Goal: Information Seeking & Learning: Check status

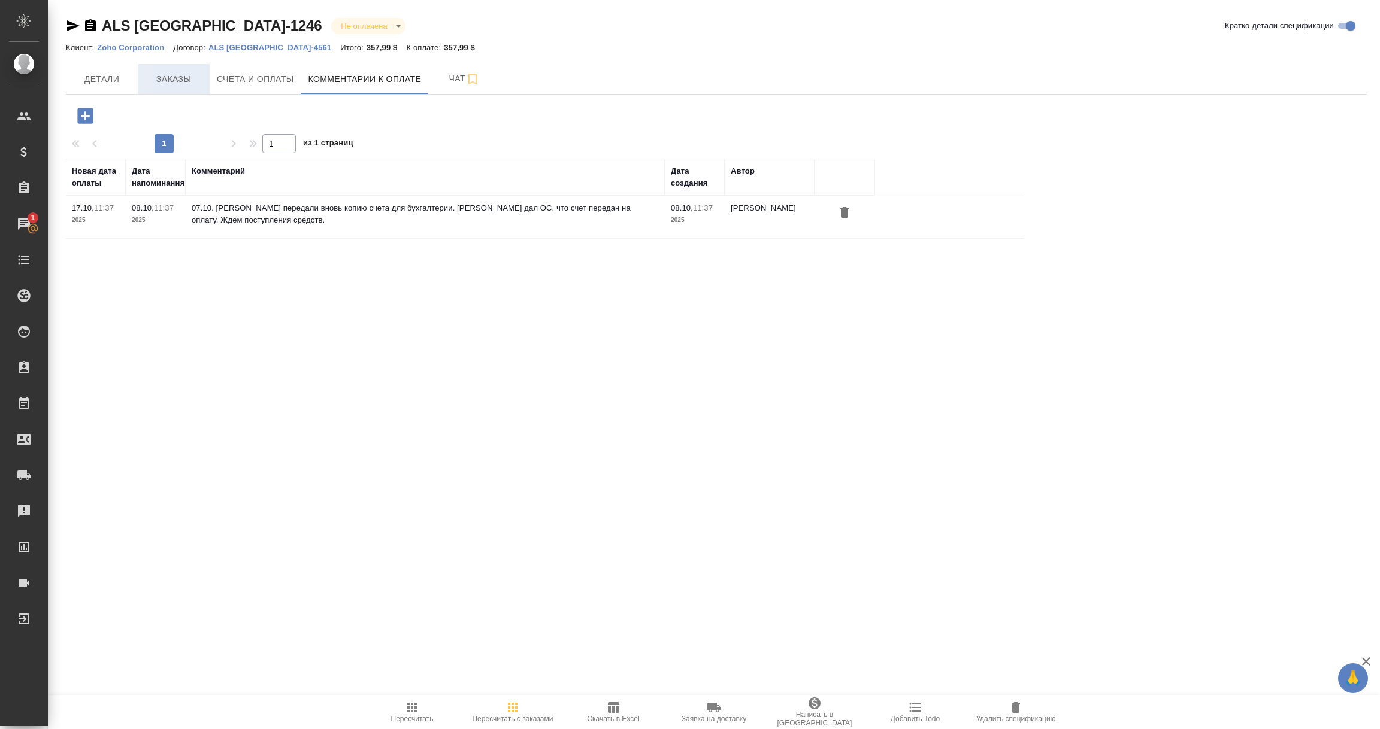
click at [161, 77] on span "Заказы" at bounding box center [173, 79] width 57 height 15
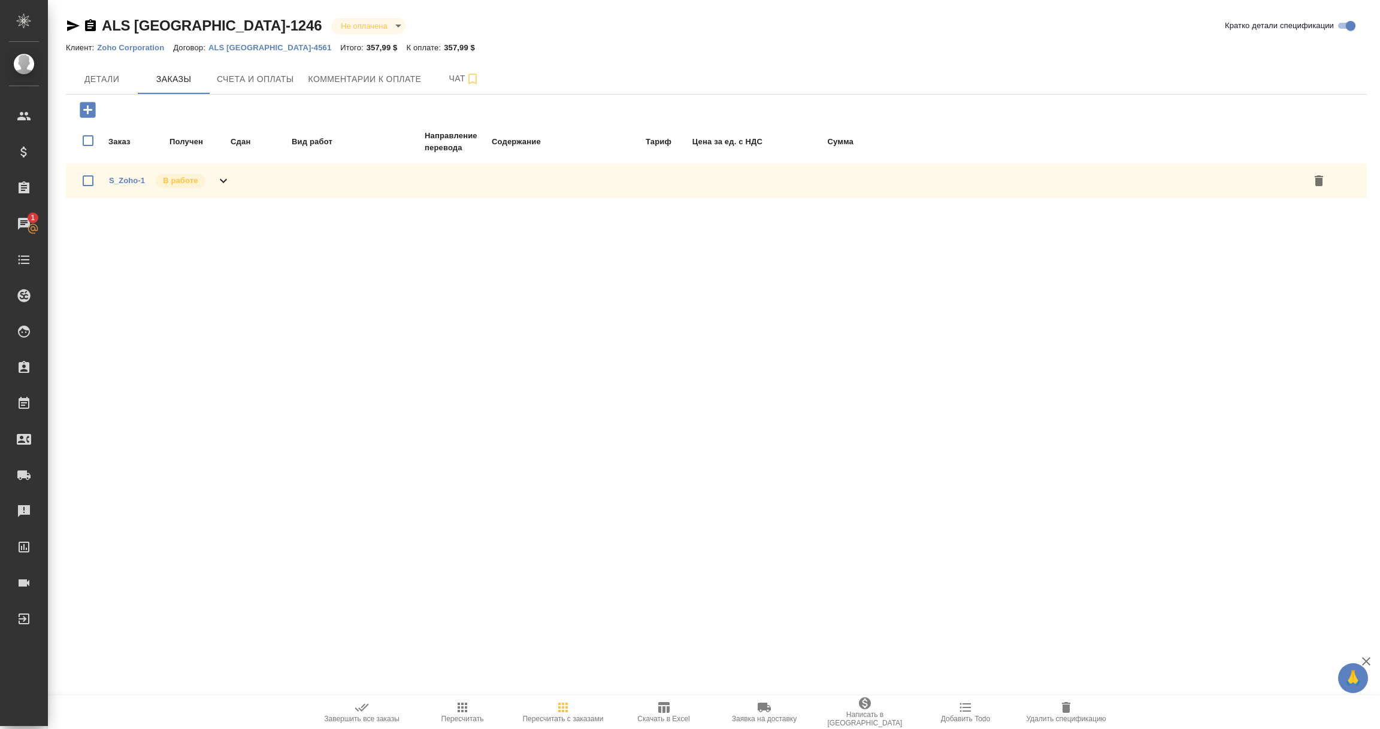
click at [120, 155] on div "Заказ Получен Сдан Вид работ Направление перевода Содержание Тариф Цена за ед. …" at bounding box center [720, 140] width 1291 height 37
click at [116, 140] on td "Заказ" at bounding box center [138, 141] width 60 height 25
click at [122, 146] on td "Заказ" at bounding box center [138, 141] width 60 height 25
click at [116, 172] on div "S_Zoho-1 В работе" at bounding box center [170, 180] width 122 height 17
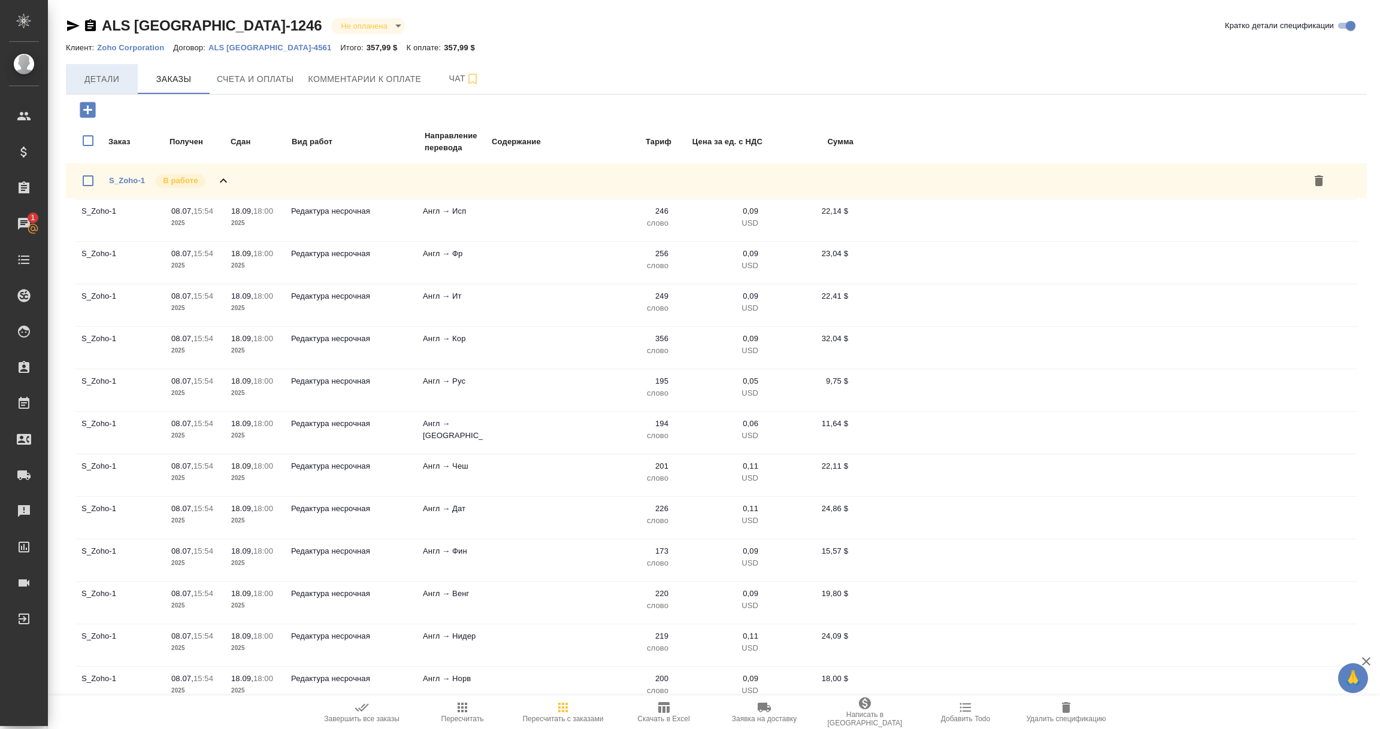
click at [109, 75] on span "Детали" at bounding box center [101, 79] width 57 height 15
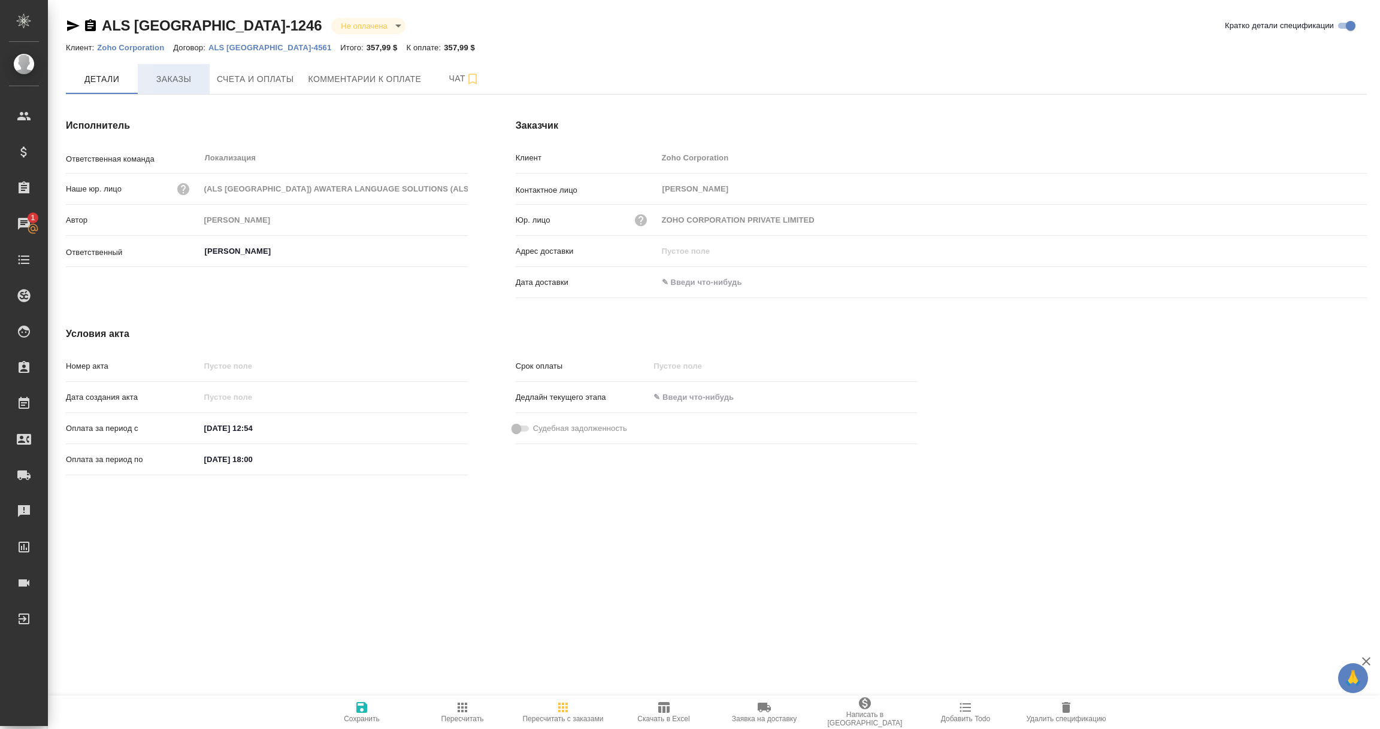
click at [175, 76] on span "Заказы" at bounding box center [173, 79] width 57 height 15
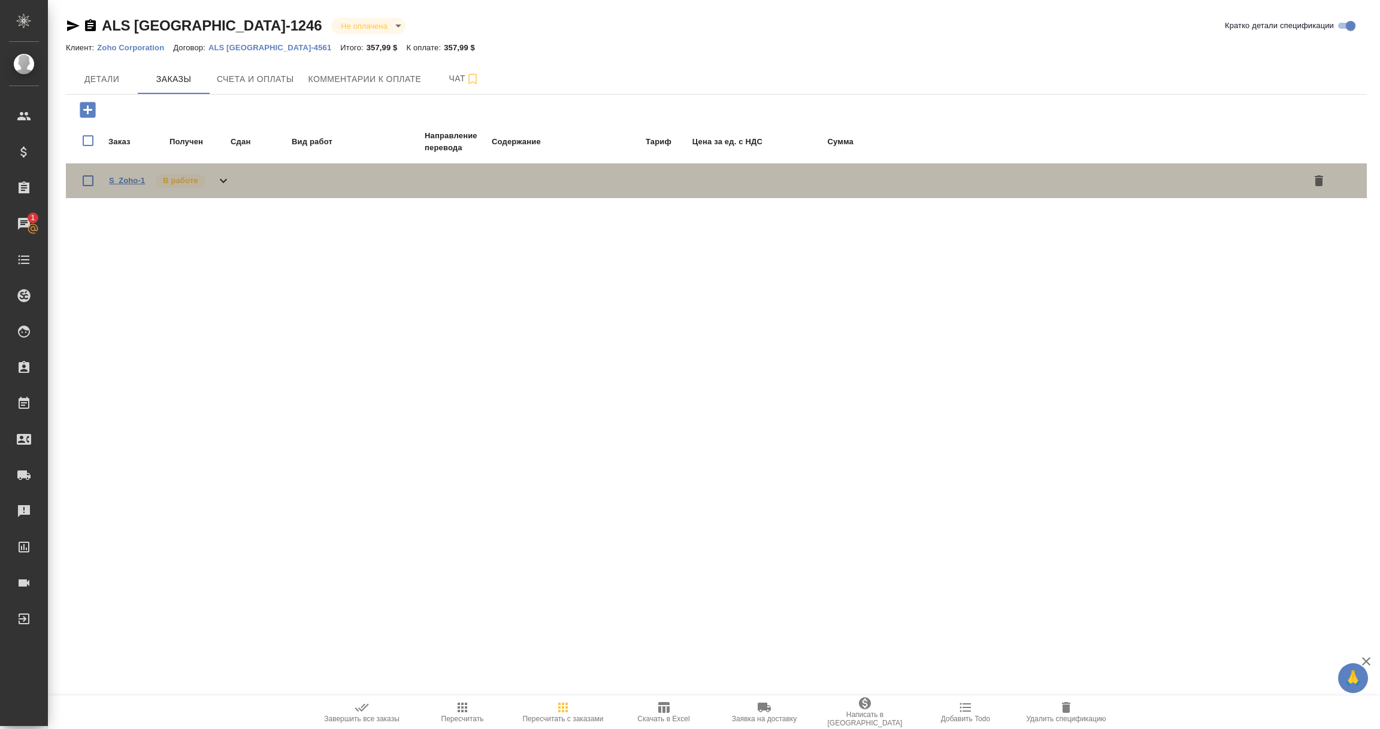
click at [125, 176] on link "S_Zoho-1" at bounding box center [127, 180] width 36 height 9
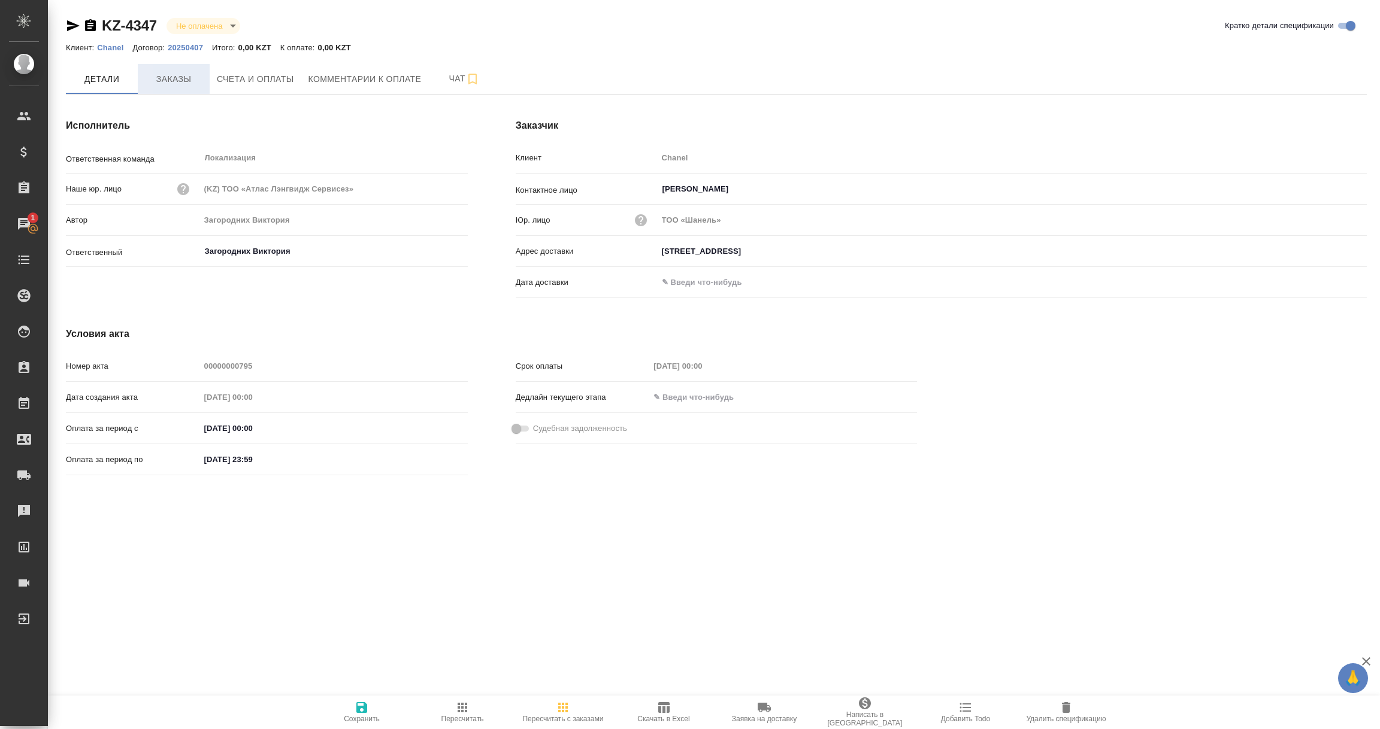
click at [185, 88] on button "Заказы" at bounding box center [174, 79] width 72 height 30
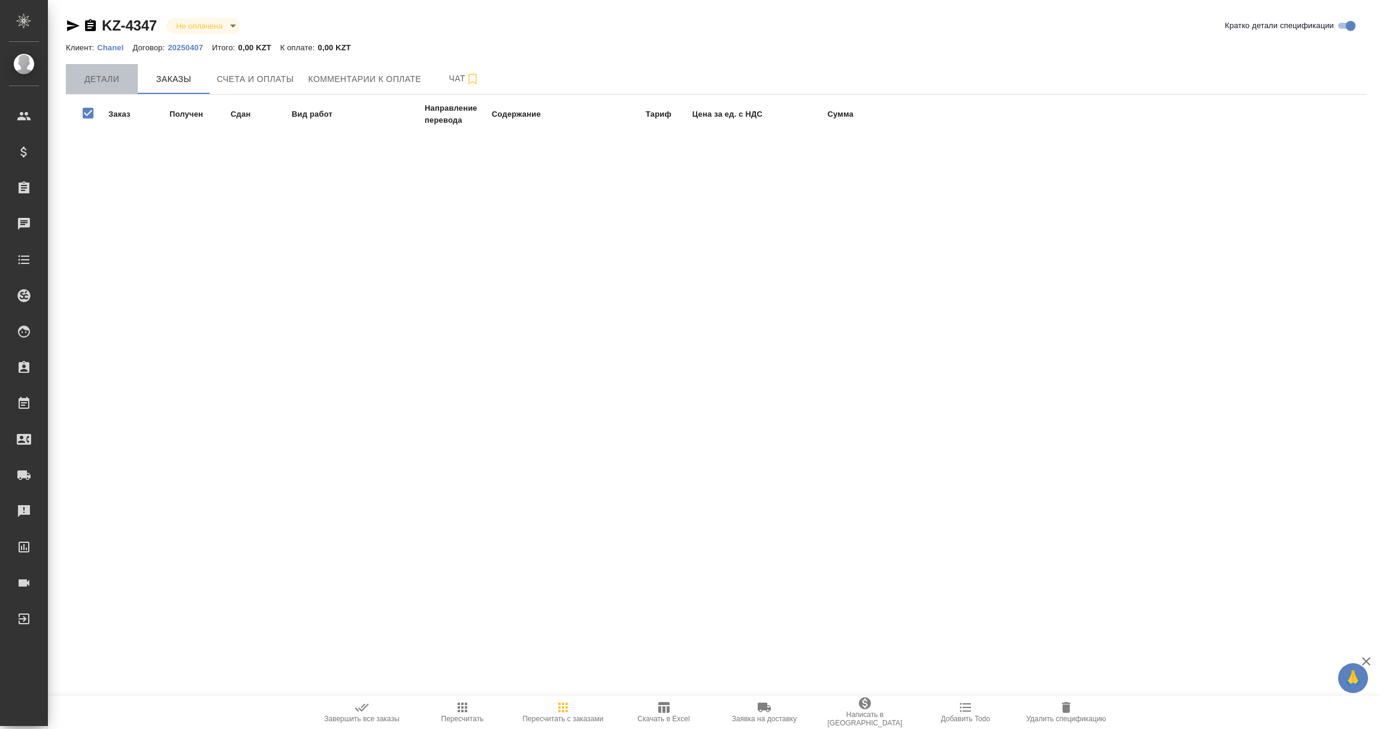
click at [89, 86] on span "Детали" at bounding box center [101, 79] width 57 height 15
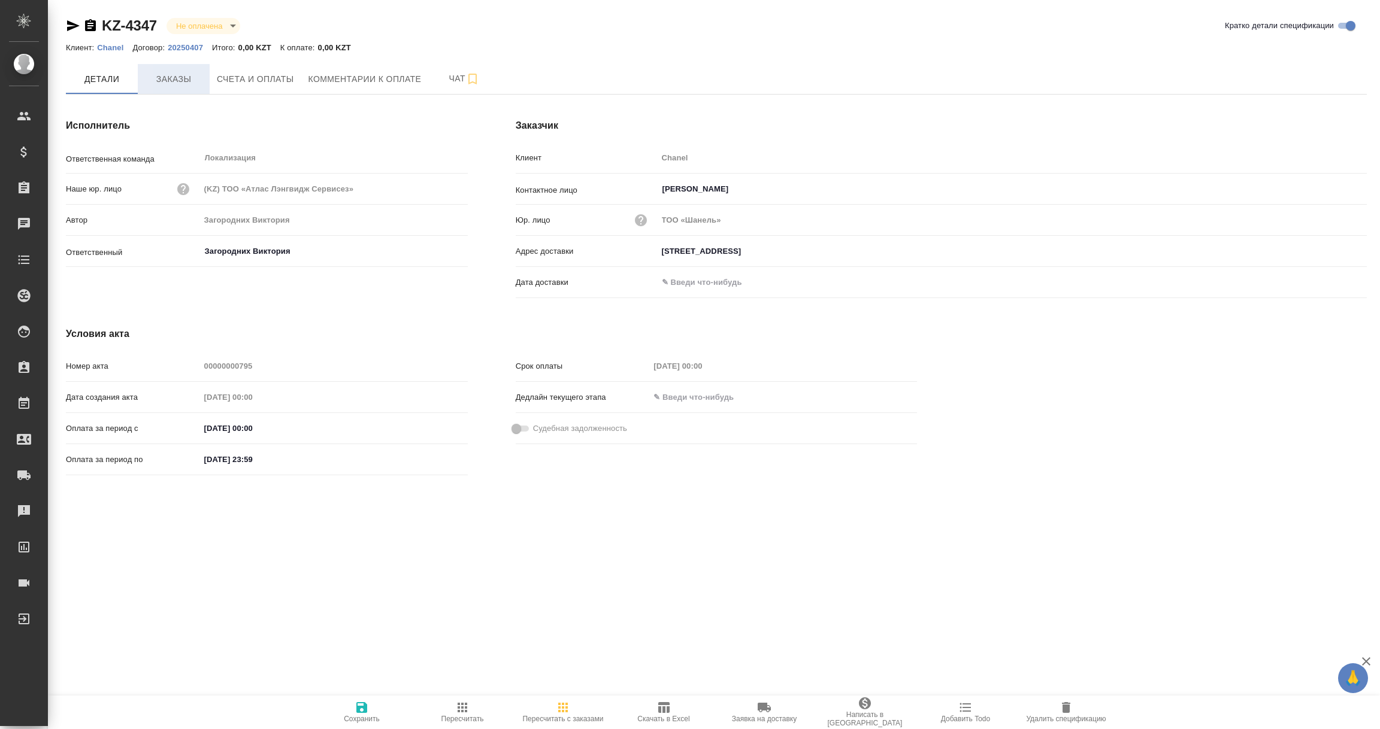
click at [169, 77] on span "Заказы" at bounding box center [173, 79] width 57 height 15
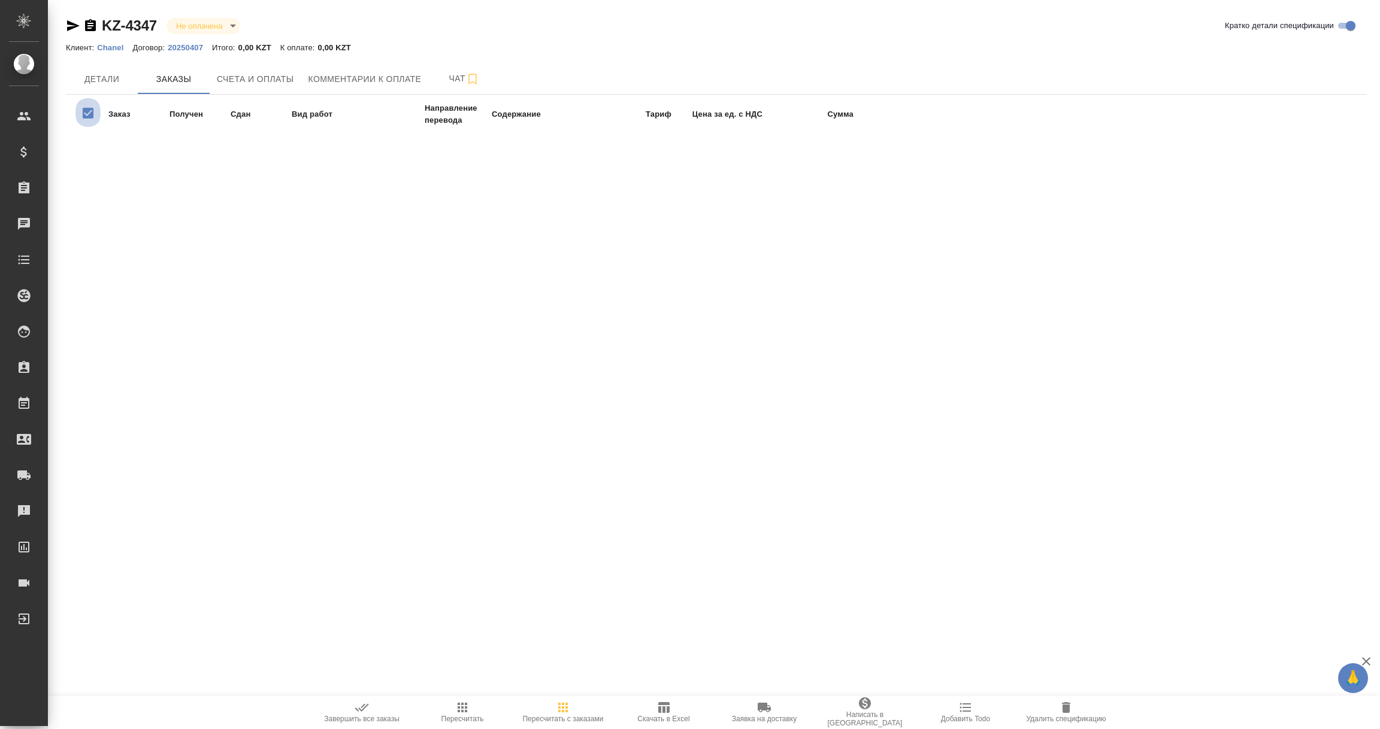
click at [83, 107] on input "checkbox" at bounding box center [87, 113] width 25 height 37
click at [88, 107] on input "checkbox" at bounding box center [87, 113] width 25 height 37
checkbox input "true"
click at [100, 88] on button "Детали" at bounding box center [102, 79] width 72 height 30
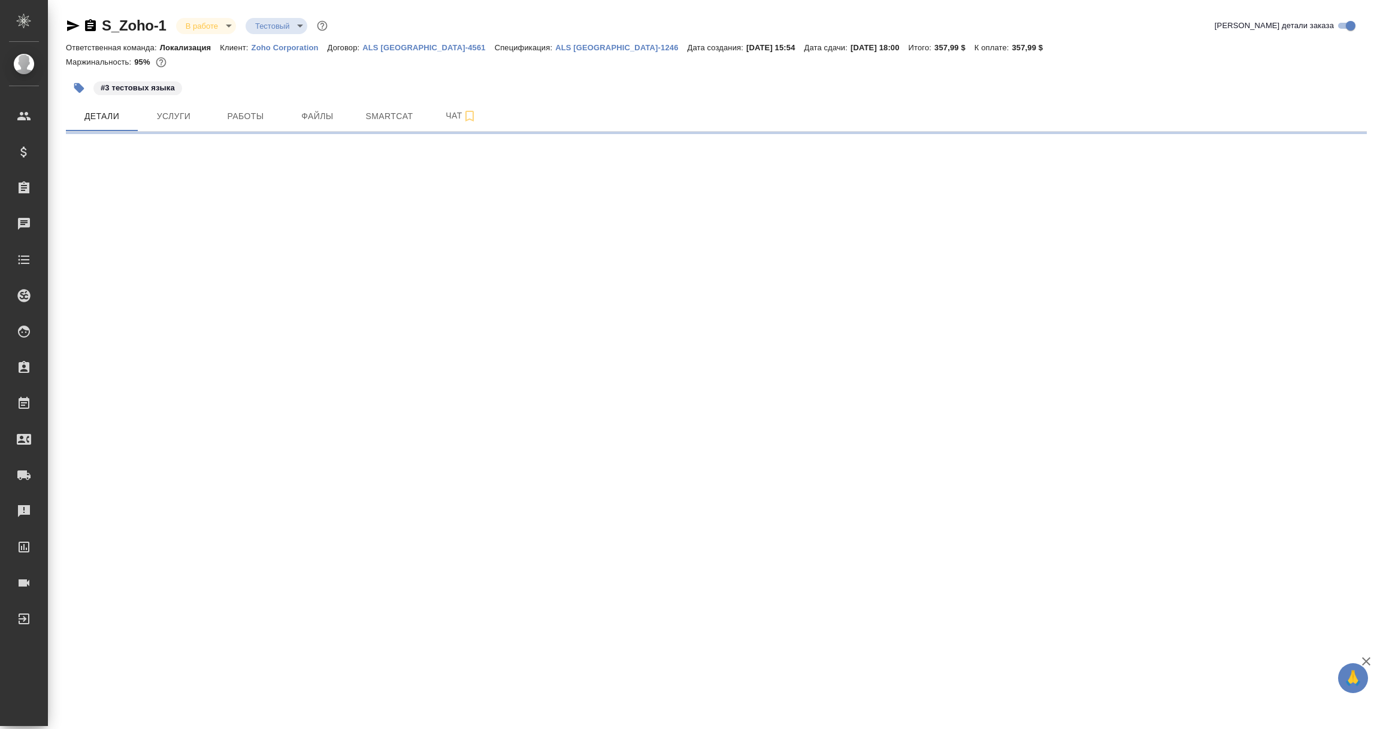
select select "RU"
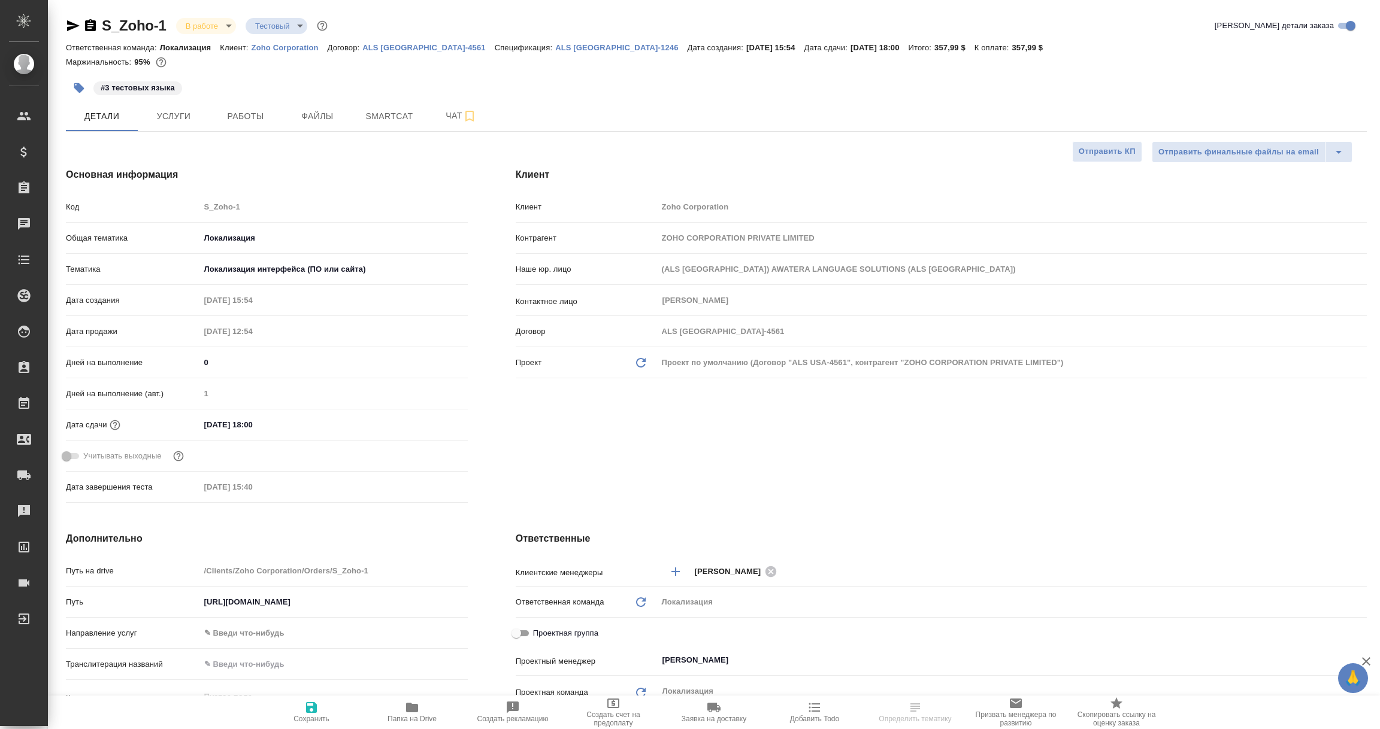
type textarea "x"
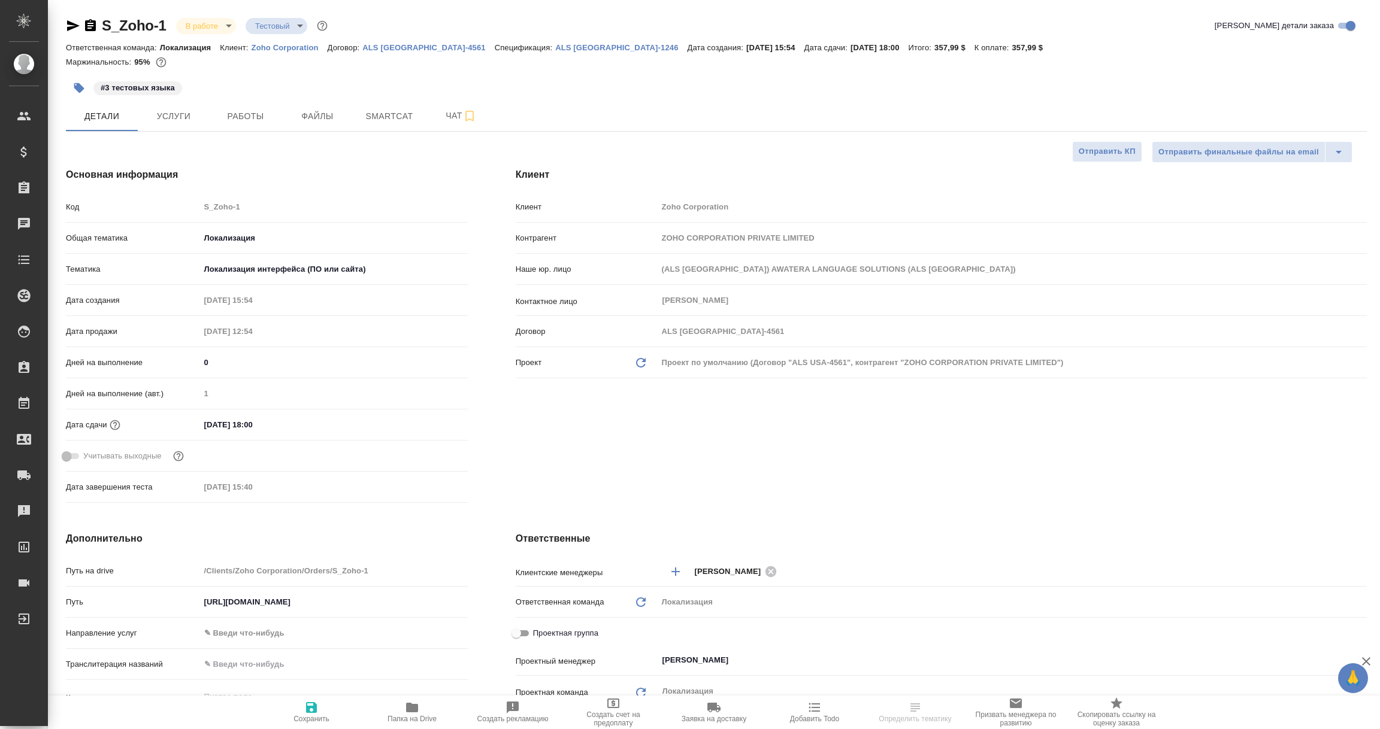
type textarea "x"
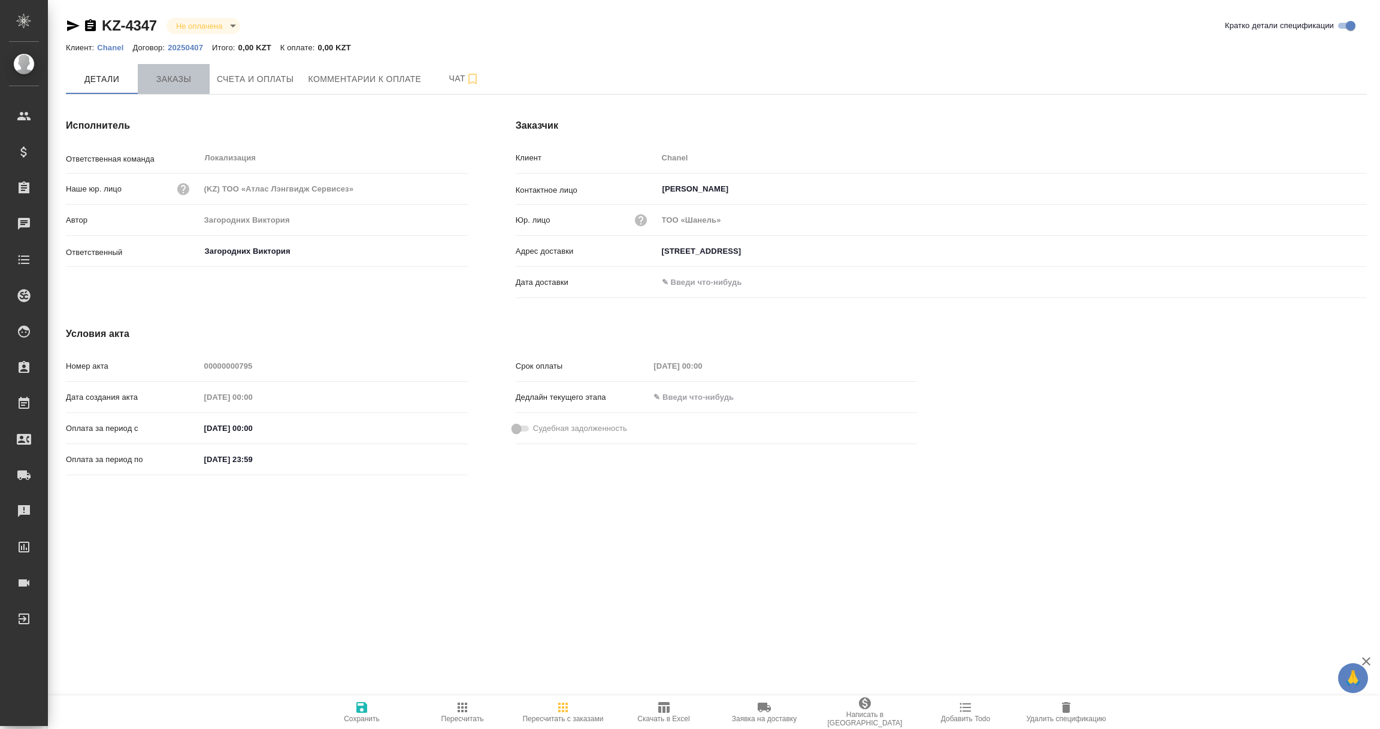
click at [166, 80] on span "Заказы" at bounding box center [173, 79] width 57 height 15
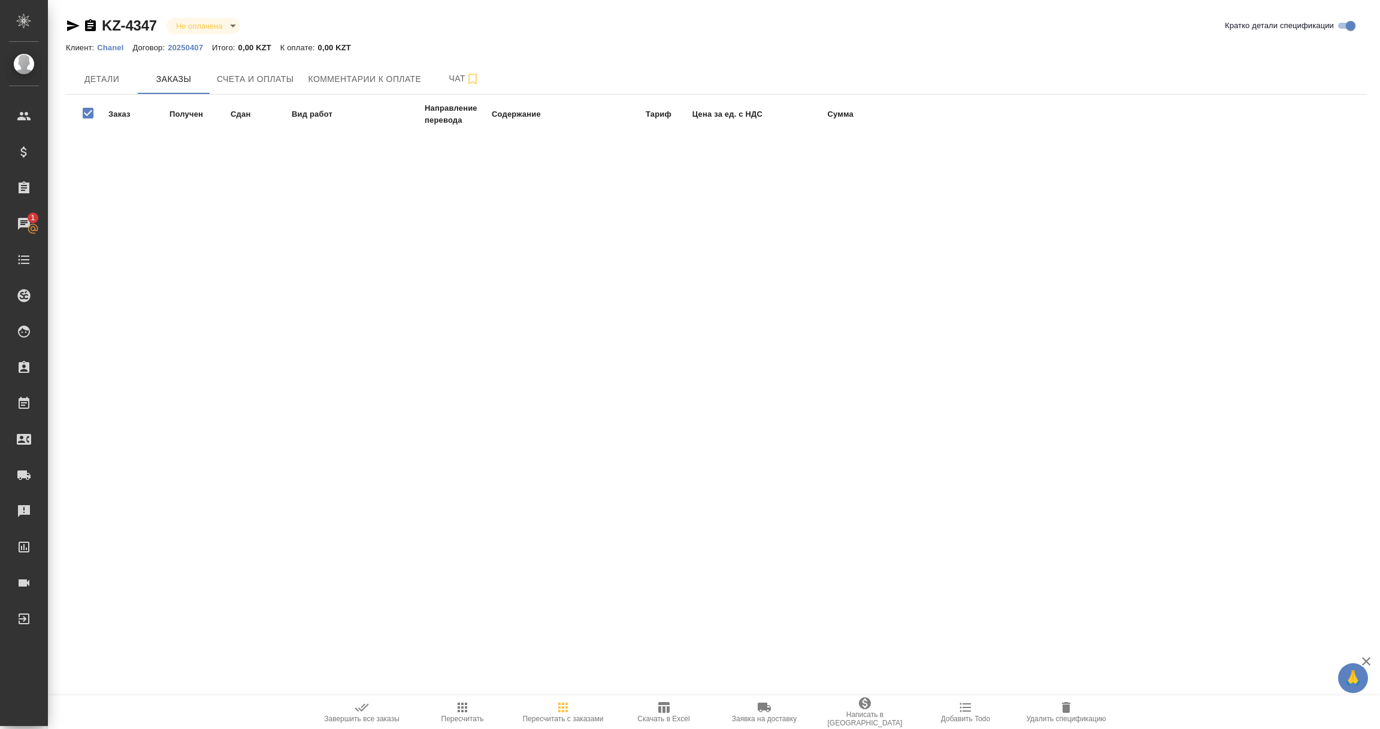
click at [247, 171] on div ".cls-1 fill:#fff; AWATERA Vorobyova Ekaterina Клиенты Спецификации Заказы 1 Чат…" at bounding box center [690, 364] width 1380 height 729
click at [108, 80] on span "Детали" at bounding box center [101, 79] width 57 height 15
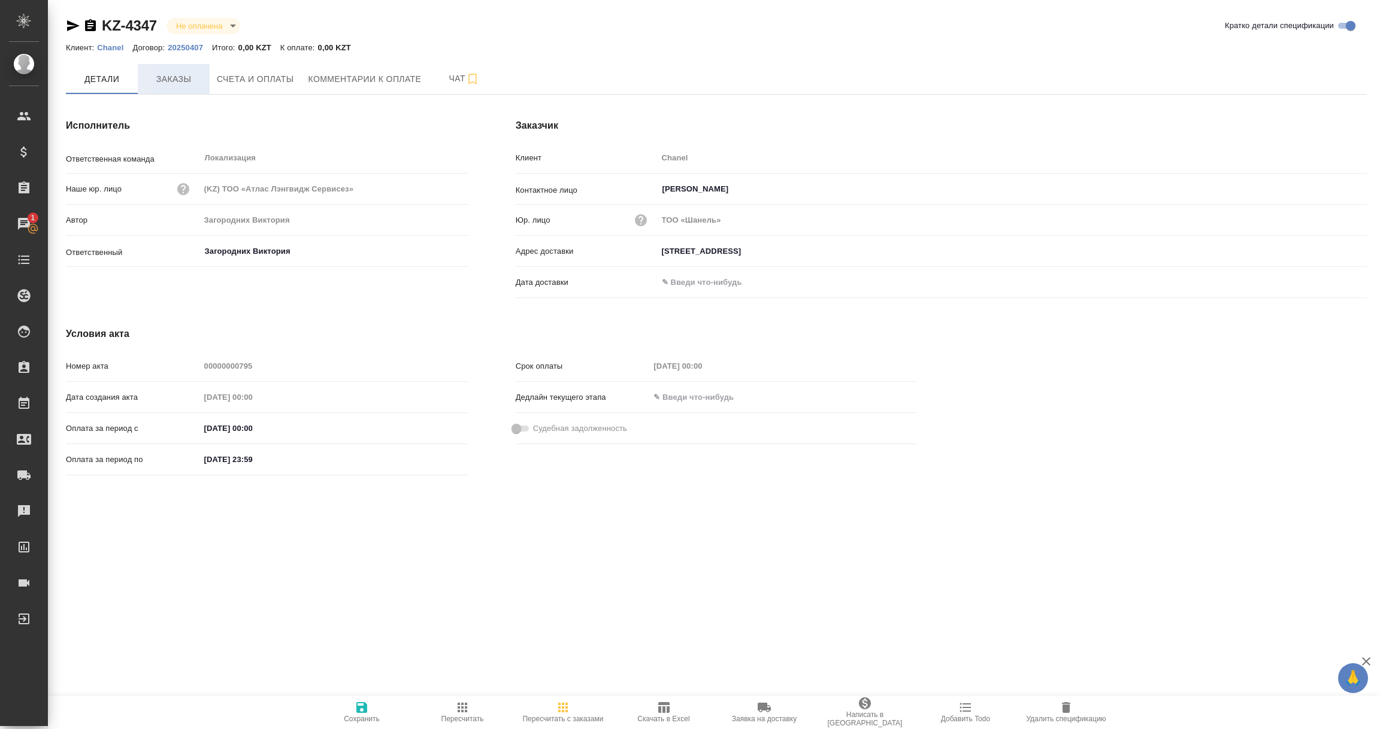
click at [171, 77] on span "Заказы" at bounding box center [173, 79] width 57 height 15
click at [173, 72] on span "Заказы" at bounding box center [173, 79] width 57 height 15
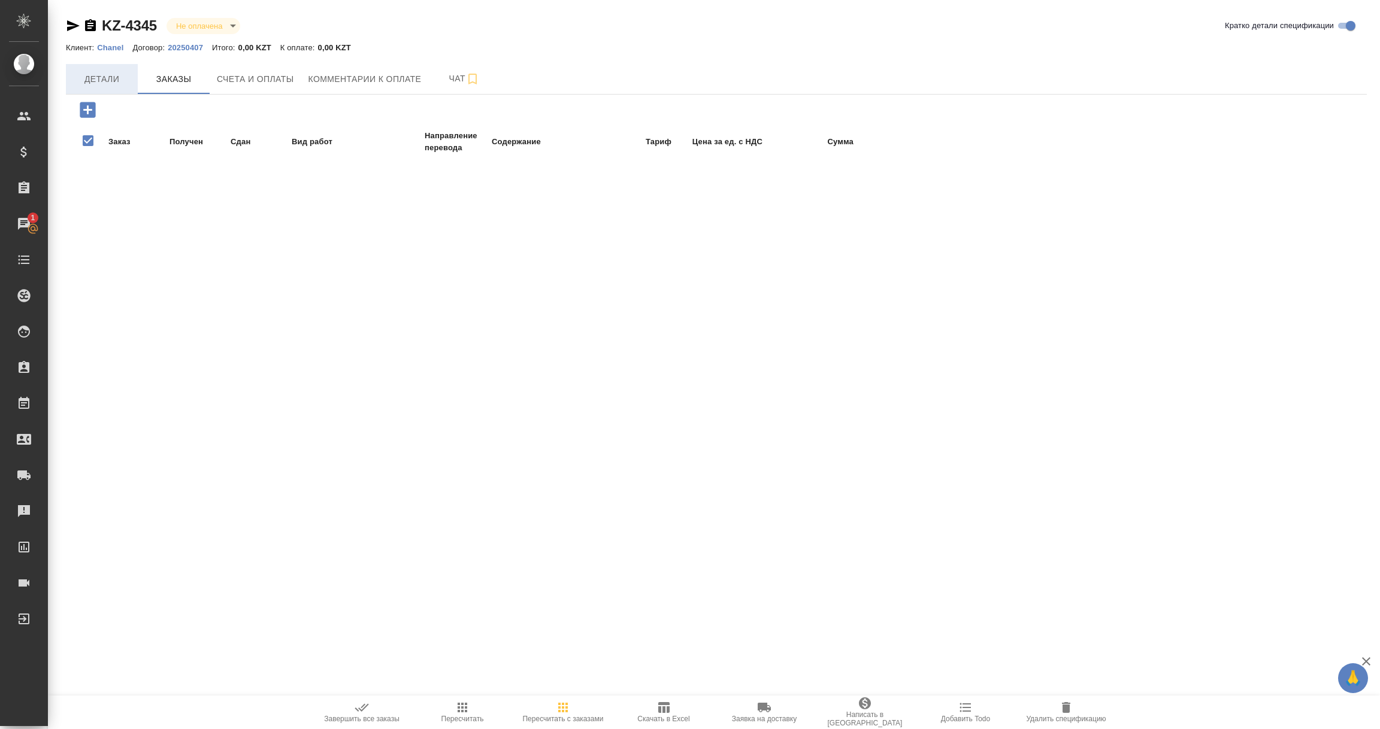
click at [92, 83] on span "Детали" at bounding box center [101, 79] width 57 height 15
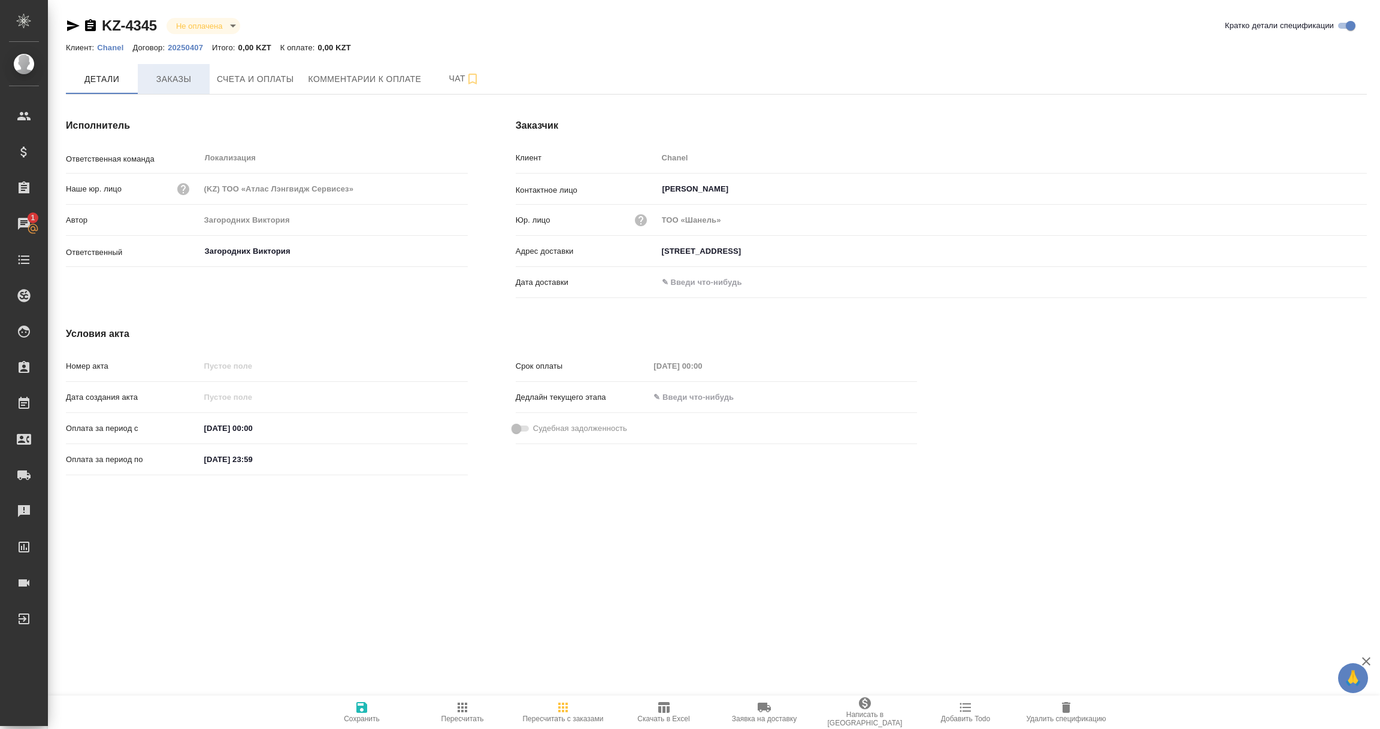
click at [160, 81] on span "Заказы" at bounding box center [173, 79] width 57 height 15
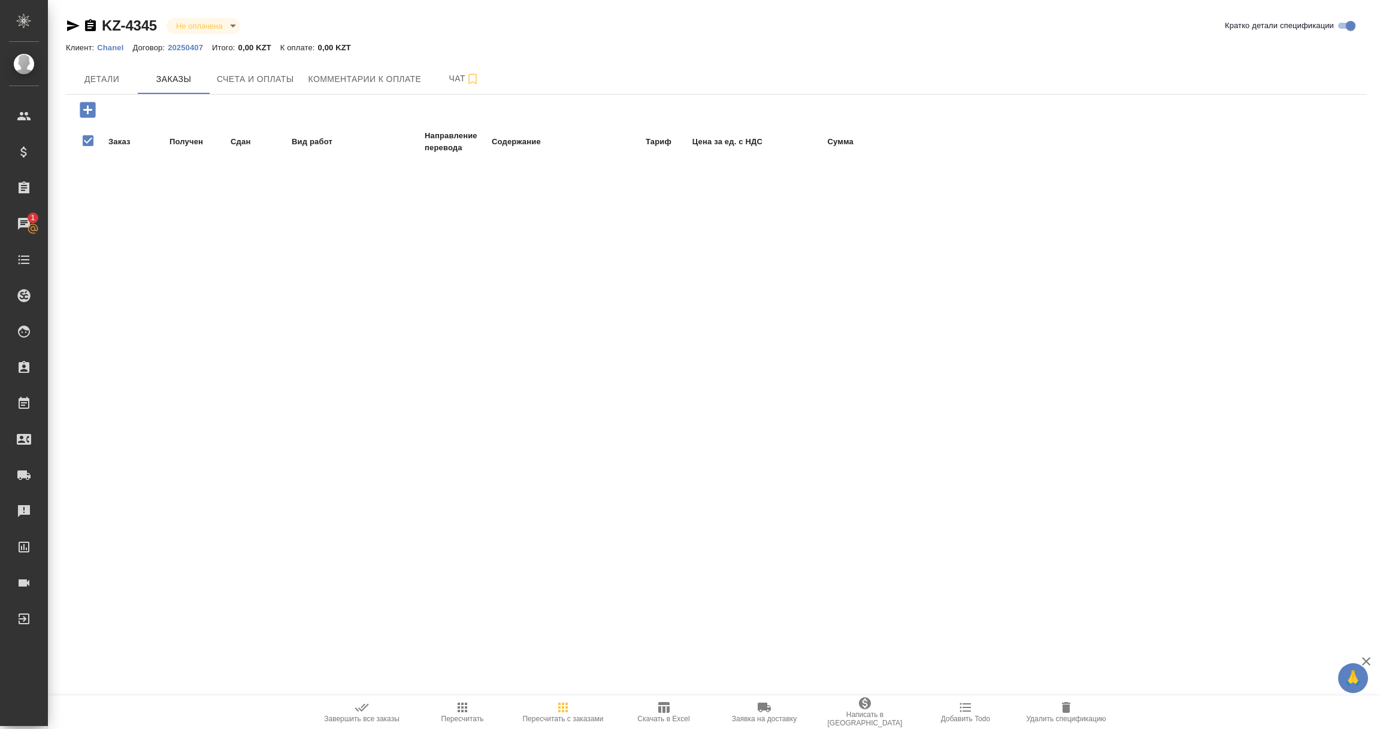
click at [80, 112] on icon "button" at bounding box center [87, 109] width 21 height 21
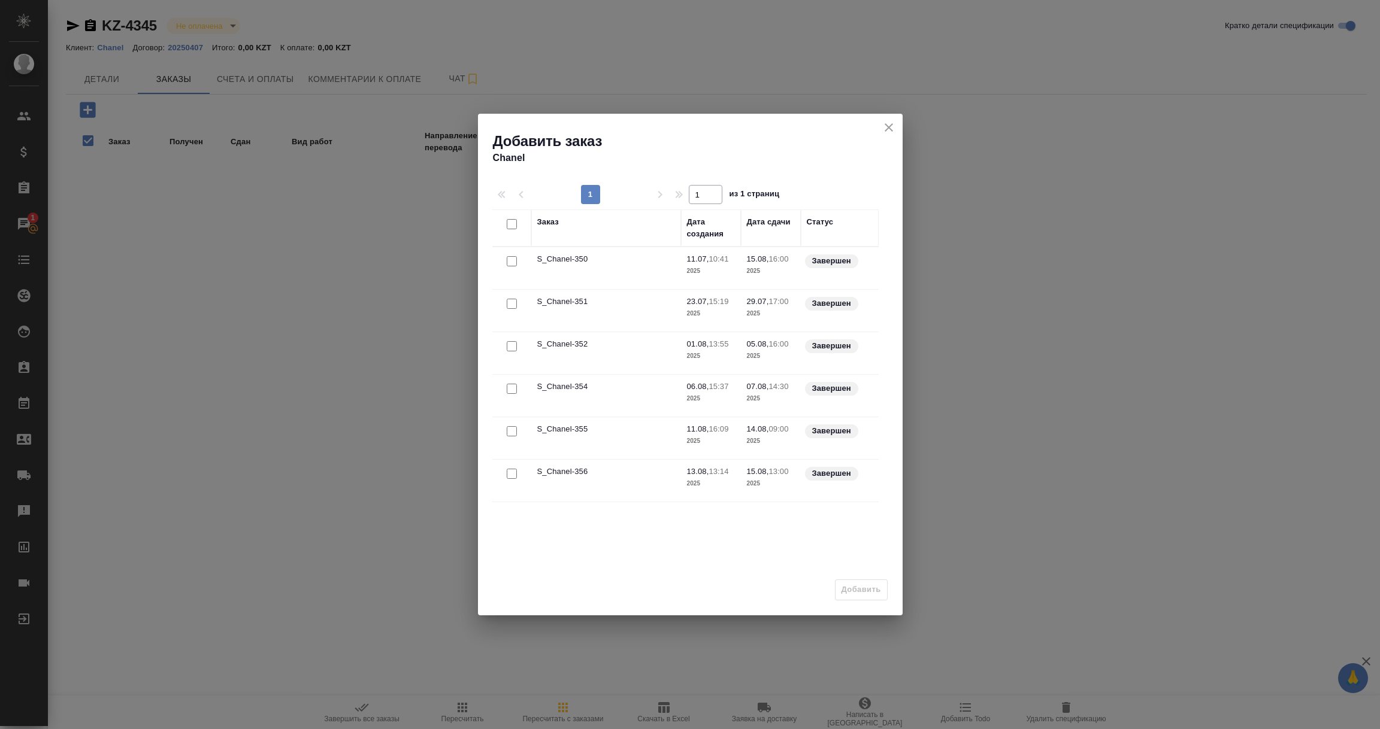
click at [511, 261] on input "checkbox" at bounding box center [512, 261] width 10 height 10
checkbox input "true"
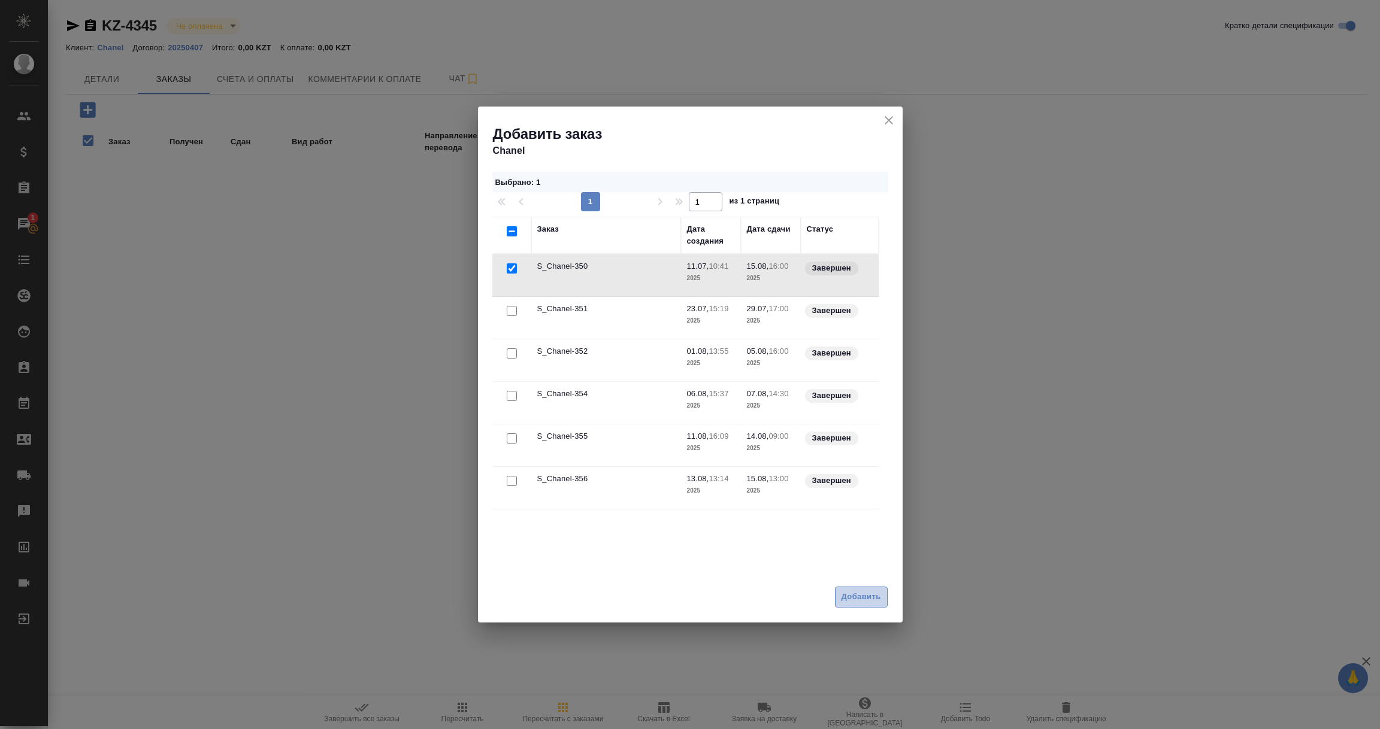
click at [862, 591] on span "Добавить" at bounding box center [861, 598] width 40 height 14
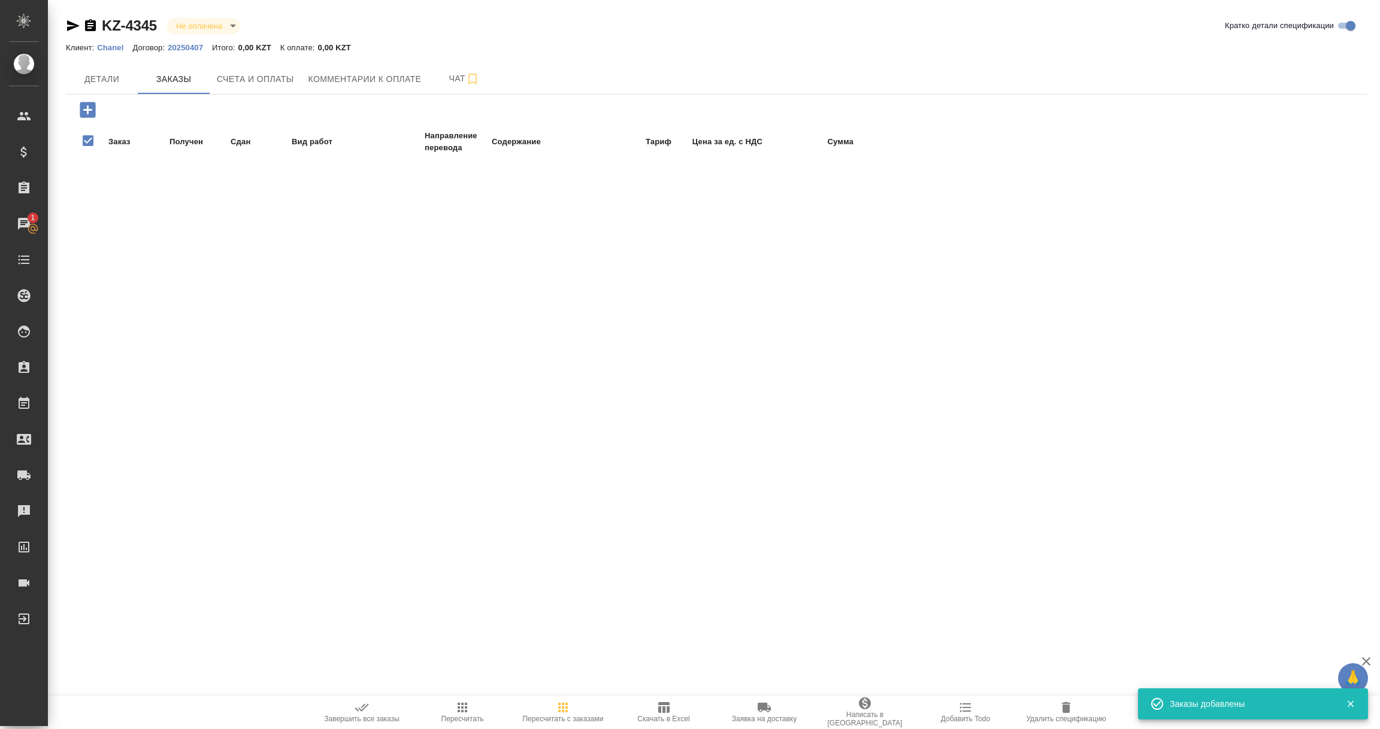
checkbox input "false"
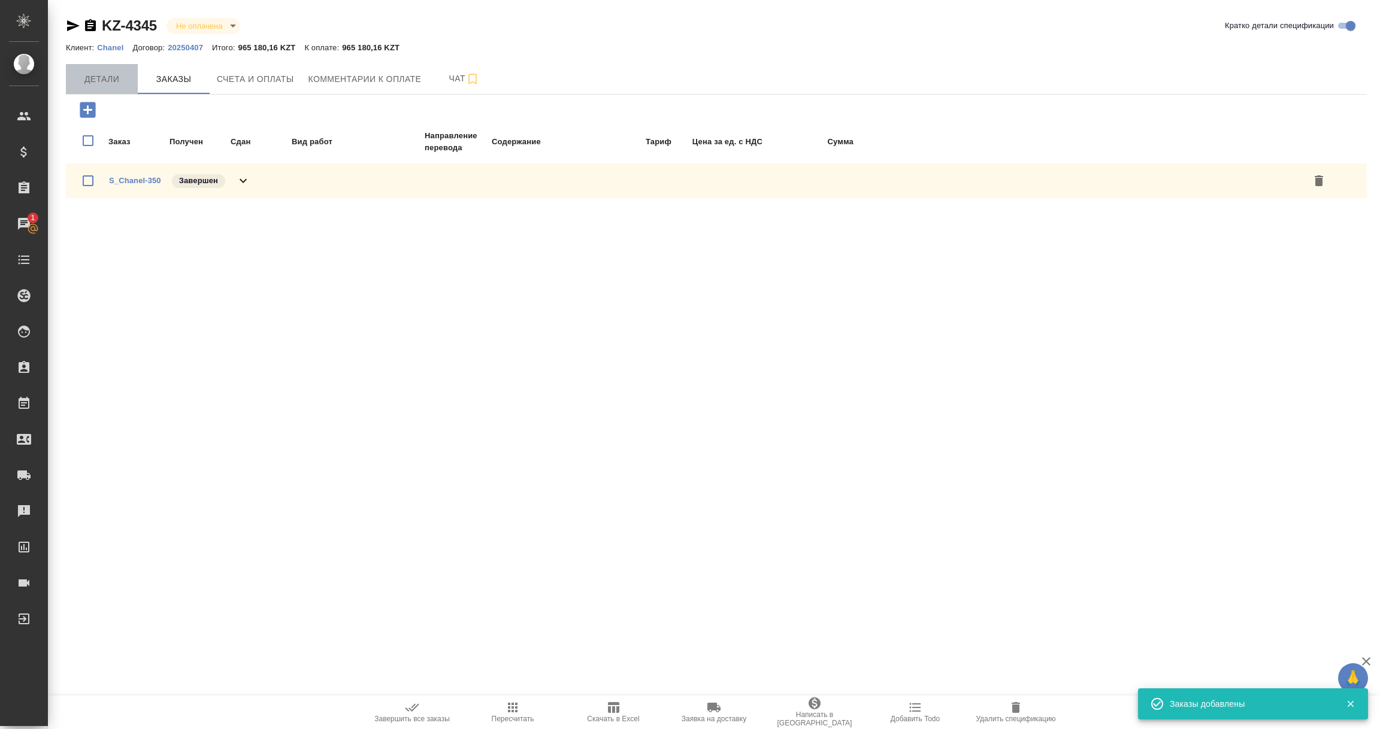
click at [107, 83] on span "Детали" at bounding box center [101, 79] width 57 height 15
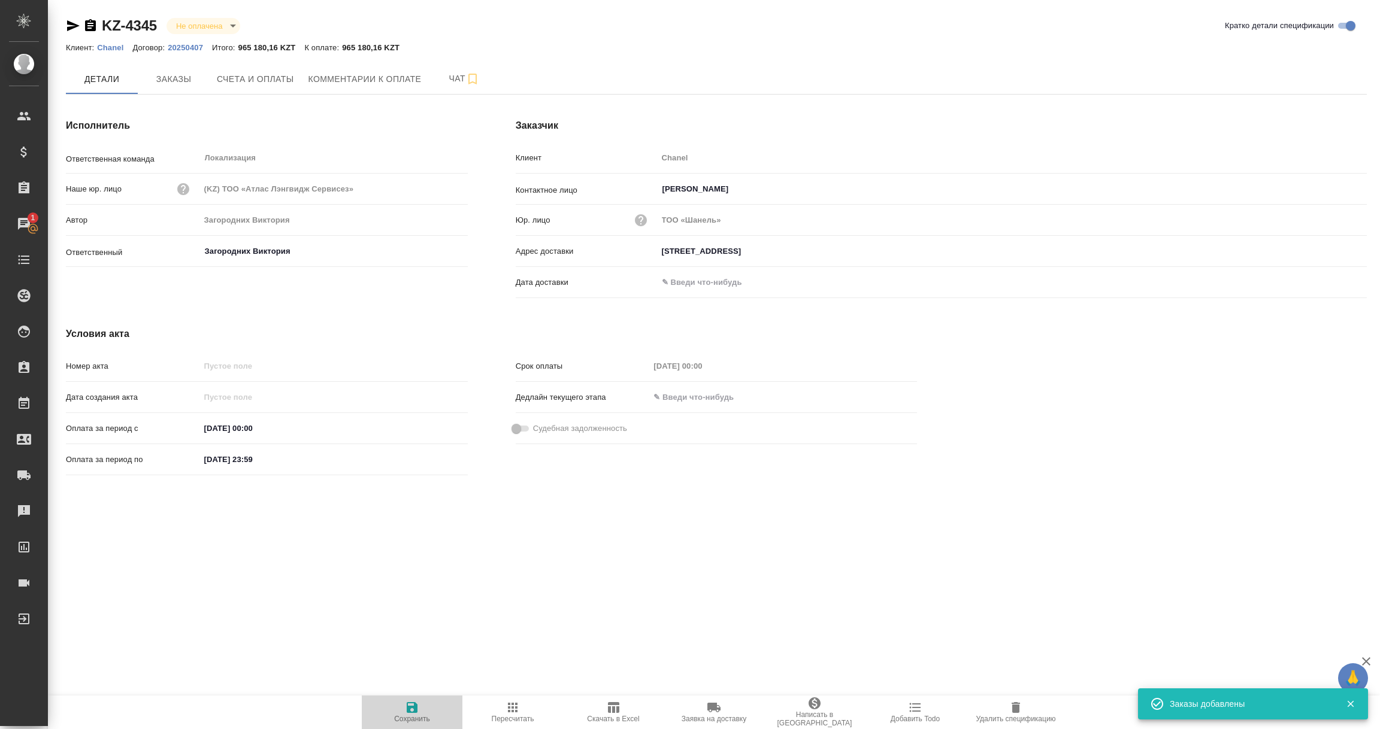
click at [416, 709] on icon "button" at bounding box center [412, 708] width 11 height 11
click at [173, 86] on button "Заказы" at bounding box center [174, 79] width 72 height 30
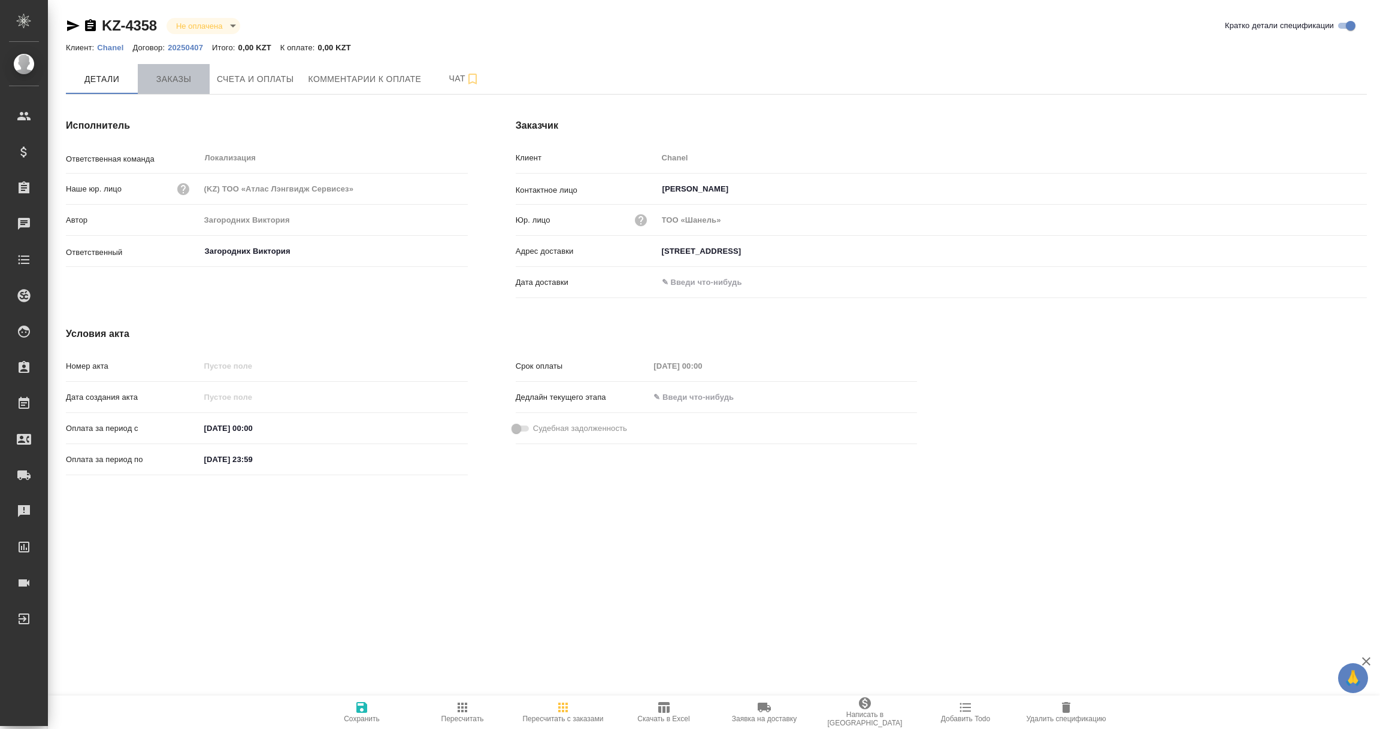
click at [179, 85] on span "Заказы" at bounding box center [173, 79] width 57 height 15
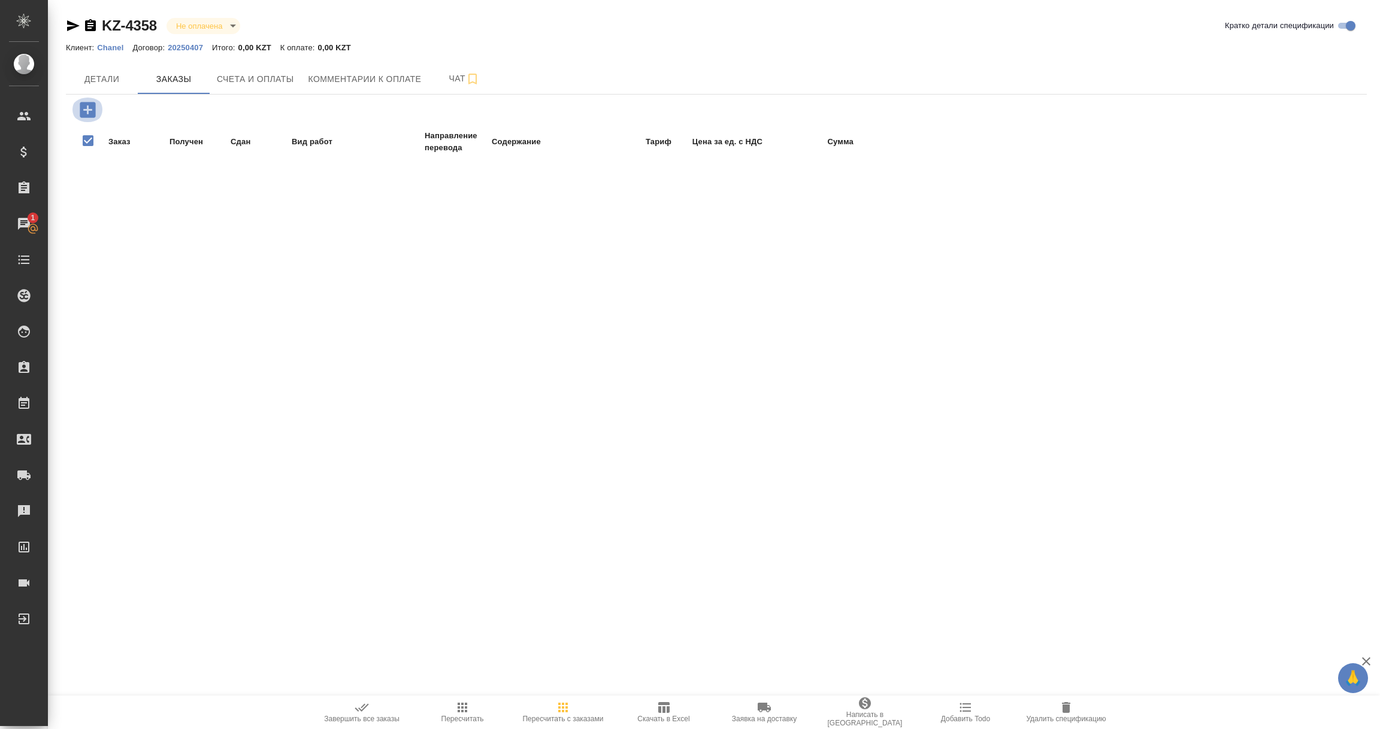
click at [86, 107] on icon "button" at bounding box center [88, 110] width 16 height 16
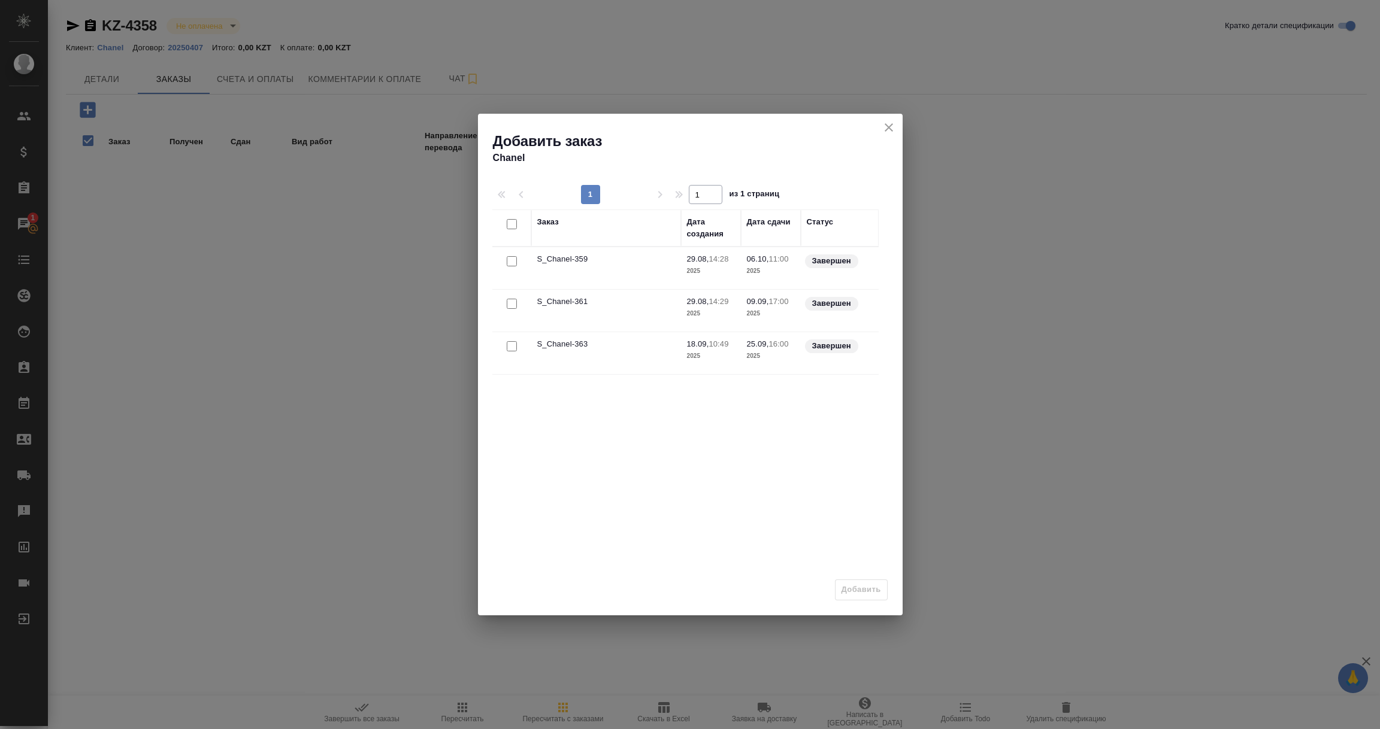
click at [511, 262] on input "checkbox" at bounding box center [512, 261] width 10 height 10
checkbox input "true"
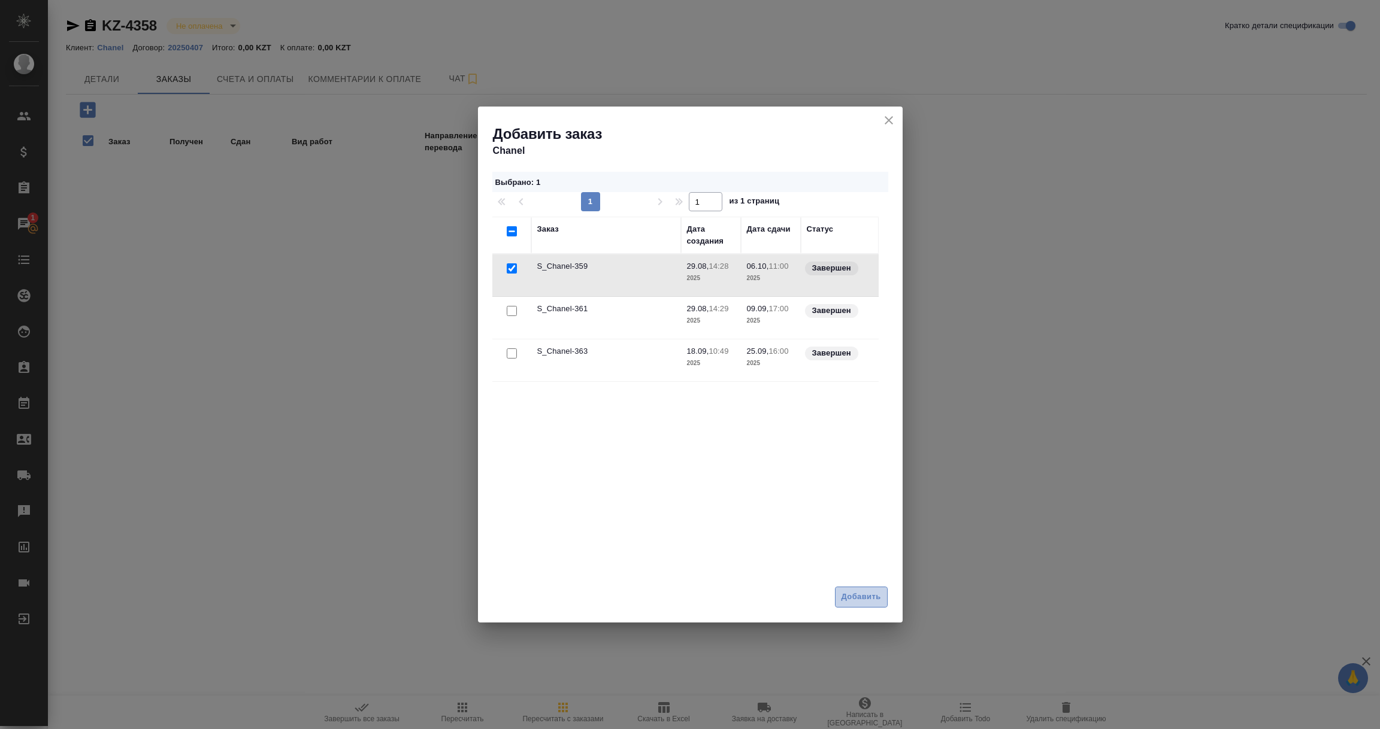
click at [853, 602] on span "Добавить" at bounding box center [861, 598] width 40 height 14
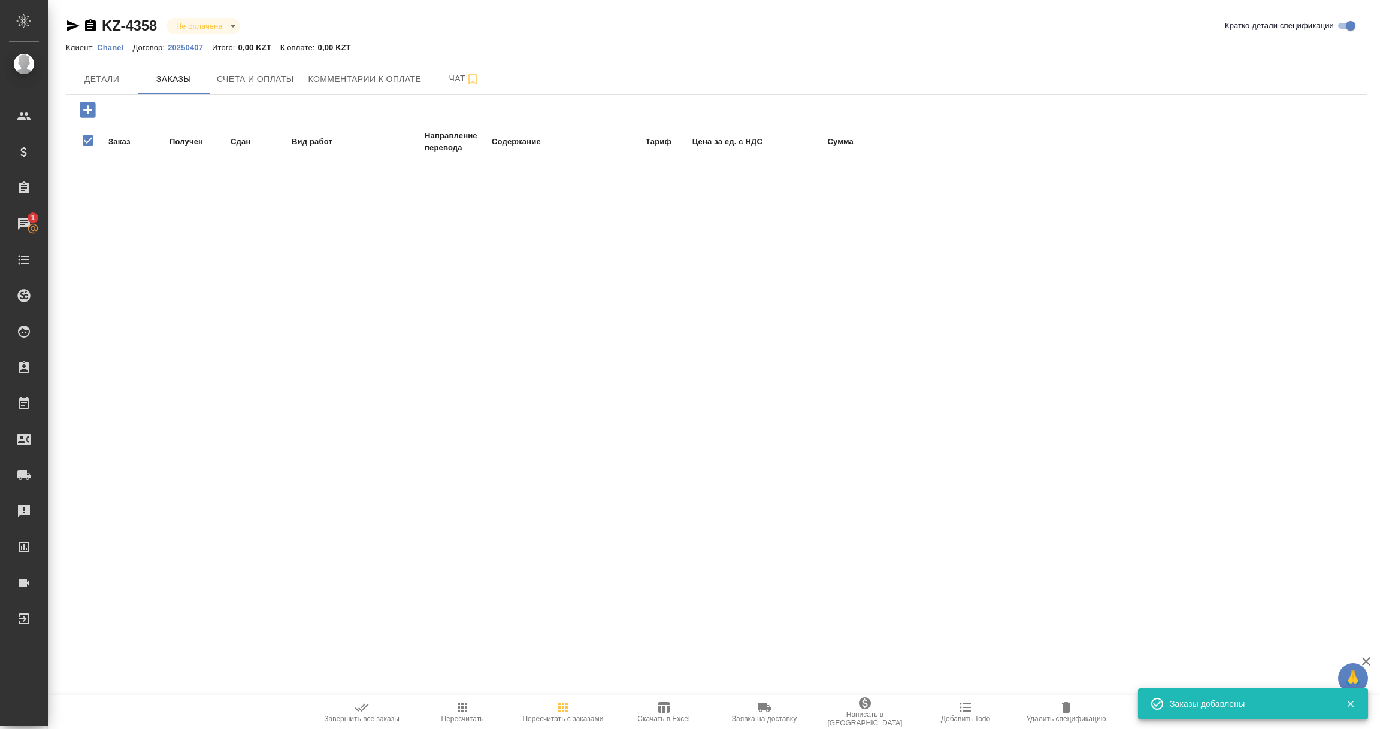
checkbox input "false"
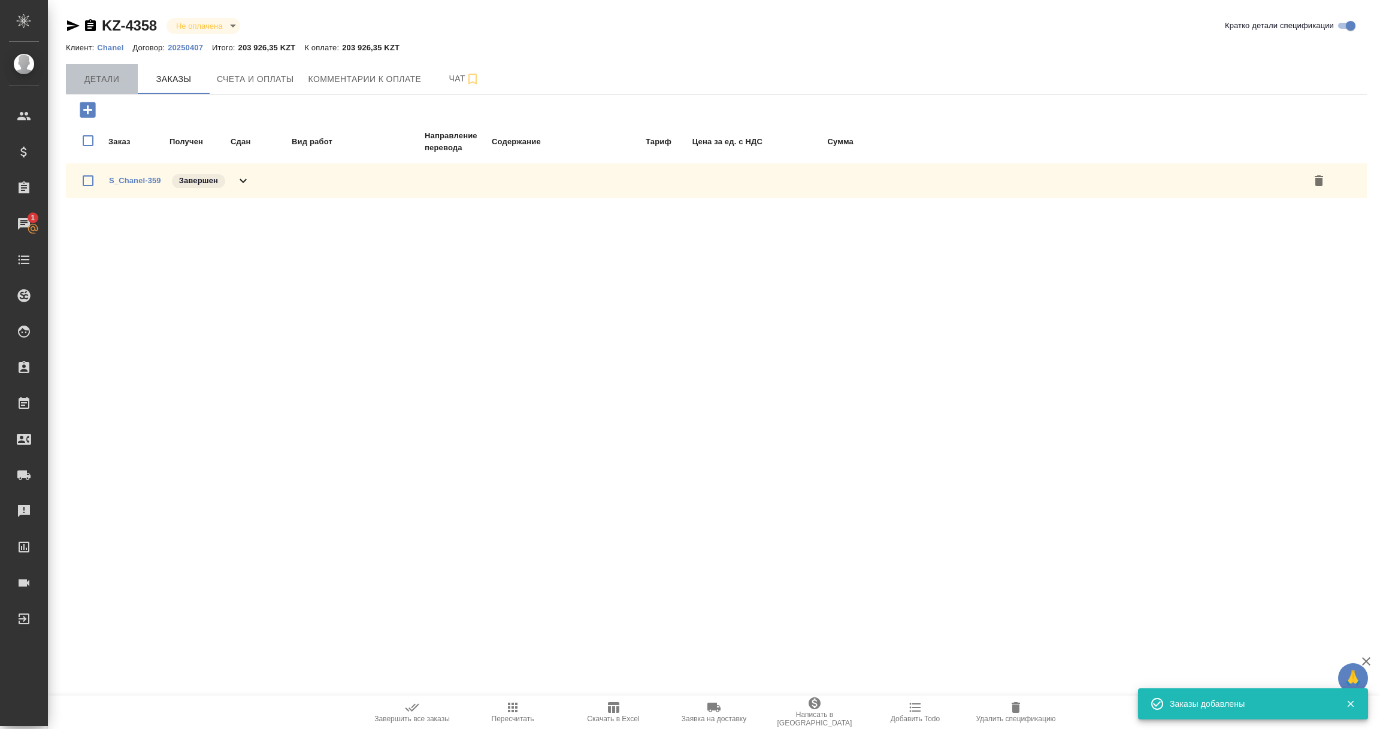
click at [94, 77] on span "Детали" at bounding box center [101, 79] width 57 height 15
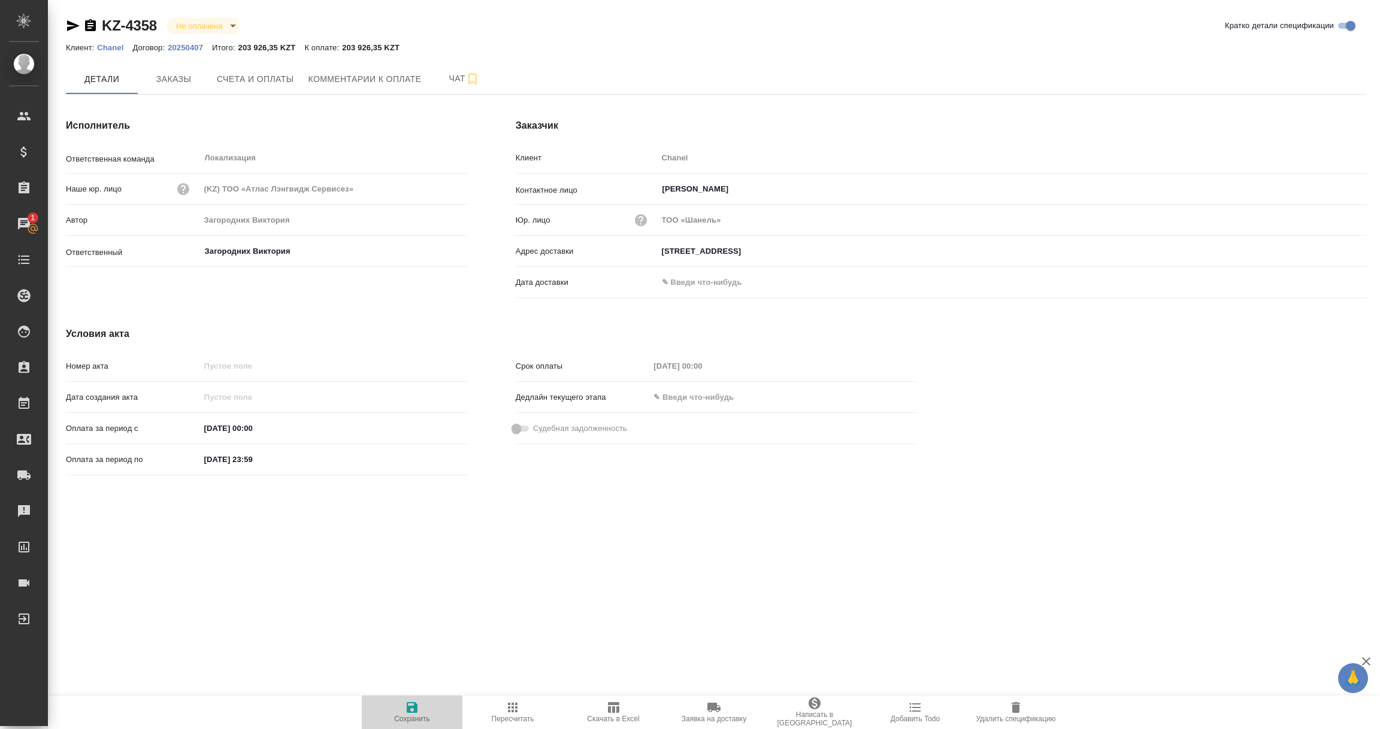
click at [416, 706] on icon "button" at bounding box center [412, 708] width 11 height 11
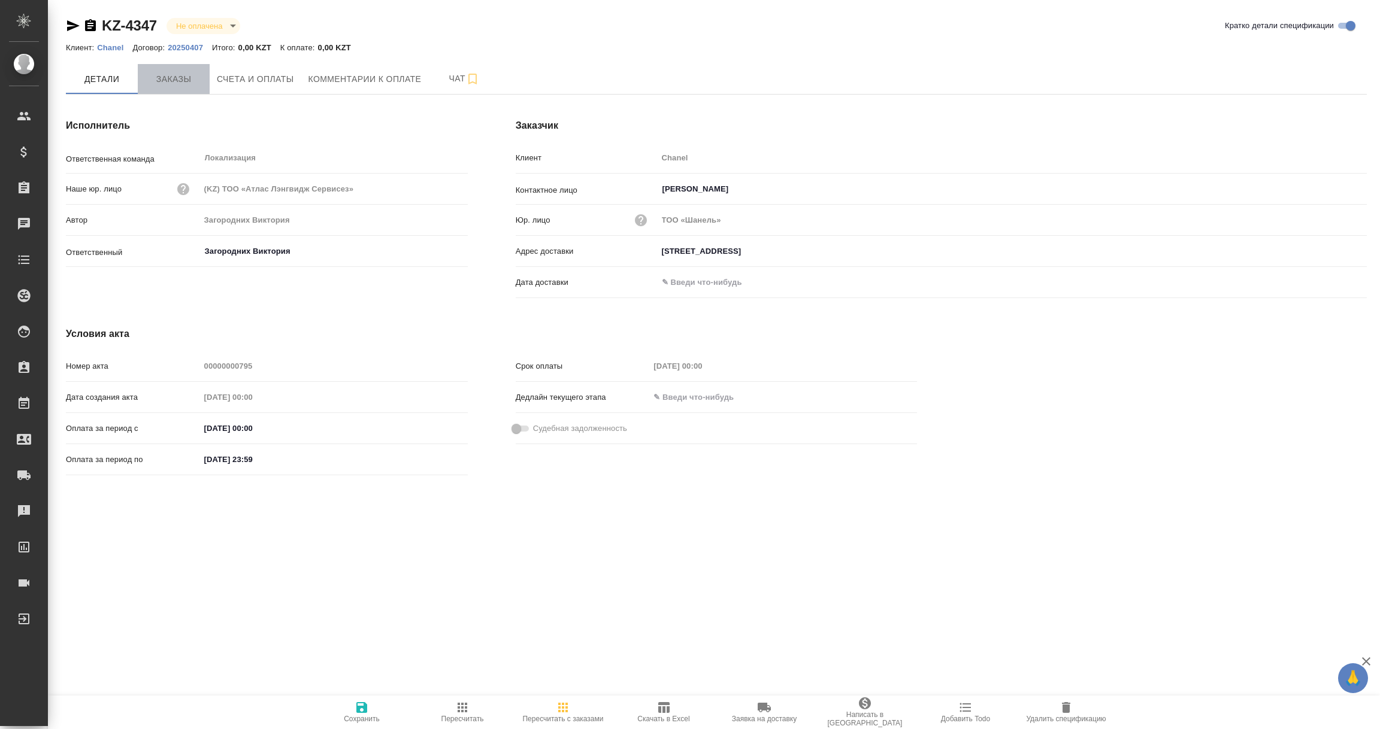
click at [174, 80] on span "Заказы" at bounding box center [173, 79] width 57 height 15
click at [173, 84] on span "Заказы" at bounding box center [173, 79] width 57 height 15
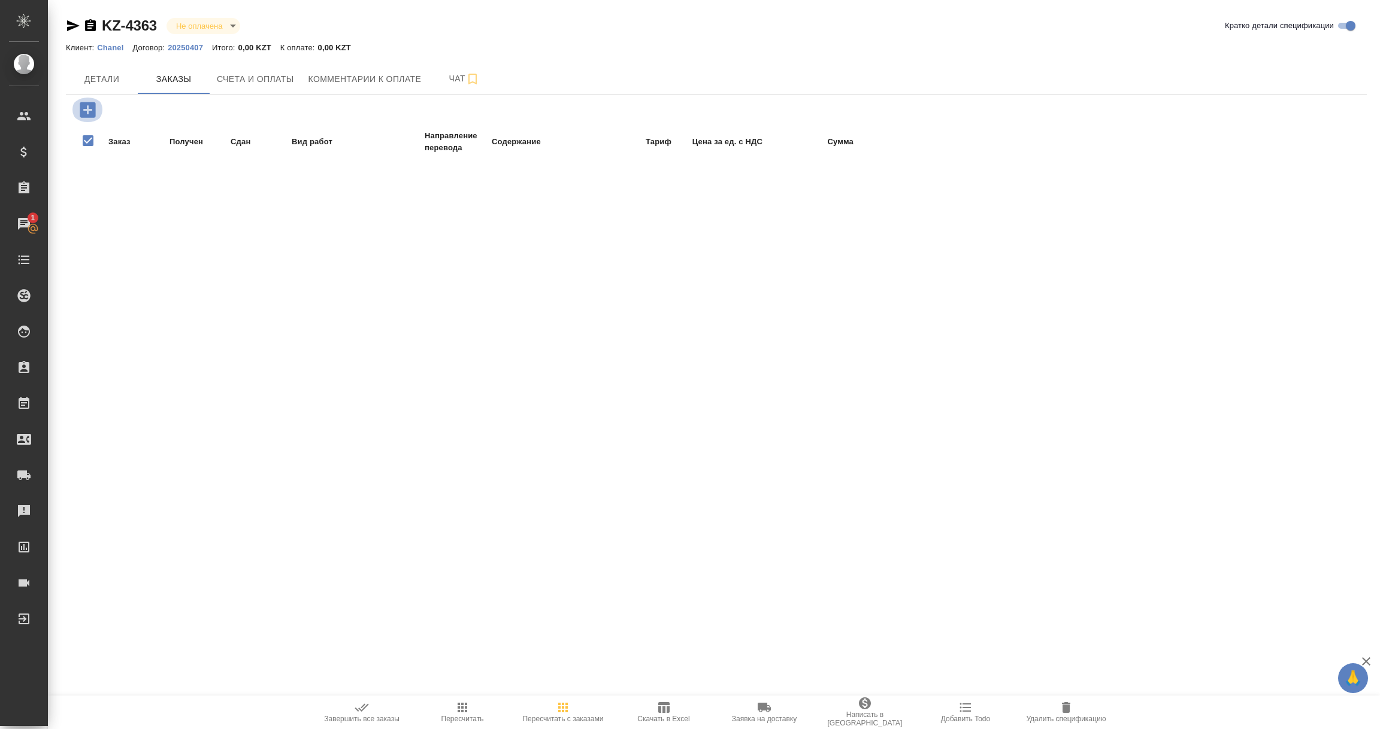
click at [90, 110] on icon "button" at bounding box center [87, 109] width 21 height 21
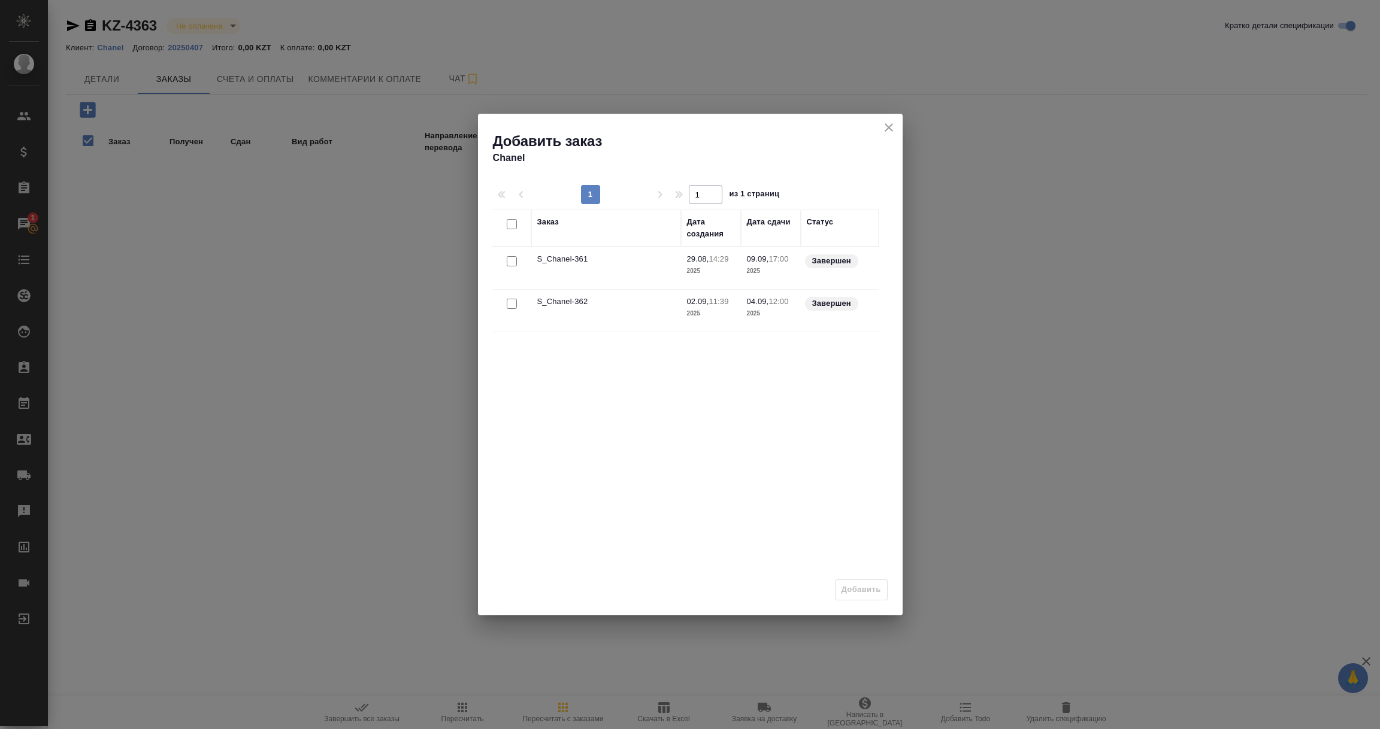
click at [507, 256] on div at bounding box center [511, 261] width 27 height 17
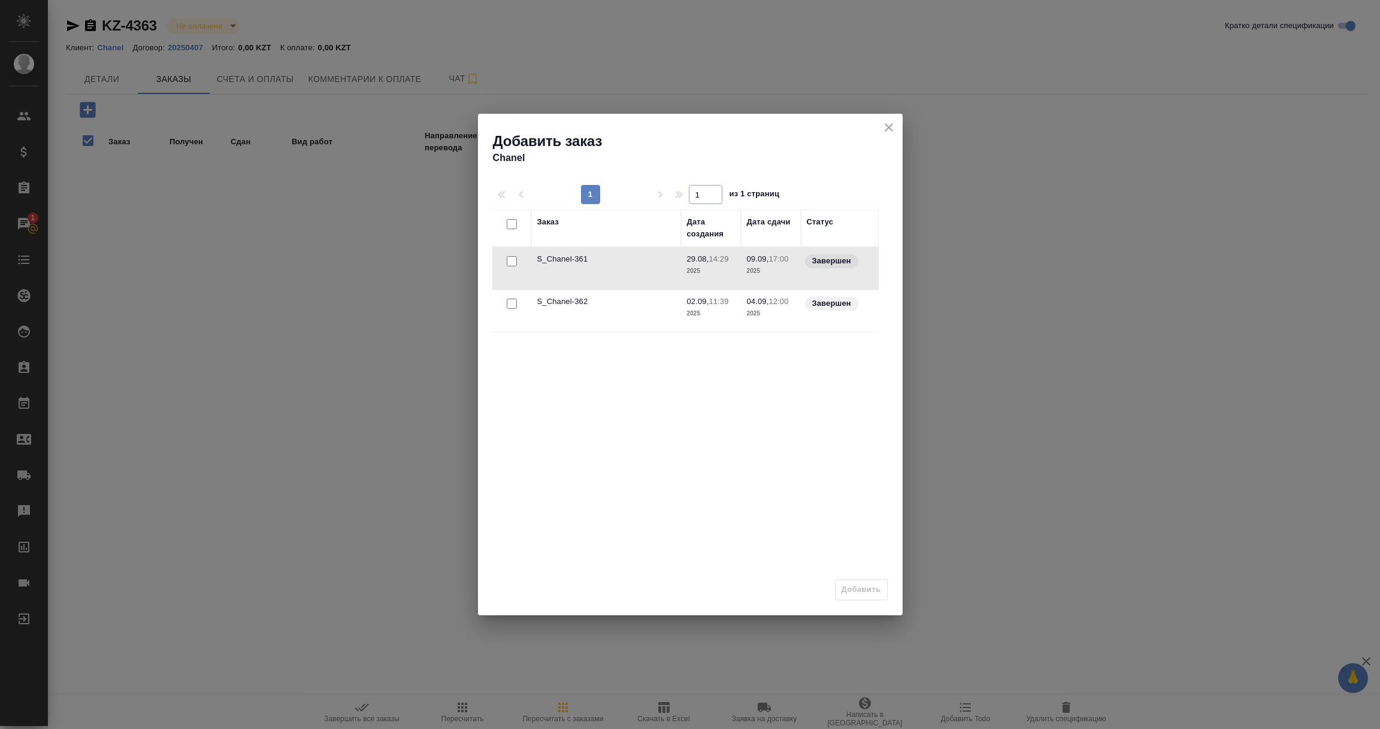
click at [513, 261] on input "checkbox" at bounding box center [512, 261] width 10 height 10
checkbox input "true"
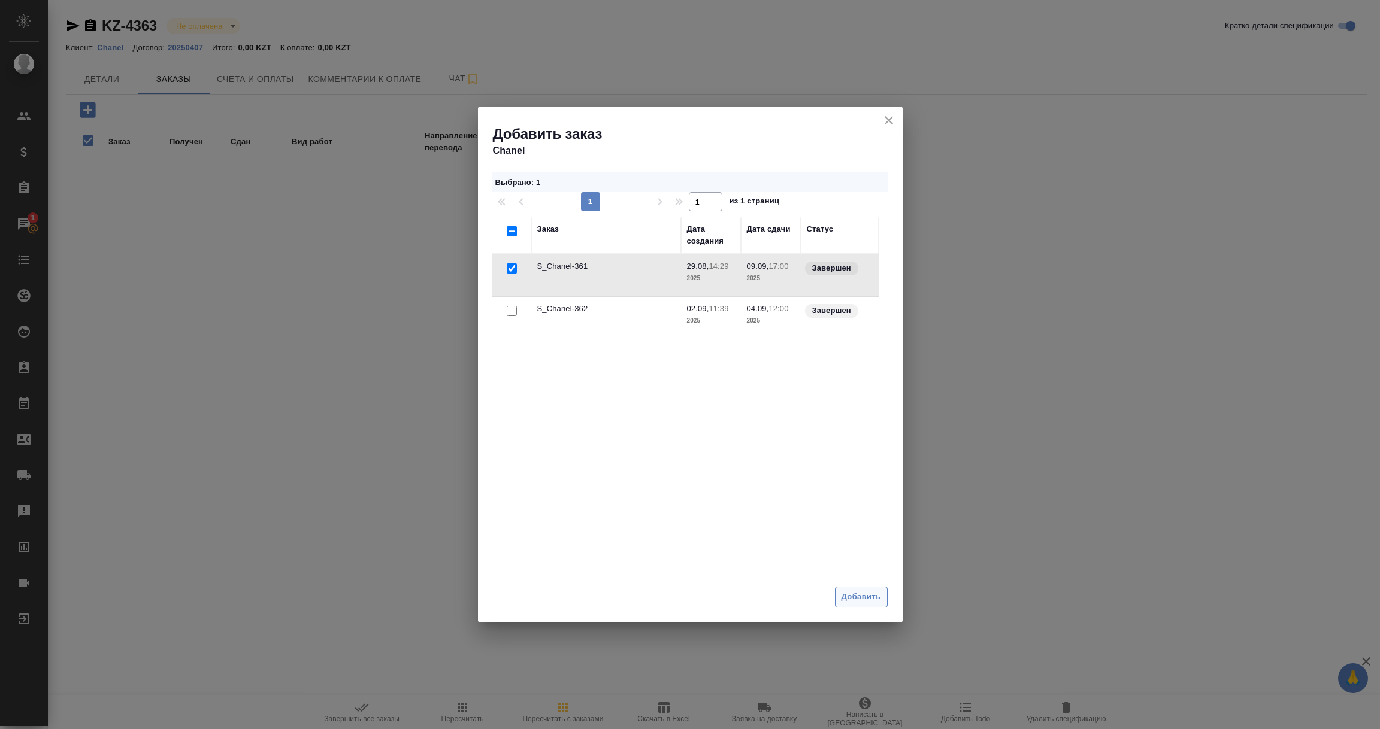
click at [865, 596] on span "Добавить" at bounding box center [861, 598] width 40 height 14
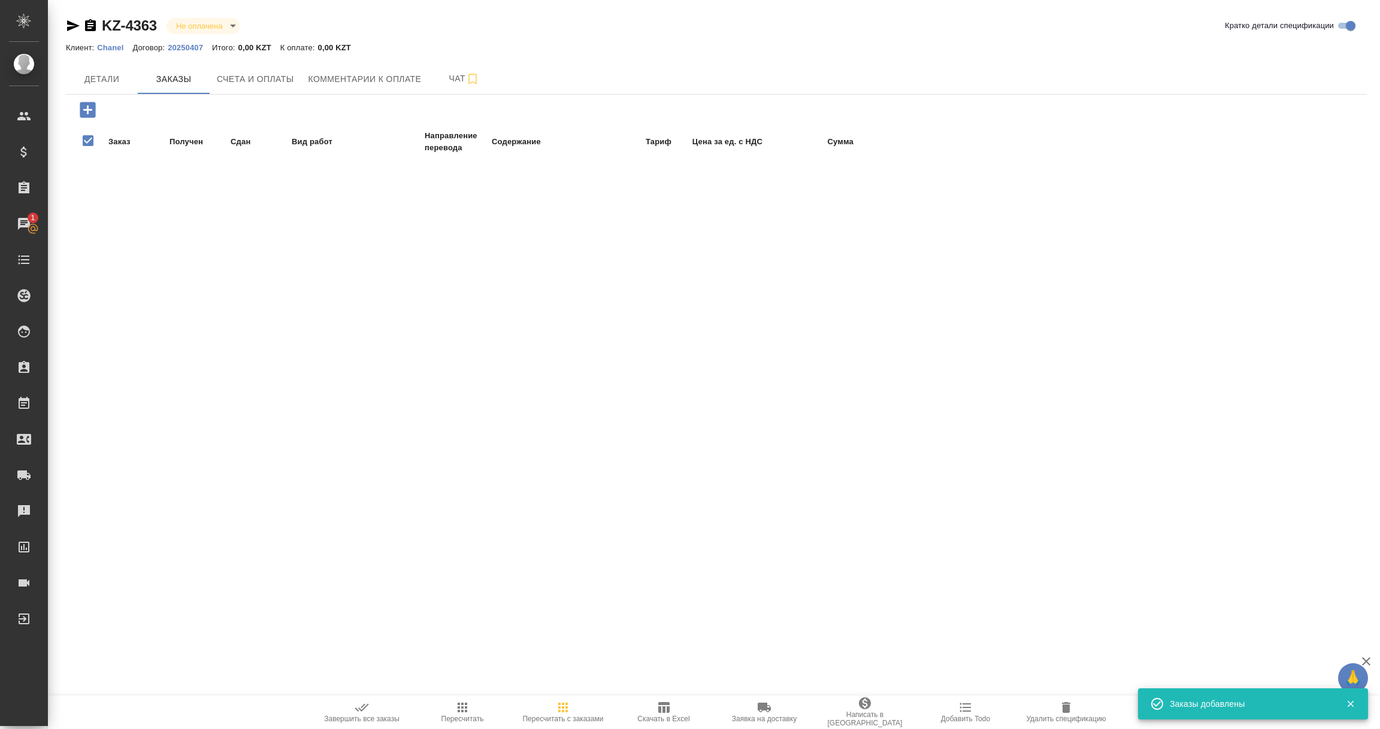
checkbox input "false"
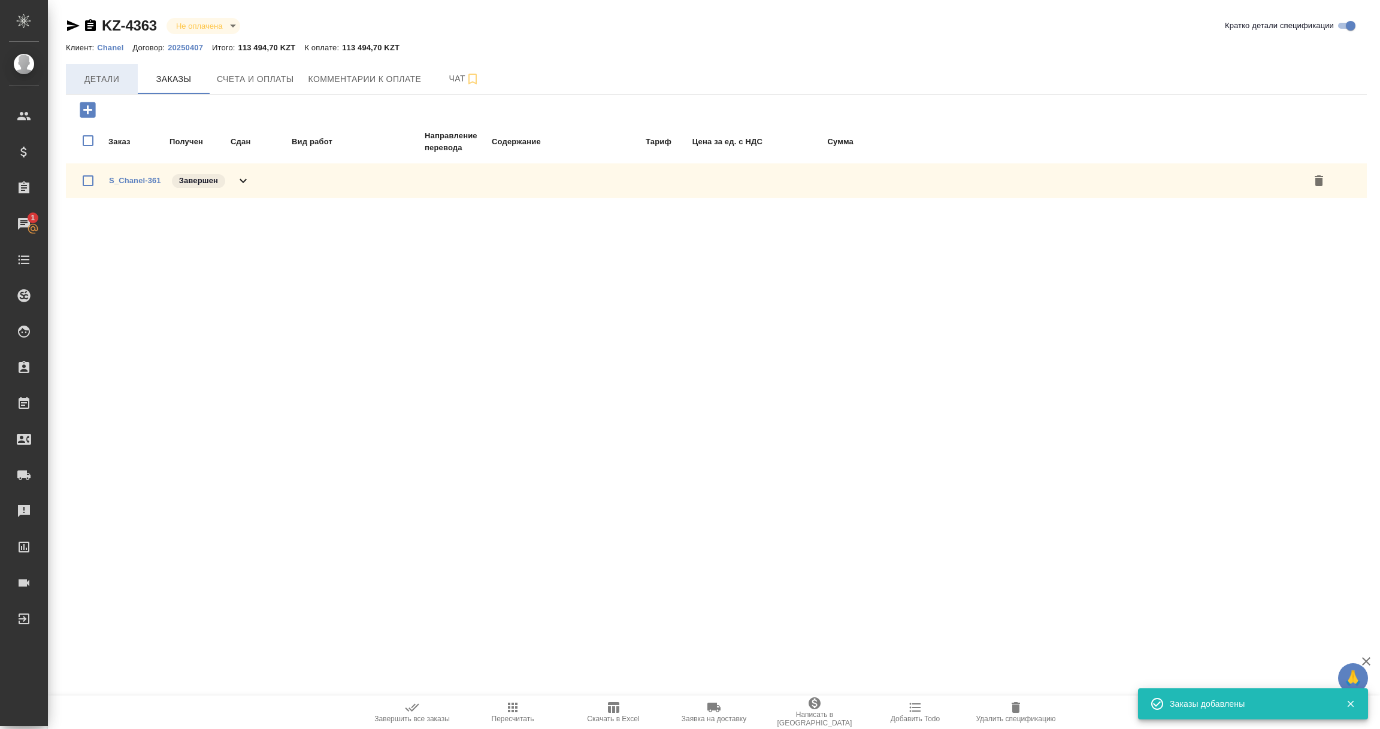
click at [99, 83] on span "Детали" at bounding box center [101, 79] width 57 height 15
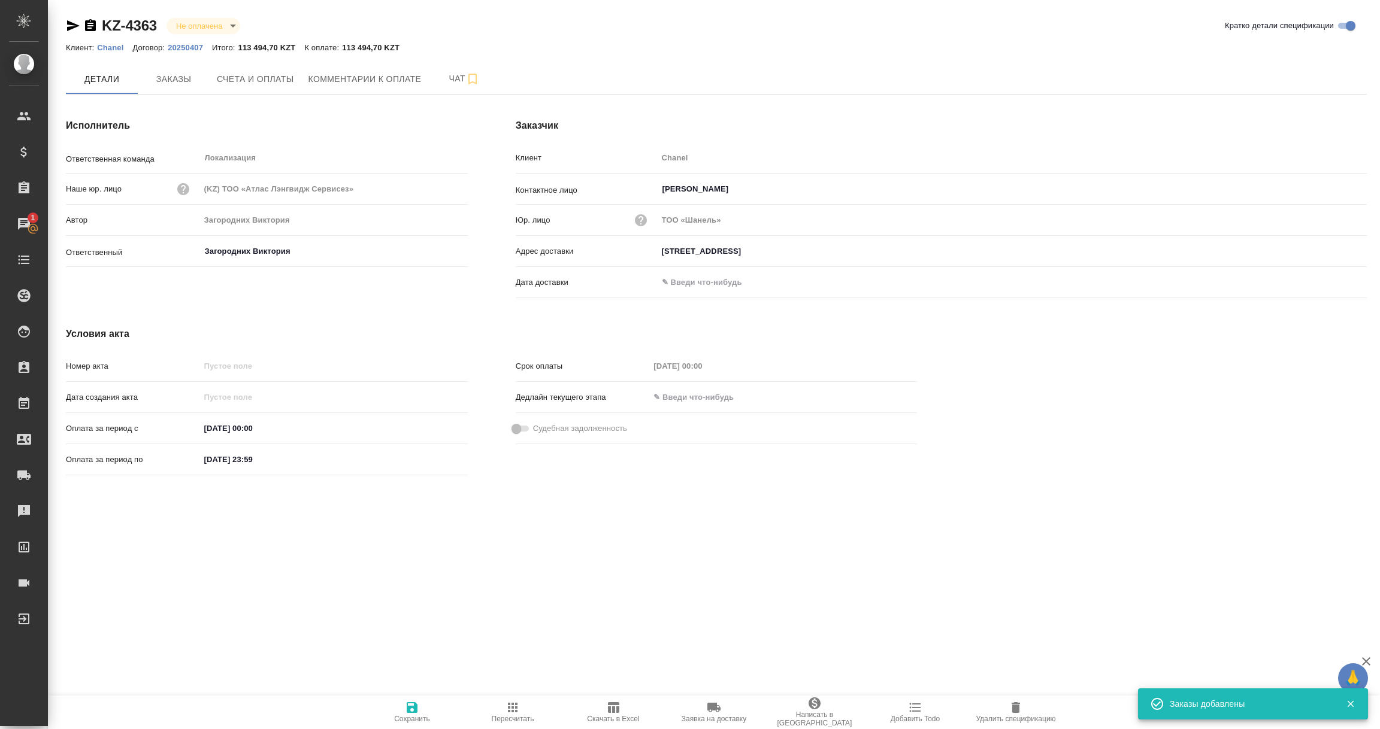
click at [414, 711] on icon "button" at bounding box center [412, 708] width 11 height 11
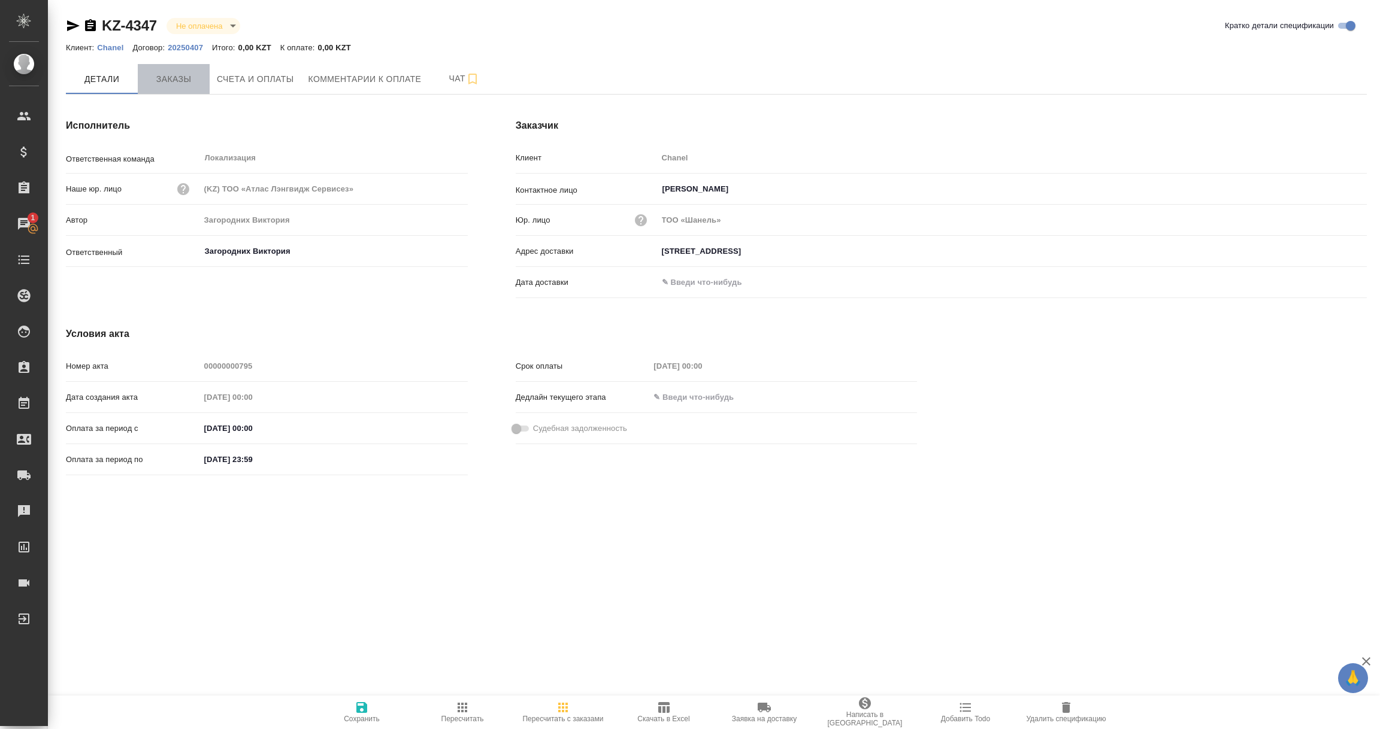
click at [184, 85] on span "Заказы" at bounding box center [173, 79] width 57 height 15
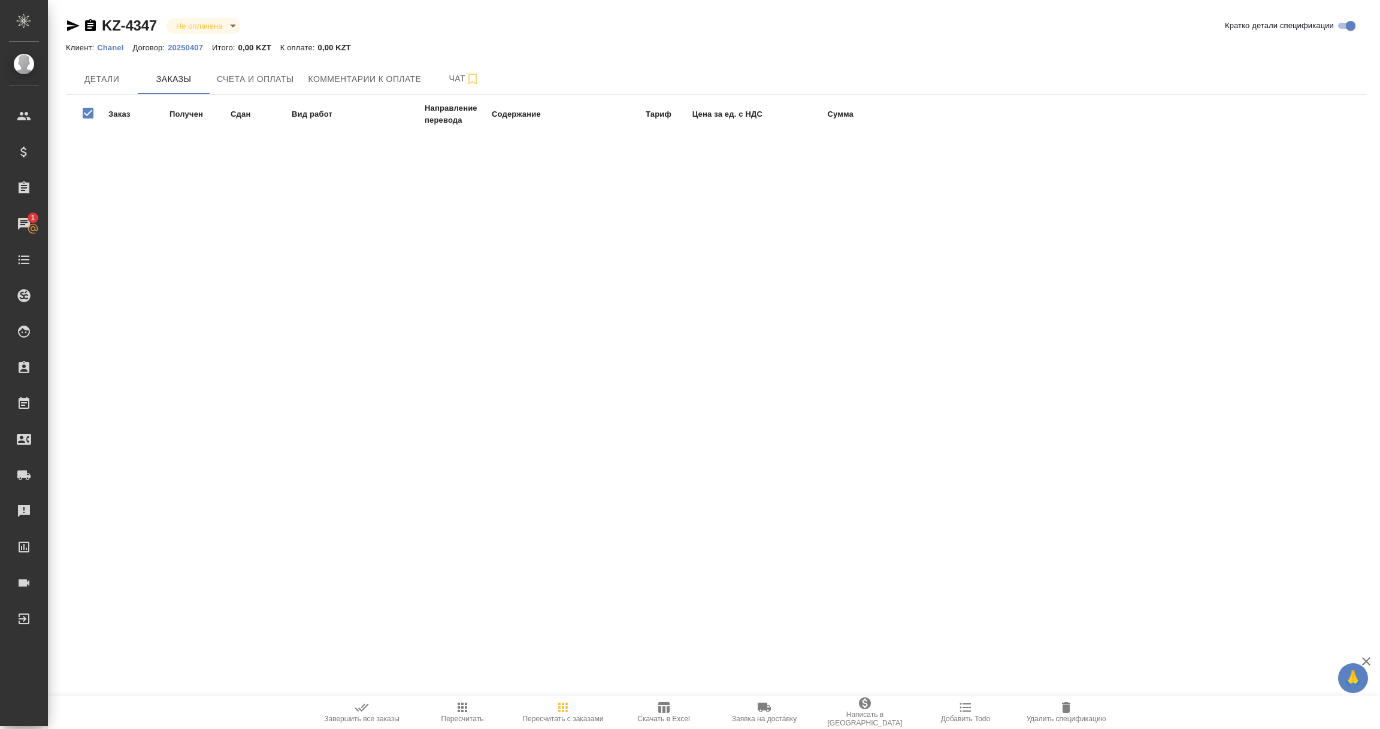
click at [67, 25] on icon "button" at bounding box center [73, 26] width 14 height 14
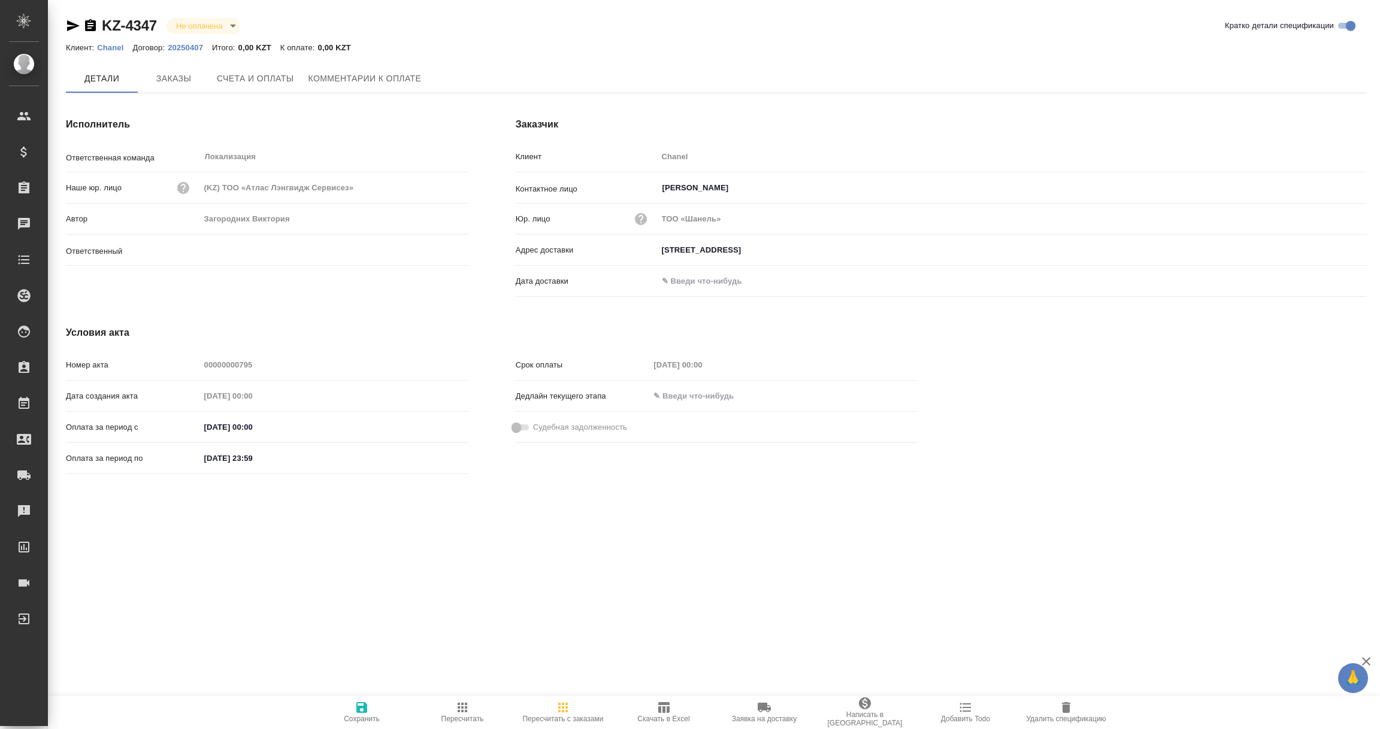
type input "Загородних Виктория"
click at [183, 84] on span "Заказы" at bounding box center [173, 79] width 57 height 15
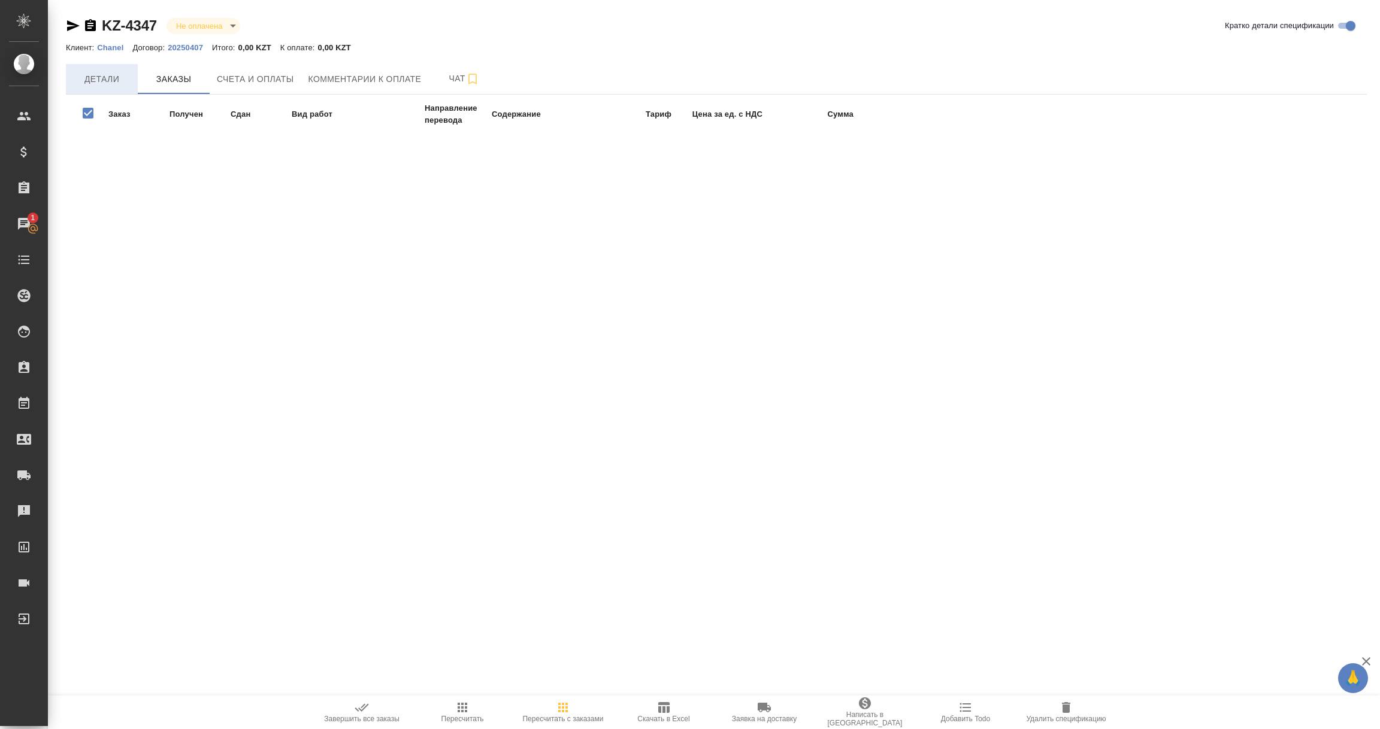
click at [106, 82] on span "Детали" at bounding box center [101, 79] width 57 height 15
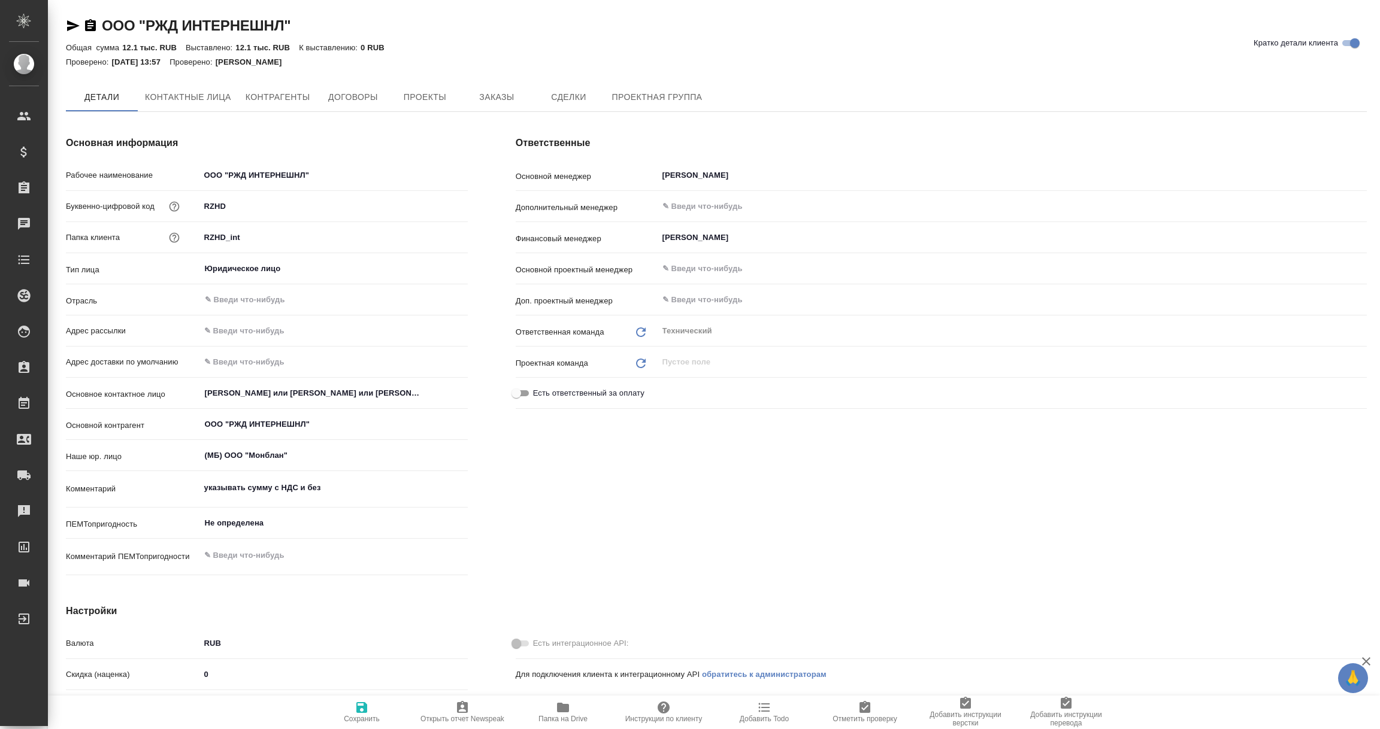
type textarea "x"
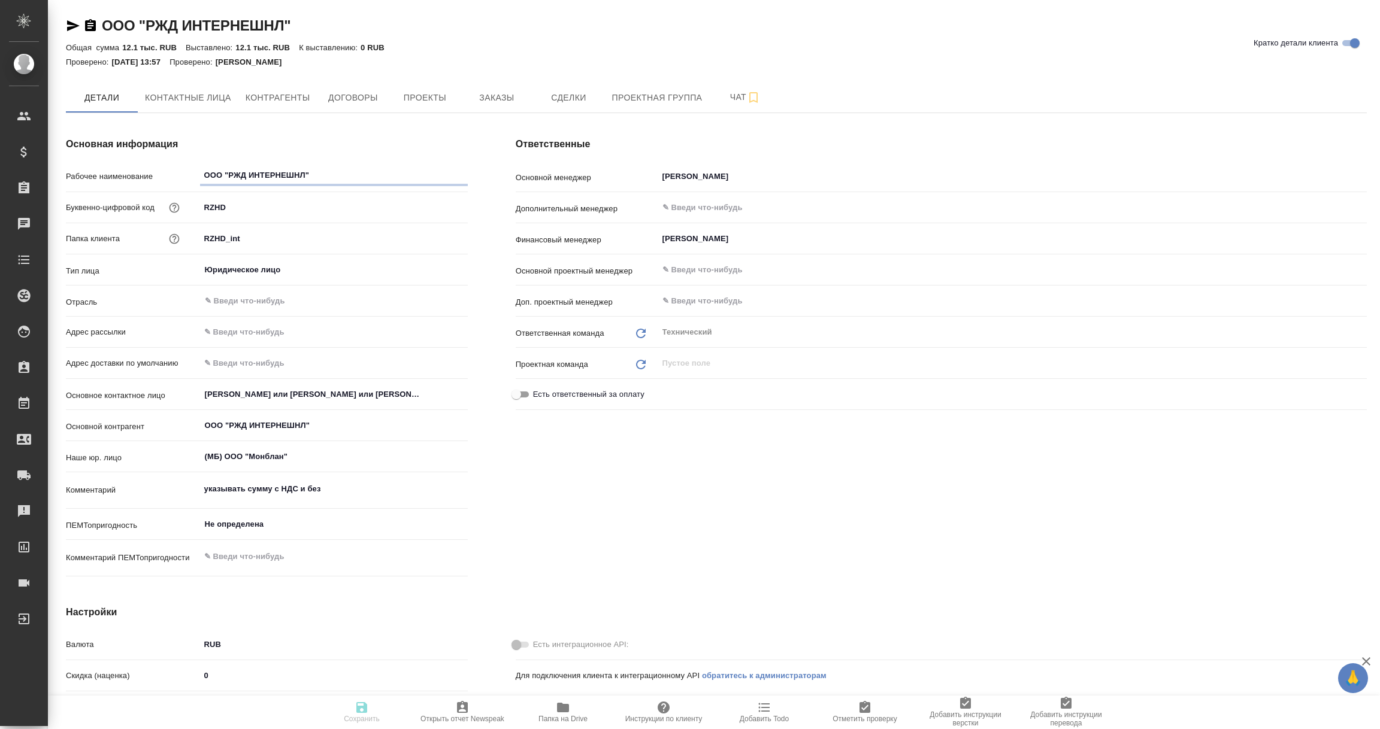
type textarea "x"
click at [346, 93] on span "Договоры" at bounding box center [352, 97] width 57 height 15
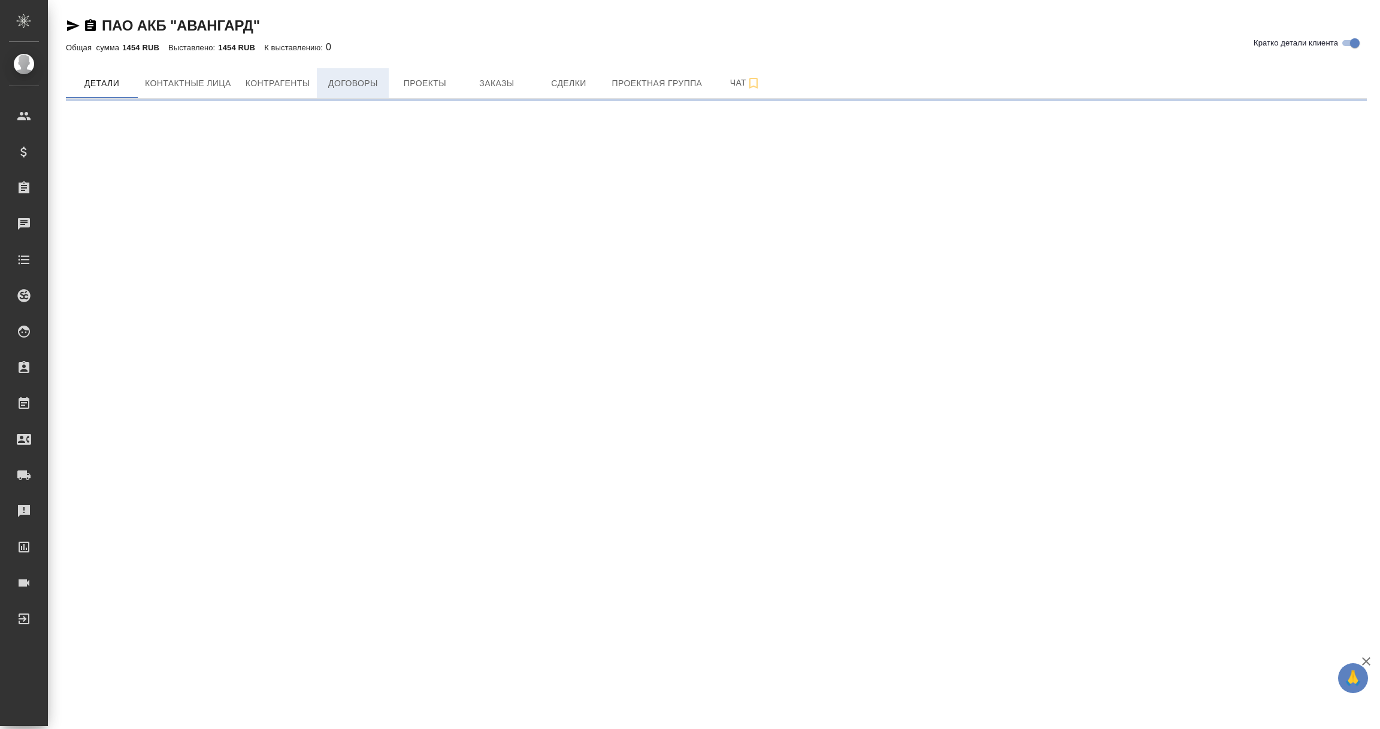
click at [362, 84] on span "Договоры" at bounding box center [352, 83] width 57 height 15
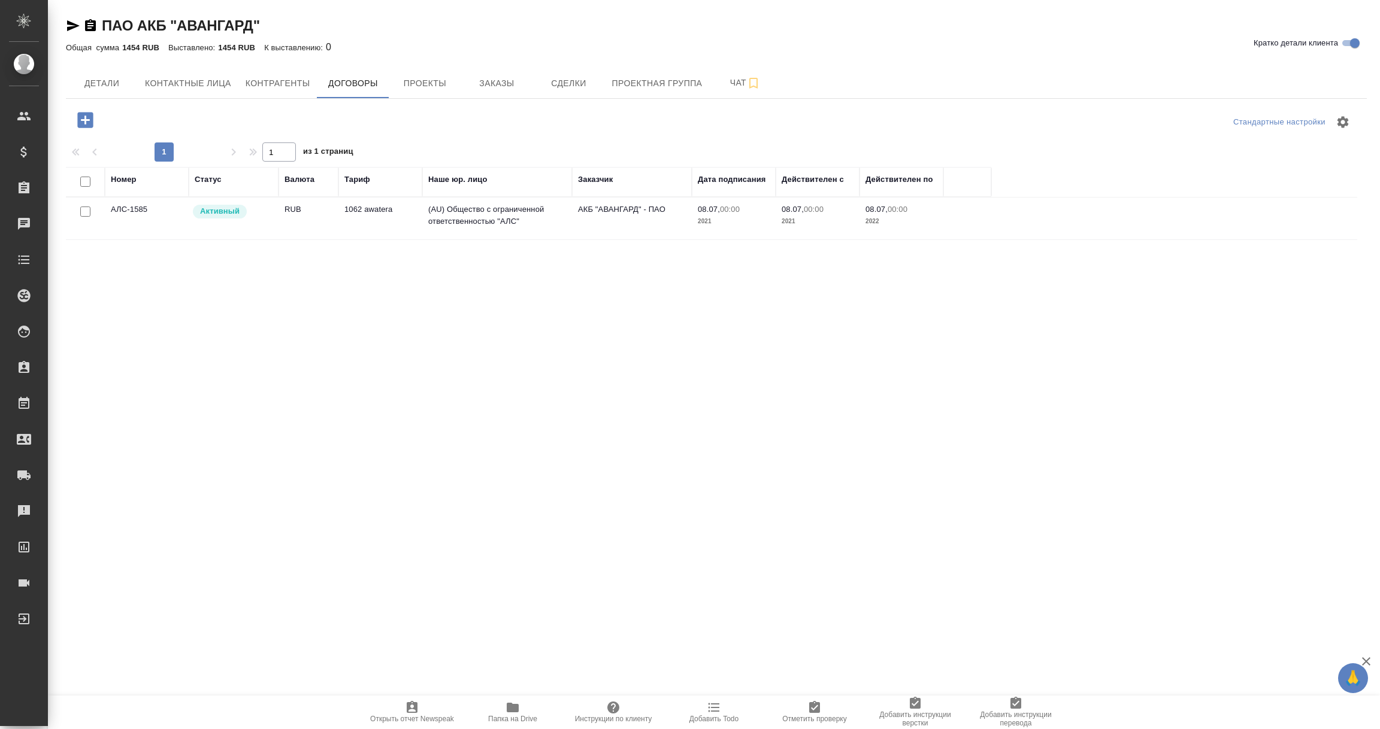
click at [408, 208] on td "1062 awatera" at bounding box center [380, 219] width 84 height 42
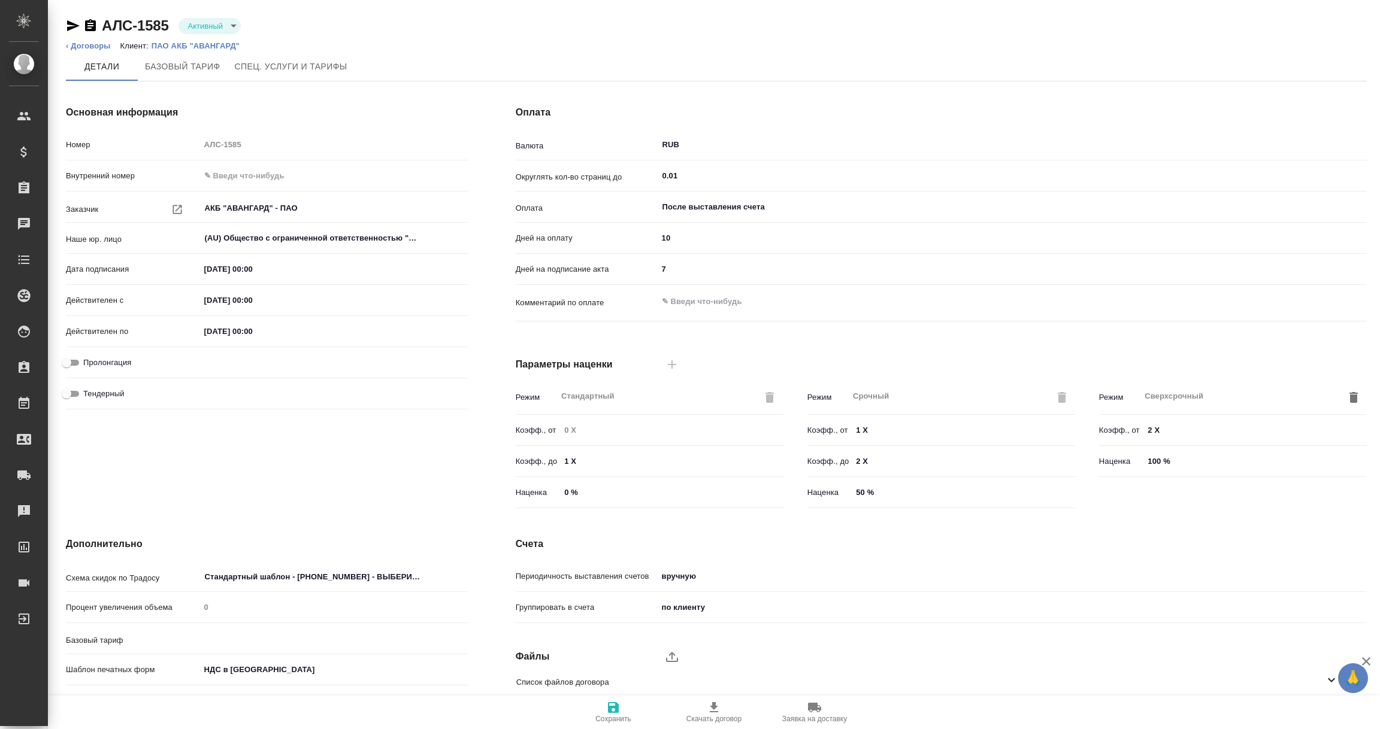
type input "1062 awatera"
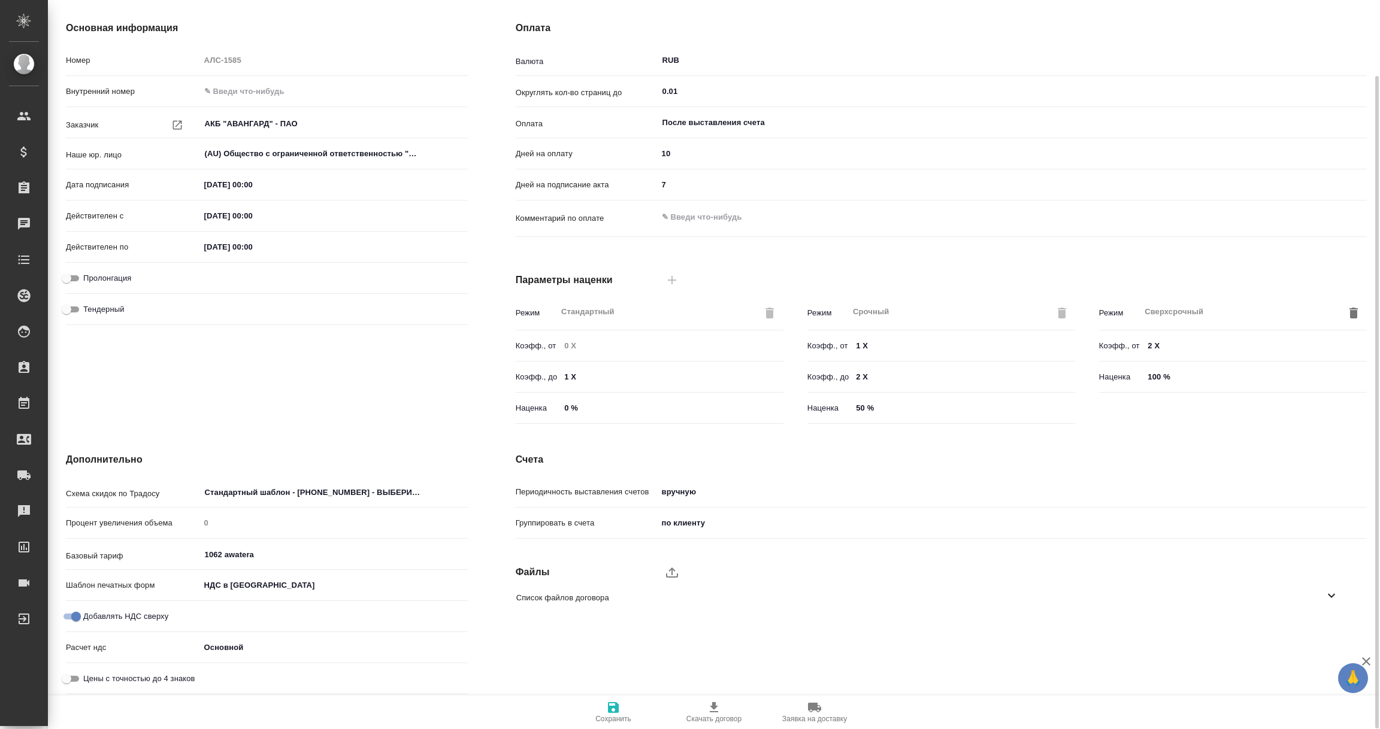
click at [1332, 591] on icon at bounding box center [1331, 596] width 14 height 14
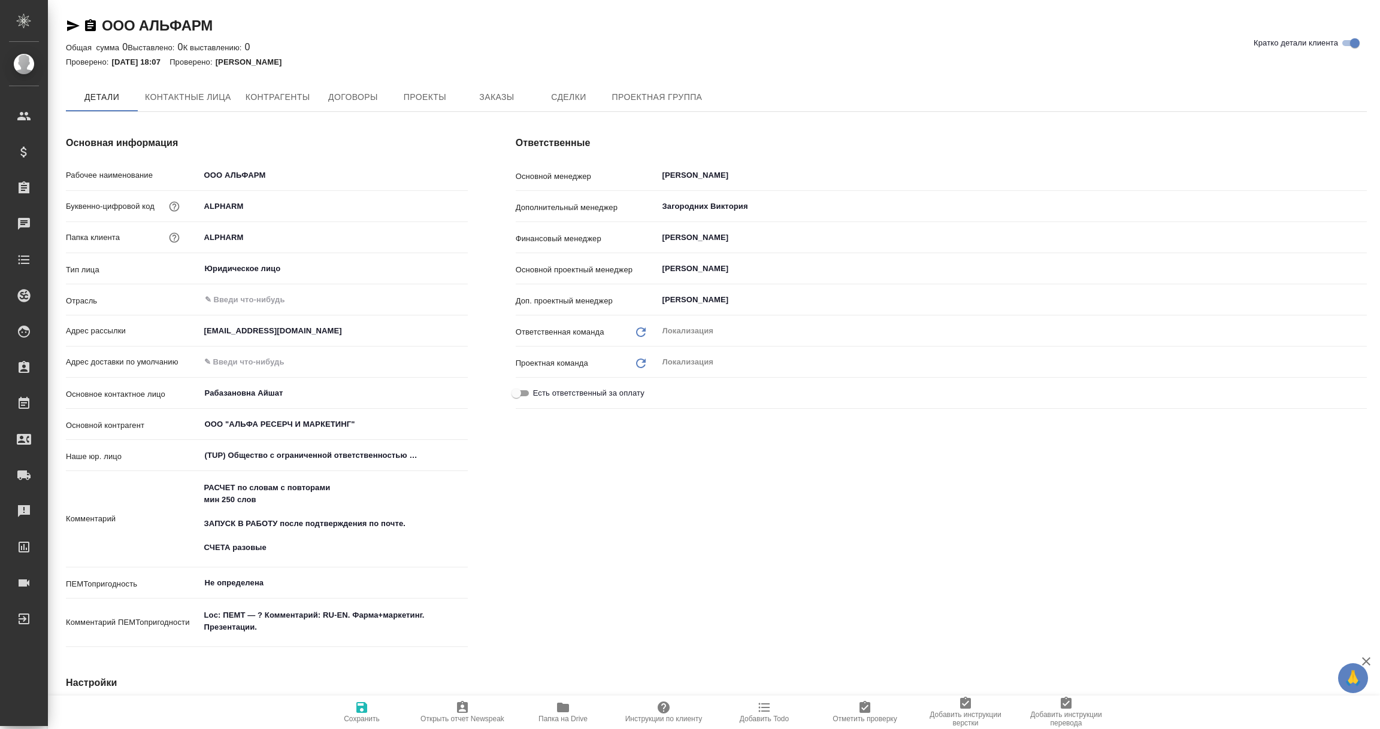
type textarea "x"
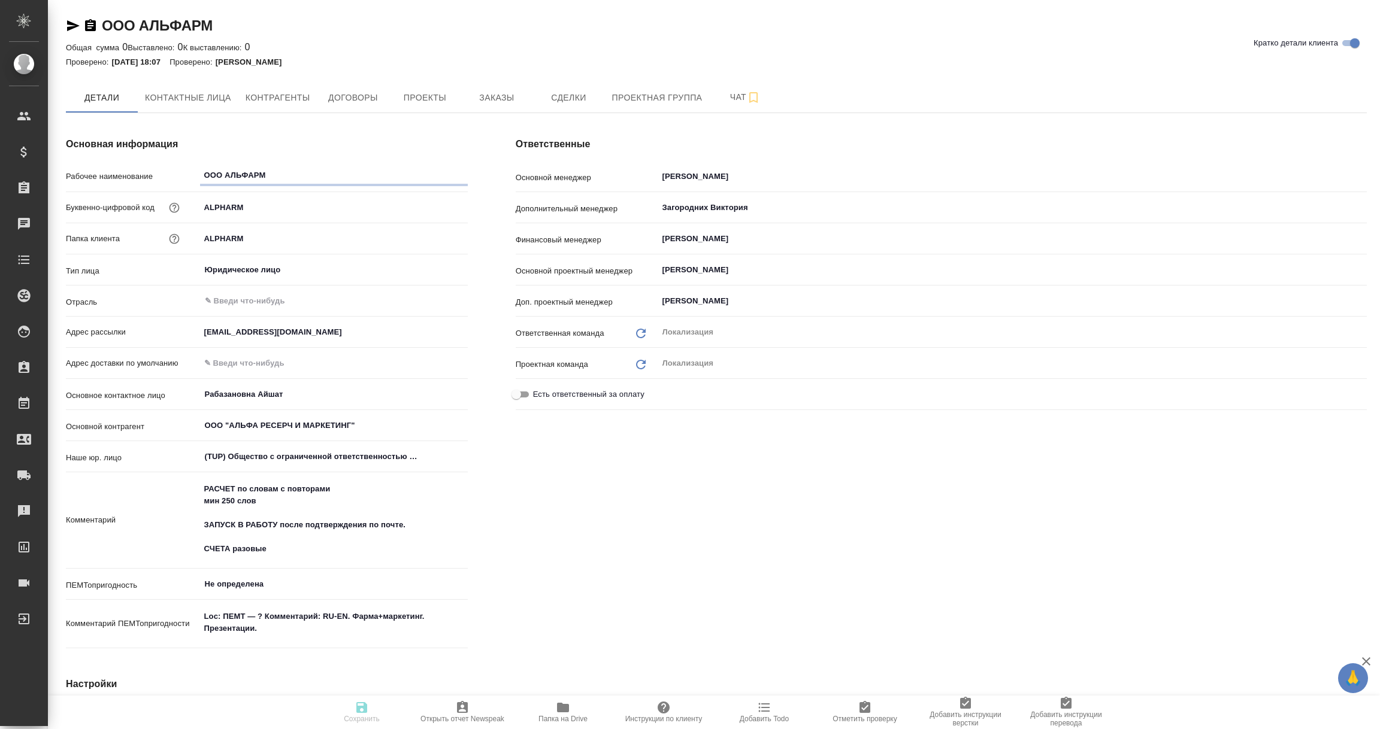
type textarea "x"
click at [371, 99] on span "Договоры" at bounding box center [352, 97] width 57 height 15
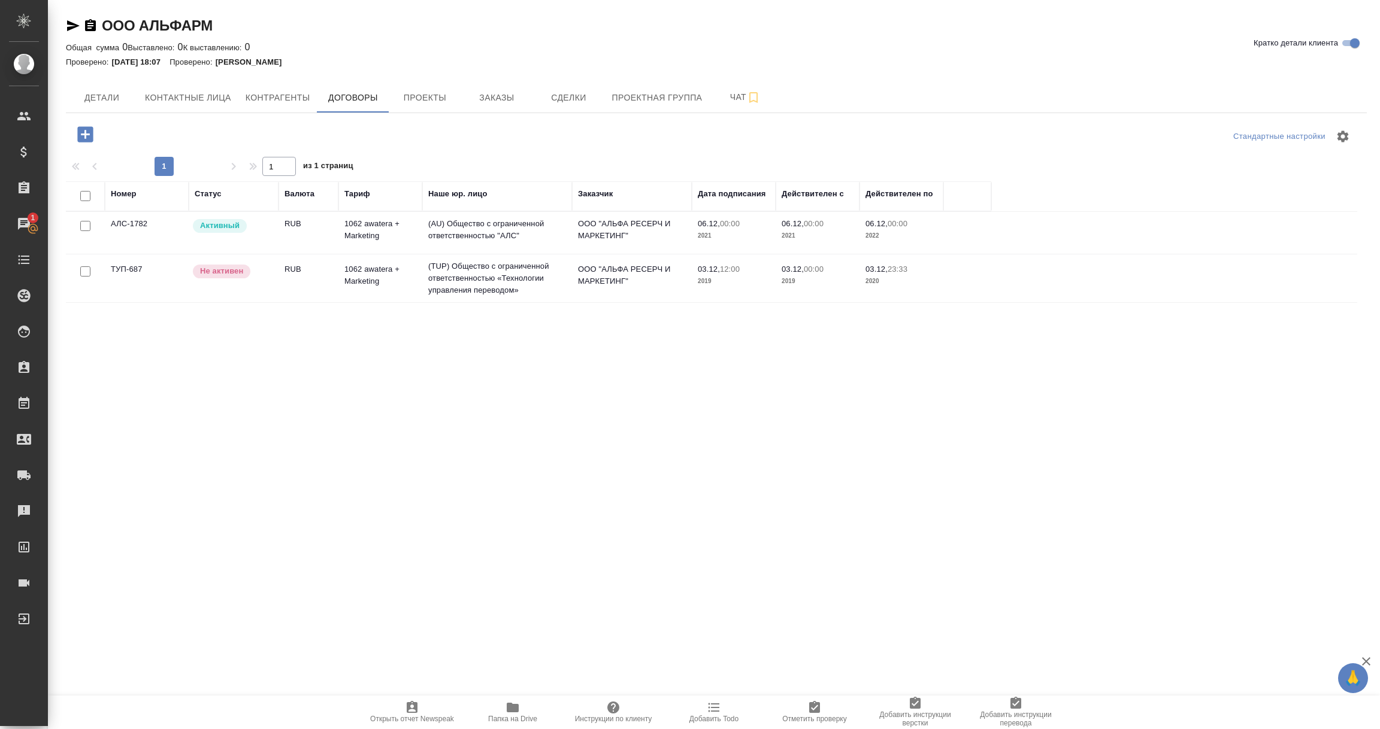
click at [523, 232] on td "(AU) Общество с ограниченной ответственностью "АЛС"" at bounding box center [497, 233] width 150 height 42
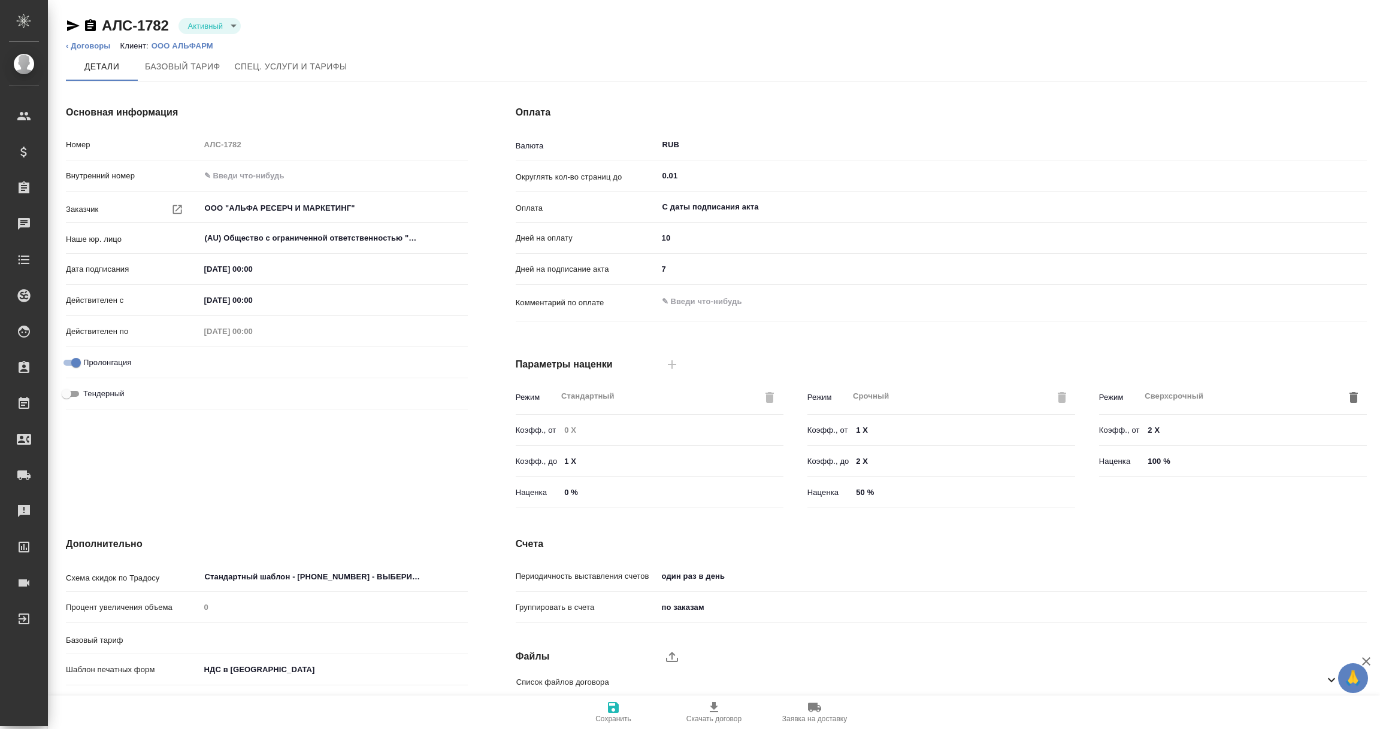
type input "1062 awatera + Marketing"
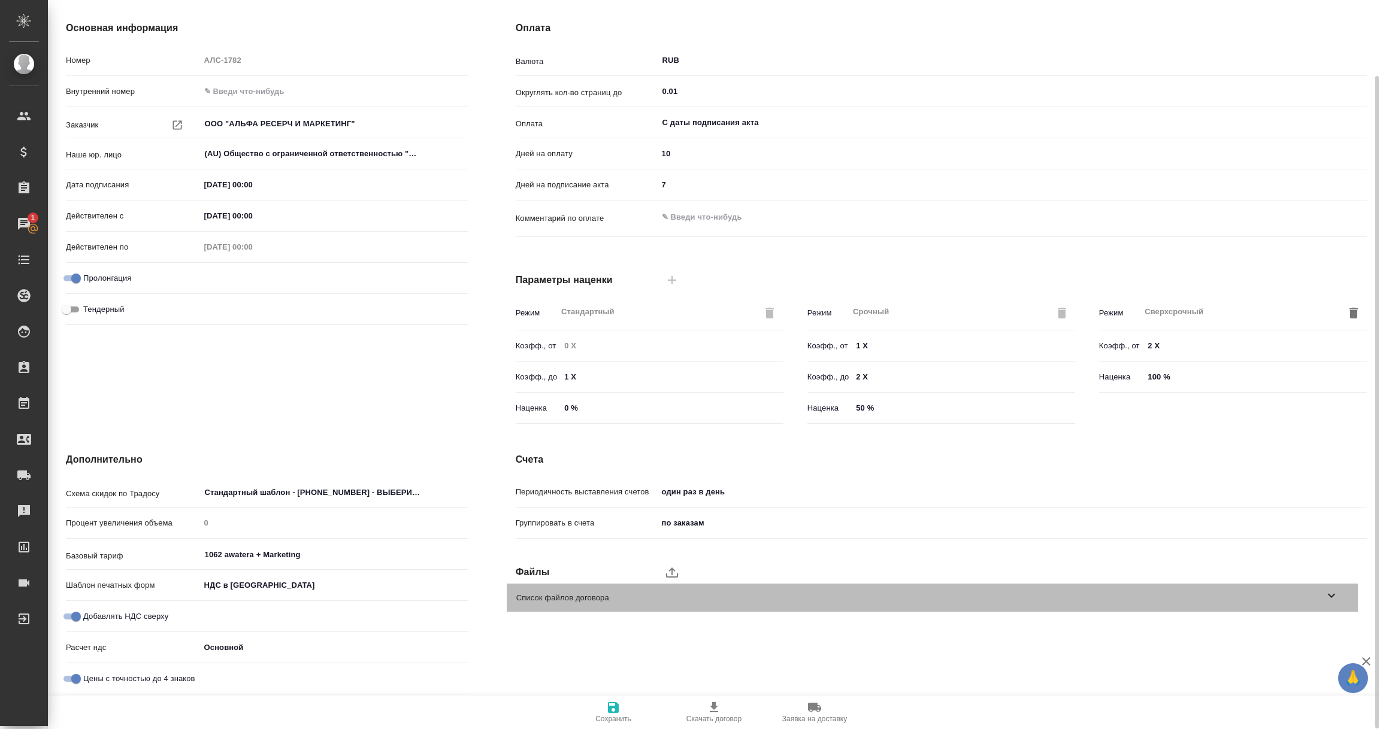
click at [1341, 595] on div "Список файлов договора" at bounding box center [932, 598] width 851 height 28
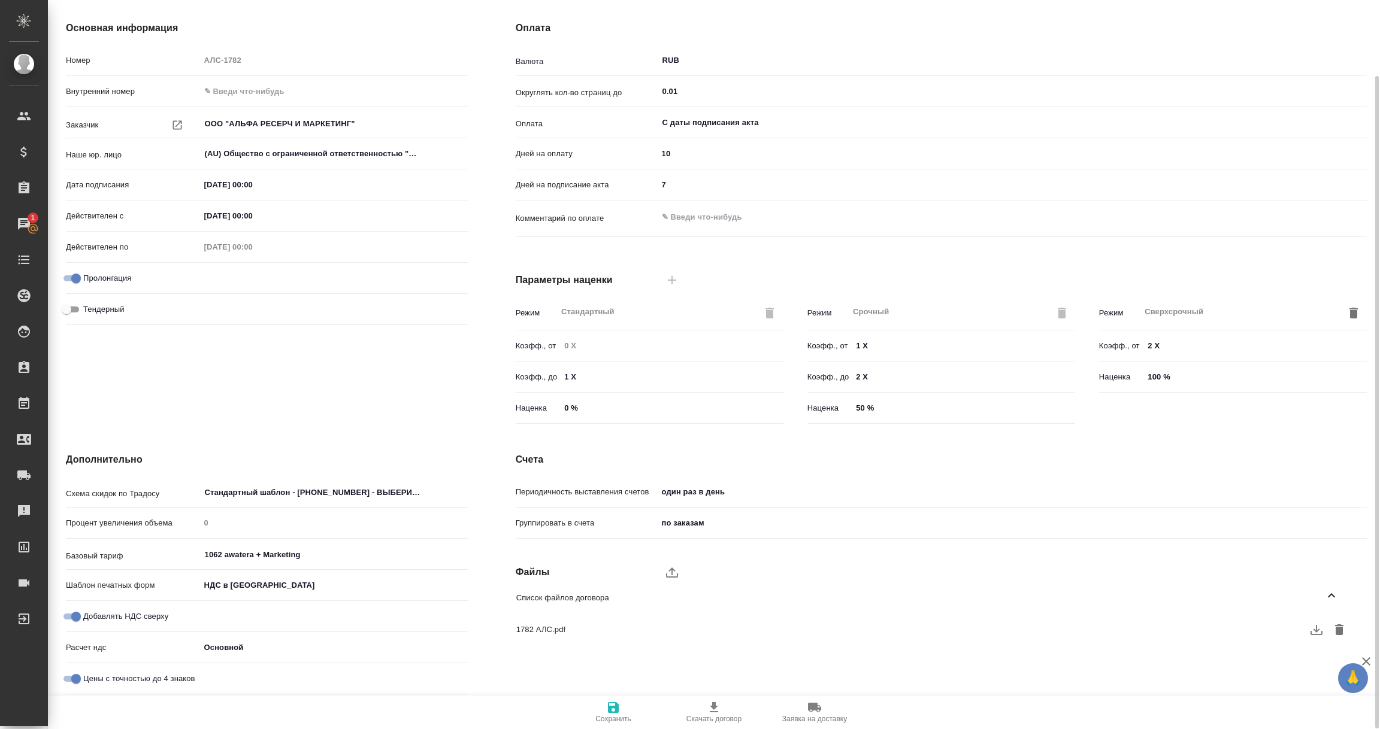
click at [1315, 631] on icon "button" at bounding box center [1316, 630] width 14 height 14
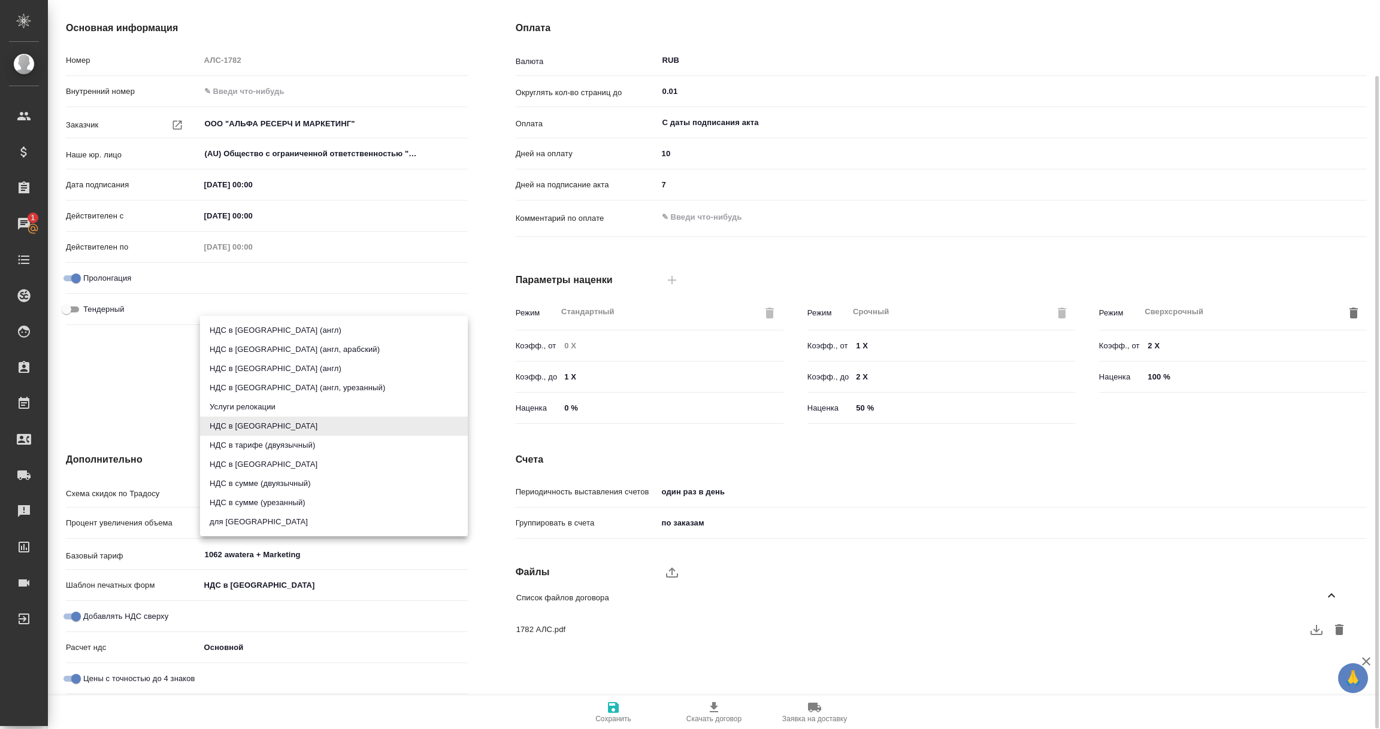
click at [242, 587] on body "🙏 .cls-1 fill:#fff; AWATERA Vorobyova Ekaterina Клиенты Спецификации Заказы 1 Ч…" at bounding box center [690, 364] width 1380 height 729
click at [243, 466] on li "НДС в сумме" at bounding box center [334, 464] width 268 height 19
type input "russian2"
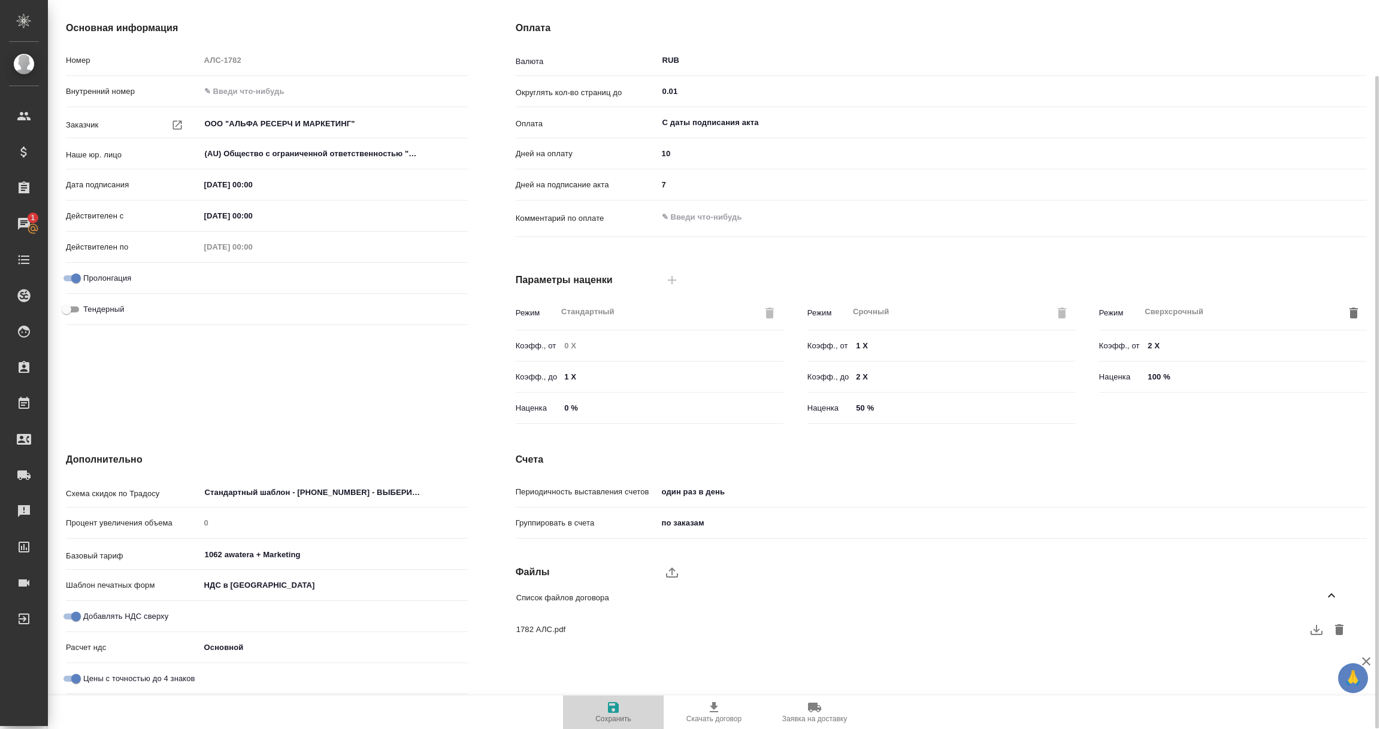
click at [612, 706] on icon "button" at bounding box center [613, 708] width 11 height 11
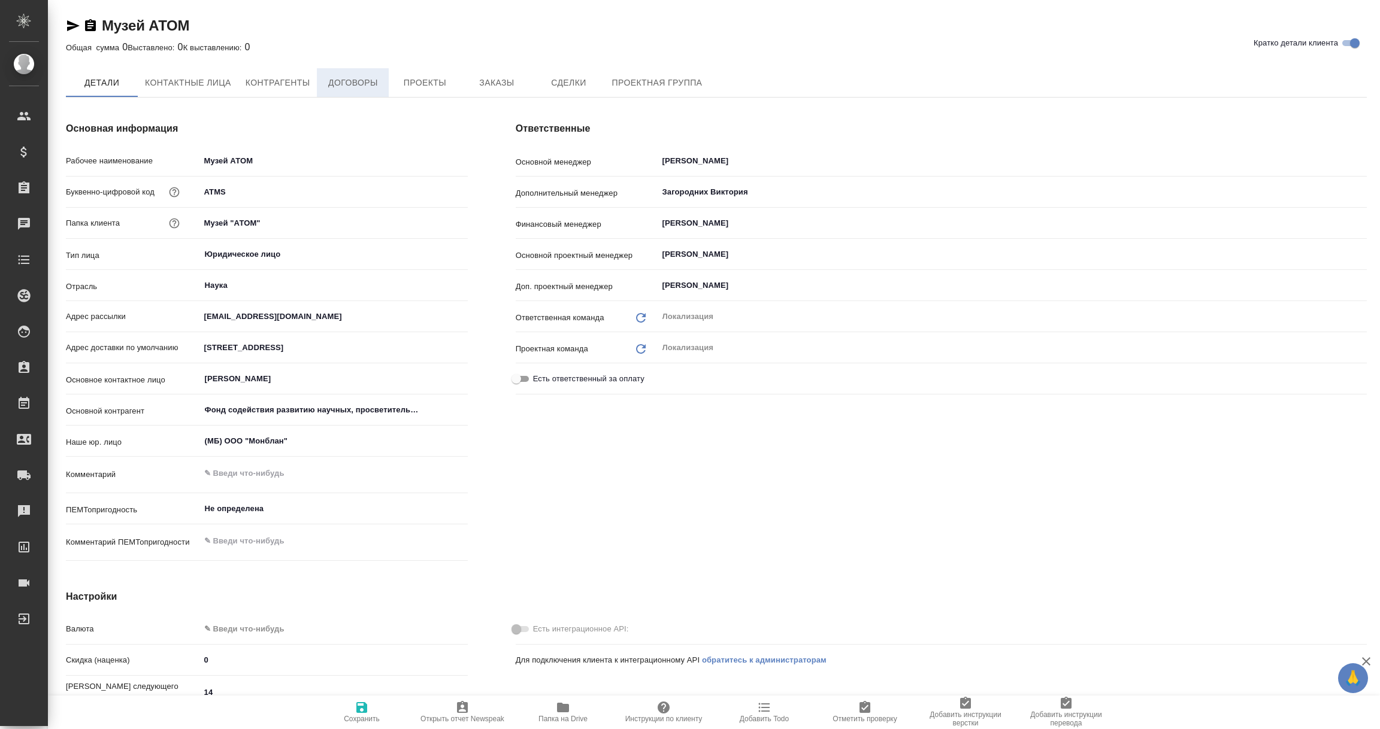
click at [356, 82] on span "Договоры" at bounding box center [352, 82] width 57 height 15
type textarea "x"
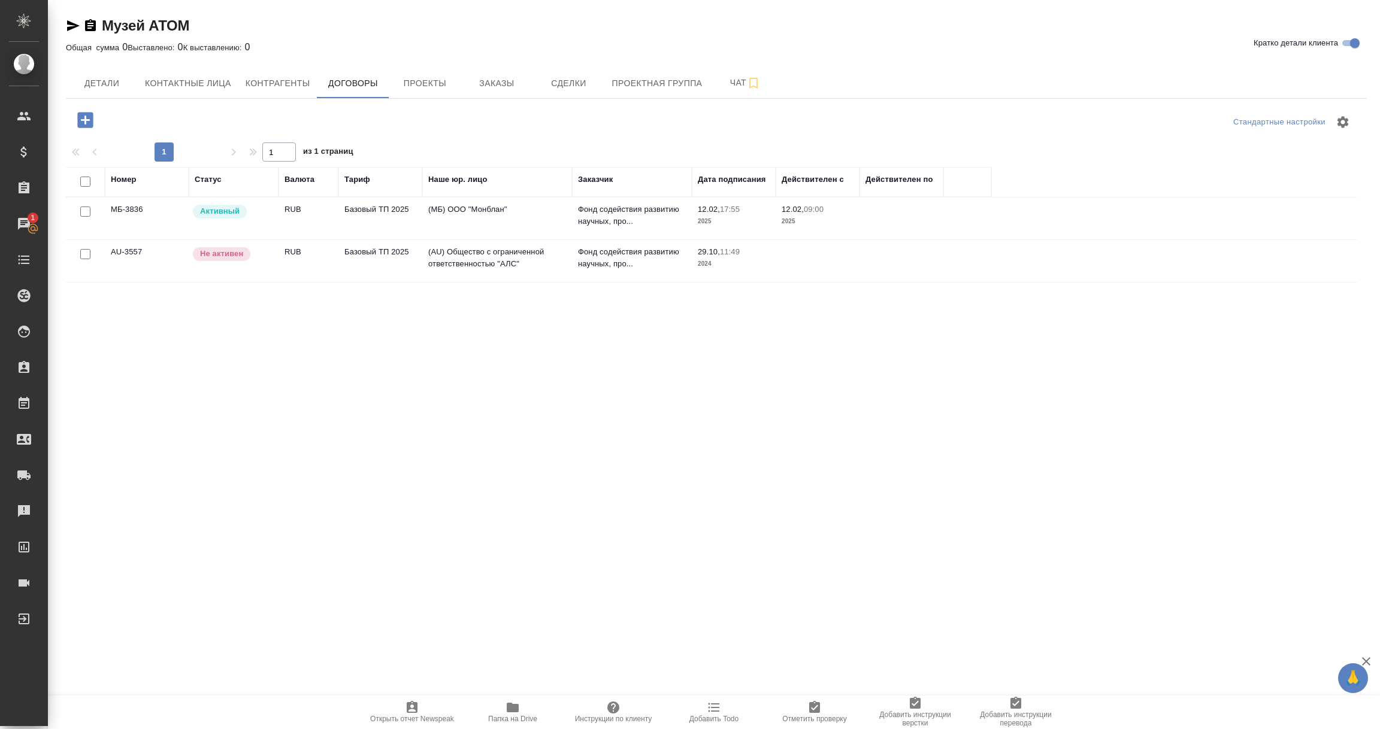
click at [473, 258] on td "(AU) Общество с ограниченной ответственностью "АЛС"" at bounding box center [497, 261] width 150 height 42
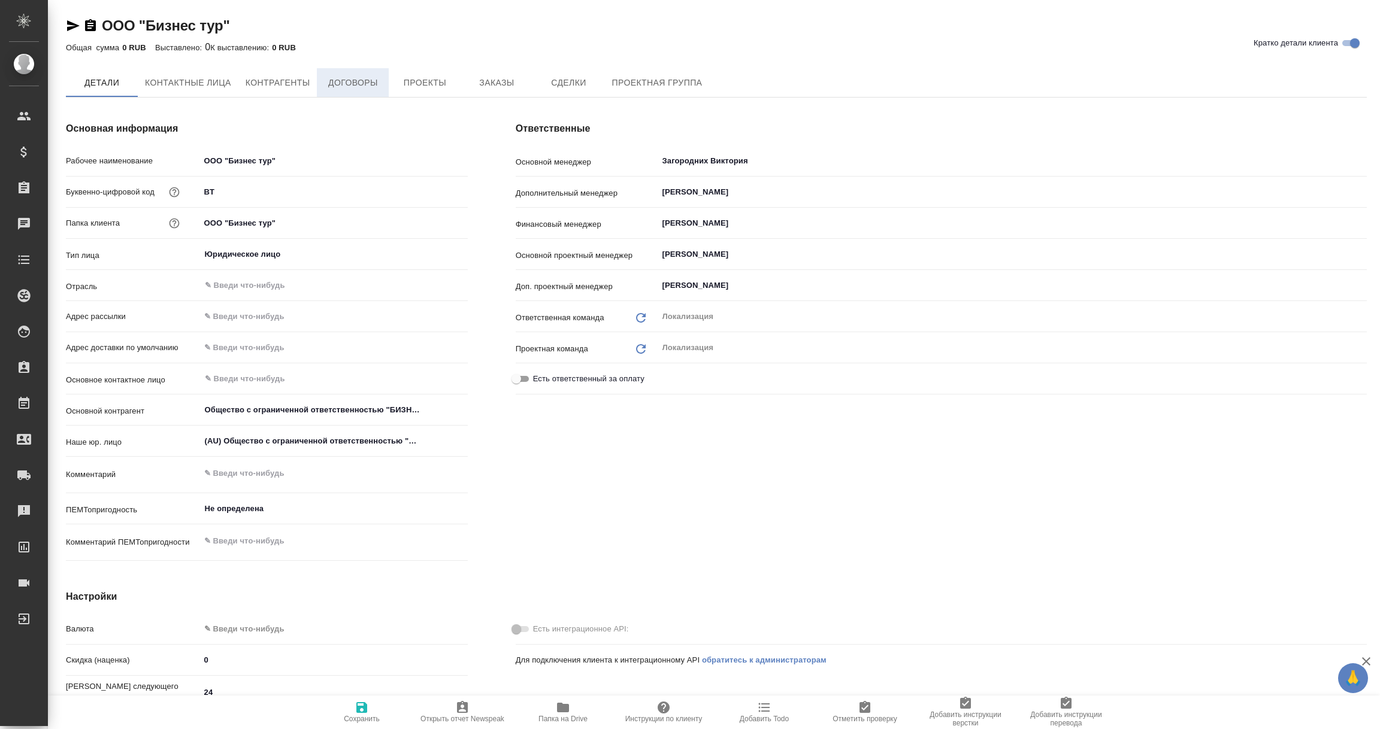
click at [336, 80] on span "Договоры" at bounding box center [352, 82] width 57 height 15
type input "Общество с ограниченной ответственностью "БИЗНЕС ТУР"ООО «БИЗНЕС ТУР»"
type textarea "x"
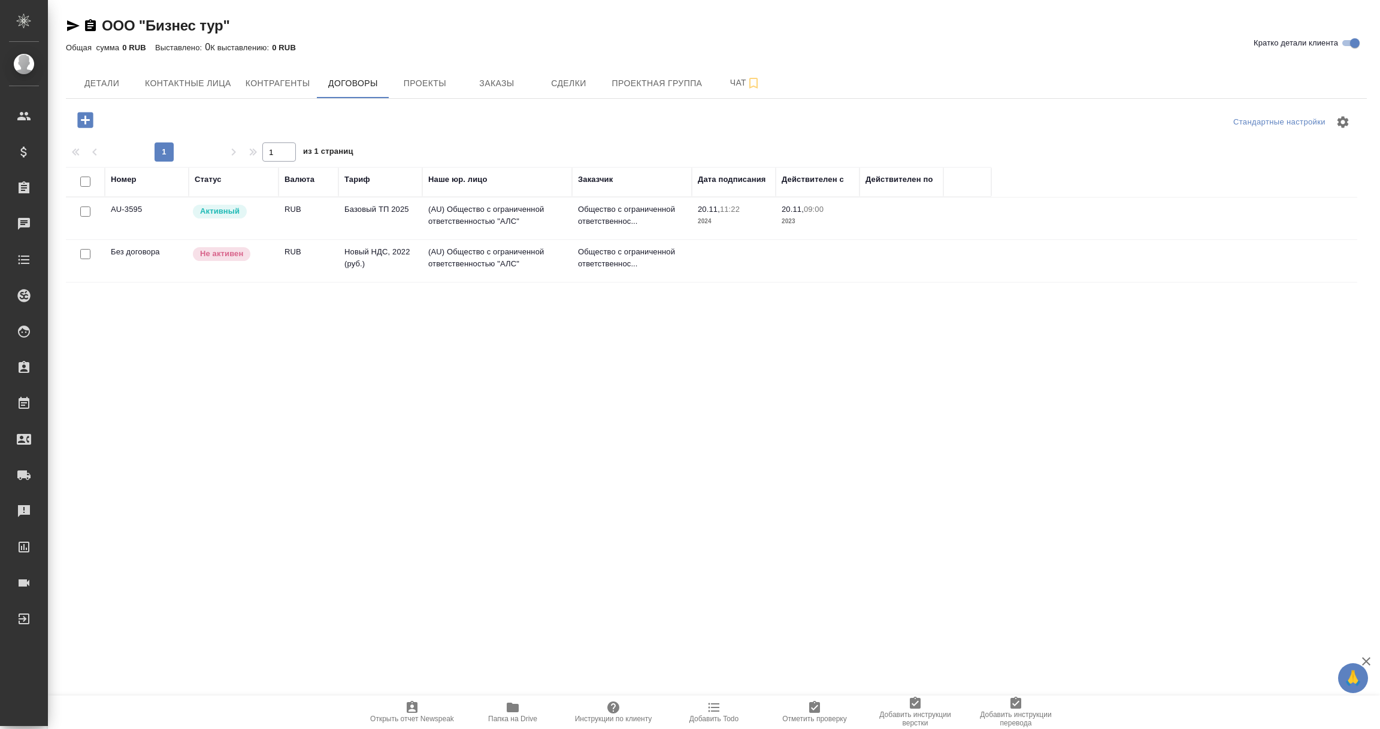
click at [466, 218] on td "(AU) Общество с ограниченной ответственностью "АЛС"" at bounding box center [497, 219] width 150 height 42
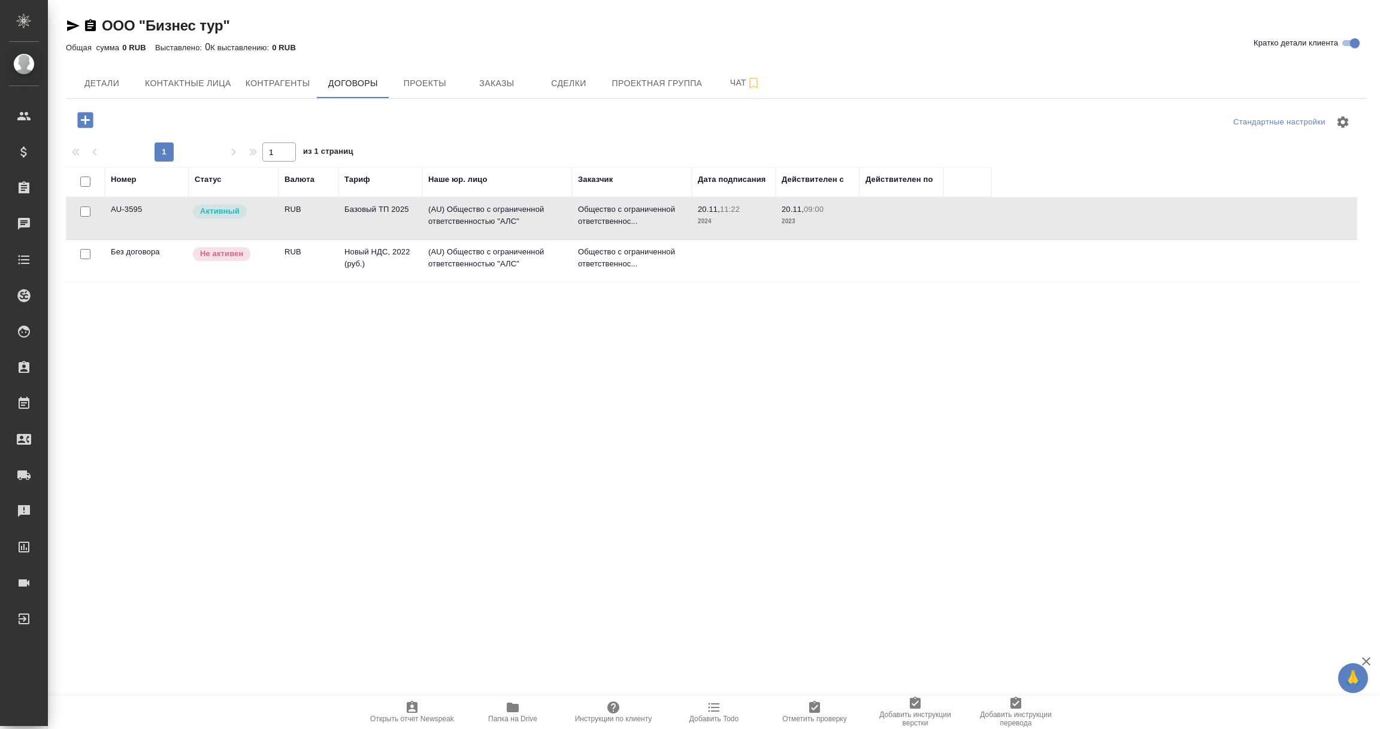
click at [466, 218] on td "(AU) Общество с ограниченной ответственностью "АЛС"" at bounding box center [497, 219] width 150 height 42
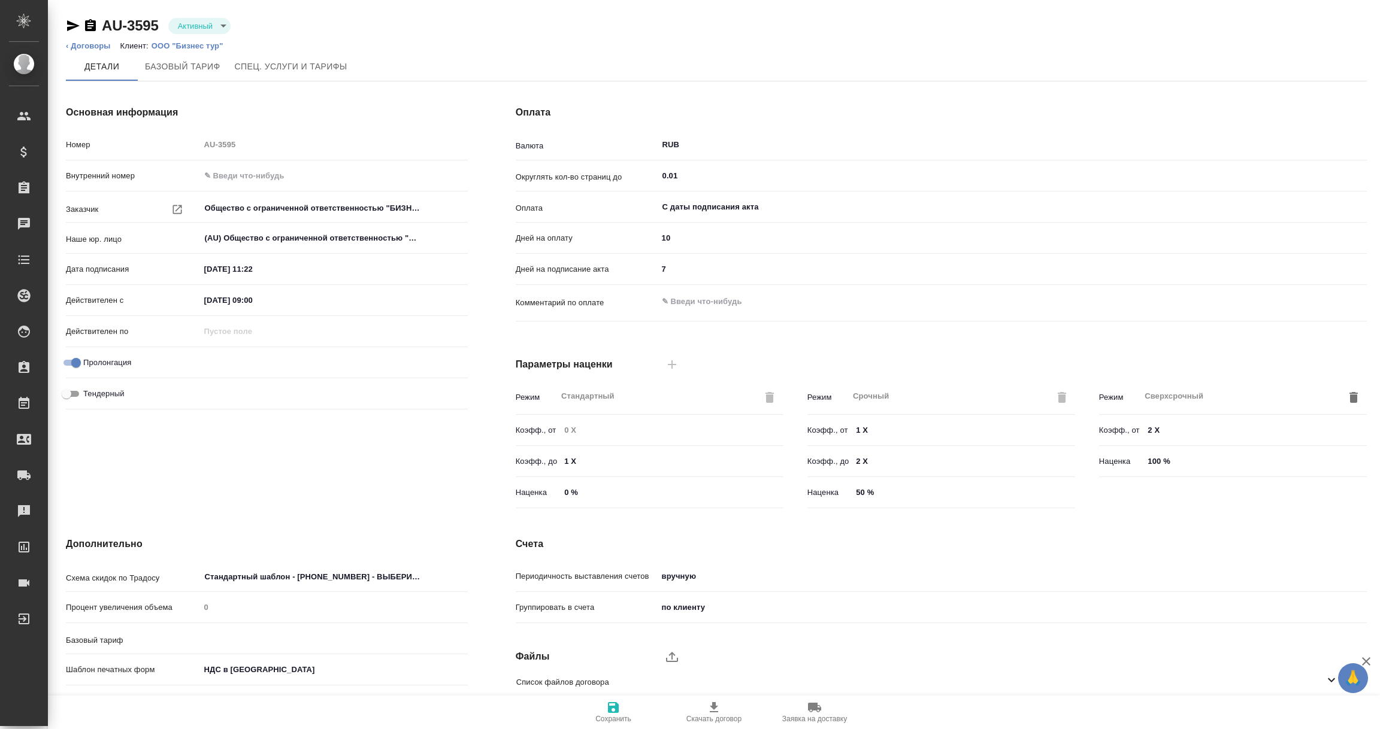
type input "Базовый ТП 2025"
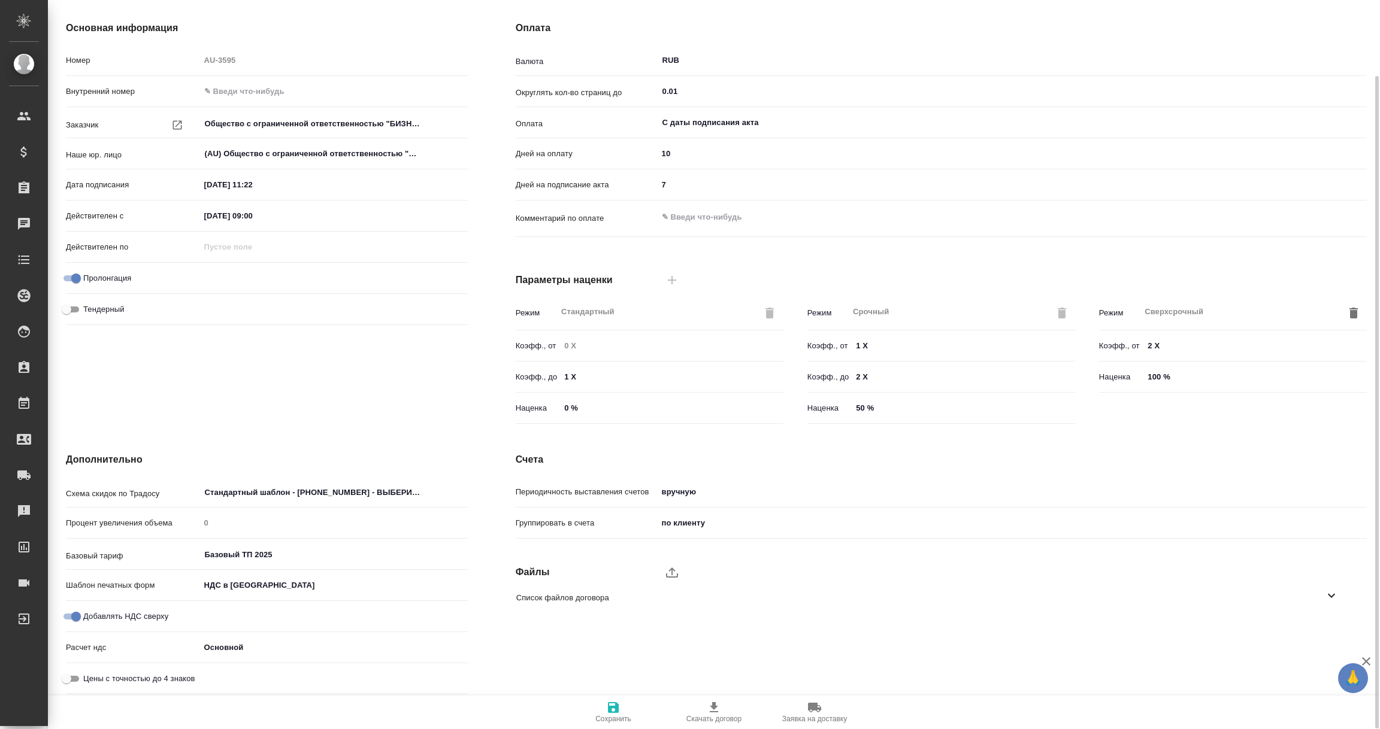
click at [1335, 596] on icon at bounding box center [1331, 596] width 14 height 14
click at [1321, 633] on icon "button" at bounding box center [1316, 630] width 12 height 10
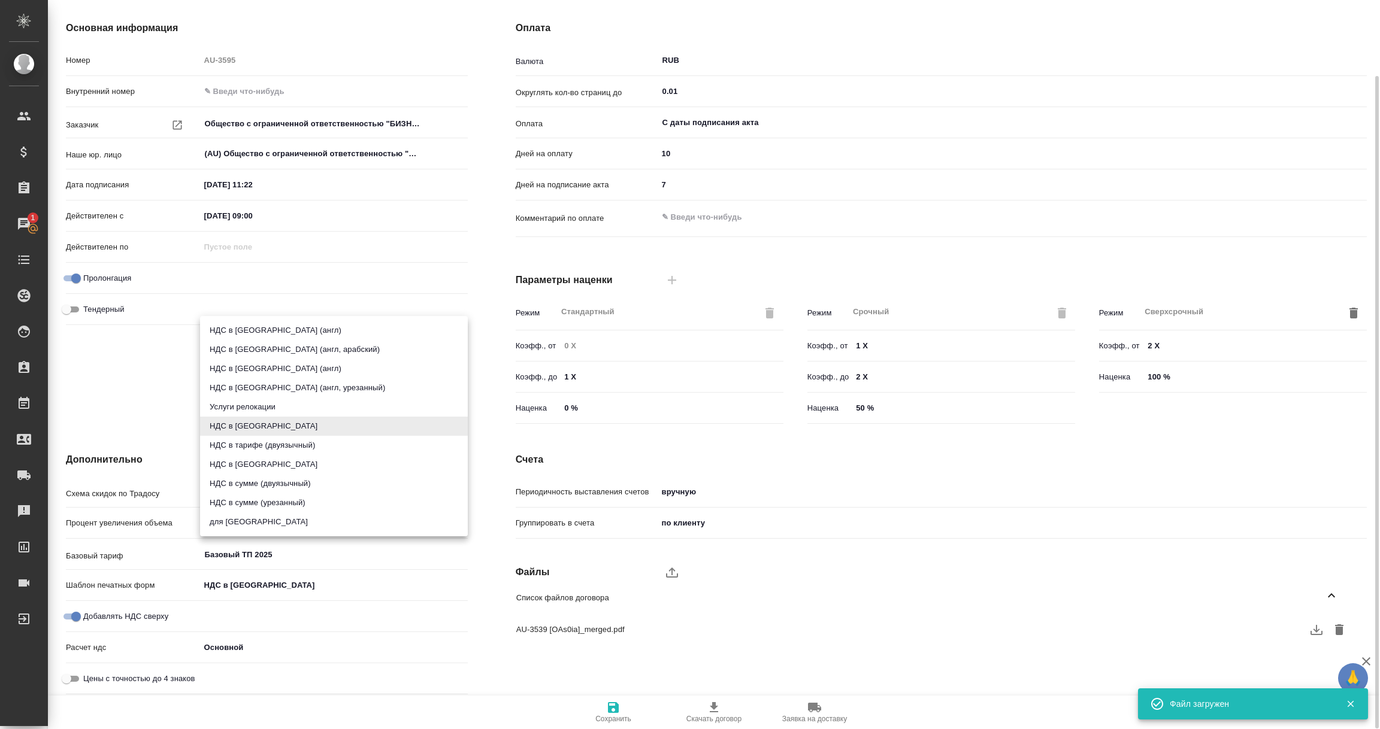
click at [237, 585] on body "🙏 .cls-1 fill:#fff; AWATERA Vorobyova Ekaterina Клиенты Спецификации Заказы 1 Ч…" at bounding box center [690, 364] width 1380 height 729
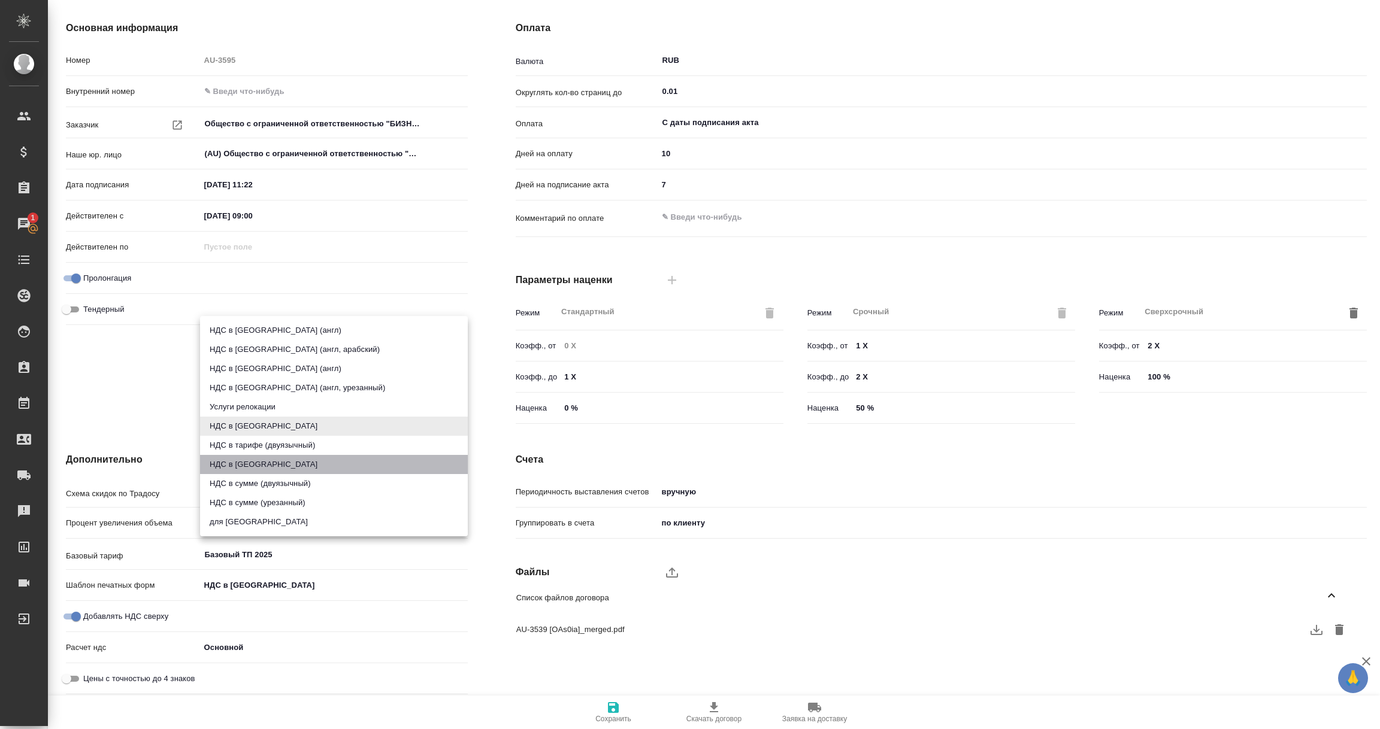
click at [249, 461] on li "НДС в [GEOGRAPHIC_DATA]" at bounding box center [334, 464] width 268 height 19
type input "Общество с ограниченной ответственностью "БИЗНЕС ТУР"ООО «БИЗНЕС ТУР»"
type input "russian2"
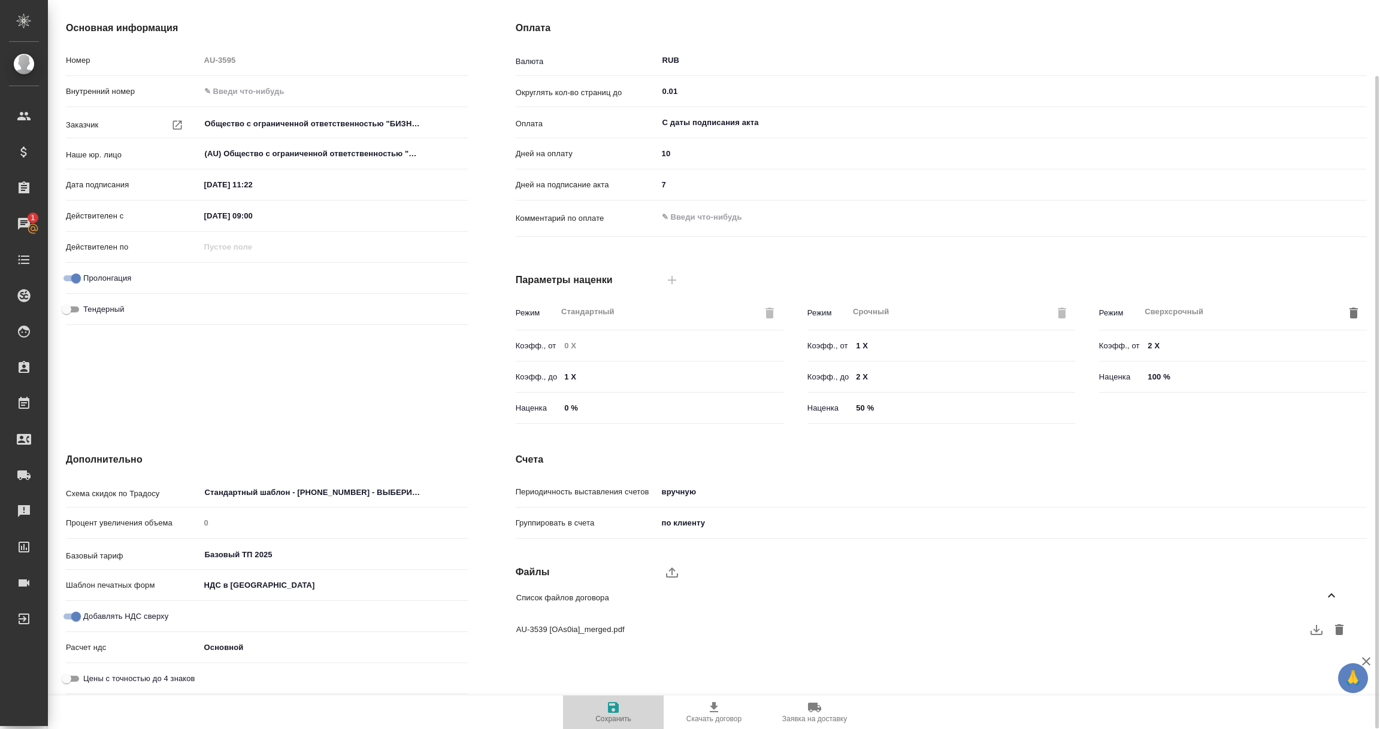
click at [613, 709] on icon "button" at bounding box center [613, 708] width 14 height 14
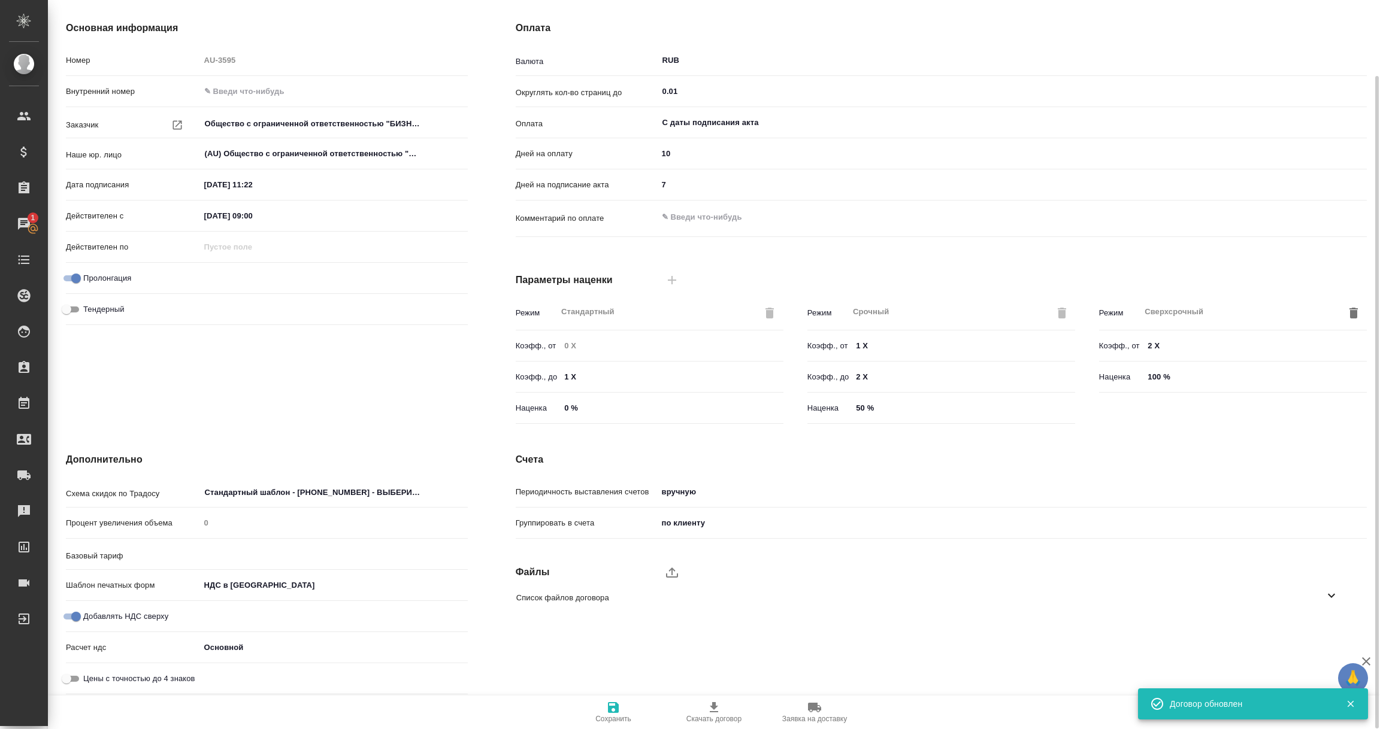
type input "Базовый ТП 2025"
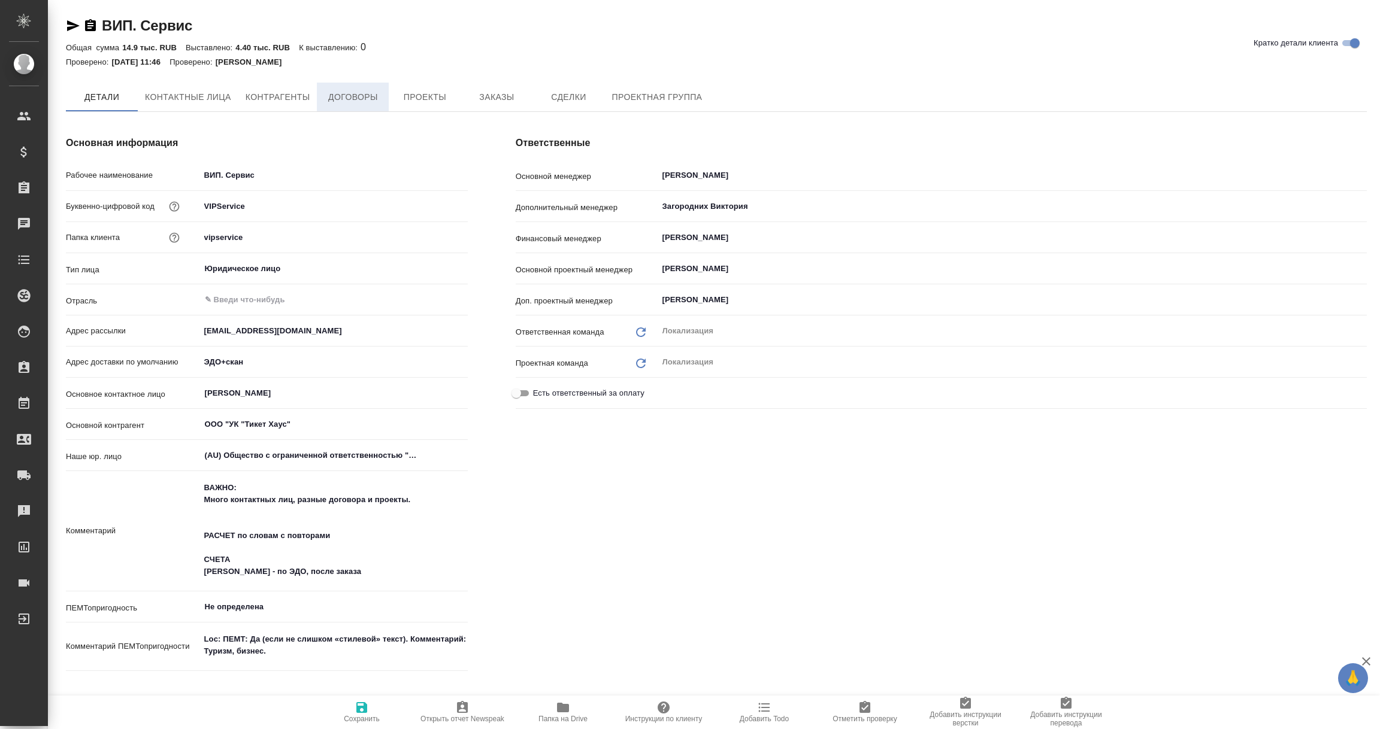
click at [329, 95] on span "Договоры" at bounding box center [352, 97] width 57 height 15
type textarea "x"
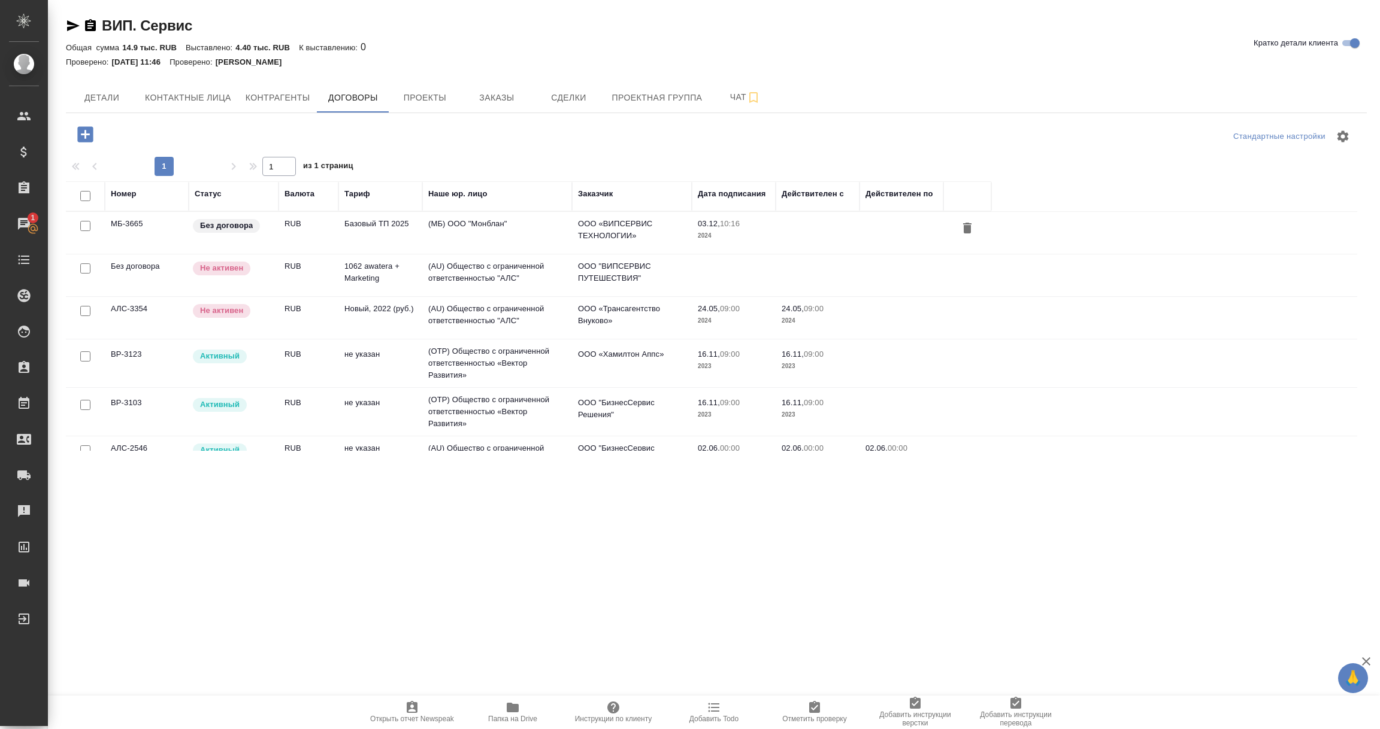
scroll to position [90, 0]
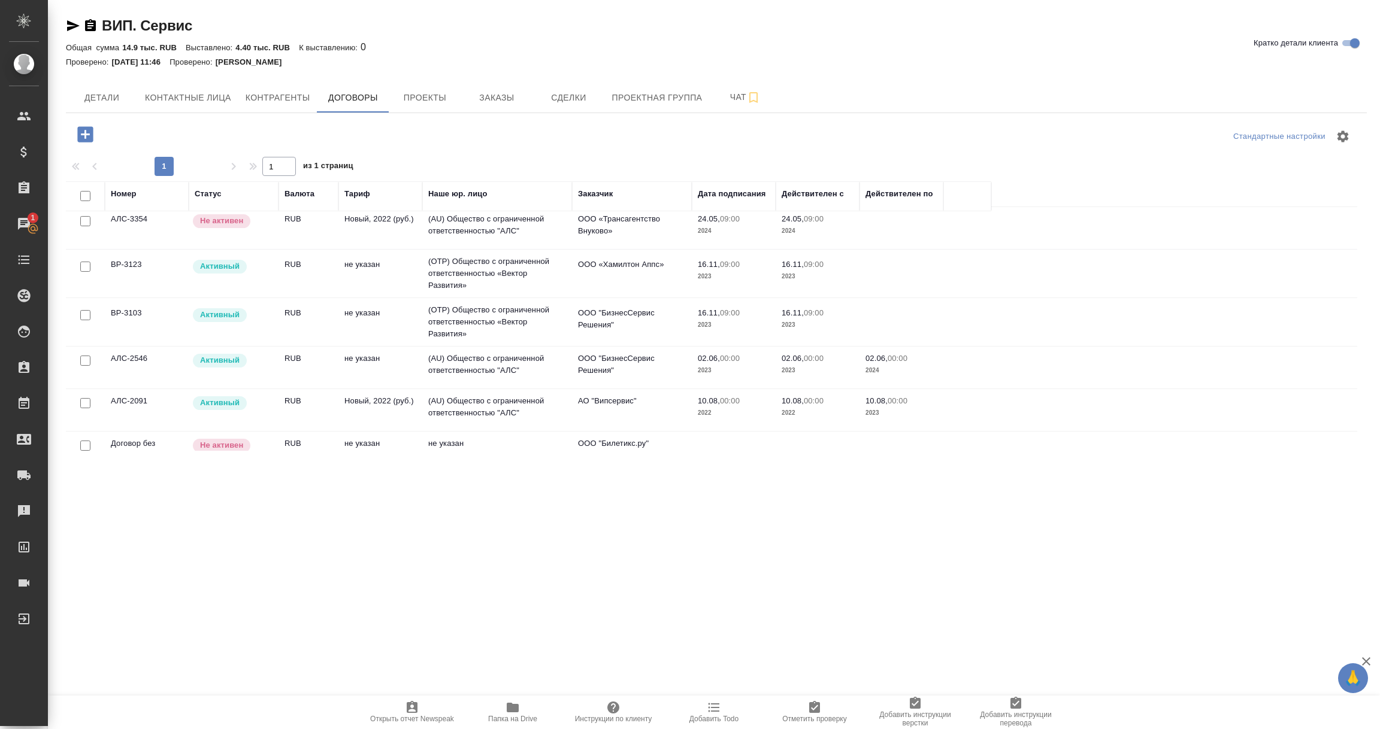
click at [502, 368] on td "(AU) Общество с ограниченной ответственностью "АЛС"" at bounding box center [497, 368] width 150 height 42
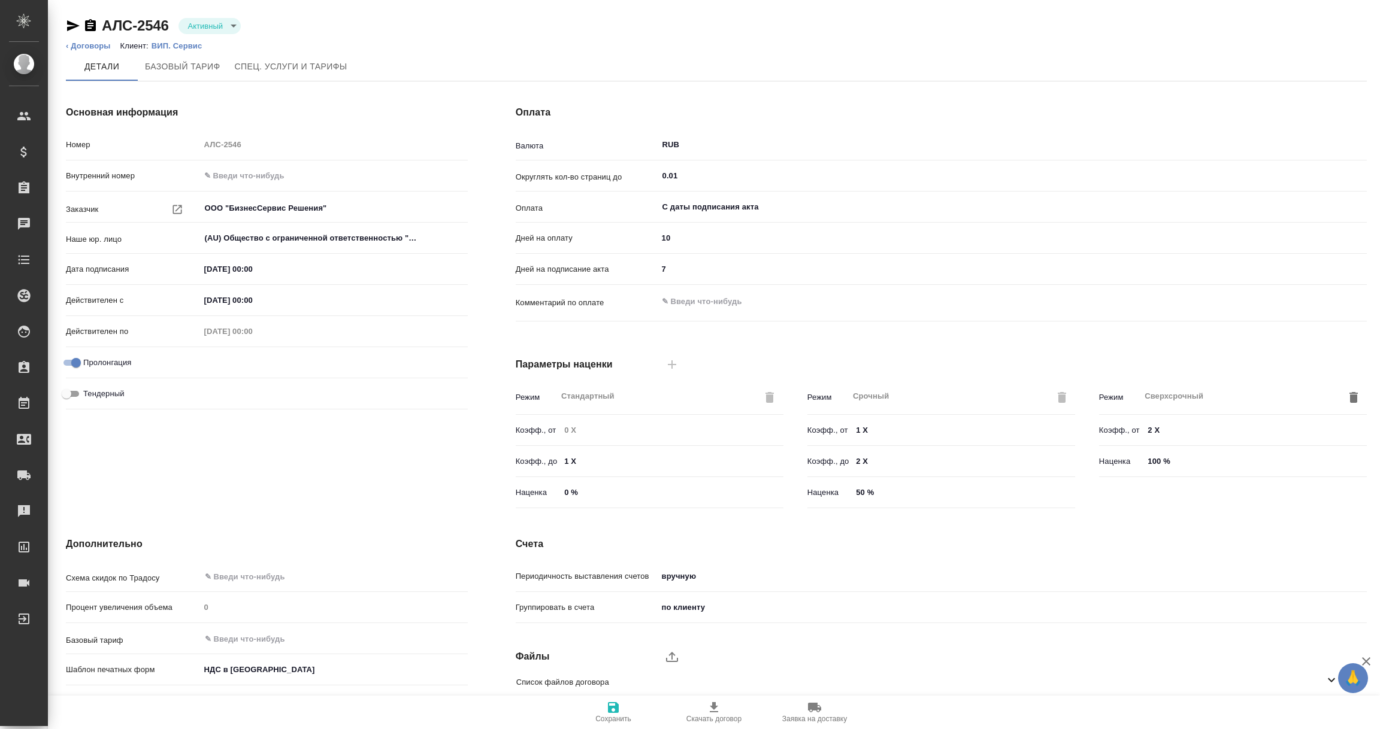
scroll to position [84, 0]
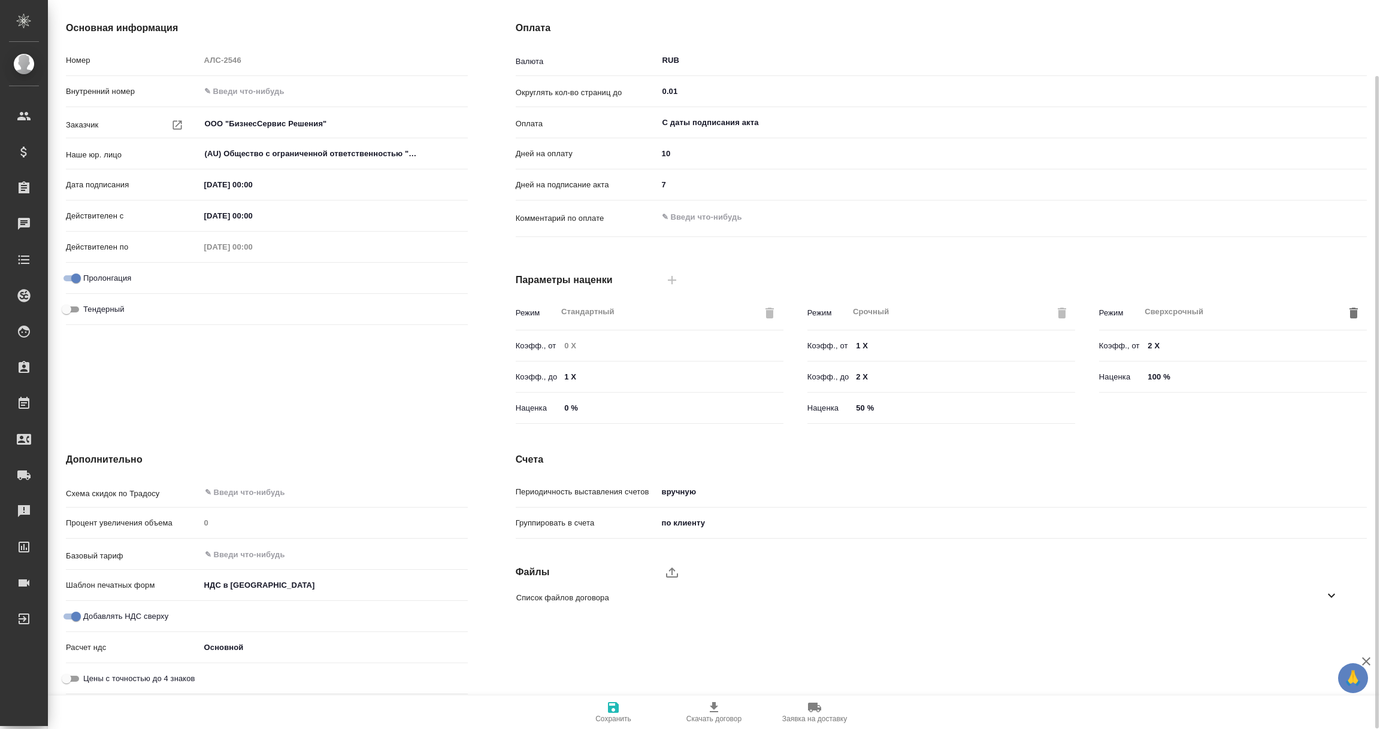
click at [1330, 594] on icon at bounding box center [1331, 596] width 14 height 14
click at [1316, 628] on icon "button" at bounding box center [1316, 630] width 12 height 10
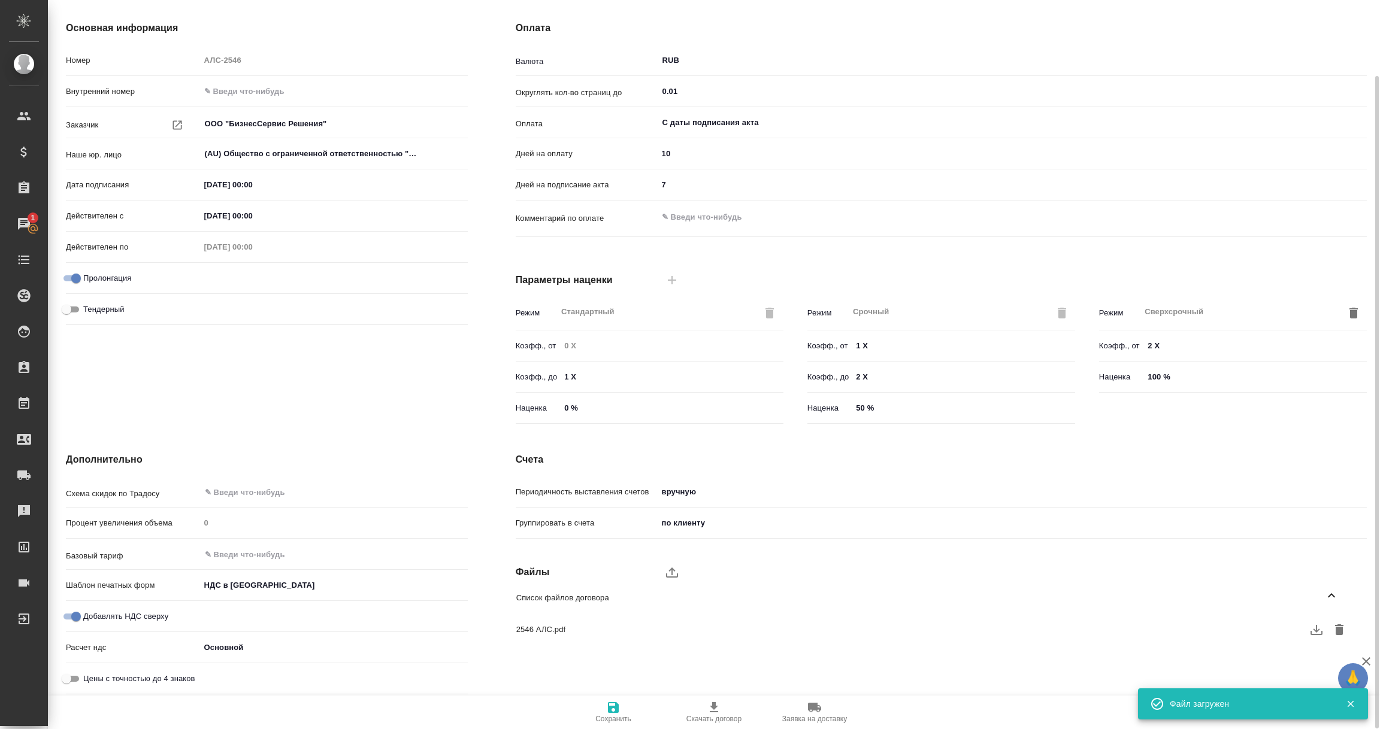
click at [237, 587] on body "🙏 .cls-1 fill:#fff; [PERSON_NAME] Спецификации Заказы 1 Чаты Todo Проекты SC Ис…" at bounding box center [690, 364] width 1380 height 729
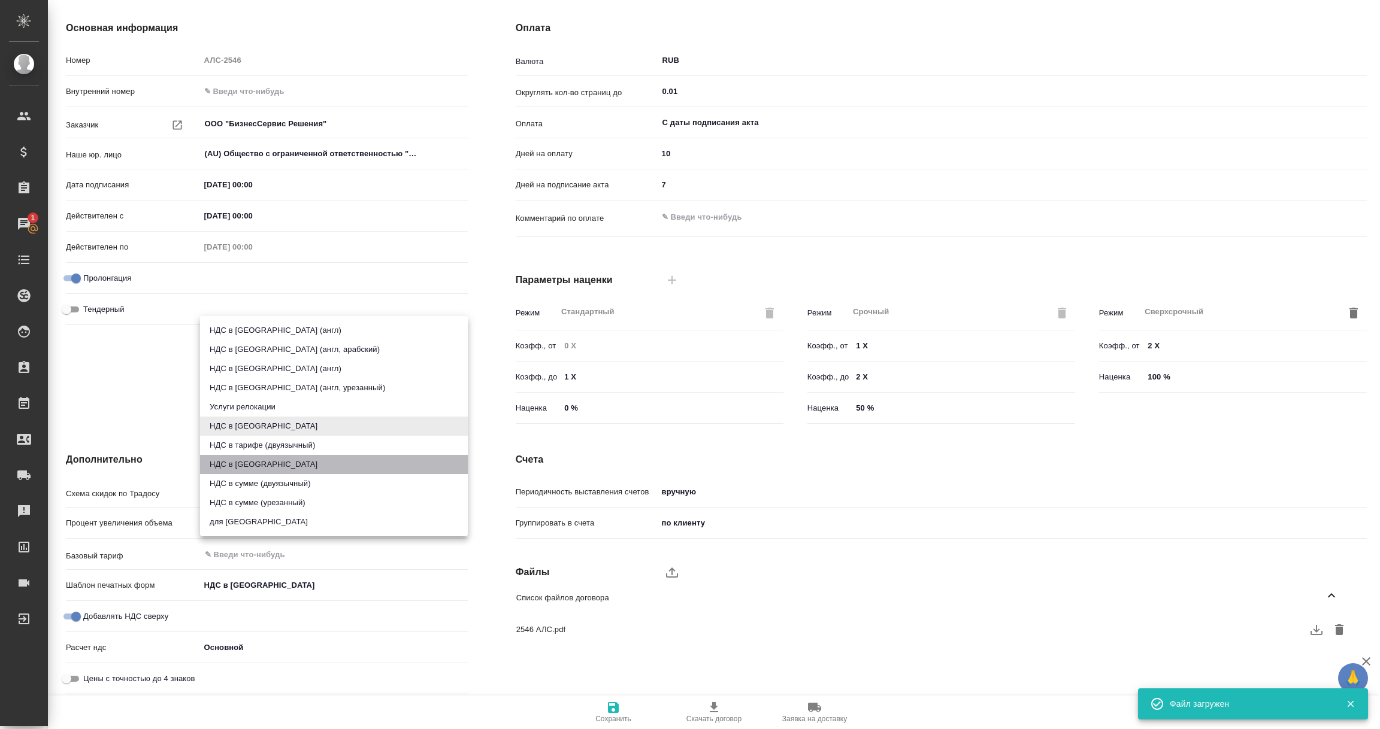
click at [243, 468] on li "НДС в [GEOGRAPHIC_DATA]" at bounding box center [334, 464] width 268 height 19
type input "russian2"
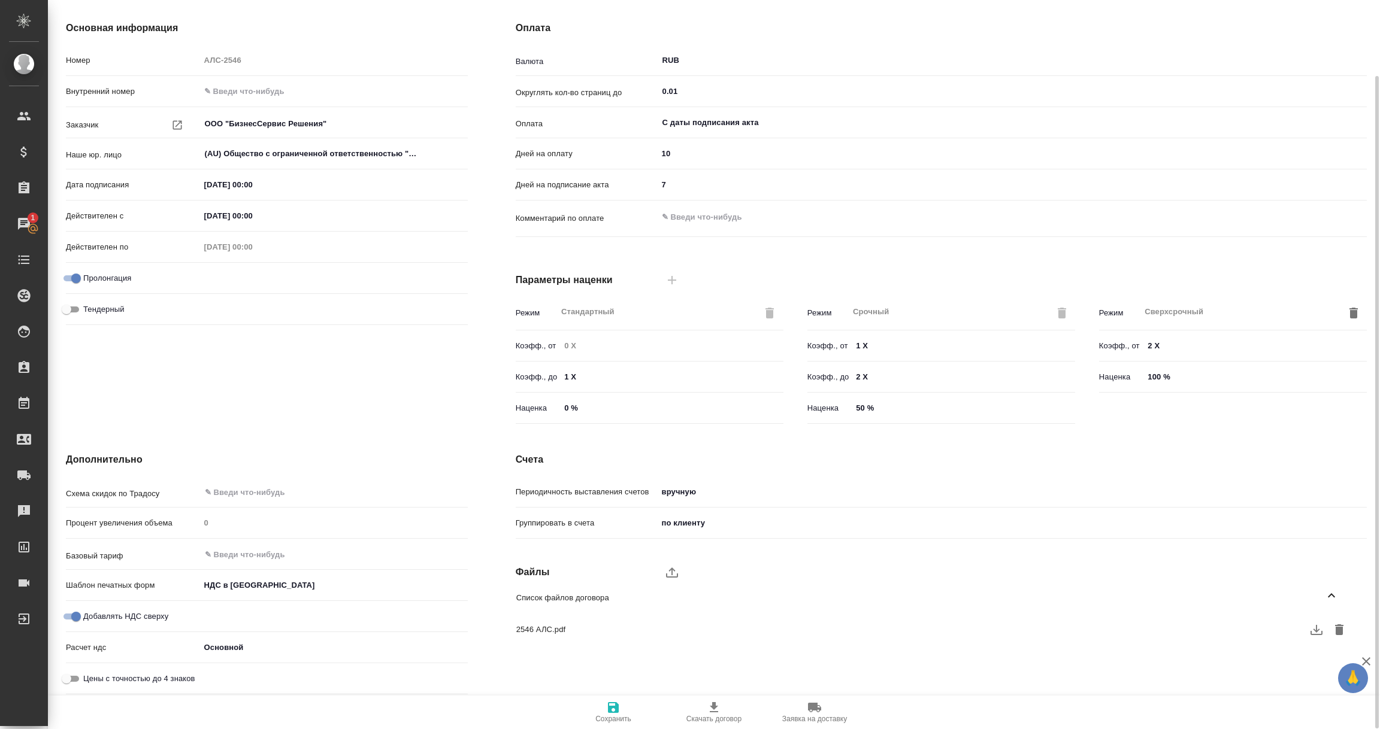
click at [616, 703] on icon "button" at bounding box center [613, 708] width 11 height 11
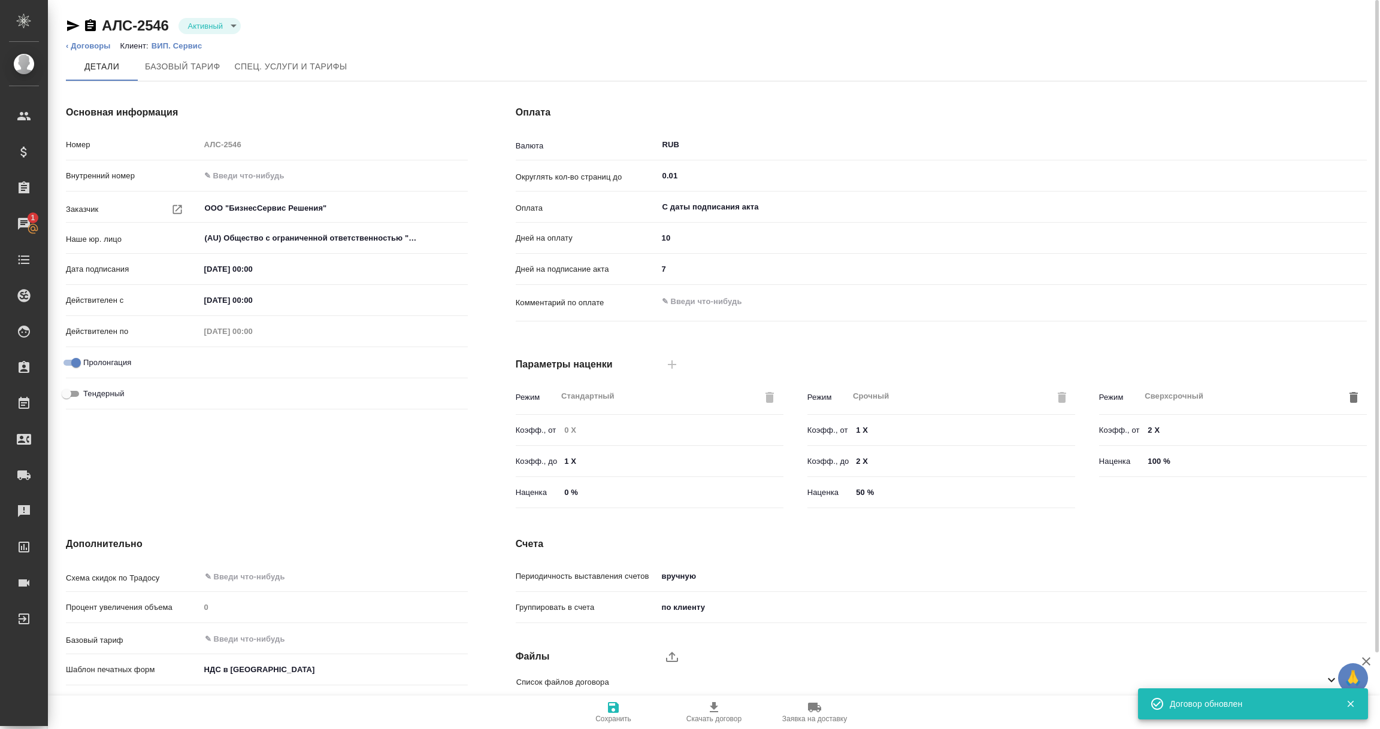
scroll to position [0, 0]
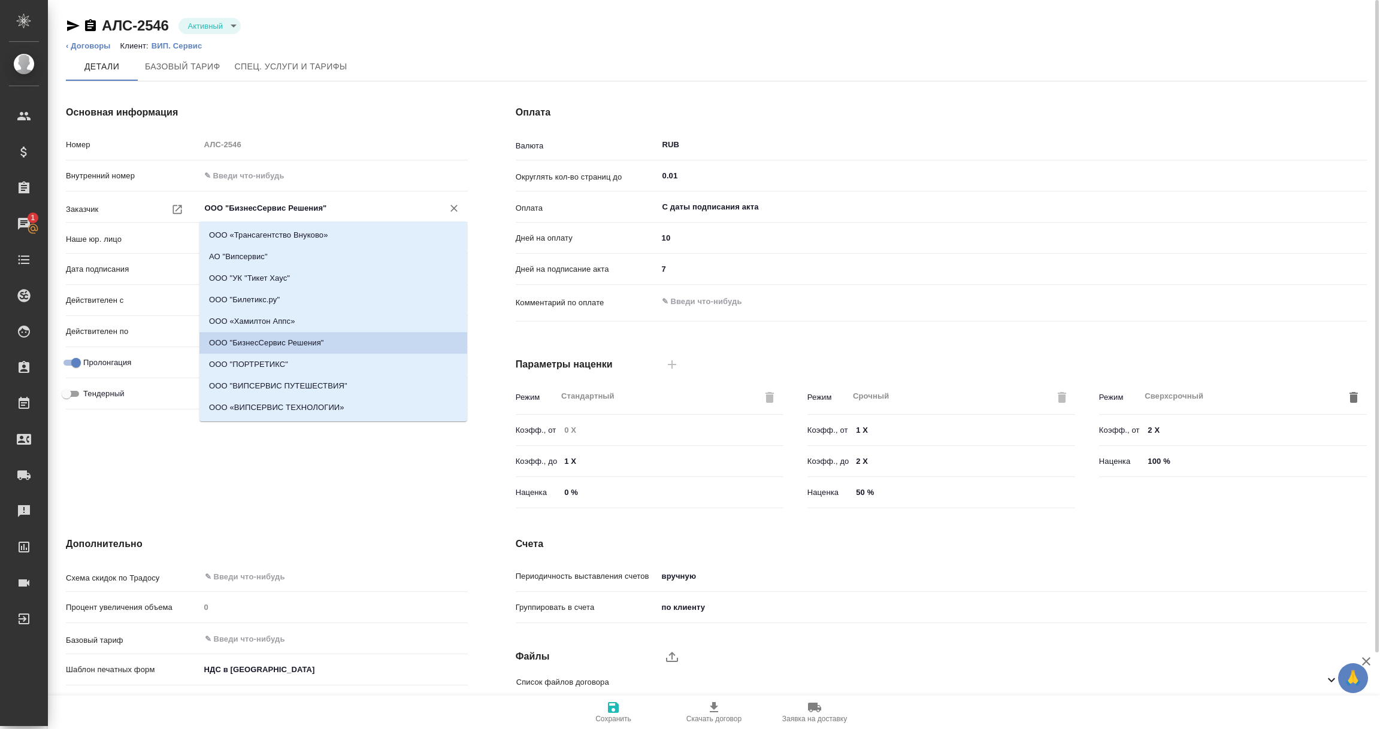
drag, startPoint x: 206, startPoint y: 207, endPoint x: 335, endPoint y: 207, distance: 129.4
click at [335, 207] on input "ООО "БизнесСервис Решения"" at bounding box center [314, 208] width 220 height 14
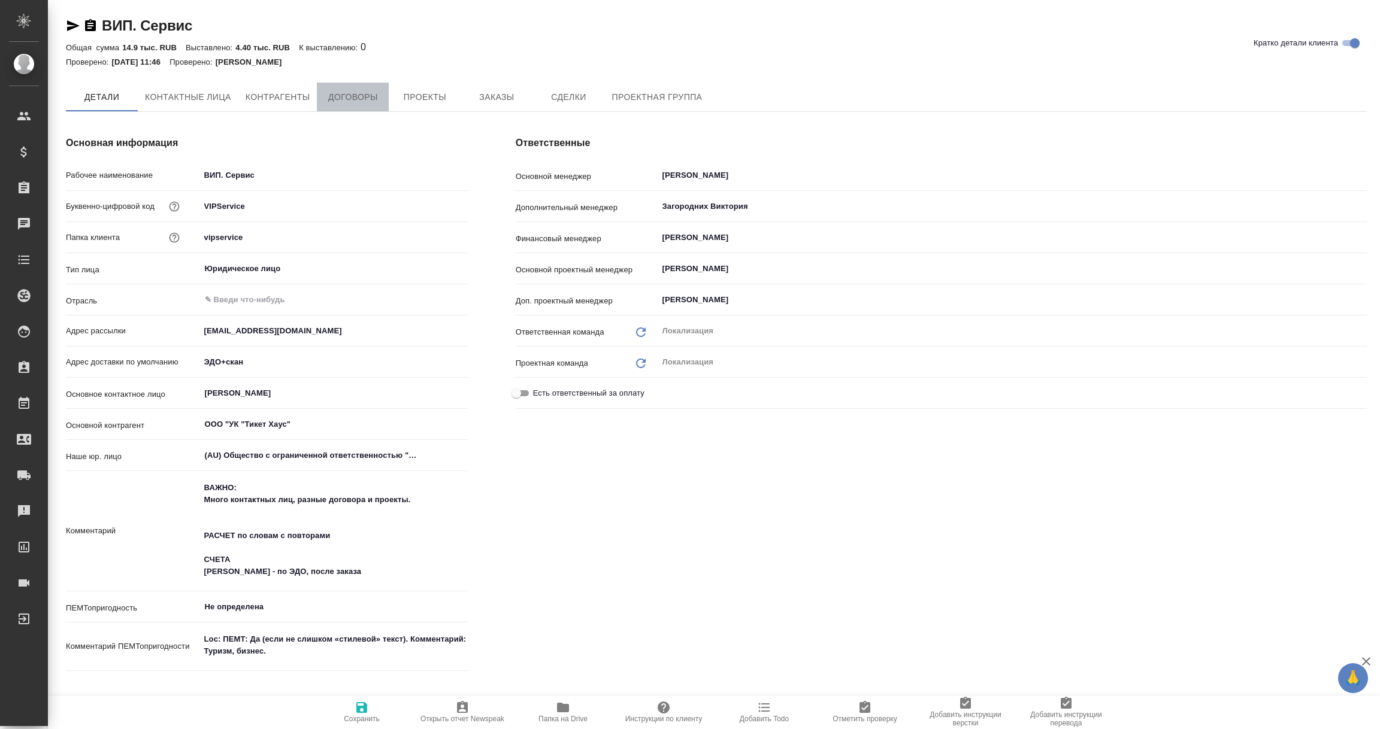
click at [349, 95] on span "Договоры" at bounding box center [352, 97] width 57 height 15
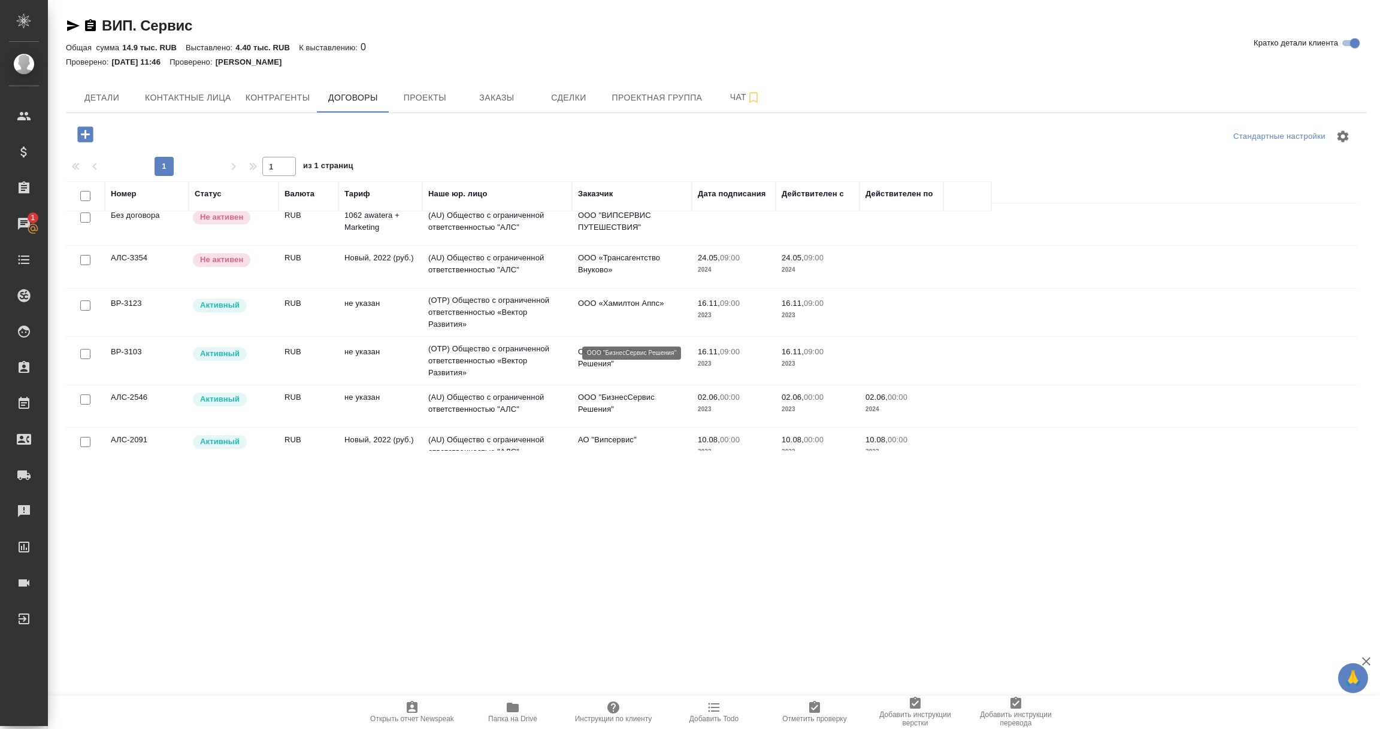
scroll to position [90, 0]
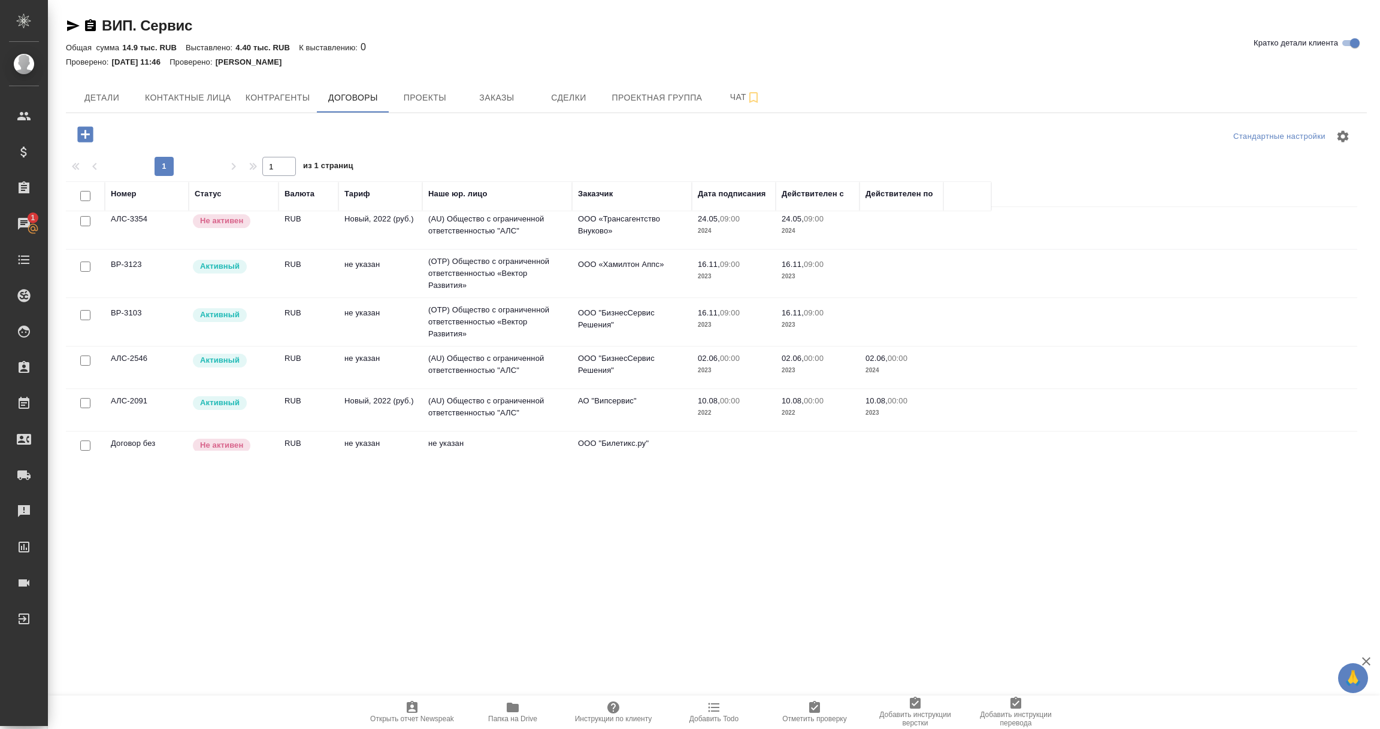
click at [497, 411] on td "(AU) Общество с ограниченной ответственностью "АЛС"" at bounding box center [497, 410] width 150 height 42
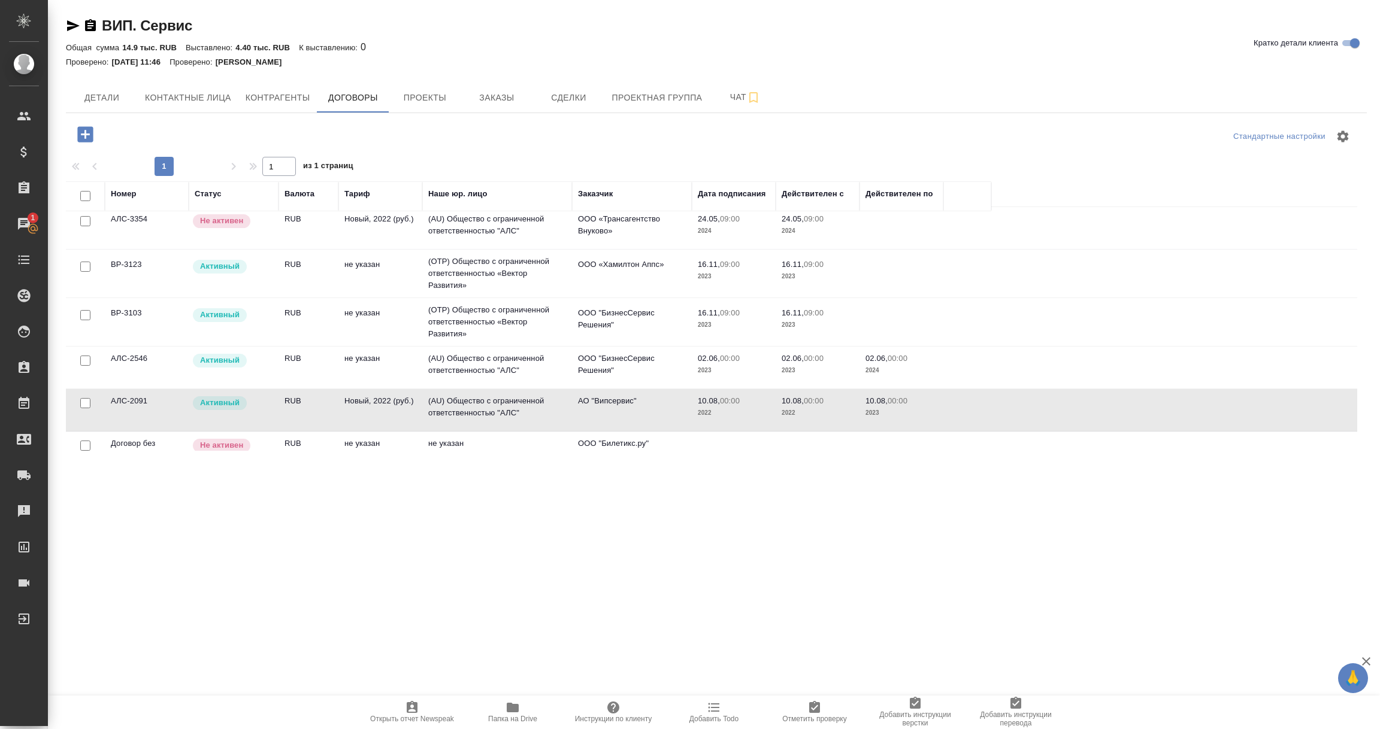
click at [497, 411] on td "(AU) Общество с ограниченной ответственностью "АЛС"" at bounding box center [497, 410] width 150 height 42
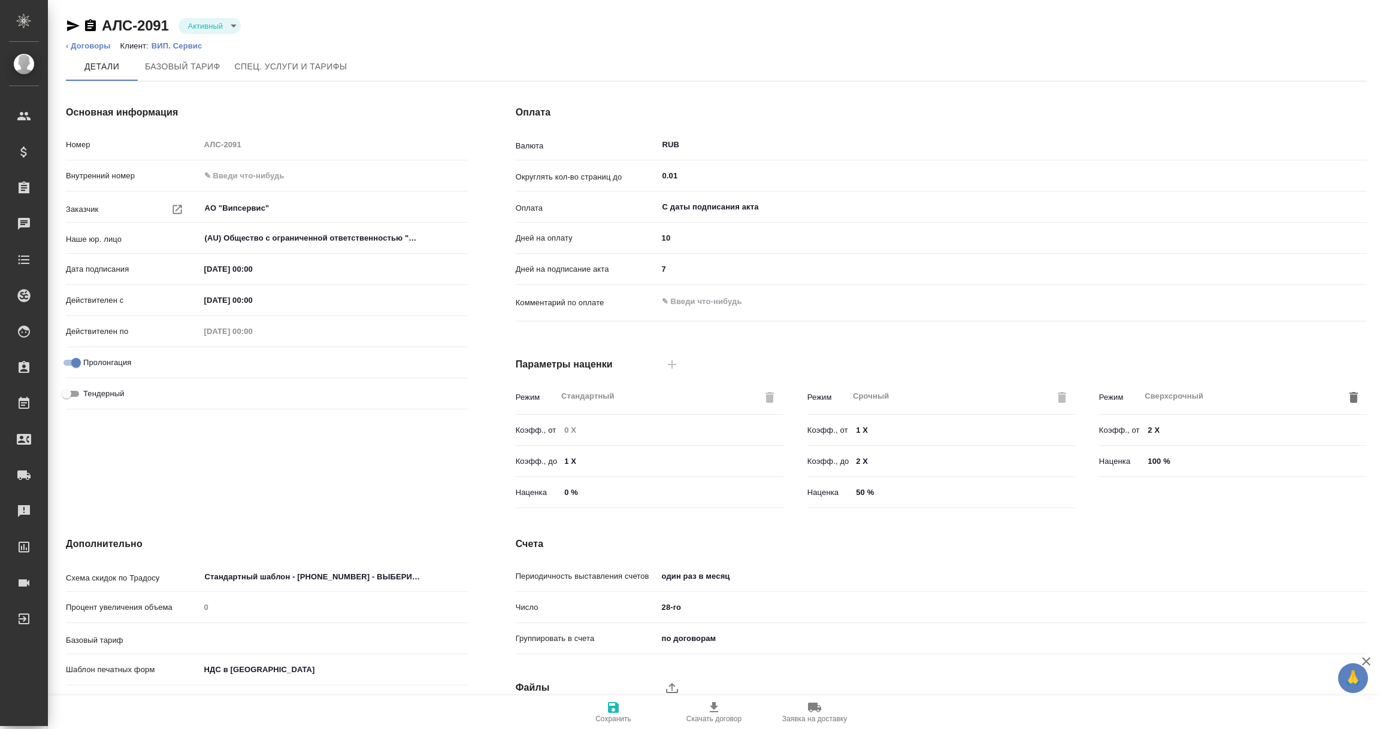
type input "Новый, 2022 (руб.)"
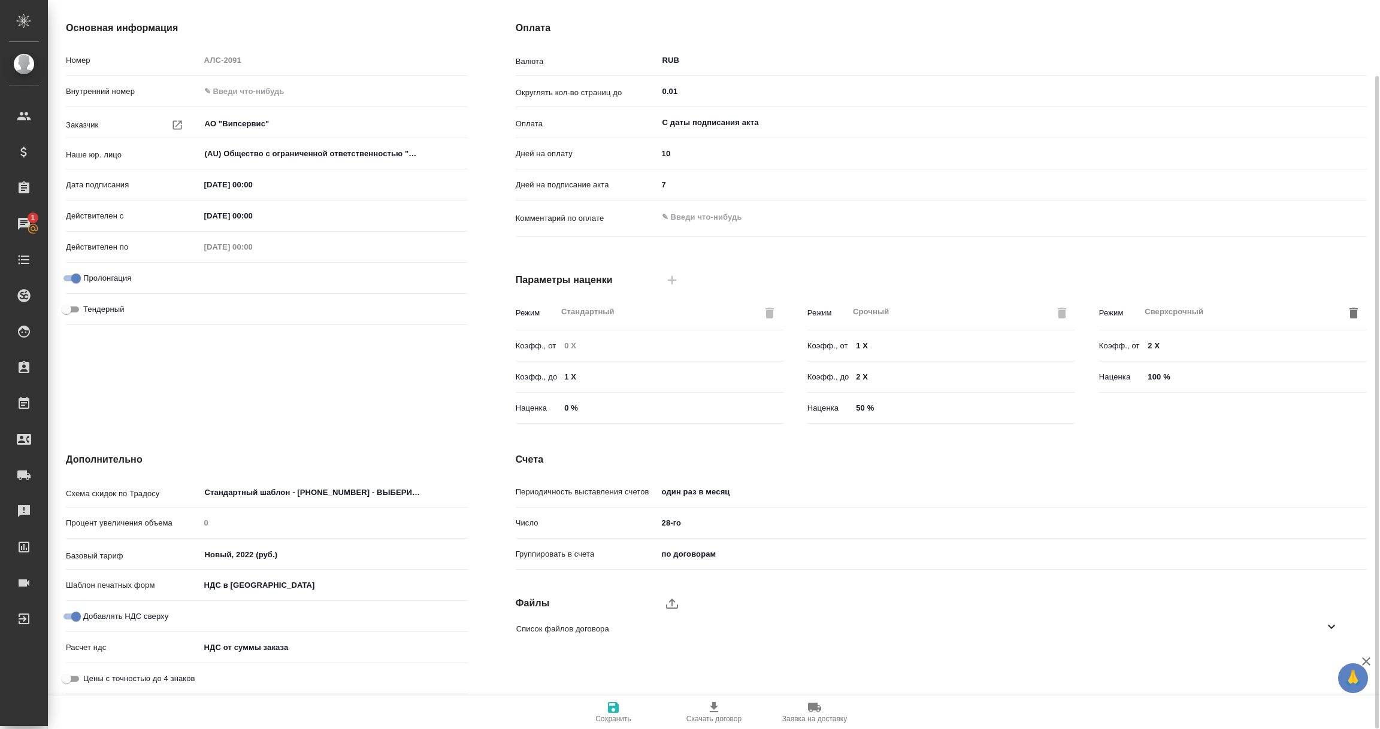
click at [1331, 626] on icon at bounding box center [1331, 627] width 14 height 14
click at [1310, 662] on icon "button" at bounding box center [1316, 661] width 14 height 14
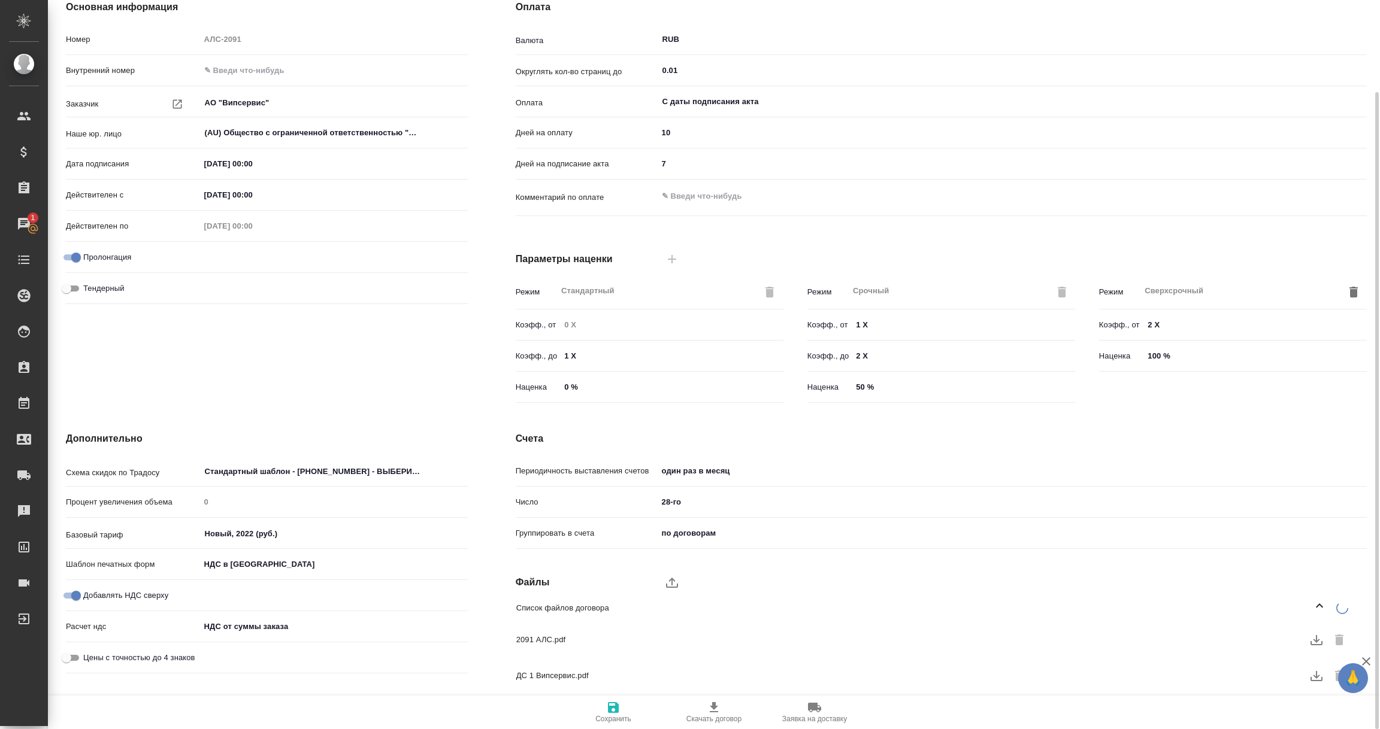
click at [1319, 677] on div at bounding box center [1316, 676] width 18 height 18
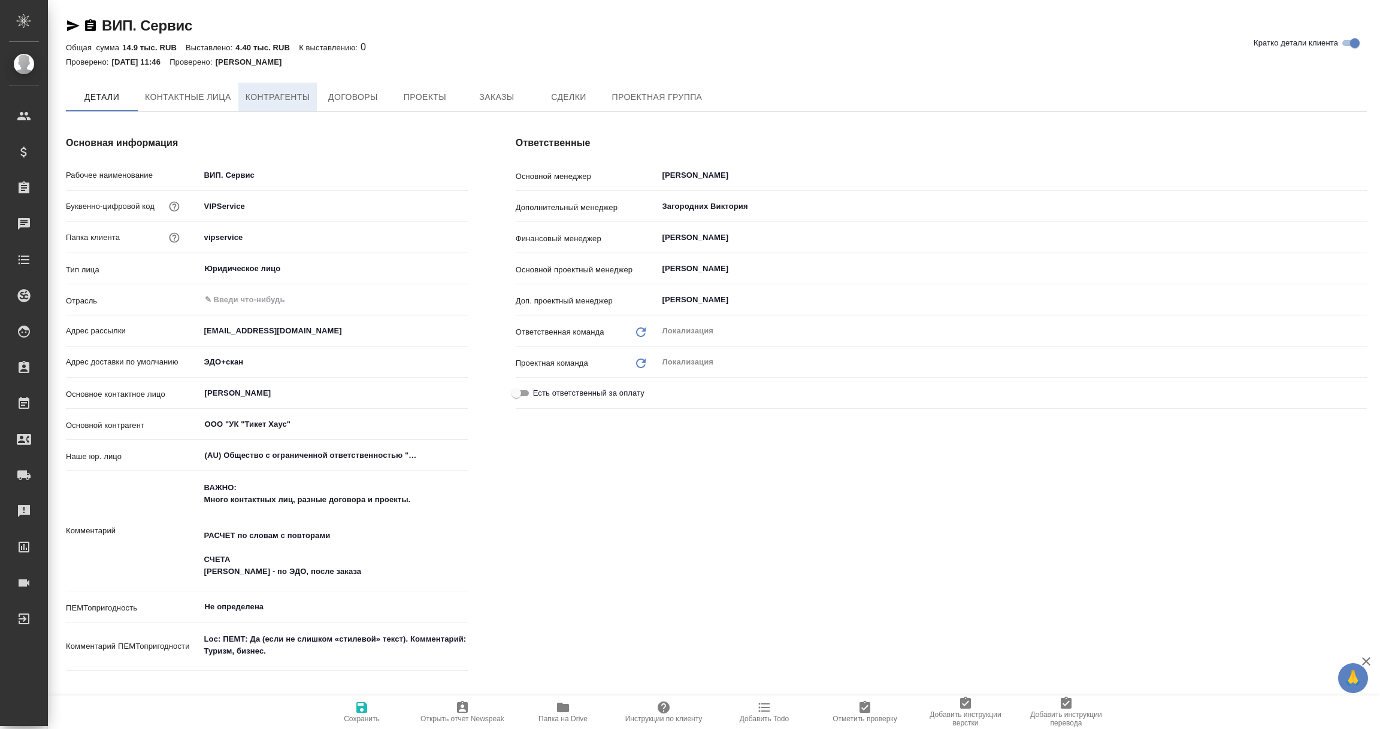
type textarea "x"
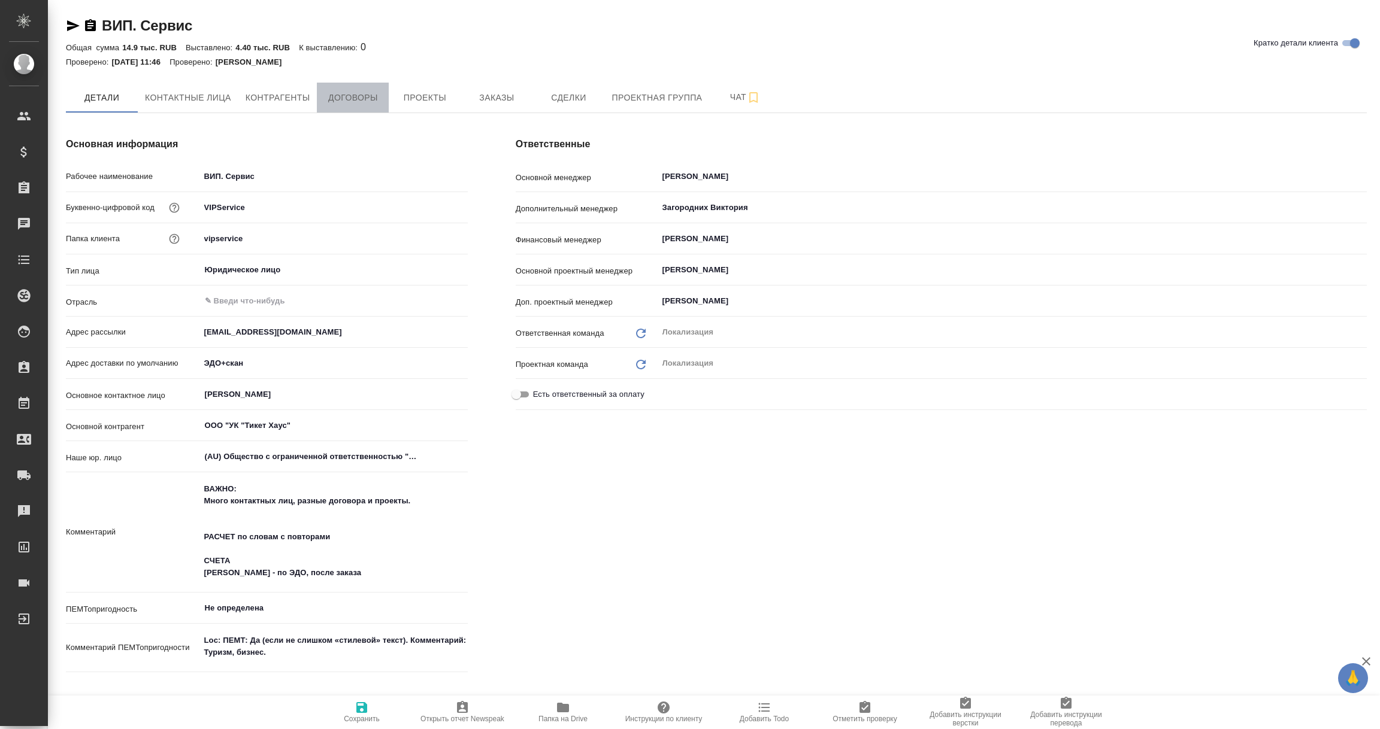
type textarea "x"
click at [364, 99] on span "Договоры" at bounding box center [352, 97] width 57 height 15
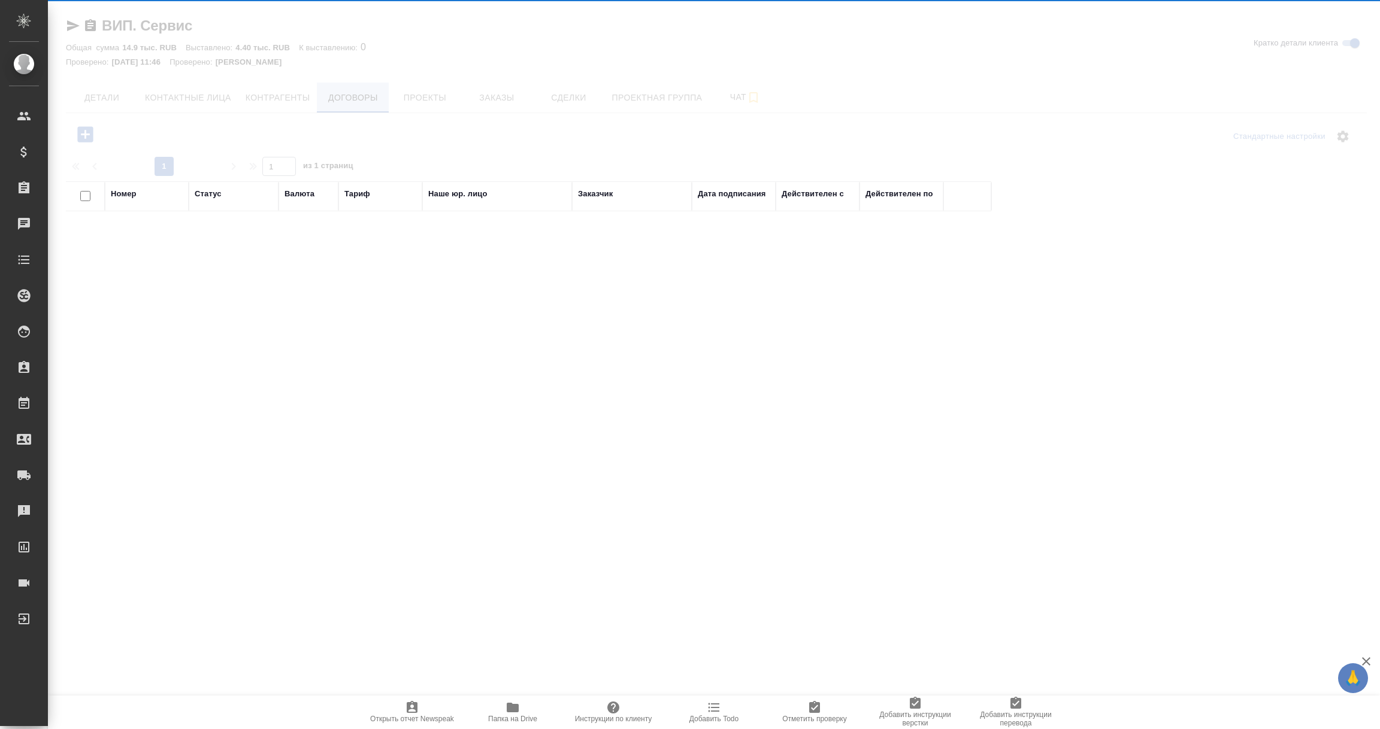
click at [353, 96] on div "ВИП. Сервис Кратко детали клиента Общая сумма 14.9 тыс. RUB Выставлено: 4.40 ты…" at bounding box center [716, 241] width 1314 height 482
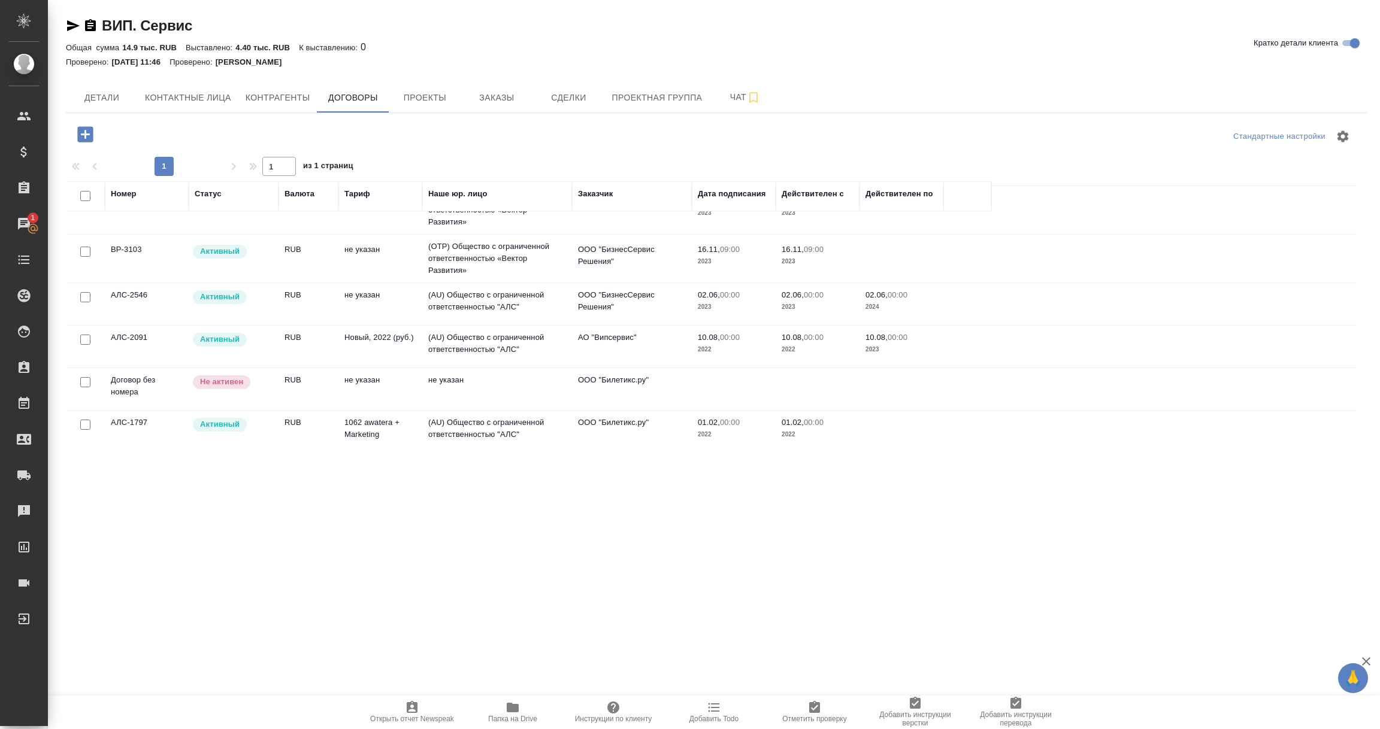
scroll to position [180, 0]
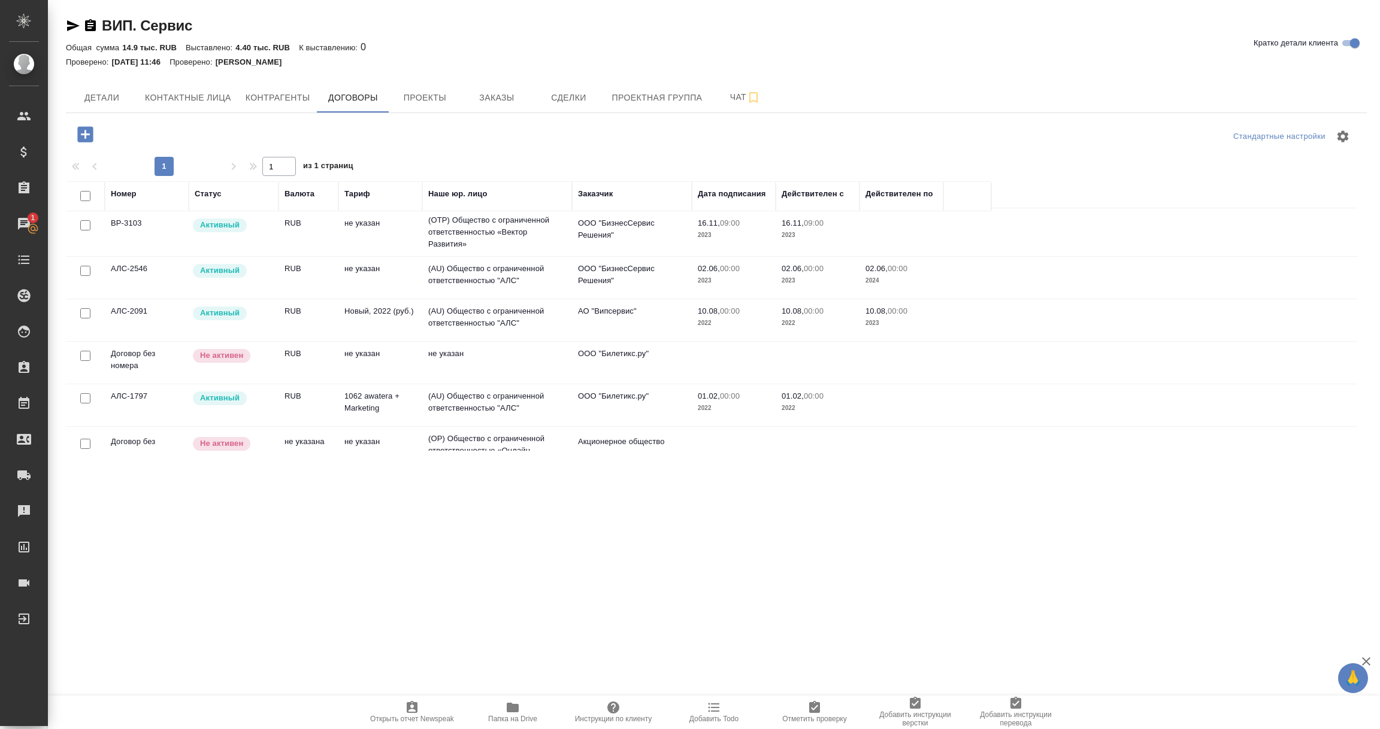
click at [477, 407] on td "(AU) Общество с ограниченной ответственностью "АЛС"" at bounding box center [497, 406] width 150 height 42
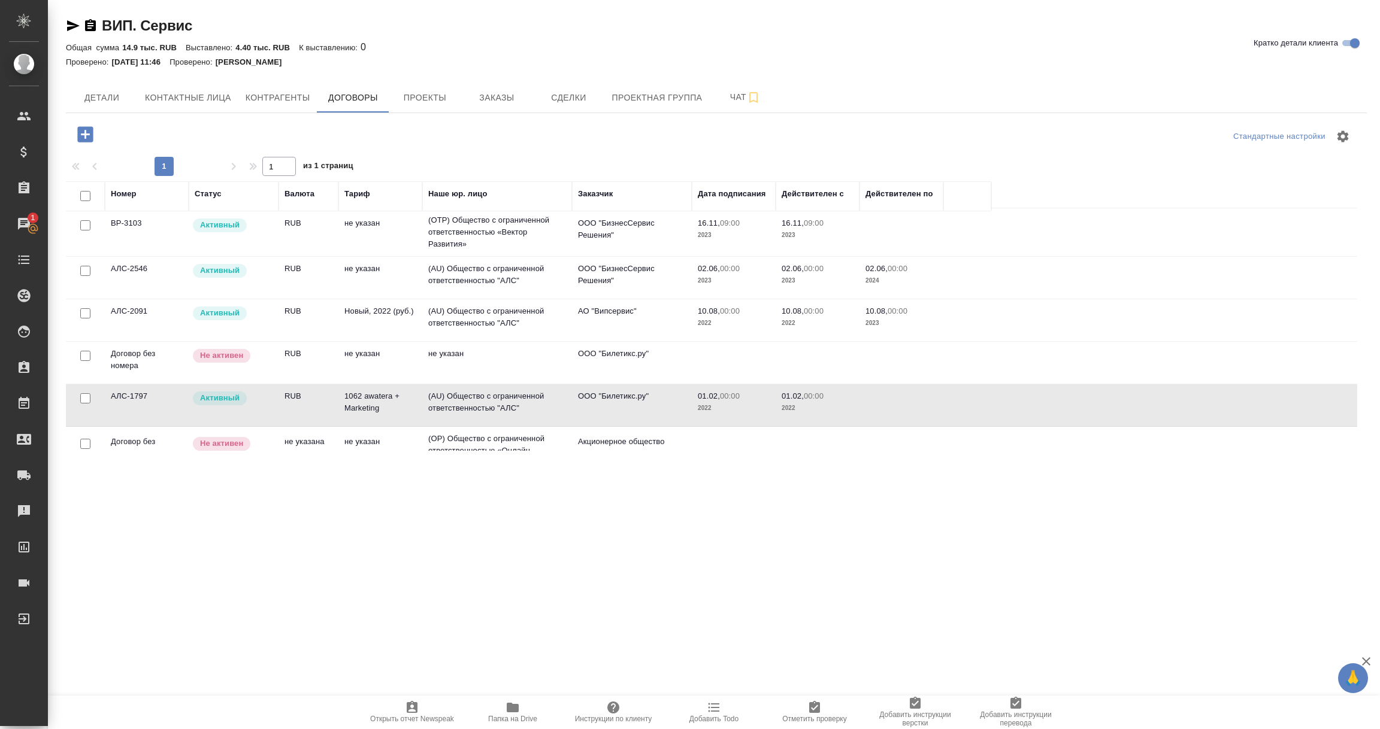
click at [477, 407] on td "(AU) Общество с ограниченной ответственностью "АЛС"" at bounding box center [497, 406] width 150 height 42
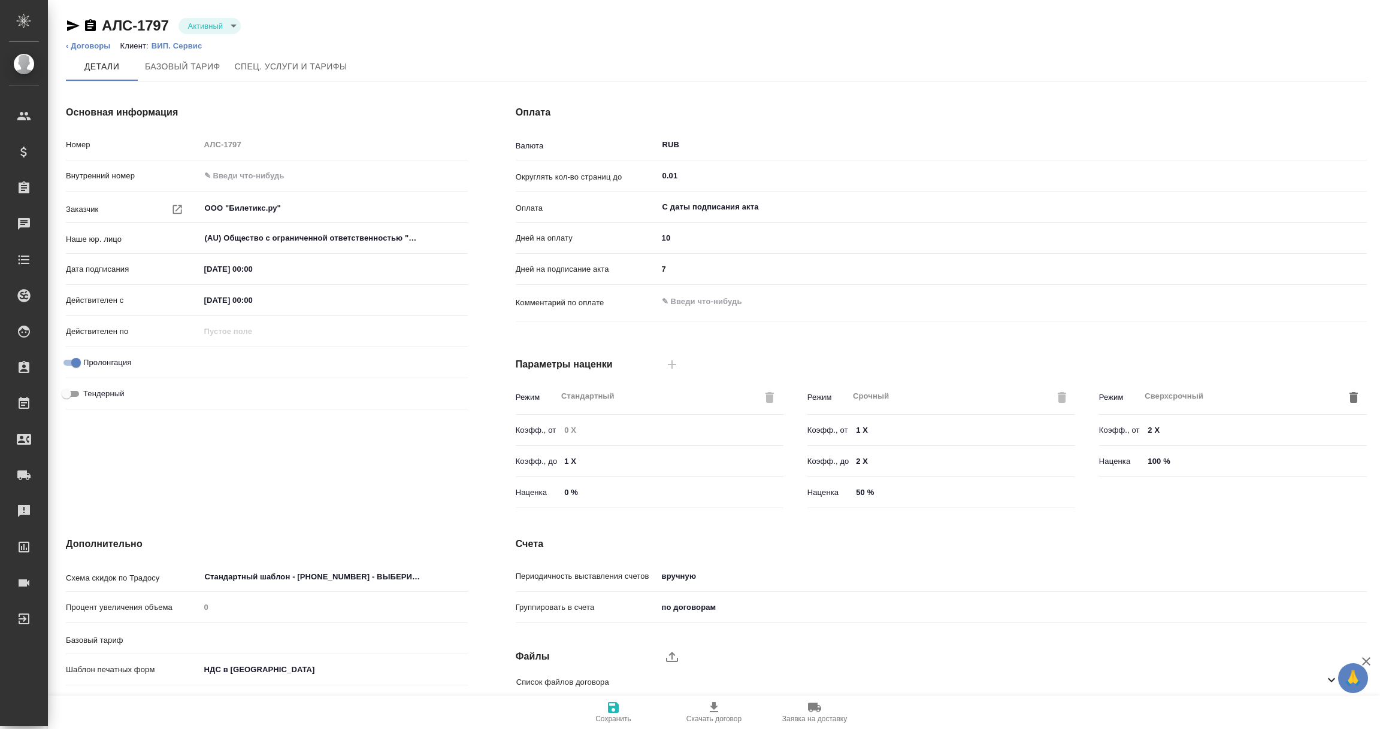
type input "1062 awatera + Marketing"
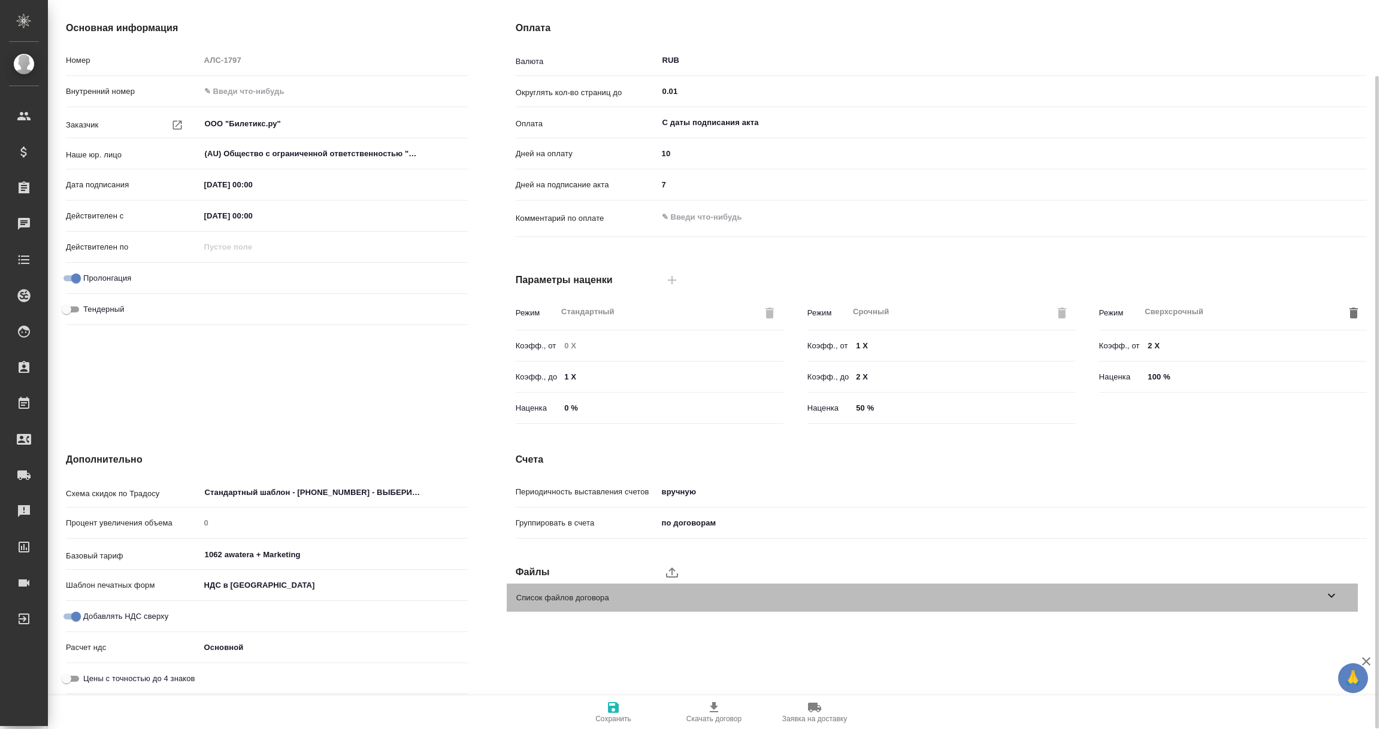
click at [1331, 594] on icon at bounding box center [1331, 596] width 14 height 14
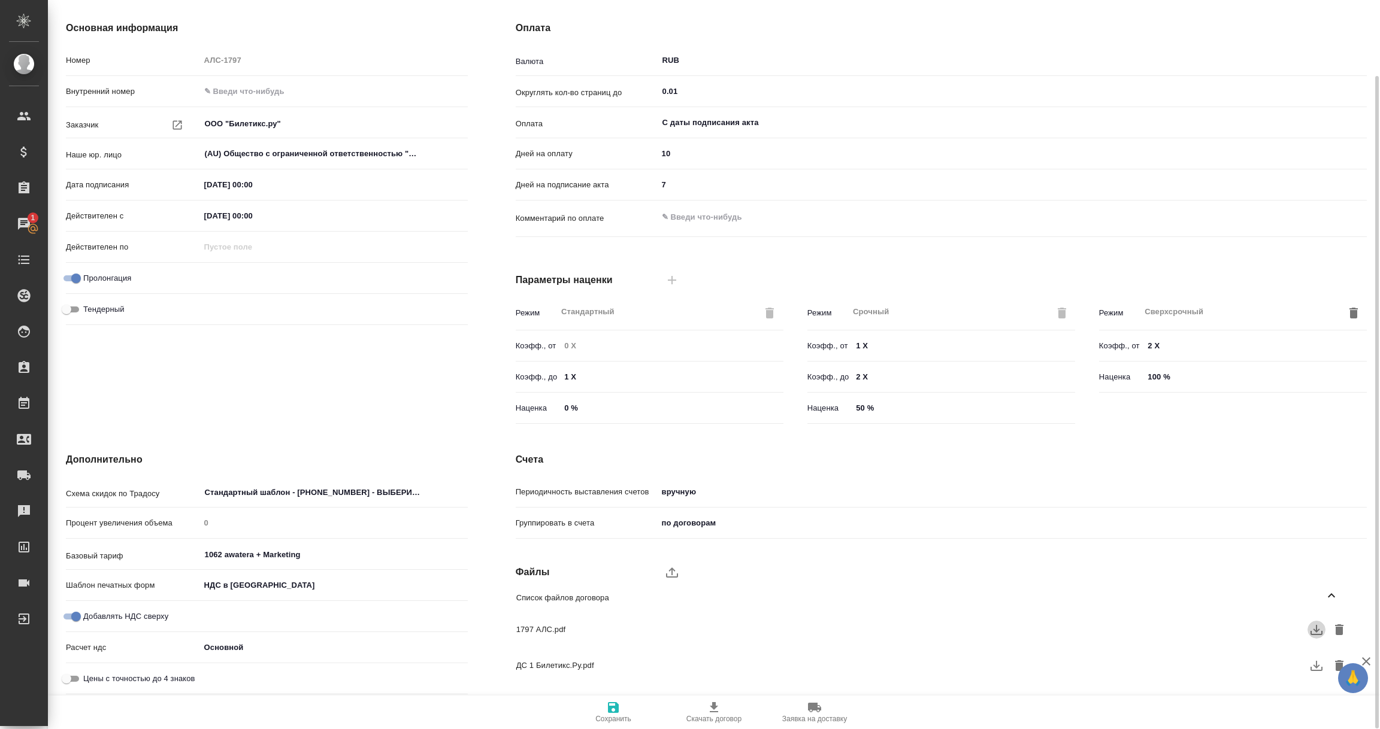
click at [1319, 635] on icon "button" at bounding box center [1316, 630] width 14 height 14
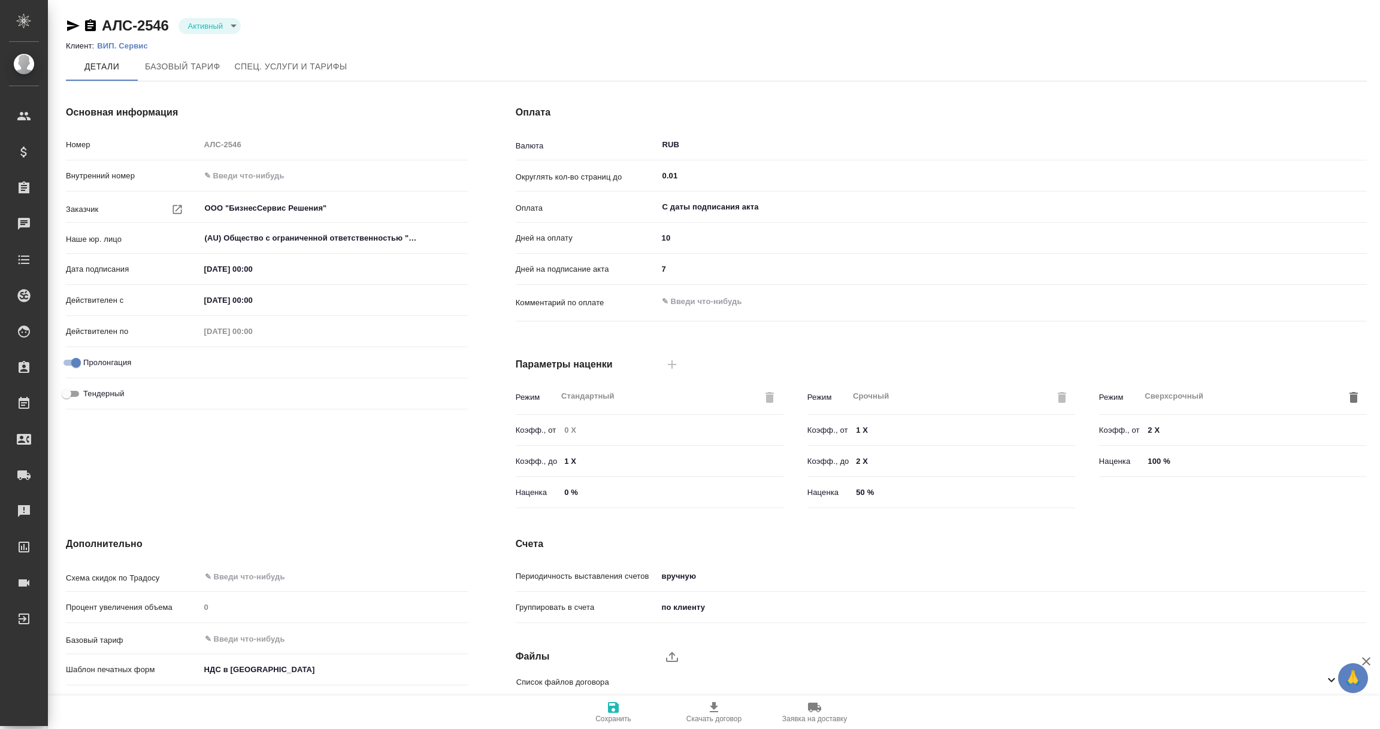
scroll to position [84, 0]
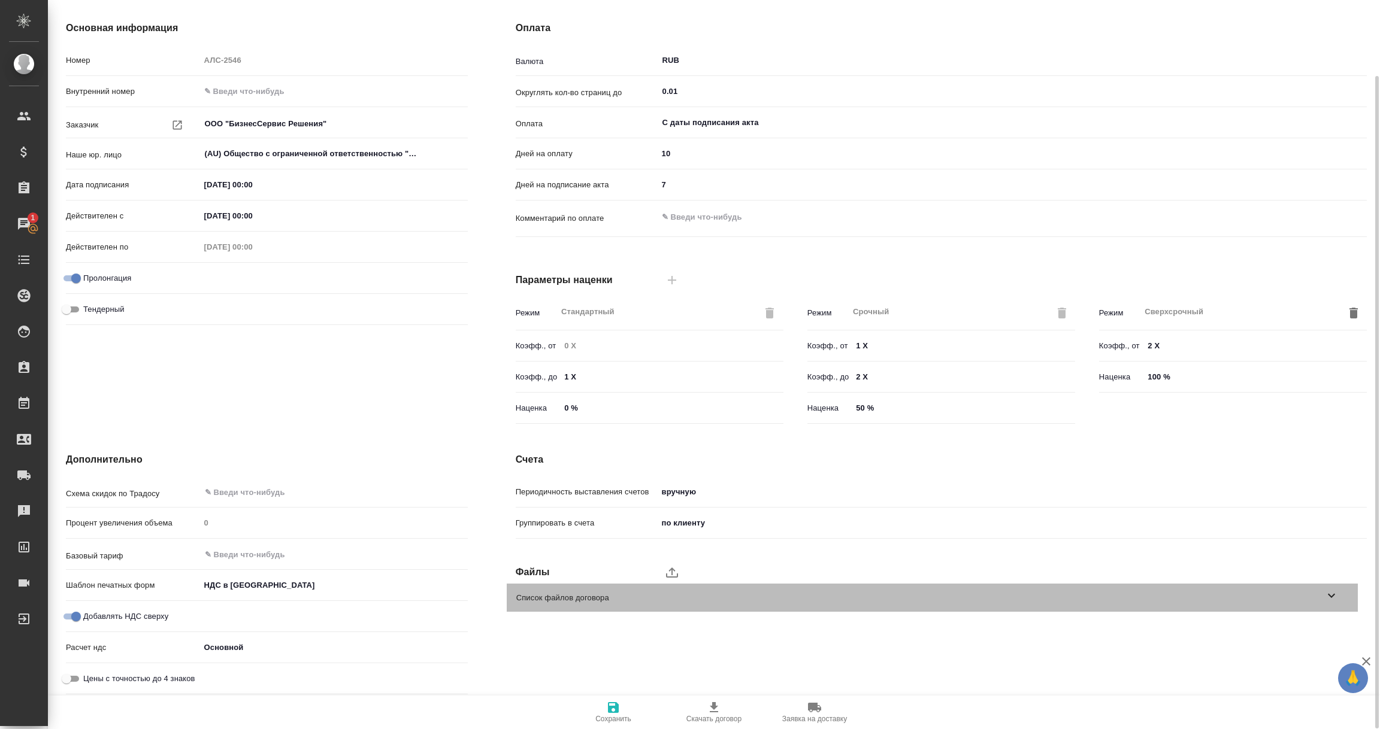
click at [1327, 592] on icon at bounding box center [1331, 596] width 14 height 14
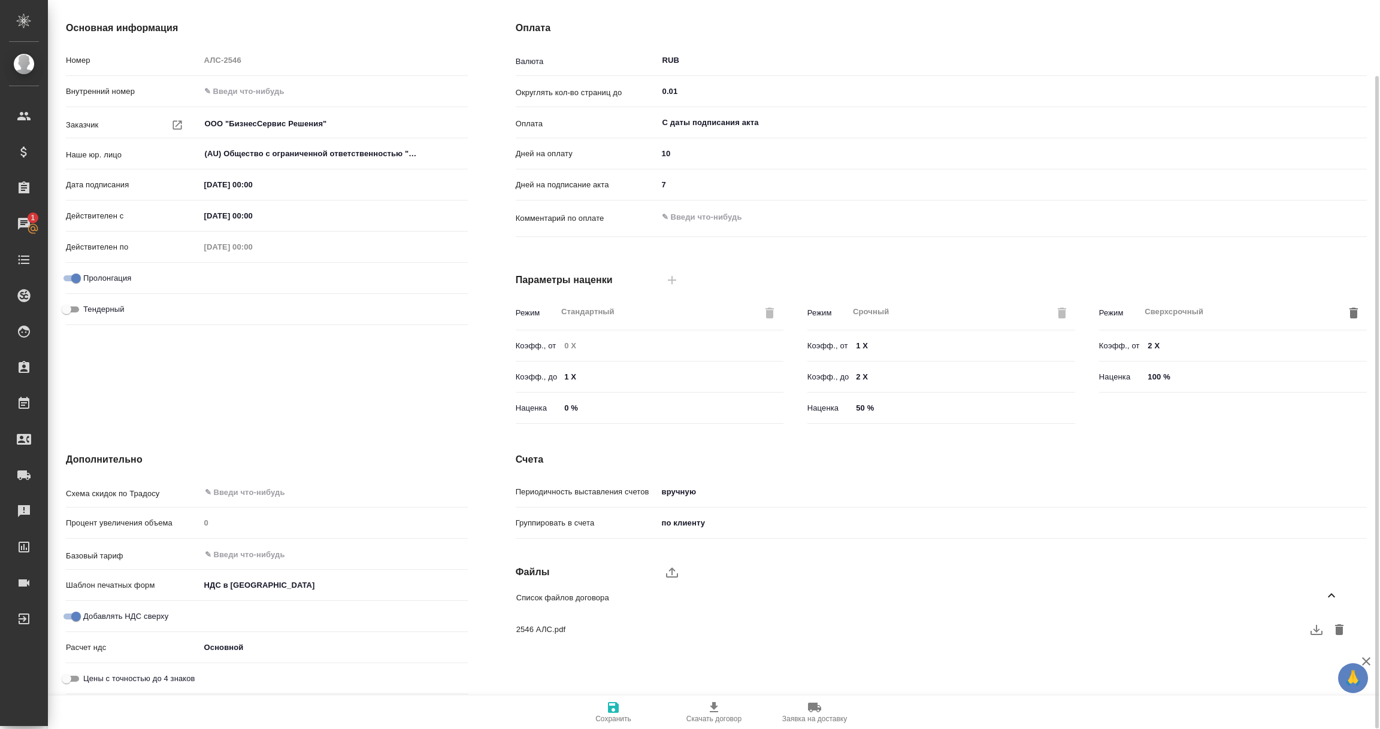
click at [1315, 630] on icon "button" at bounding box center [1316, 630] width 12 height 10
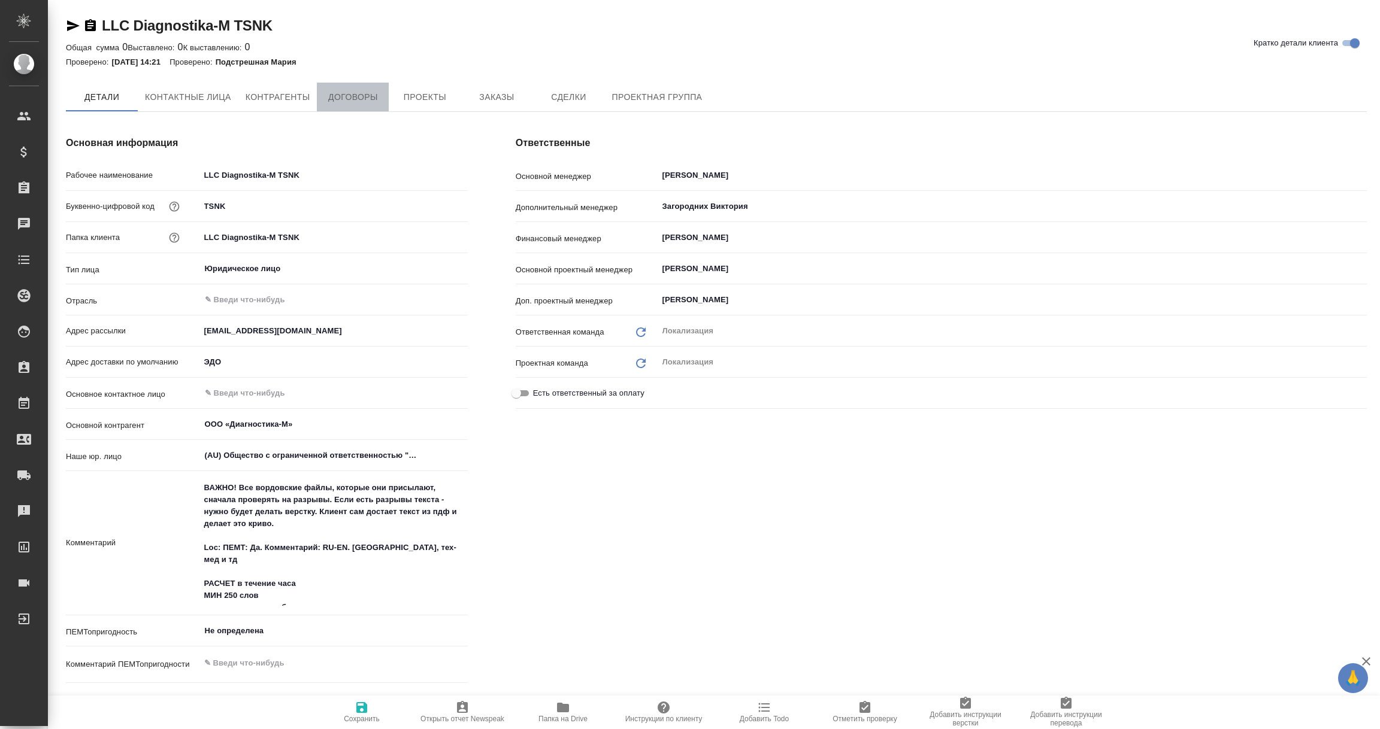
click at [355, 93] on span "Договоры" at bounding box center [352, 97] width 57 height 15
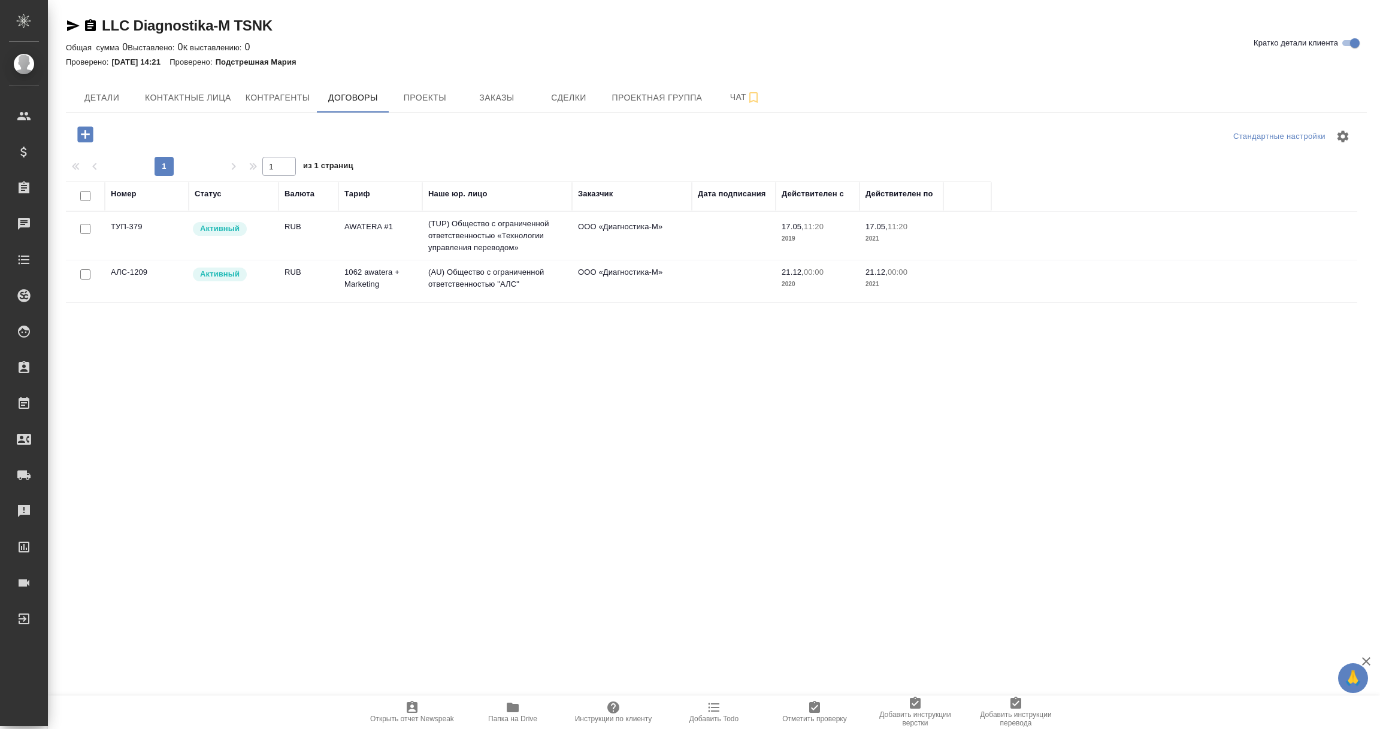
click at [487, 232] on td "(TUP) Общество с ограниченной ответственностью «Технологии управления переводом»" at bounding box center [497, 236] width 150 height 48
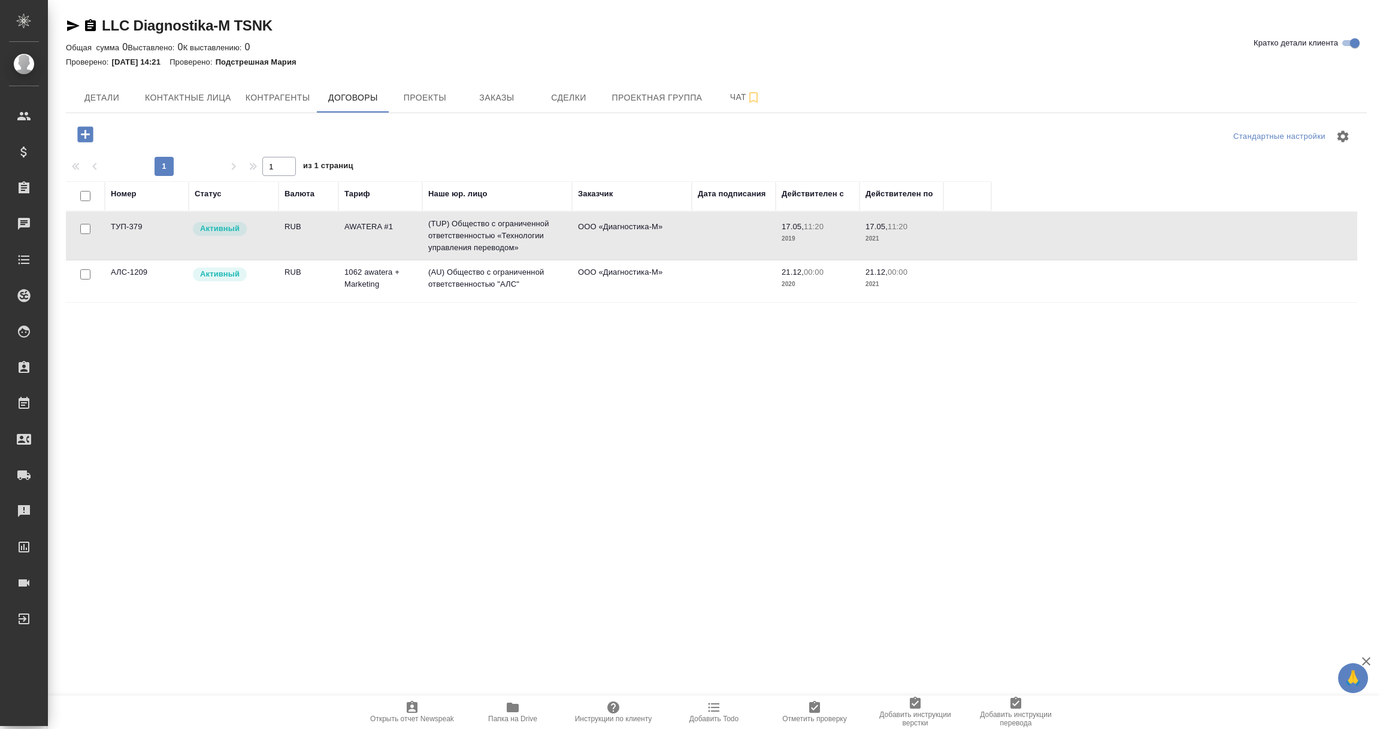
click at [487, 232] on td "(TUP) Общество с ограниченной ответственностью «Технологии управления переводом»" at bounding box center [497, 236] width 150 height 48
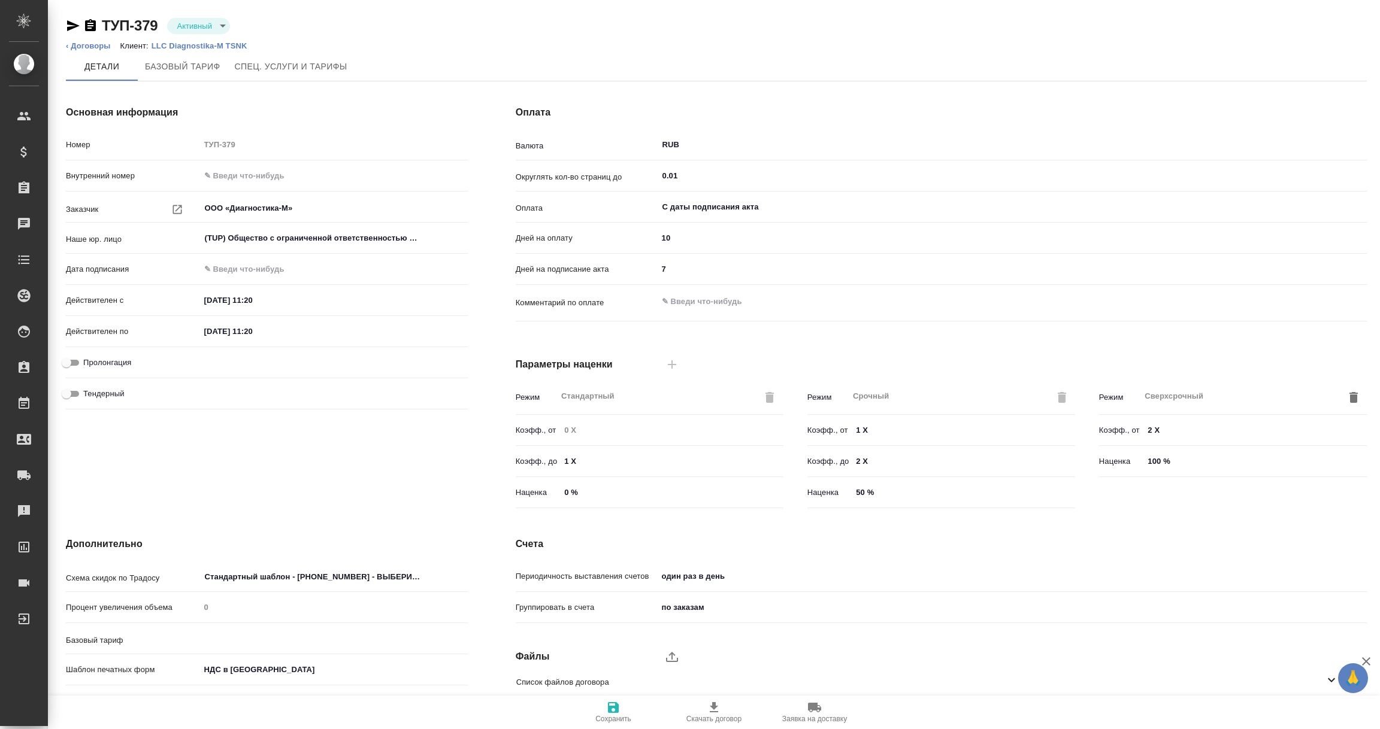
scroll to position [84, 0]
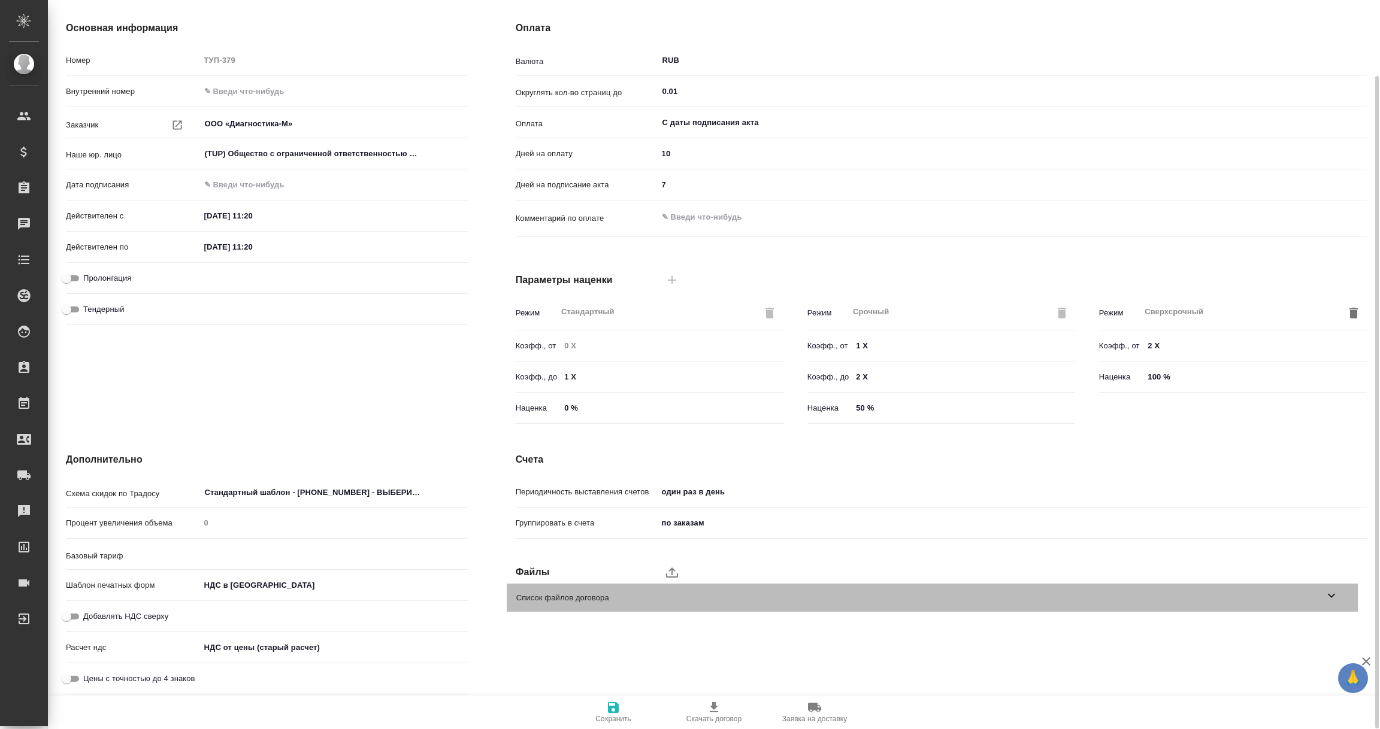
click at [1334, 595] on icon at bounding box center [1331, 596] width 7 height 4
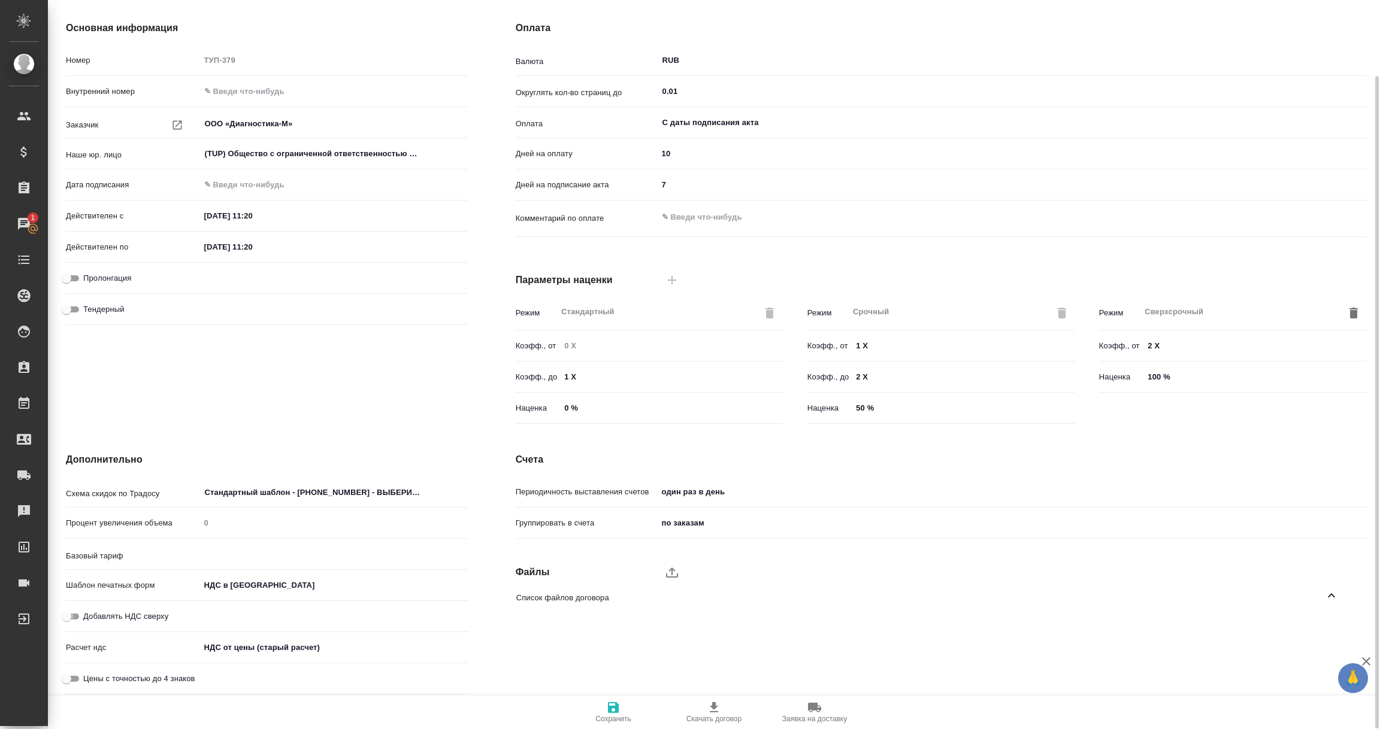
click at [66, 613] on input "Добавлять НДС сверху" at bounding box center [66, 617] width 43 height 14
checkbox input "true"
type input "AWATERA #1"
click at [616, 711] on icon "button" at bounding box center [613, 708] width 11 height 11
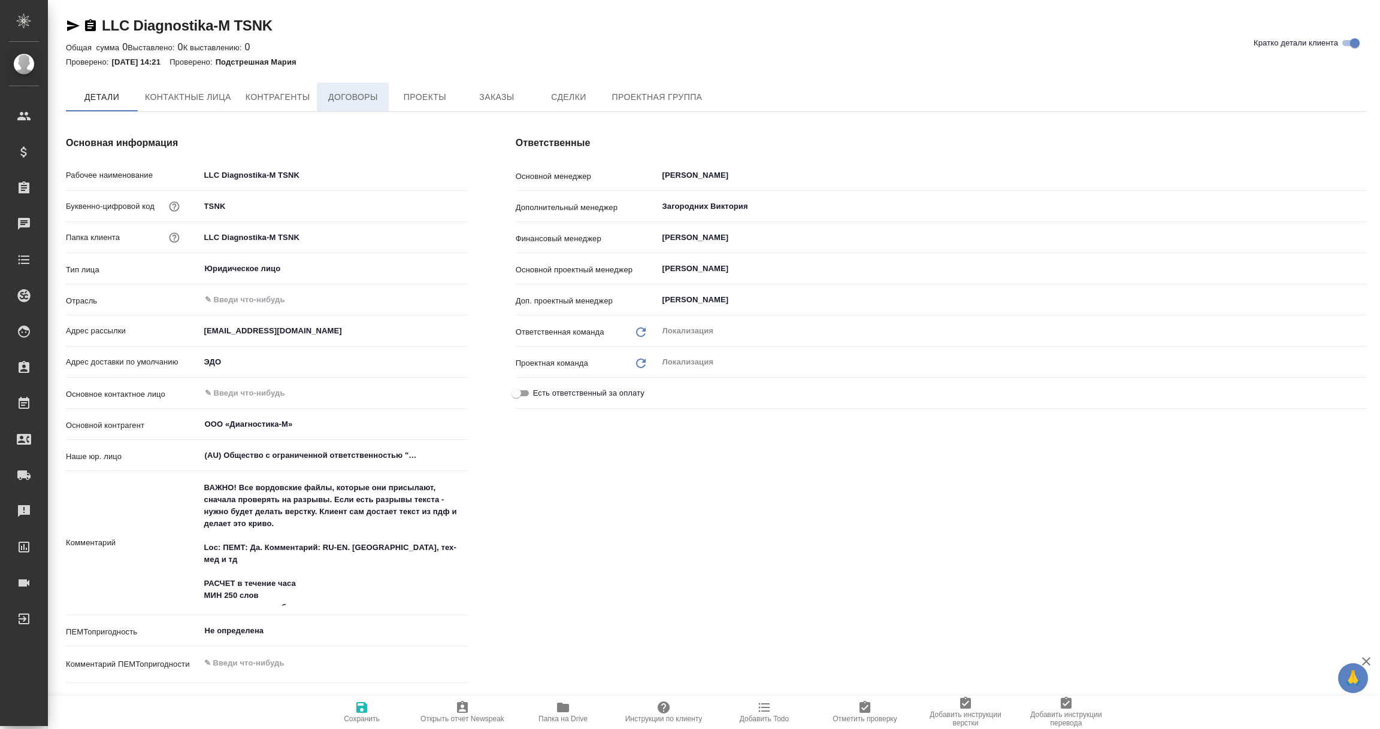
click at [353, 96] on span "Договоры" at bounding box center [352, 97] width 57 height 15
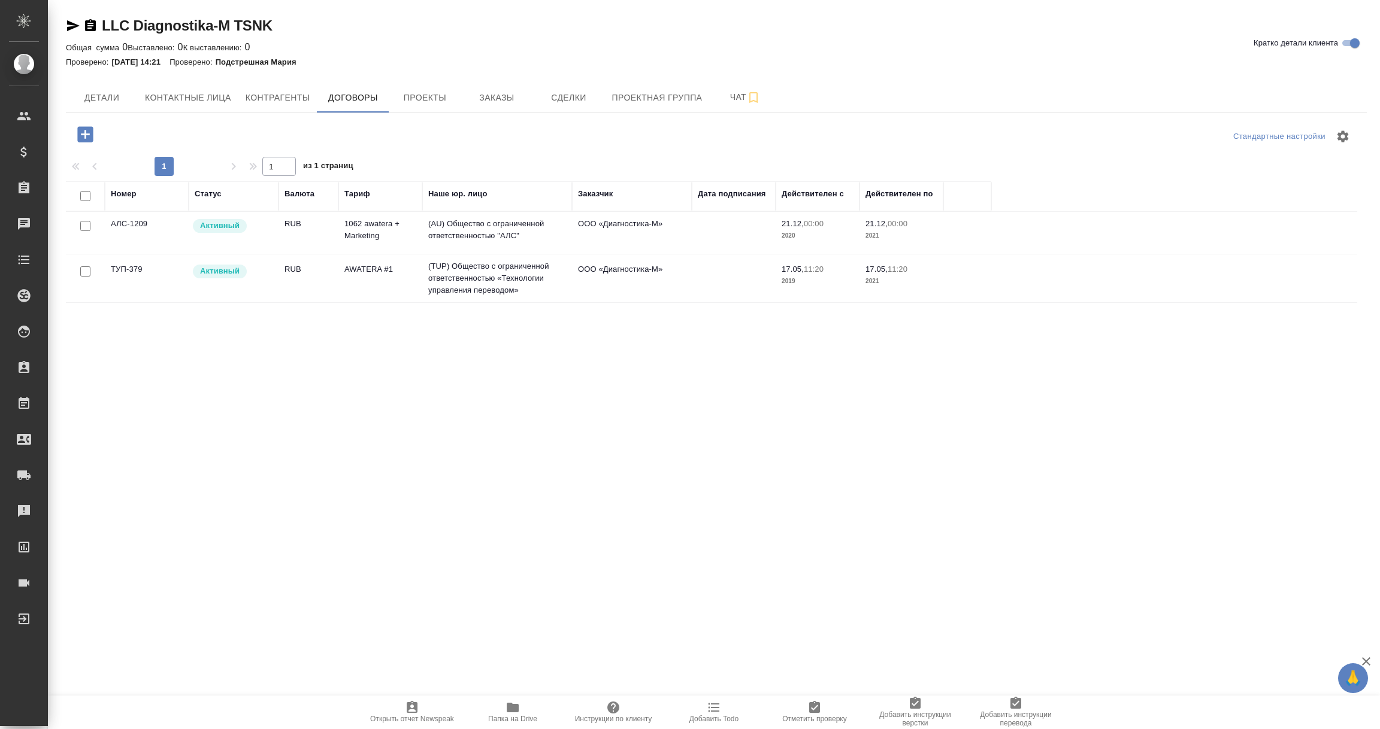
click at [504, 232] on td "(AU) Общество с ограниченной ответственностью "АЛС"" at bounding box center [497, 233] width 150 height 42
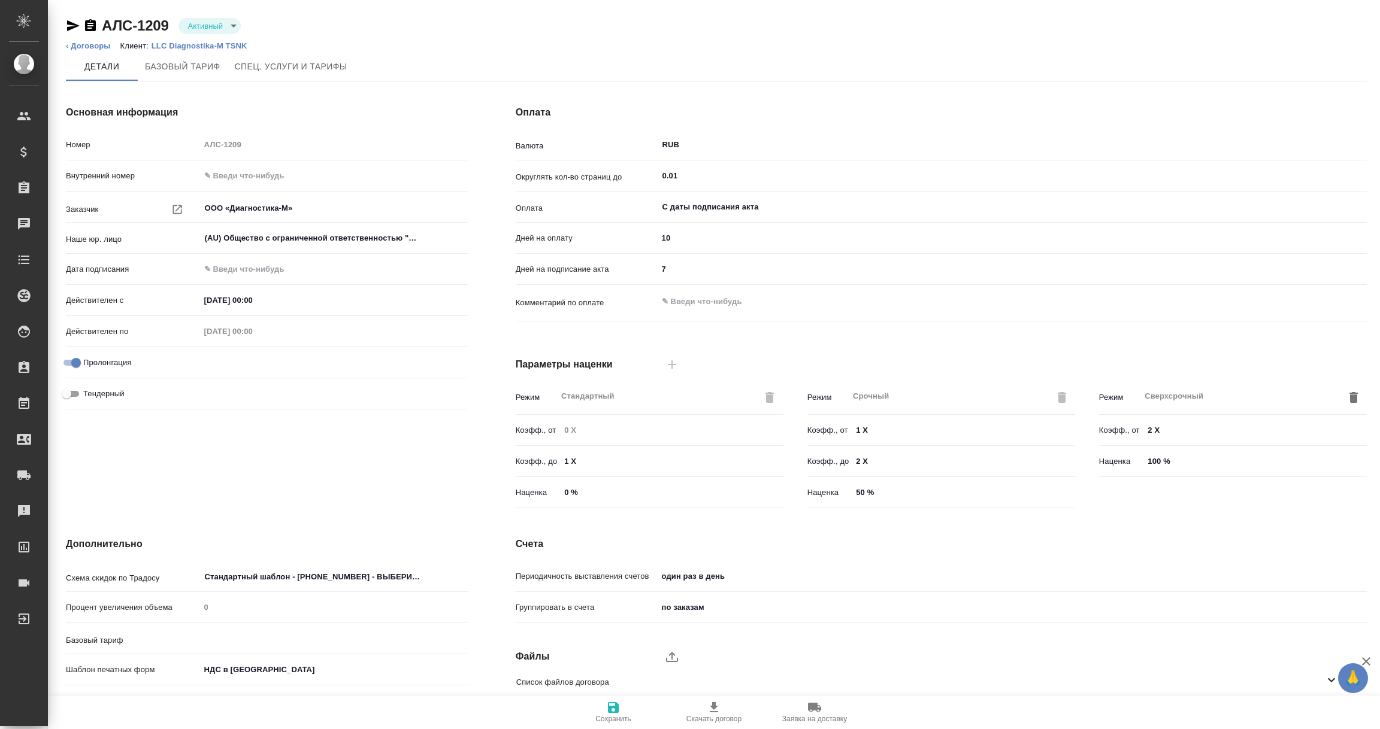
type input "1062 awatera + Marketing"
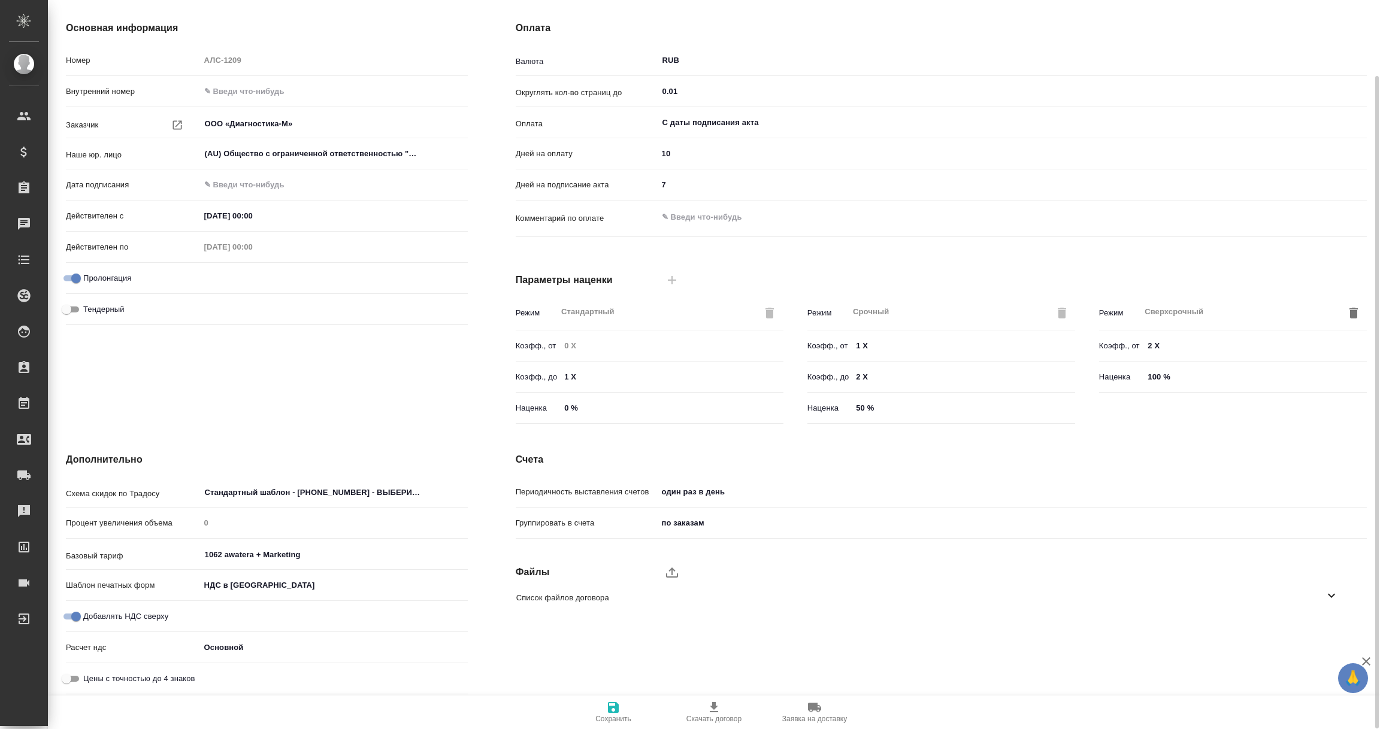
click at [1331, 595] on icon at bounding box center [1331, 596] width 7 height 4
click at [1316, 627] on icon "button" at bounding box center [1316, 630] width 12 height 10
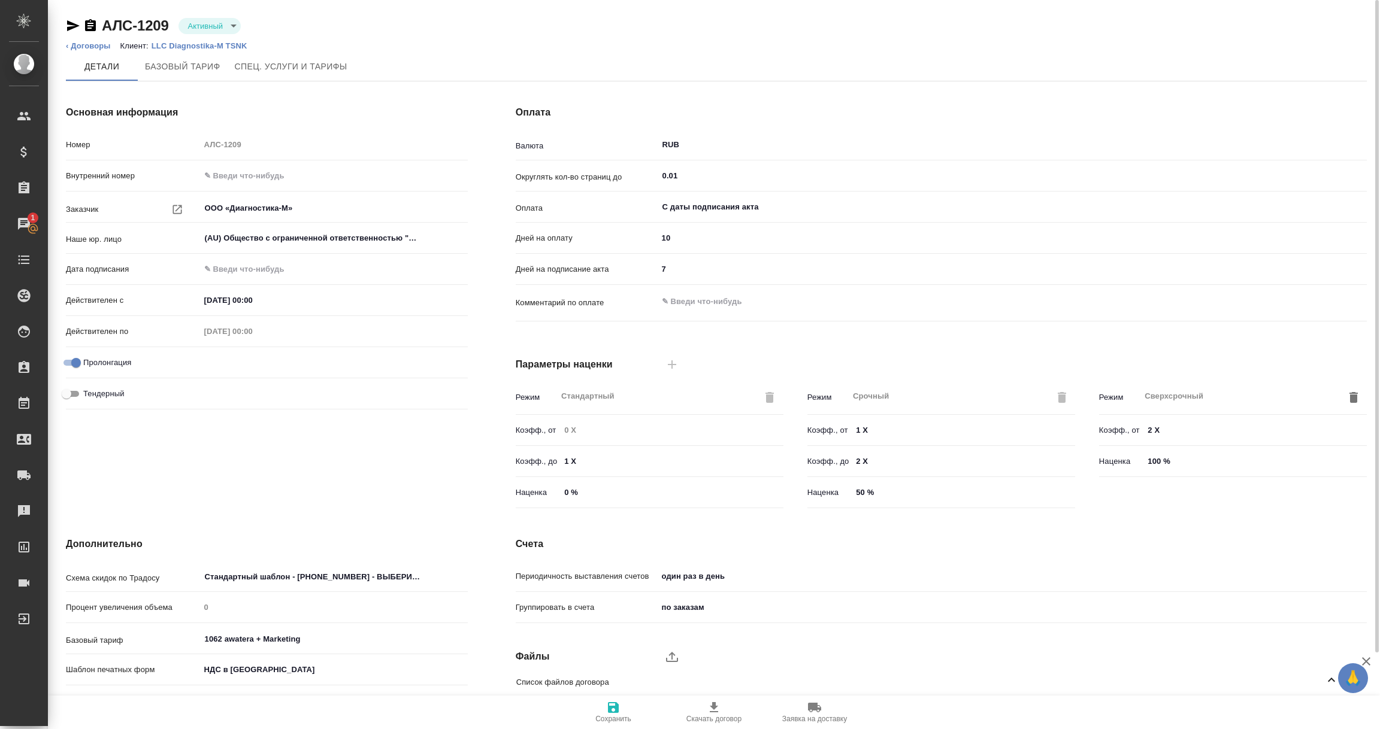
scroll to position [0, 0]
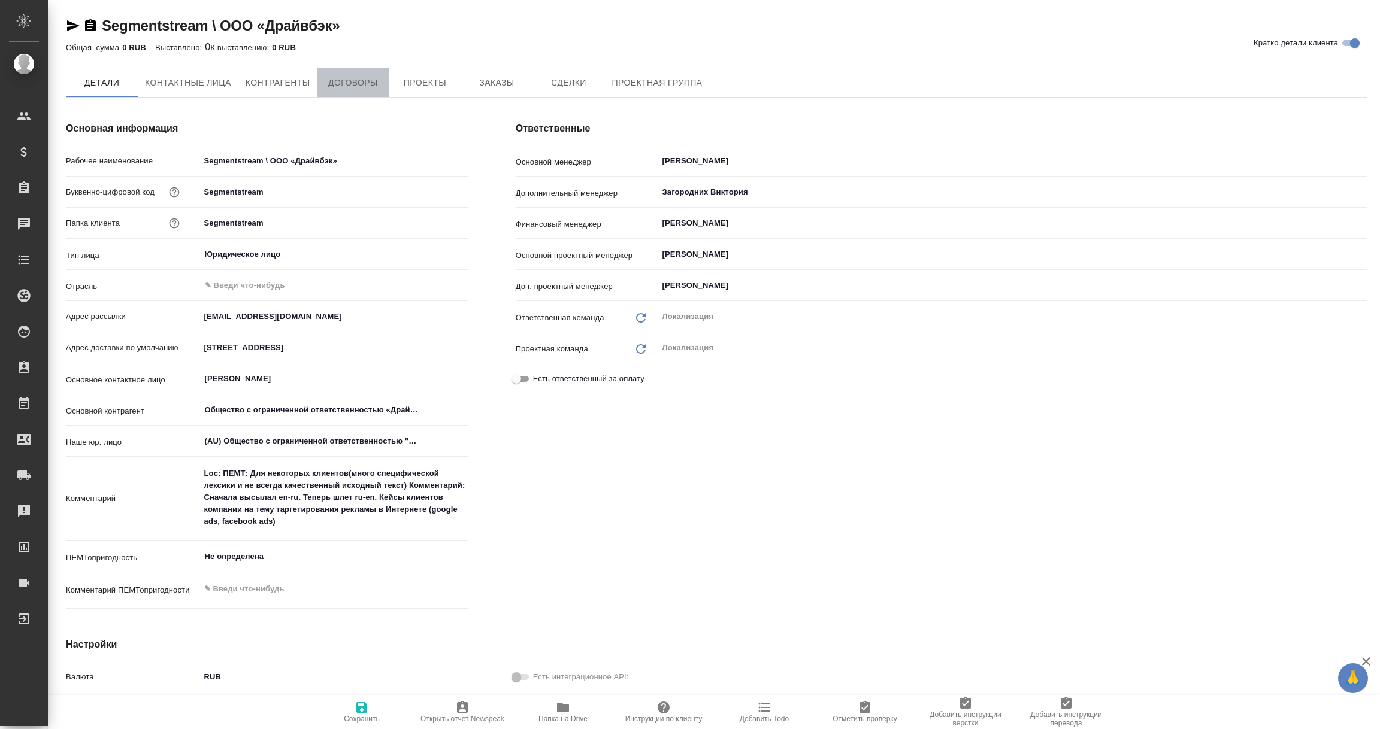
click at [340, 84] on span "Договоры" at bounding box center [352, 82] width 57 height 15
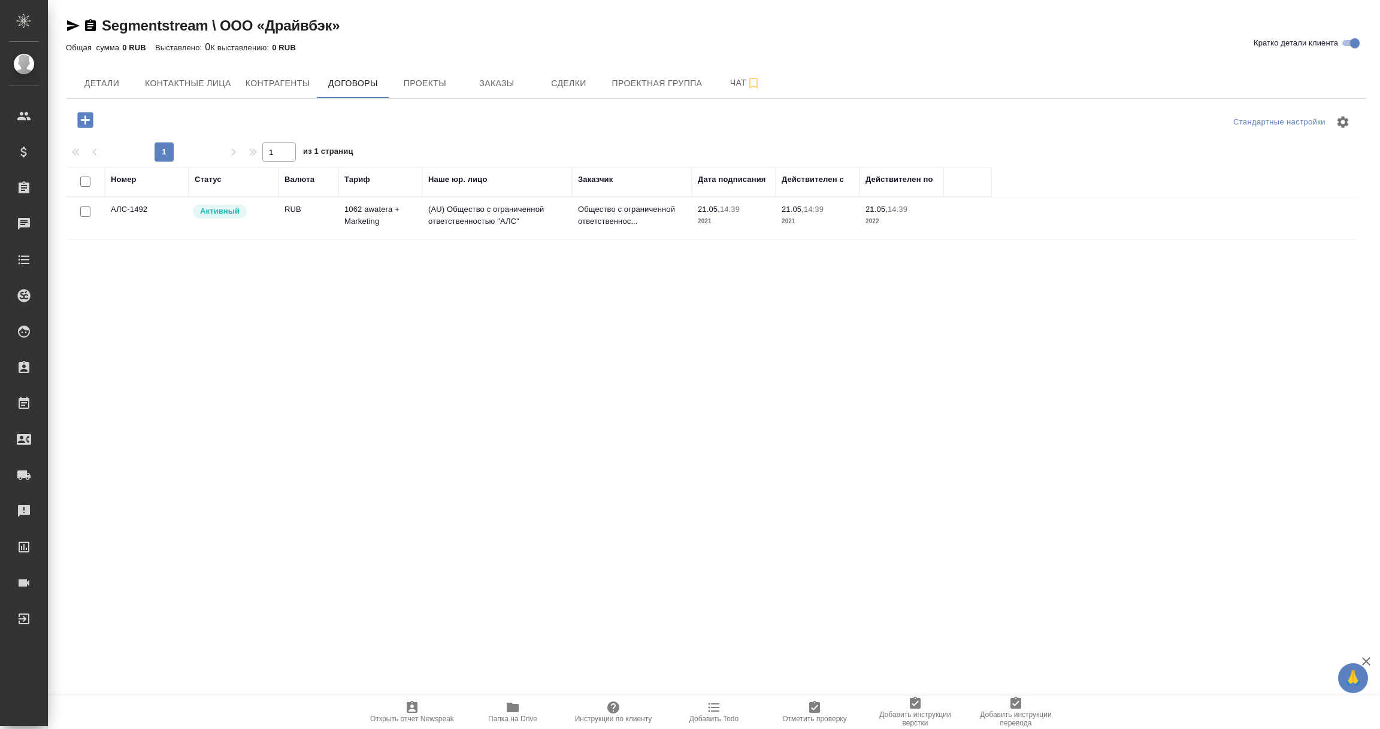
click at [461, 214] on td "(AU) Общество с ограниченной ответственностью "АЛС"" at bounding box center [497, 219] width 150 height 42
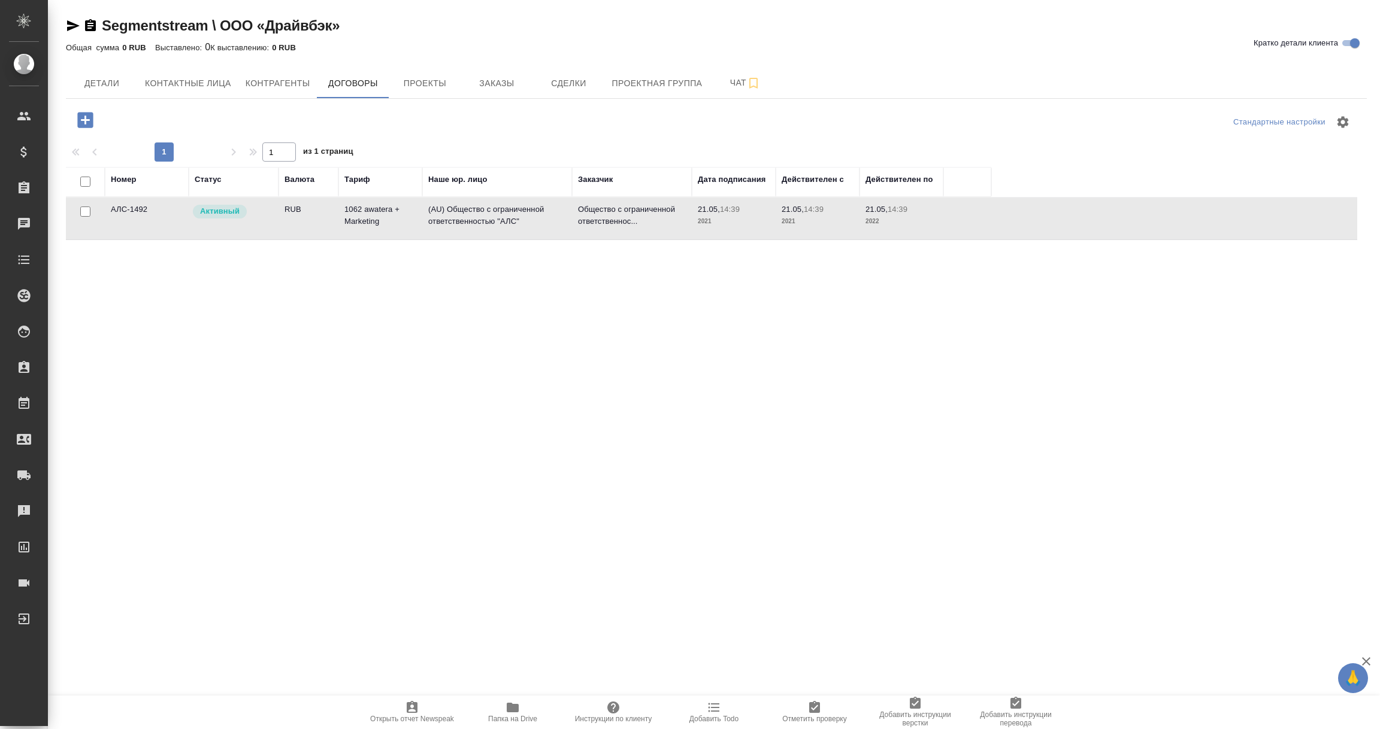
click at [461, 214] on td "(AU) Общество с ограниченной ответственностью "АЛС"" at bounding box center [497, 219] width 150 height 42
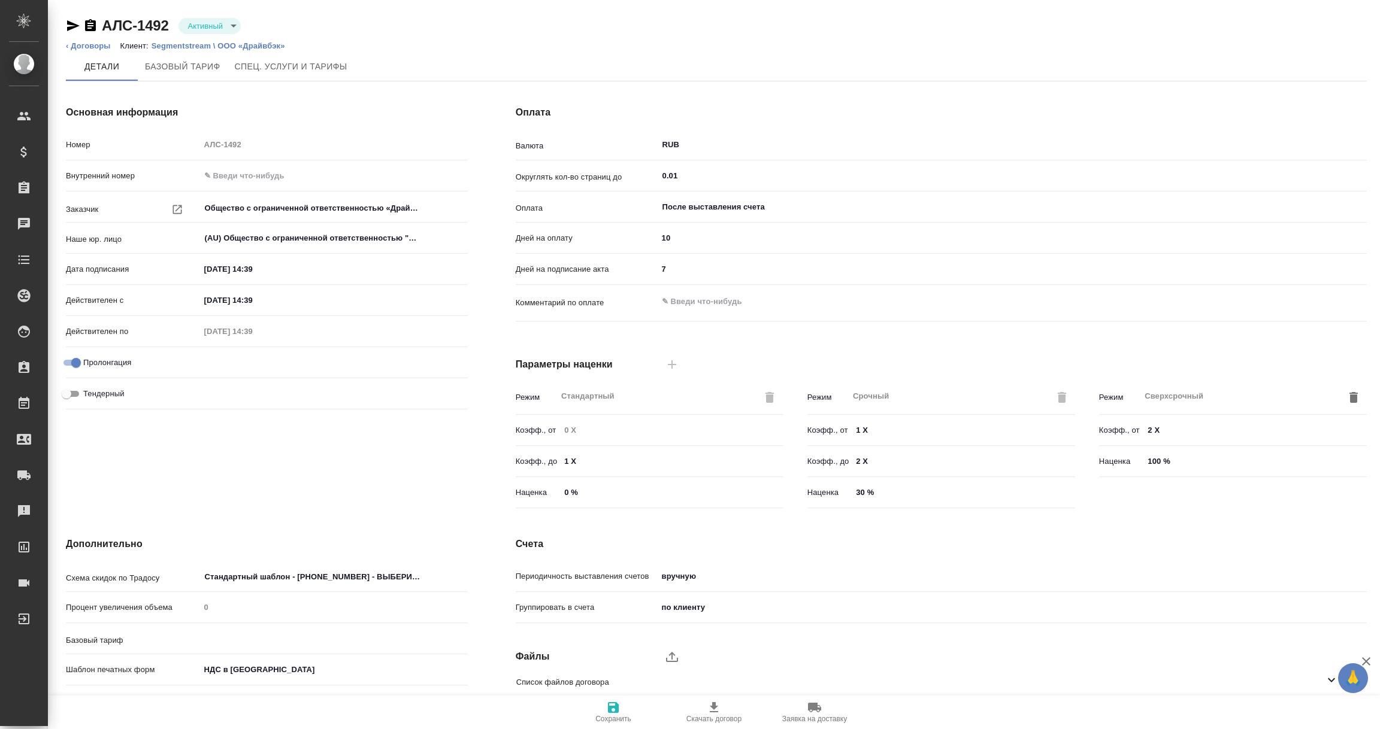
type input "1062 awatera + Marketing"
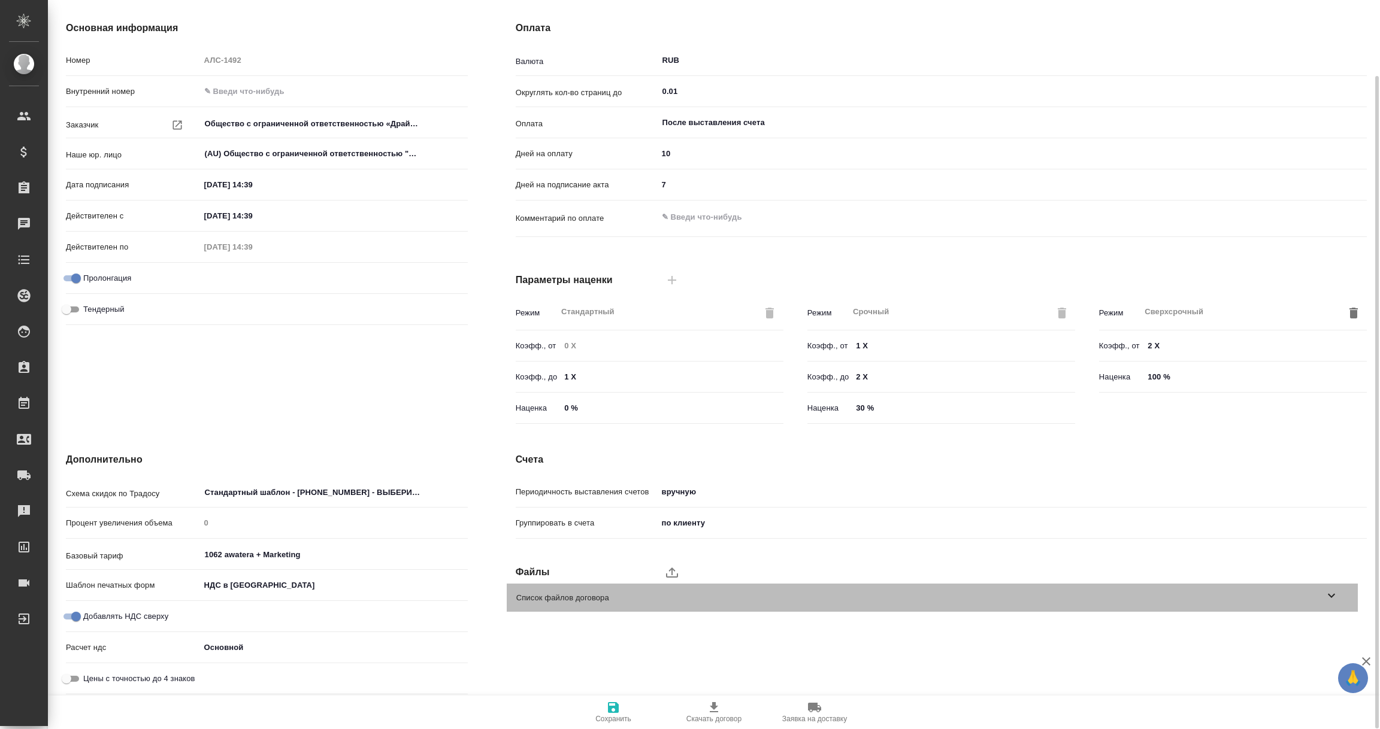
click at [1334, 592] on icon at bounding box center [1331, 596] width 14 height 14
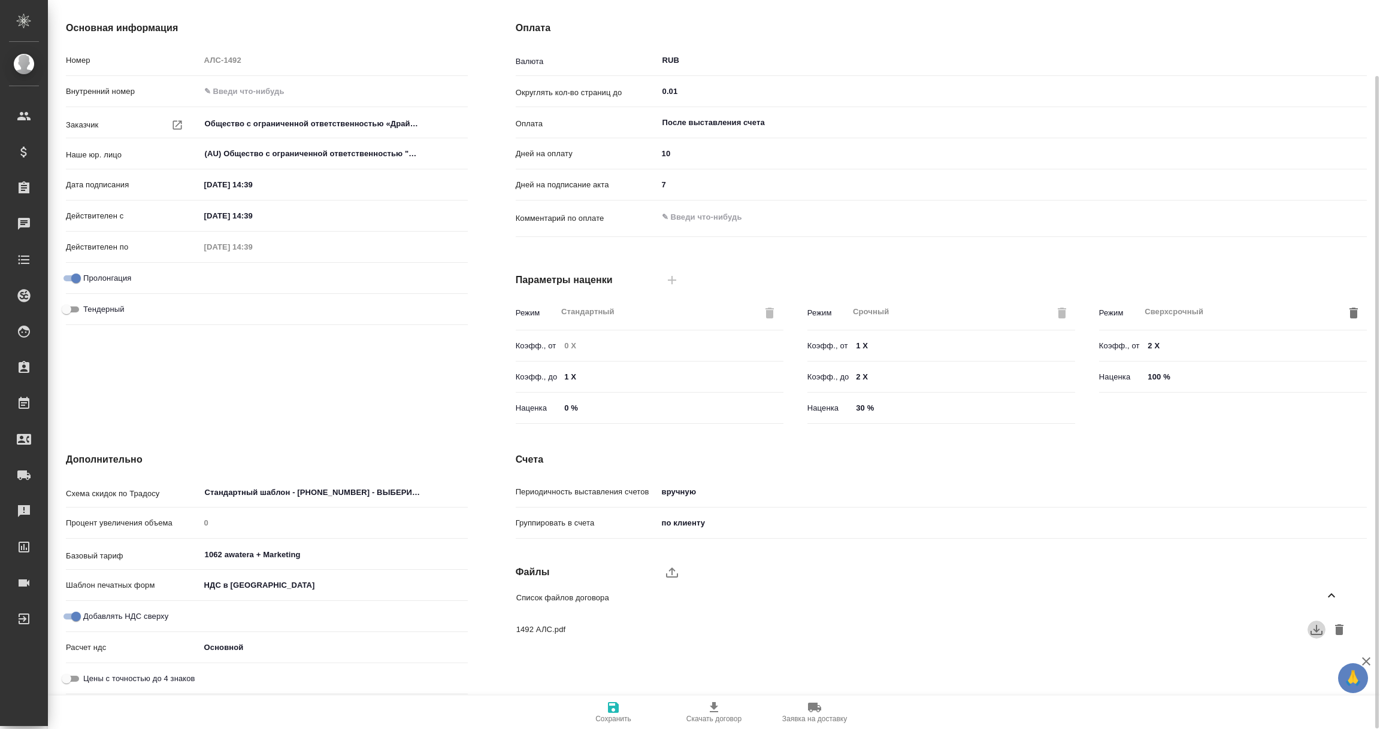
click at [1313, 627] on icon "button" at bounding box center [1316, 630] width 14 height 14
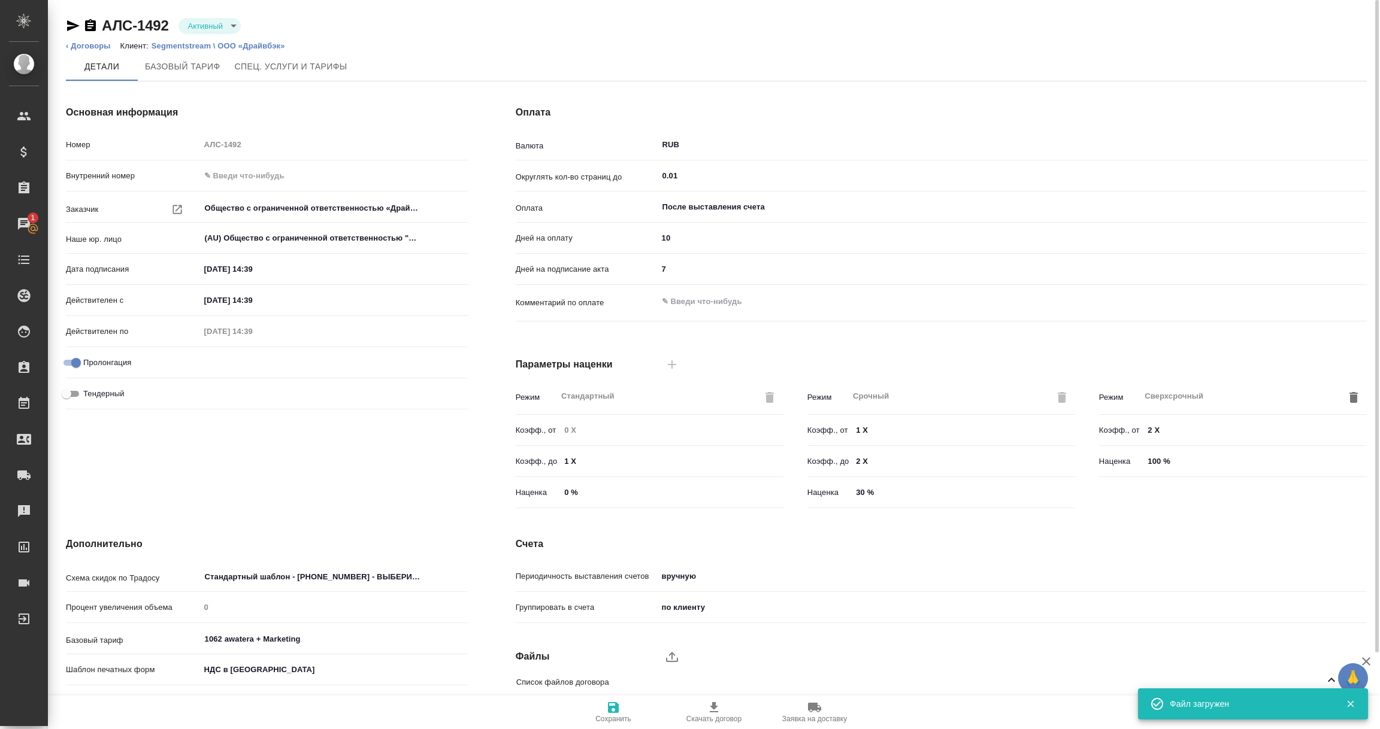
scroll to position [0, 0]
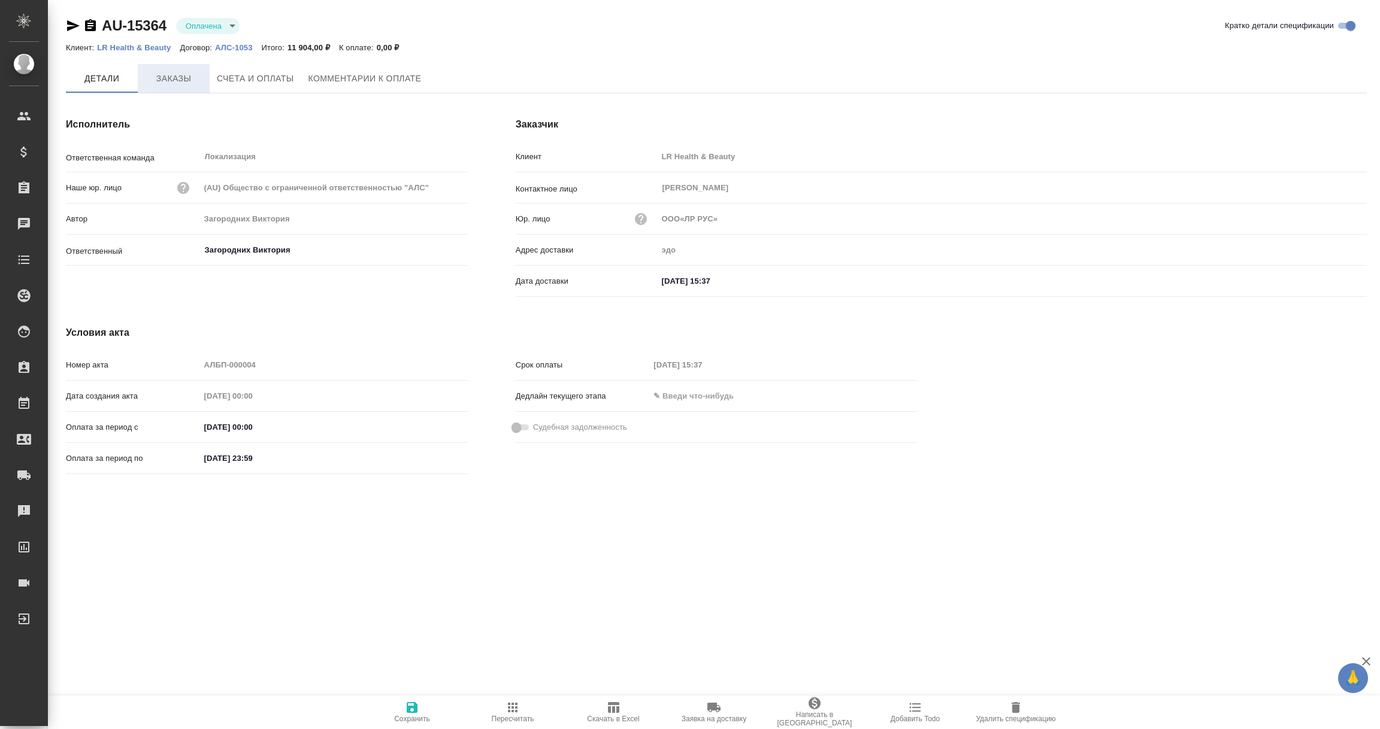
click at [168, 75] on span "Заказы" at bounding box center [173, 78] width 57 height 15
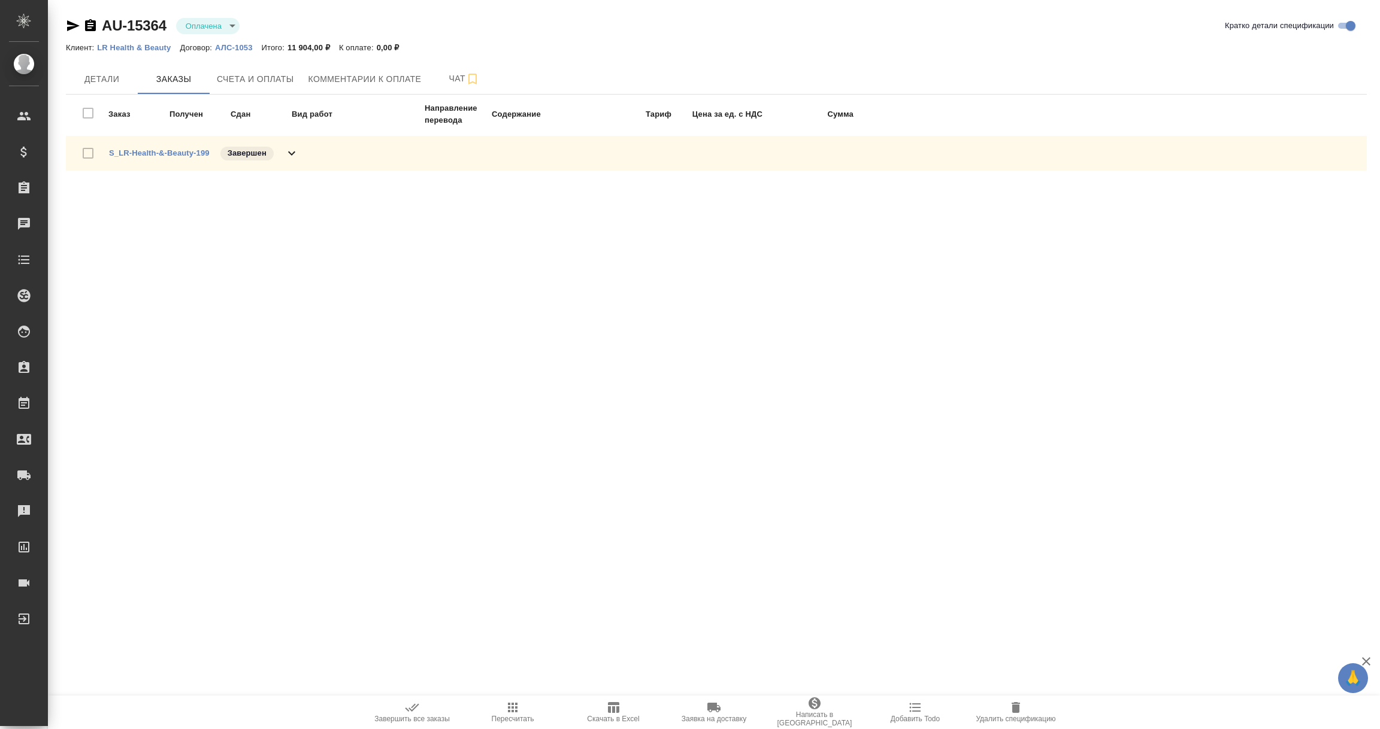
click at [232, 45] on p "АЛС-1053" at bounding box center [238, 47] width 46 height 9
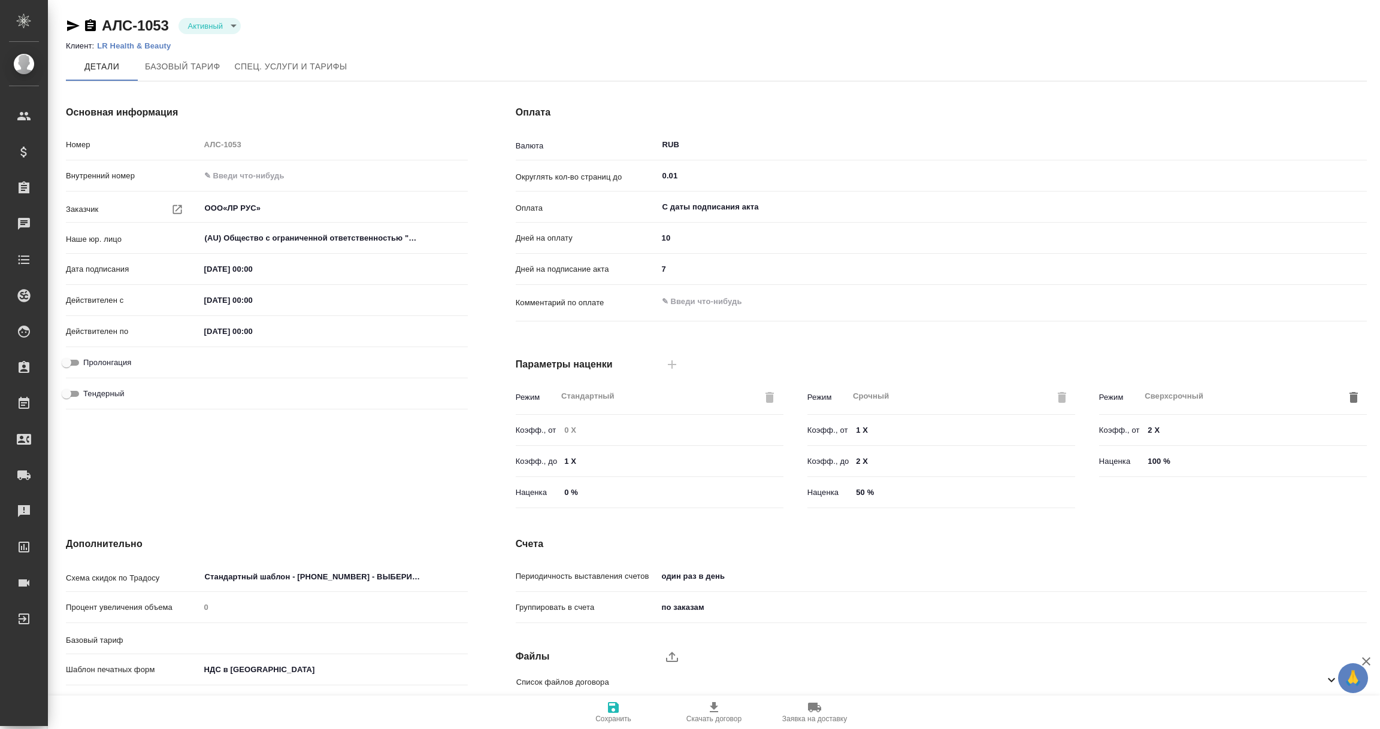
type input "1062 awatera + Marketing"
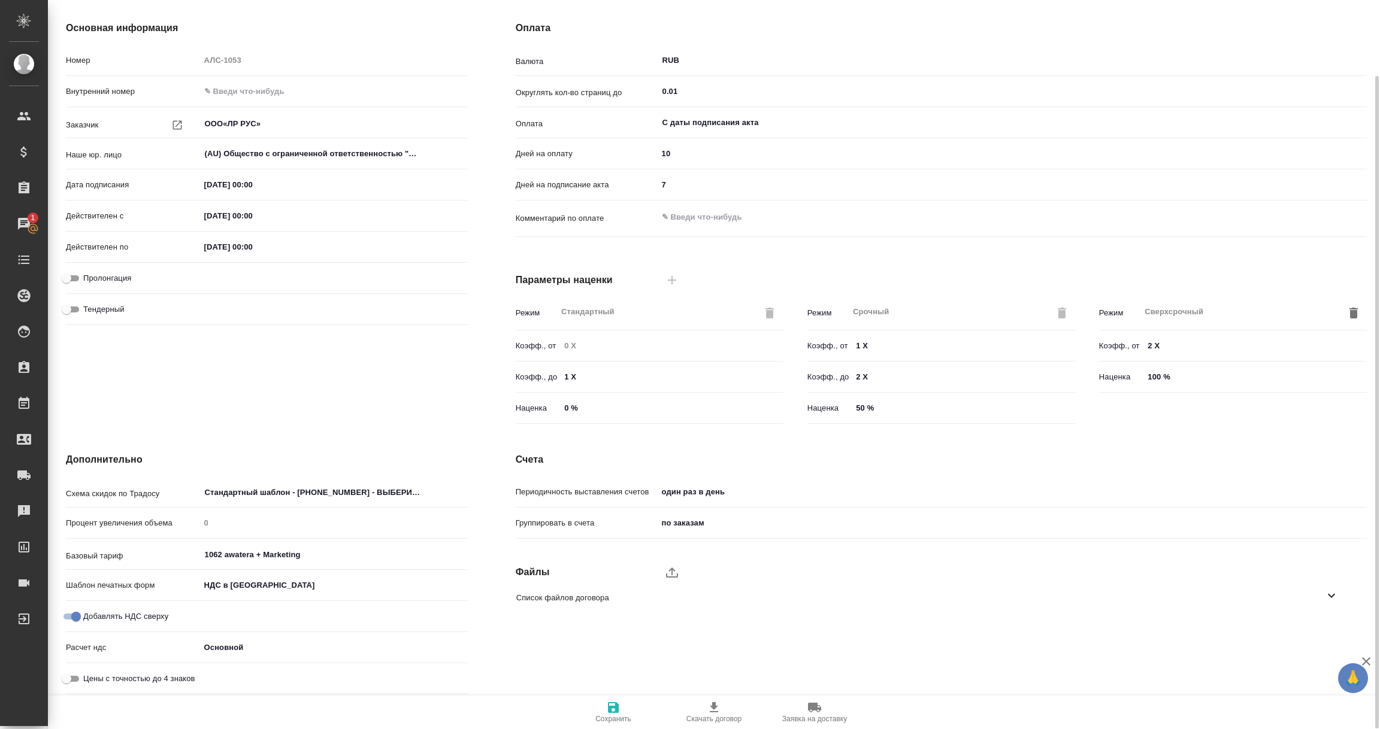
click at [1332, 600] on icon at bounding box center [1331, 596] width 14 height 14
click at [1313, 630] on icon "button" at bounding box center [1316, 630] width 14 height 14
type input "ООО«ЛР РУС»"
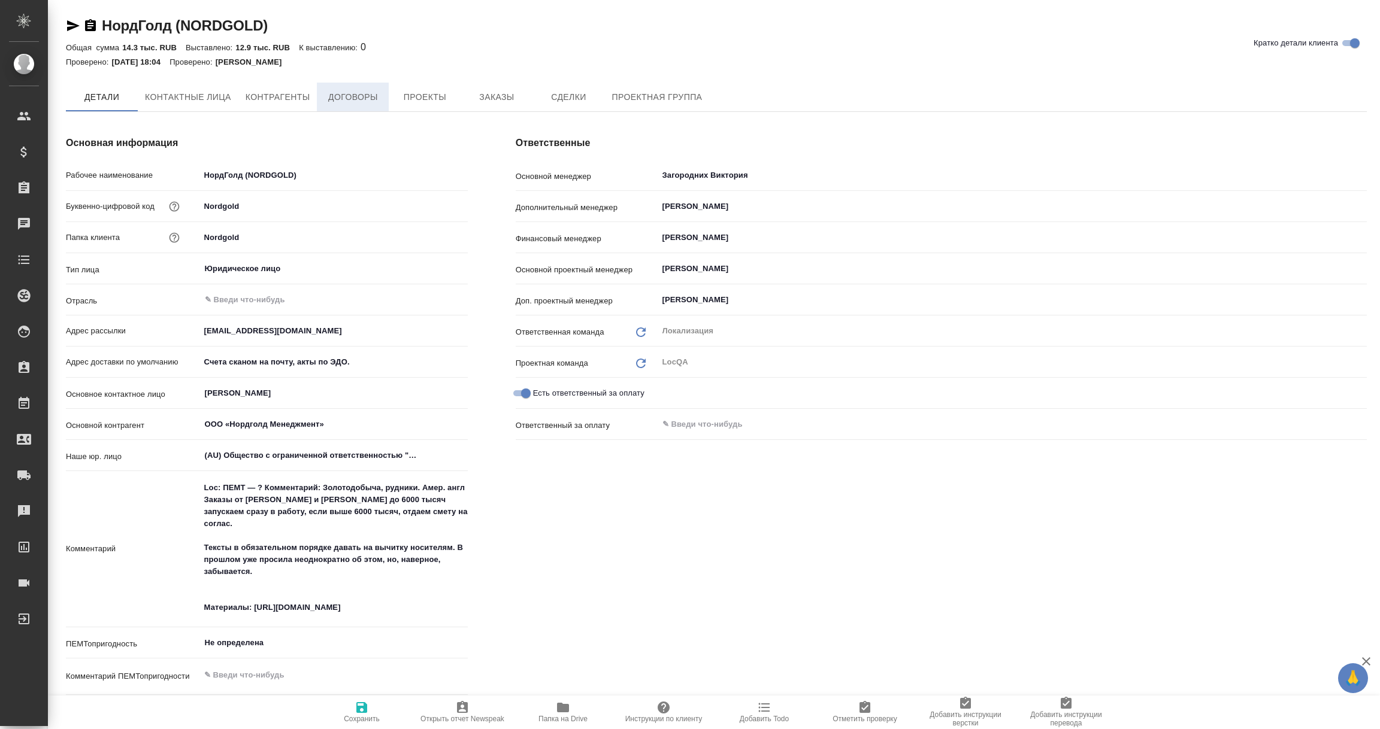
click at [346, 83] on button "Договоры" at bounding box center [353, 97] width 72 height 29
type textarea "x"
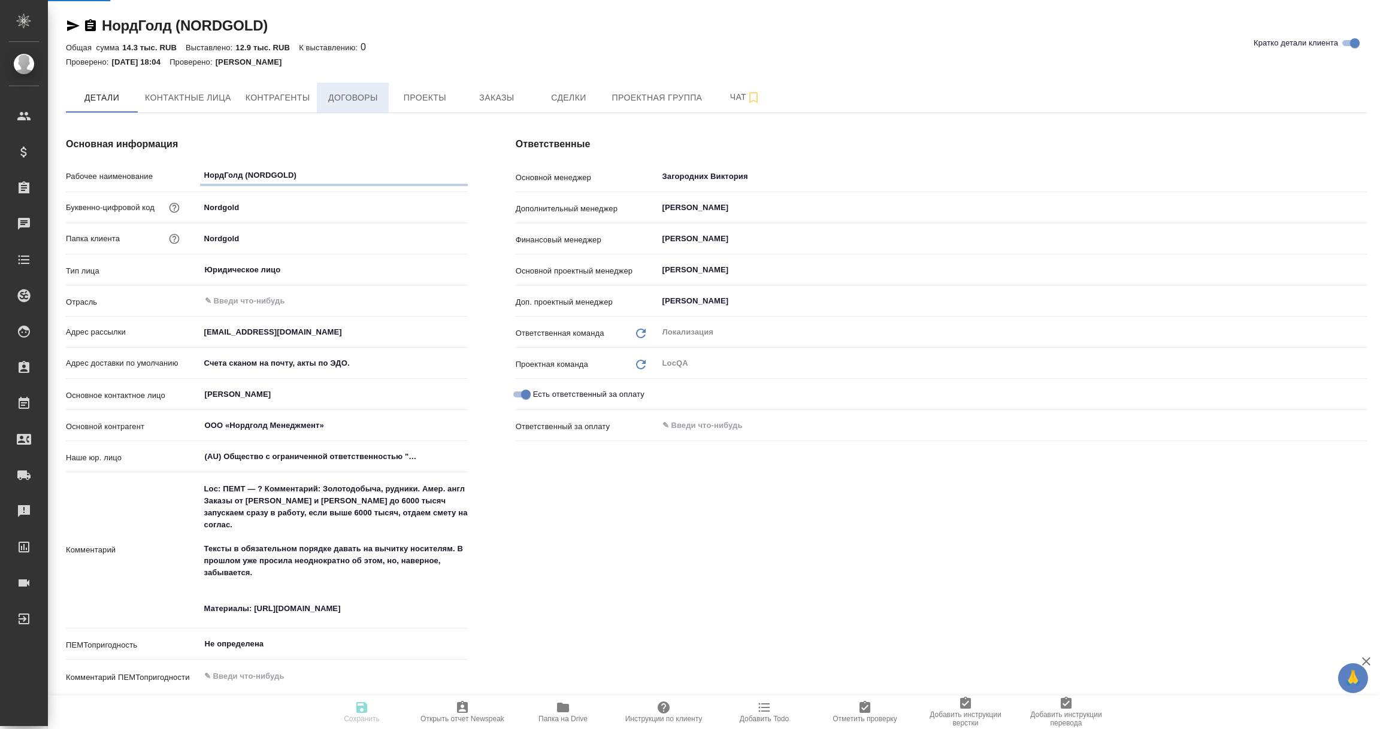
type textarea "x"
click at [349, 102] on span "Договоры" at bounding box center [352, 97] width 57 height 15
type textarea "x"
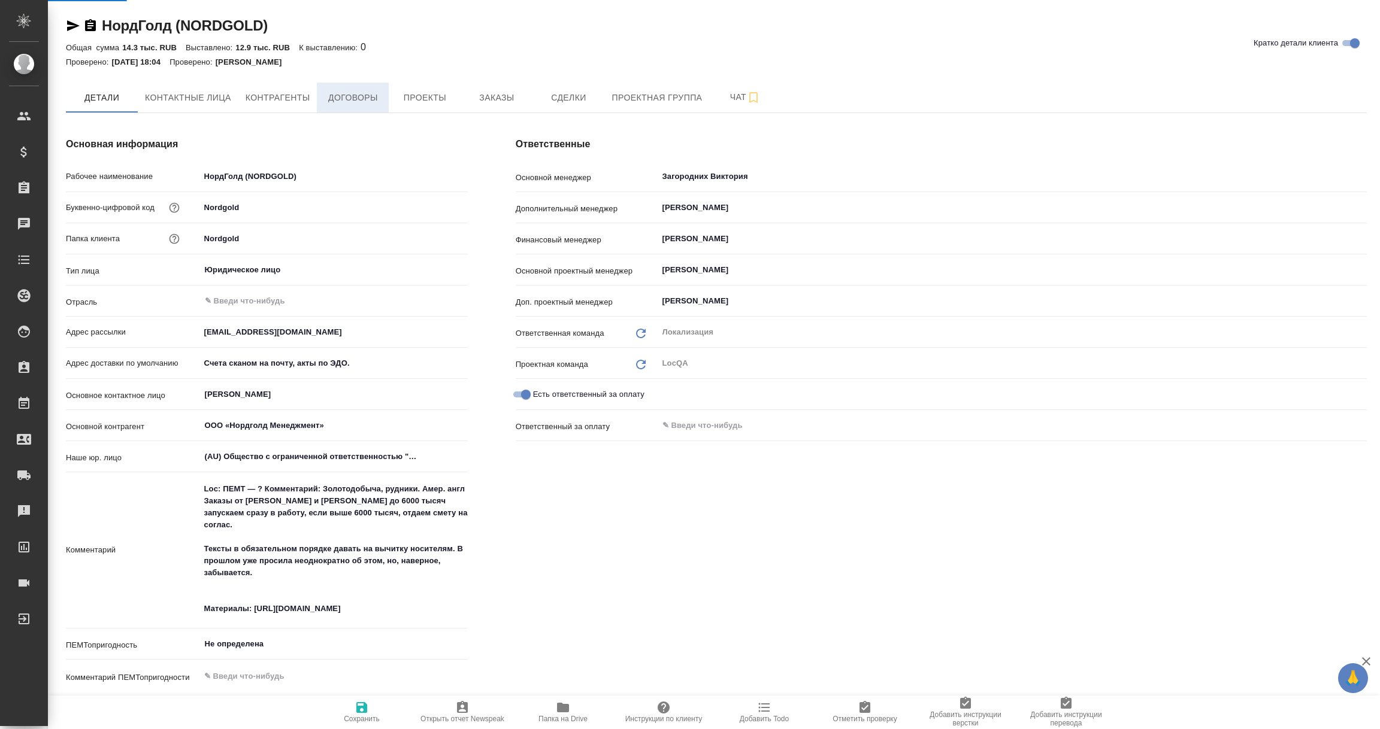
type textarea "x"
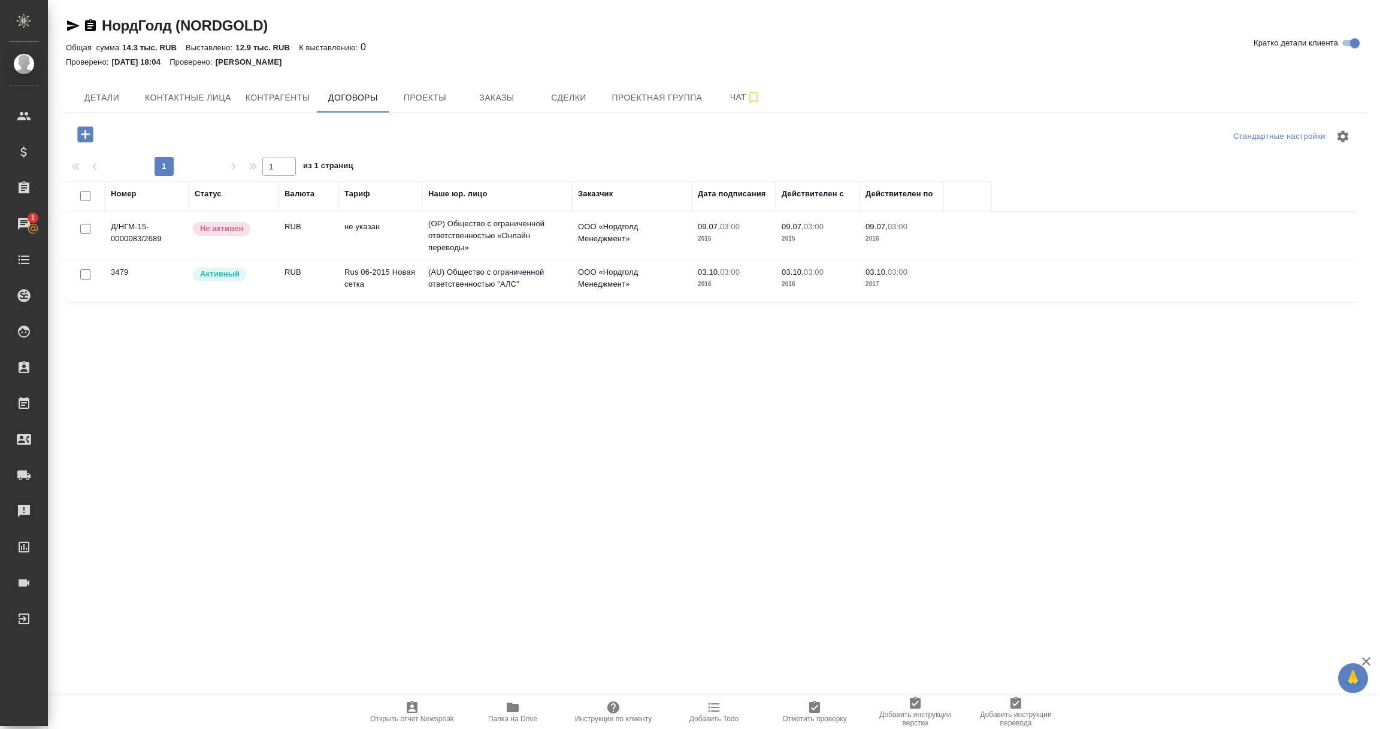
click at [514, 279] on td "(AU) Общество с ограниченной ответственностью "АЛС"" at bounding box center [497, 282] width 150 height 42
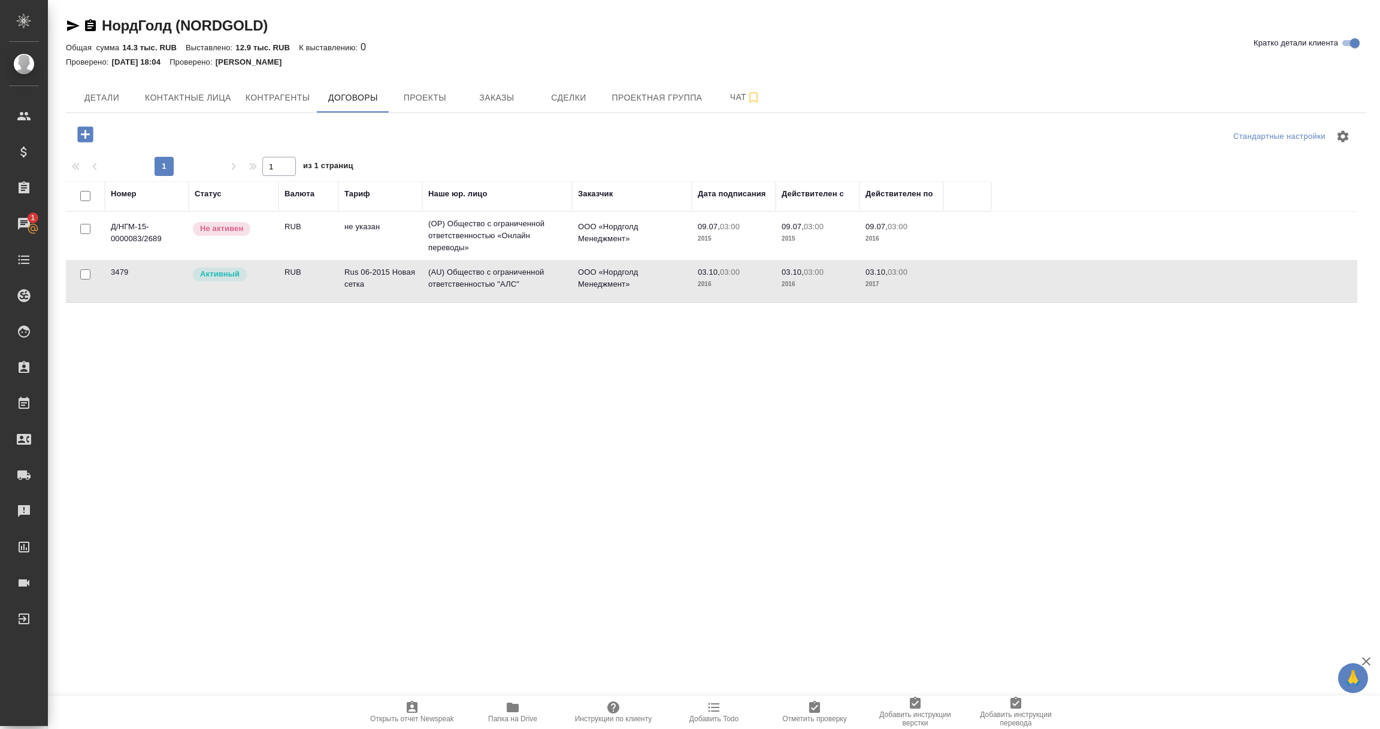
click at [514, 279] on td "(AU) Общество с ограниченной ответственностью "АЛС"" at bounding box center [497, 282] width 150 height 42
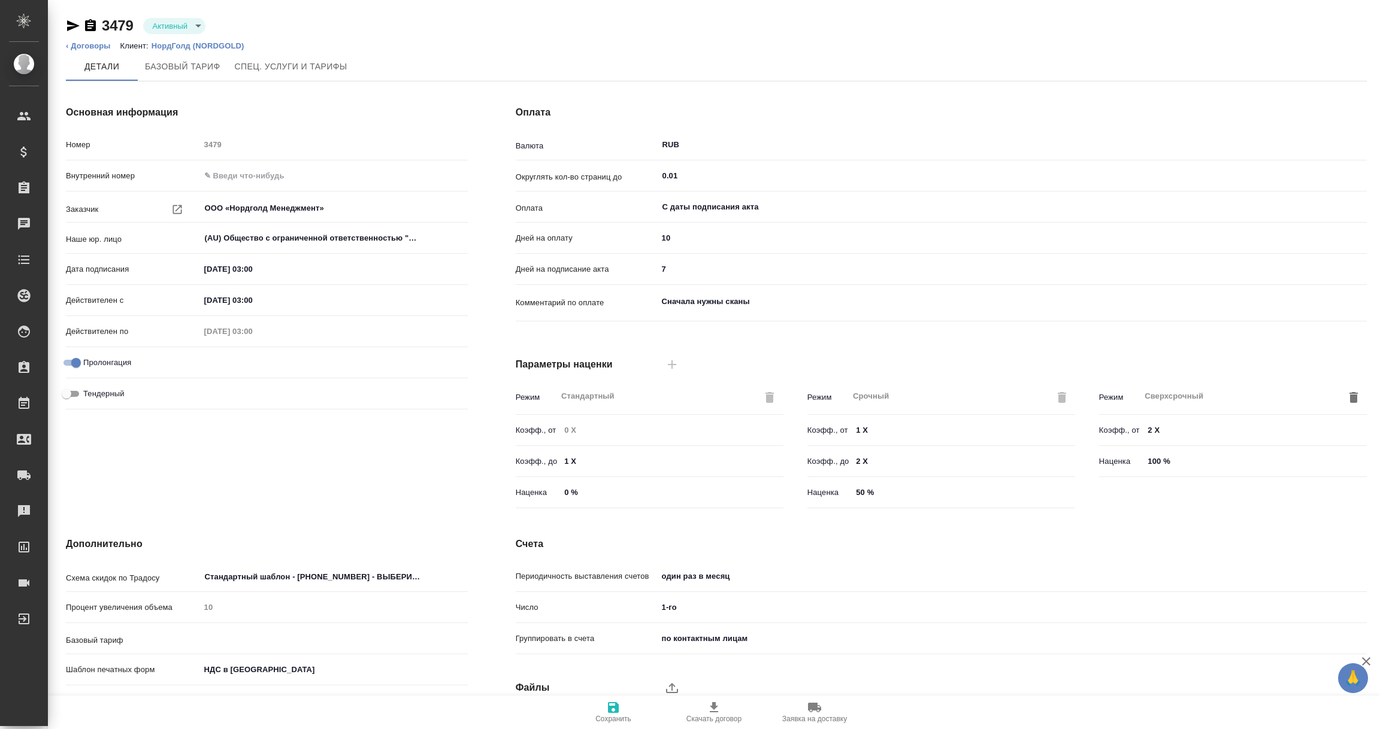
type input "Rus 06-2015 Новая сетка"
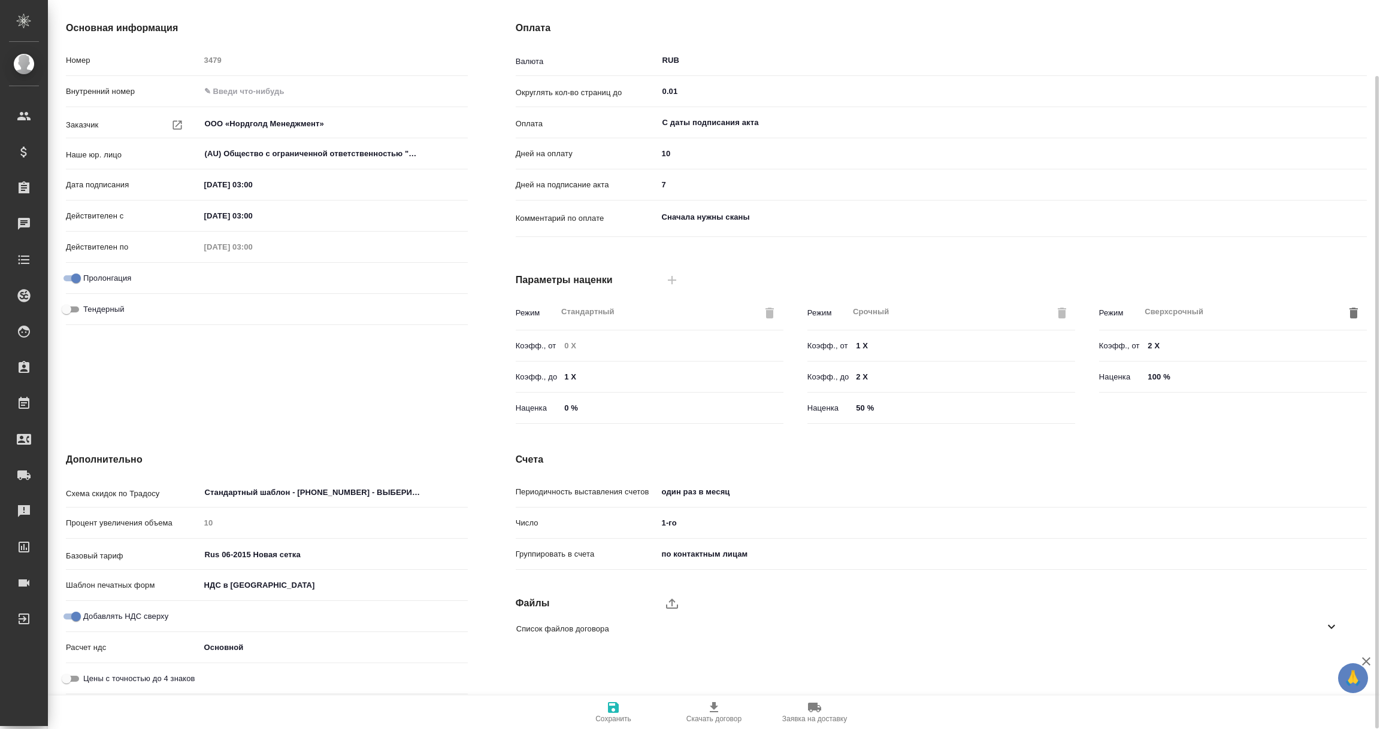
click at [1330, 626] on icon at bounding box center [1331, 627] width 7 height 4
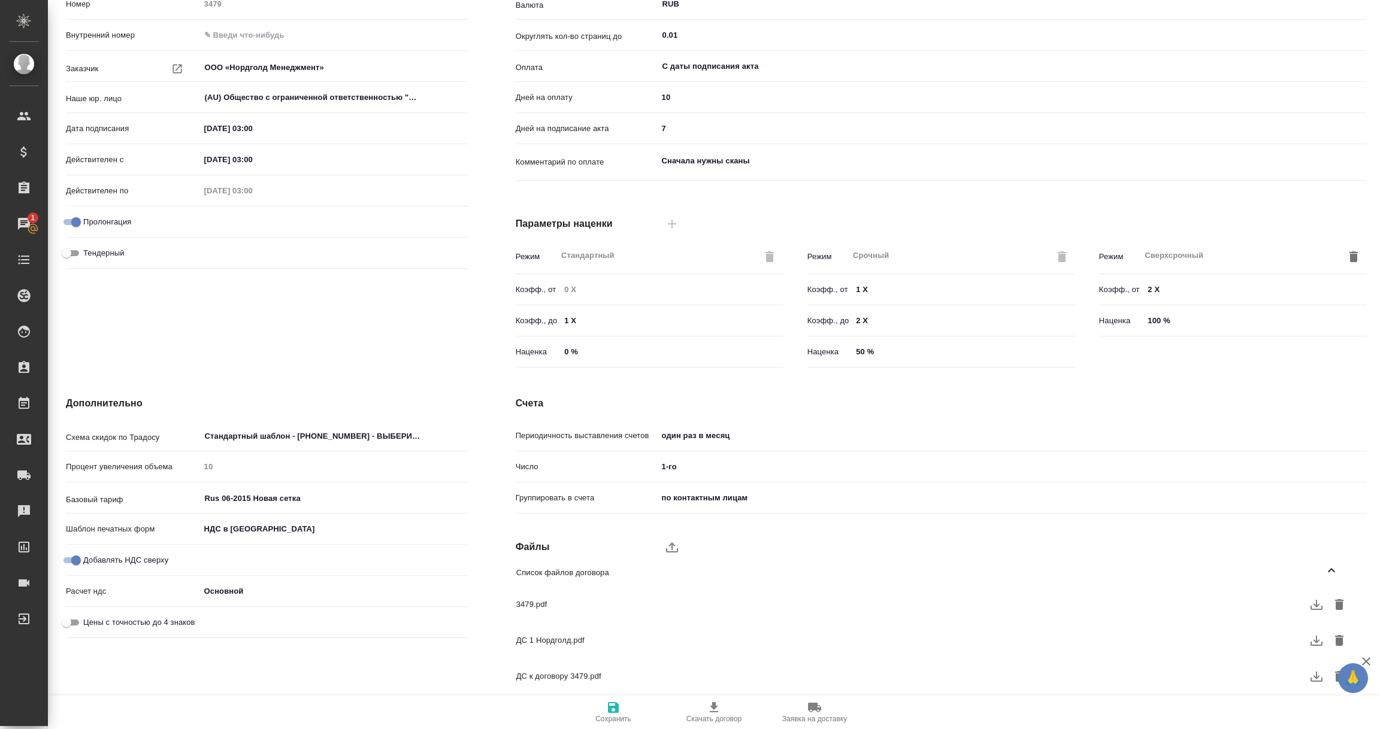
click at [1316, 603] on icon "button" at bounding box center [1316, 605] width 12 height 10
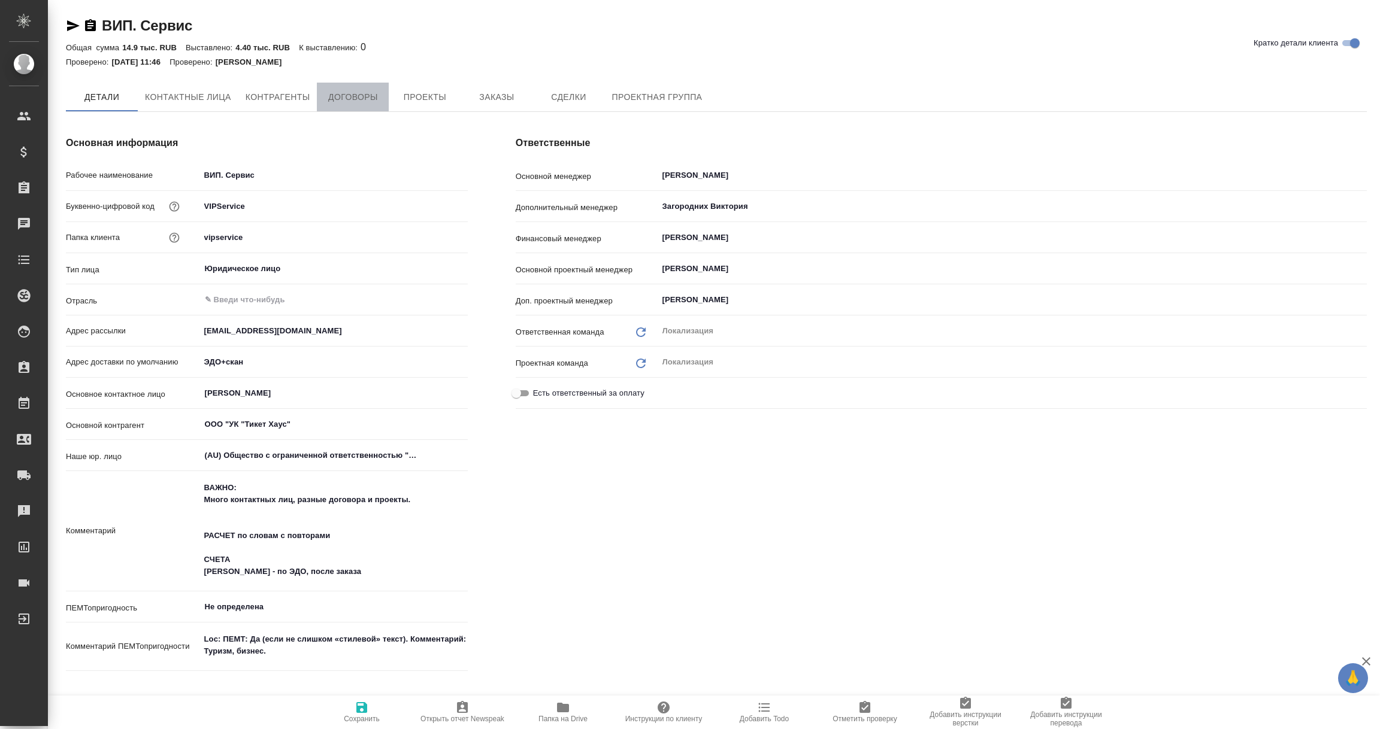
click at [360, 98] on span "Договоры" at bounding box center [352, 97] width 57 height 15
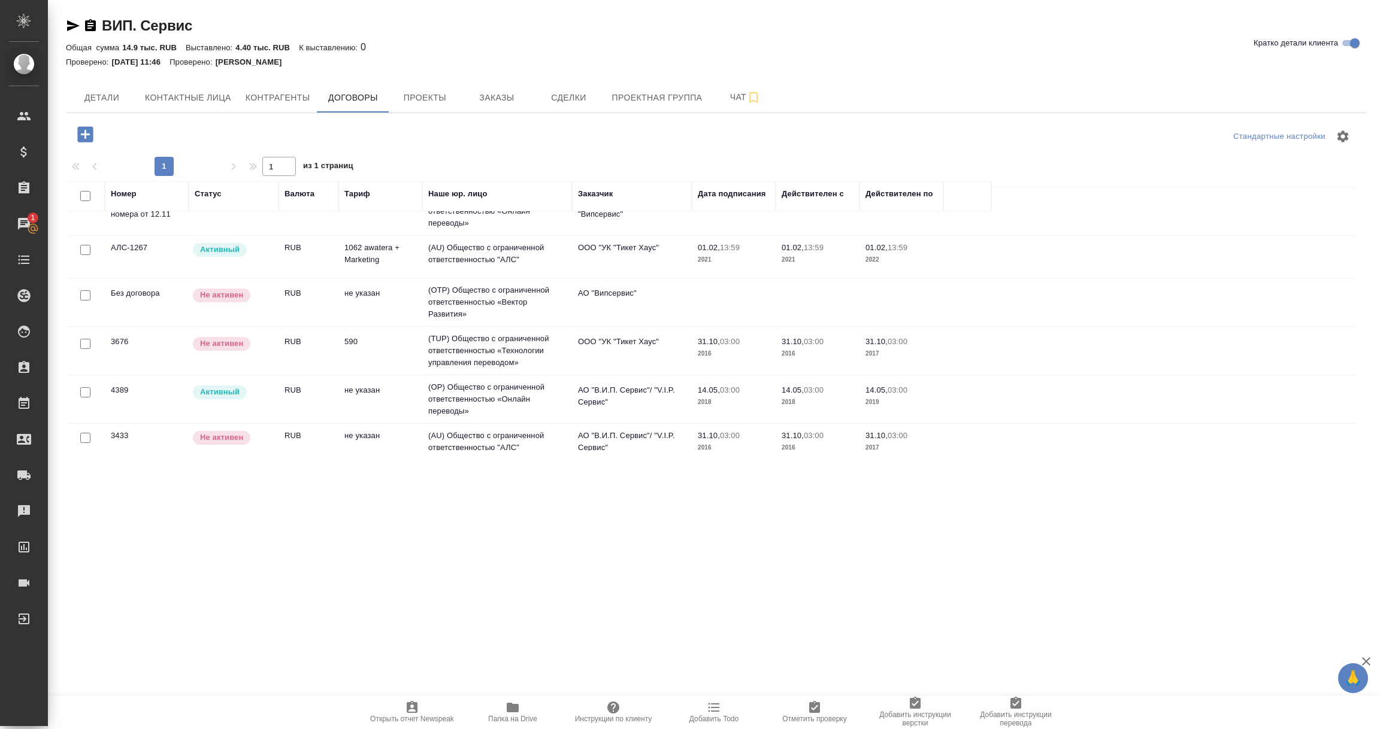
scroll to position [389, 0]
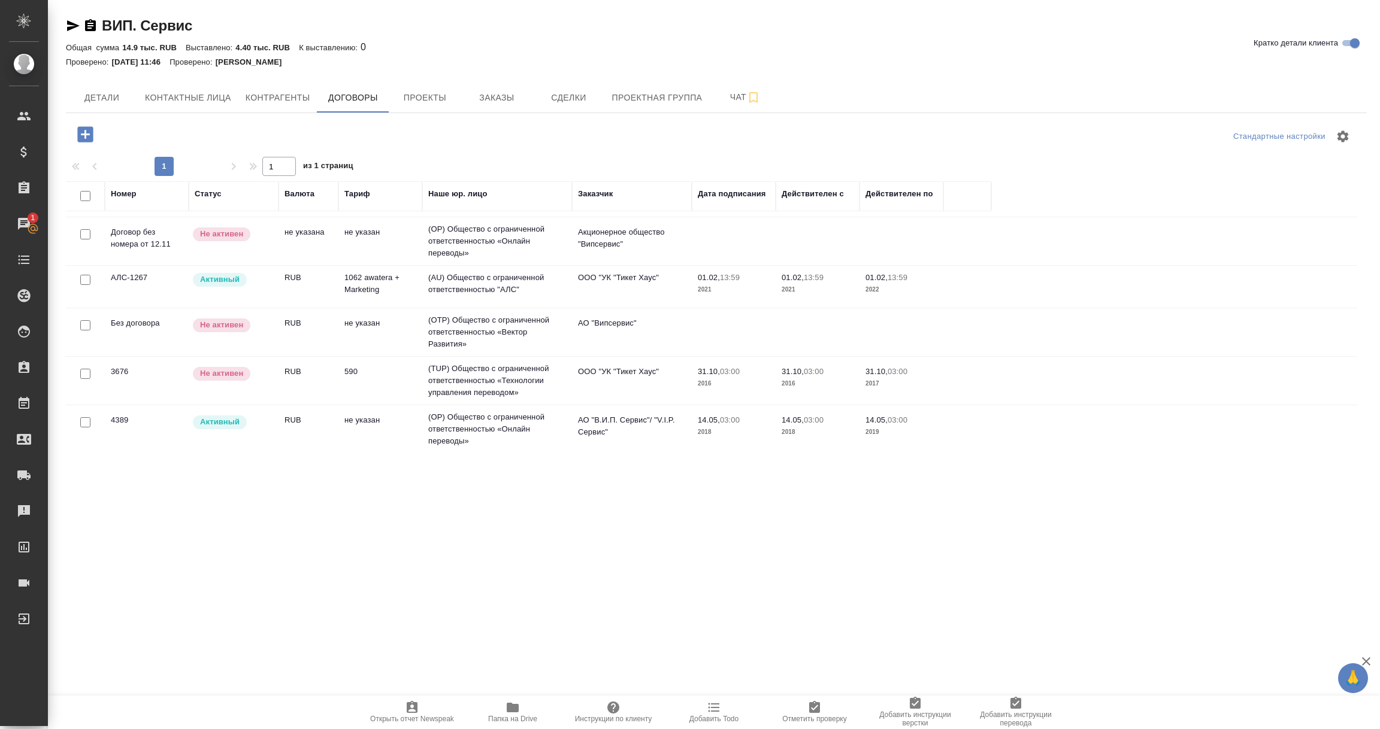
click at [625, 286] on td "ООО "УК "Тикет Хаус"" at bounding box center [632, 287] width 120 height 42
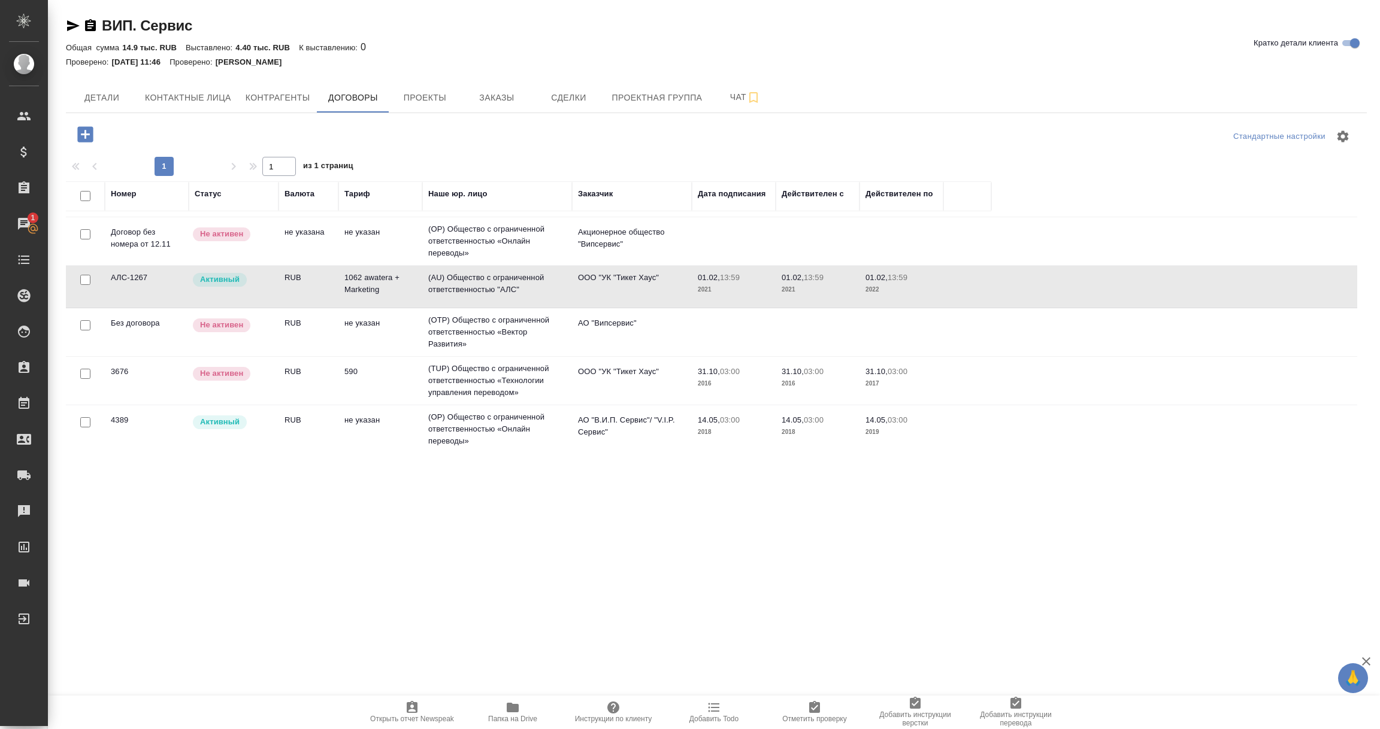
click at [625, 286] on td "ООО "УК "Тикет Хаус"" at bounding box center [632, 287] width 120 height 42
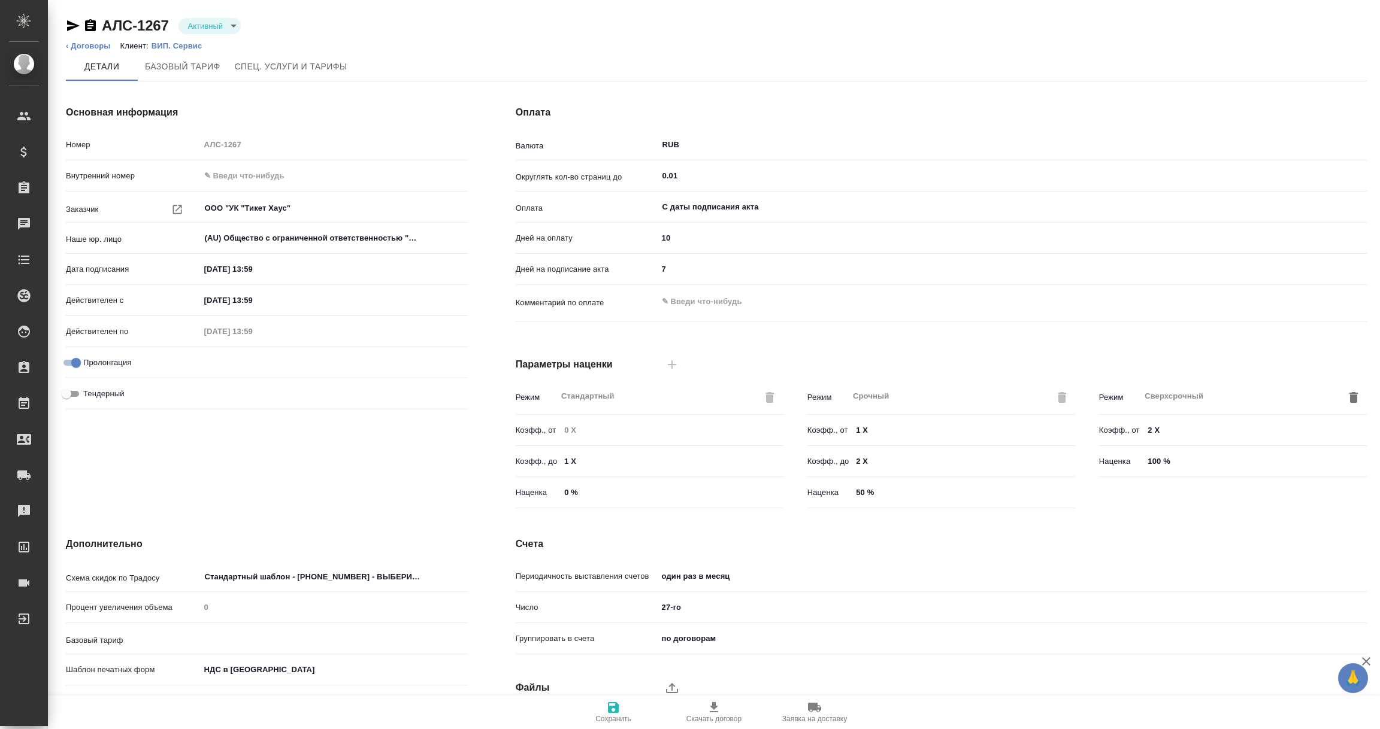
type input "1062 awatera + Marketing"
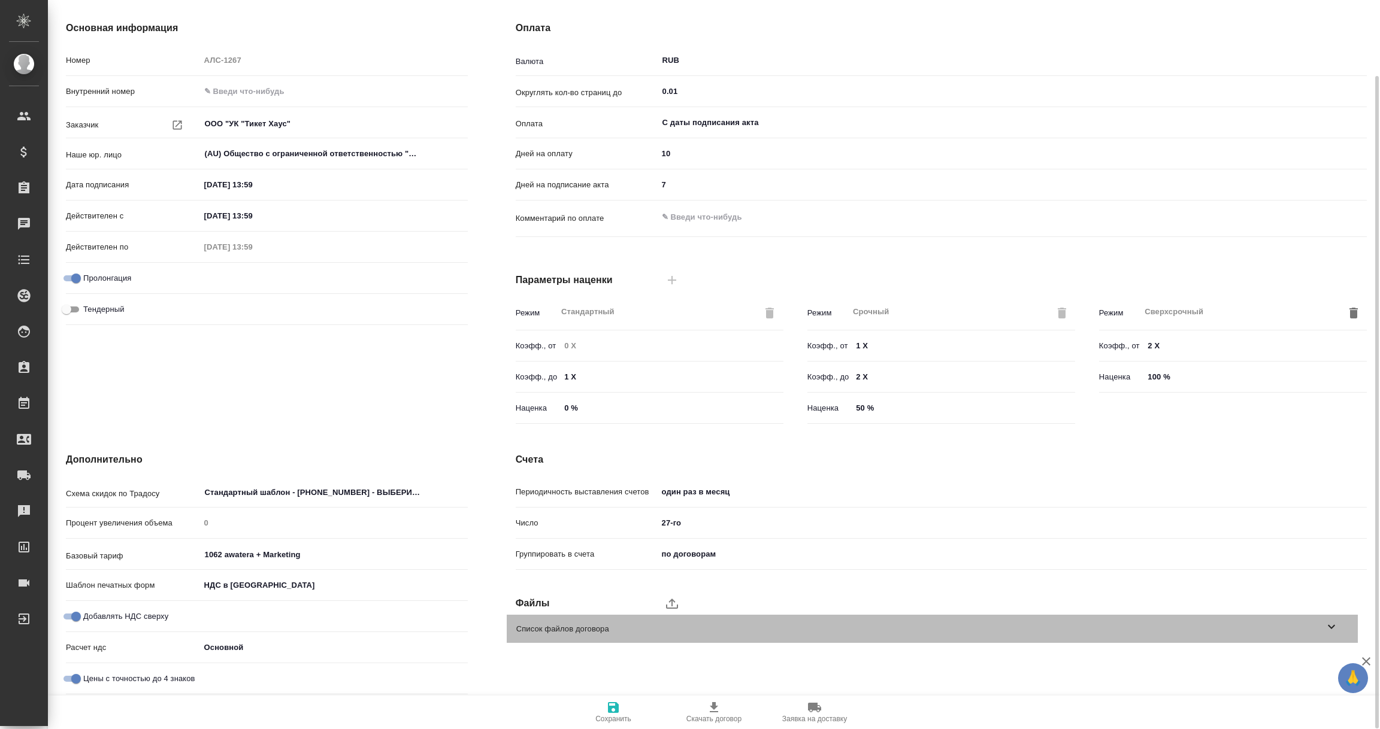
click at [1332, 626] on icon at bounding box center [1331, 627] width 14 height 14
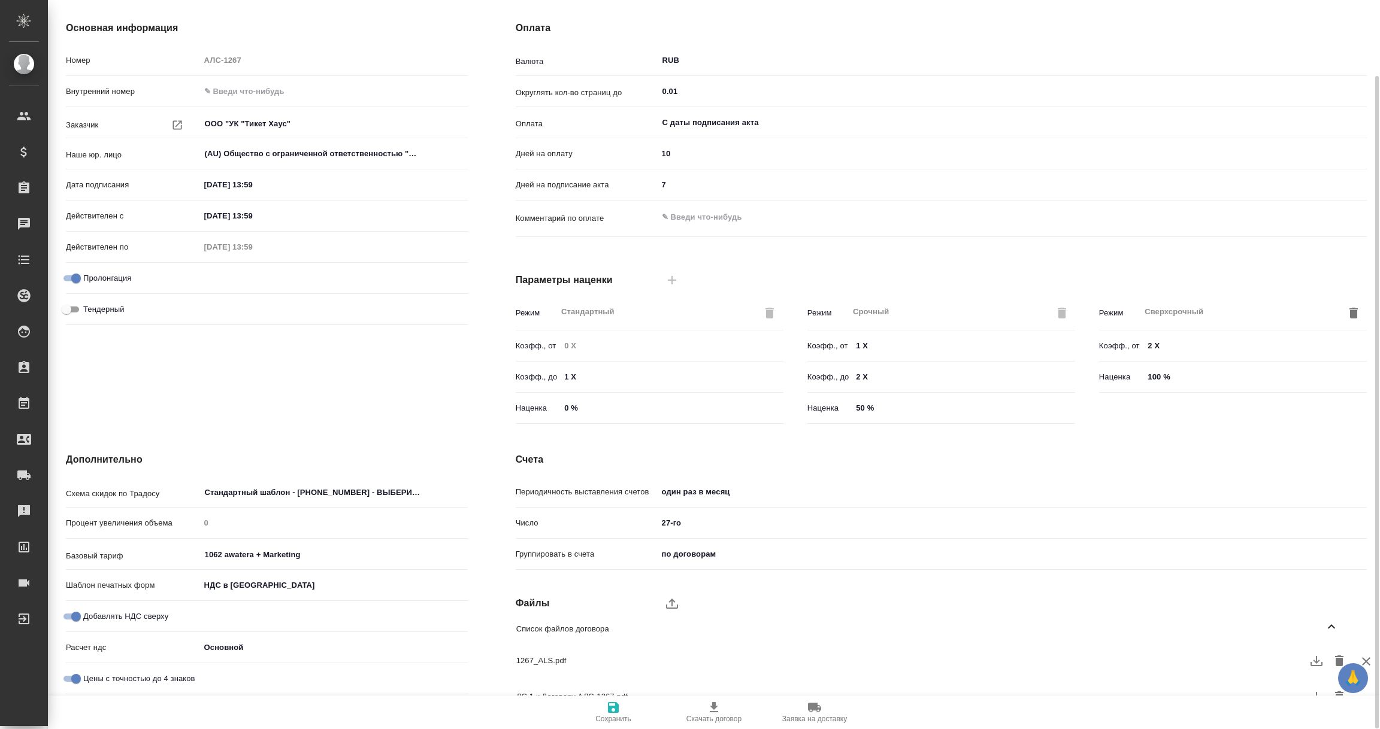
scroll to position [105, 0]
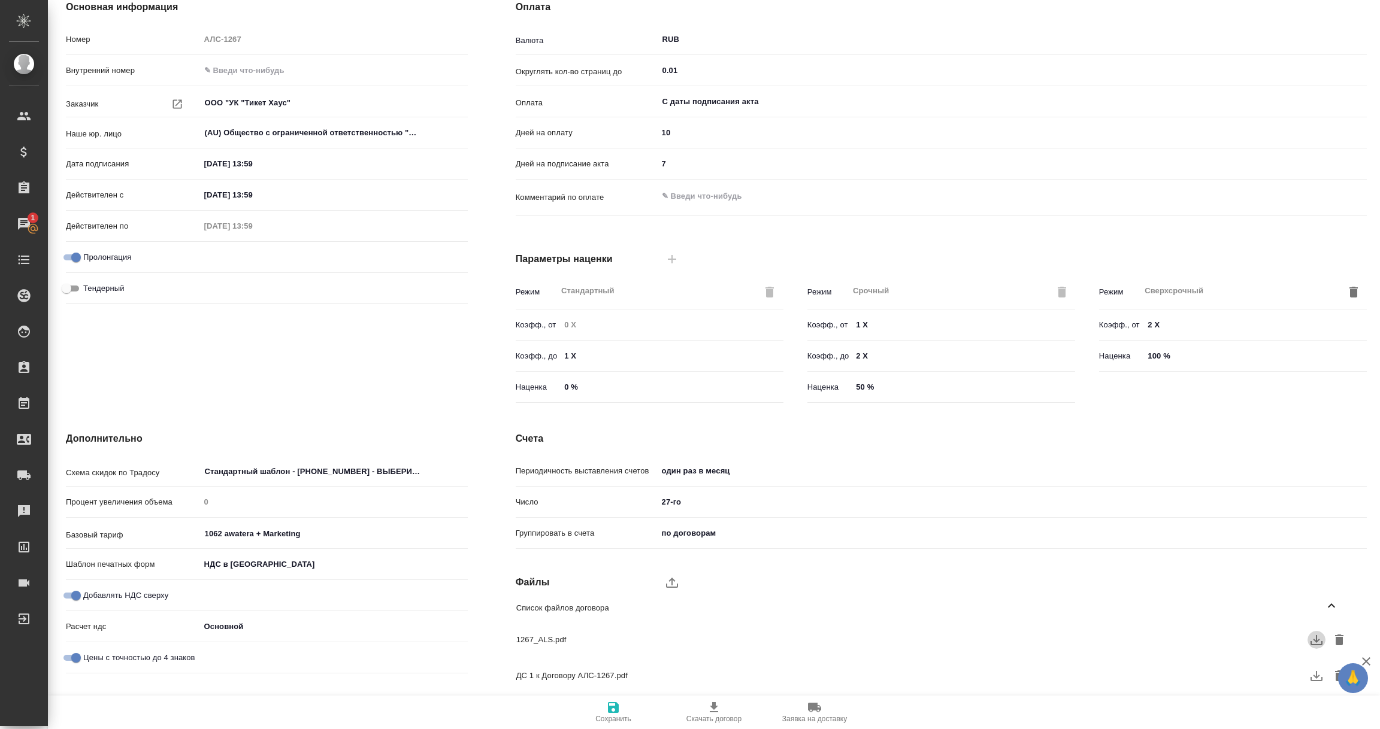
click at [1316, 635] on icon "button" at bounding box center [1316, 640] width 12 height 10
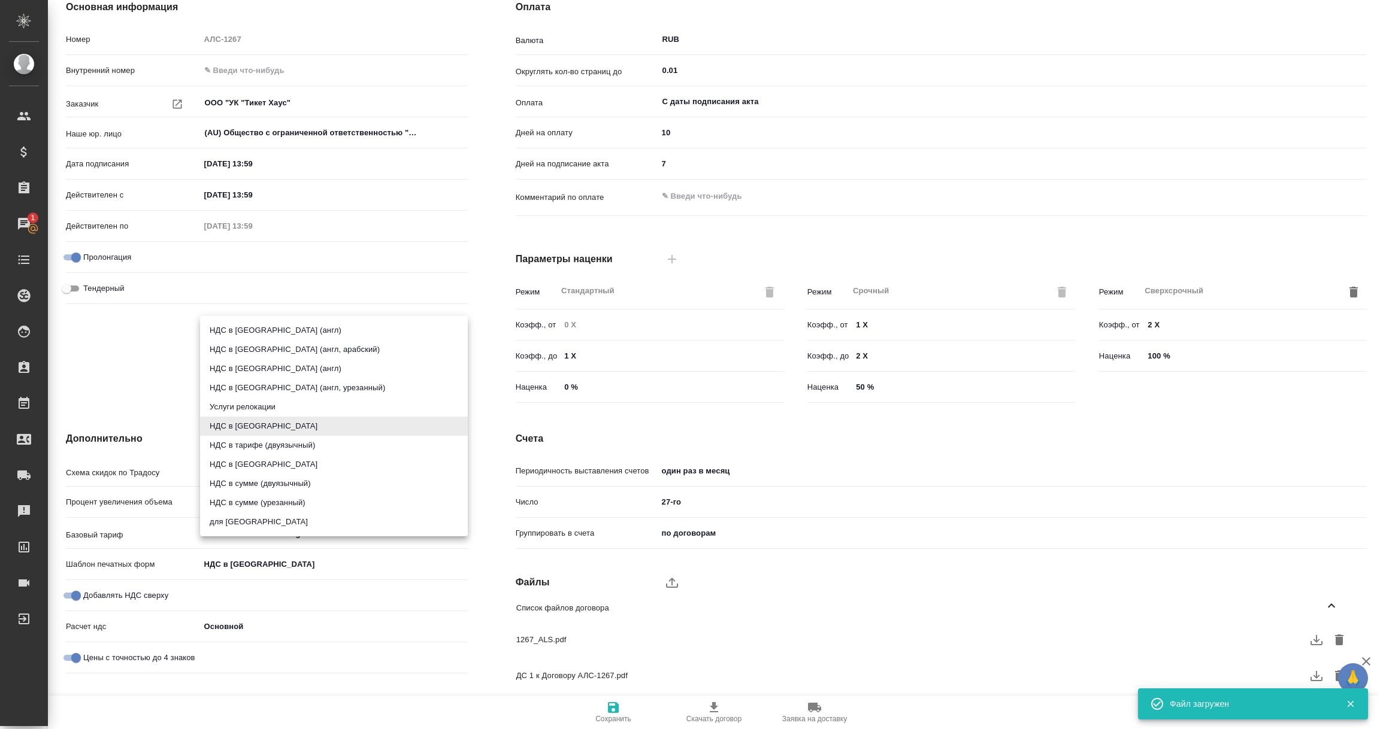
click at [231, 560] on body "🙏 .cls-1 fill:#fff; AWATERA Vorobyova Ekaterina Клиенты Спецификации Заказы 1 Ч…" at bounding box center [690, 364] width 1380 height 729
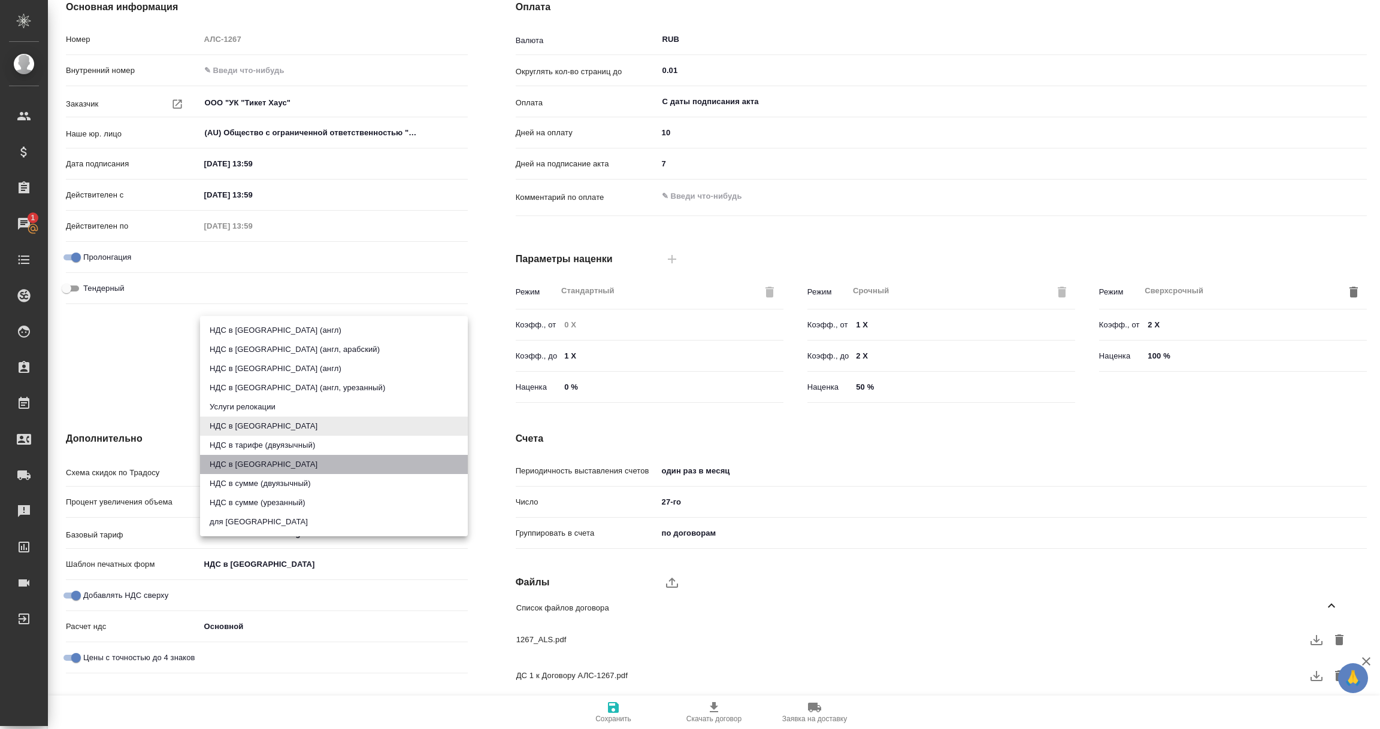
click at [234, 464] on li "НДС в сумме" at bounding box center [334, 464] width 268 height 19
type input "russian2"
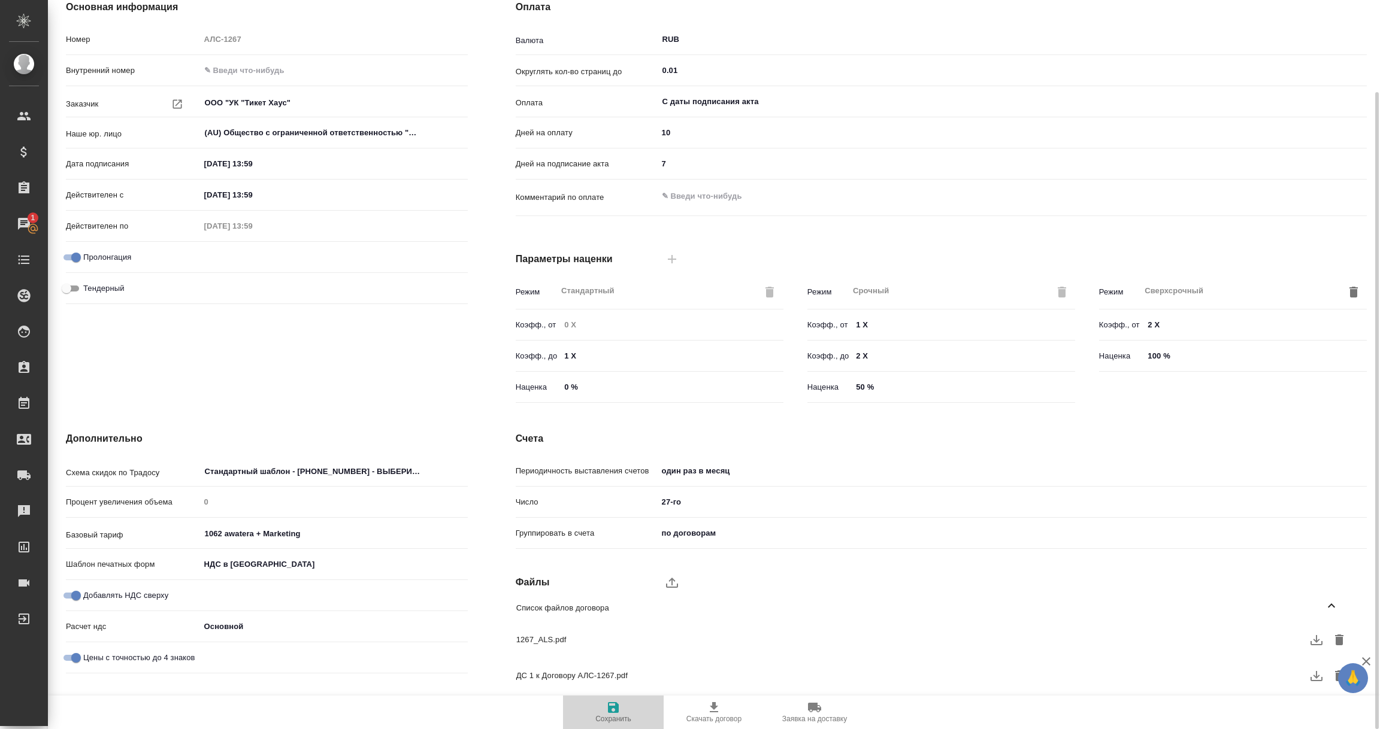
click at [616, 710] on icon "button" at bounding box center [613, 708] width 11 height 11
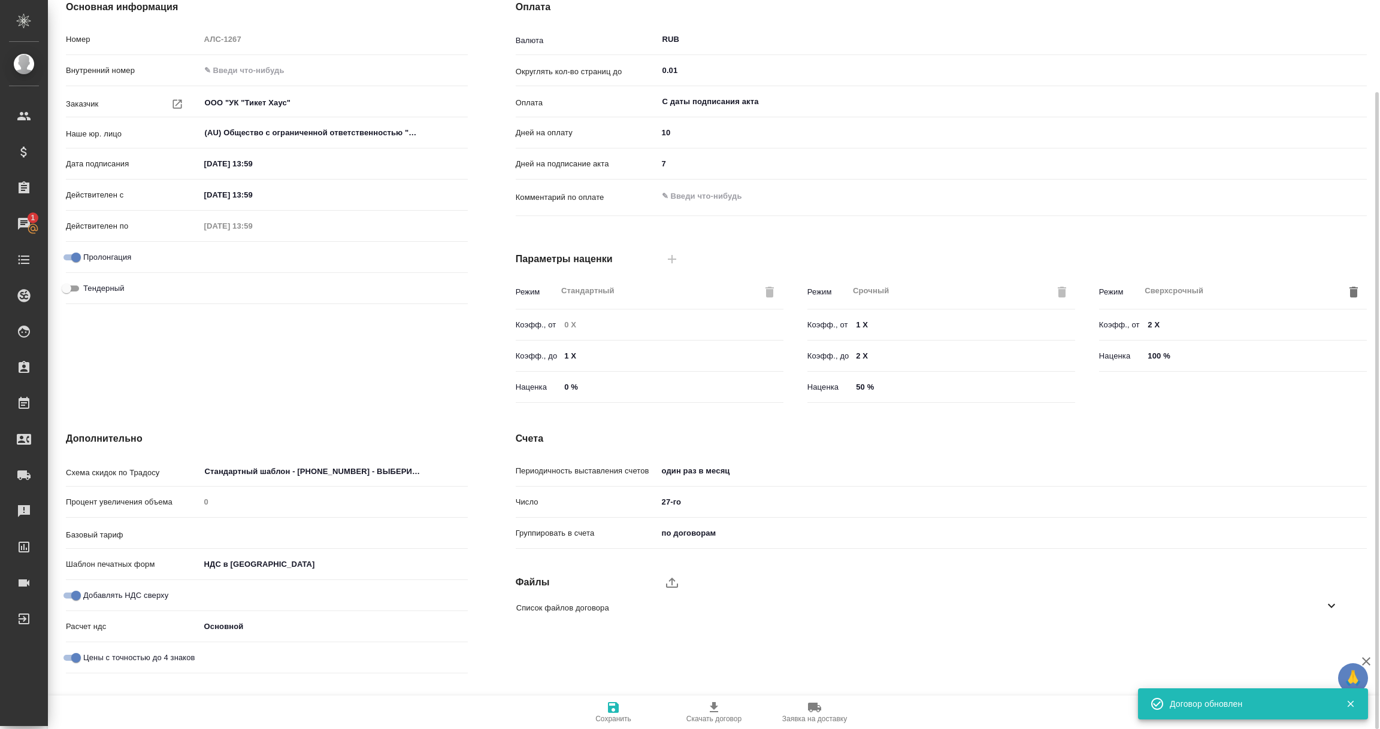
type input "1062 awatera + Marketing"
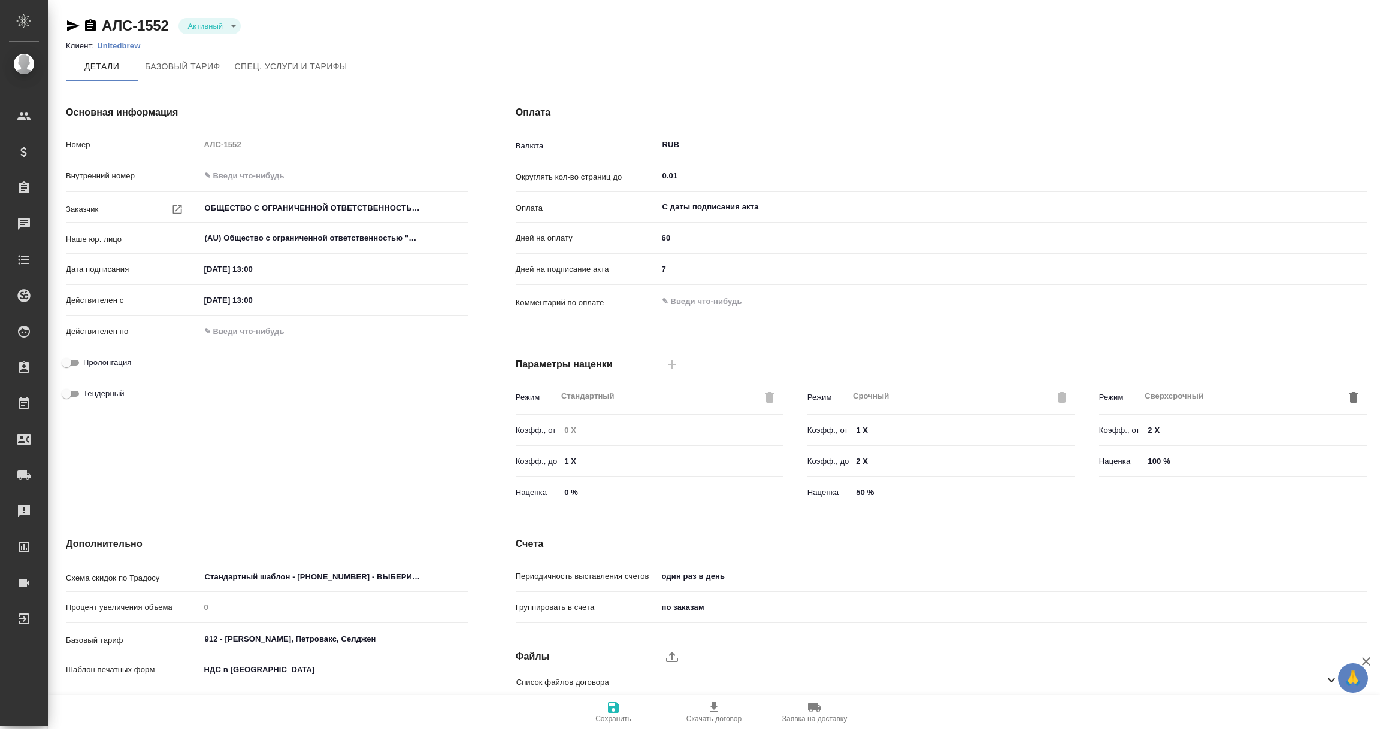
scroll to position [84, 0]
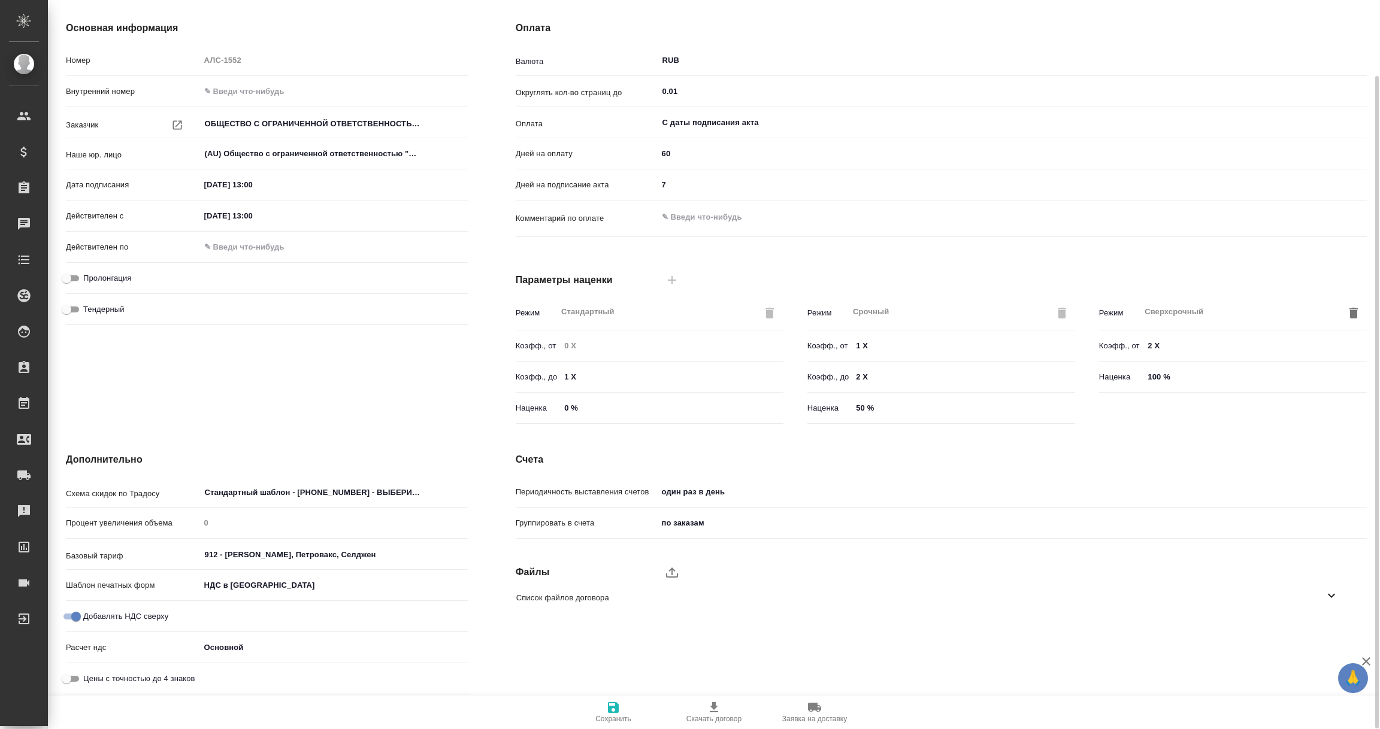
click at [1336, 601] on icon at bounding box center [1331, 596] width 14 height 14
click at [1314, 631] on icon "button" at bounding box center [1316, 630] width 14 height 14
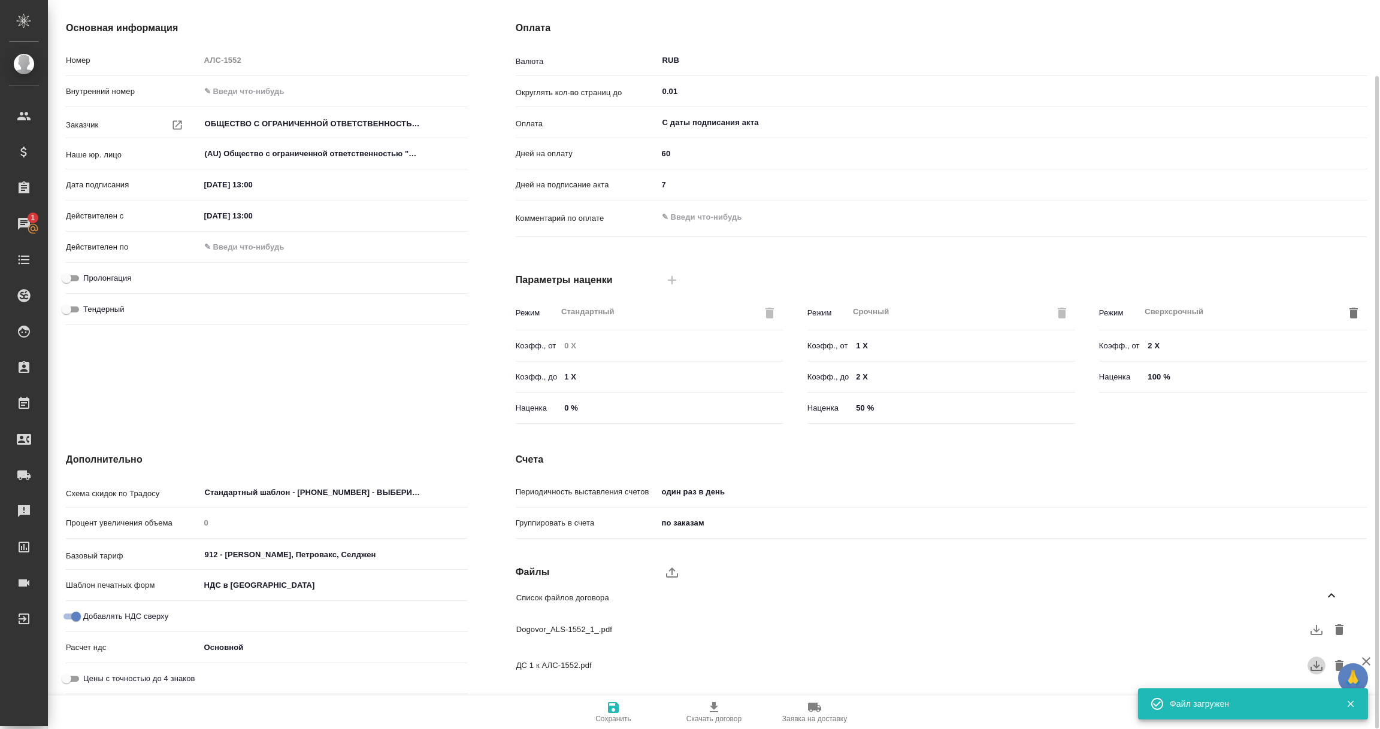
click at [1316, 665] on icon "button" at bounding box center [1316, 666] width 12 height 10
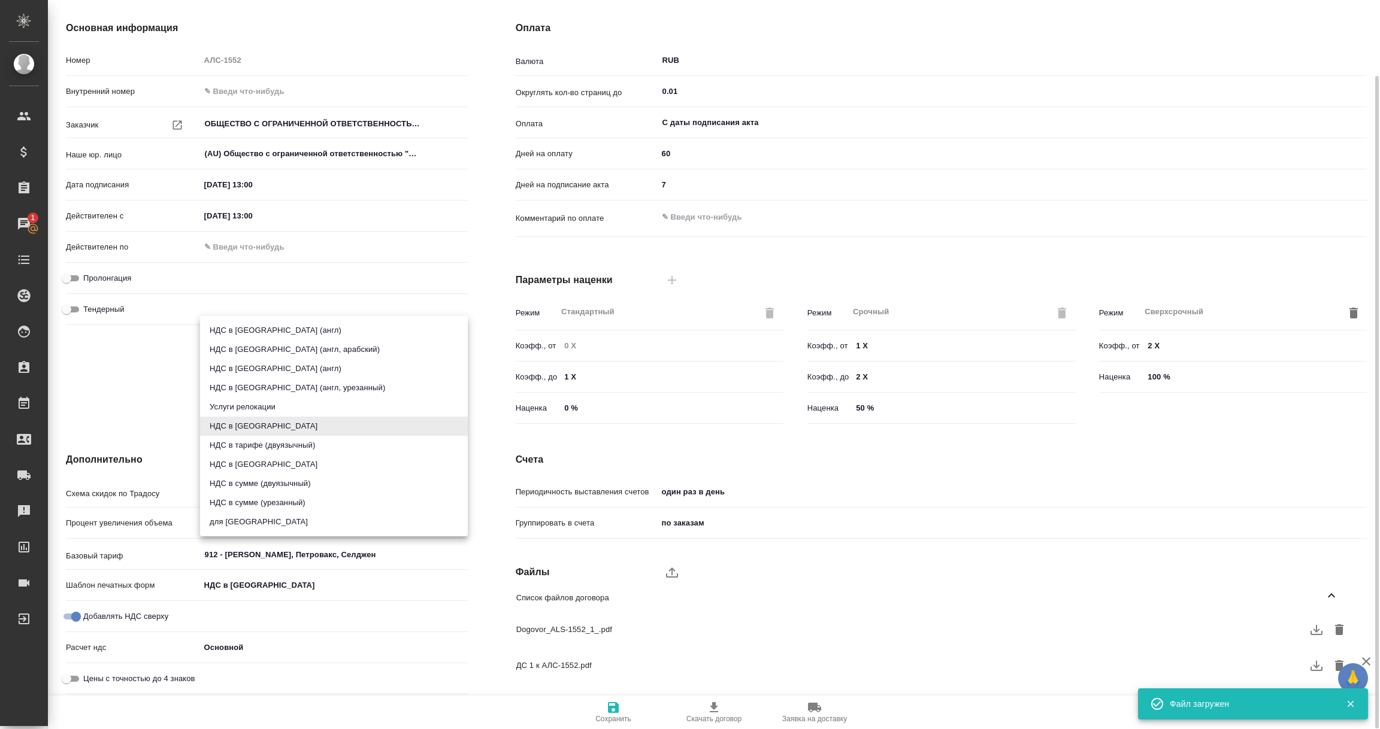
click at [240, 588] on body "🙏 .cls-1 fill:#fff; AWATERA Vorobyova Ekaterina Клиенты Спецификации Заказы 1 Ч…" at bounding box center [690, 364] width 1380 height 729
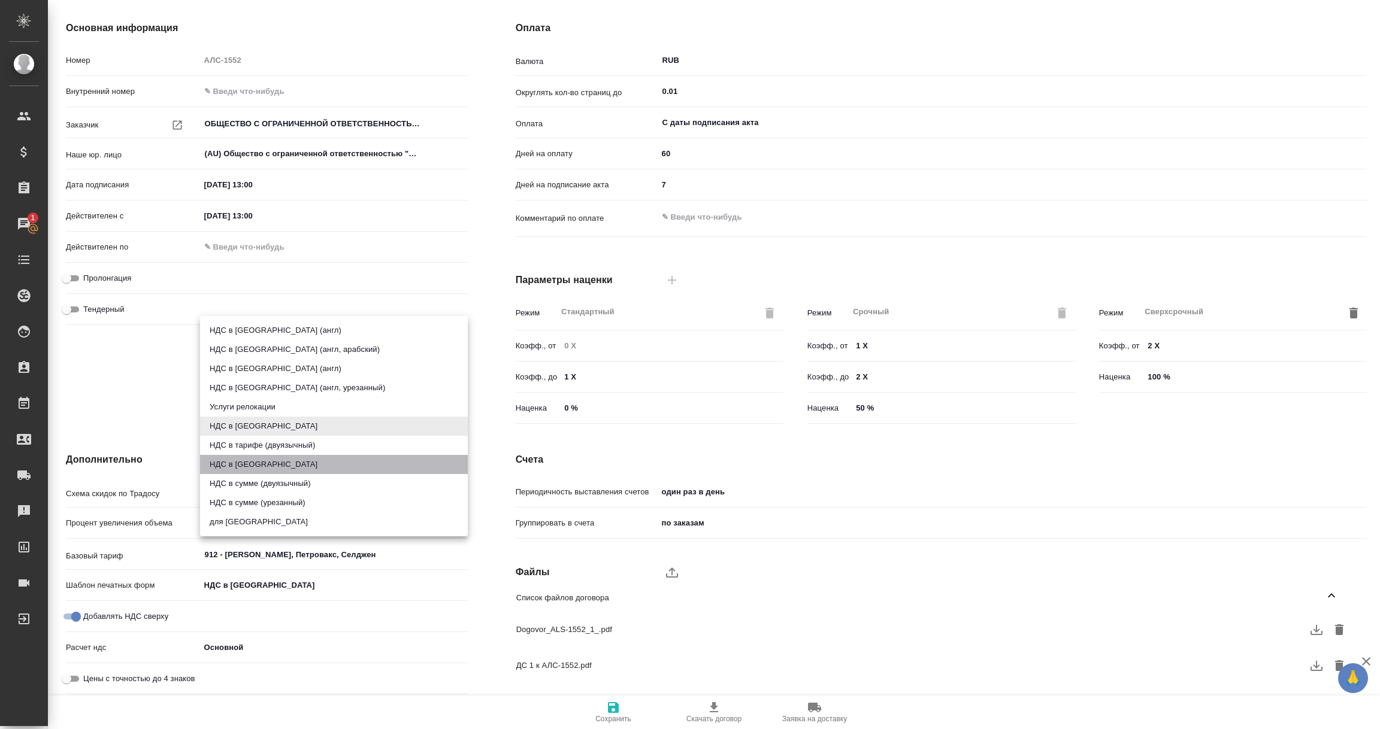
click at [234, 465] on li "НДС в сумме" at bounding box center [334, 464] width 268 height 19
type input "russian2"
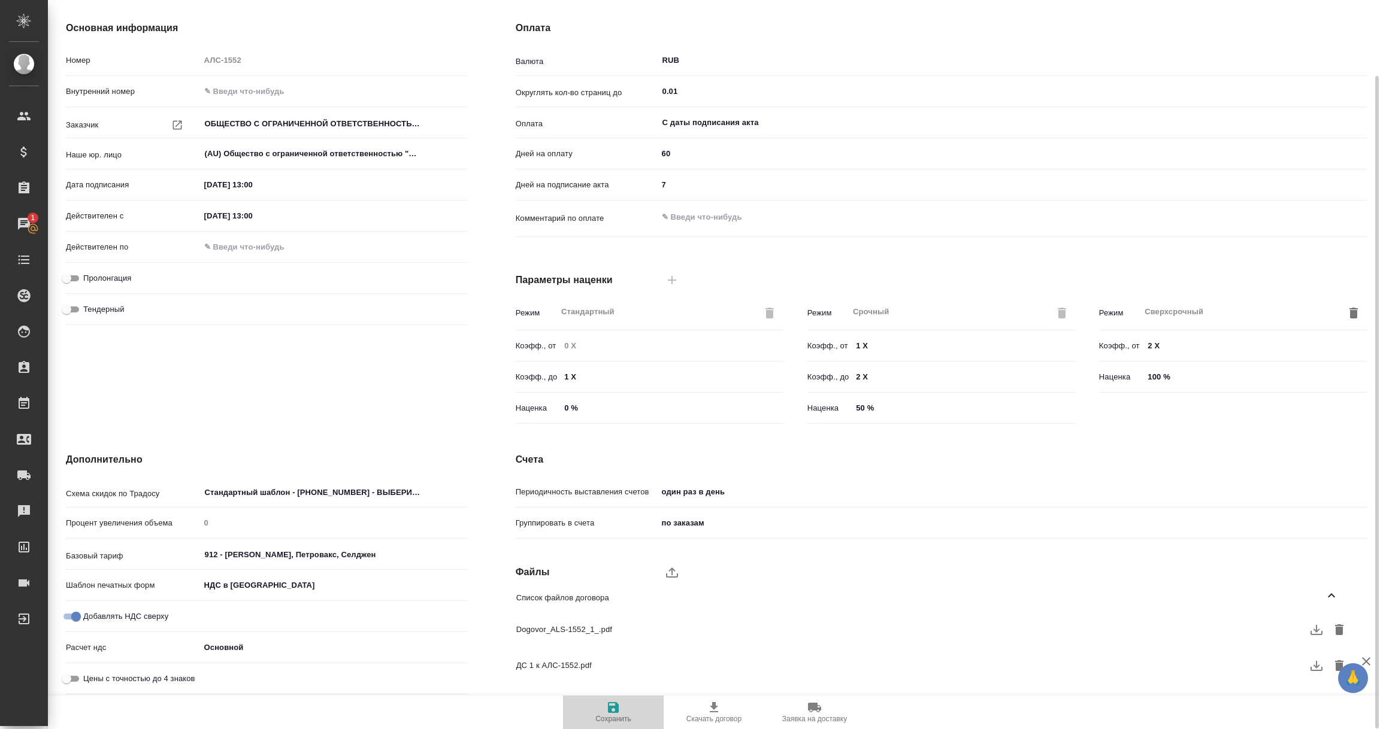
click at [614, 702] on icon "button" at bounding box center [613, 708] width 14 height 14
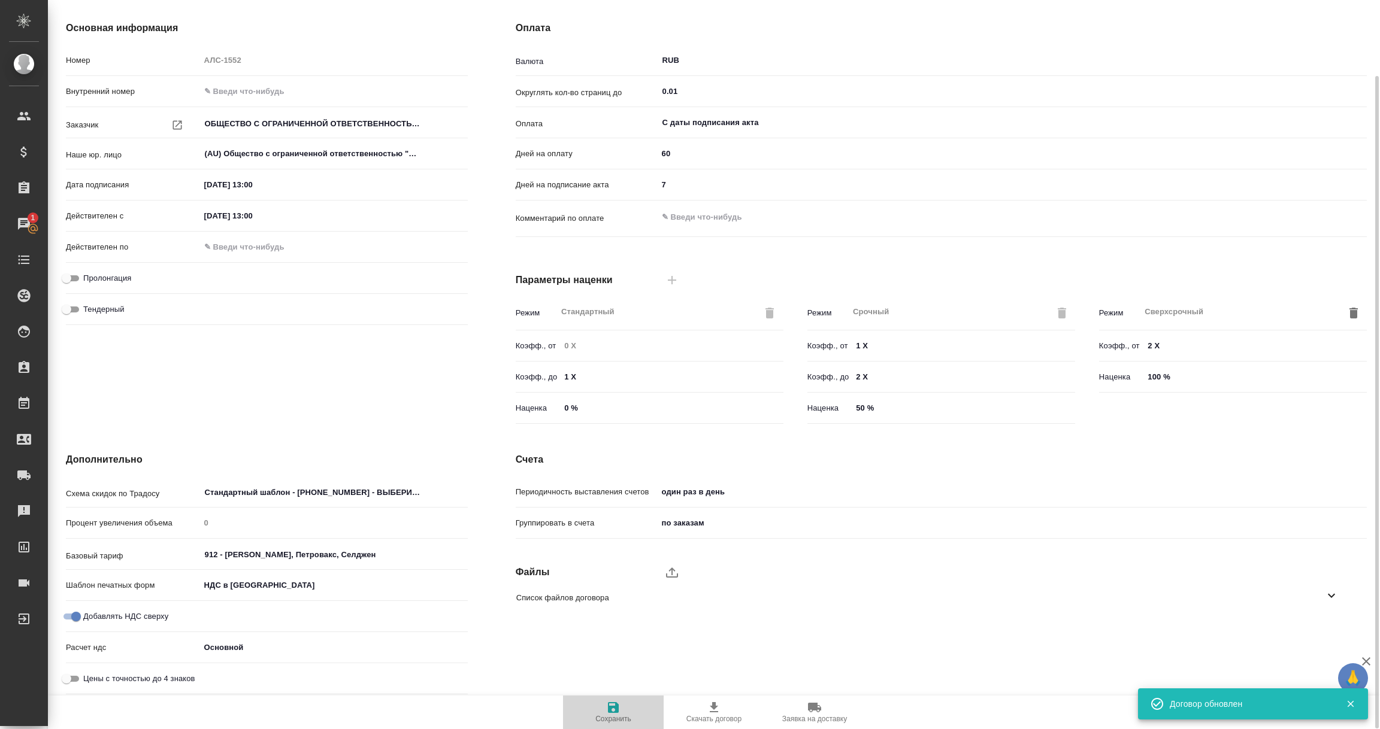
click at [614, 702] on icon "button" at bounding box center [613, 708] width 14 height 14
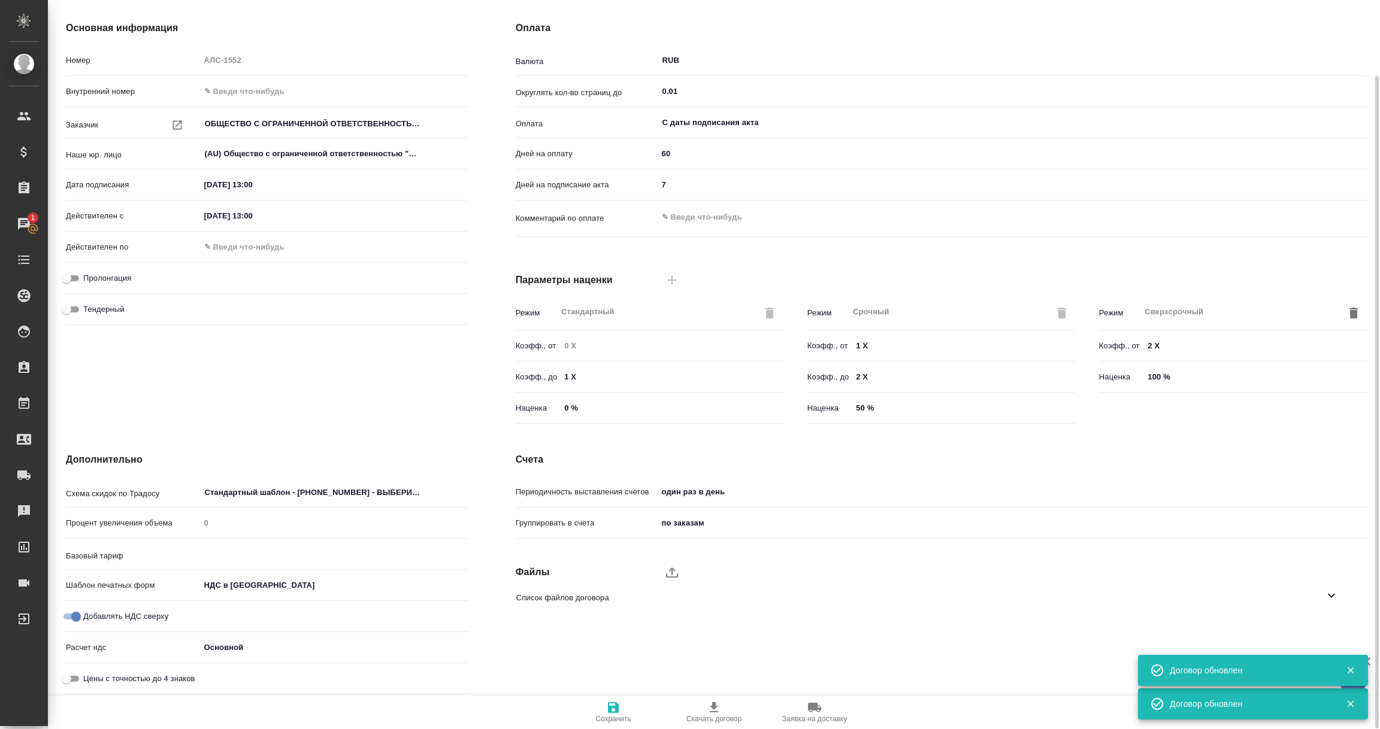
type input "912 - Аллерган, Петровакс, Селджен"
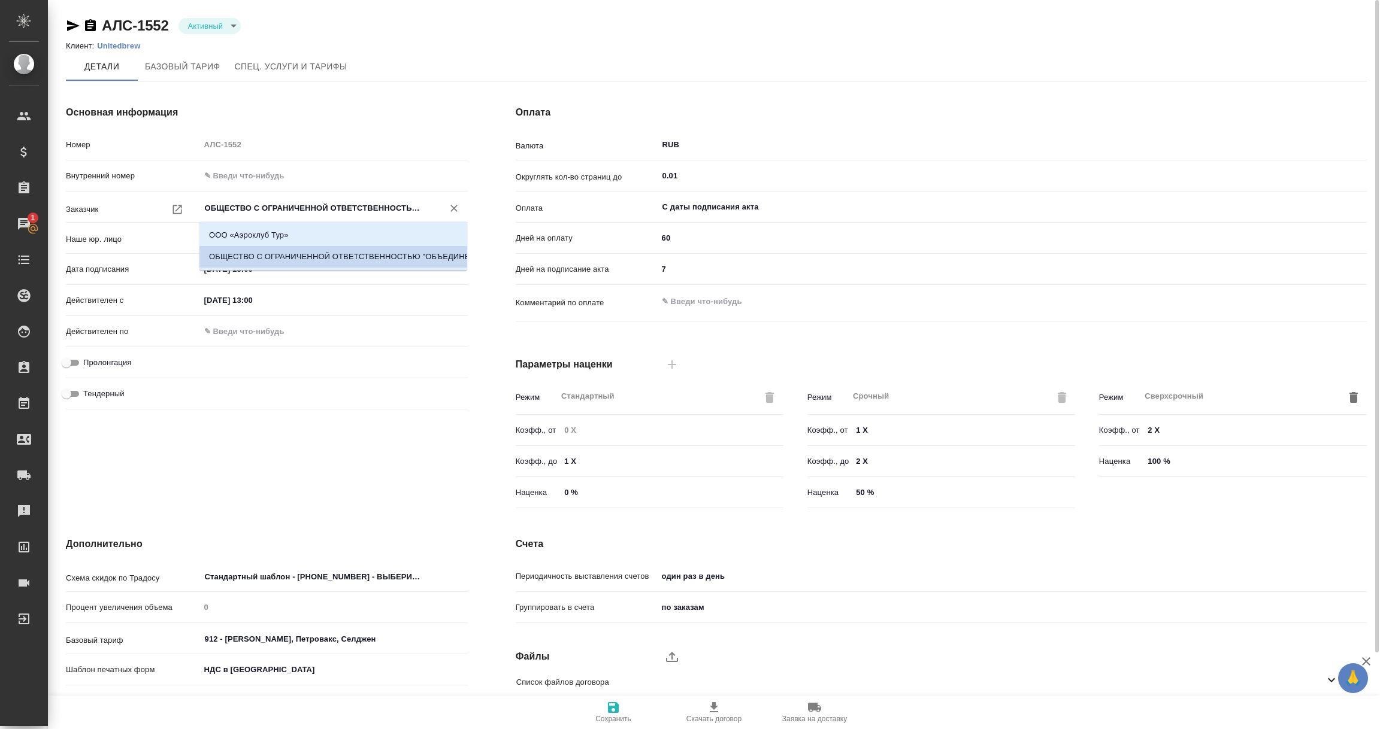
click at [350, 203] on input "ОБЩЕСТВО С ОГРАНИЧЕННОЙ ОТВЕТСТВЕННОСТЬЮ "ОБЪЕДИНЕННЫЕ ПИВОВАРНИ - ХОЛДИНГ"" at bounding box center [314, 208] width 220 height 14
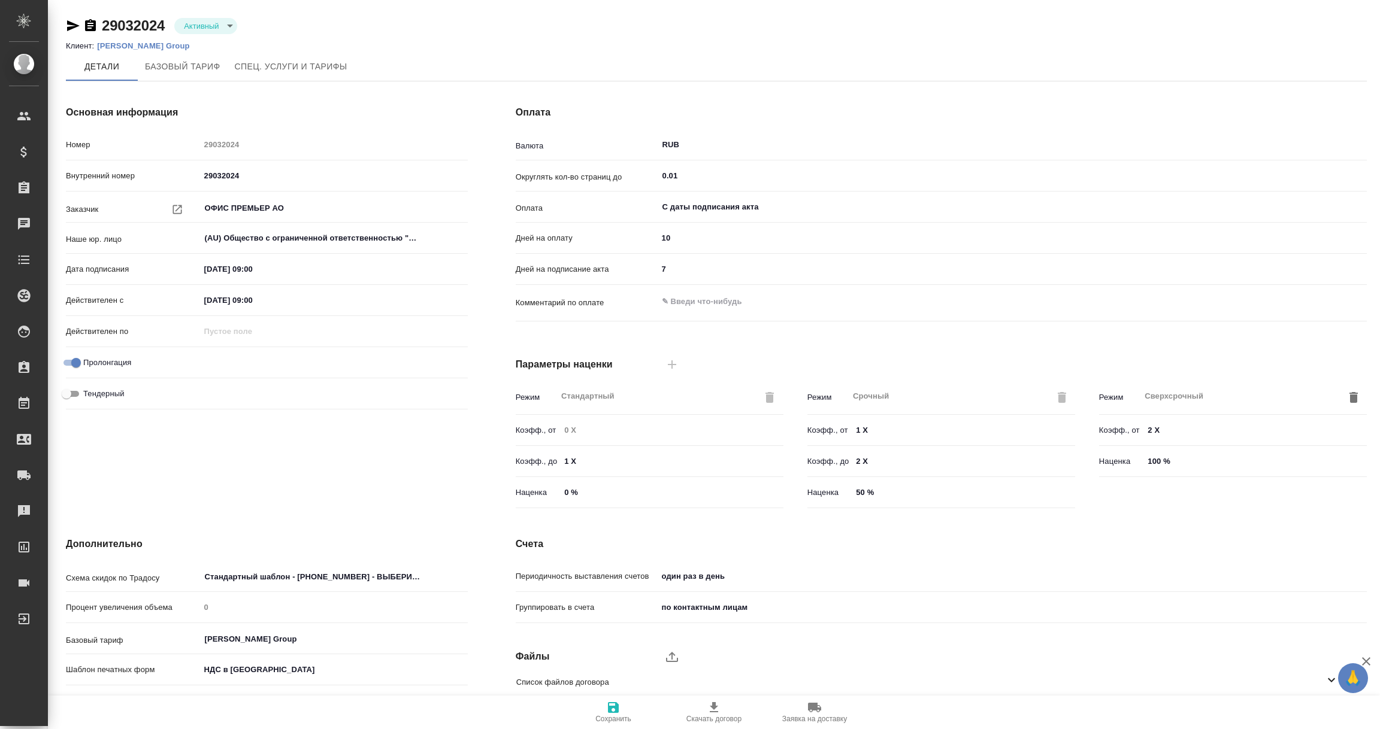
scroll to position [84, 0]
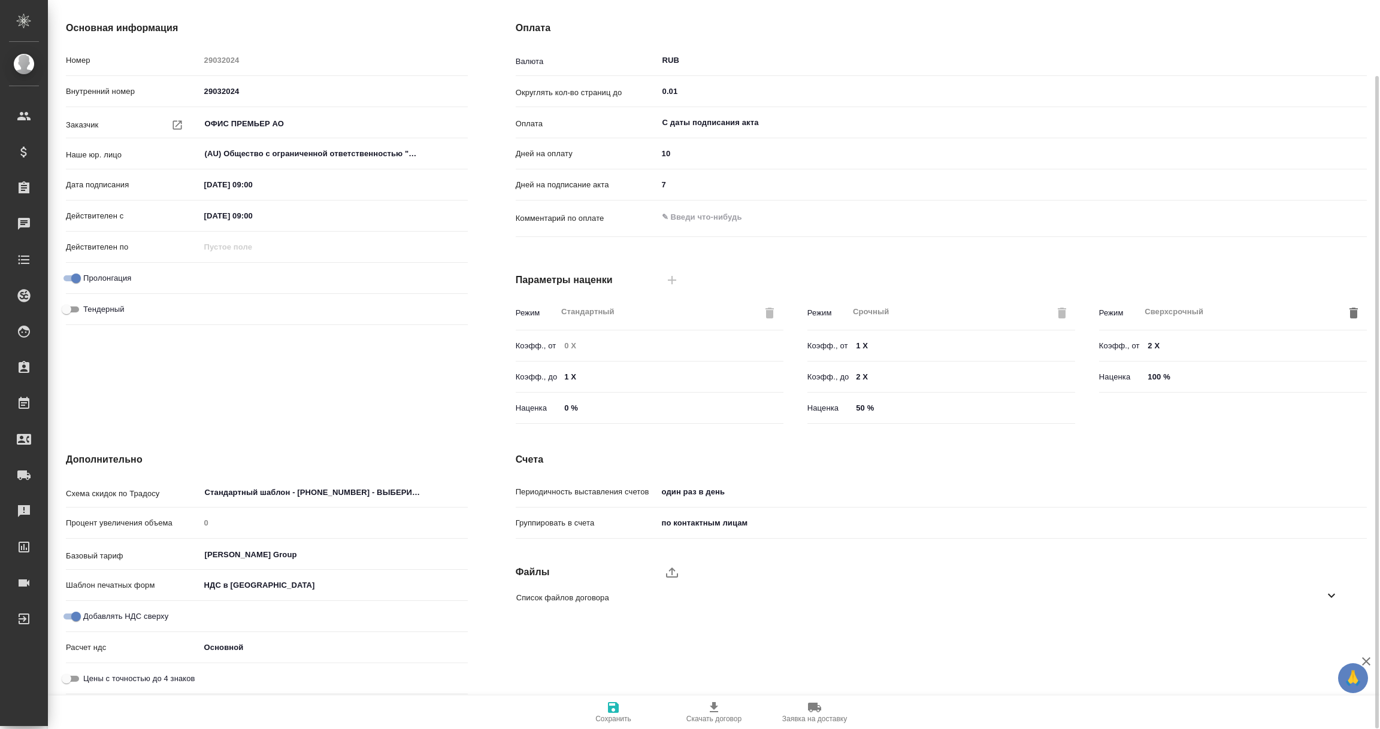
click at [1331, 595] on icon at bounding box center [1331, 596] width 14 height 14
click at [1309, 630] on icon "button" at bounding box center [1316, 630] width 14 height 14
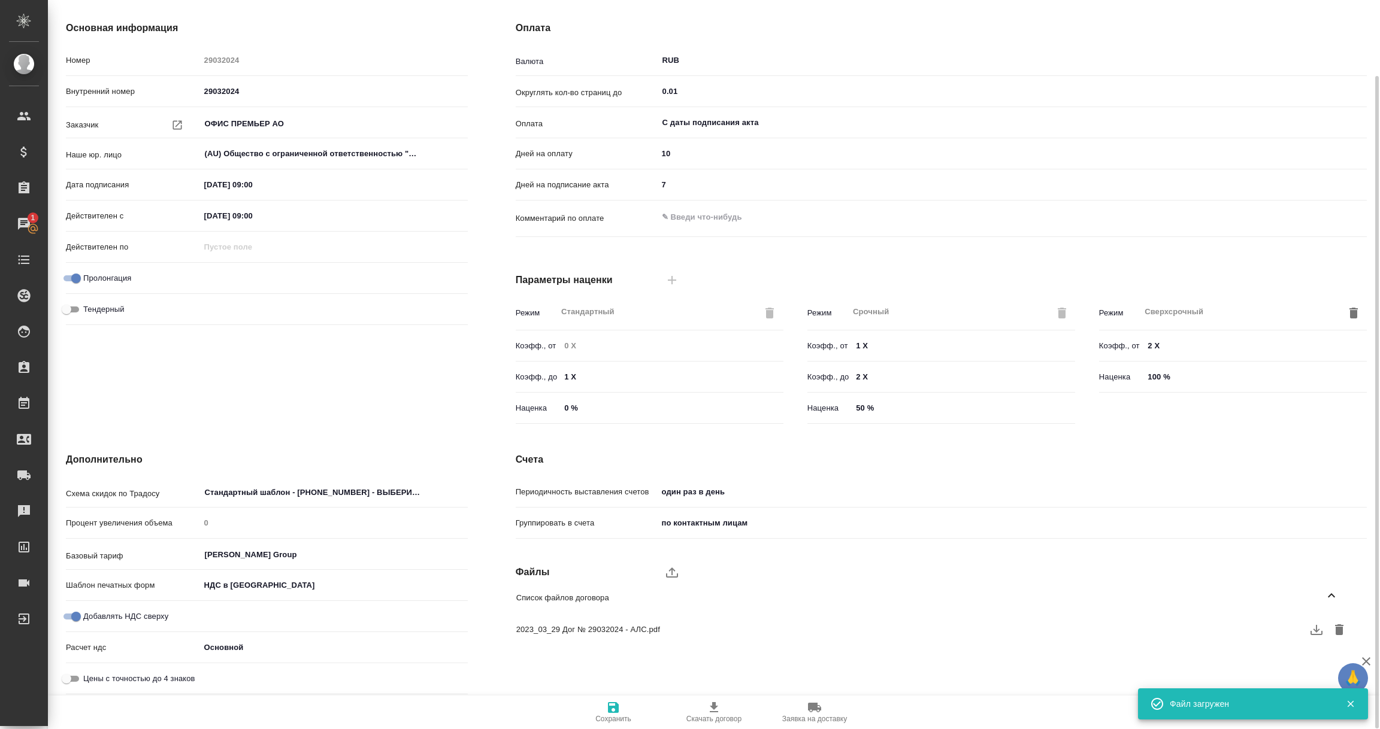
click at [77, 616] on input "Добавлять НДС сверху" at bounding box center [76, 617] width 43 height 14
checkbox input "false"
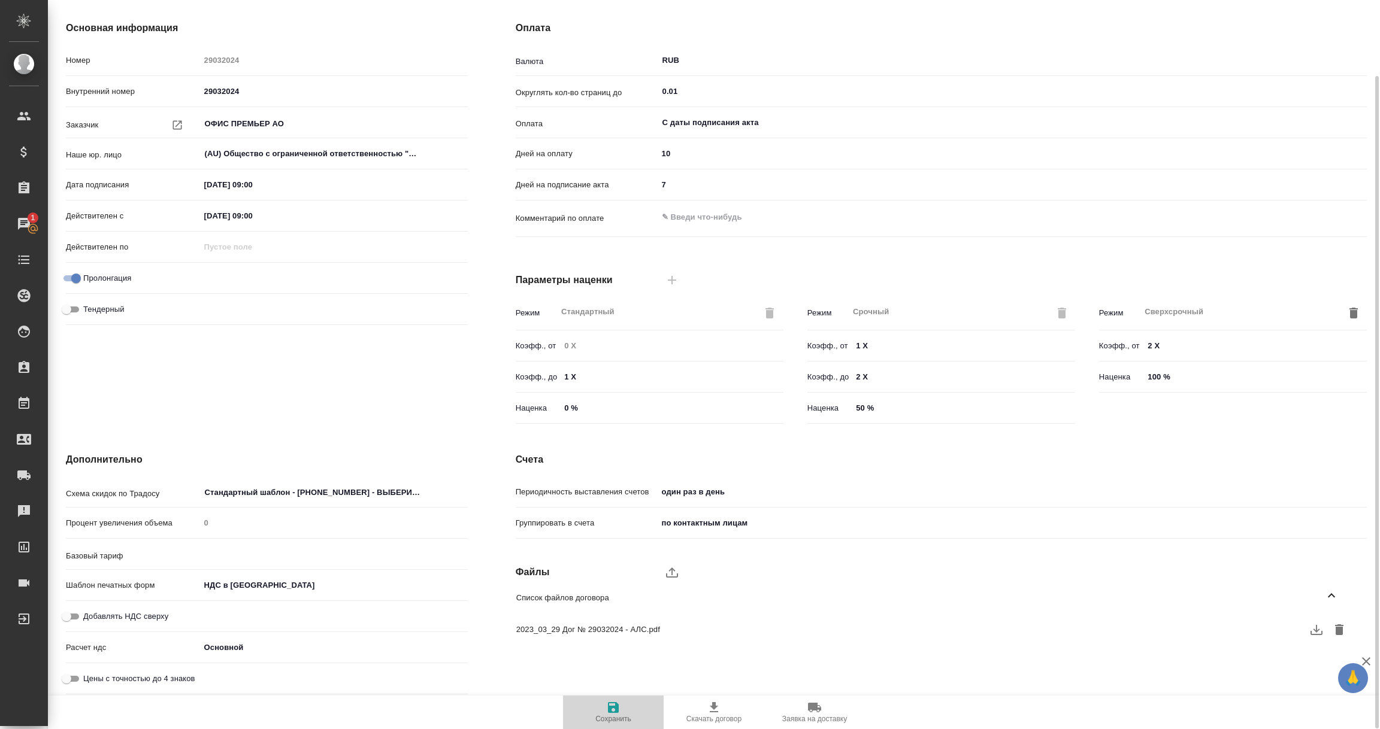
click at [616, 710] on icon "button" at bounding box center [613, 708] width 11 height 11
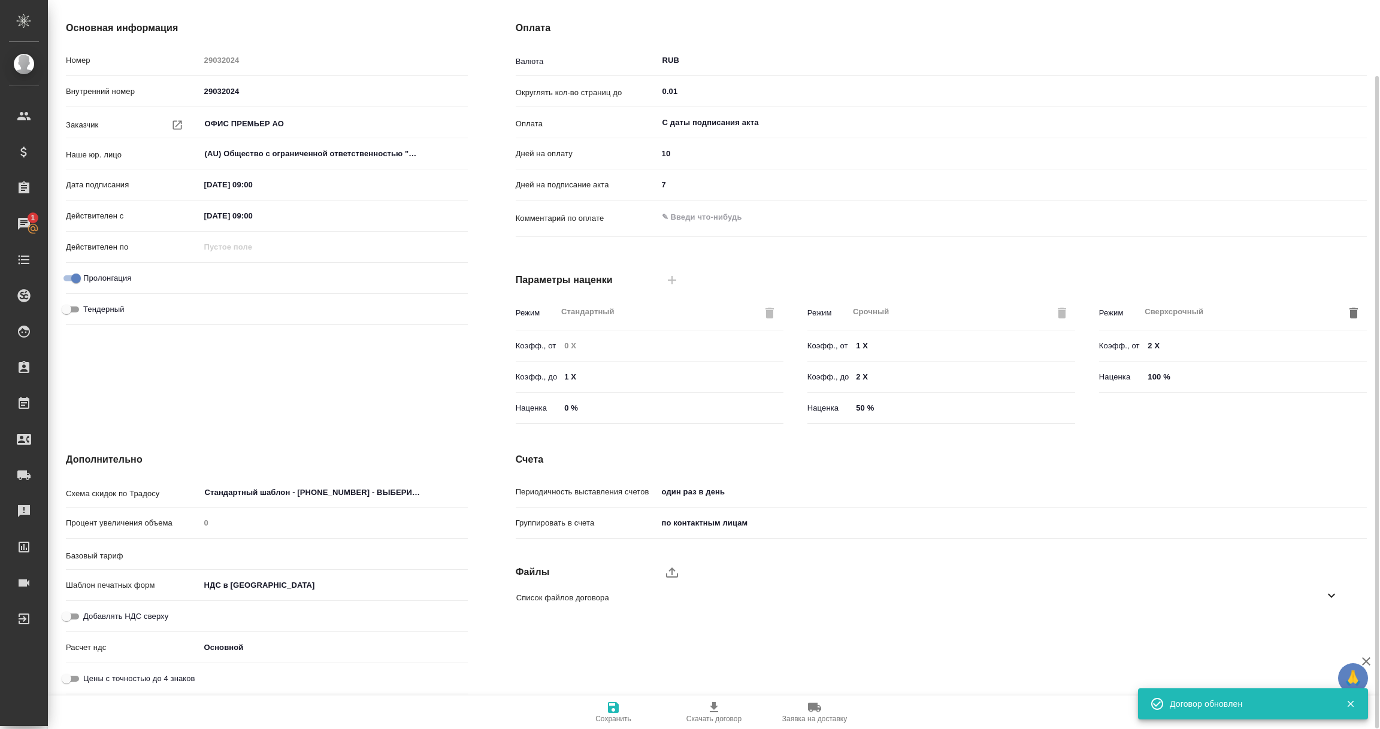
click at [616, 710] on icon "button" at bounding box center [613, 708] width 11 height 11
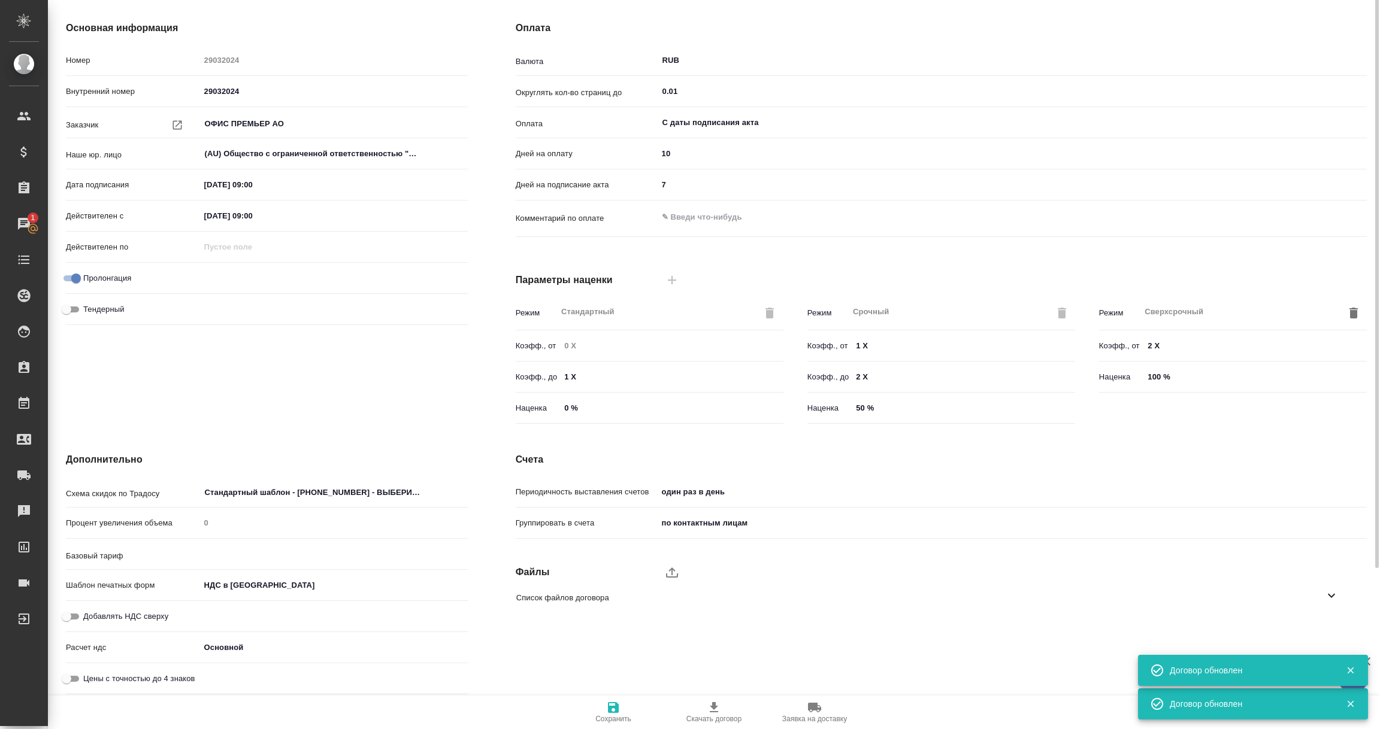
scroll to position [0, 0]
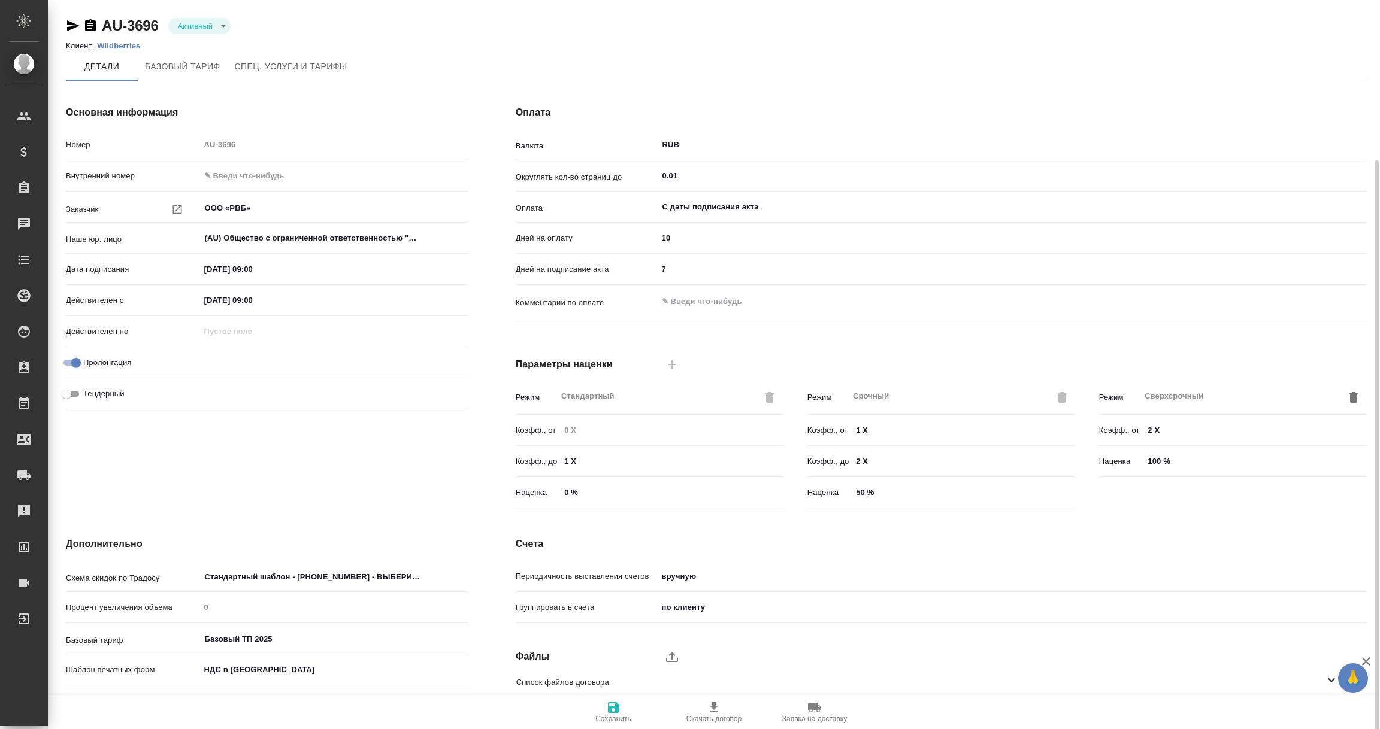
scroll to position [84, 0]
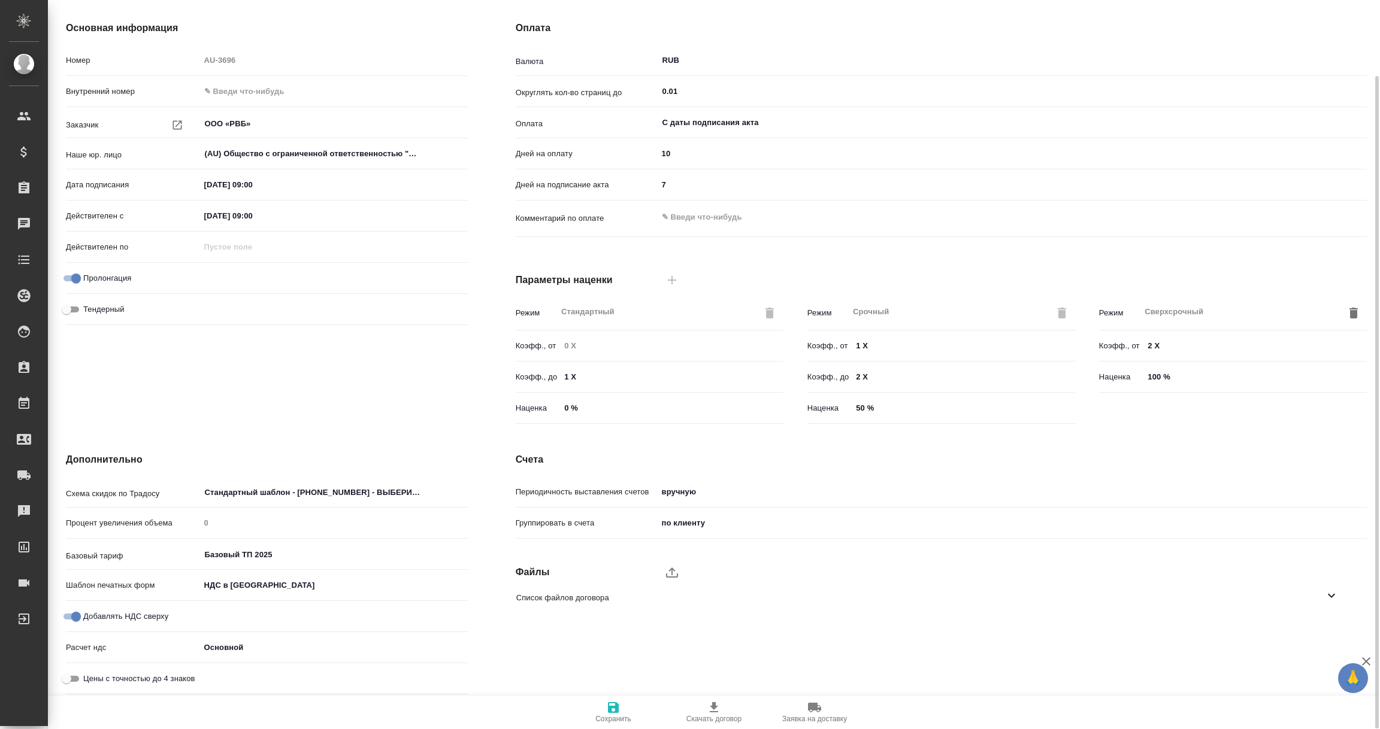
click at [1332, 595] on icon at bounding box center [1331, 596] width 14 height 14
click at [1315, 628] on icon "button" at bounding box center [1316, 630] width 14 height 14
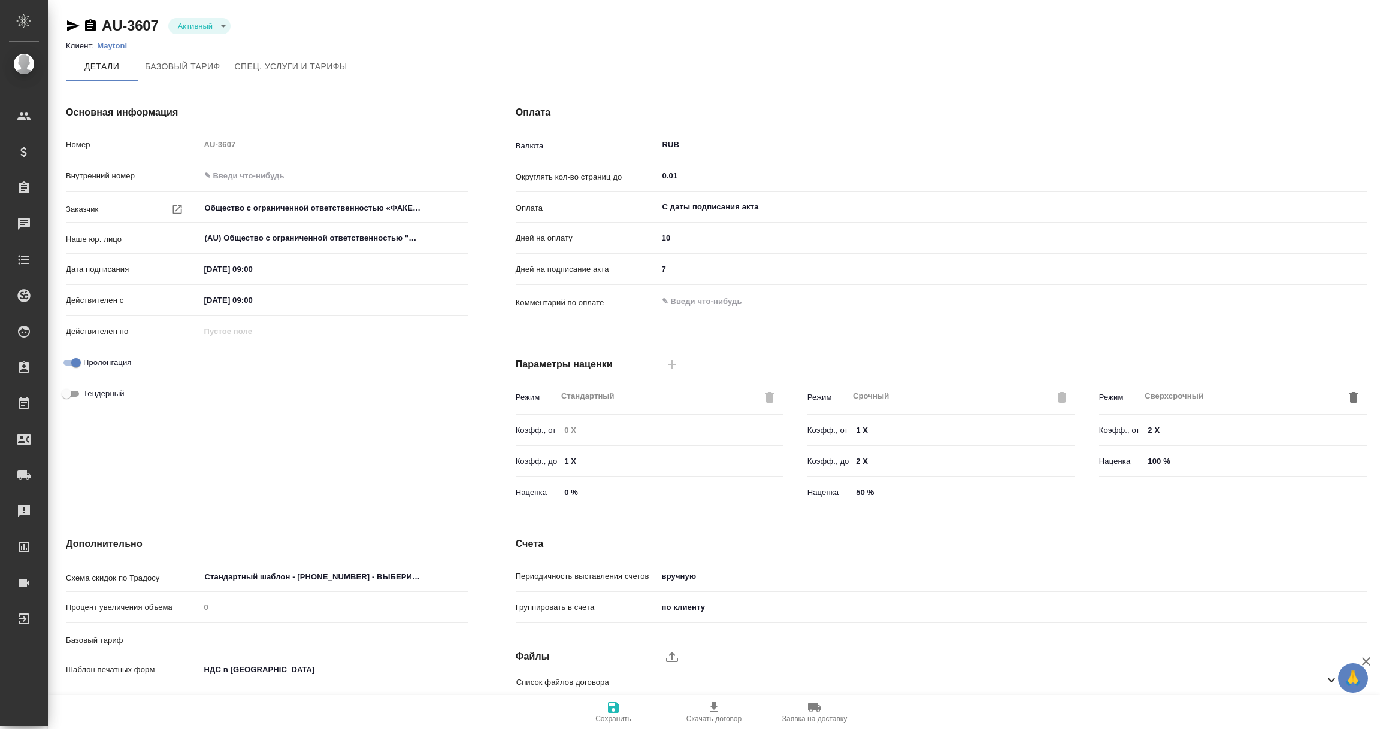
type input "Базовый ТП 2025"
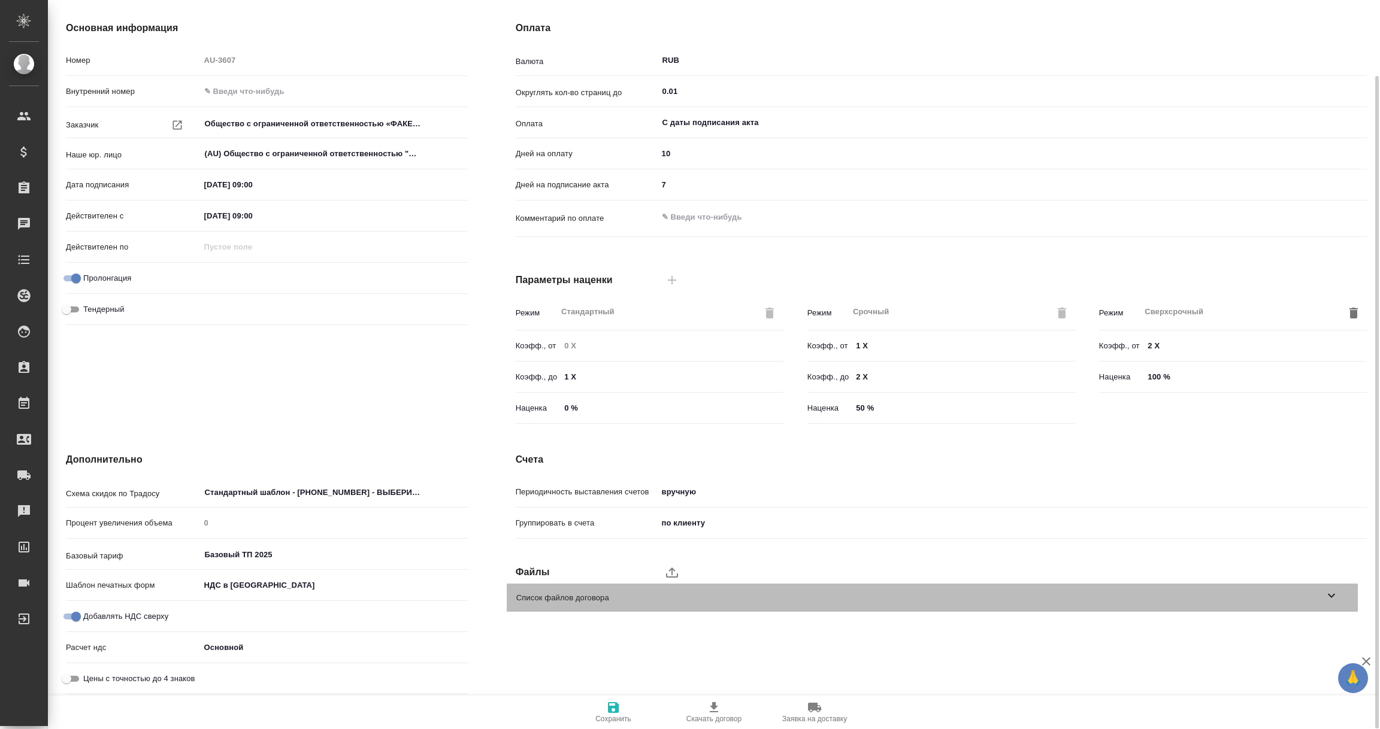
click at [1332, 598] on icon at bounding box center [1331, 596] width 14 height 14
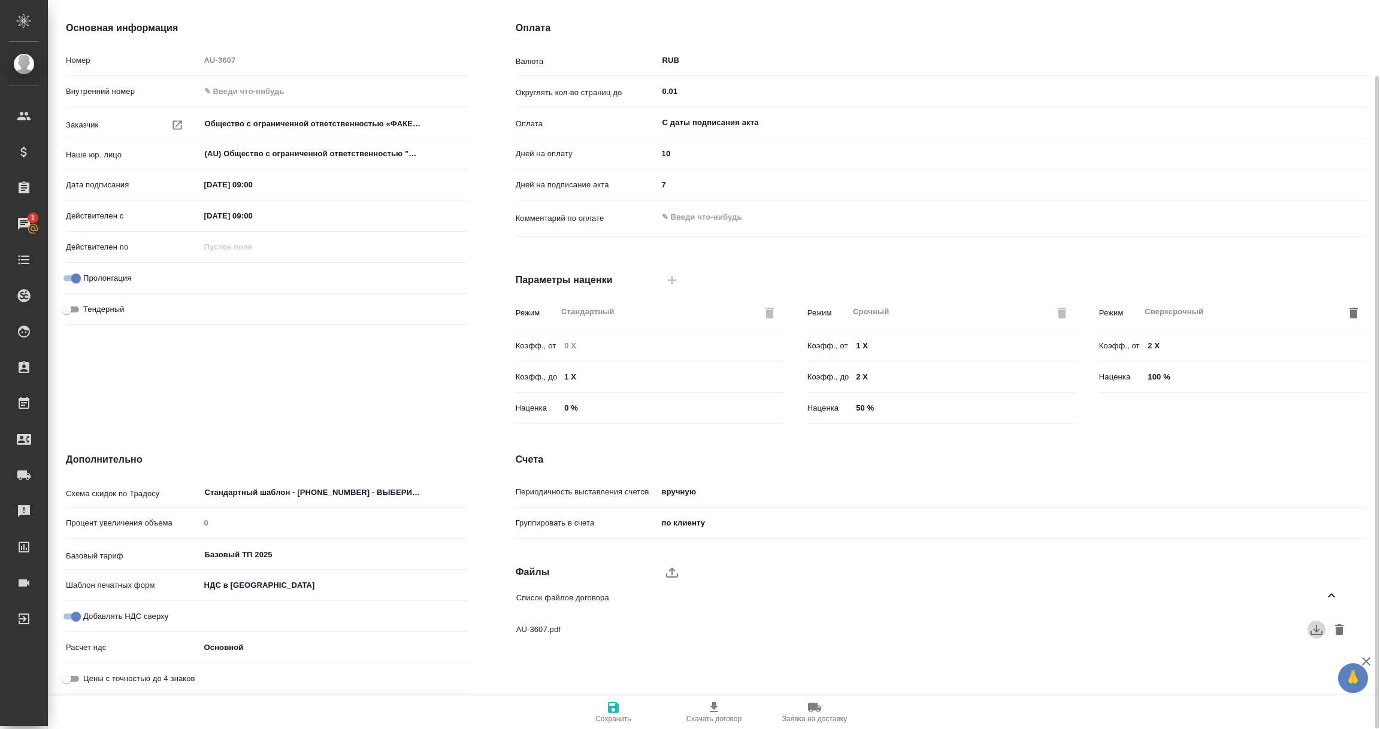
click at [1314, 631] on icon "button" at bounding box center [1316, 630] width 14 height 14
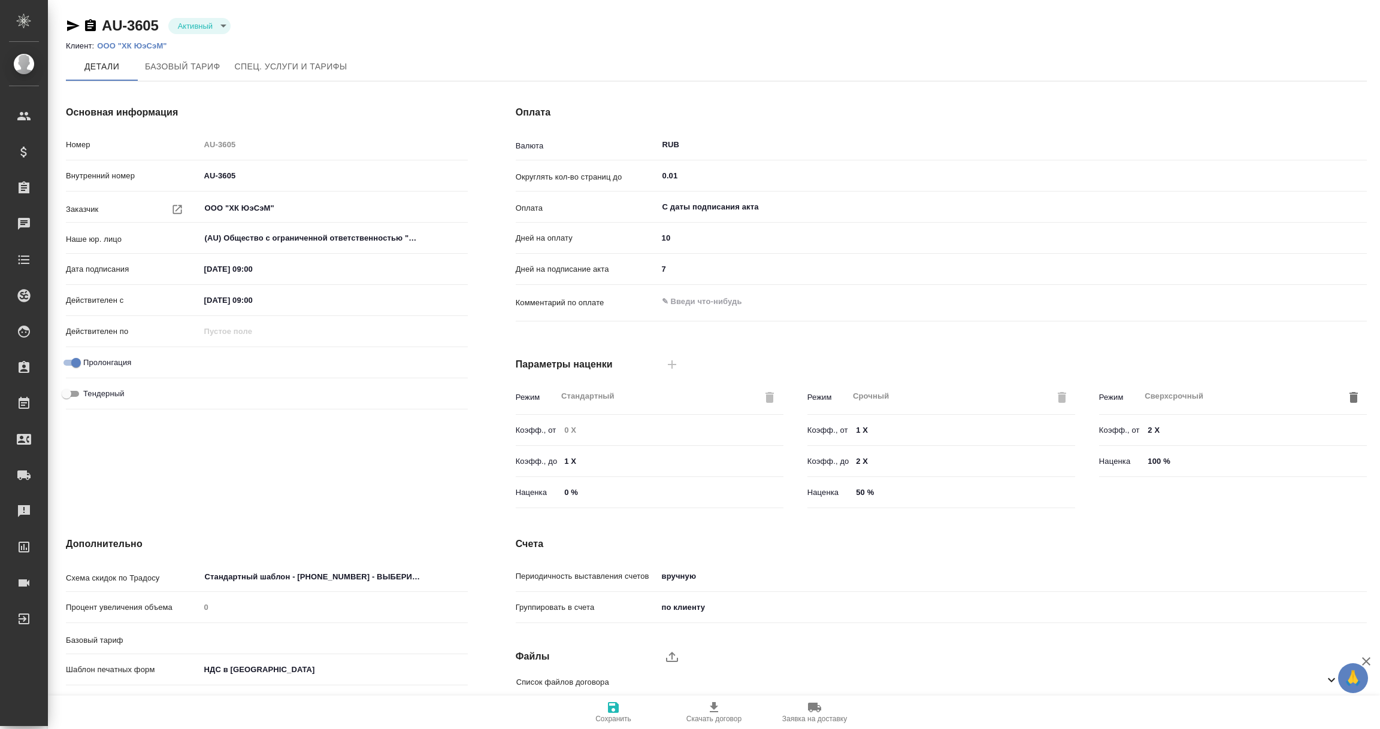
type input "без ТП"
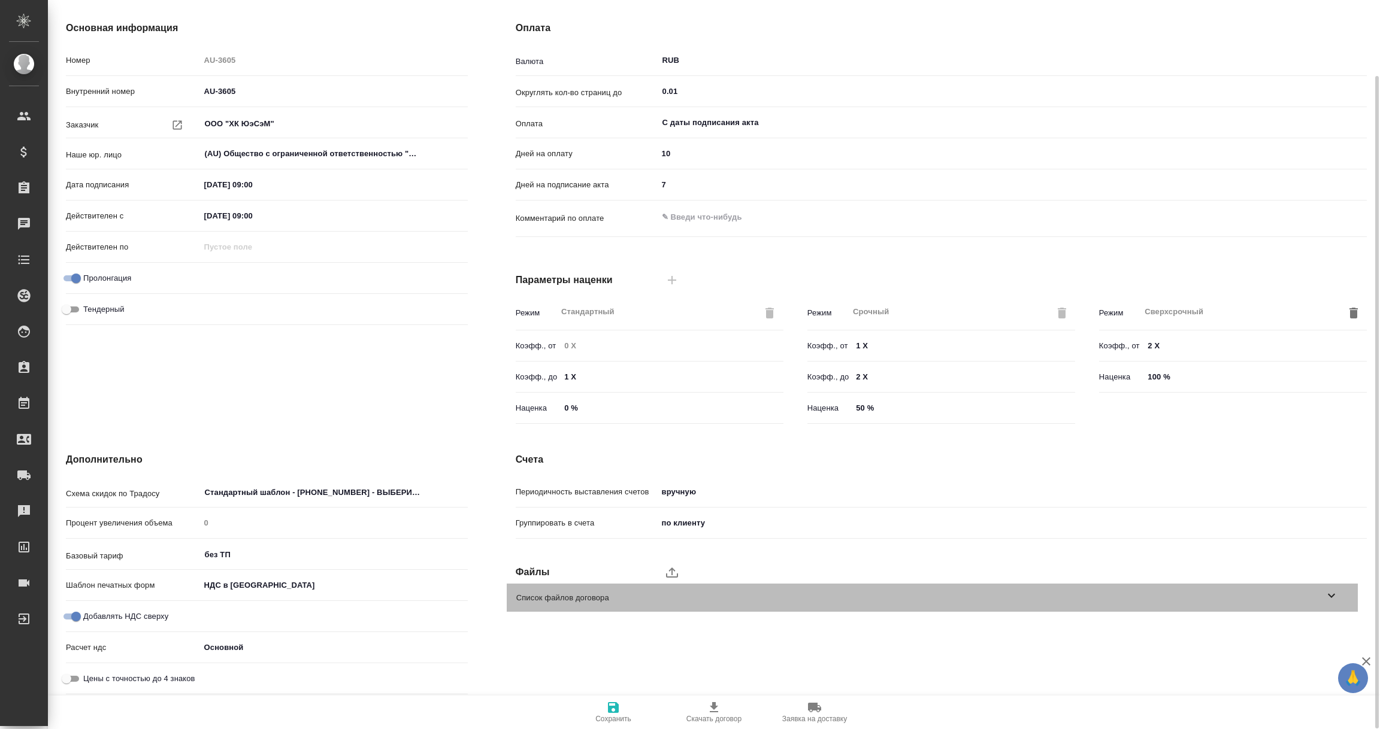
click at [1331, 598] on icon at bounding box center [1331, 596] width 14 height 14
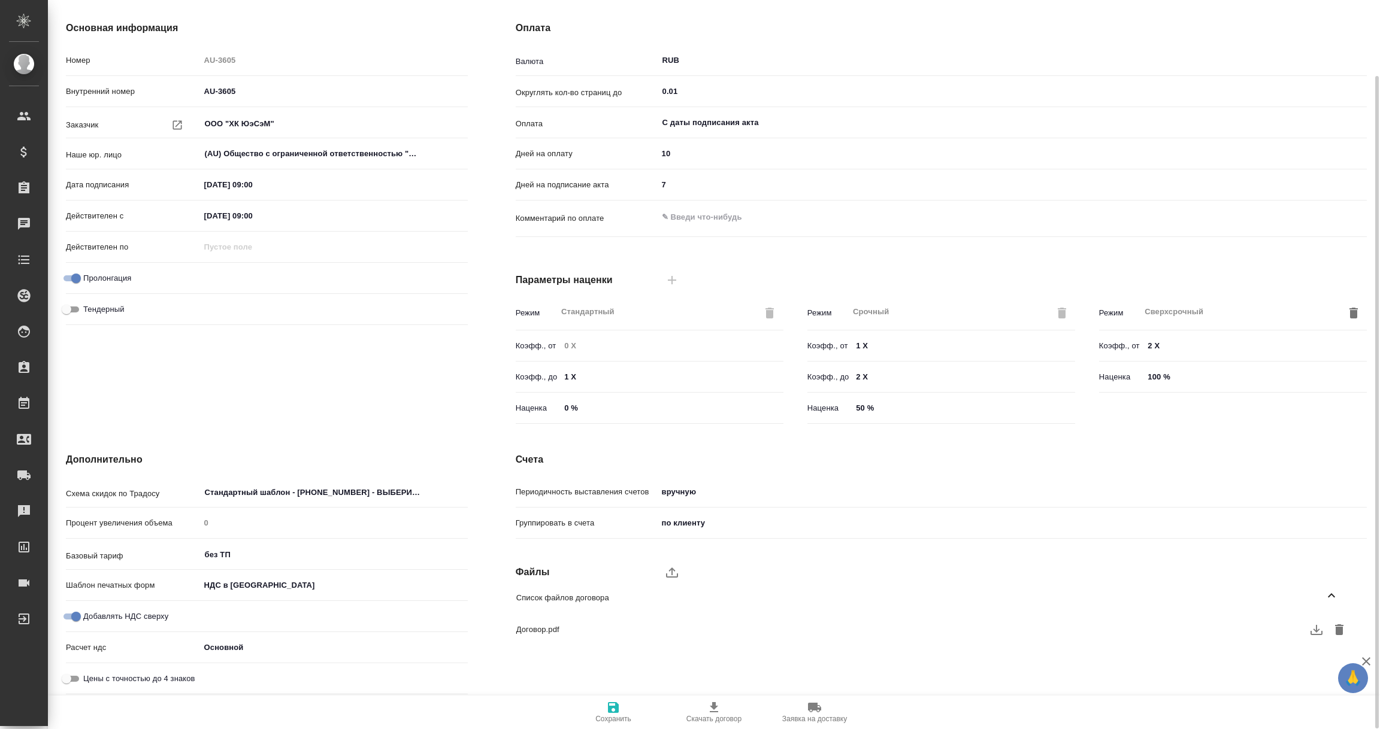
click at [1313, 634] on icon "button" at bounding box center [1316, 630] width 12 height 10
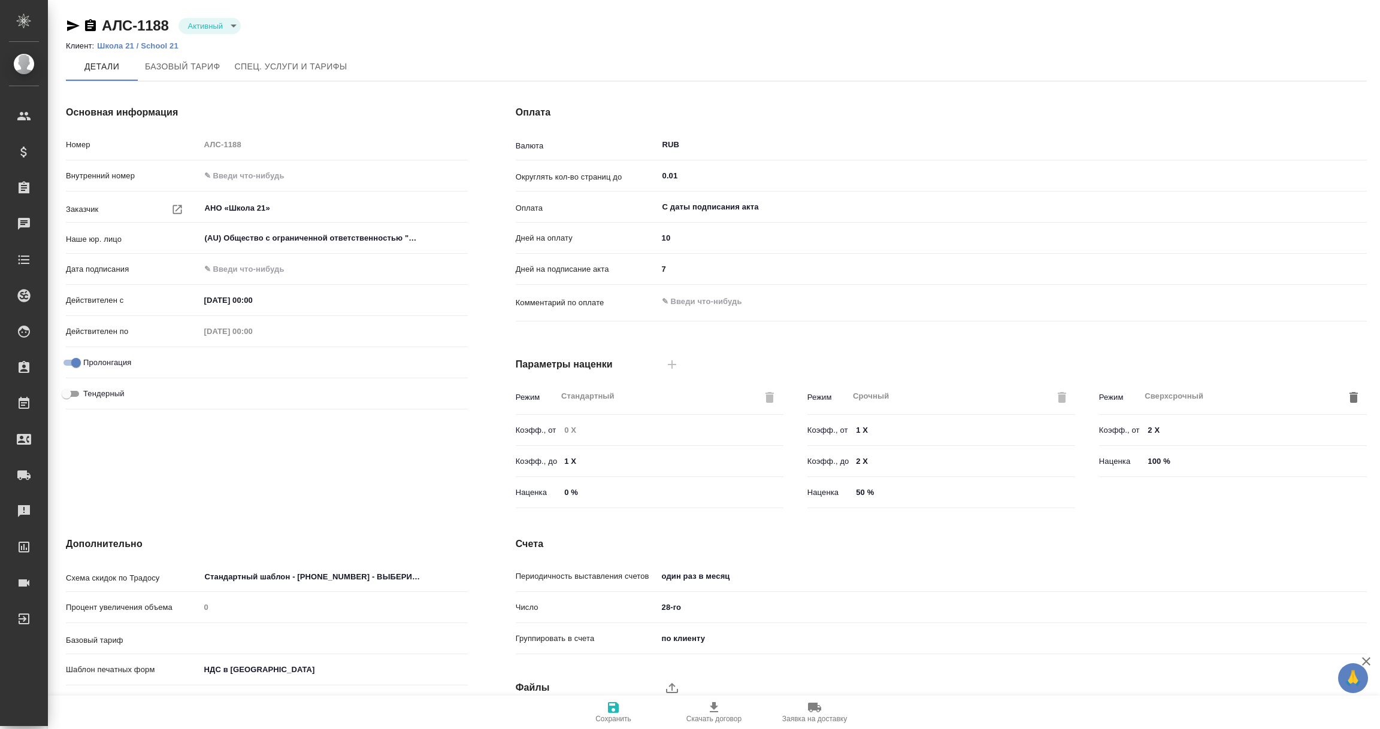
type input "1062 awatera + Marketing"
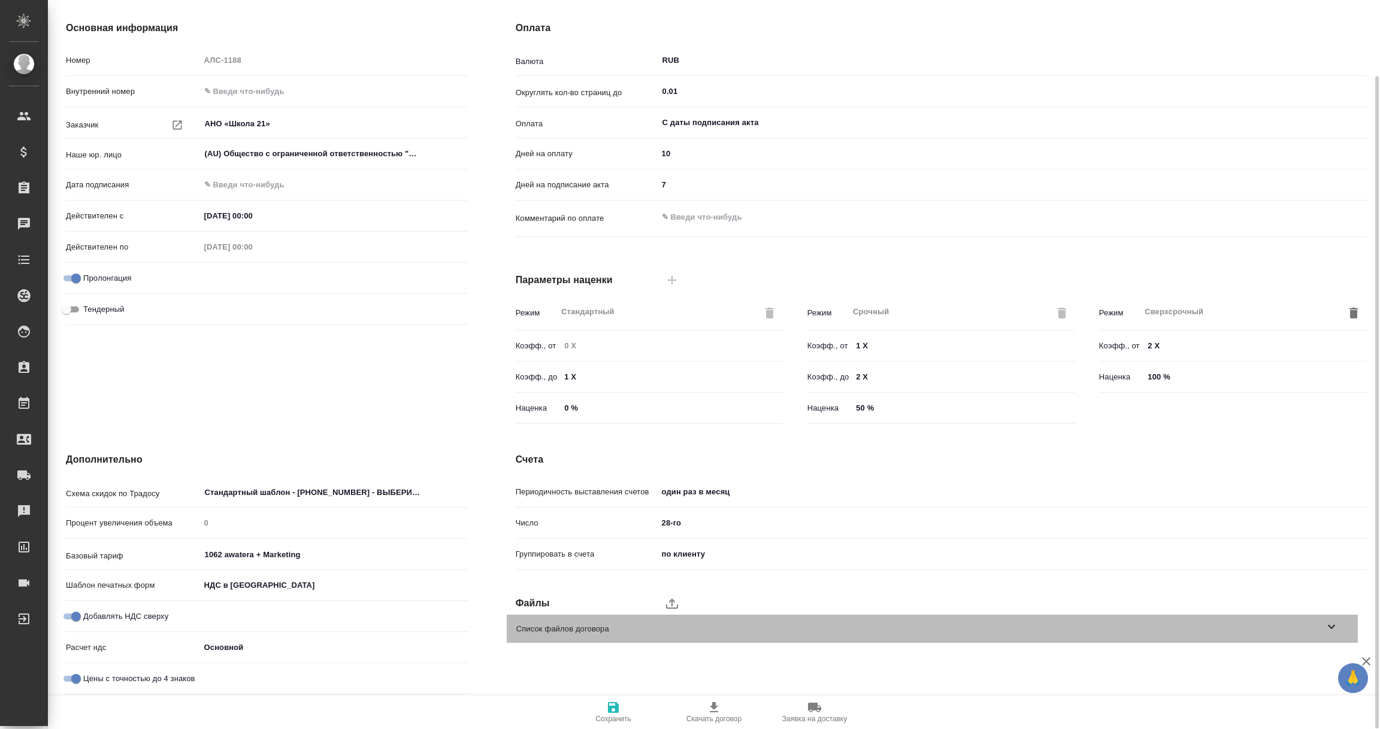
click at [1328, 623] on icon at bounding box center [1331, 627] width 14 height 14
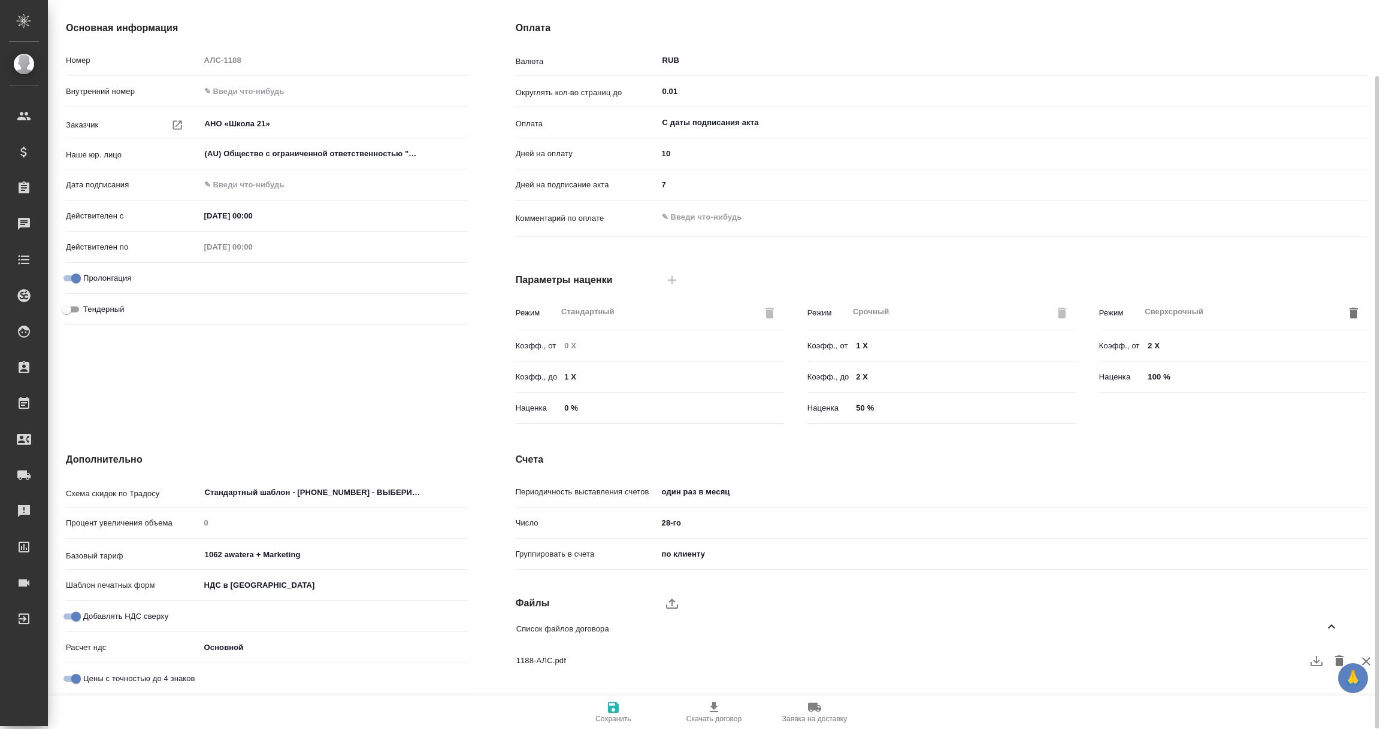
click at [1321, 660] on icon "button" at bounding box center [1316, 661] width 14 height 14
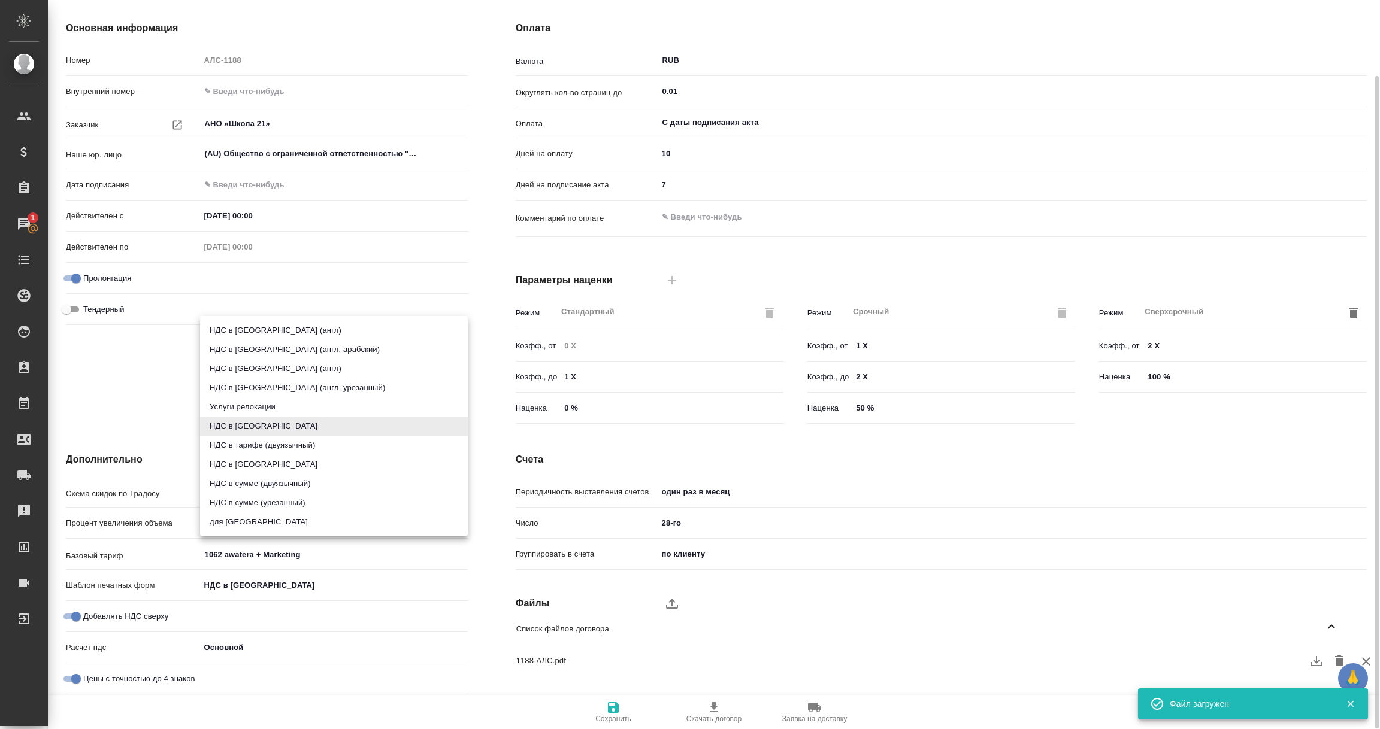
click at [231, 584] on body "🙏 .cls-1 fill:#fff; AWATERA Vorobyova Ekaterina Клиенты Спецификации Заказы 1 Ч…" at bounding box center [690, 364] width 1380 height 729
click at [243, 462] on li "НДС в [GEOGRAPHIC_DATA]" at bounding box center [334, 464] width 268 height 19
type input "russian2"
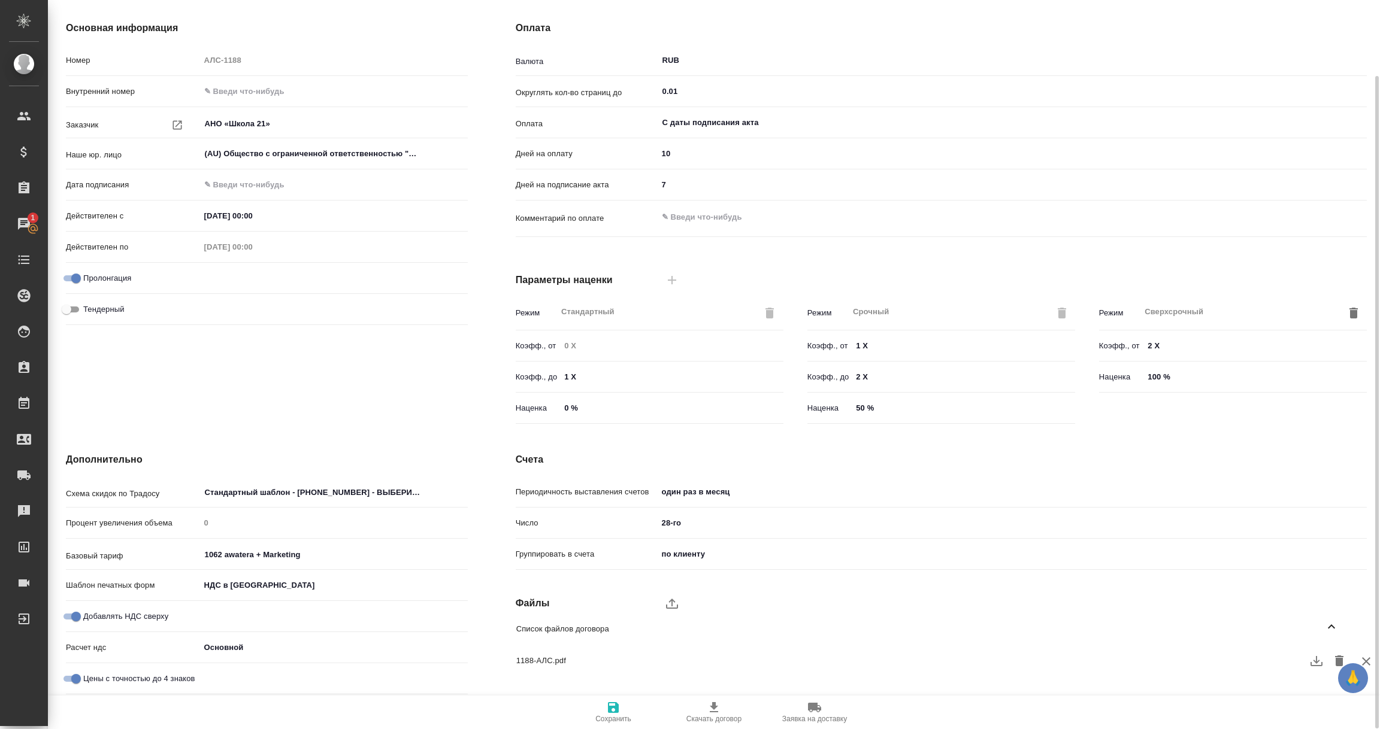
click at [610, 706] on icon "button" at bounding box center [613, 708] width 11 height 11
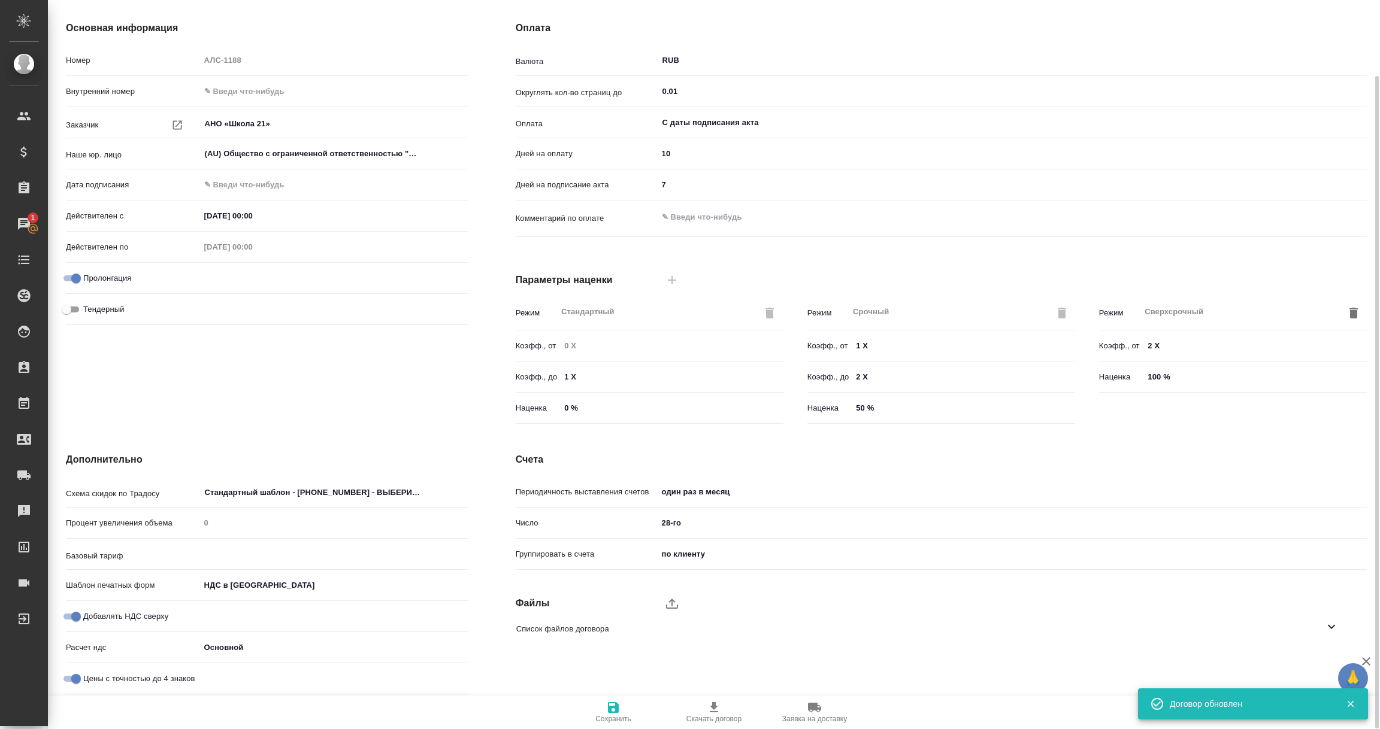
type input "1062 awatera + Marketing"
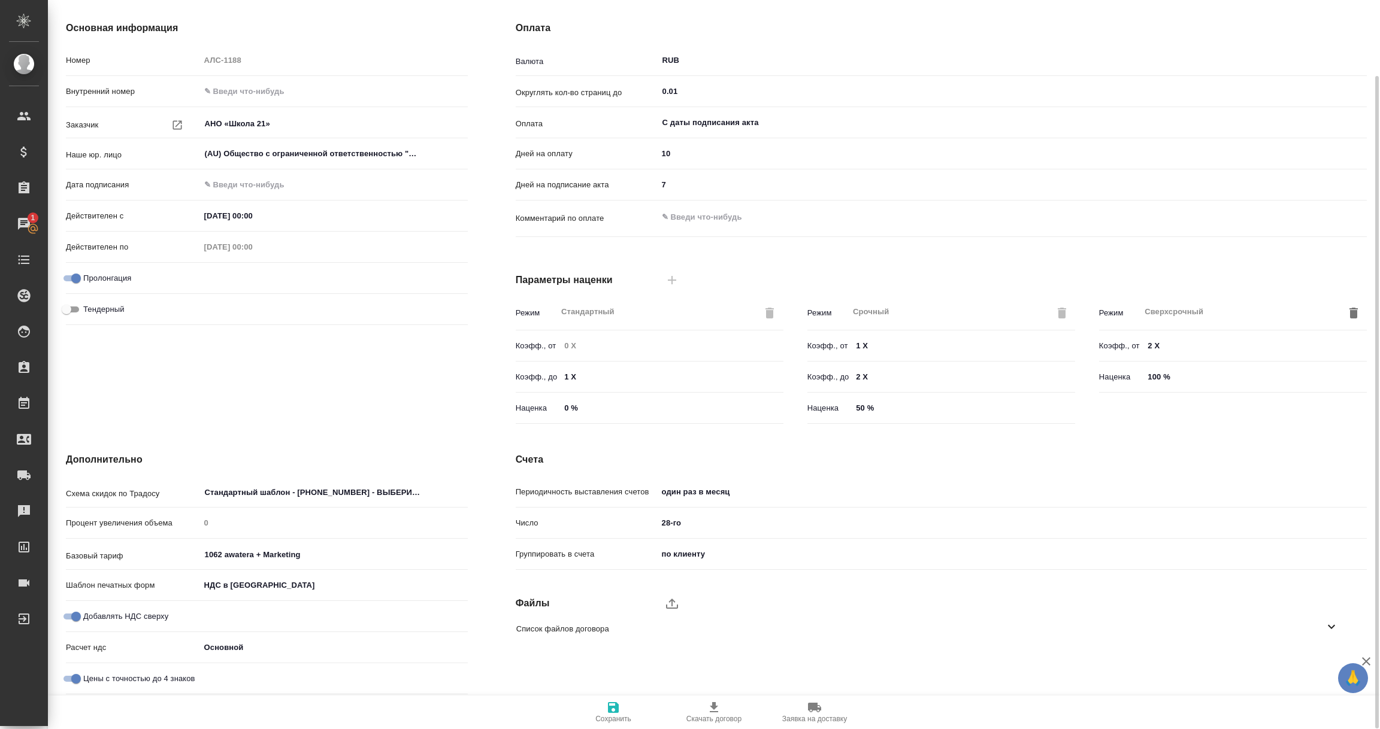
click at [77, 677] on input "Цены с точностью до 4 знаков" at bounding box center [76, 679] width 43 height 14
checkbox input "false"
type textarea "x"
click at [613, 714] on span "Сохранить" at bounding box center [613, 712] width 86 height 23
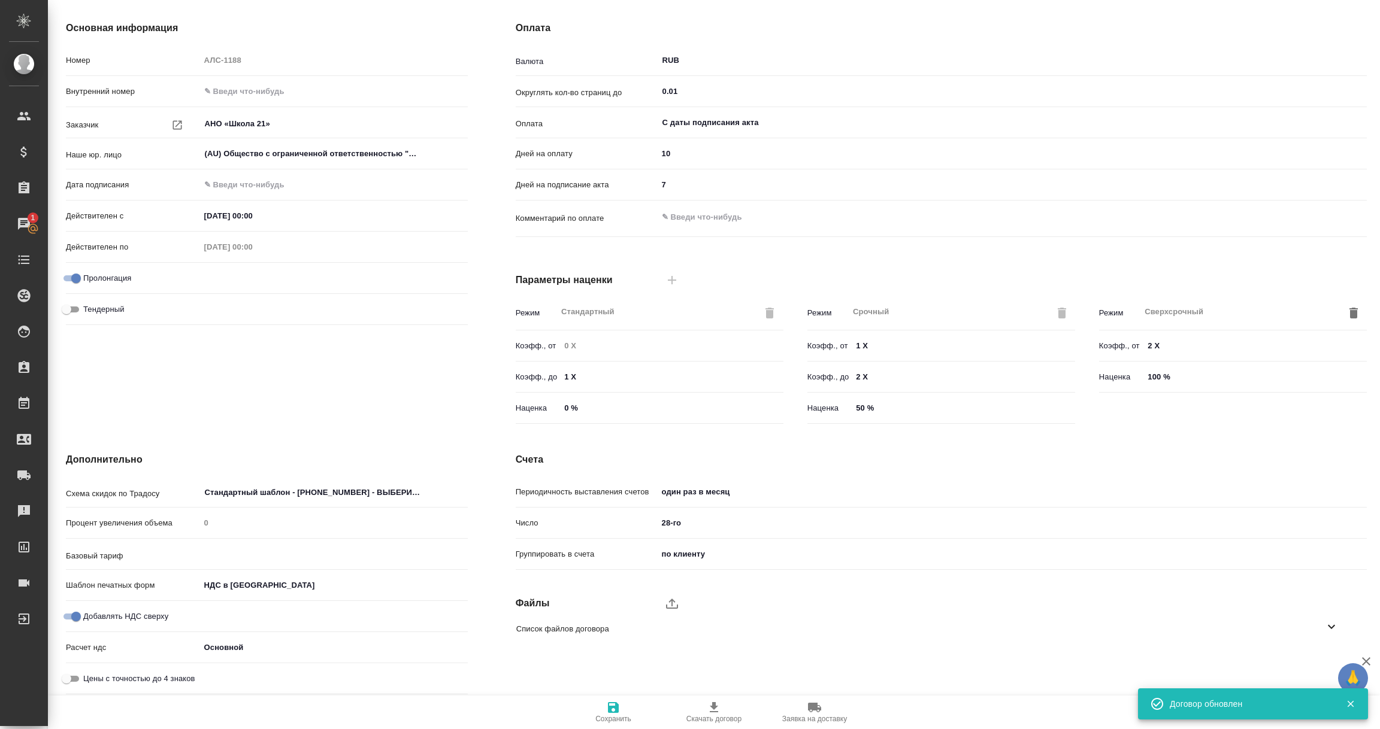
type input "1062 awatera + Marketing"
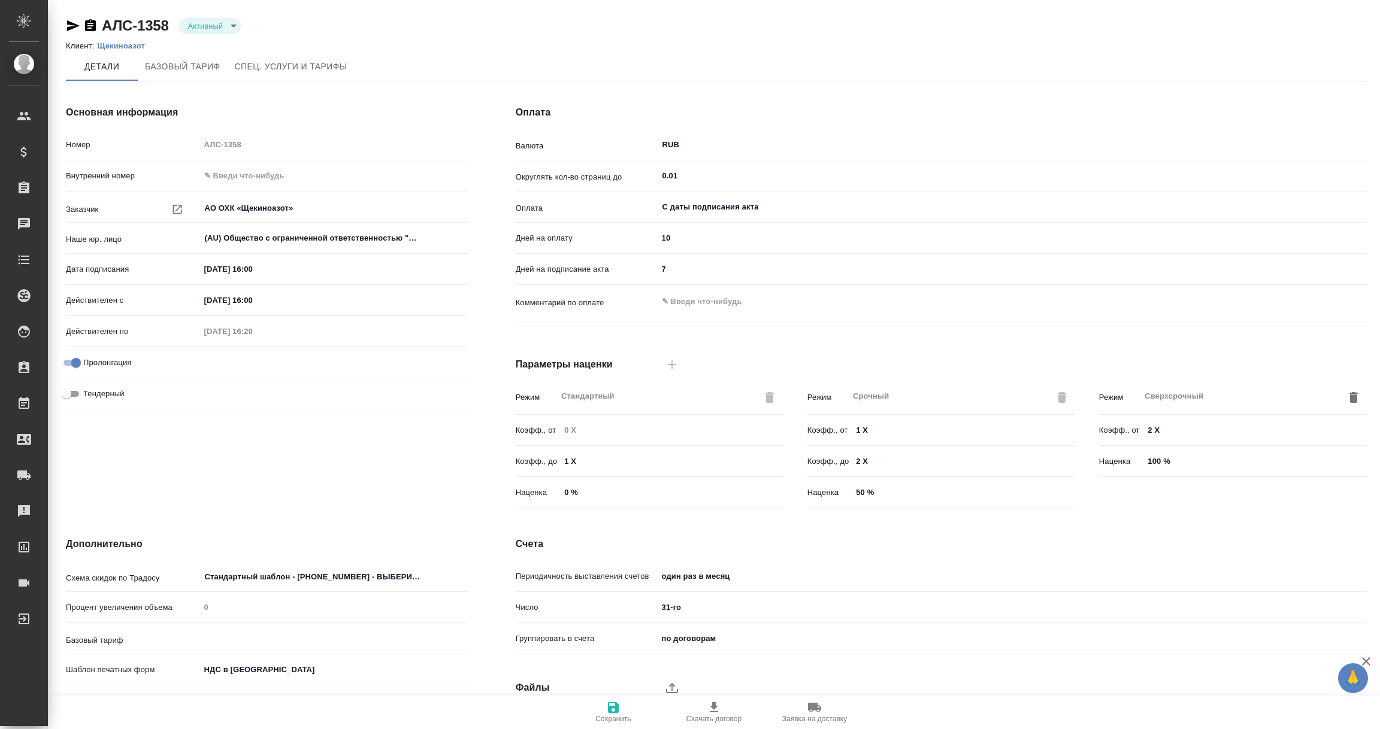
type input "1062 awatera + Marketing"
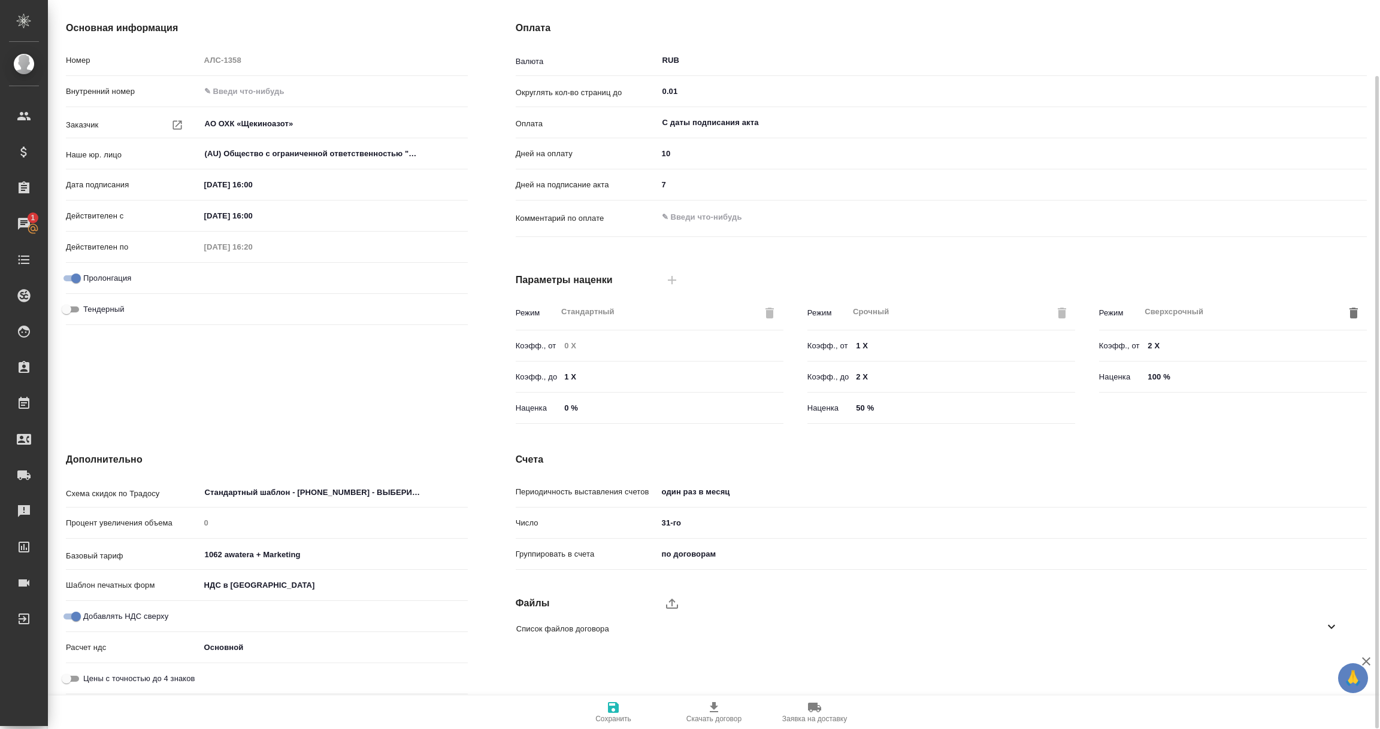
click at [1337, 631] on icon at bounding box center [1331, 627] width 14 height 14
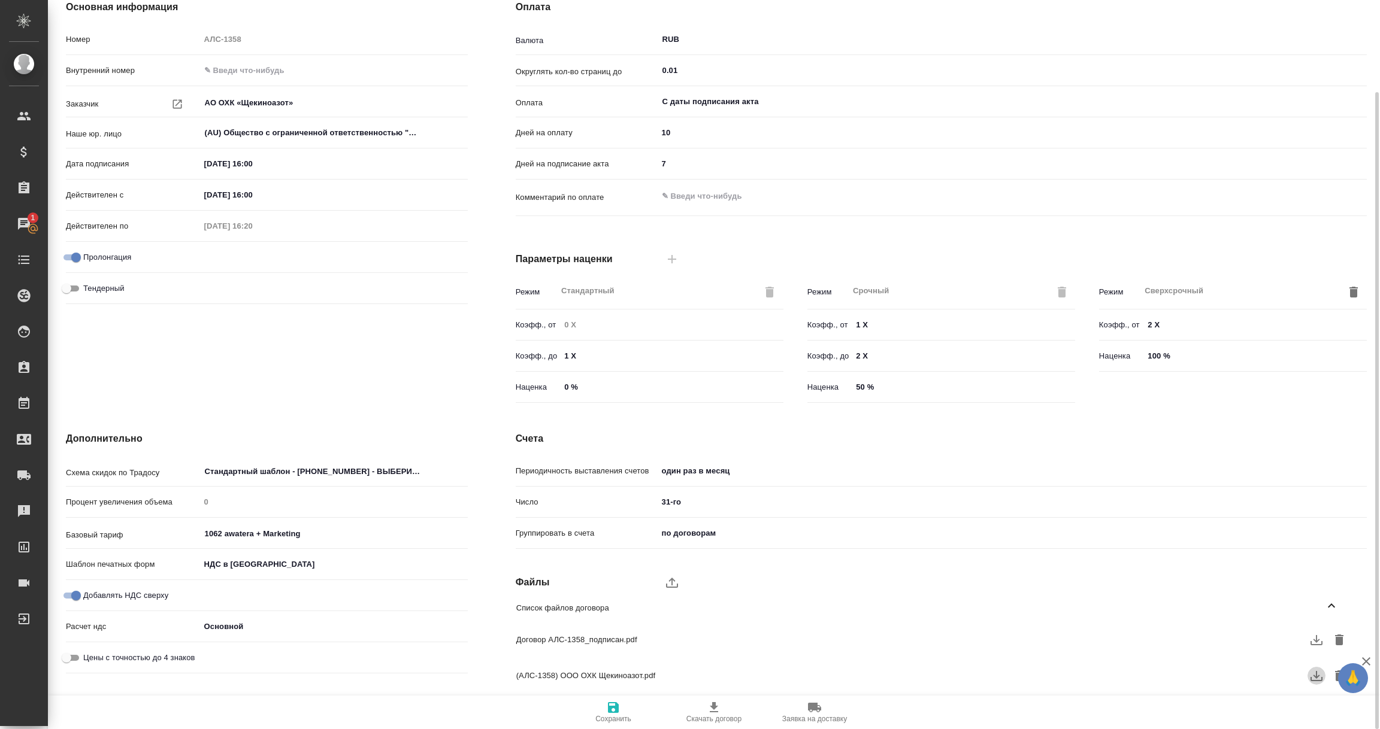
click at [1312, 676] on icon "button" at bounding box center [1316, 676] width 14 height 14
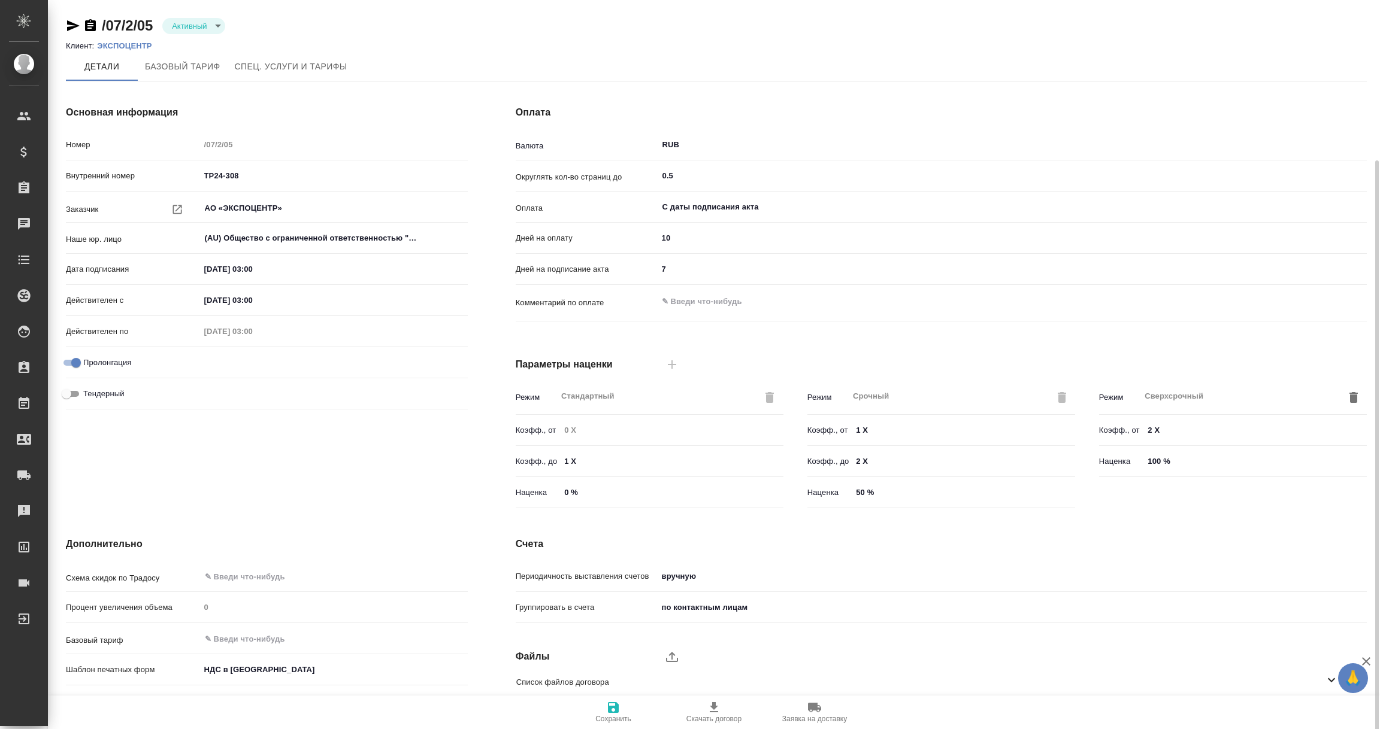
scroll to position [84, 0]
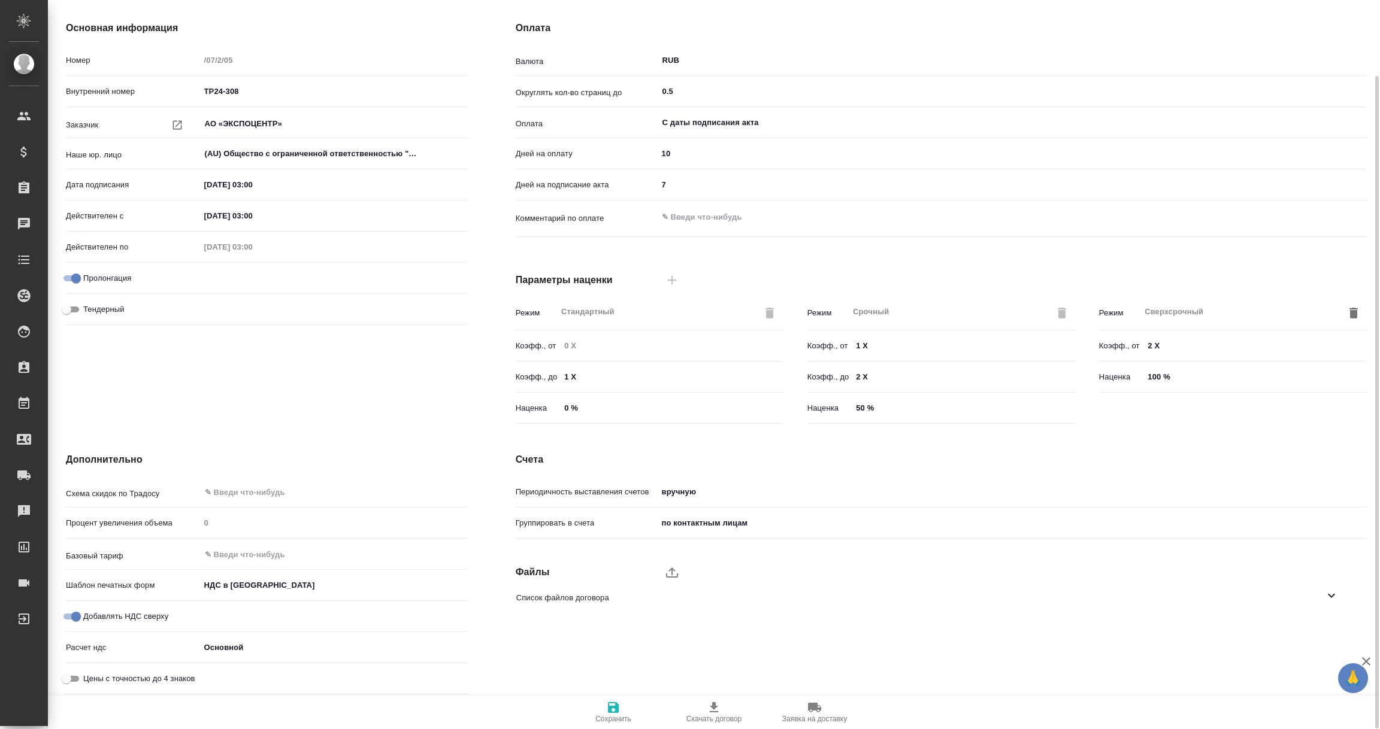
click at [1325, 599] on icon at bounding box center [1331, 596] width 14 height 14
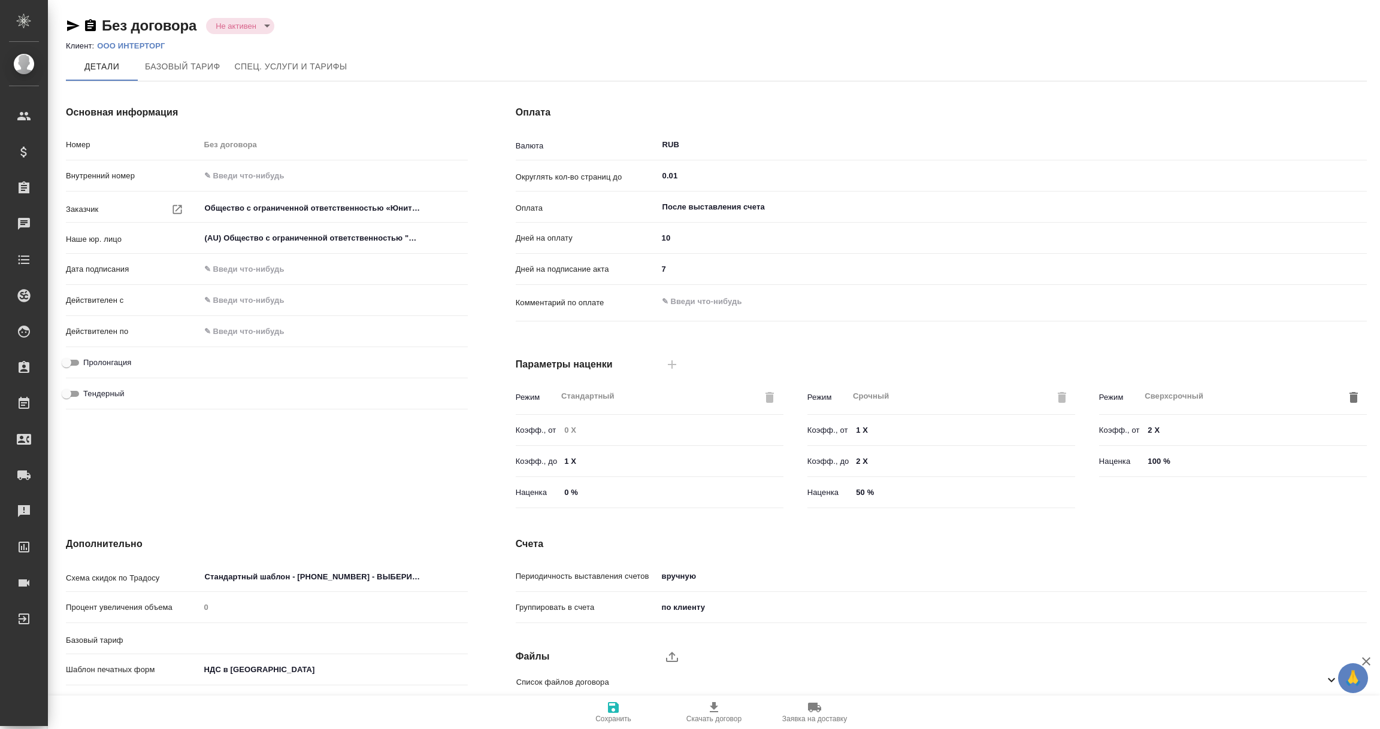
type input "Базовый ТП 2025"
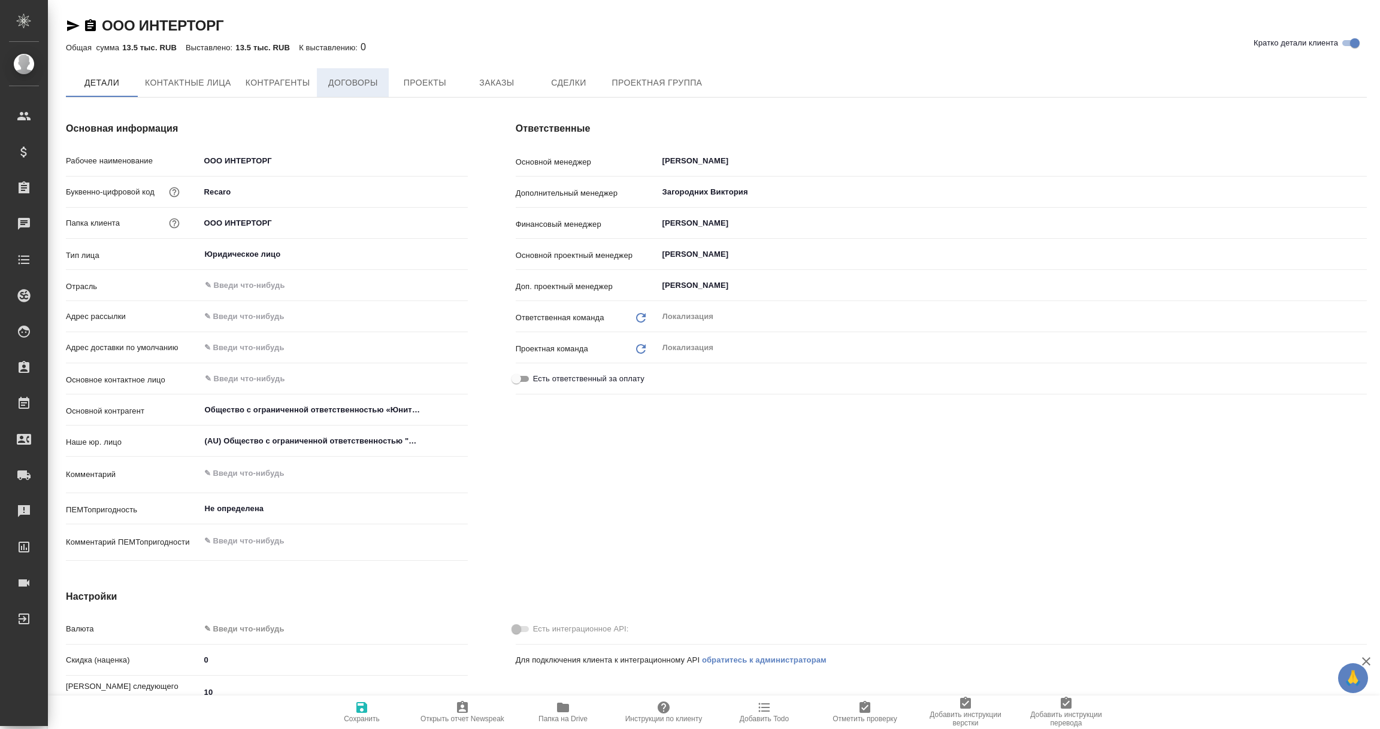
click at [352, 87] on span "Договоры" at bounding box center [352, 82] width 57 height 15
type input "Общество с ограниченной ответственностью «Юнитрейд»( ООО «Юнитрейд»)"
type textarea "x"
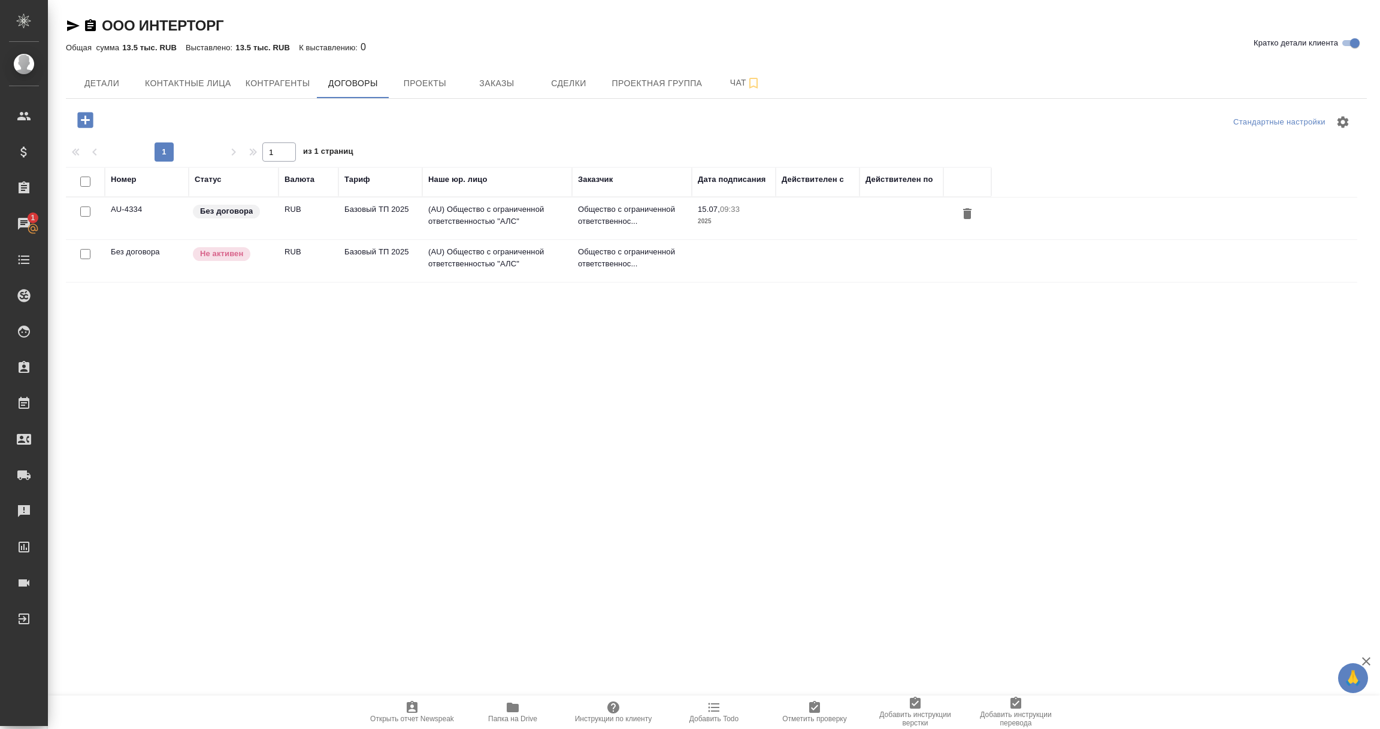
click at [493, 214] on td "(AU) Общество с ограниченной ответственностью "АЛС"" at bounding box center [497, 219] width 150 height 42
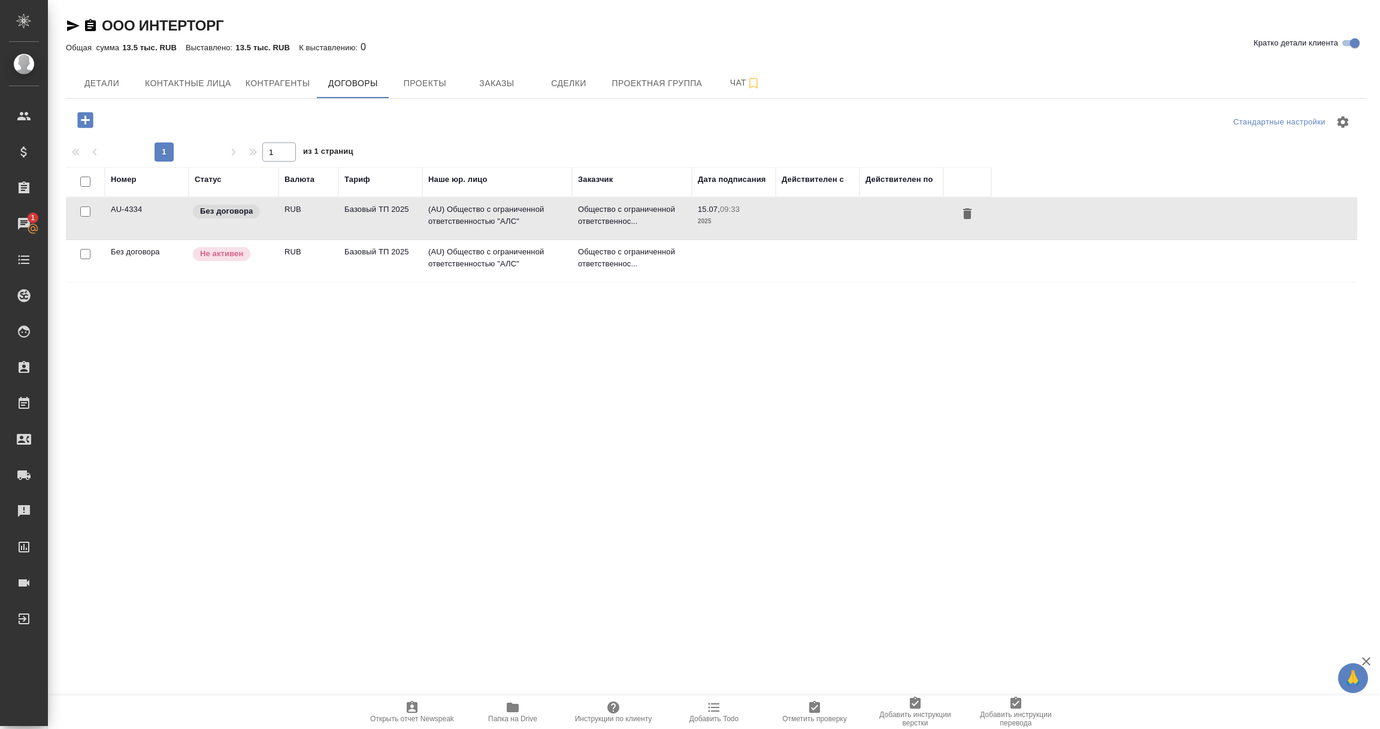
click at [493, 214] on td "(AU) Общество с ограниченной ответственностью "АЛС"" at bounding box center [497, 219] width 150 height 42
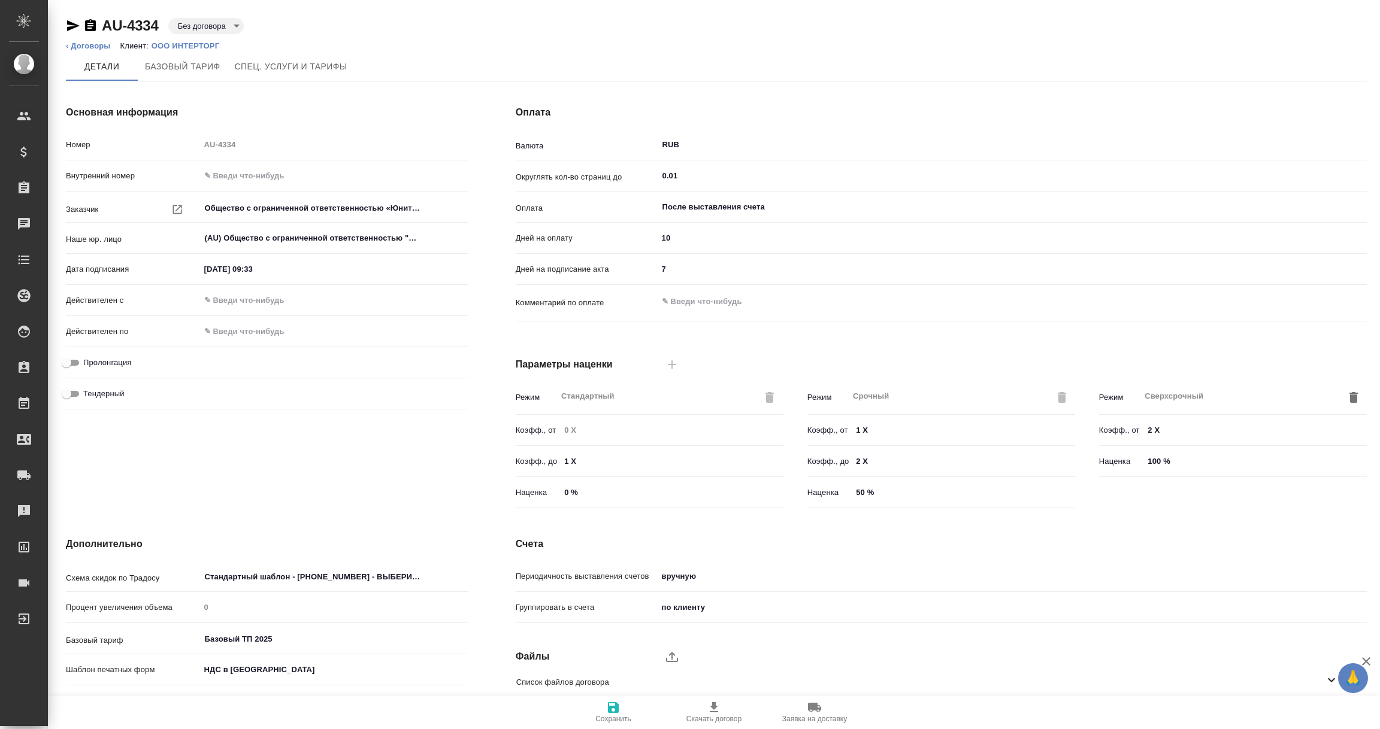
scroll to position [84, 0]
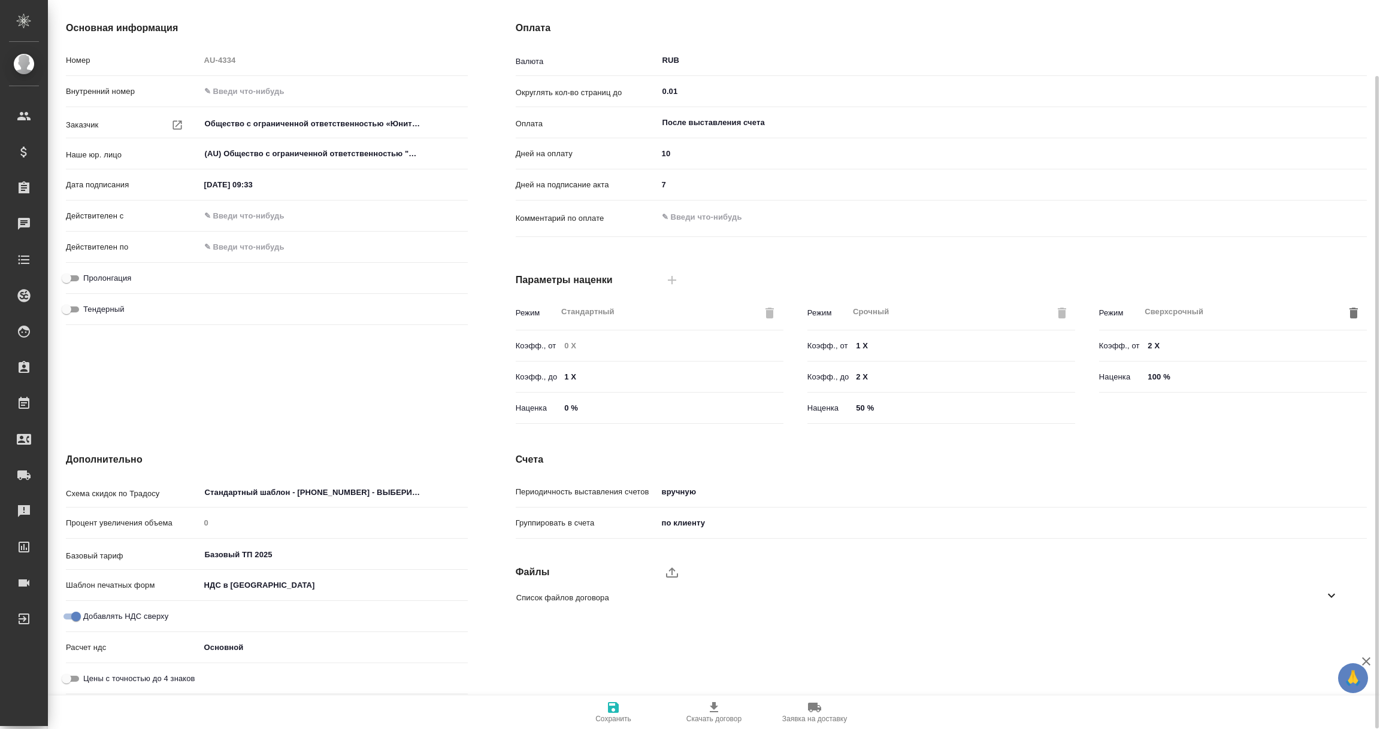
click at [1334, 599] on icon at bounding box center [1331, 596] width 14 height 14
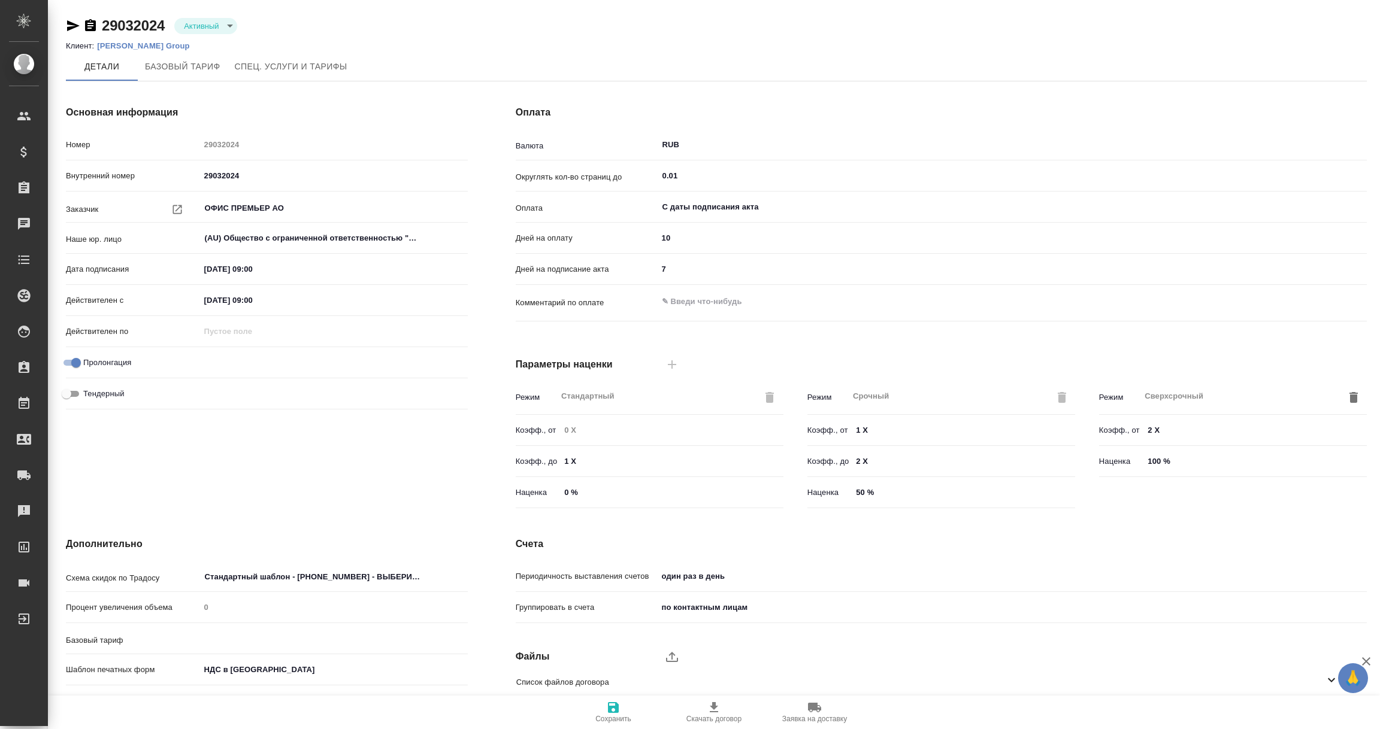
click at [134, 47] on p "Erich Krause Group" at bounding box center [147, 45] width 101 height 9
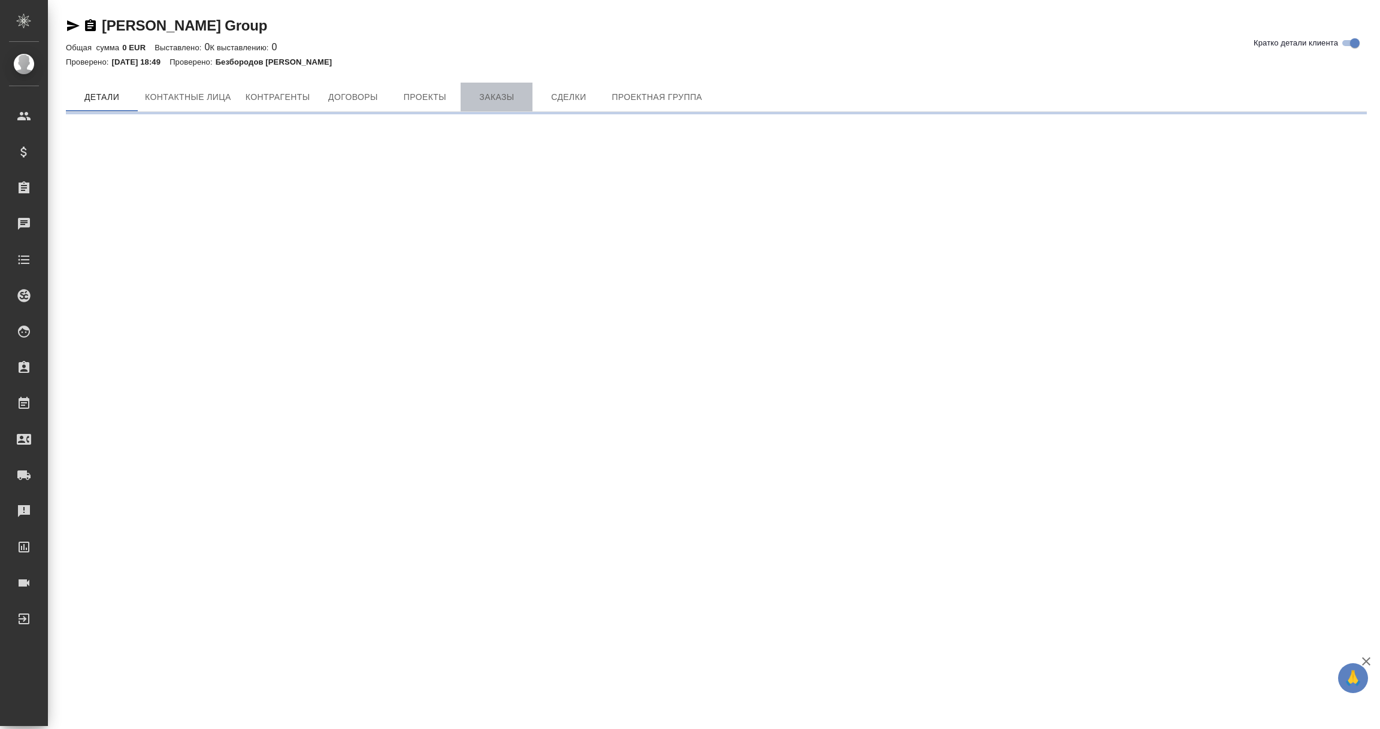
click at [488, 96] on span "Заказы" at bounding box center [496, 97] width 57 height 15
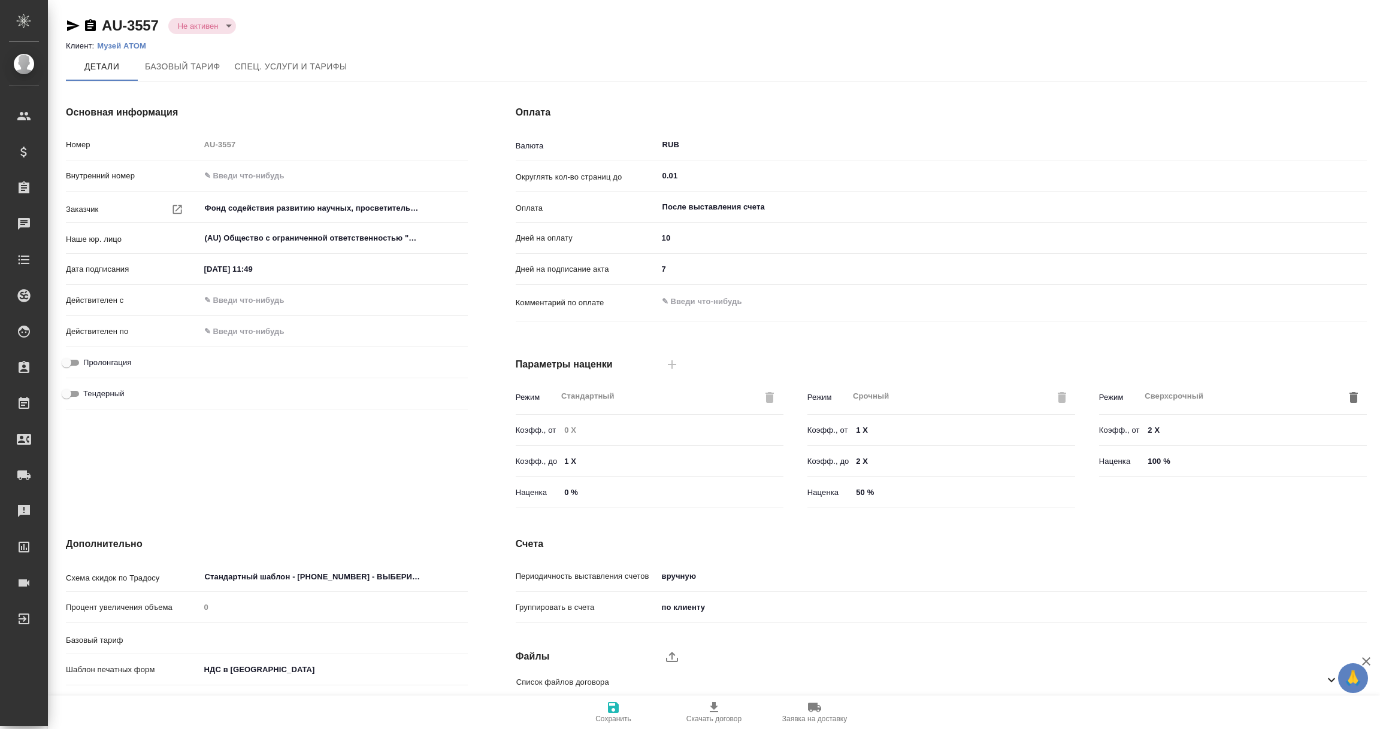
type input "Базовый ТП 2025"
type input "1062 awatera + Marketing"
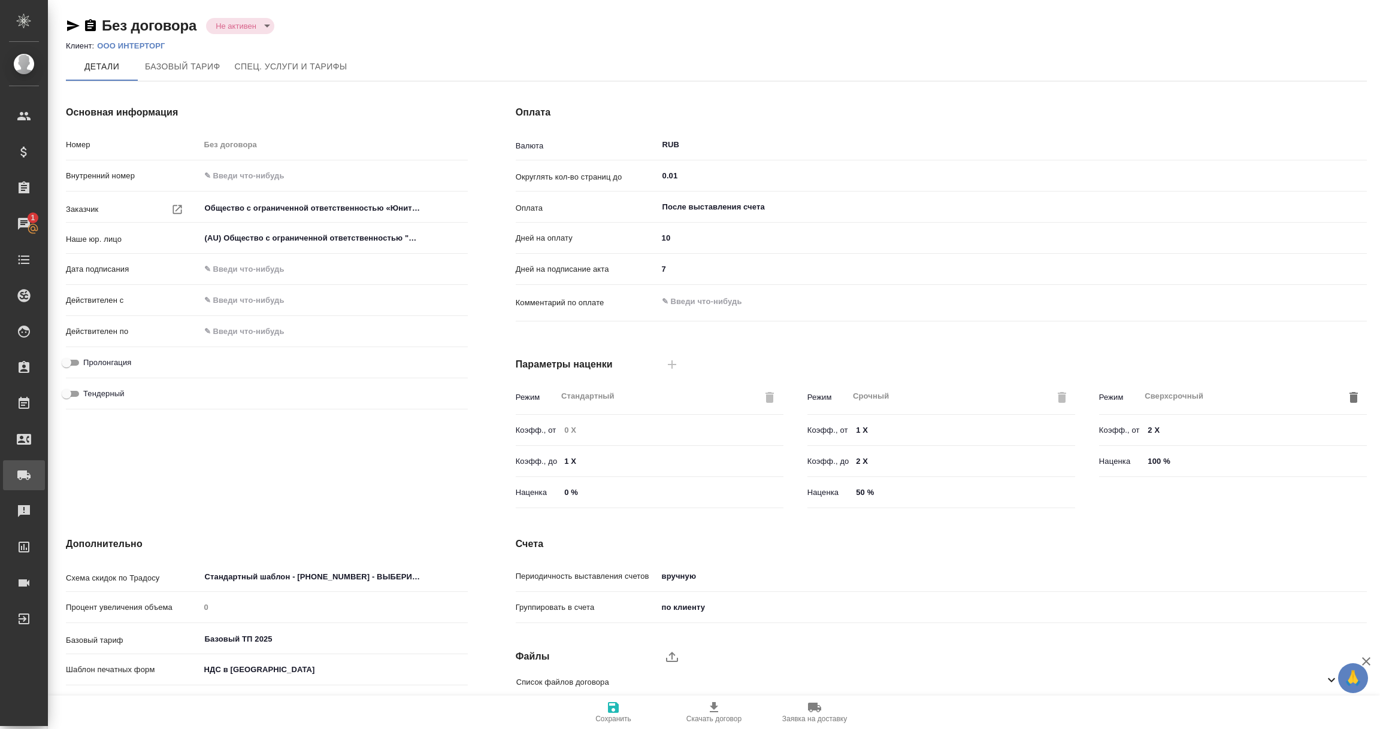
click at [24, 476] on div "Заявки на доставку" at bounding box center [9, 476] width 30 height 18
type input "Общество с ограниченной ответственностью «Юнитрейд»( ООО «Юнитрейд»)"
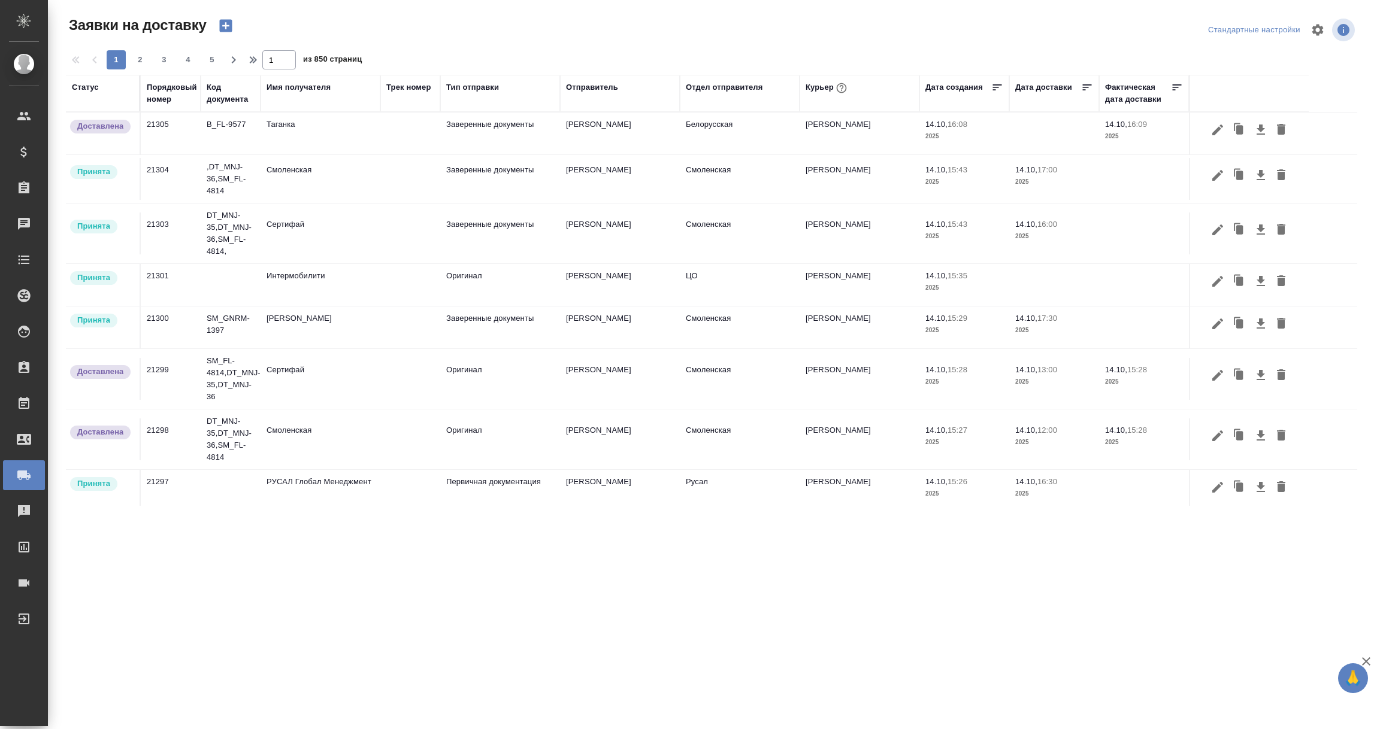
click at [298, 89] on div "Имя получателя" at bounding box center [299, 87] width 64 height 12
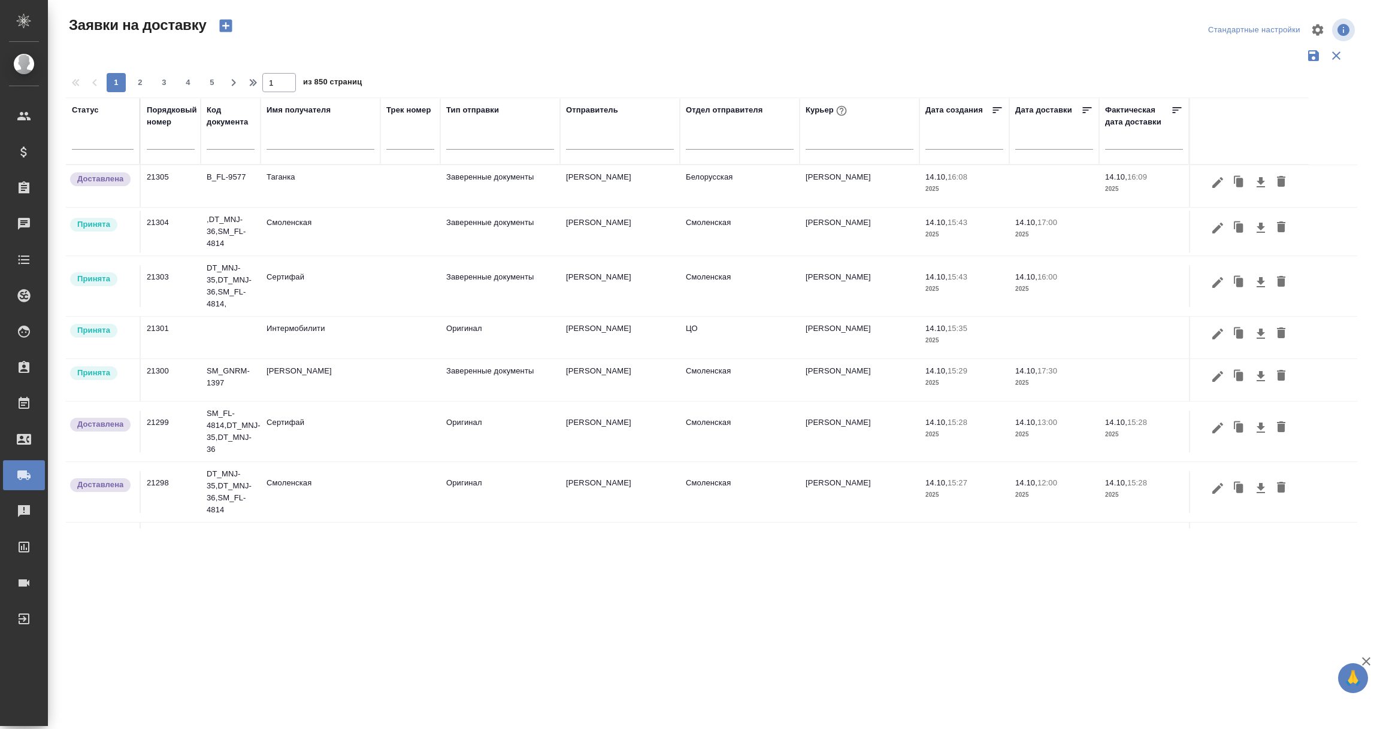
click at [290, 139] on input "text" at bounding box center [321, 141] width 108 height 15
type input "Аэрофлот"
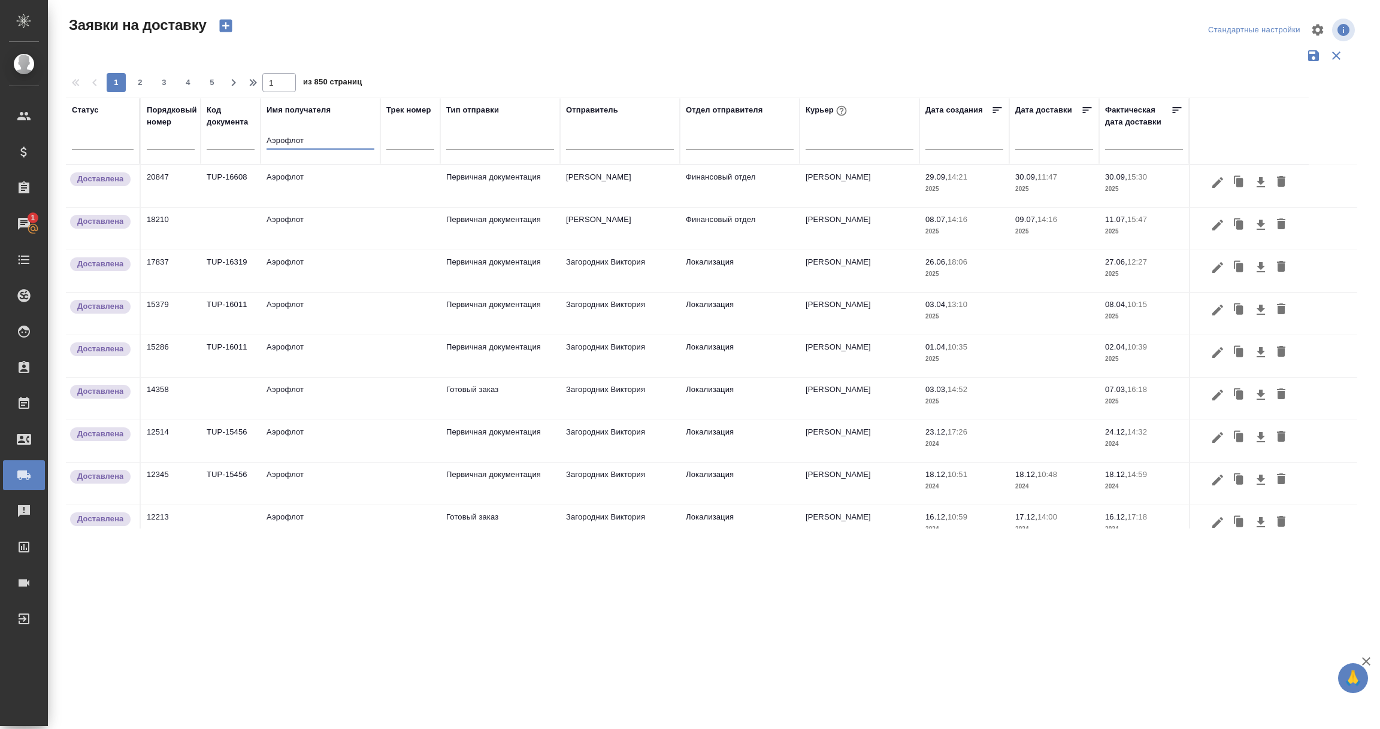
click at [250, 184] on td "TUP-16608" at bounding box center [231, 186] width 60 height 42
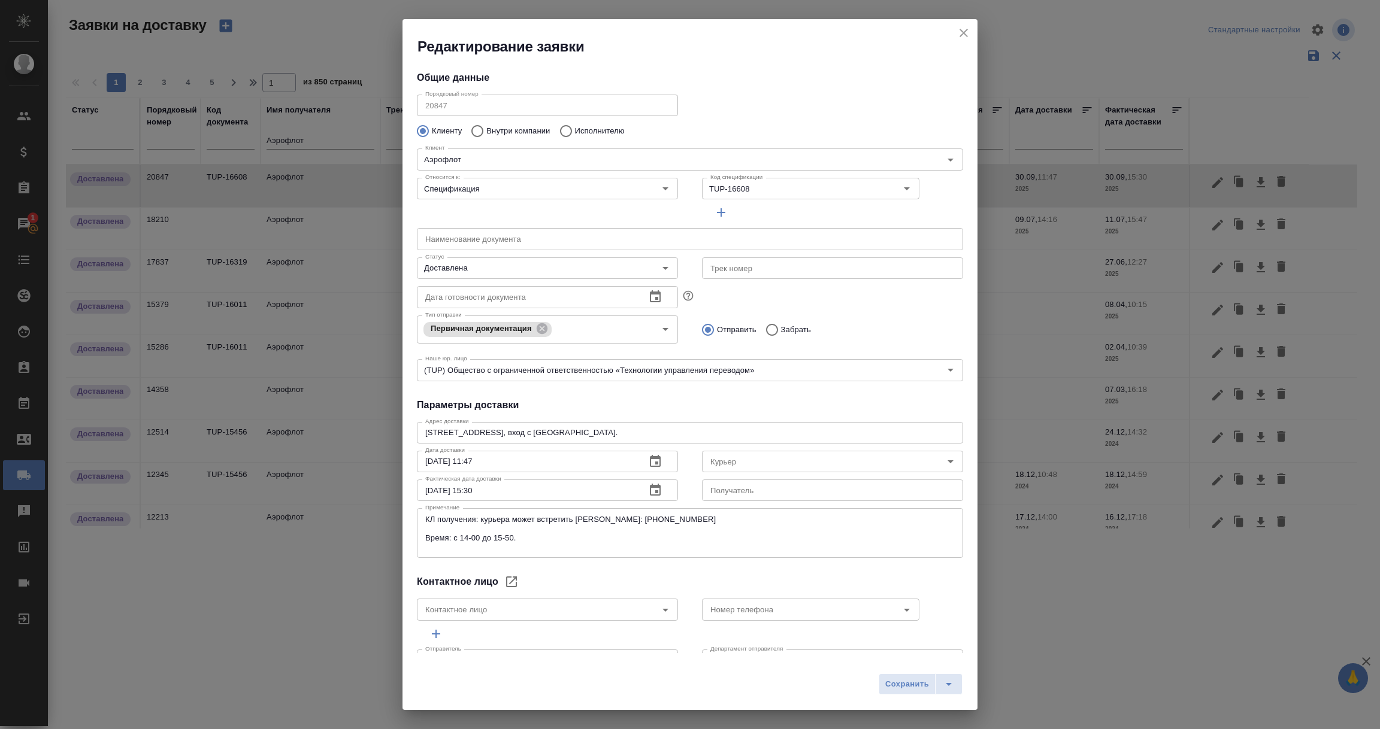
type input "Северов Олег"
type input "Гаврилова Ксения"
type input "8-909-931-5686"
drag, startPoint x: 627, startPoint y: 432, endPoint x: 265, endPoint y: 429, distance: 362.4
click at [265, 429] on div "Редактирование заявки Общие данные Порядковый номер 20847 Порядковый номер Клие…" at bounding box center [690, 364] width 1380 height 729
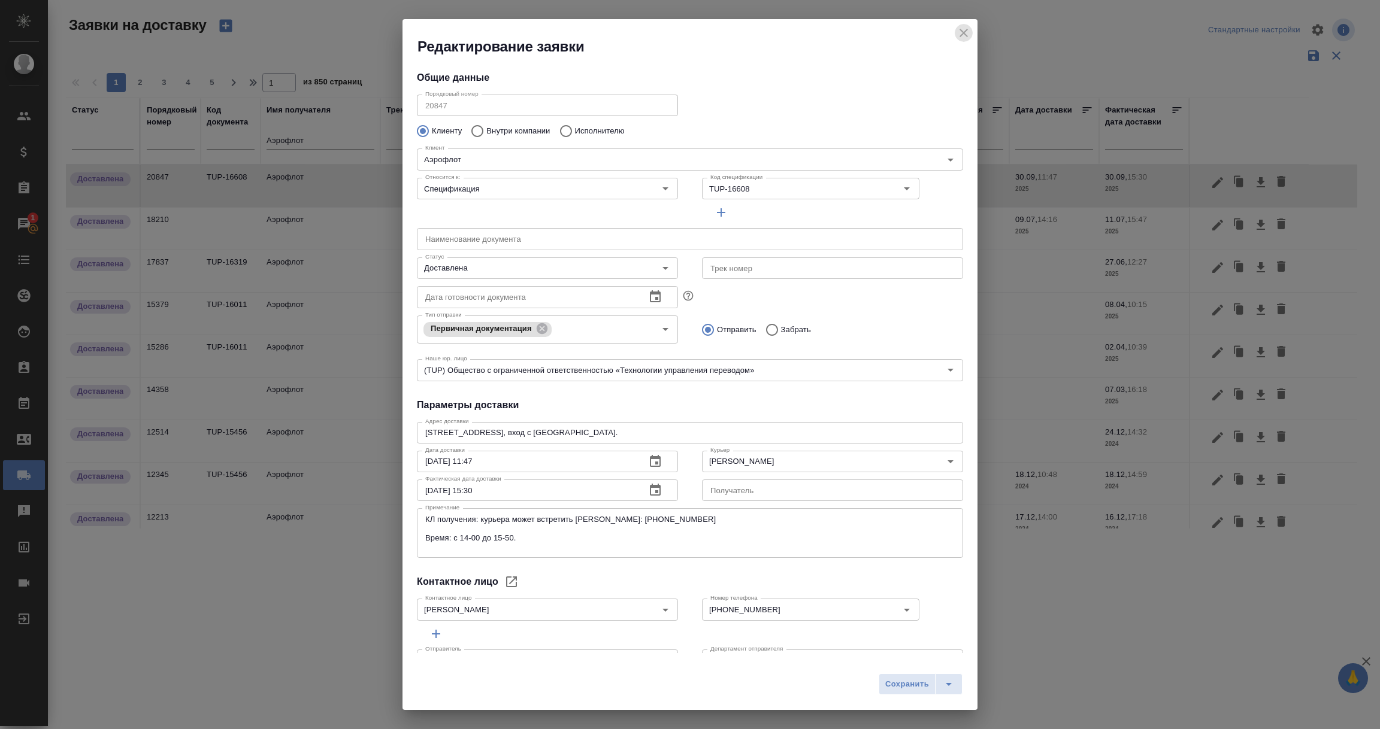
click at [962, 28] on icon "close" at bounding box center [963, 33] width 14 height 14
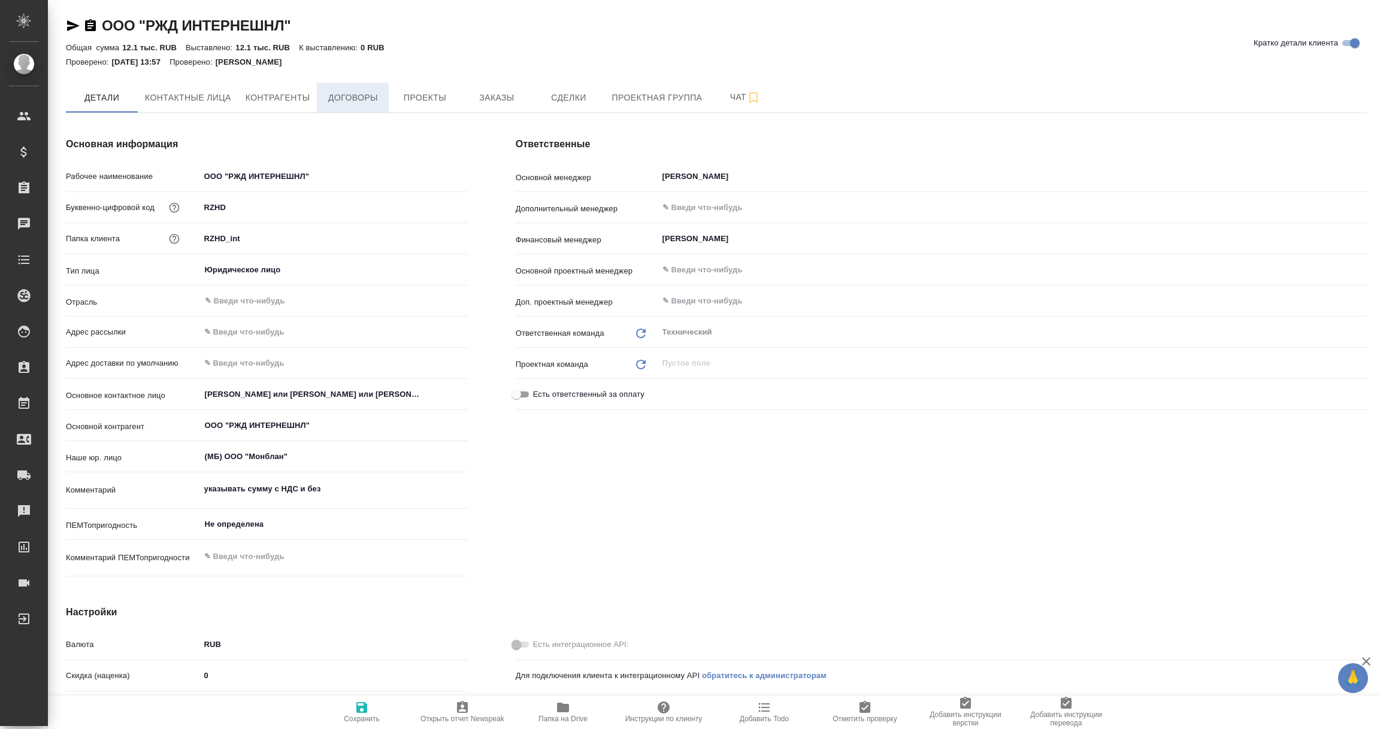
click at [355, 99] on span "Договоры" at bounding box center [352, 97] width 57 height 15
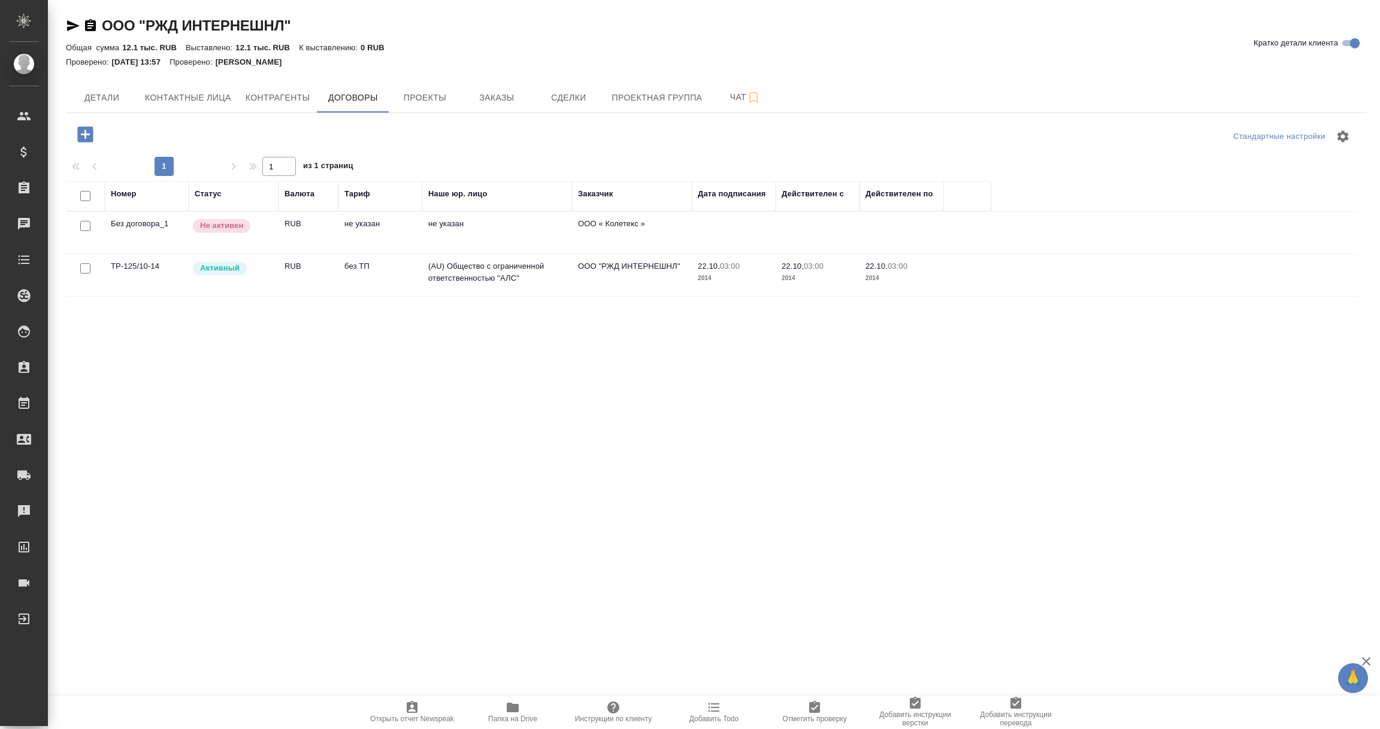
click at [453, 277] on td "(AU) Общество с ограниченной ответственностью "АЛС"" at bounding box center [497, 276] width 150 height 42
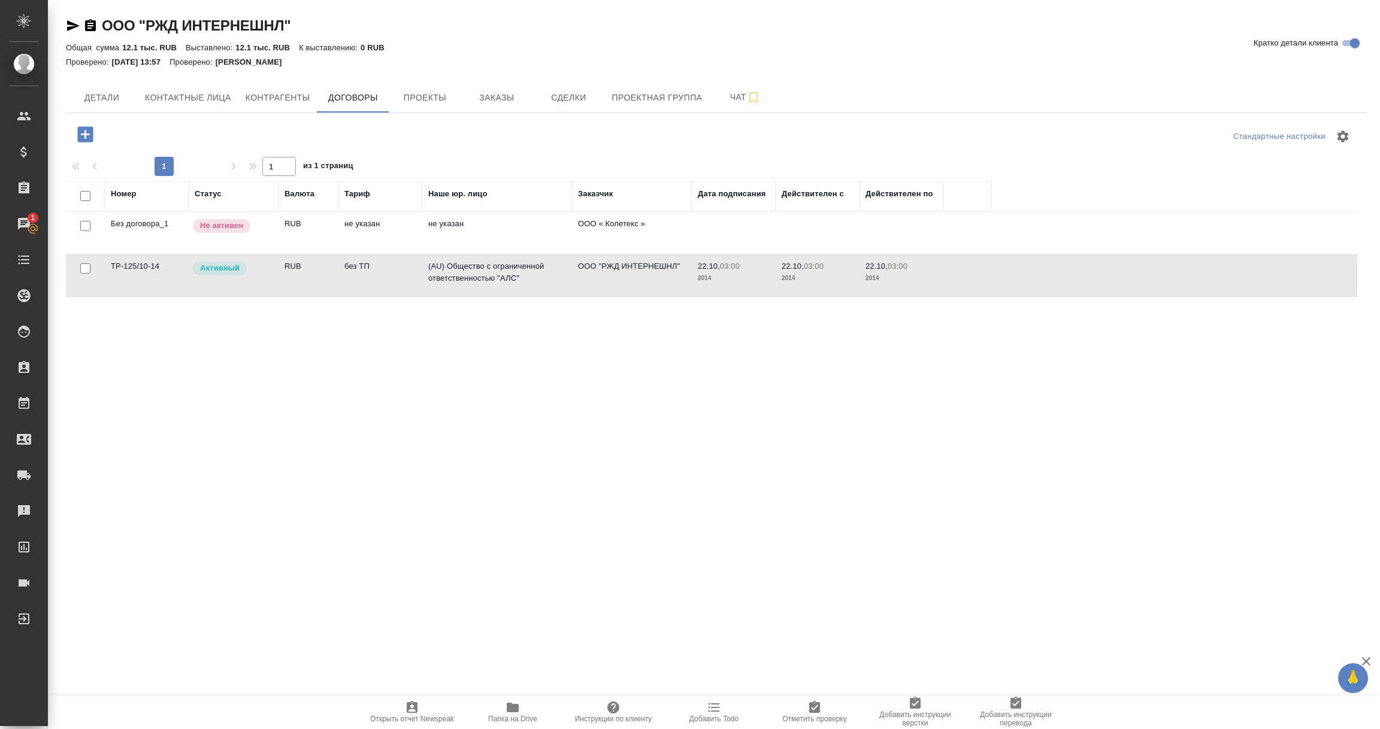
click at [453, 277] on td "(AU) Общество с ограниченной ответственностью "АЛС"" at bounding box center [497, 276] width 150 height 42
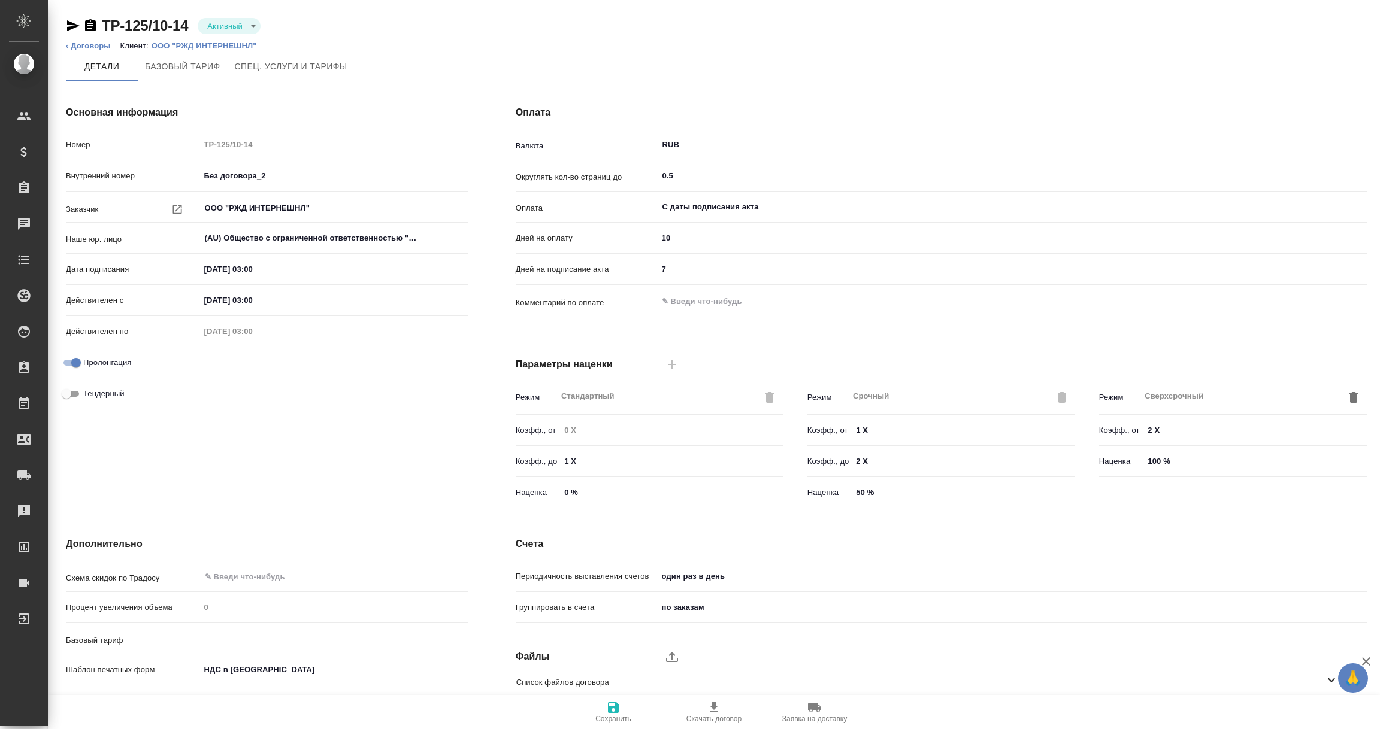
type input "без ТП"
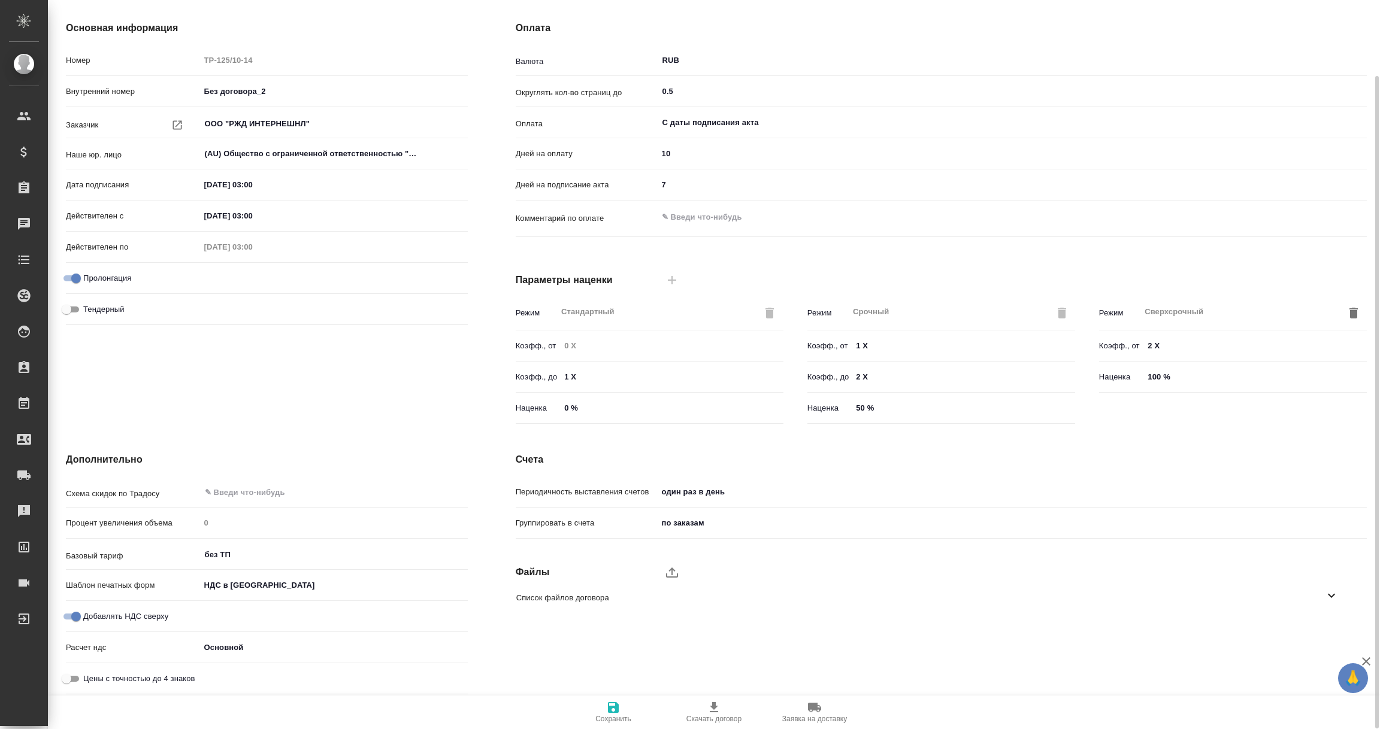
click at [1339, 590] on div "Список файлов договора" at bounding box center [932, 598] width 851 height 28
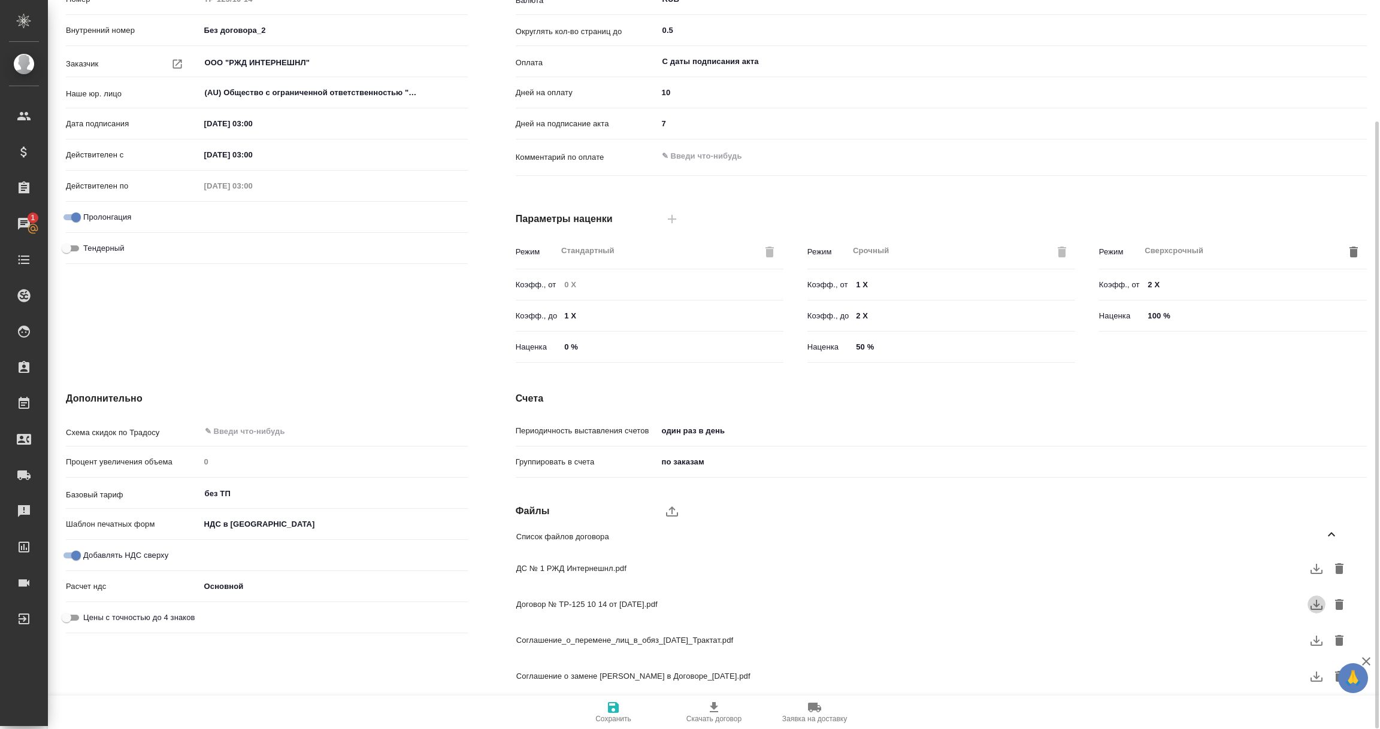
click at [1318, 609] on icon "button" at bounding box center [1316, 605] width 12 height 10
click at [1318, 574] on icon "button" at bounding box center [1316, 569] width 14 height 14
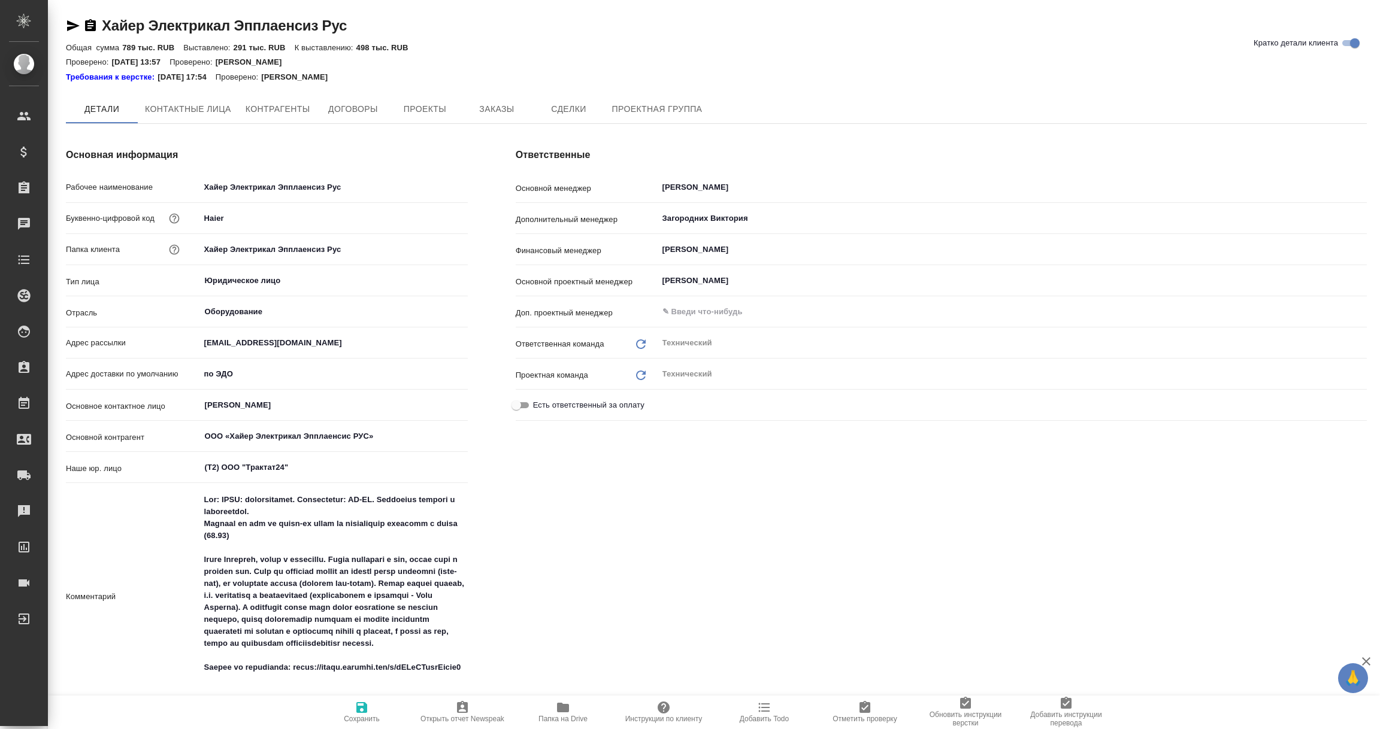
type textarea "x"
click at [362, 113] on span "Договоры" at bounding box center [352, 109] width 57 height 15
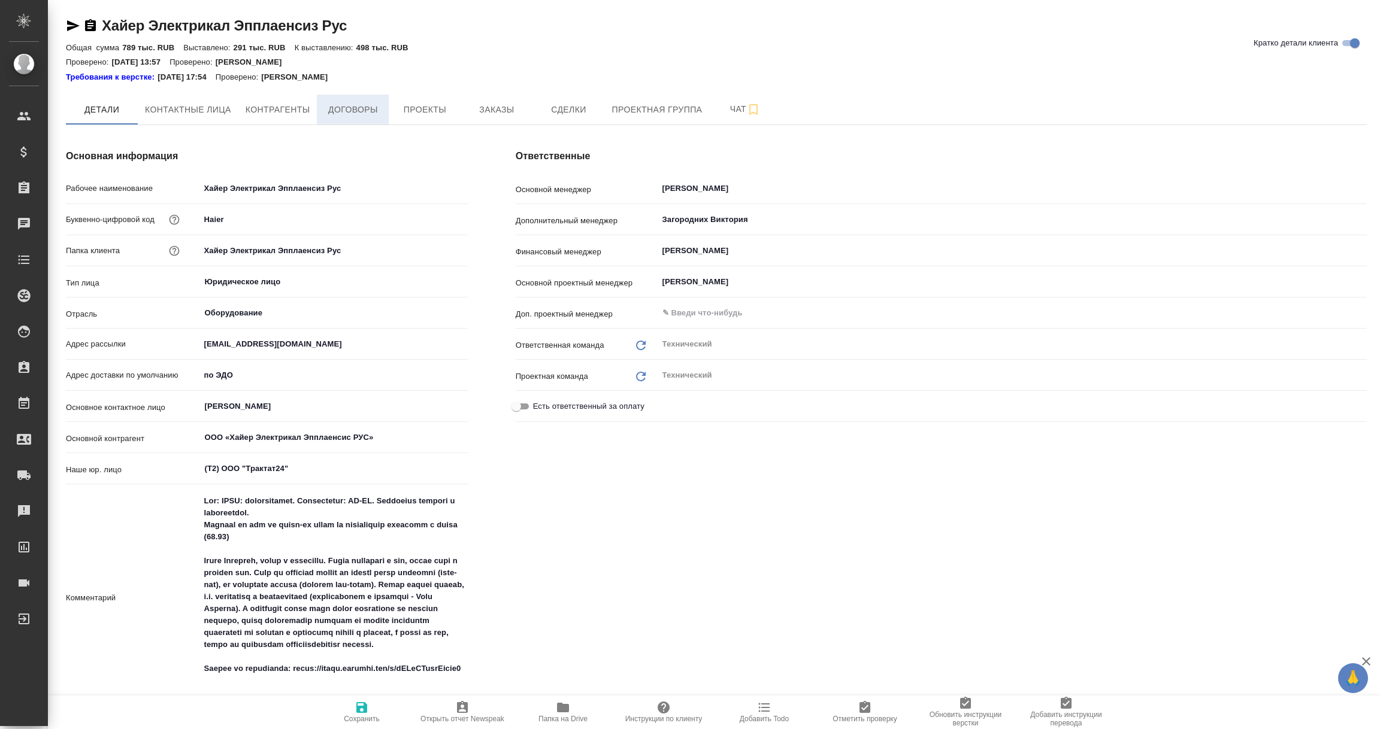
type textarea "x"
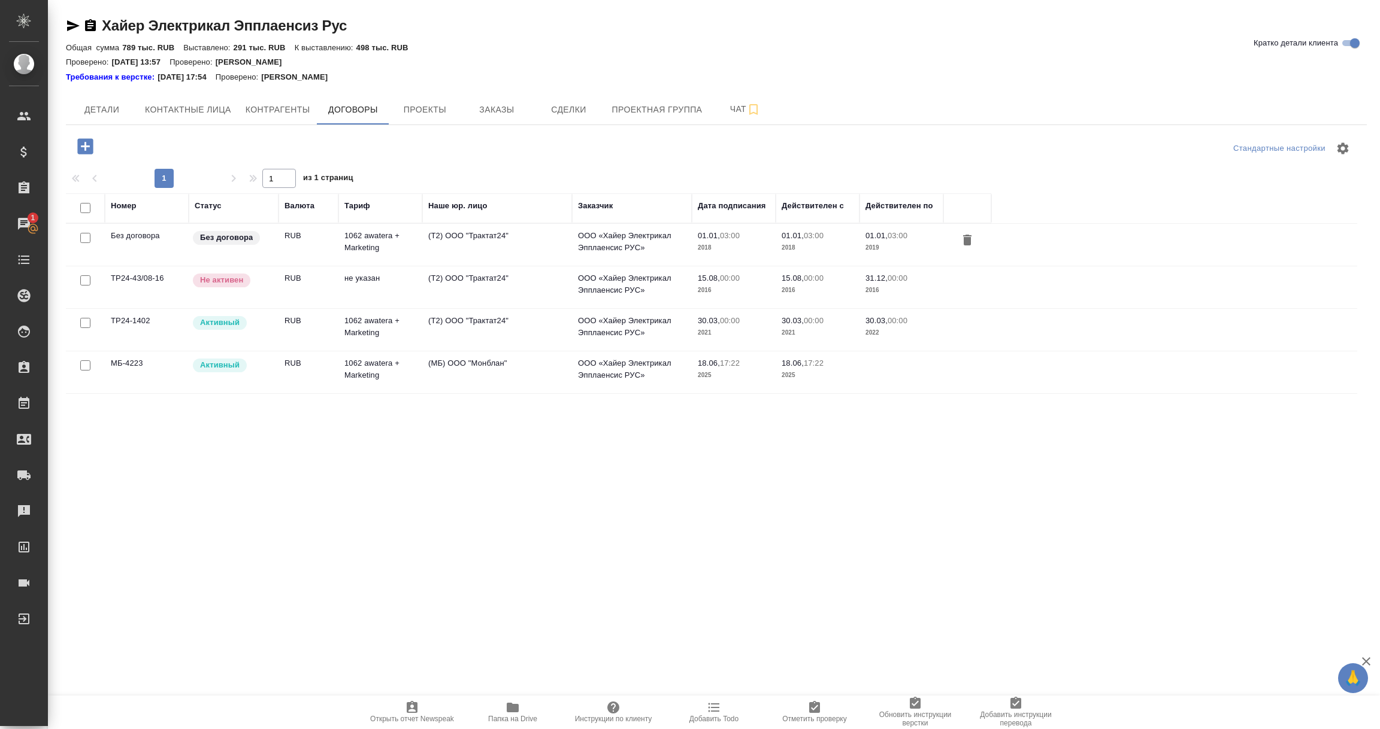
click at [488, 336] on td "(Т2) ООО "Трактат24"" at bounding box center [497, 330] width 150 height 42
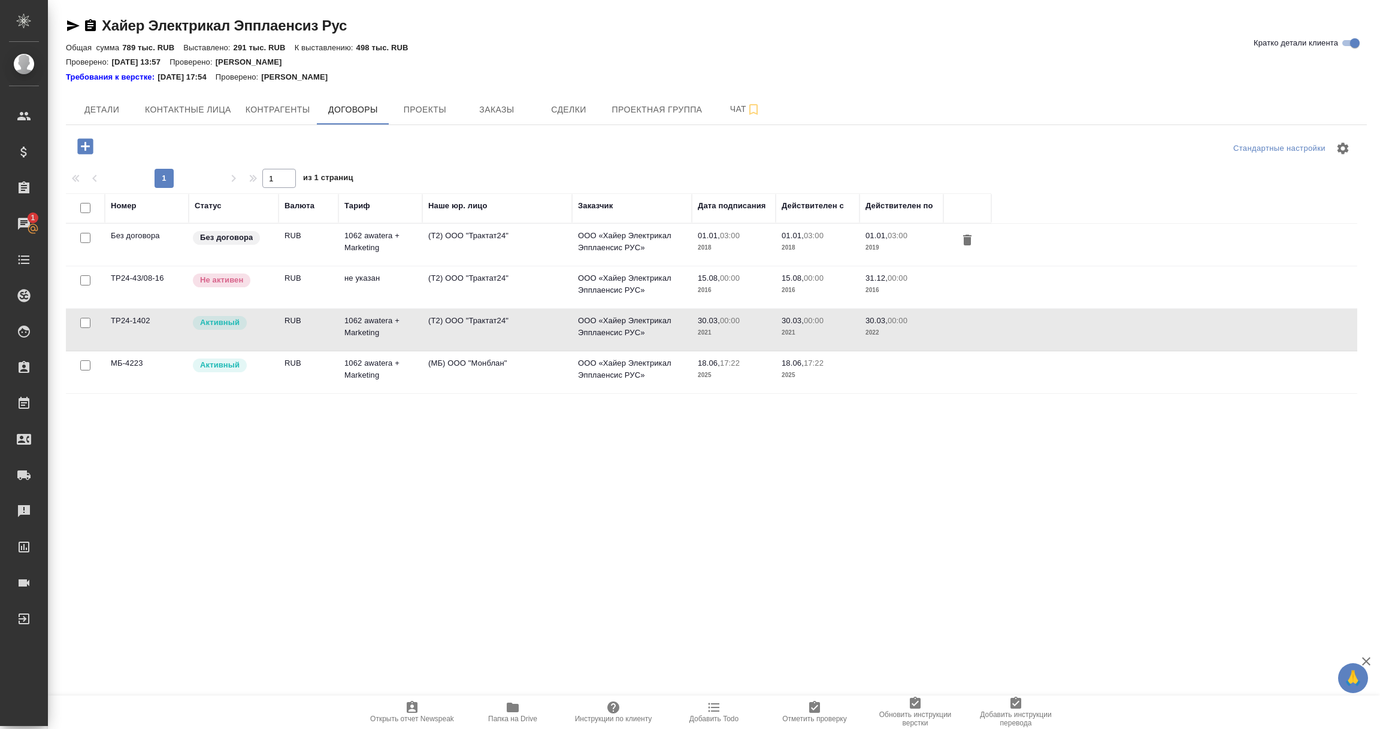
click at [488, 336] on td "(Т2) ООО "Трактат24"" at bounding box center [497, 330] width 150 height 42
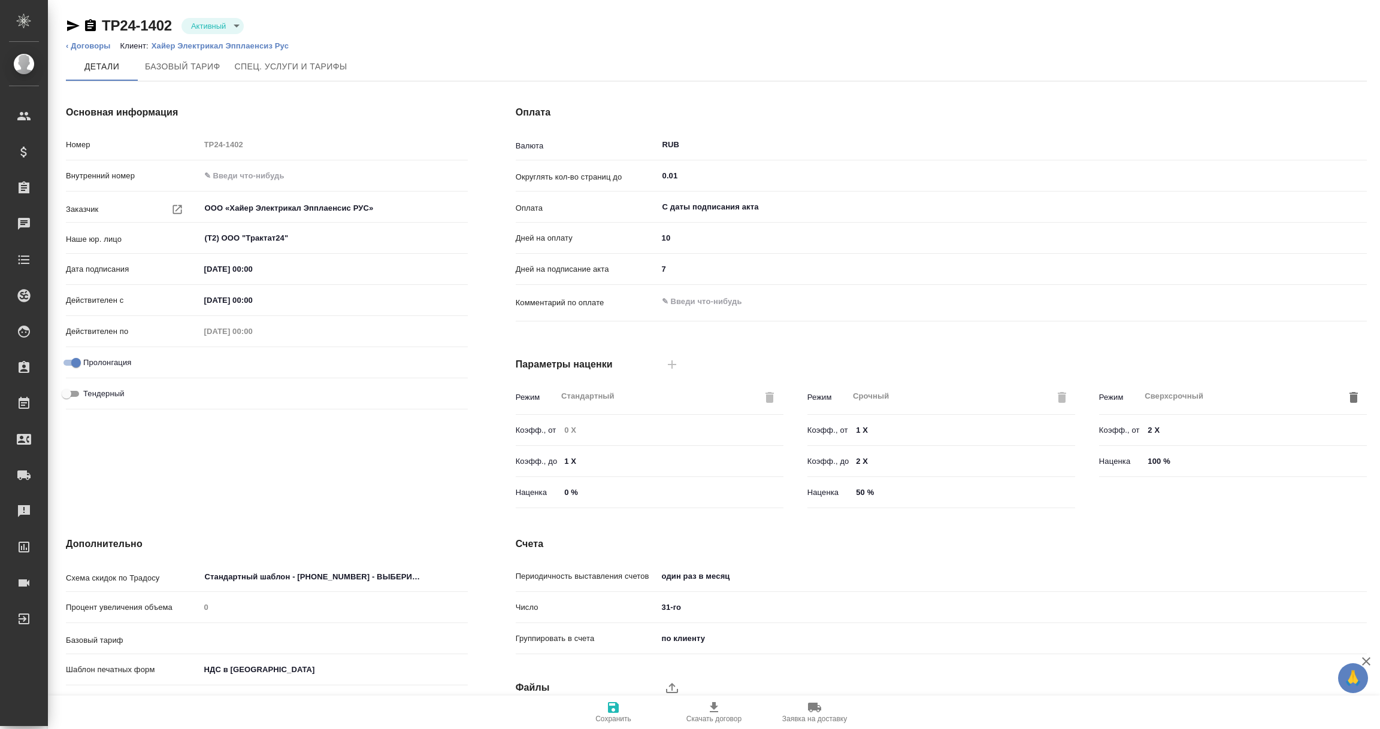
type input "1062 awatera + Marketing"
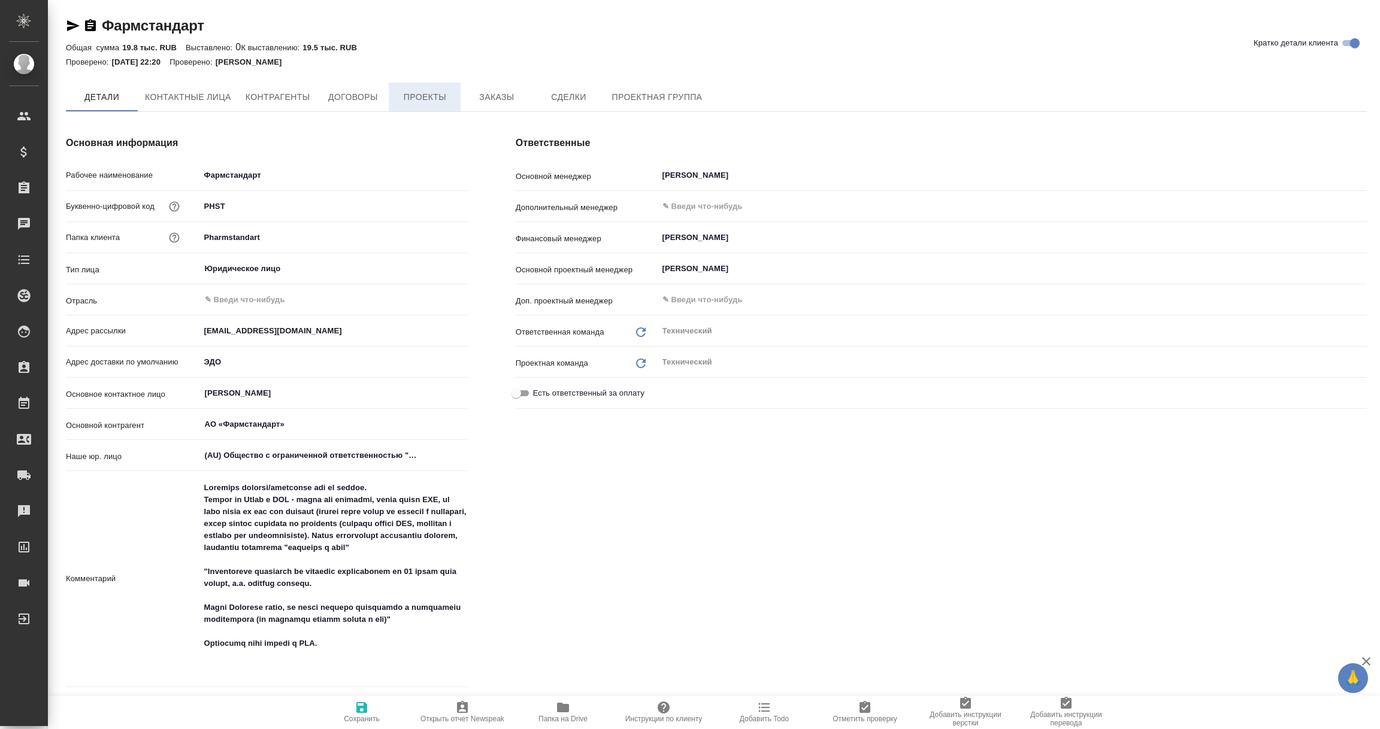
type textarea "x"
click at [361, 101] on span "Договоры" at bounding box center [352, 97] width 57 height 15
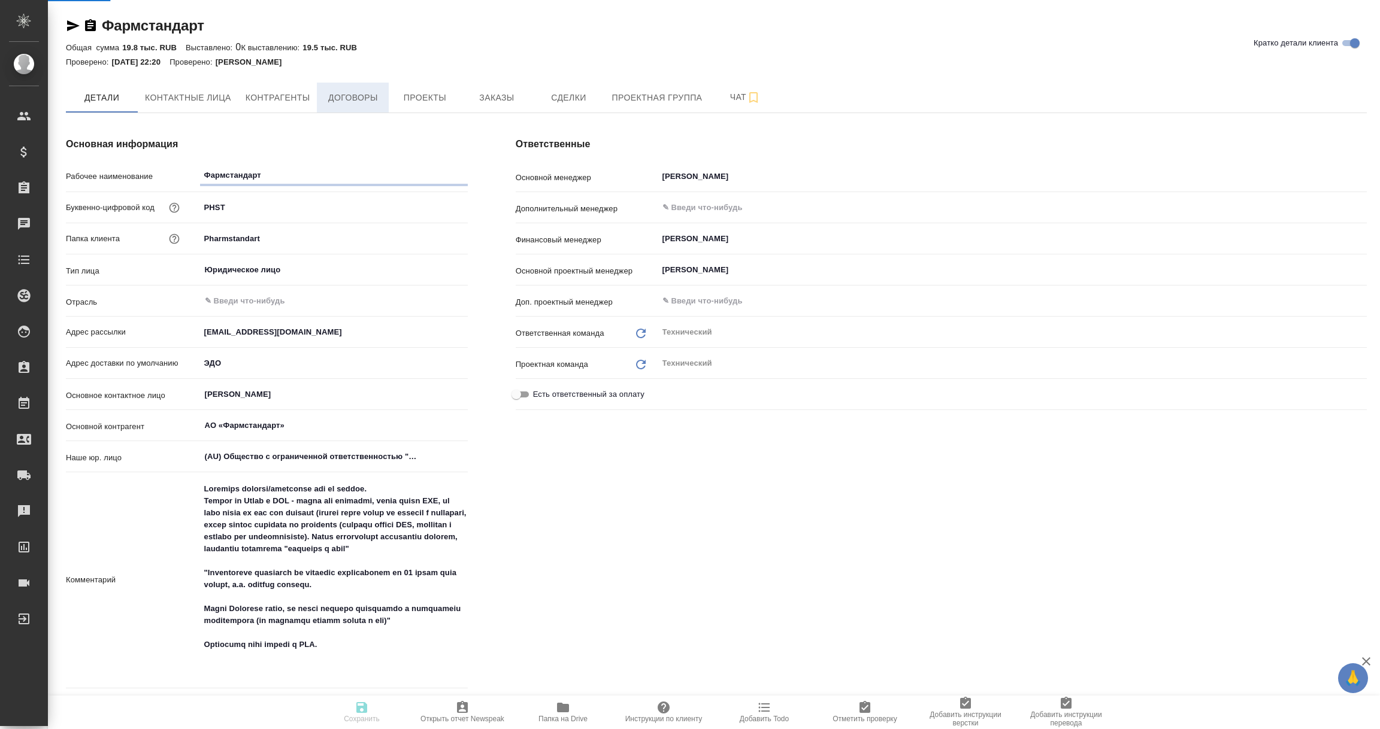
type textarea "x"
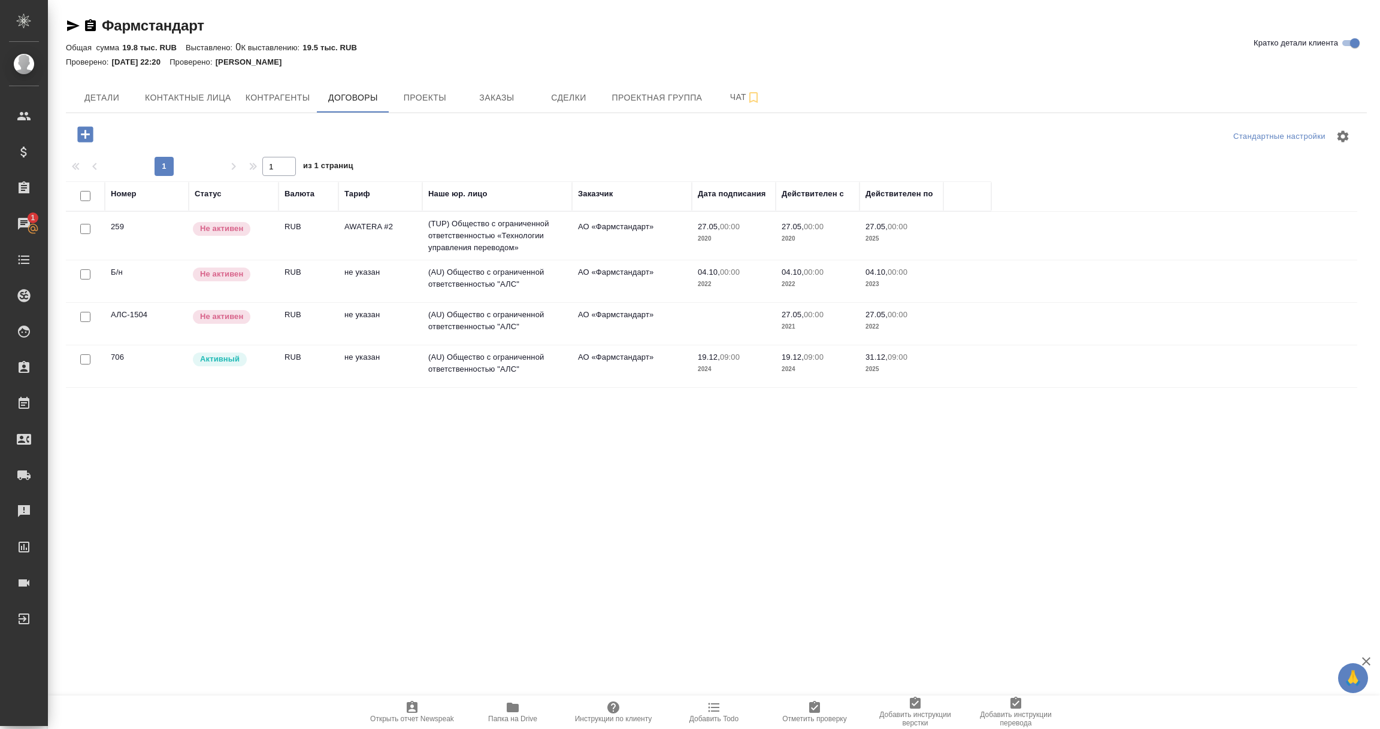
click at [468, 361] on td "(AU) Общество с ограниченной ответственностью "АЛС"" at bounding box center [497, 367] width 150 height 42
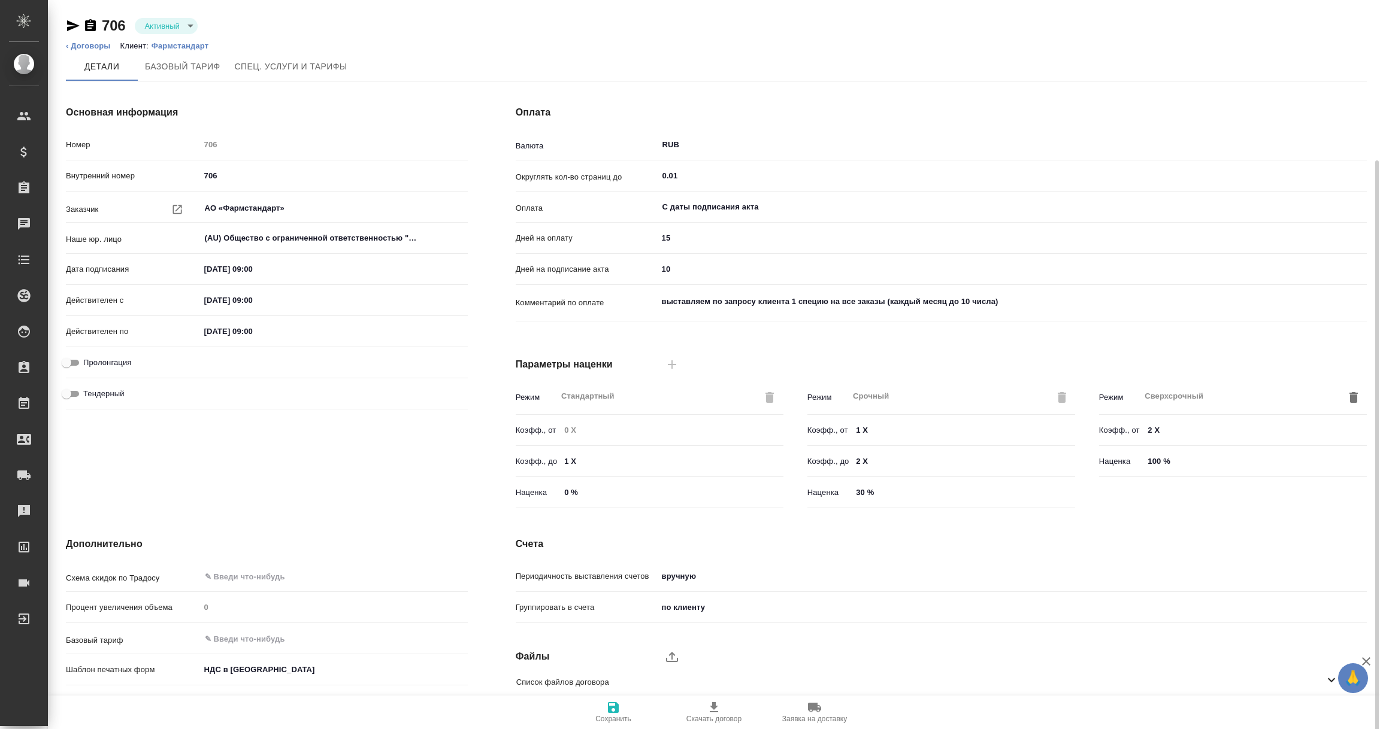
scroll to position [84, 0]
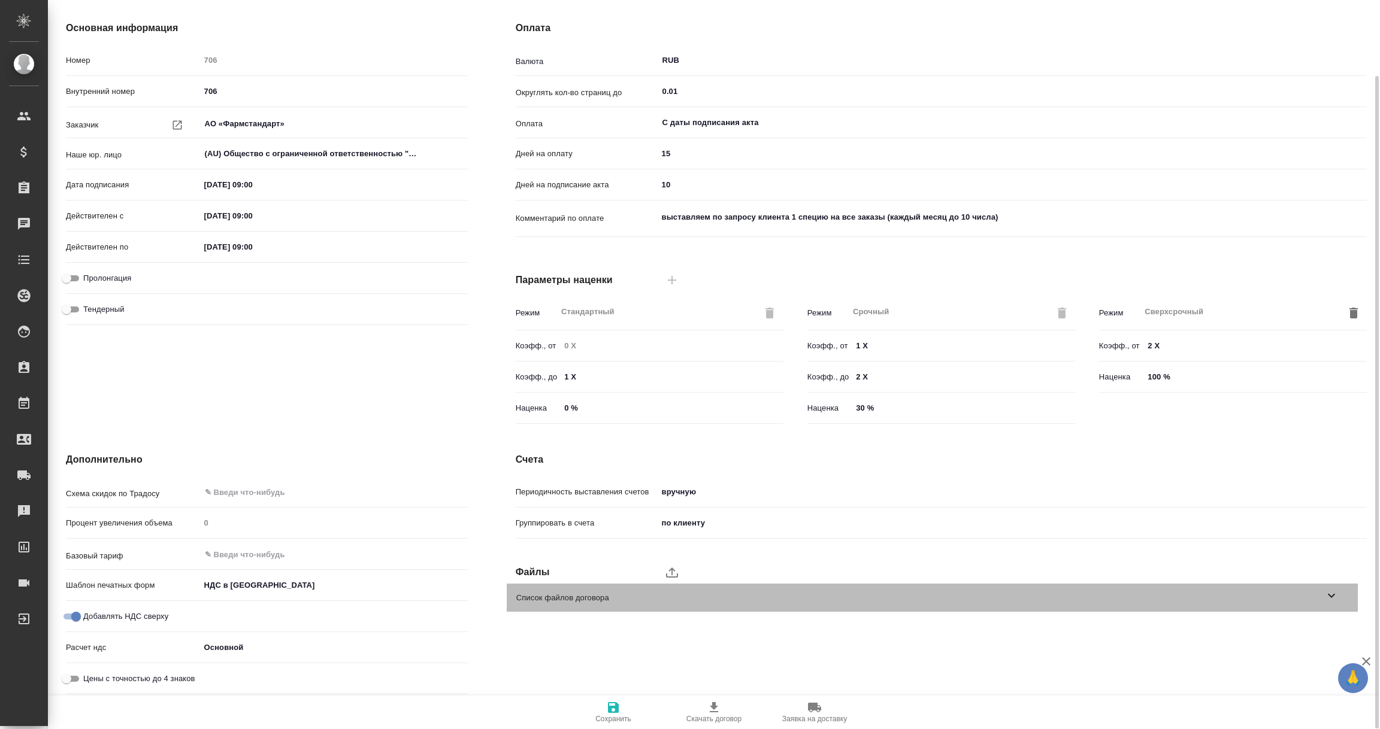
click at [1332, 599] on icon at bounding box center [1331, 596] width 14 height 14
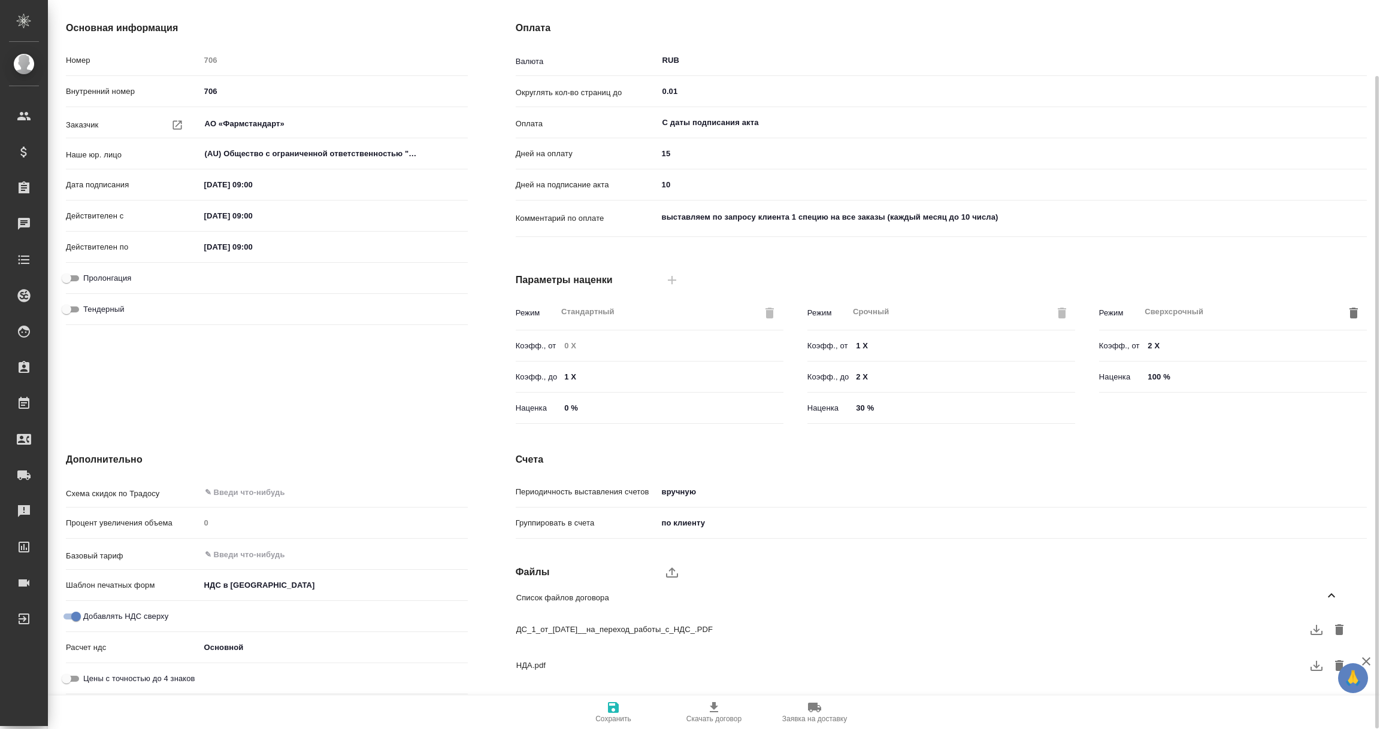
scroll to position [146, 0]
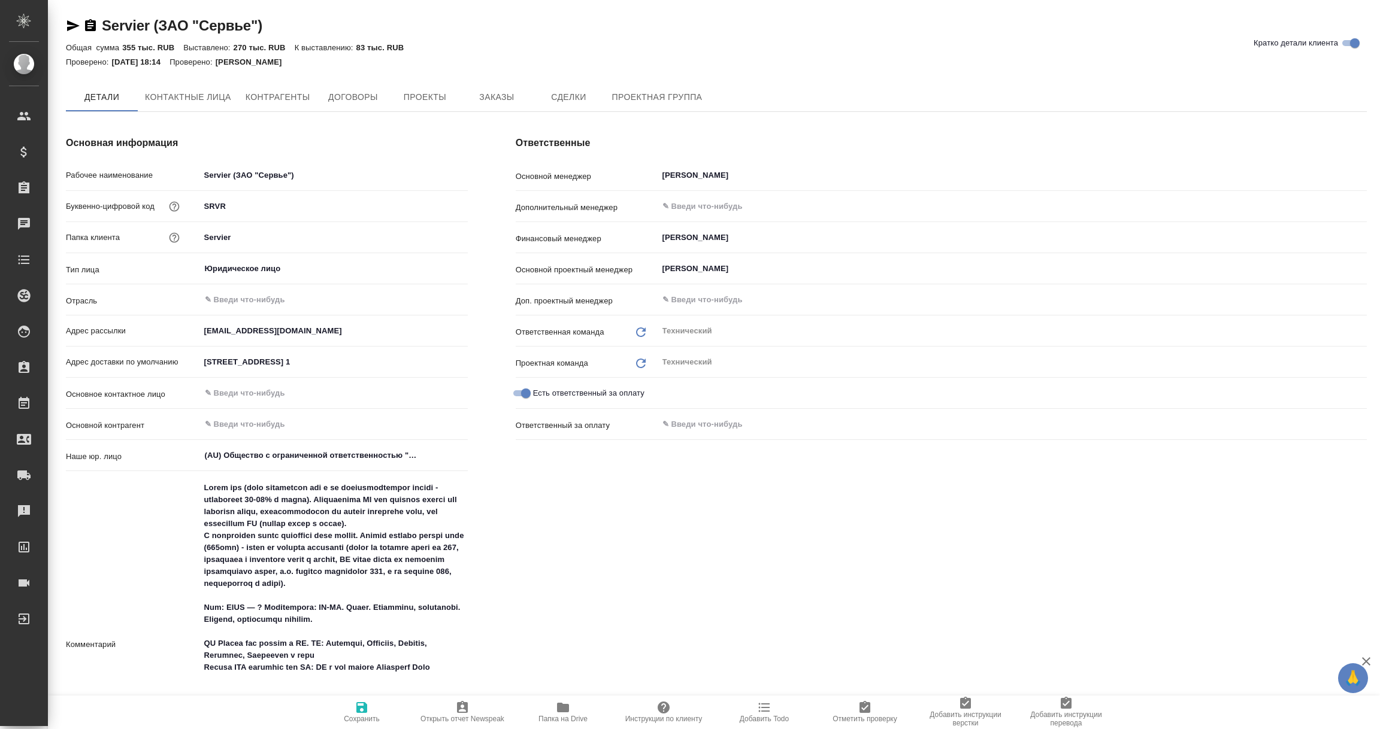
type textarea "x"
click at [365, 95] on span "Договоры" at bounding box center [352, 97] width 57 height 15
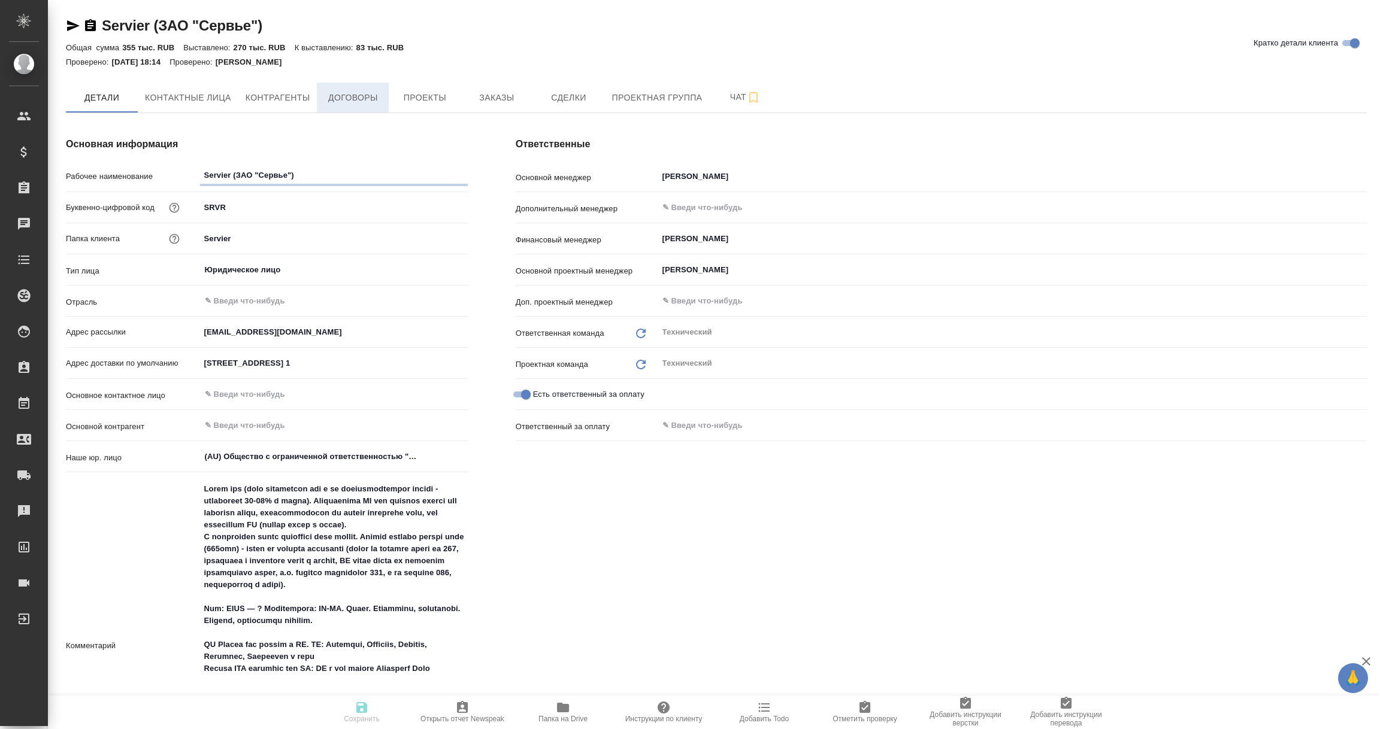
type textarea "x"
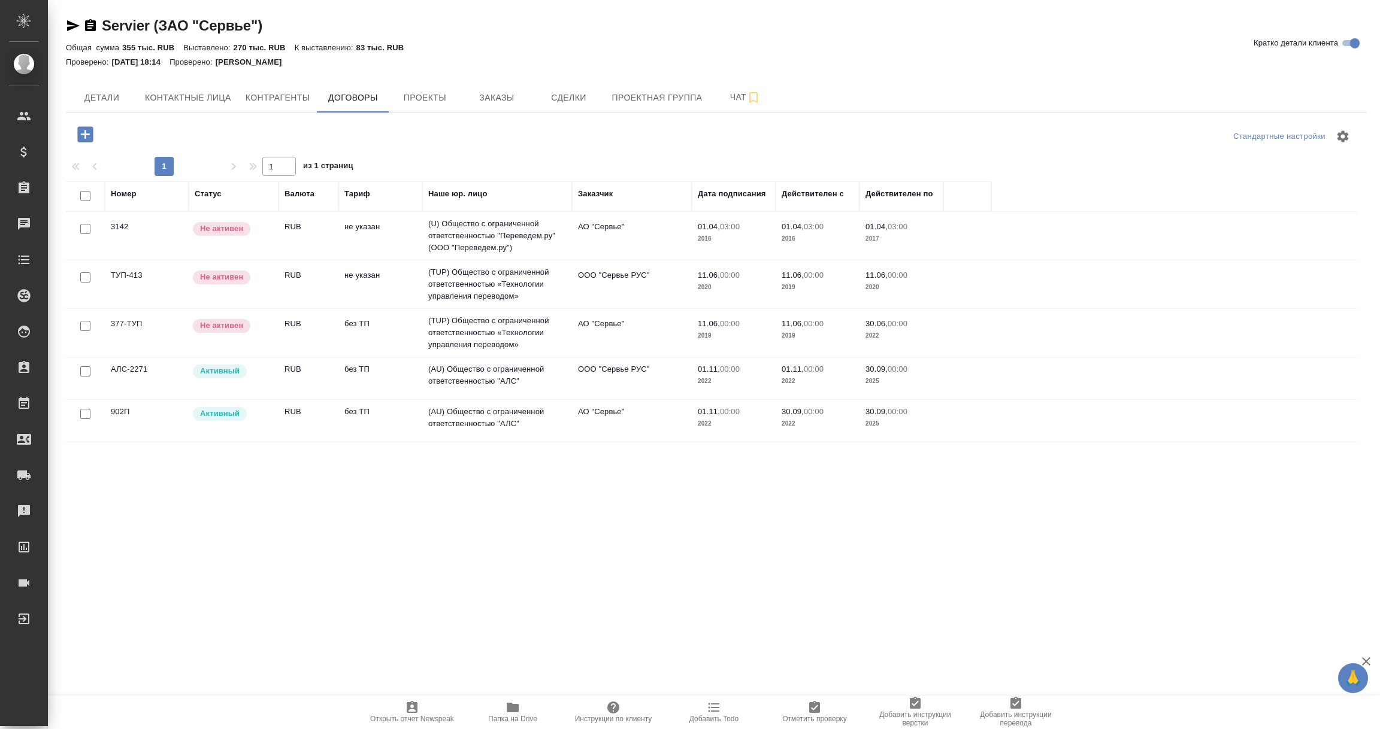
click at [494, 377] on td "(AU) Общество с ограниченной ответственностью "АЛС"" at bounding box center [497, 379] width 150 height 42
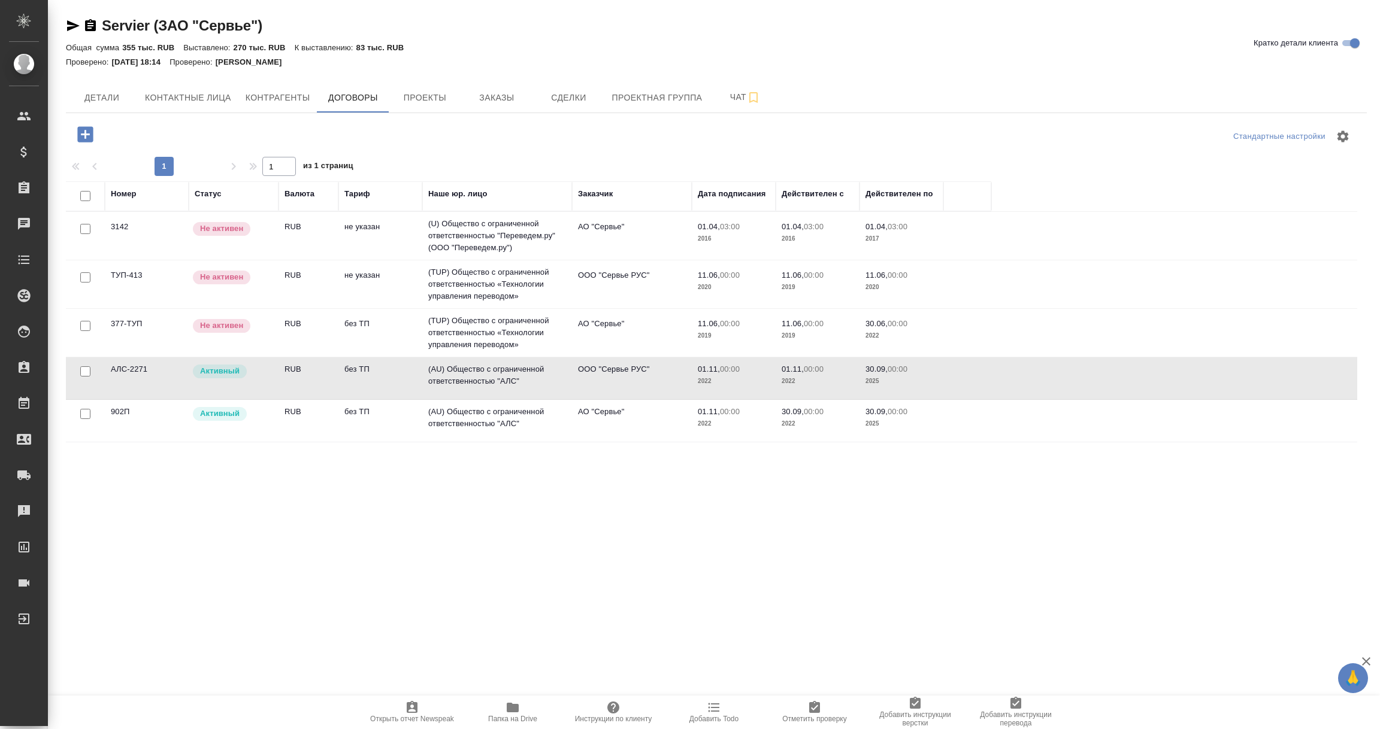
click at [494, 377] on td "(AU) Общество с ограниченной ответственностью "АЛС"" at bounding box center [497, 379] width 150 height 42
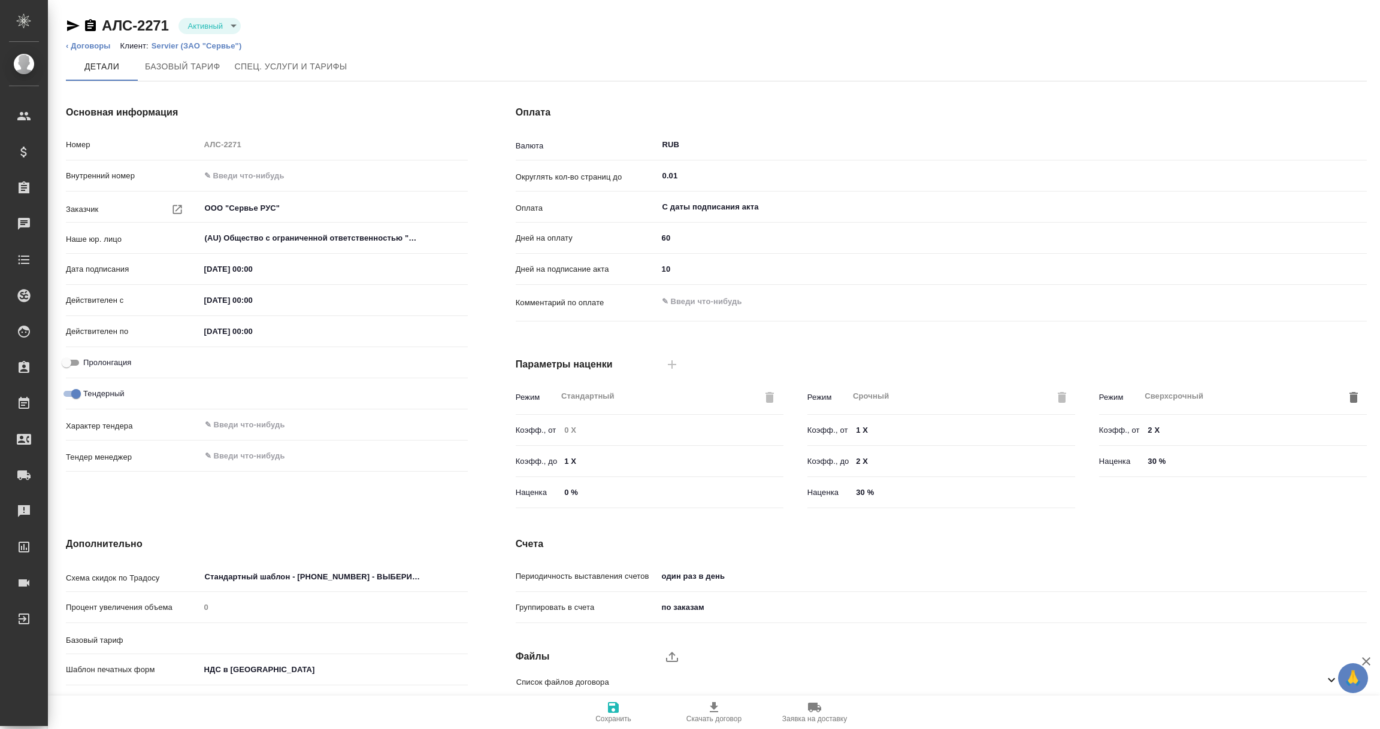
type input "без ТП"
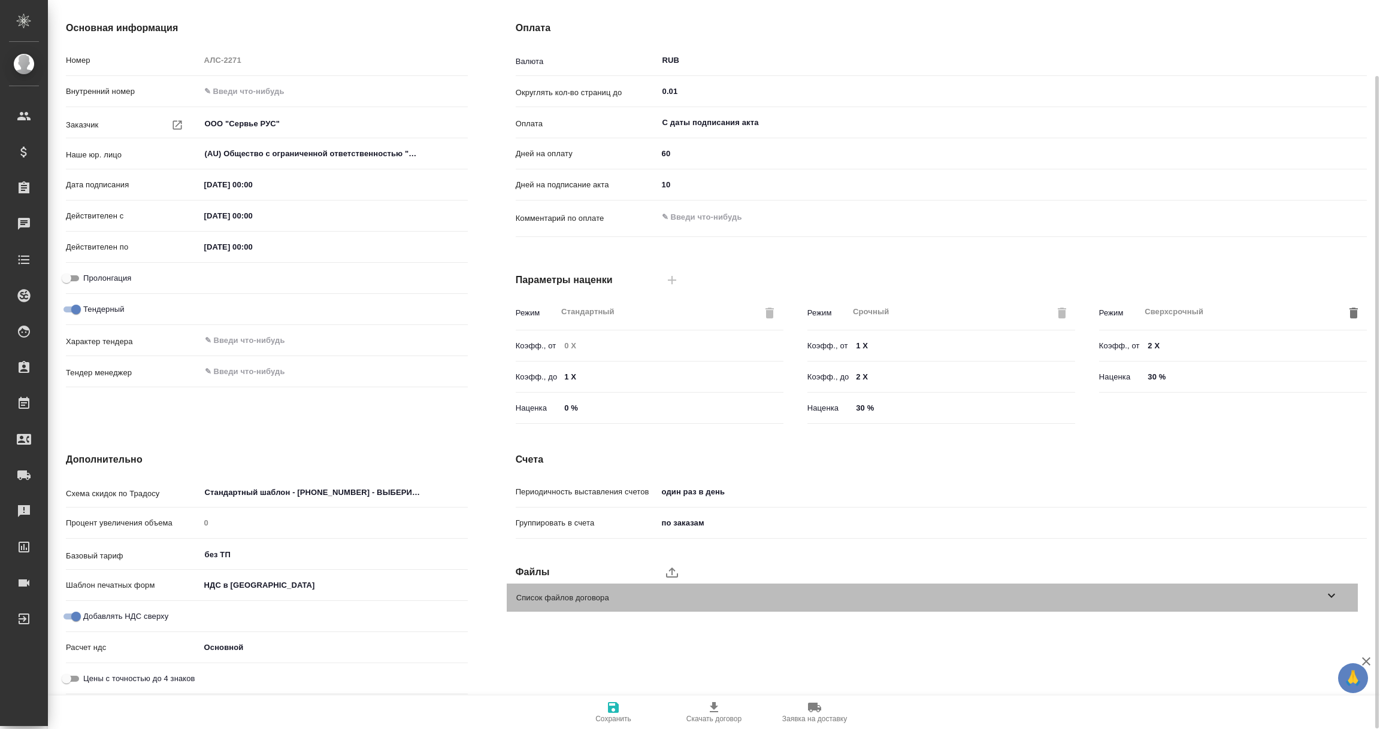
click at [1337, 595] on icon at bounding box center [1331, 596] width 14 height 14
click at [1336, 595] on icon at bounding box center [1331, 596] width 14 height 14
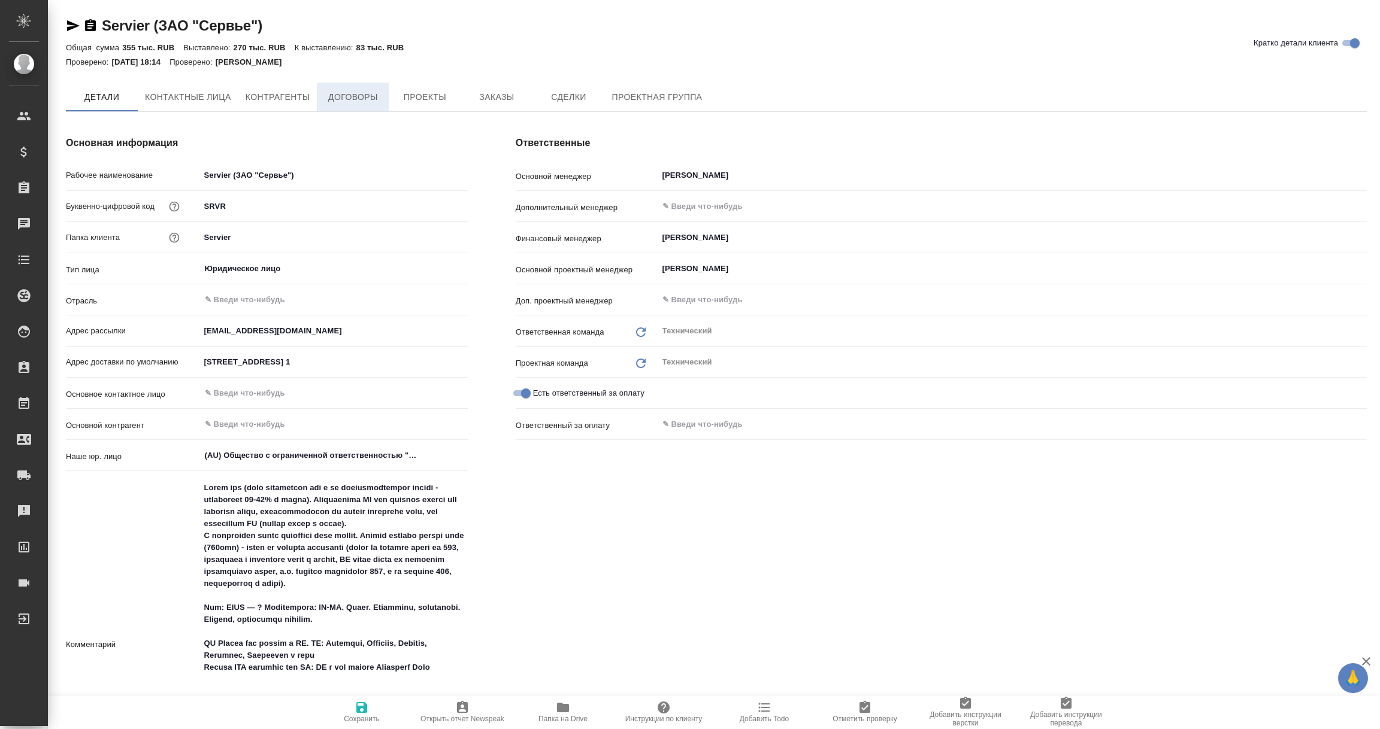
type textarea "x"
click at [347, 96] on span "Договоры" at bounding box center [352, 97] width 57 height 15
type textarea "x"
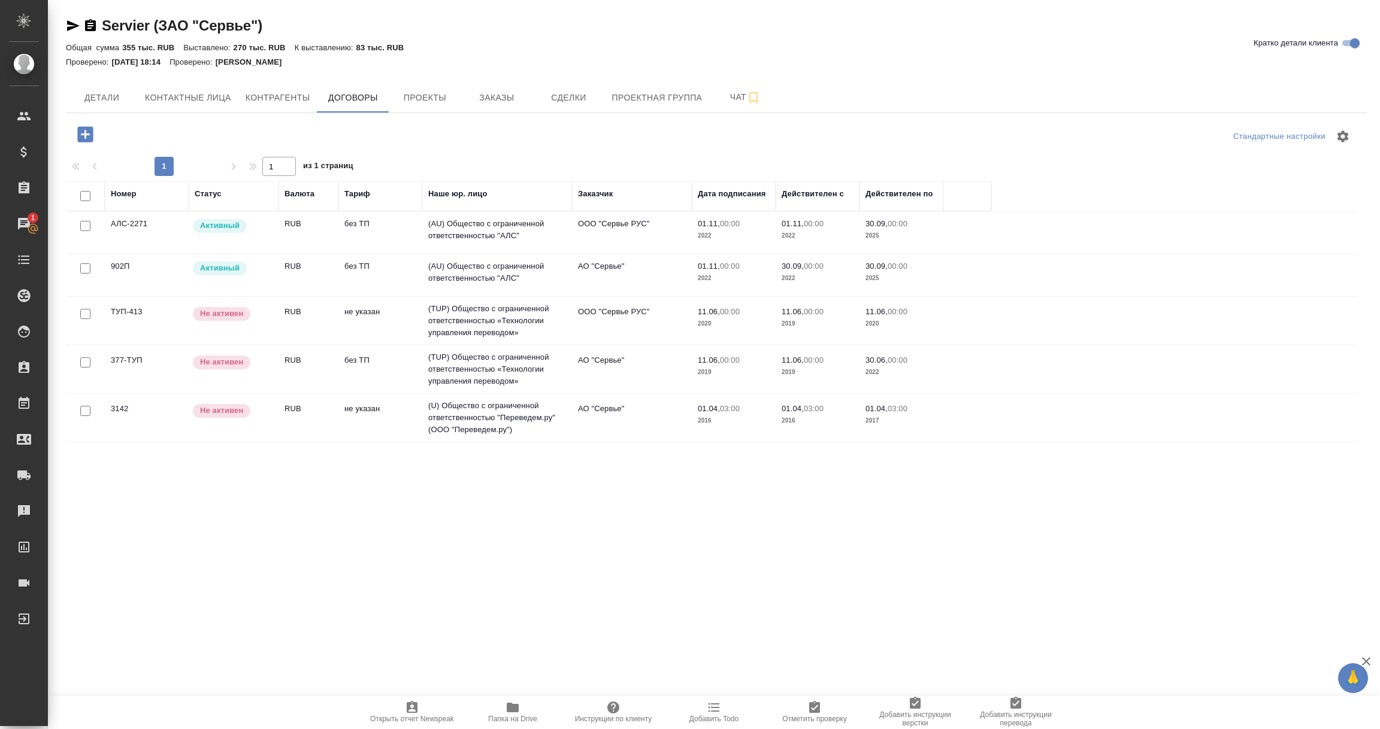
click at [505, 265] on td "(AU) Общество с ограниченной ответственностью "АЛС"" at bounding box center [497, 276] width 150 height 42
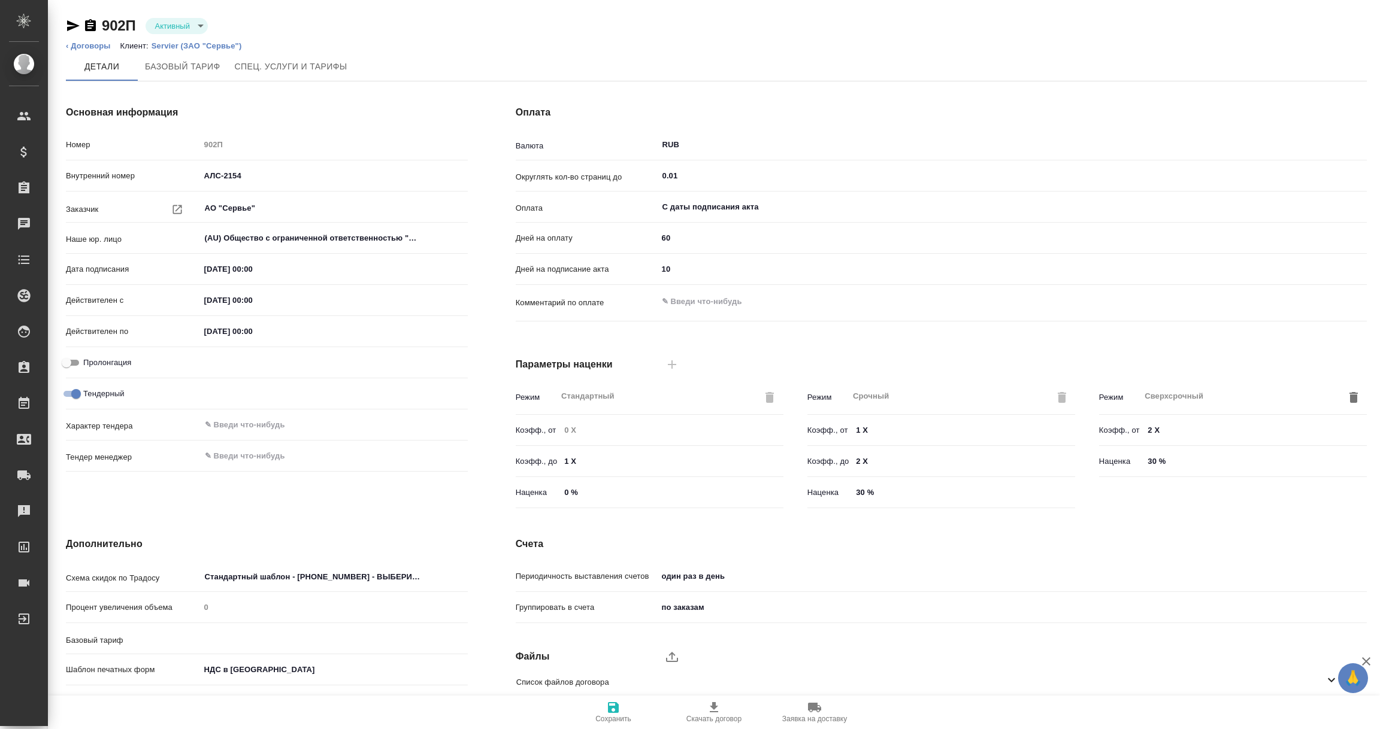
type input "без ТП"
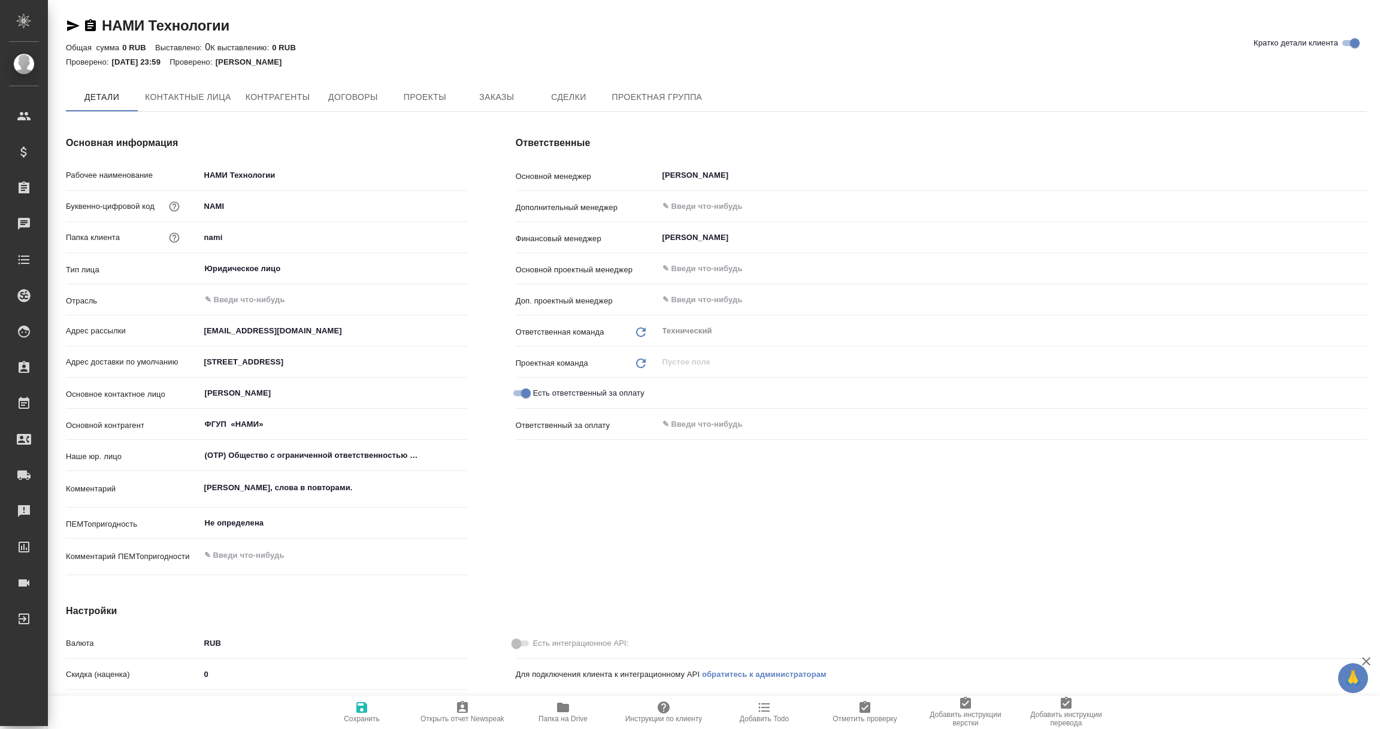
type textarea "x"
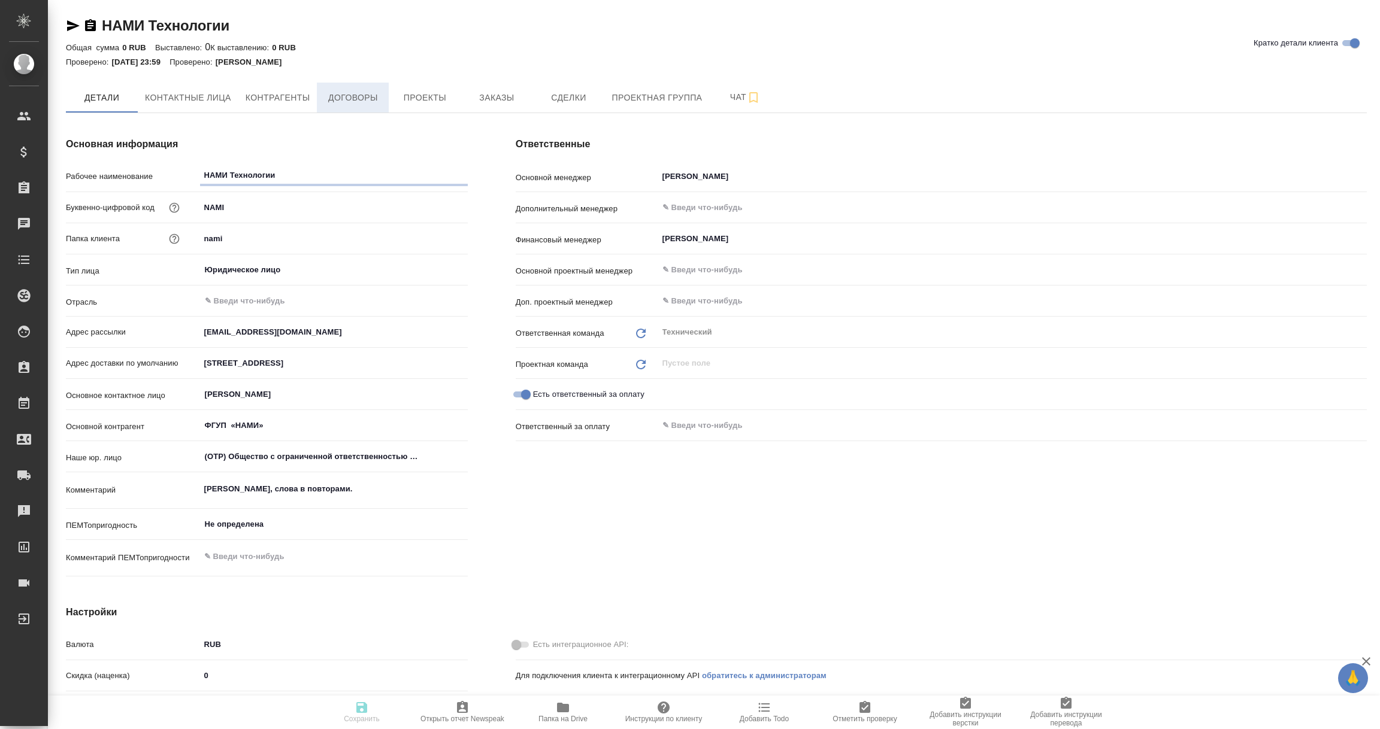
type textarea "x"
click at [358, 92] on span "Договоры" at bounding box center [352, 97] width 57 height 15
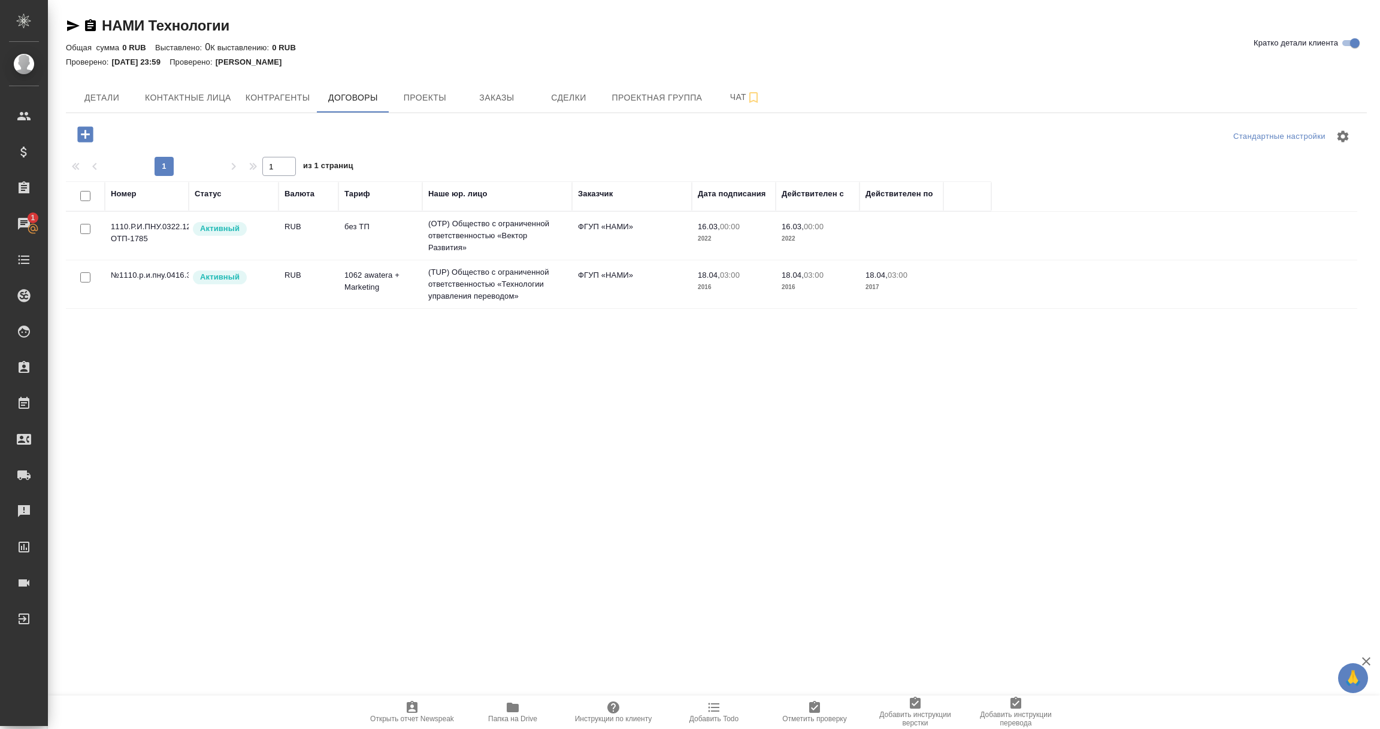
click at [470, 281] on td "(TUP) Общество с ограниченной ответственностью «Технологии управления переводом»" at bounding box center [497, 285] width 150 height 48
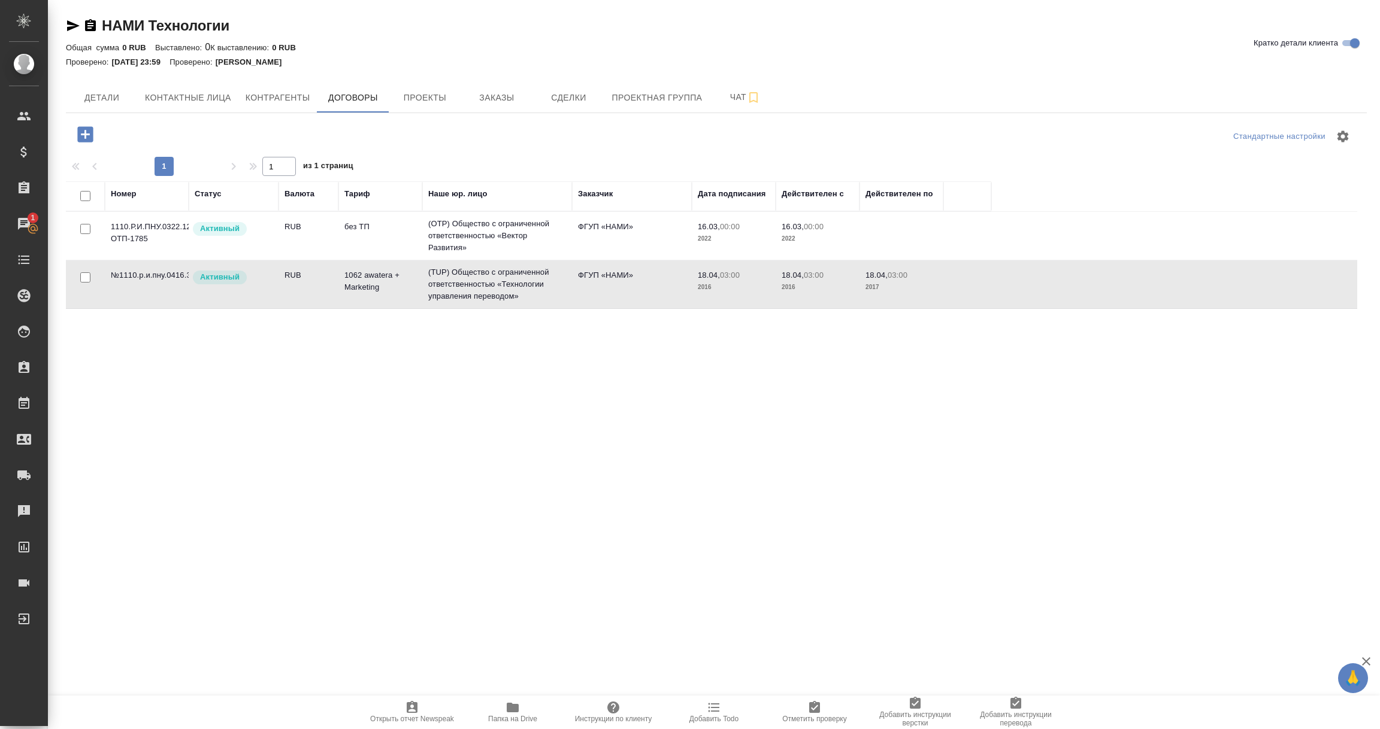
click at [470, 281] on td "(TUP) Общество с ограниченной ответственностью «Технологии управления переводом»" at bounding box center [497, 285] width 150 height 48
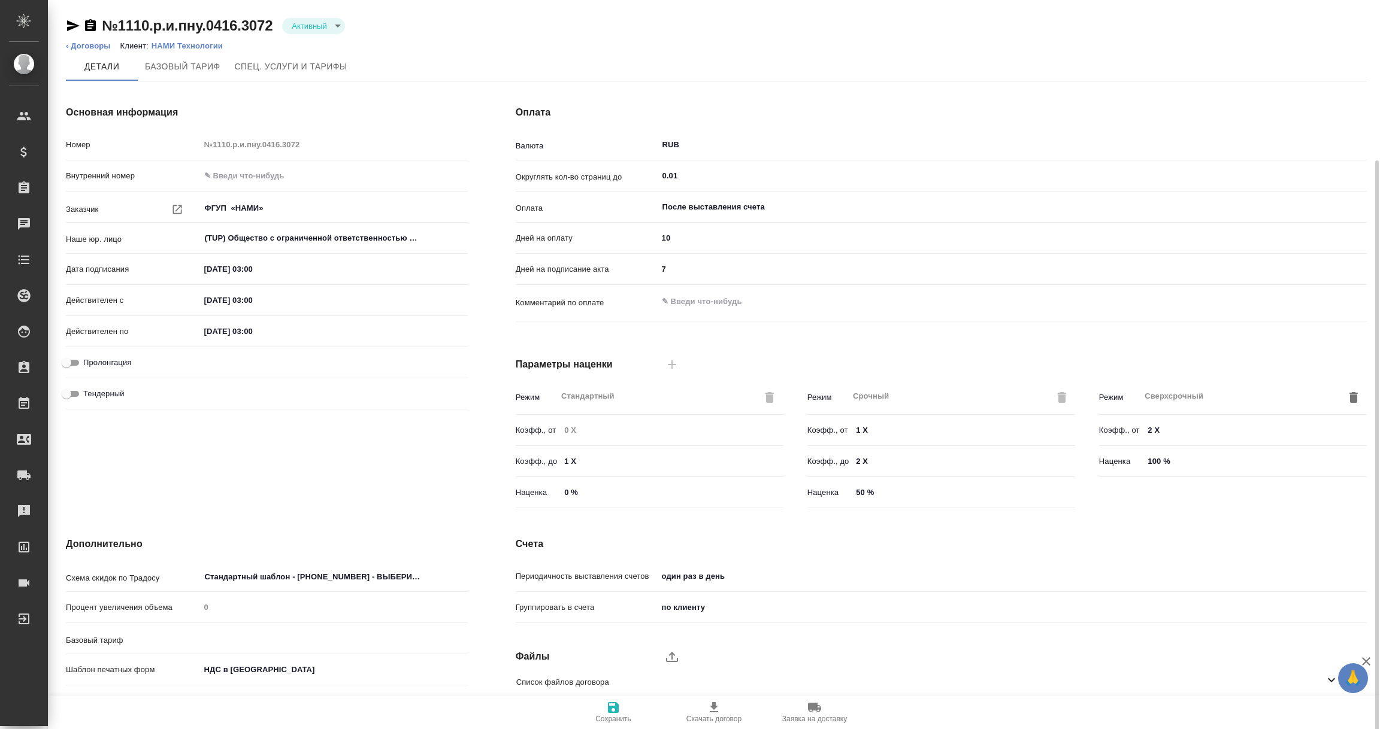
scroll to position [84, 0]
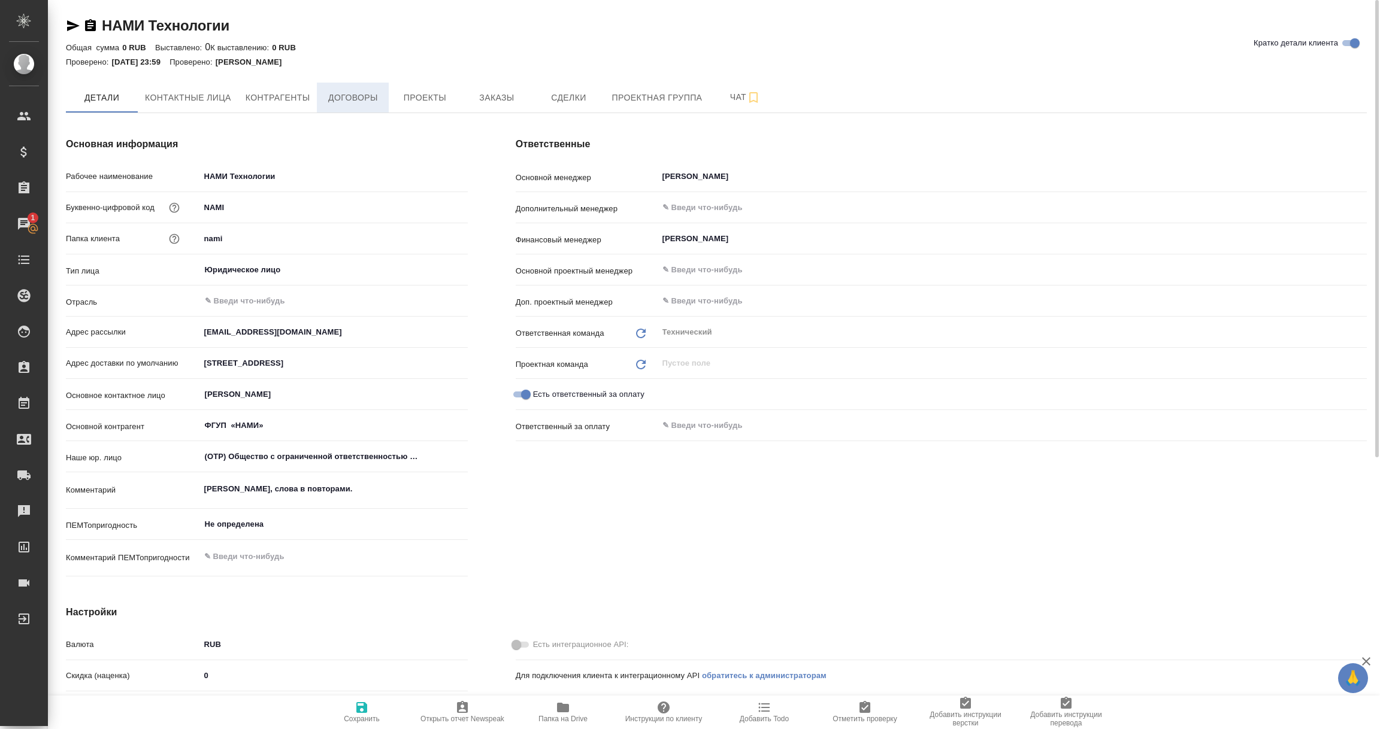
click at [358, 92] on span "Договоры" at bounding box center [352, 97] width 57 height 15
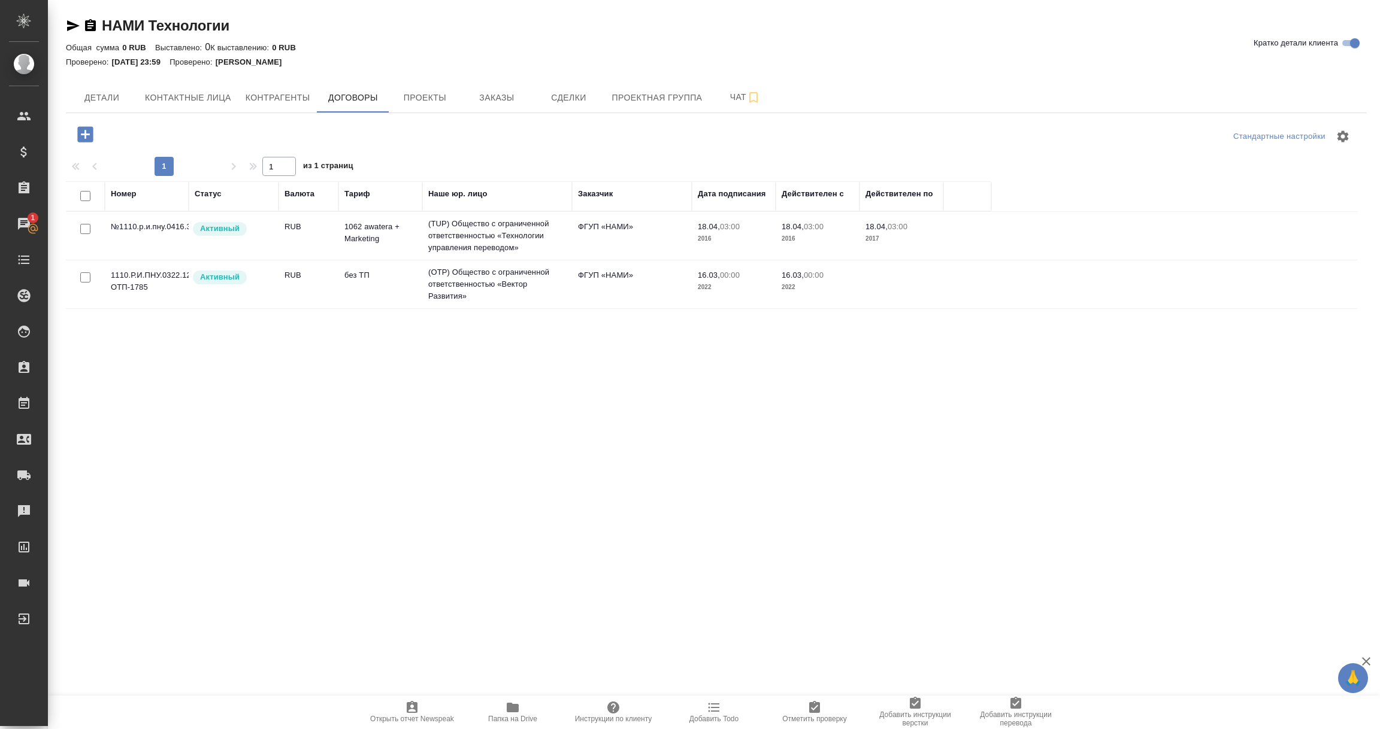
click at [461, 229] on td "(TUP) Общество с ограниченной ответственностью «Технологии управления переводом»" at bounding box center [497, 236] width 150 height 48
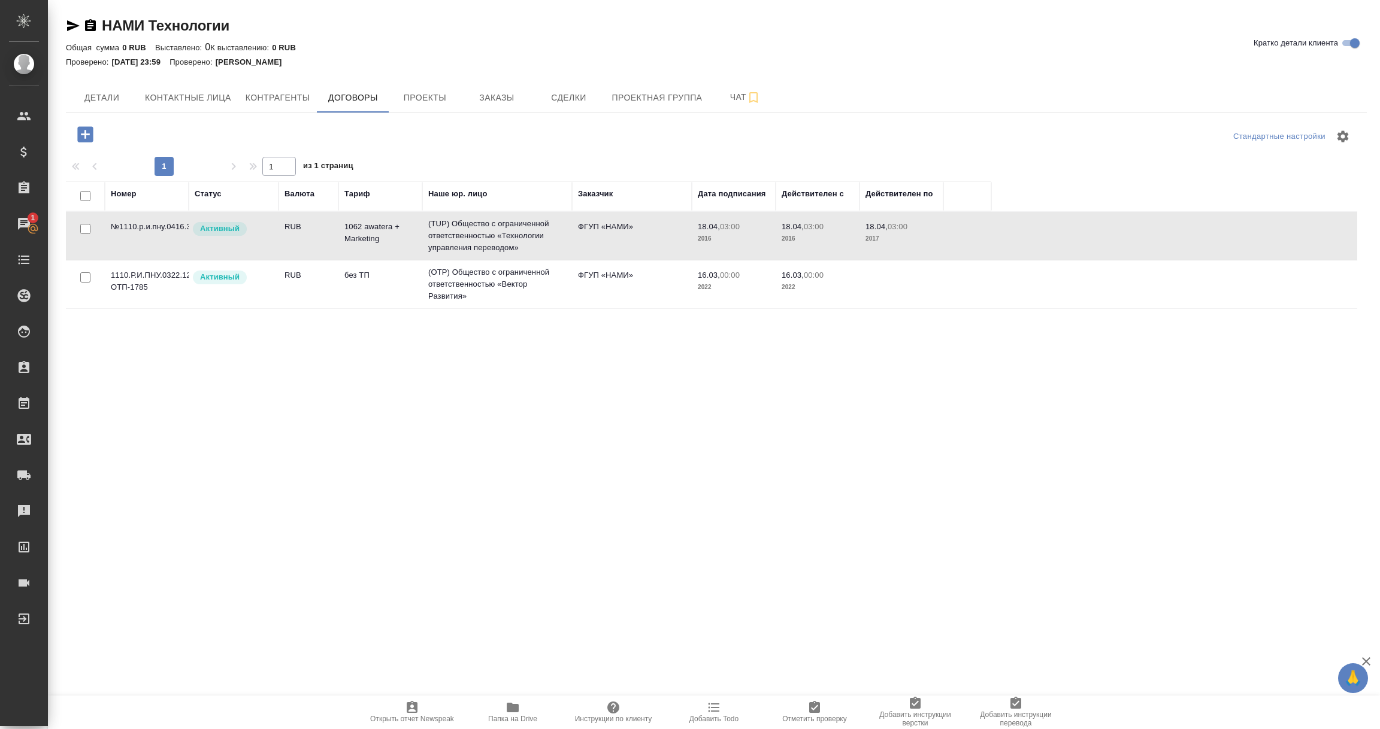
click at [461, 229] on td "(TUP) Общество с ограниченной ответственностью «Технологии управления переводом»" at bounding box center [497, 236] width 150 height 48
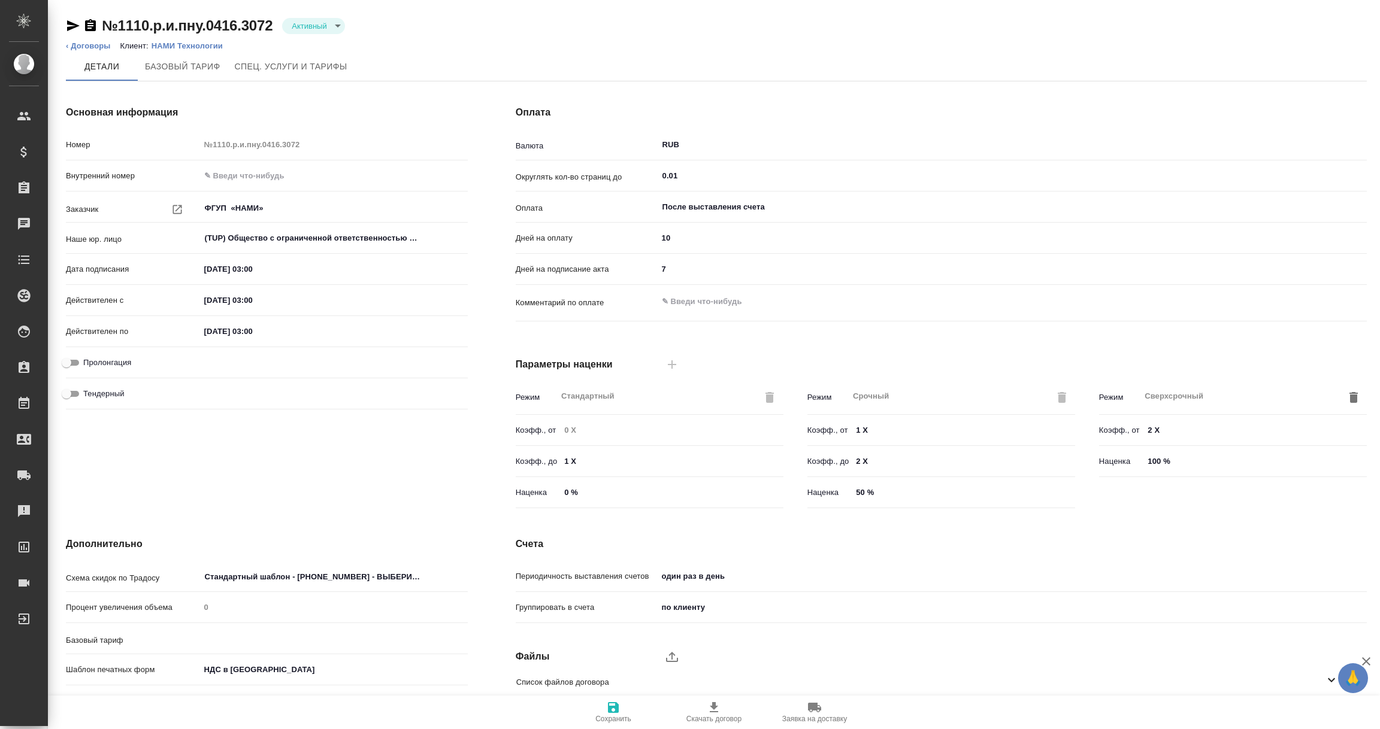
scroll to position [84, 0]
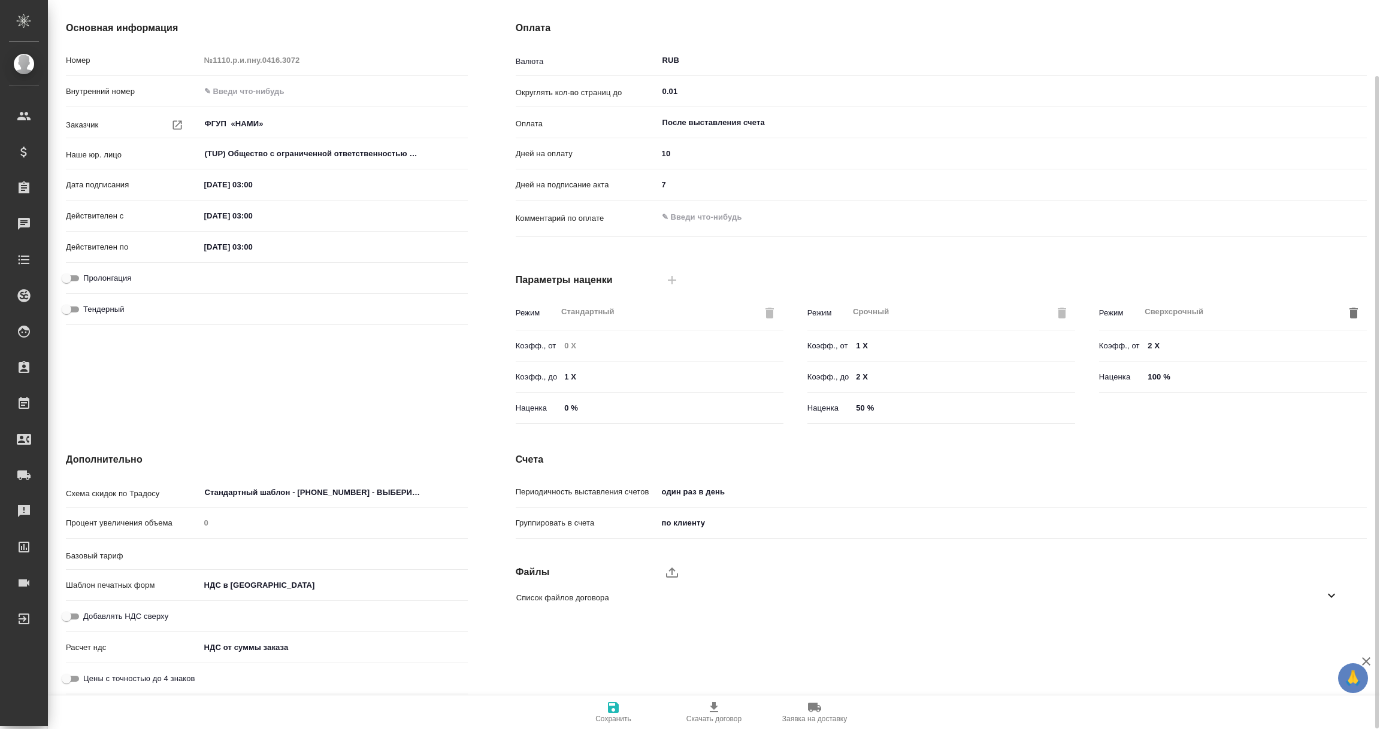
click at [1336, 594] on icon at bounding box center [1331, 596] width 14 height 14
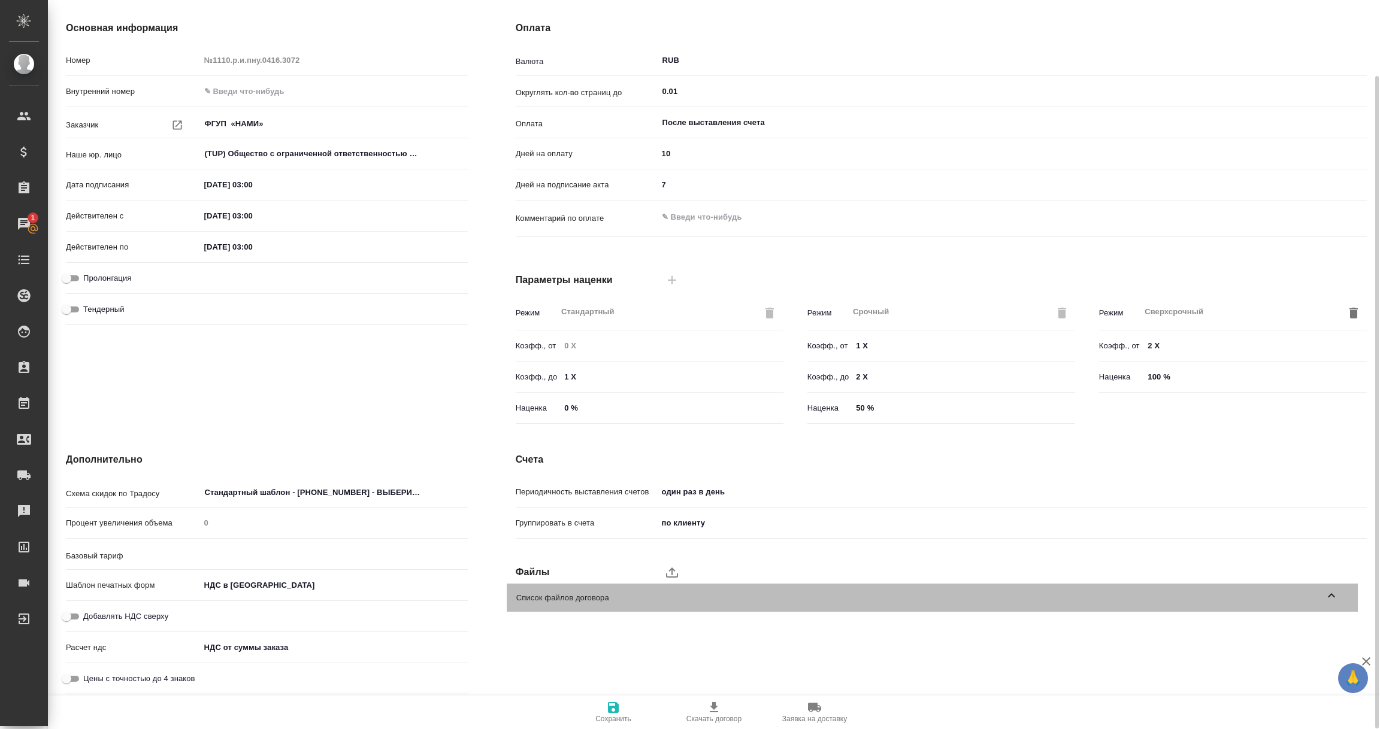
click at [1329, 598] on icon at bounding box center [1331, 596] width 14 height 14
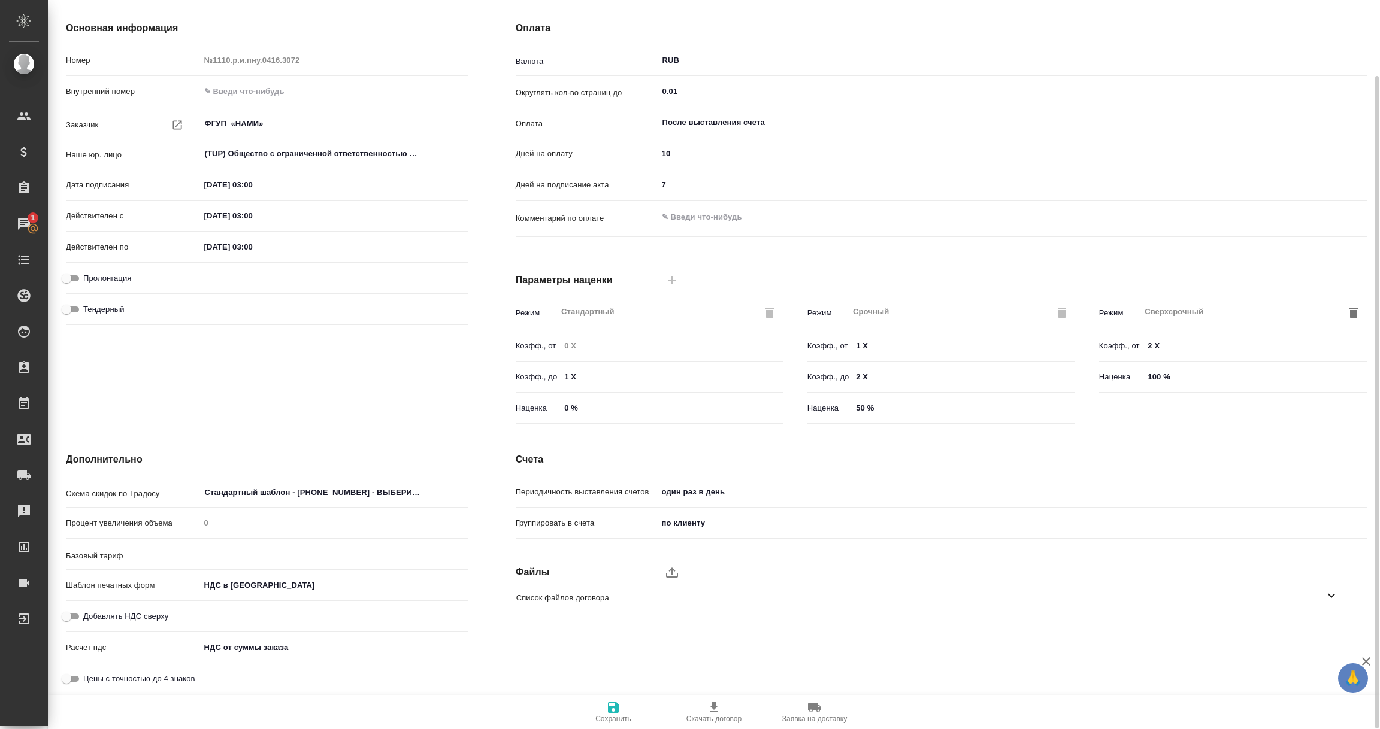
scroll to position [0, 0]
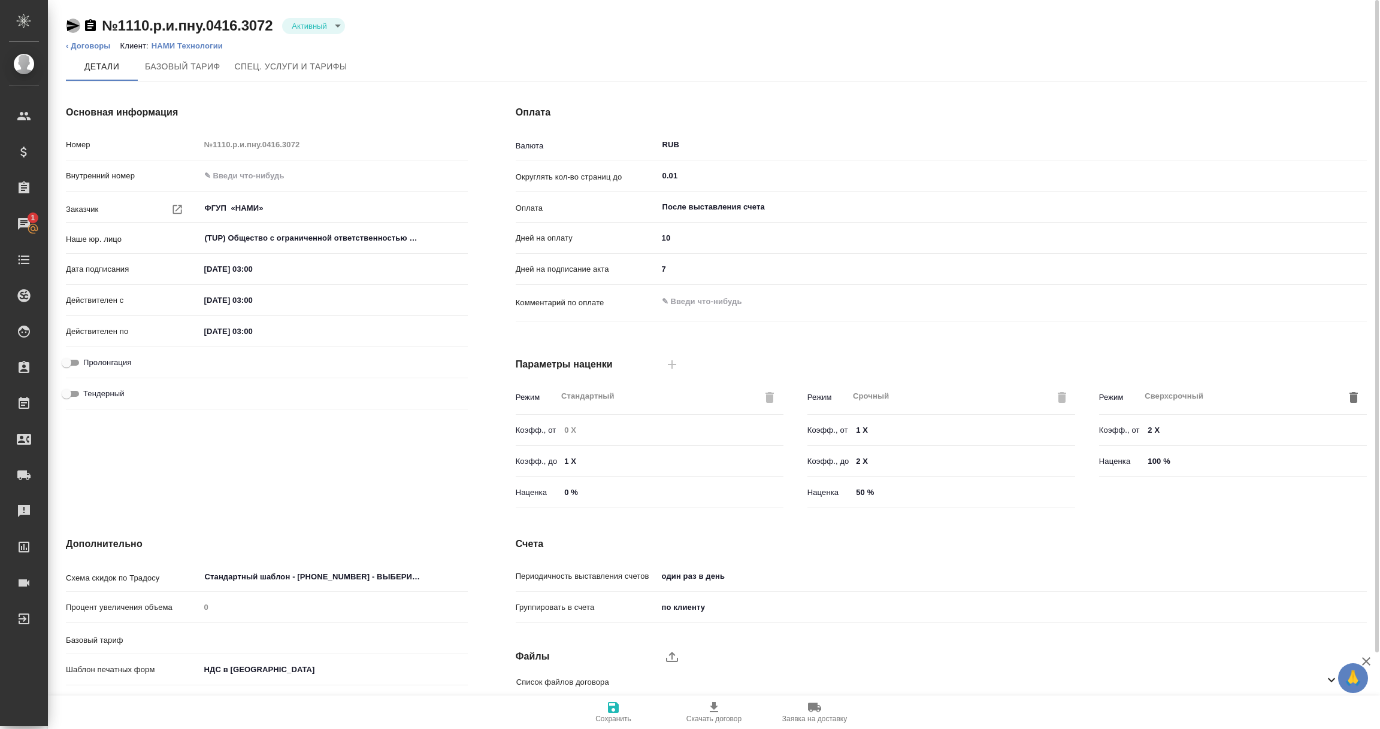
click at [68, 25] on icon "button" at bounding box center [73, 26] width 14 height 14
click at [192, 44] on p "НАМИ Технологии" at bounding box center [192, 45] width 80 height 9
click at [178, 44] on p "НАМИ Технологии" at bounding box center [192, 45] width 80 height 9
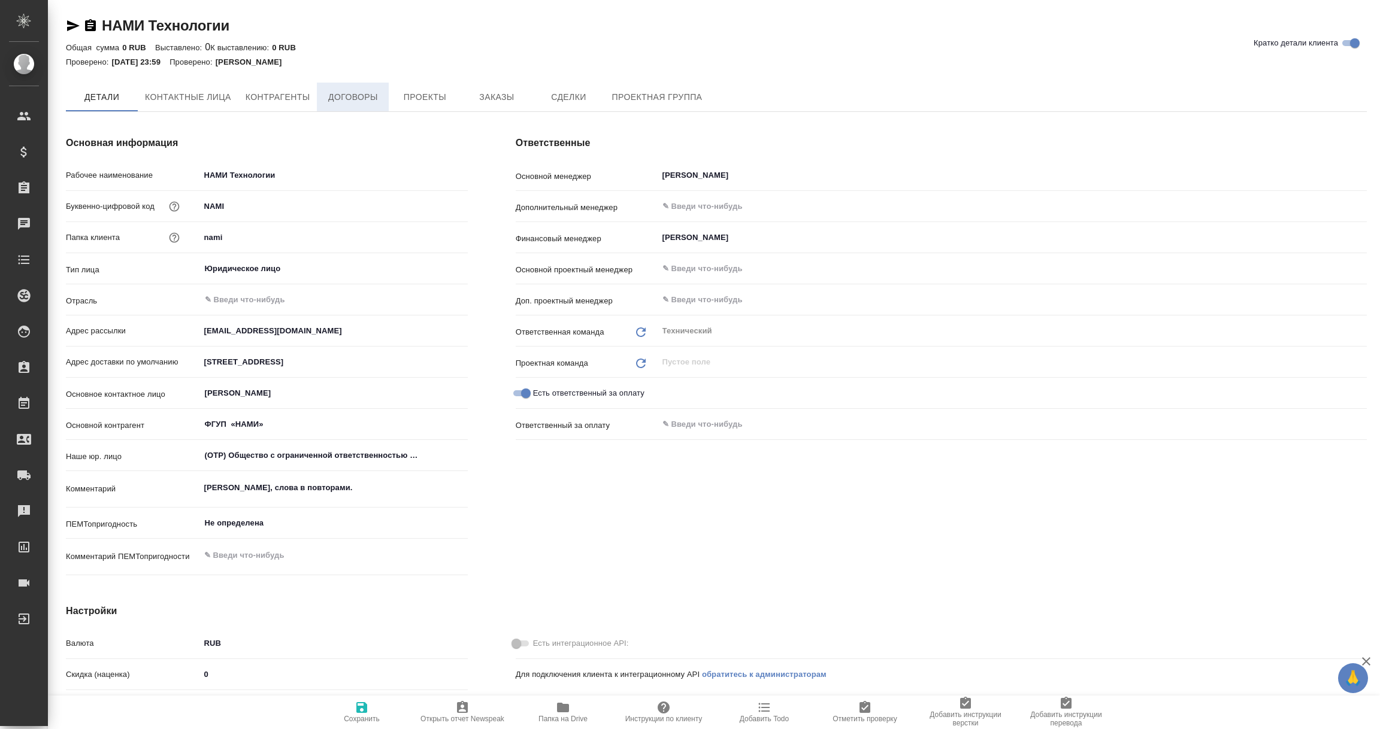
click at [353, 99] on span "Договоры" at bounding box center [352, 97] width 57 height 15
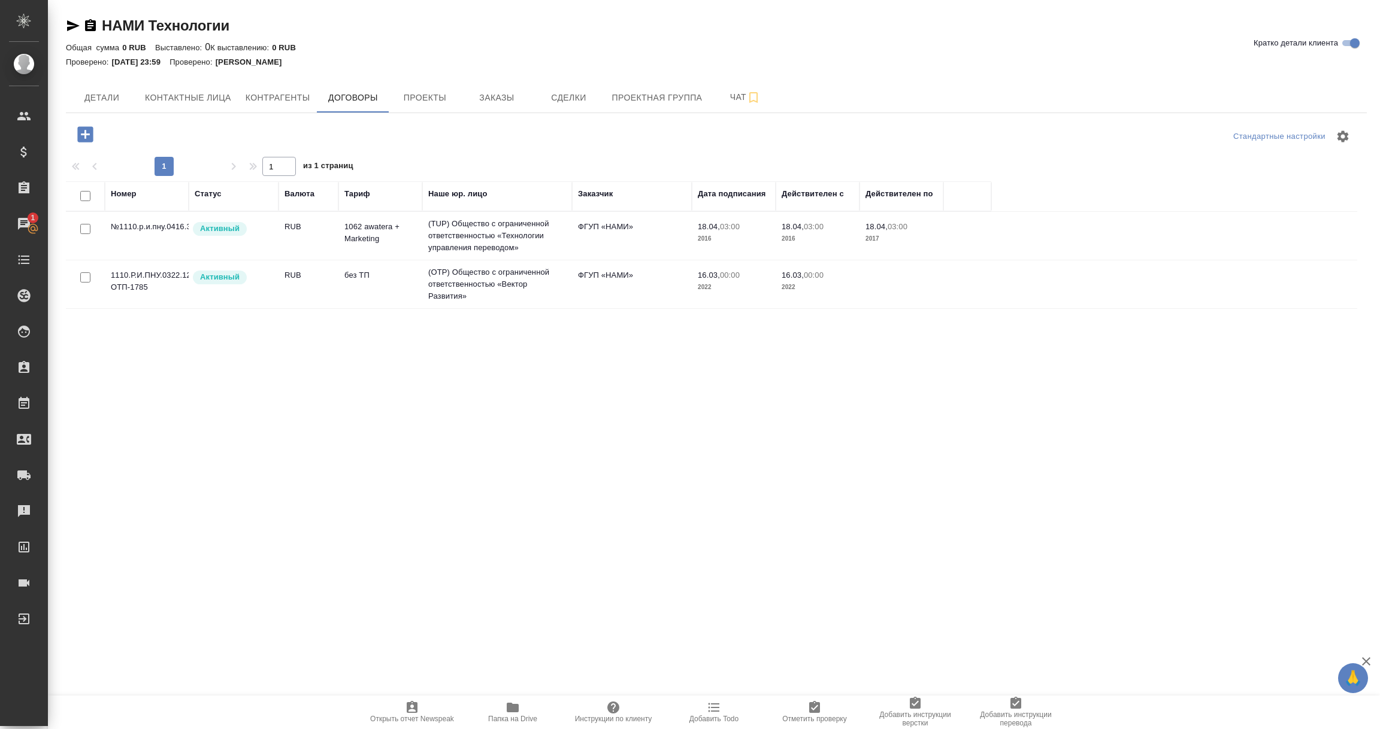
click at [476, 281] on td "(OTP) Общество с ограниченной ответственностью «Вектор Развития»" at bounding box center [497, 285] width 150 height 48
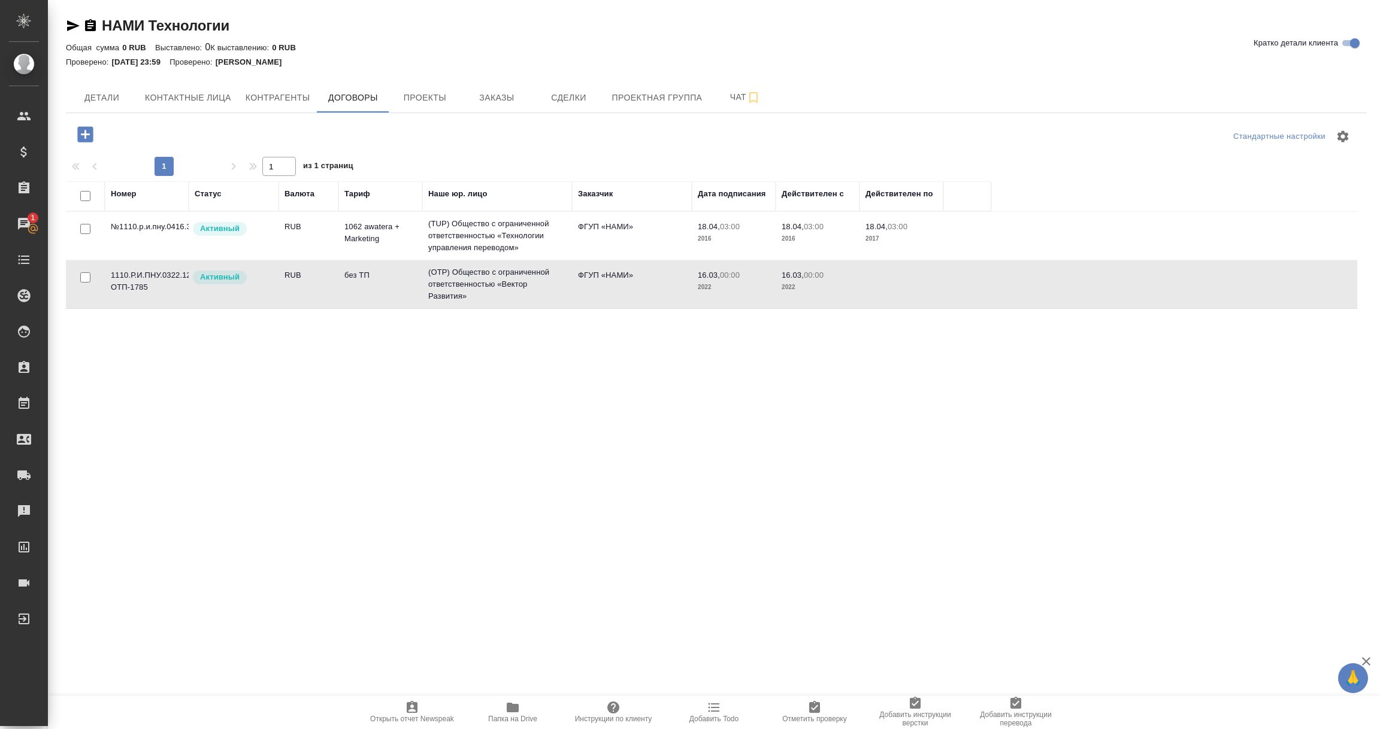
click at [476, 281] on td "(OTP) Общество с ограниченной ответственностью «Вектор Развития»" at bounding box center [497, 285] width 150 height 48
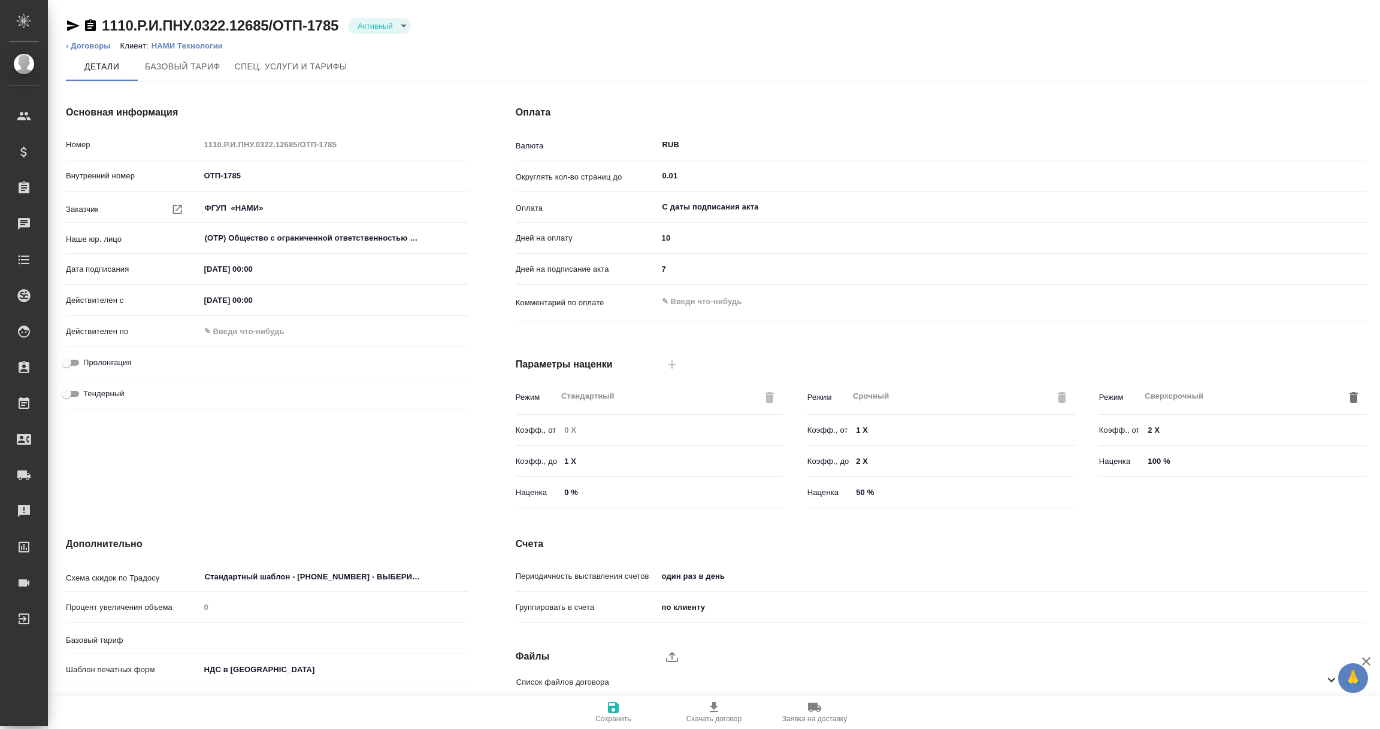
type input "без ТП"
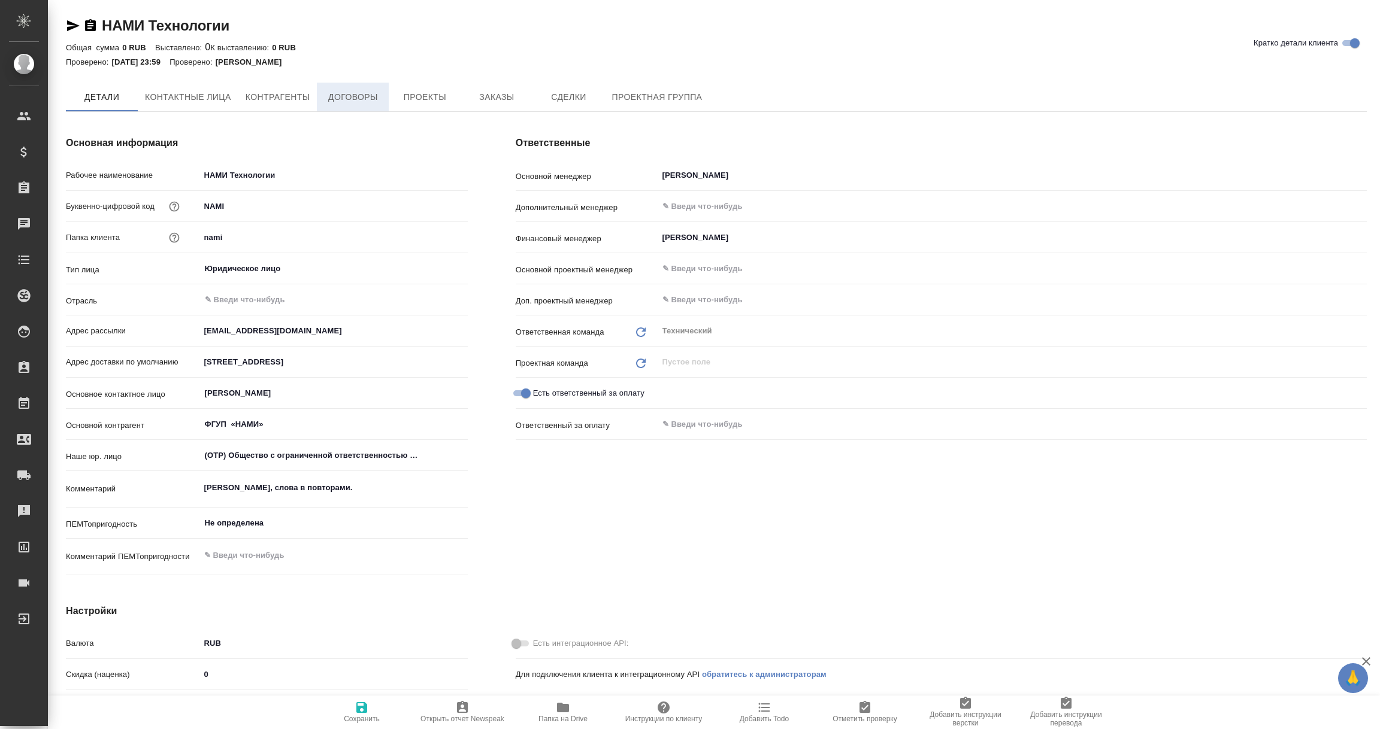
click at [362, 105] on button "Договоры" at bounding box center [353, 97] width 72 height 29
type textarea "x"
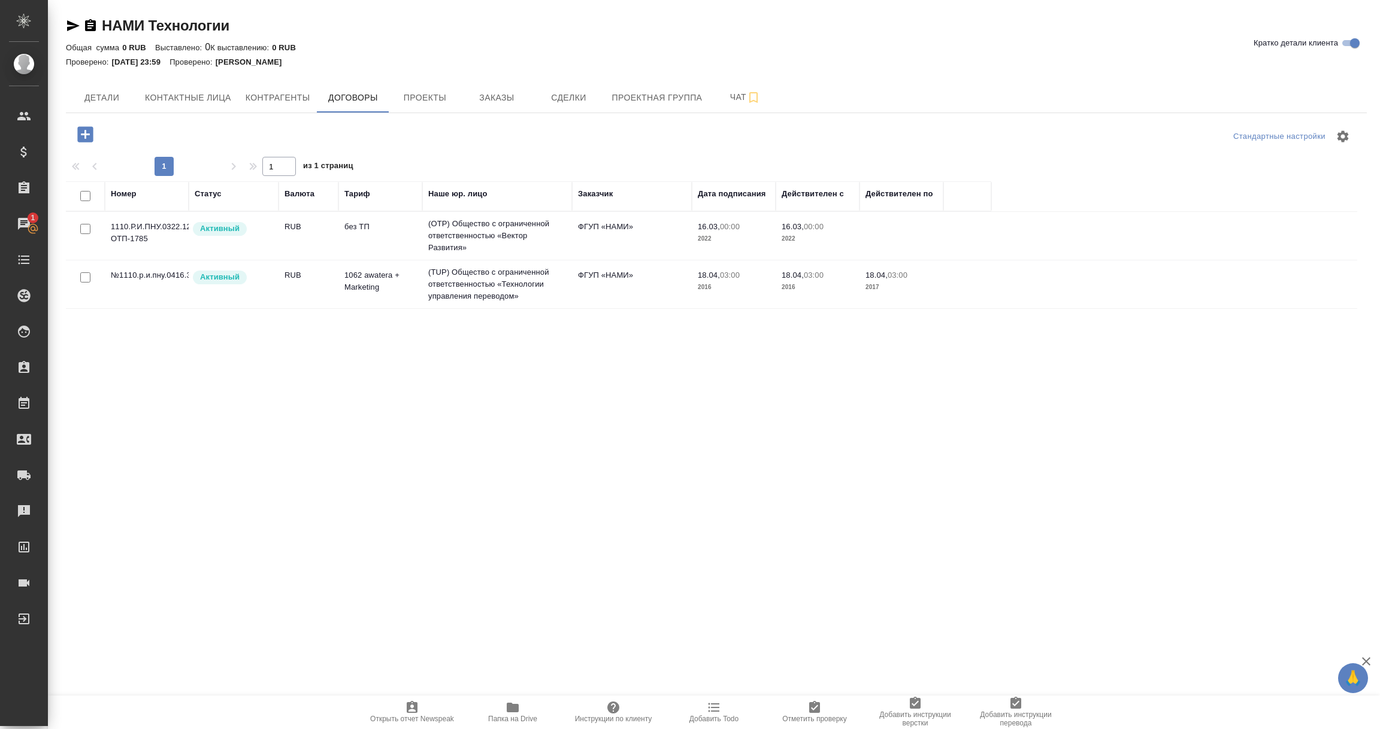
click at [880, 289] on p "2017" at bounding box center [901, 287] width 72 height 12
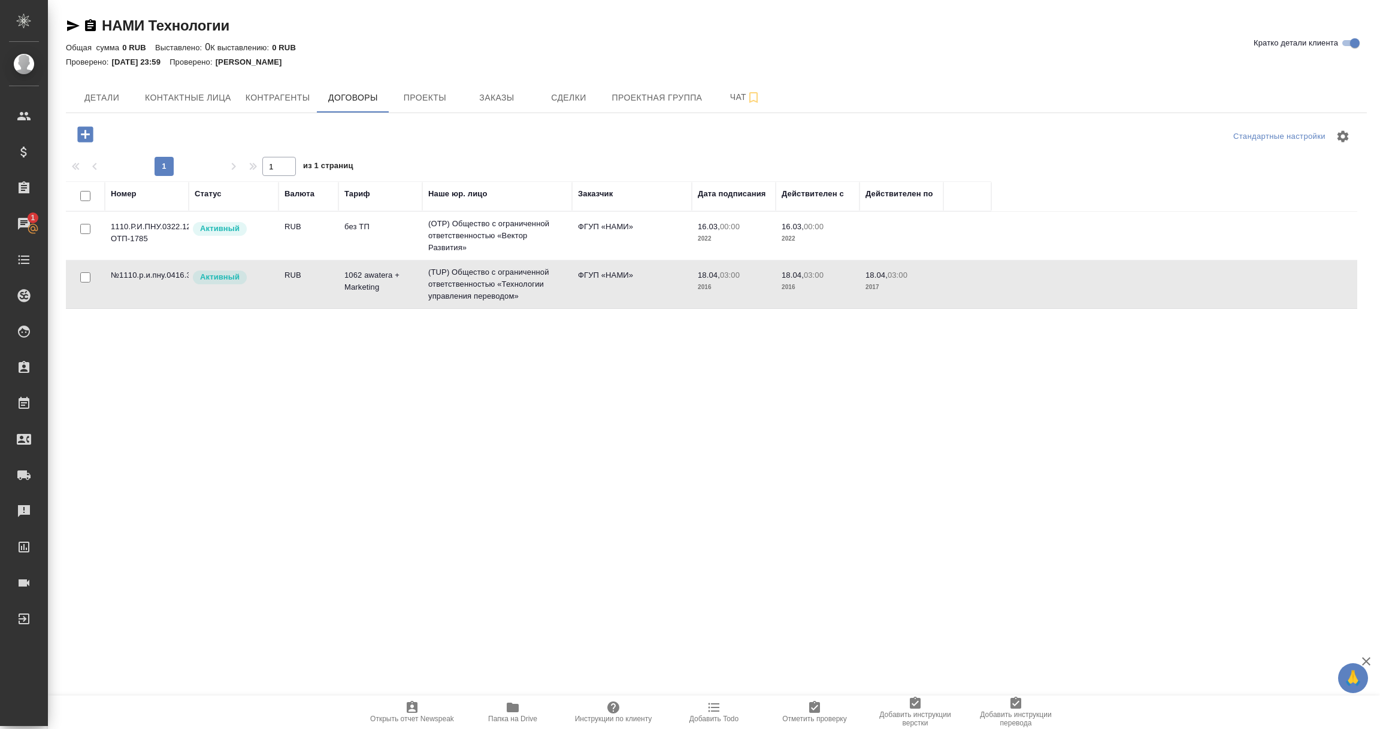
click at [880, 289] on p "2017" at bounding box center [901, 287] width 72 height 12
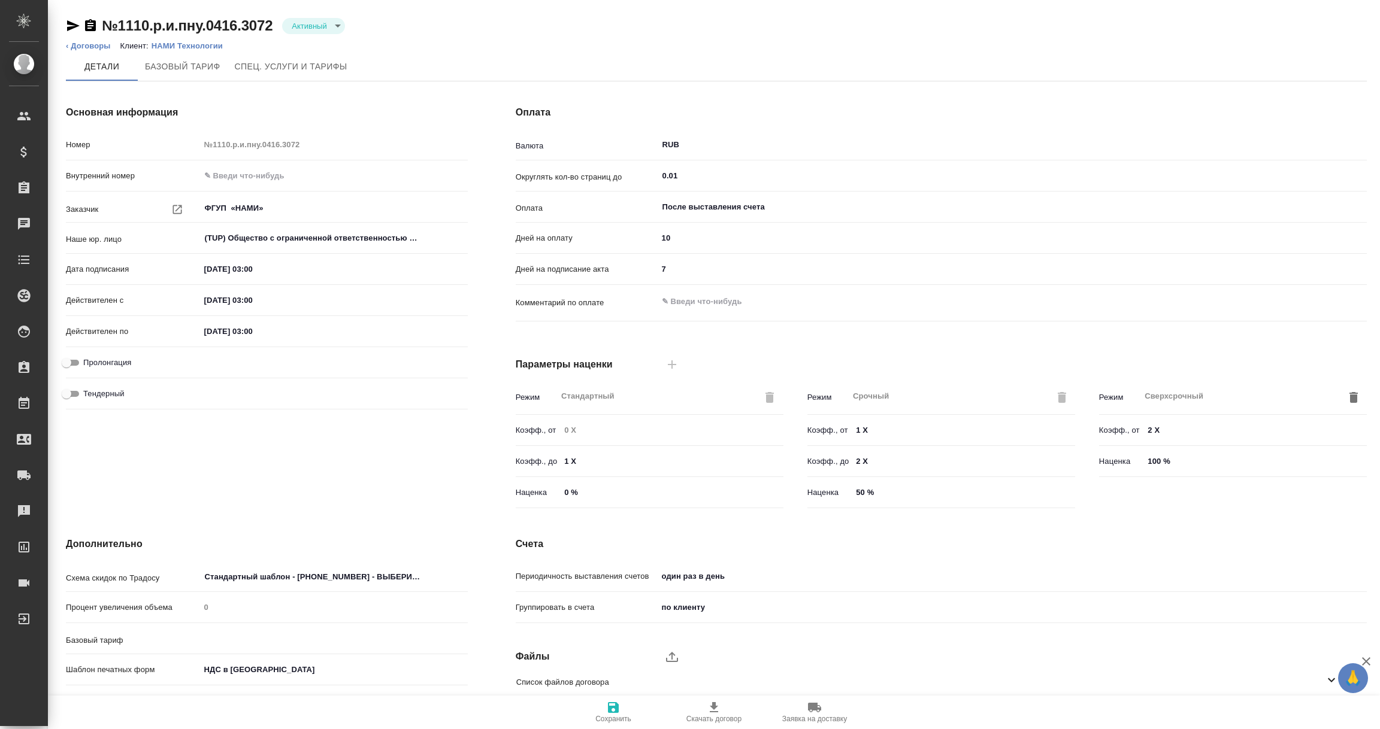
click at [329, 26] on body "🙏 .cls-1 fill:#fff; AWATERA Vorobyova Ekaterina Клиенты Спецификации Заказы Чат…" at bounding box center [690, 364] width 1380 height 729
click at [331, 84] on button "Не активен" at bounding box center [314, 86] width 48 height 13
click at [610, 710] on icon "button" at bounding box center [613, 708] width 11 height 11
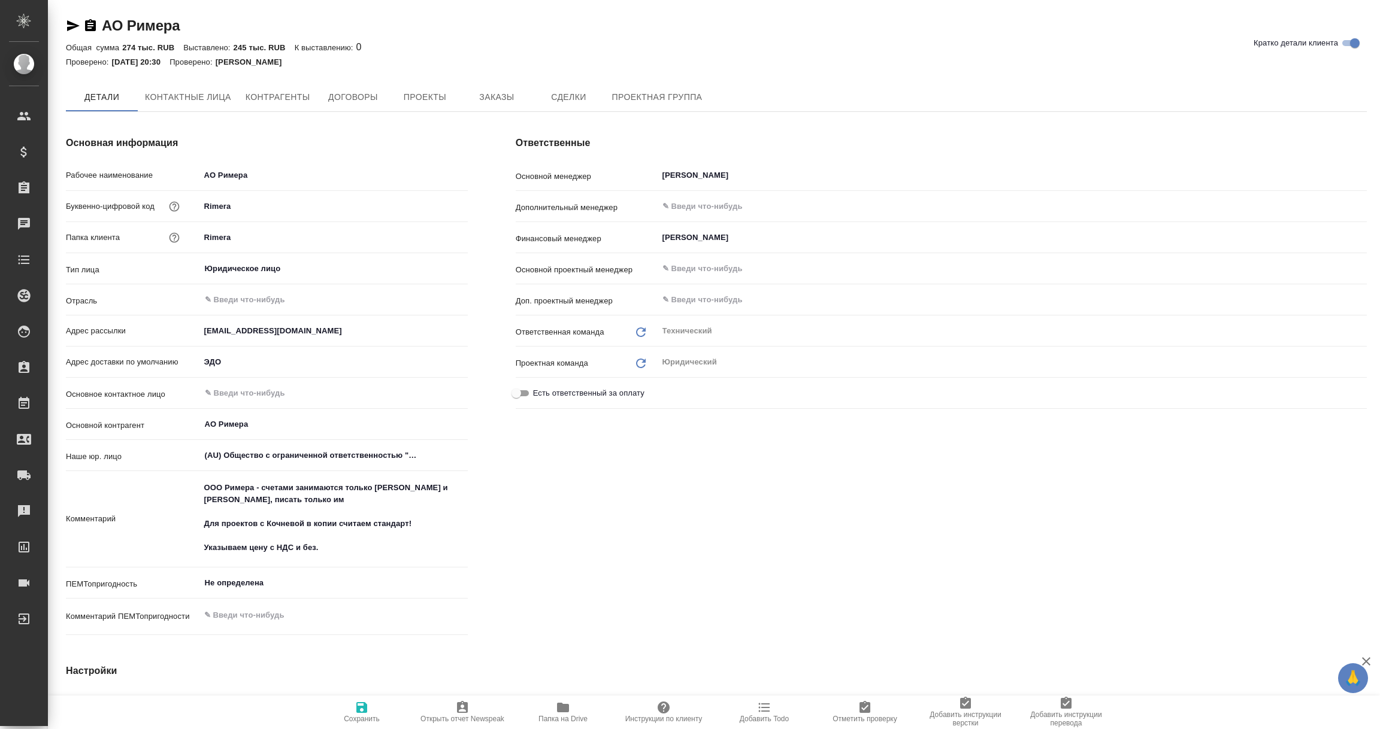
type textarea "x"
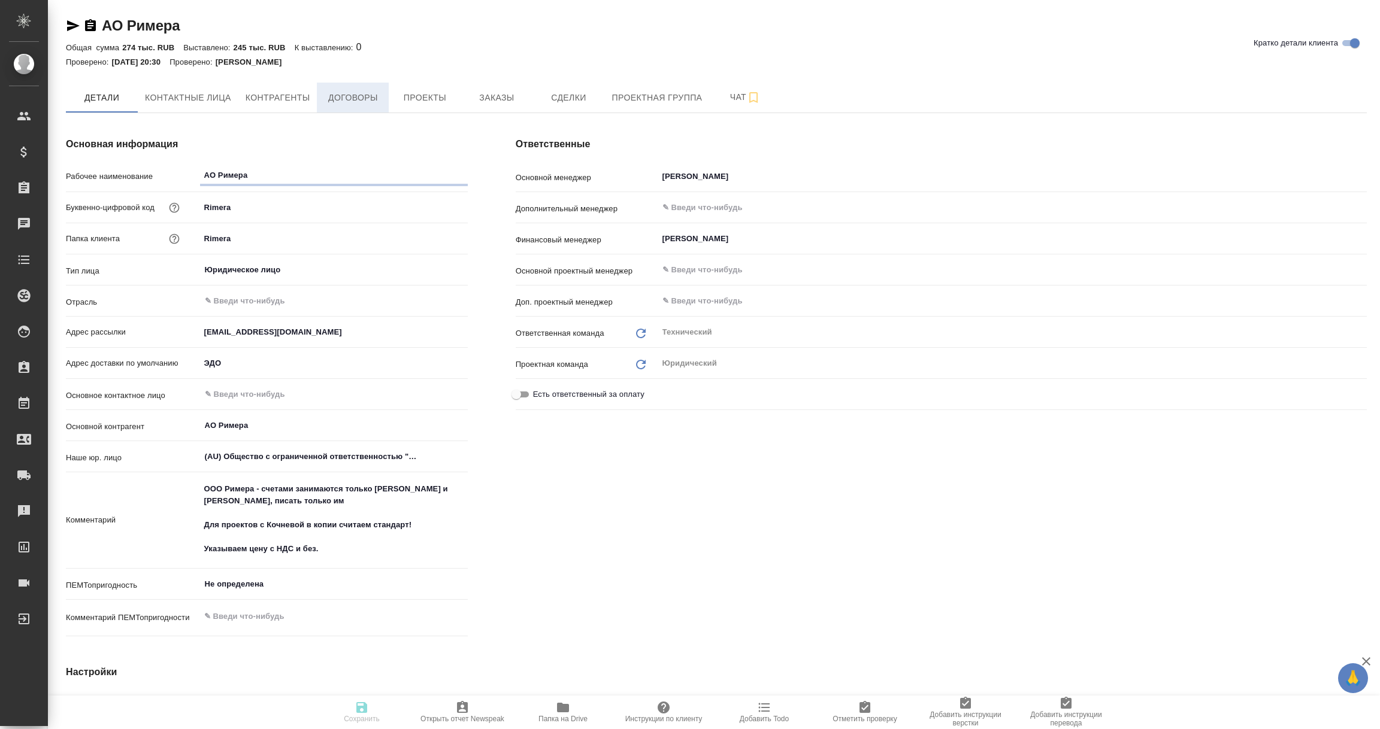
type textarea "x"
click at [361, 100] on span "Договоры" at bounding box center [352, 97] width 57 height 15
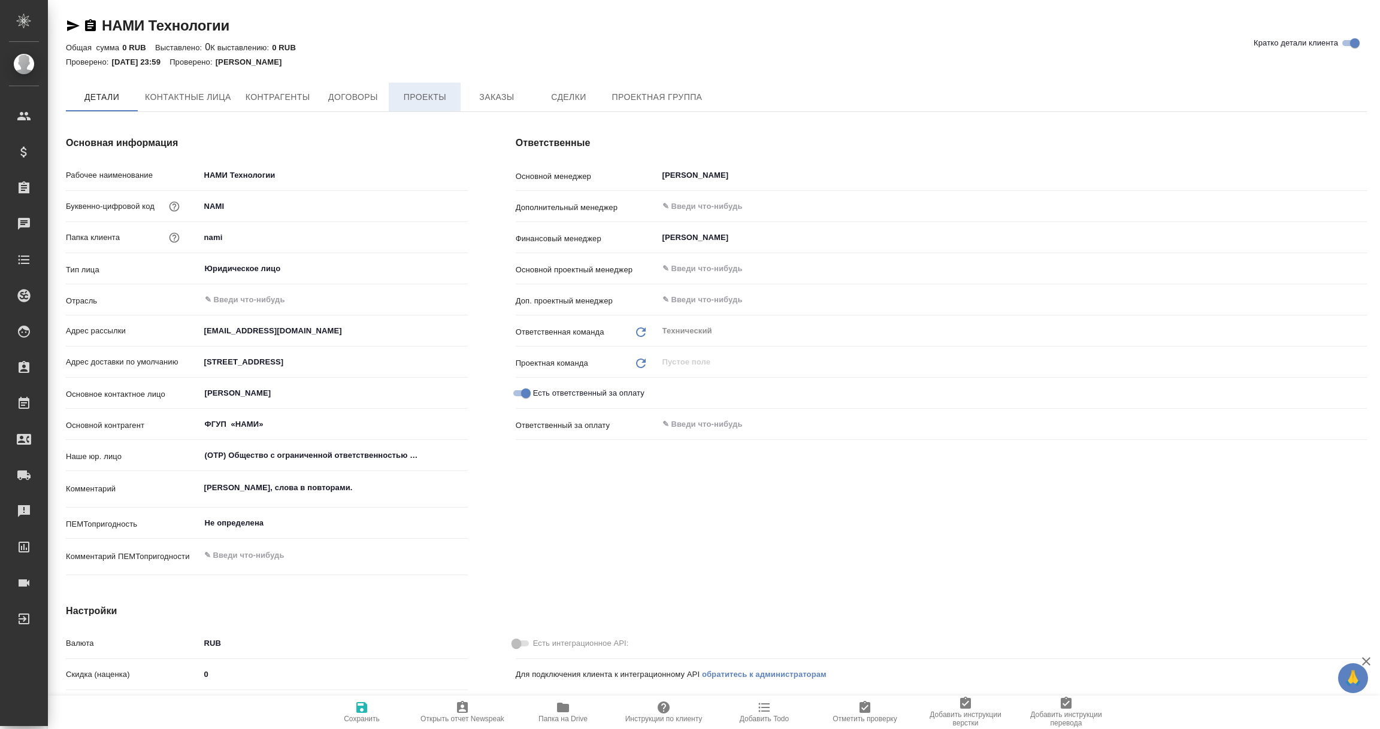
type textarea "x"
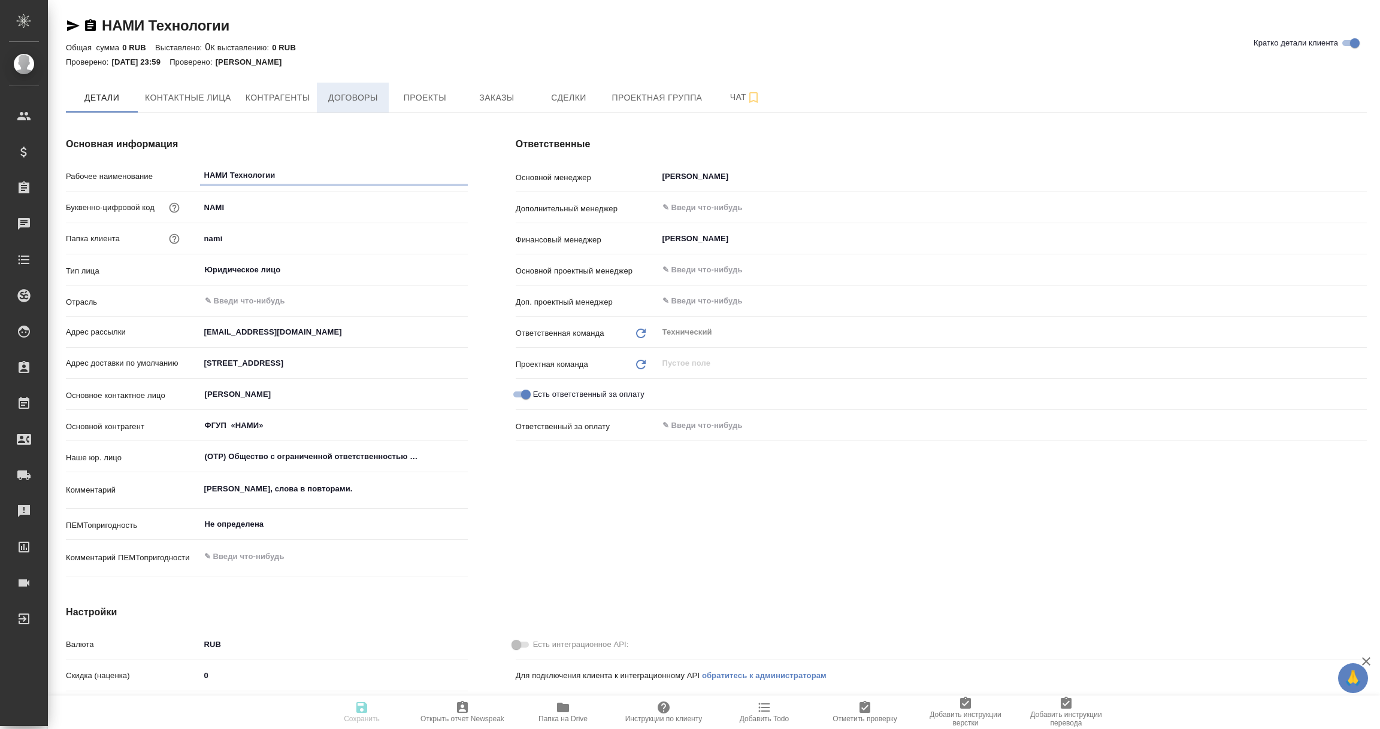
type textarea "x"
click at [337, 96] on span "Договоры" at bounding box center [352, 97] width 57 height 15
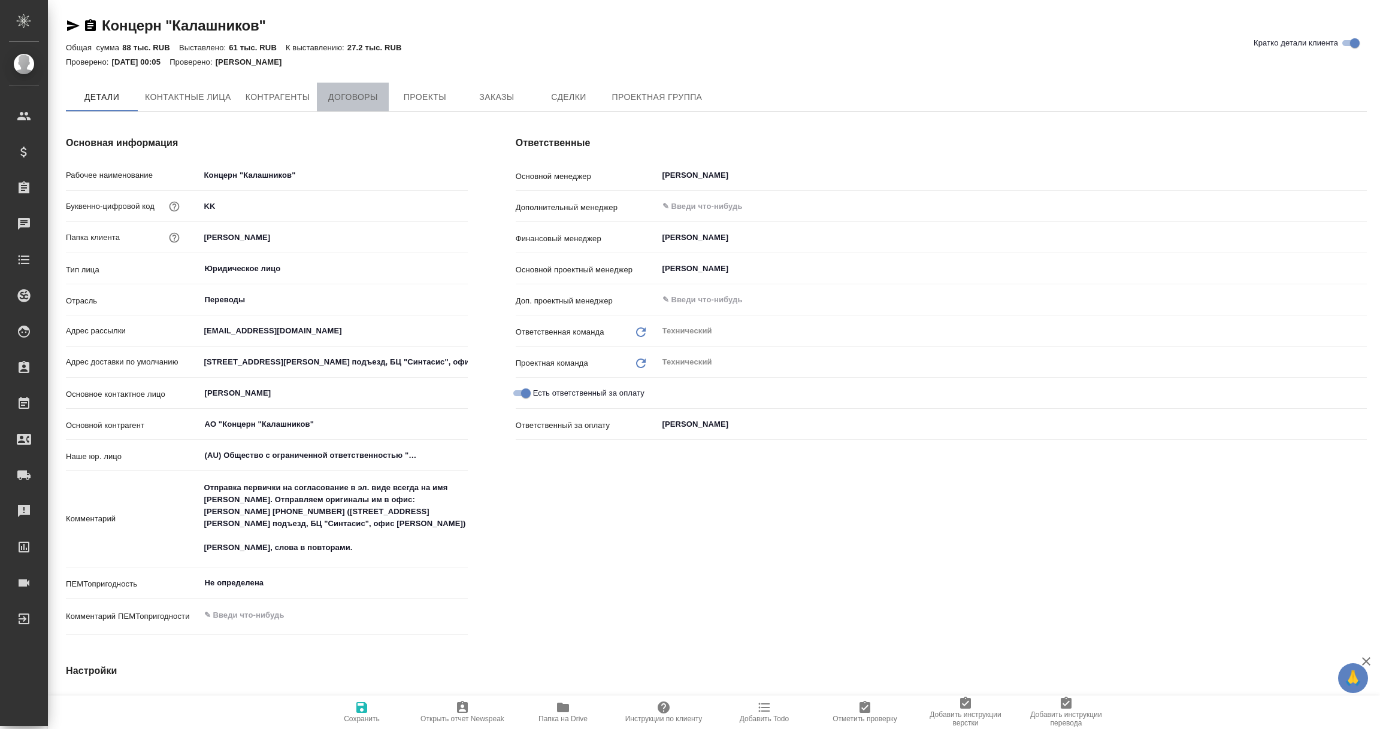
click at [358, 102] on span "Договоры" at bounding box center [352, 97] width 57 height 15
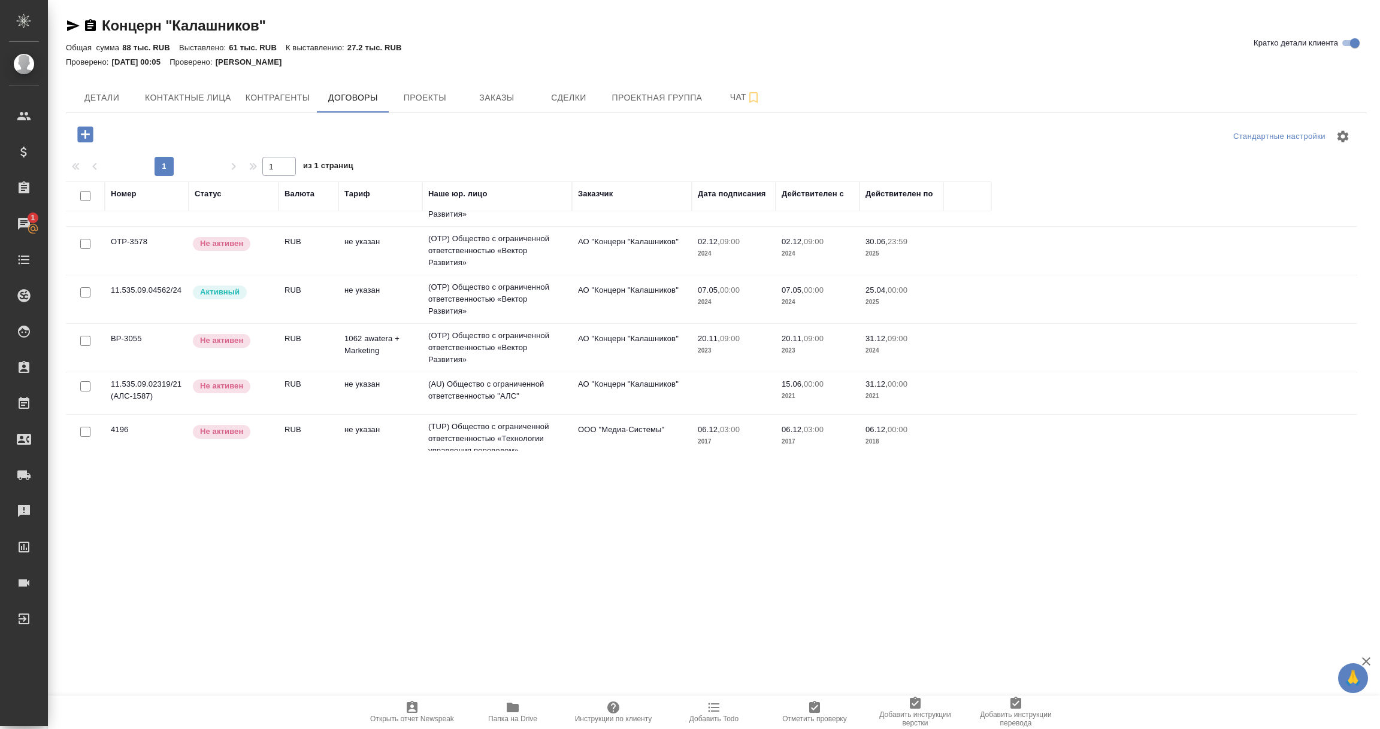
scroll to position [47, 0]
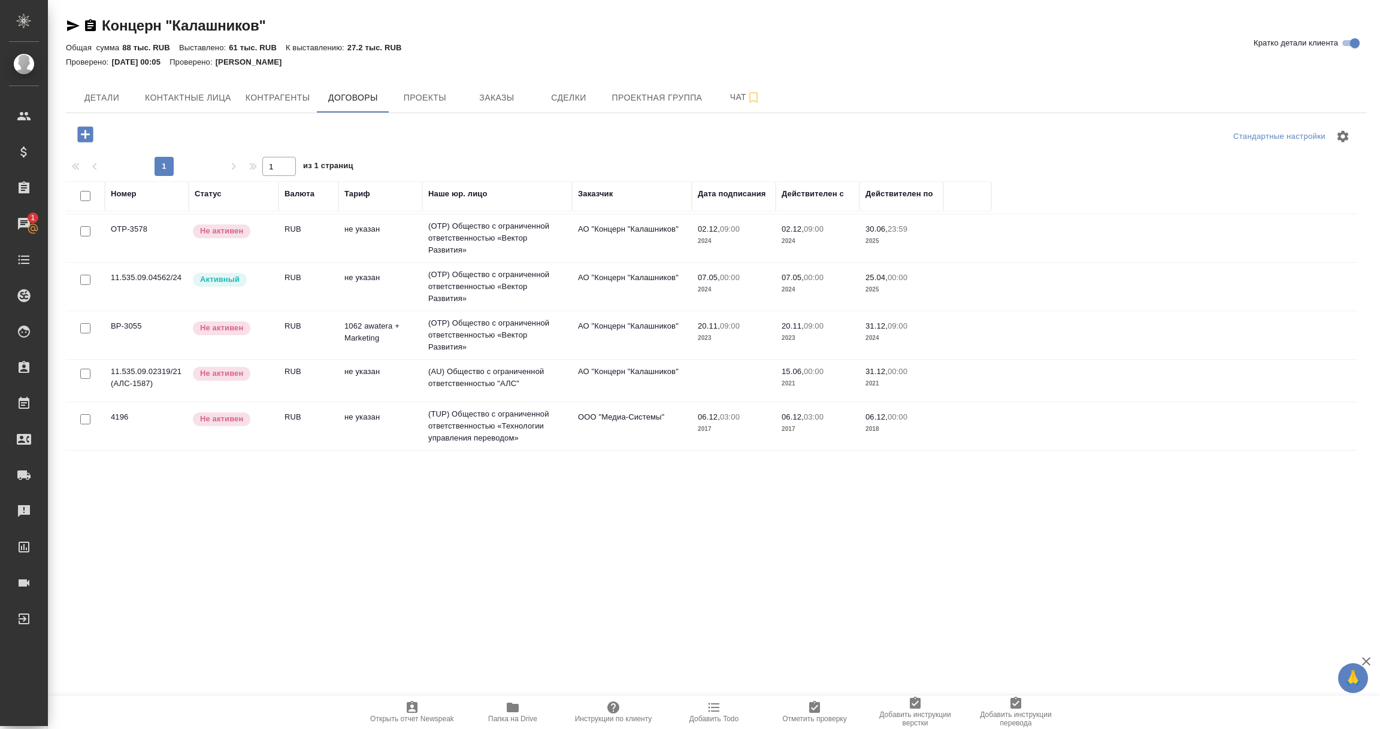
click at [238, 385] on td "Не активен" at bounding box center [234, 381] width 90 height 42
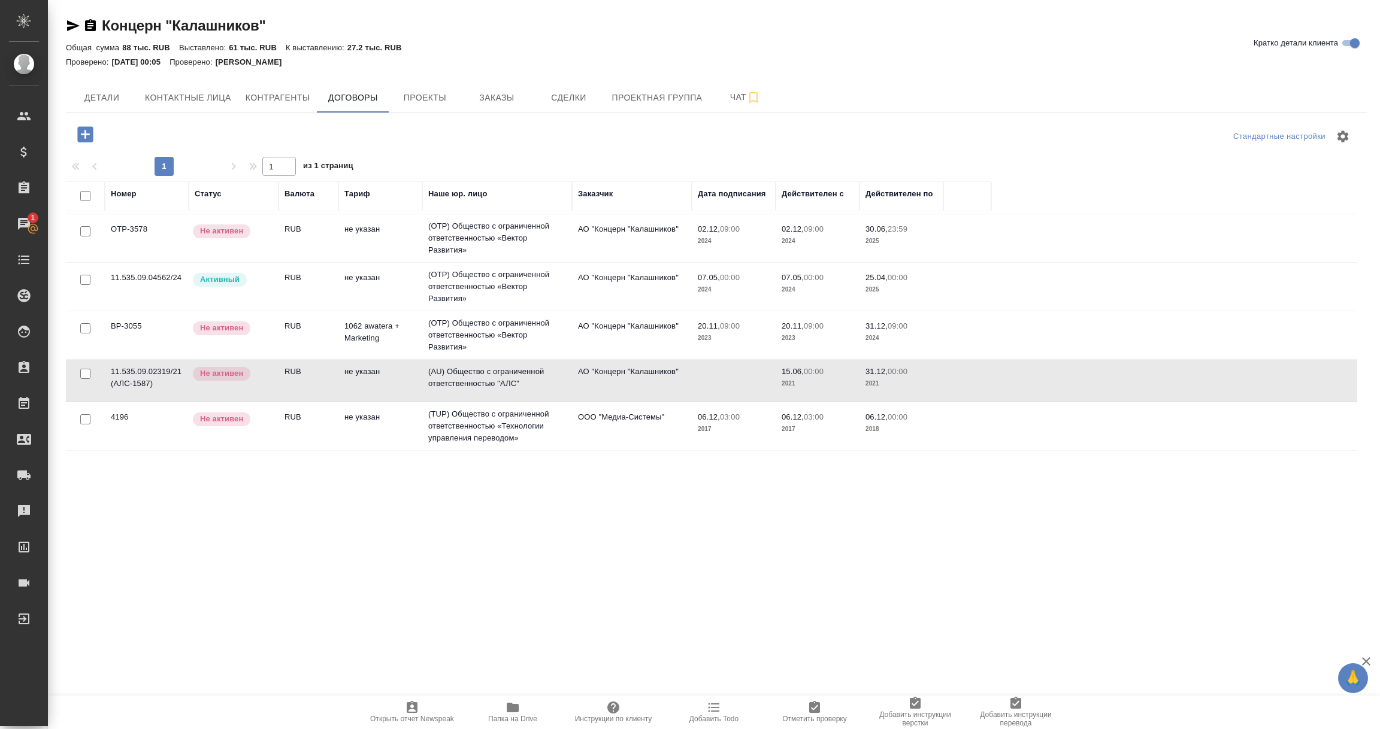
click at [238, 385] on td "Не активен" at bounding box center [234, 381] width 90 height 42
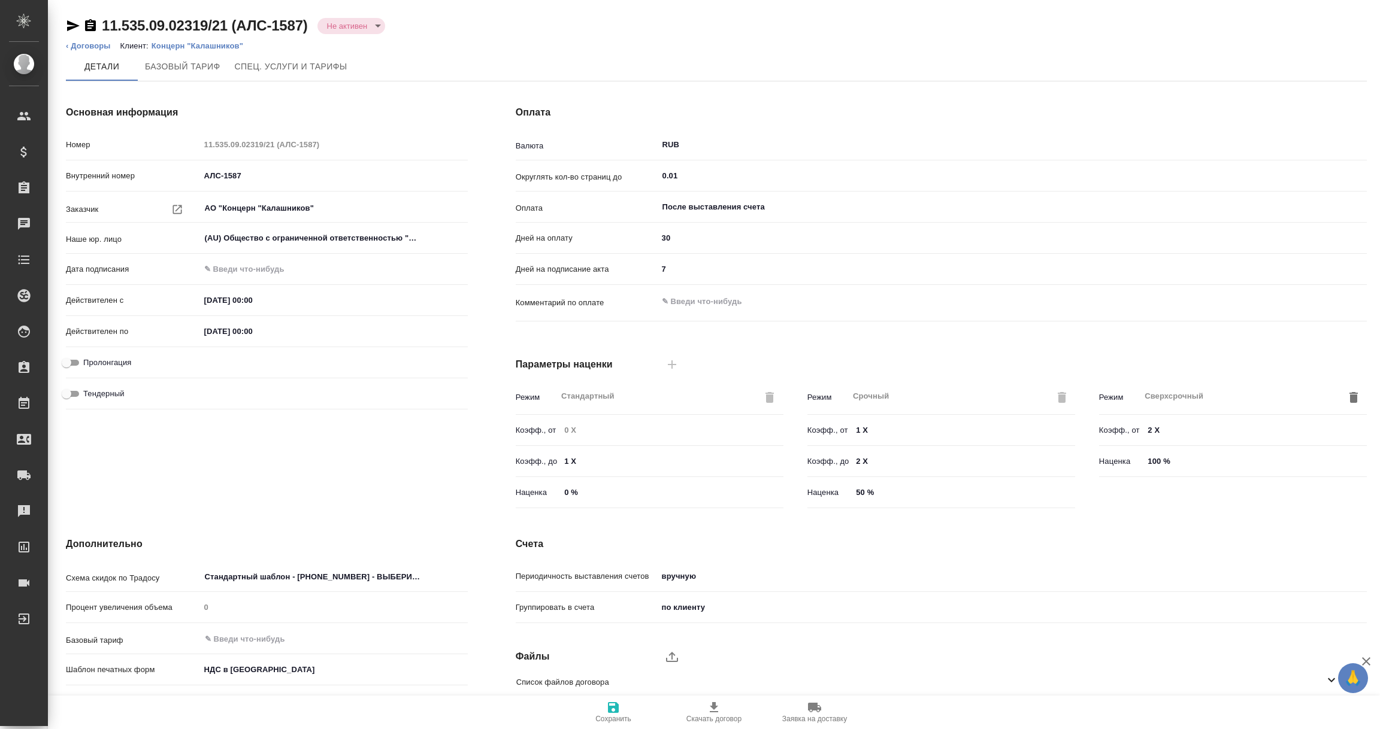
scroll to position [84, 0]
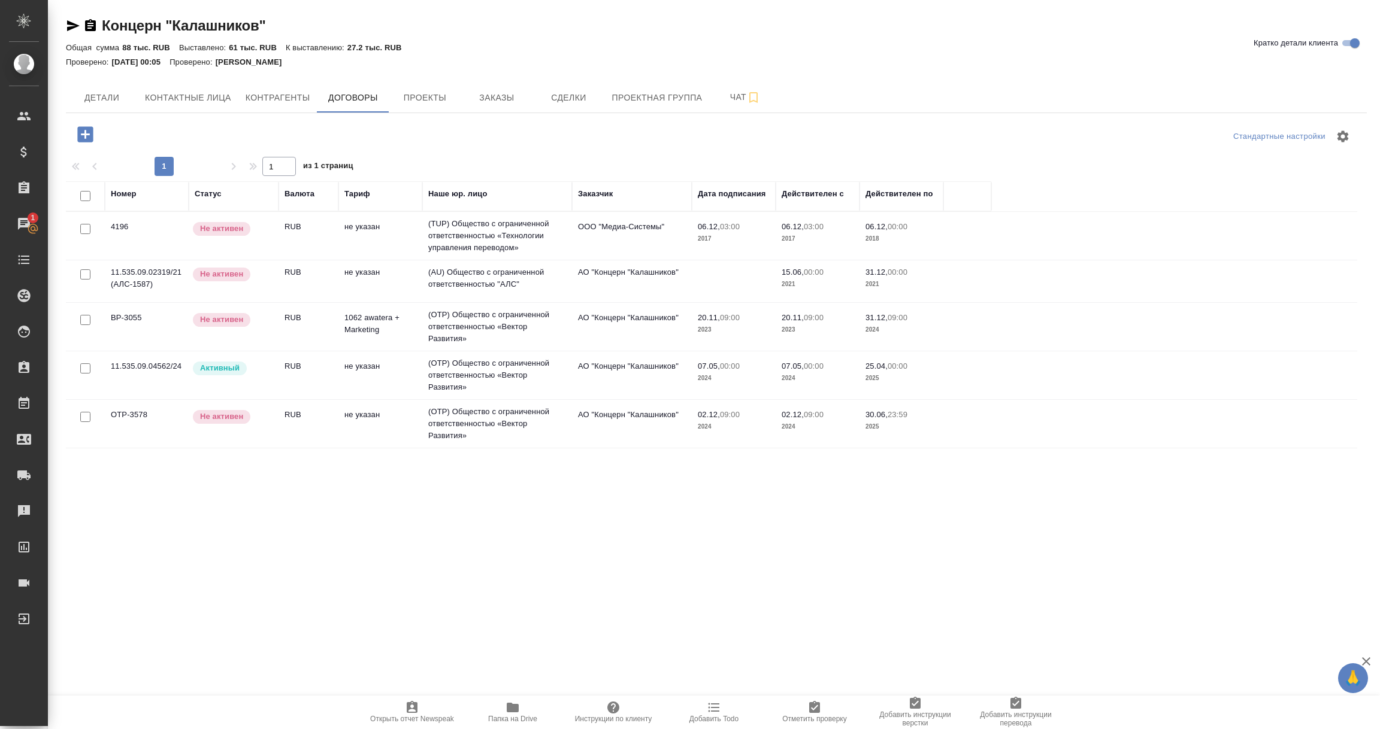
click at [466, 229] on td "(TUP) Общество с ограниченной ответственностью «Технологии управления переводом»" at bounding box center [497, 236] width 150 height 48
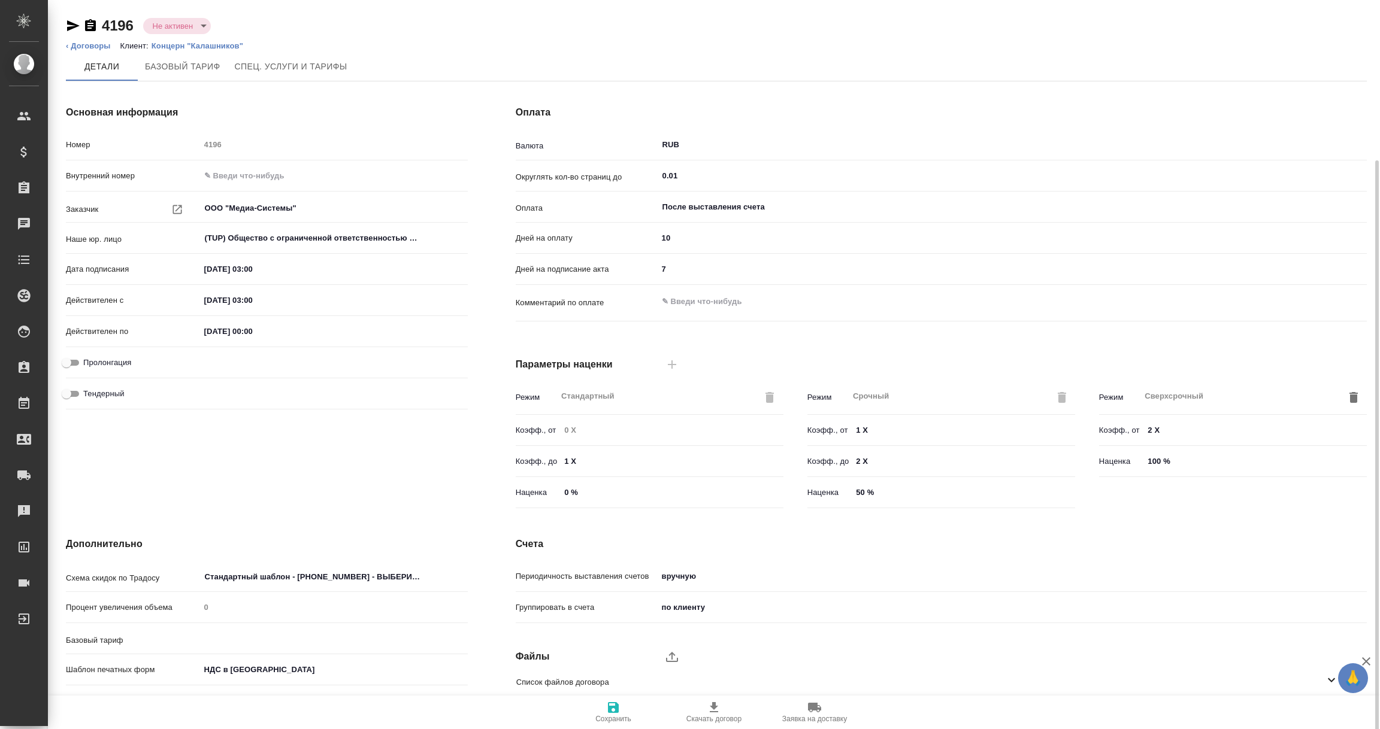
scroll to position [84, 0]
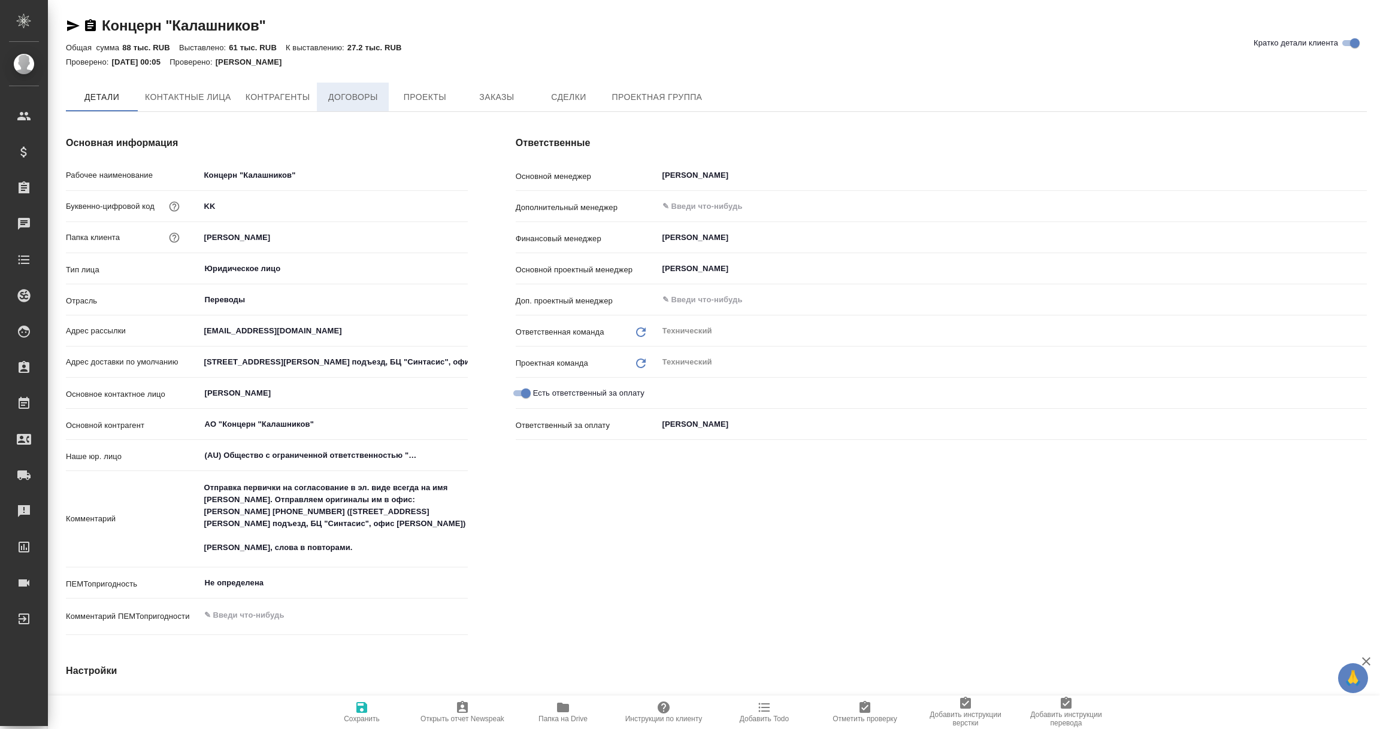
type textarea "x"
click at [355, 99] on span "Договоры" at bounding box center [352, 97] width 57 height 15
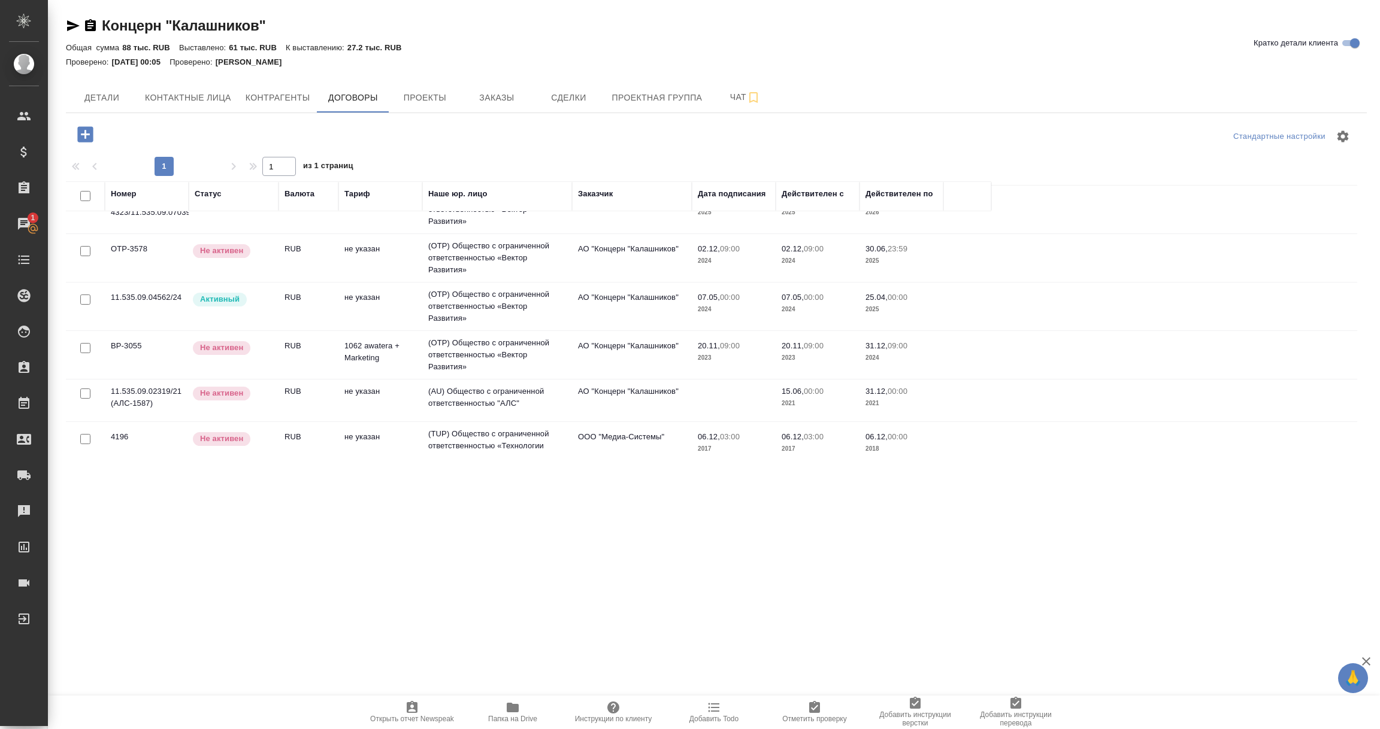
scroll to position [47, 0]
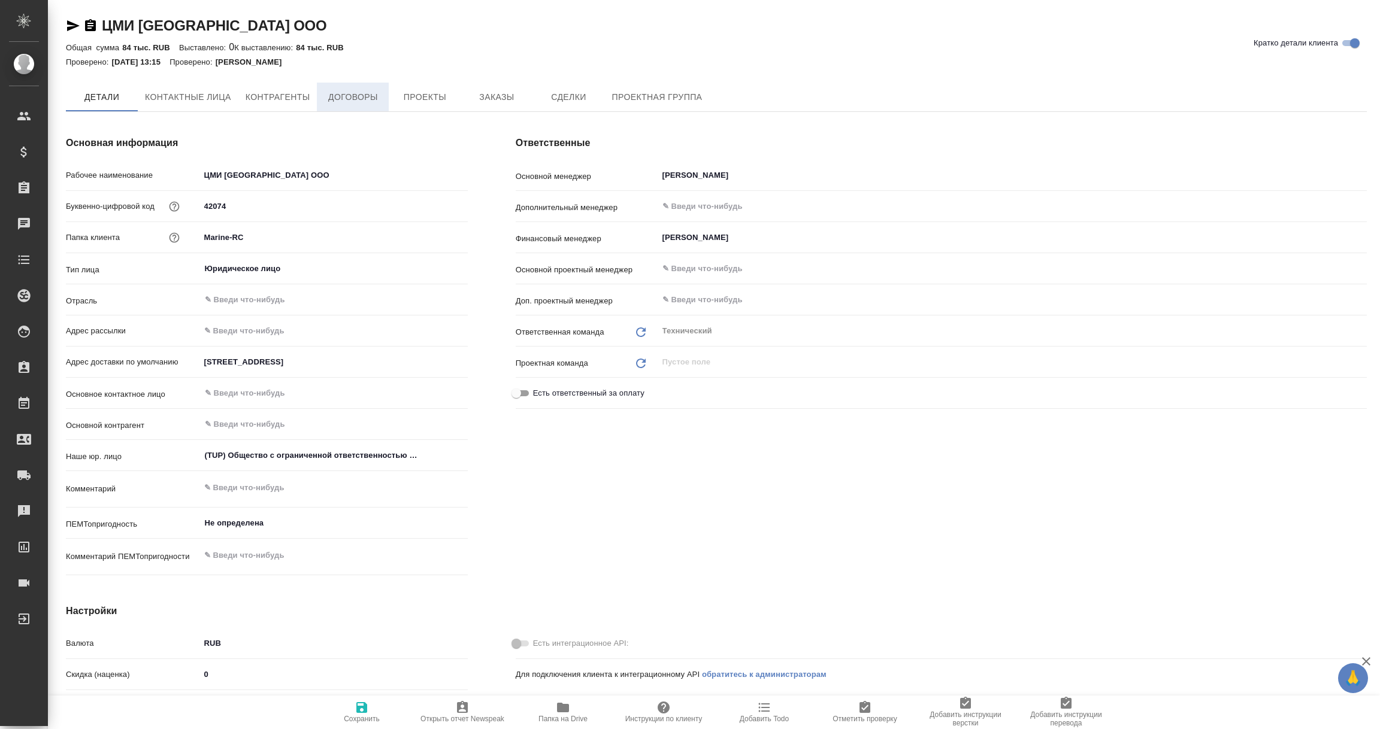
type textarea "x"
click at [365, 89] on button "Договоры" at bounding box center [353, 98] width 72 height 30
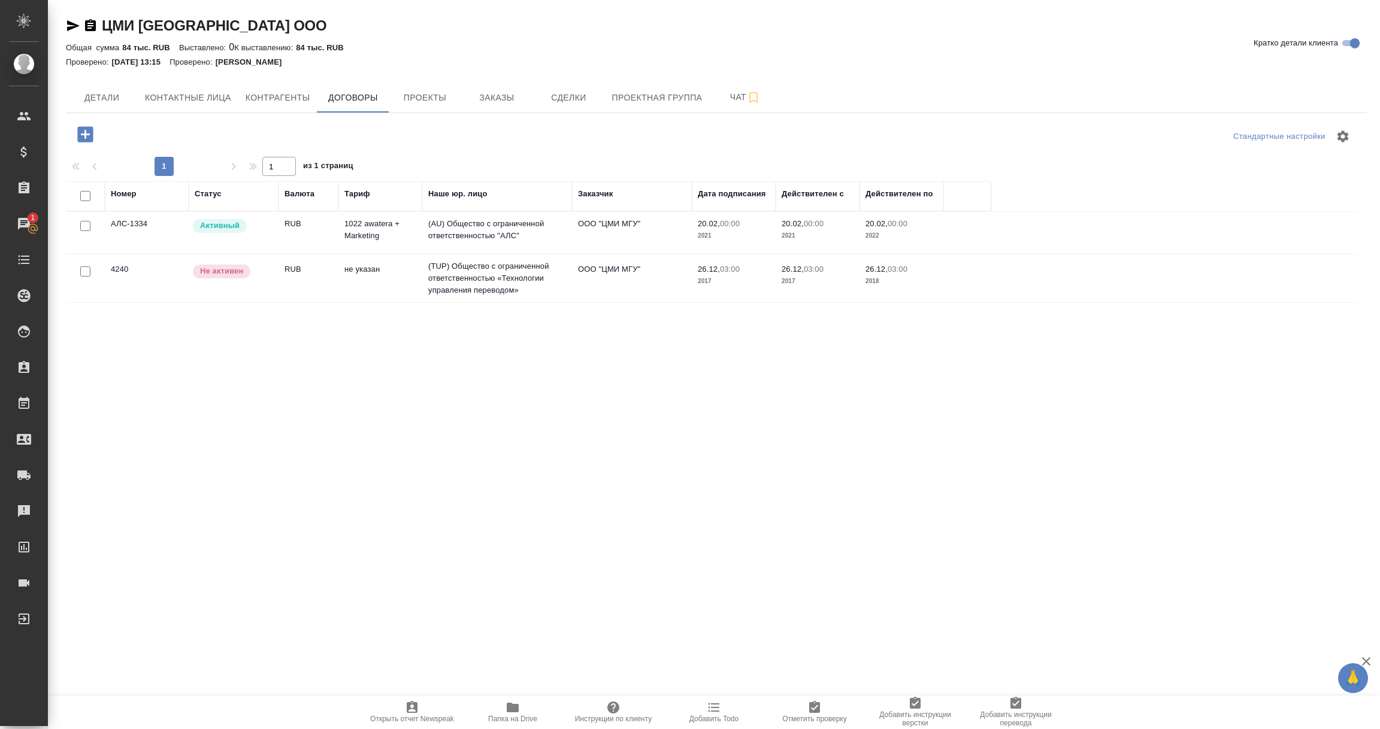
click at [499, 229] on td "(AU) Общество с ограниченной ответственностью "АЛС"" at bounding box center [497, 233] width 150 height 42
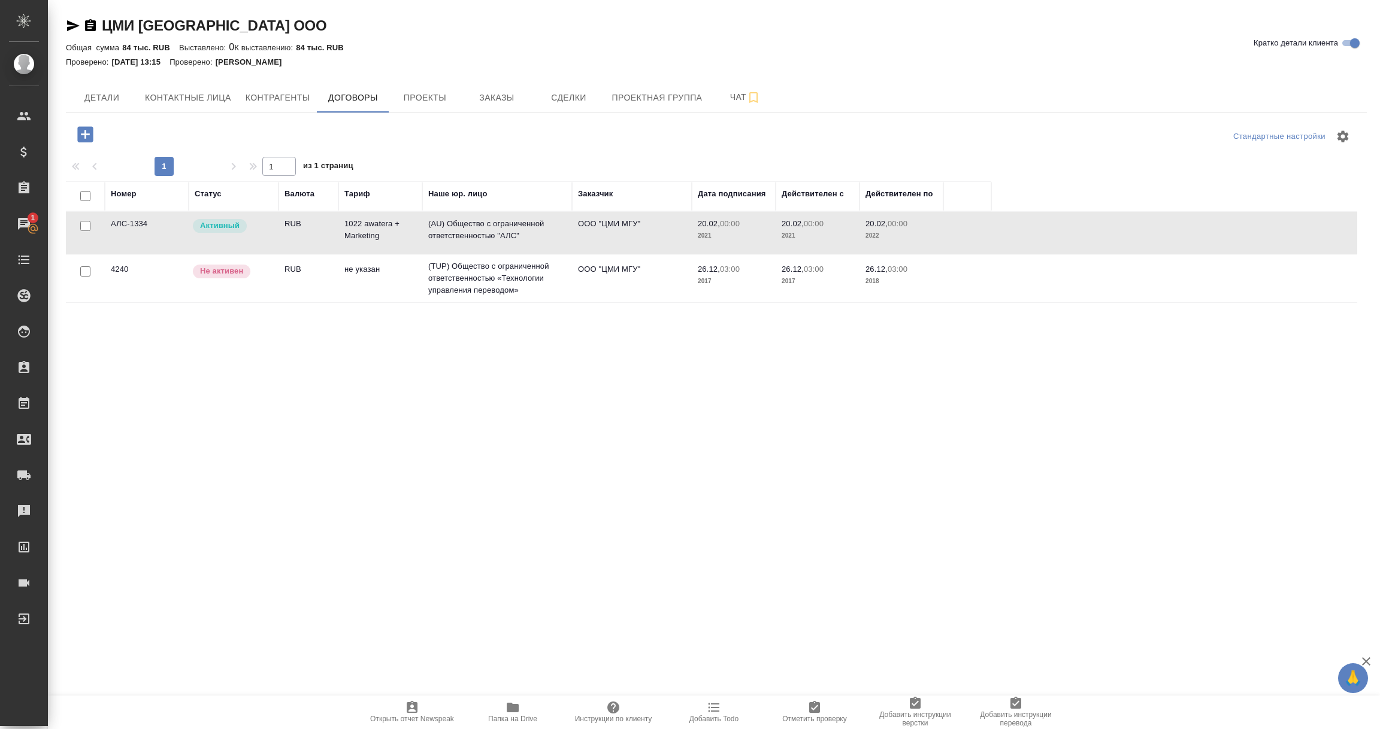
click at [499, 229] on td "(AU) Общество с ограниченной ответственностью "АЛС"" at bounding box center [497, 233] width 150 height 42
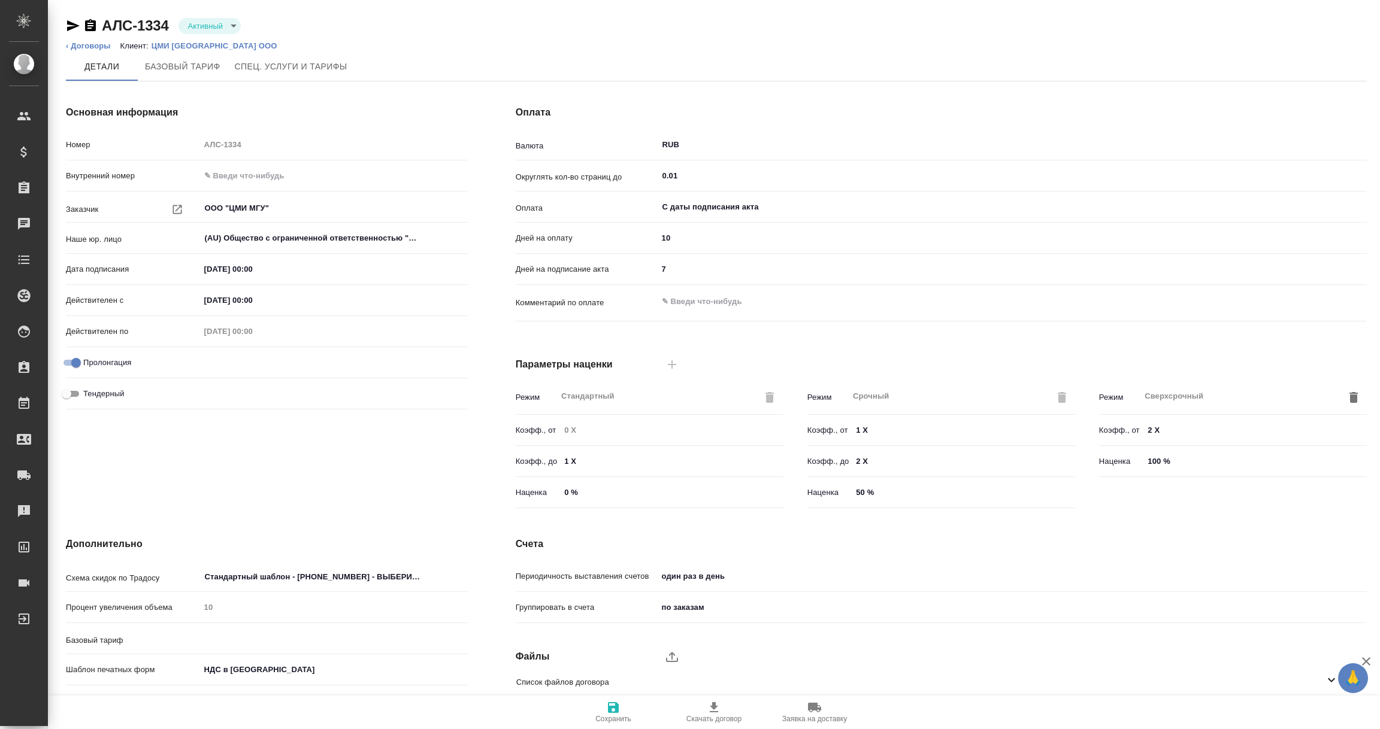
type input "1022 awatera + Marketing"
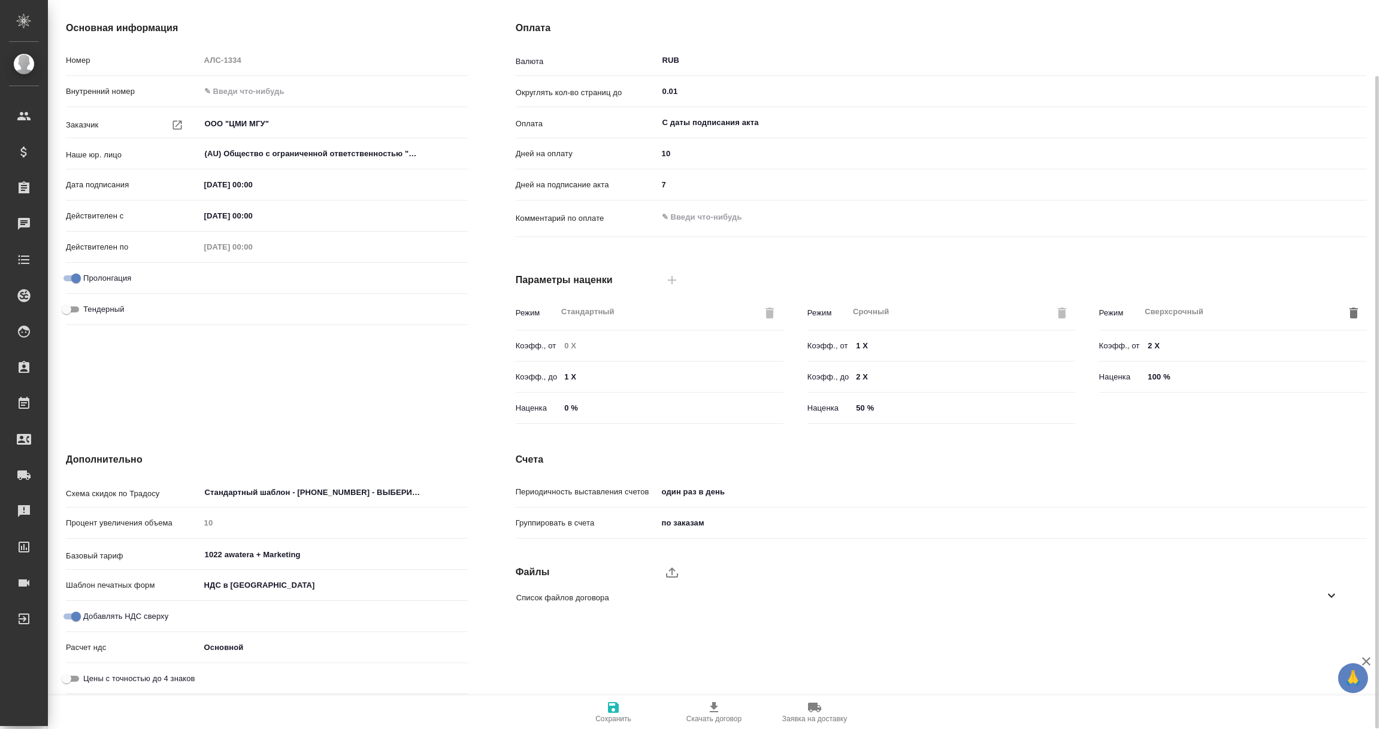
click at [1332, 592] on icon at bounding box center [1331, 596] width 14 height 14
click at [1315, 668] on icon "button" at bounding box center [1316, 666] width 14 height 14
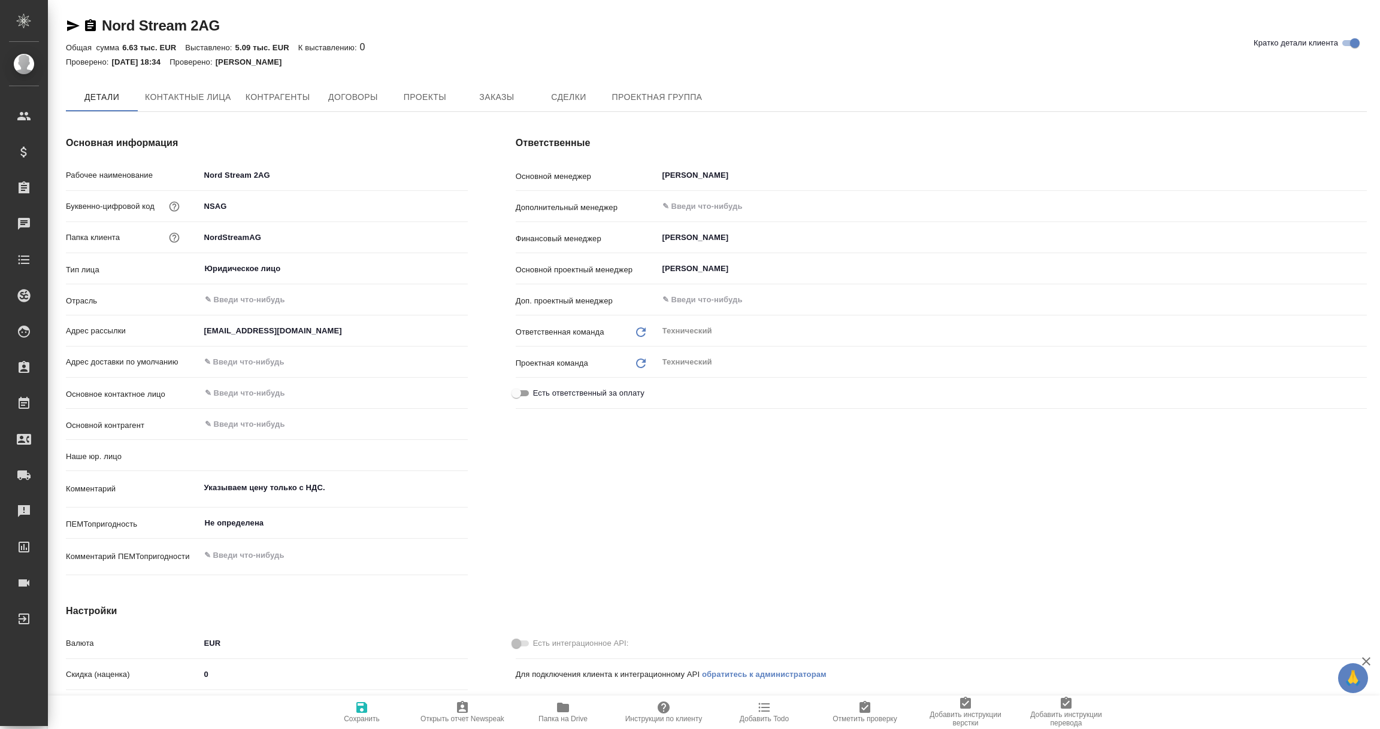
type textarea "x"
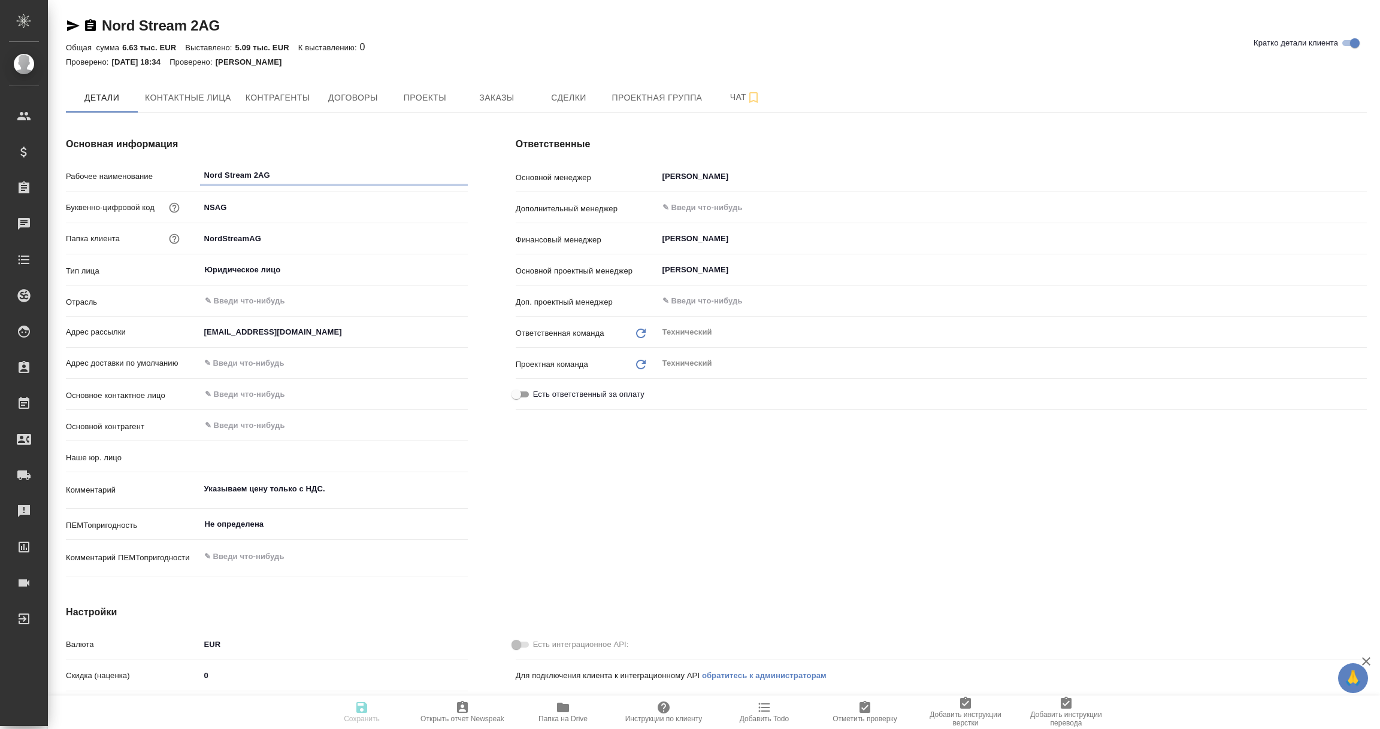
type textarea "x"
click at [355, 103] on span "Договоры" at bounding box center [352, 97] width 57 height 15
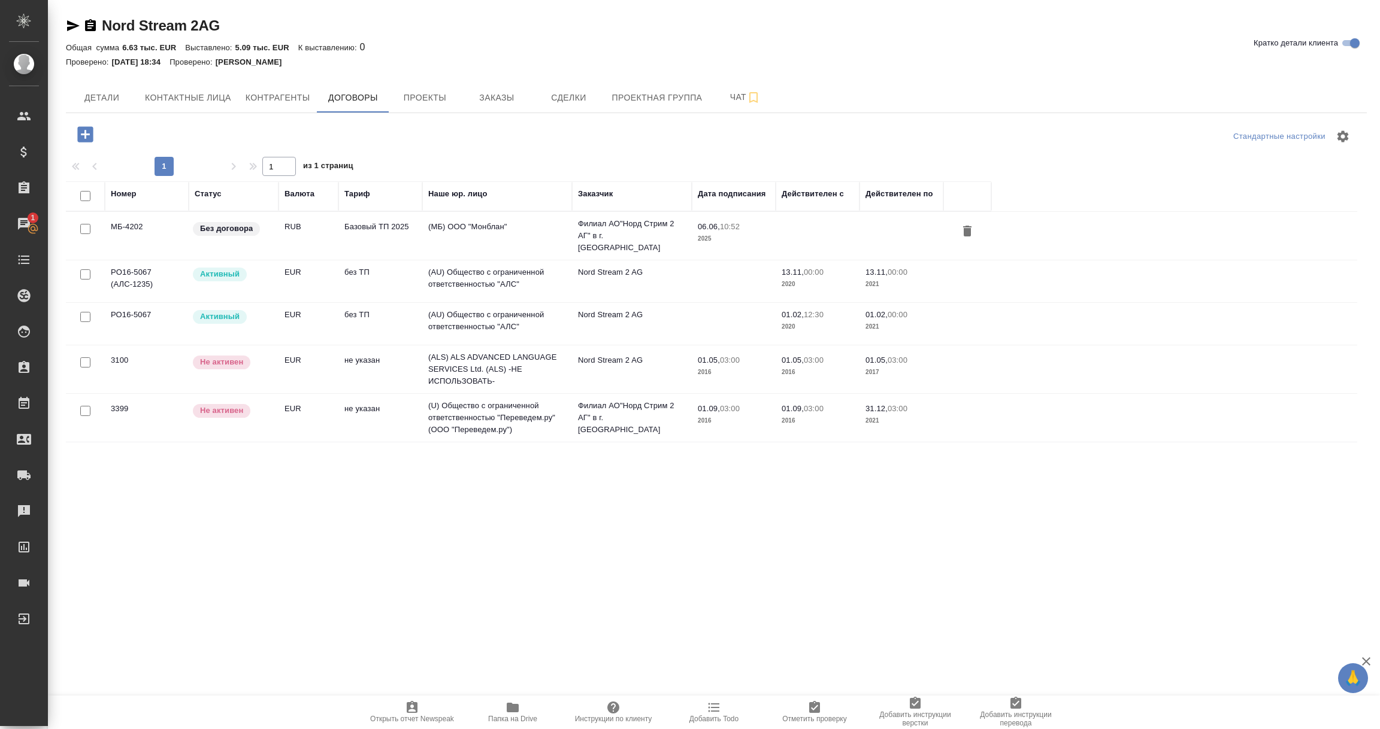
click at [494, 278] on td "(AU) Общество с ограниченной ответственностью "АЛС"" at bounding box center [497, 282] width 150 height 42
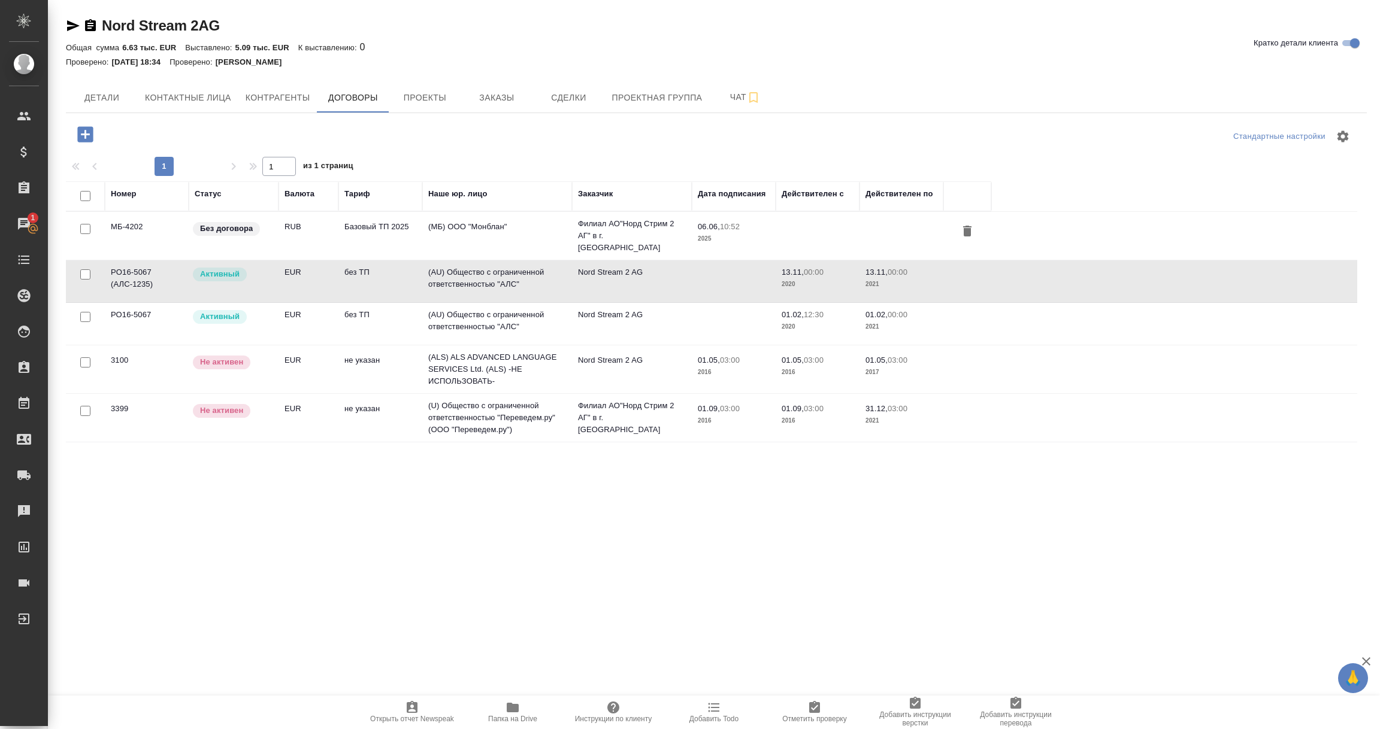
click at [494, 278] on td "(AU) Общество с ограниченной ответственностью "АЛС"" at bounding box center [497, 282] width 150 height 42
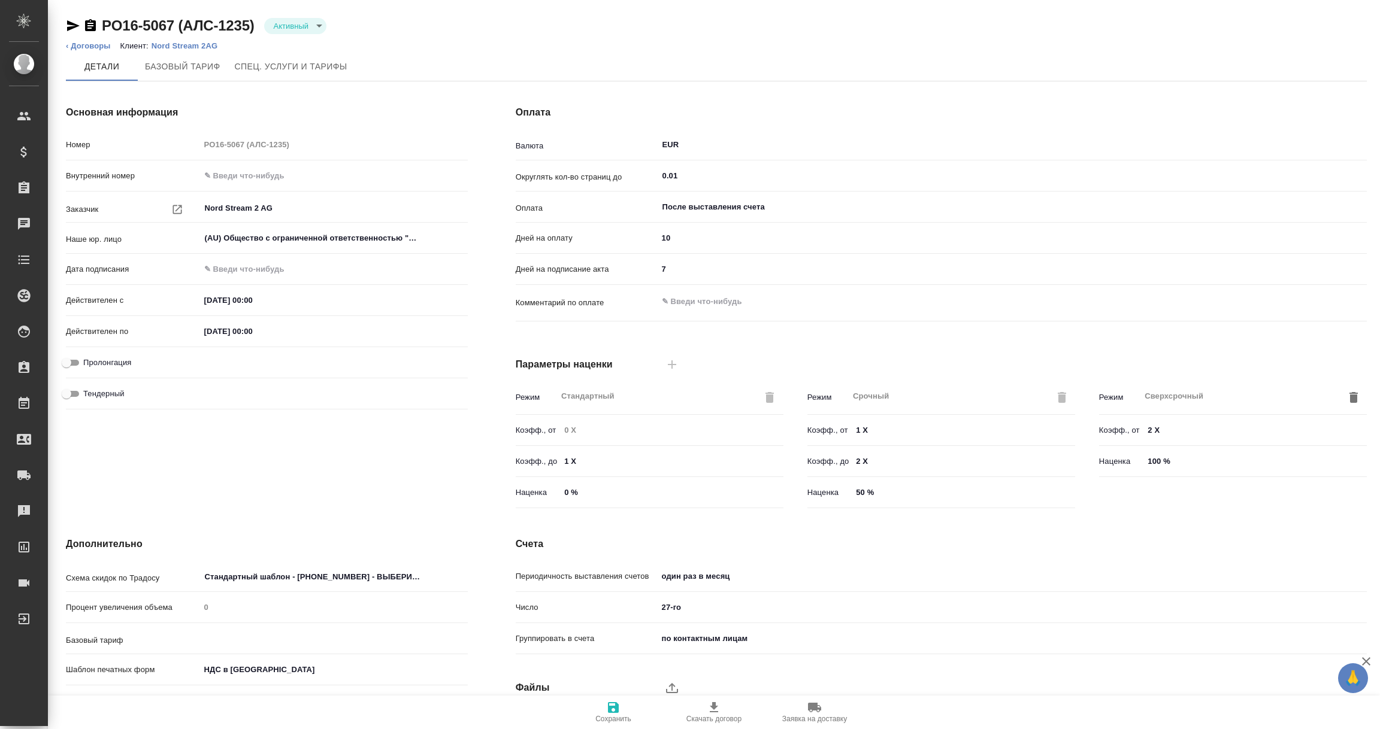
type input "без ТП"
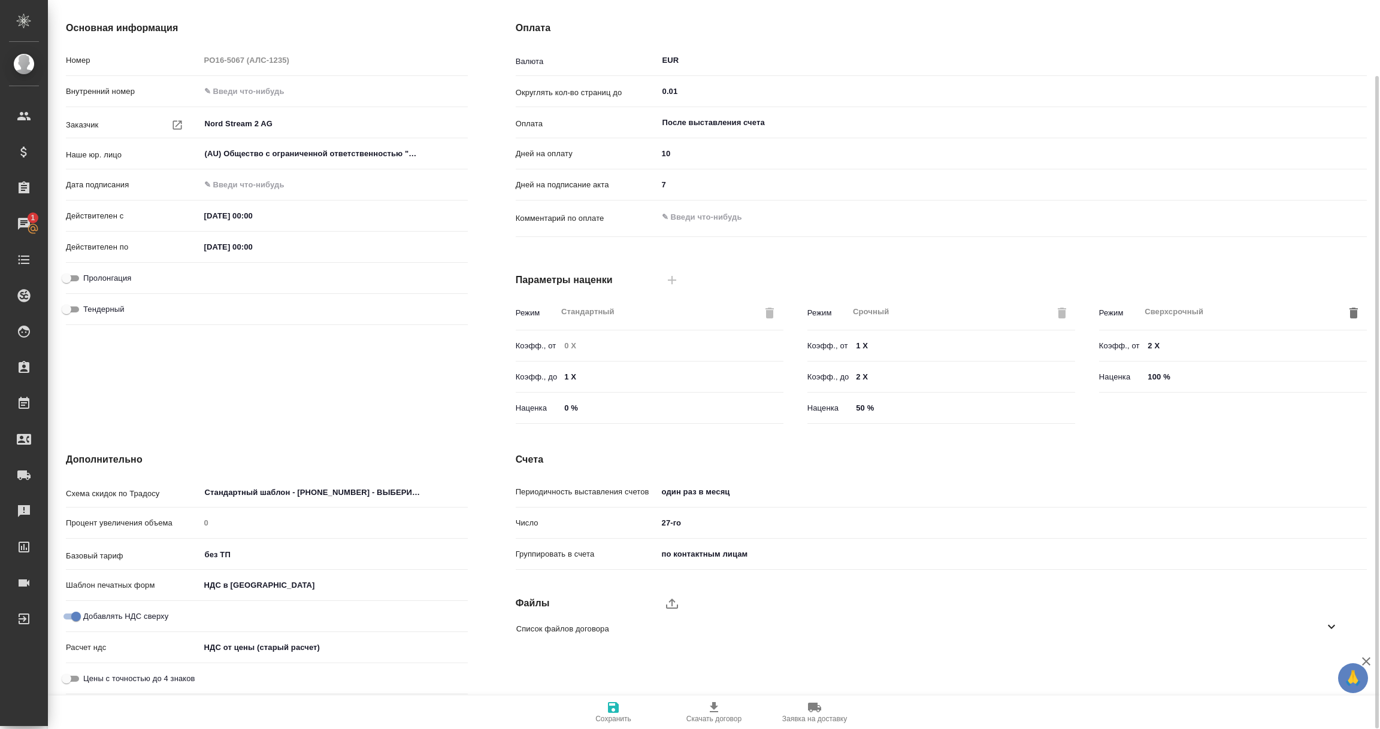
click at [1327, 626] on icon at bounding box center [1331, 627] width 14 height 14
click at [1320, 662] on icon "button" at bounding box center [1316, 661] width 14 height 14
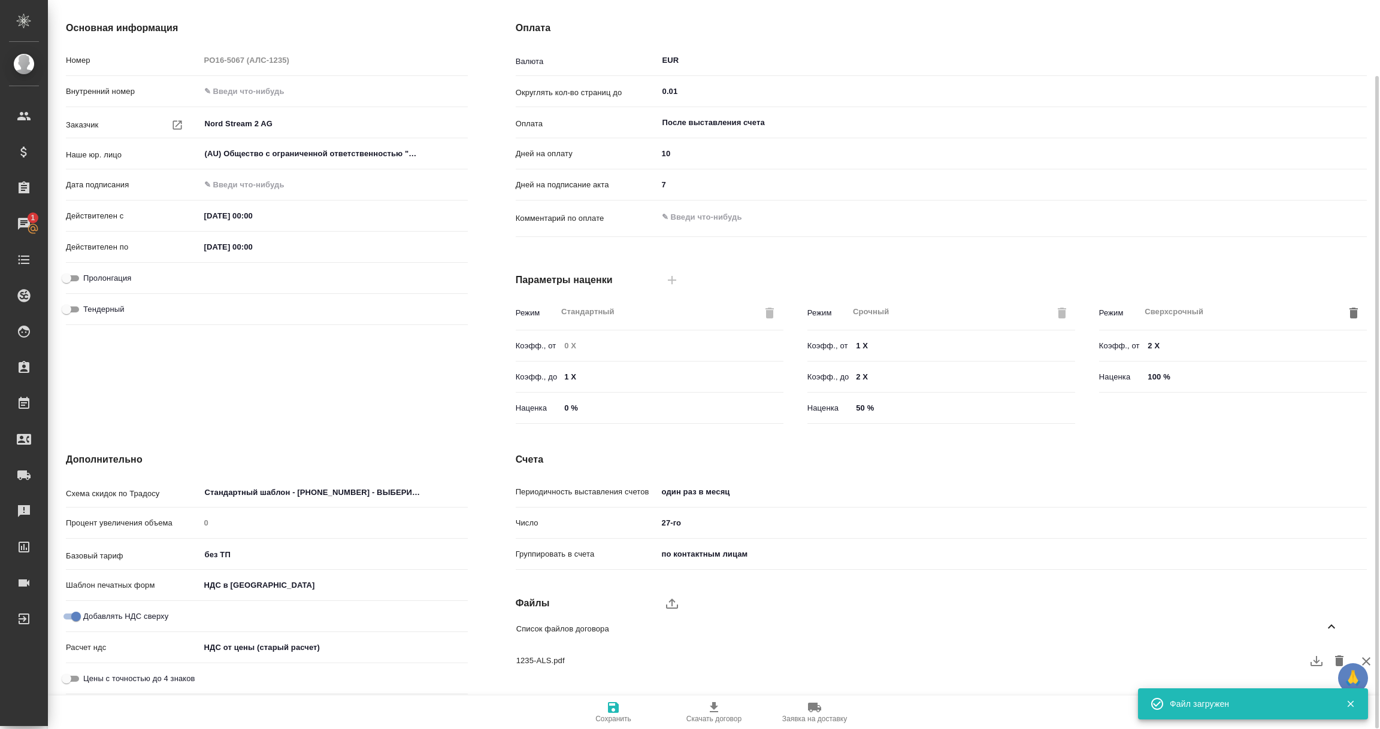
scroll to position [0, 0]
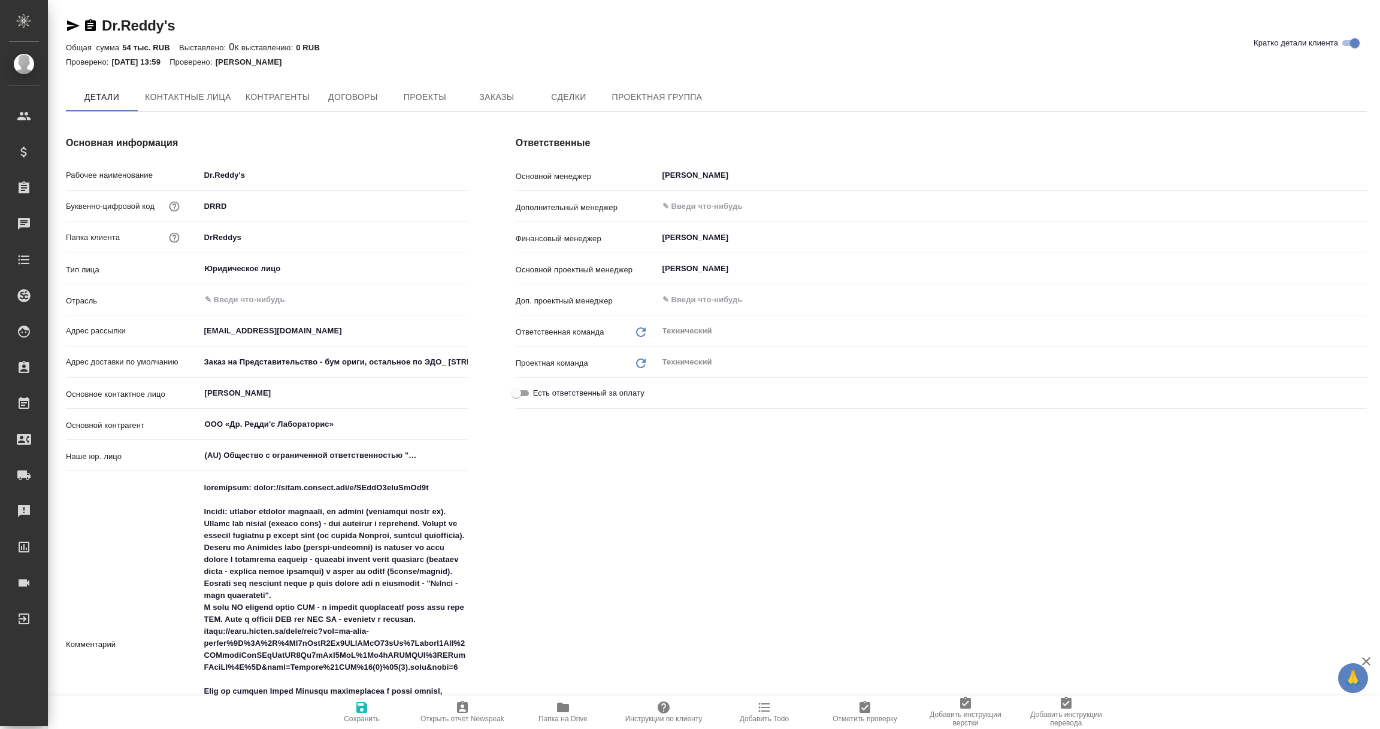
type textarea "x"
click at [366, 98] on span "Договоры" at bounding box center [352, 97] width 57 height 15
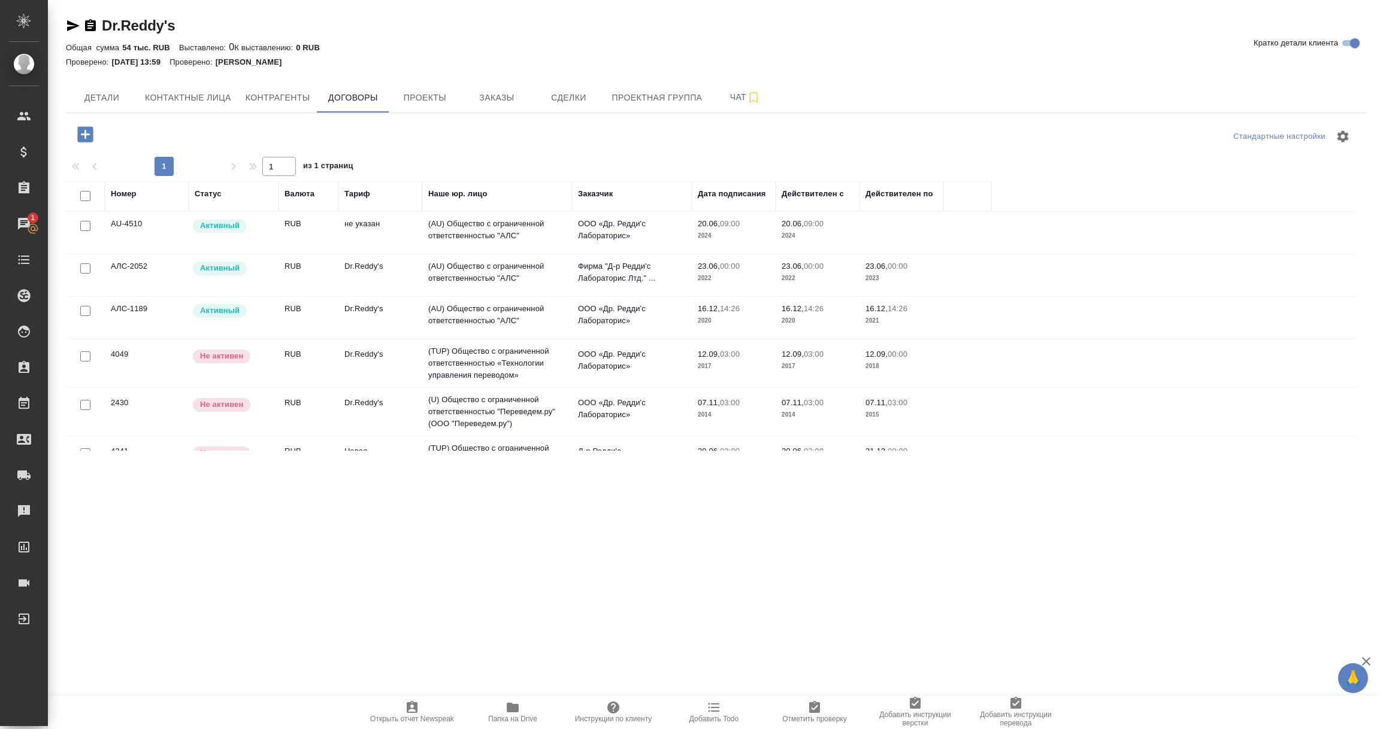
click at [495, 225] on td "(AU) Общество с ограниченной ответственностью "АЛС"" at bounding box center [497, 233] width 150 height 42
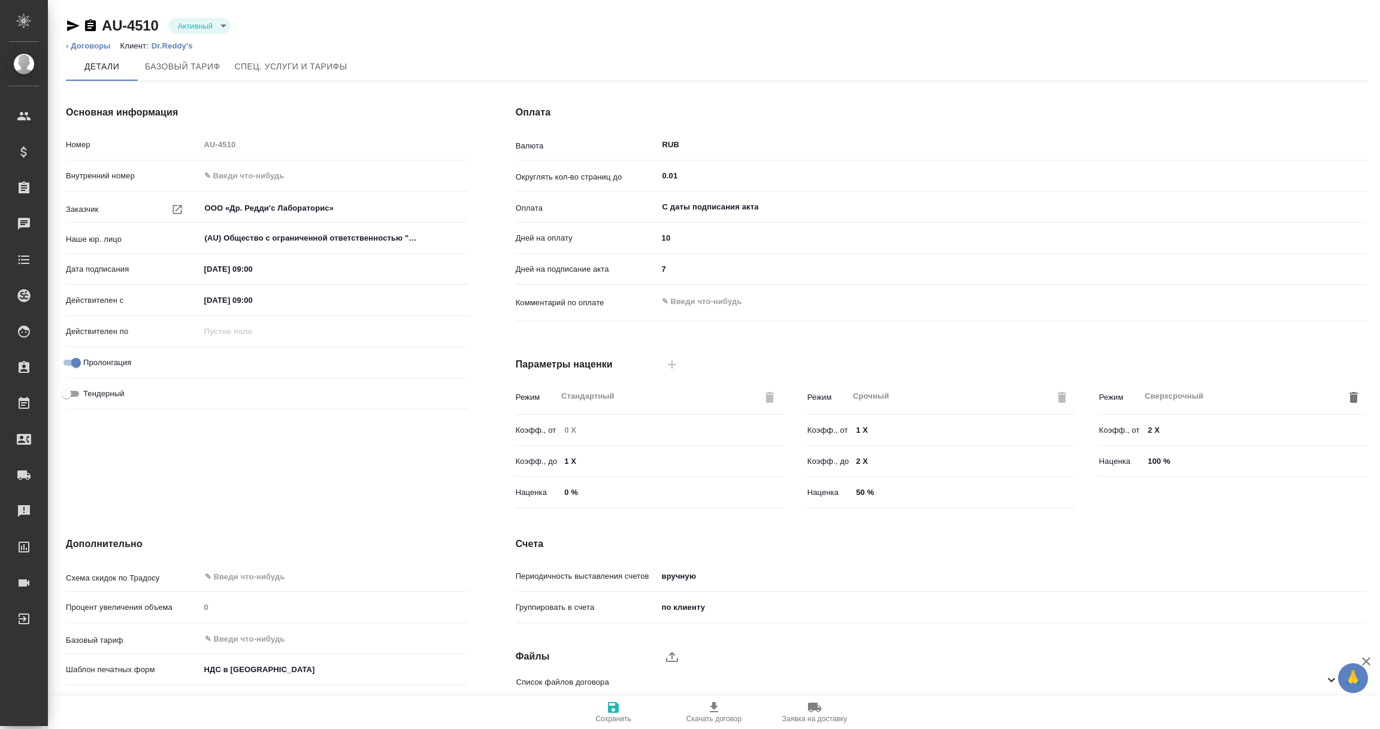
scroll to position [84, 0]
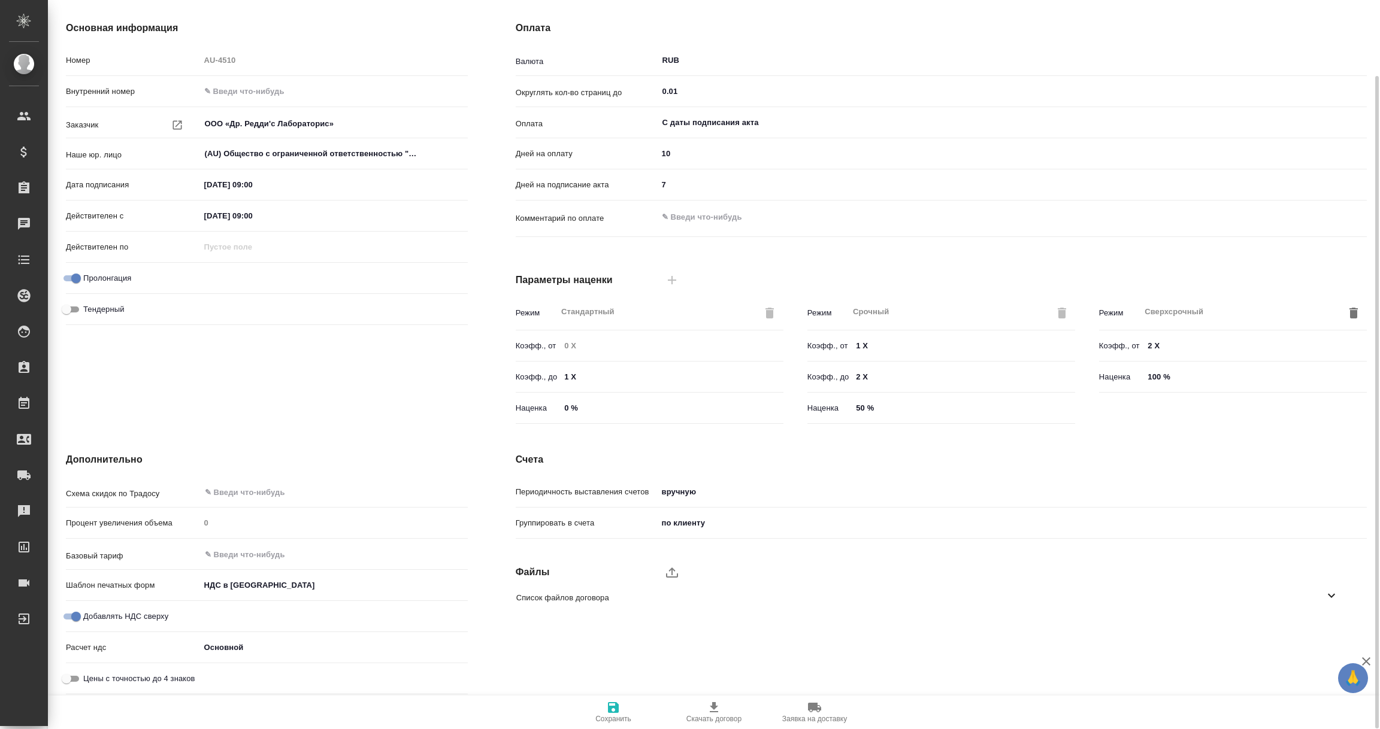
click at [1331, 595] on icon at bounding box center [1331, 596] width 14 height 14
click at [1311, 628] on icon "button" at bounding box center [1316, 630] width 14 height 14
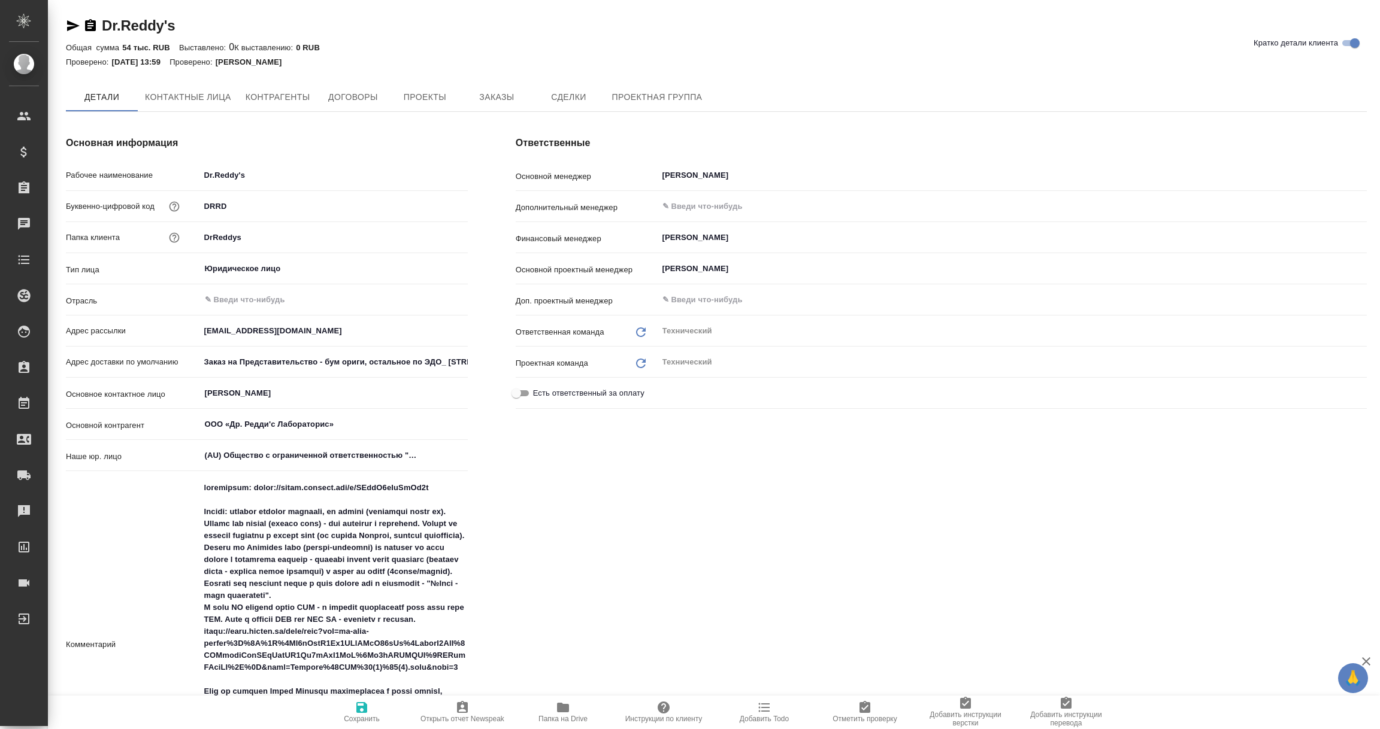
type textarea "x"
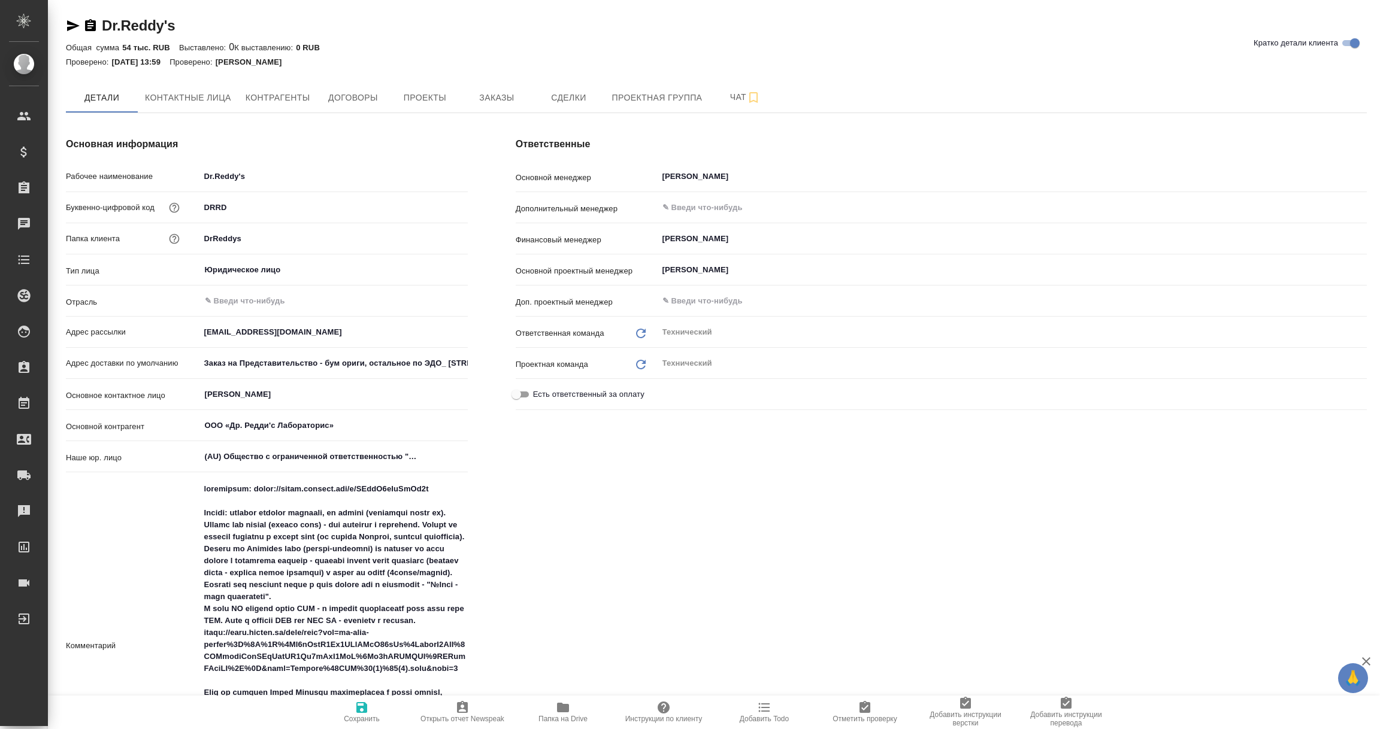
type textarea "x"
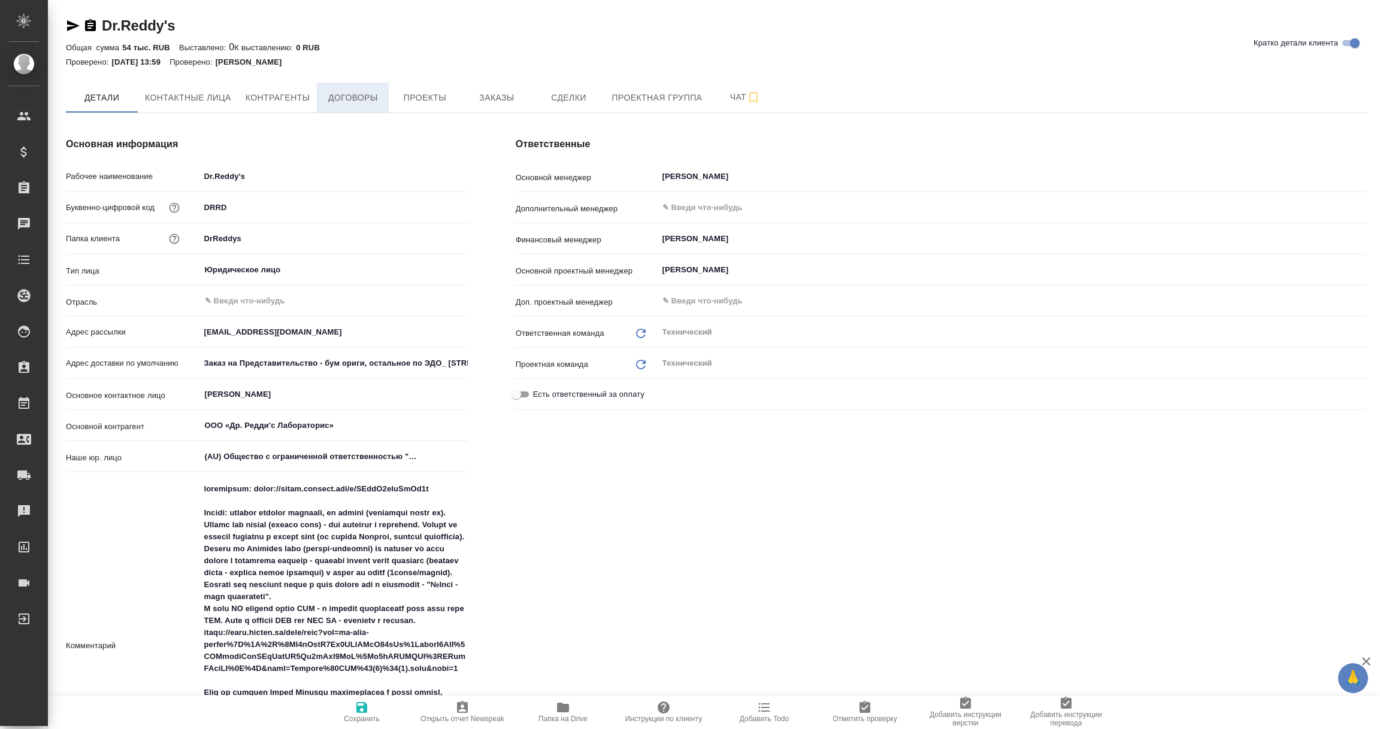
click at [332, 96] on span "Договоры" at bounding box center [352, 97] width 57 height 15
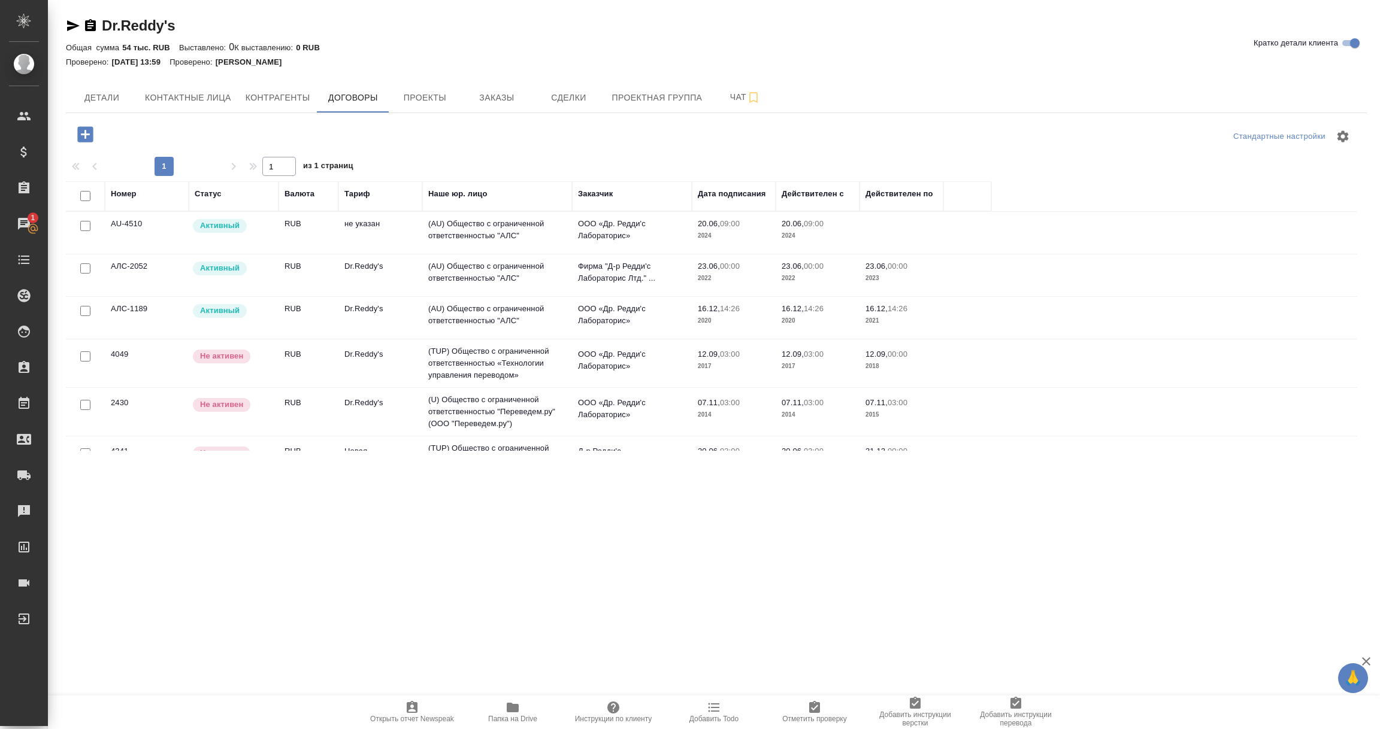
click at [461, 271] on td "(AU) Общество с ограниченной ответственностью "АЛС"" at bounding box center [497, 276] width 150 height 42
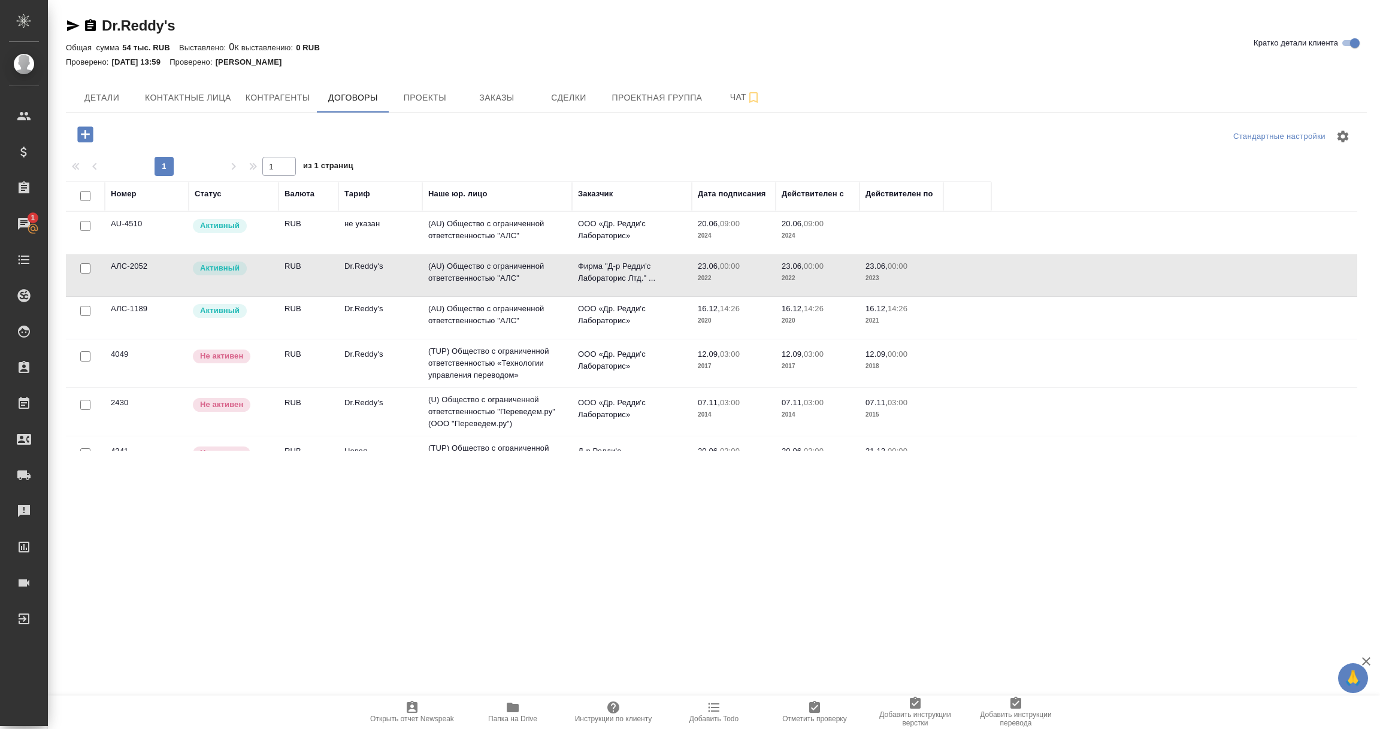
click at [461, 271] on td "(AU) Общество с ограниченной ответственностью "АЛС"" at bounding box center [497, 276] width 150 height 42
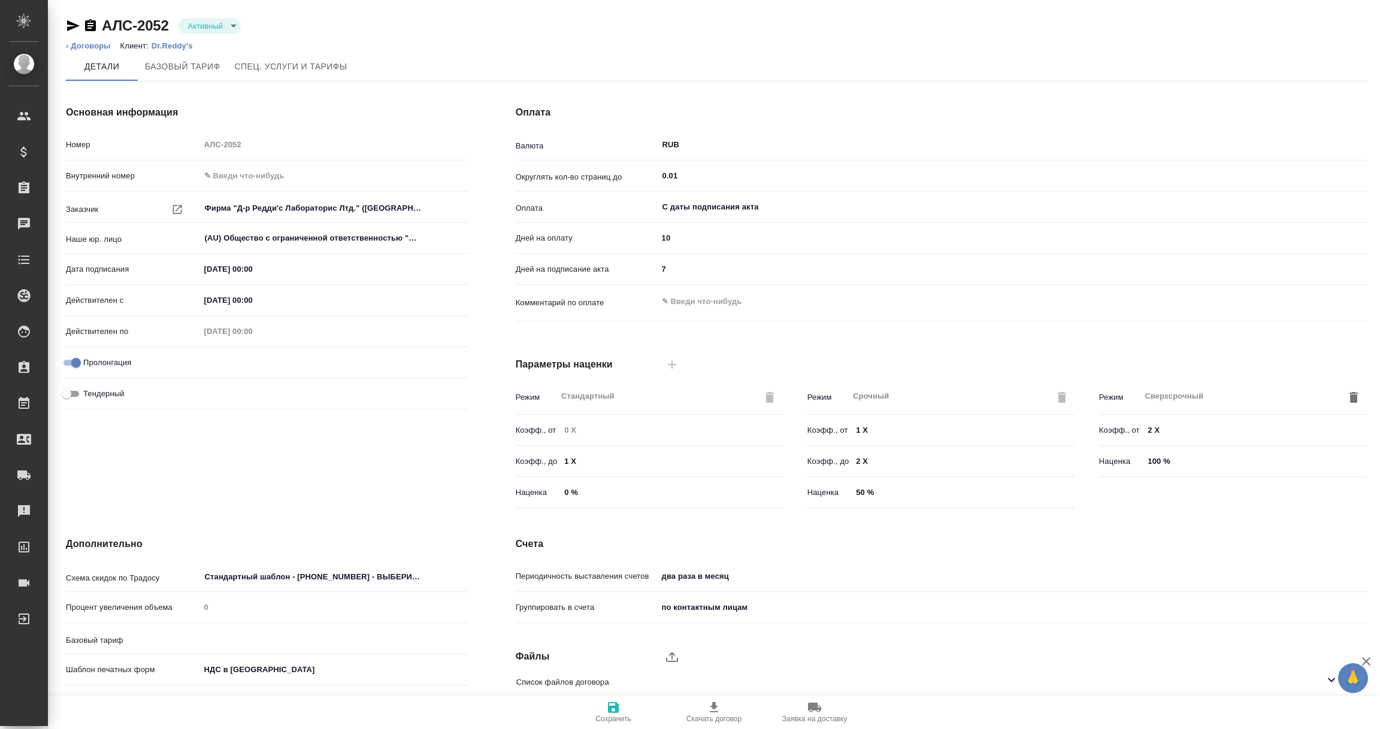
type input "Dr.Reddy's"
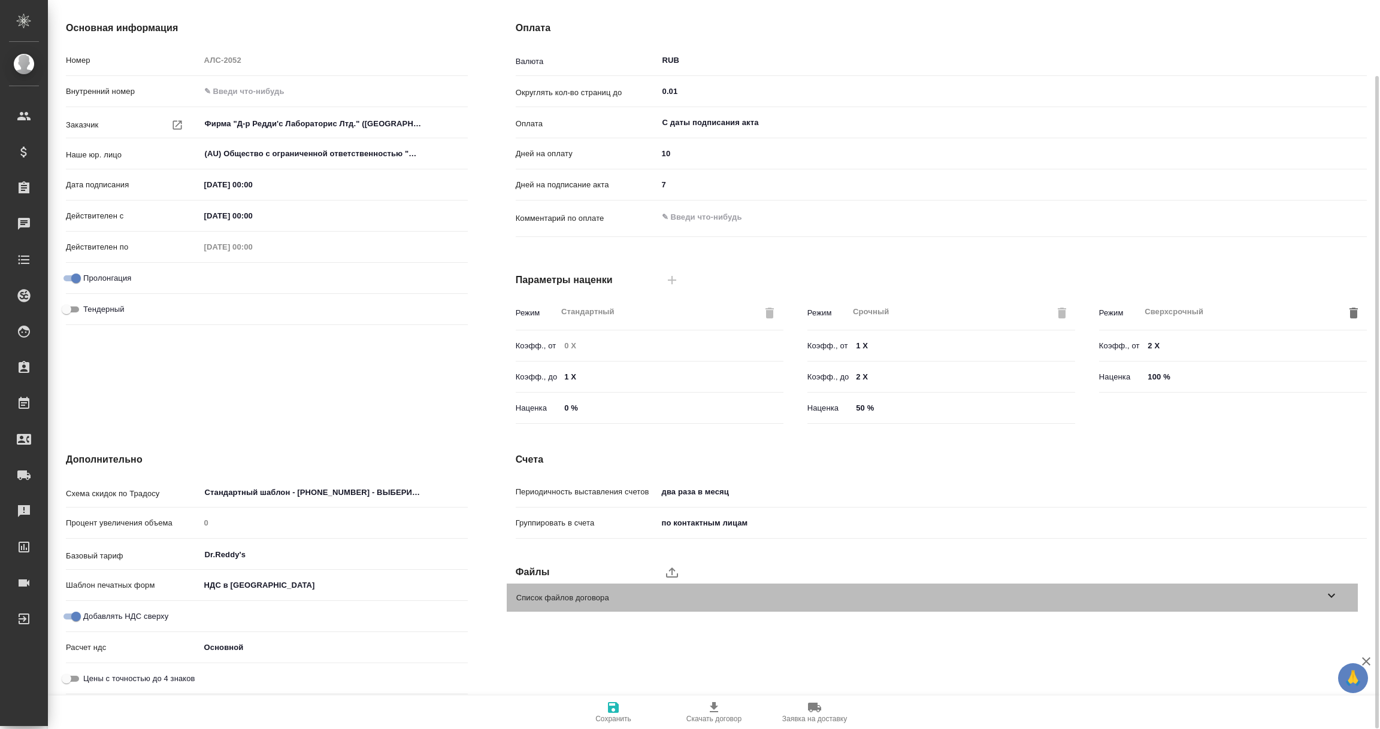
click at [1335, 598] on icon at bounding box center [1331, 596] width 14 height 14
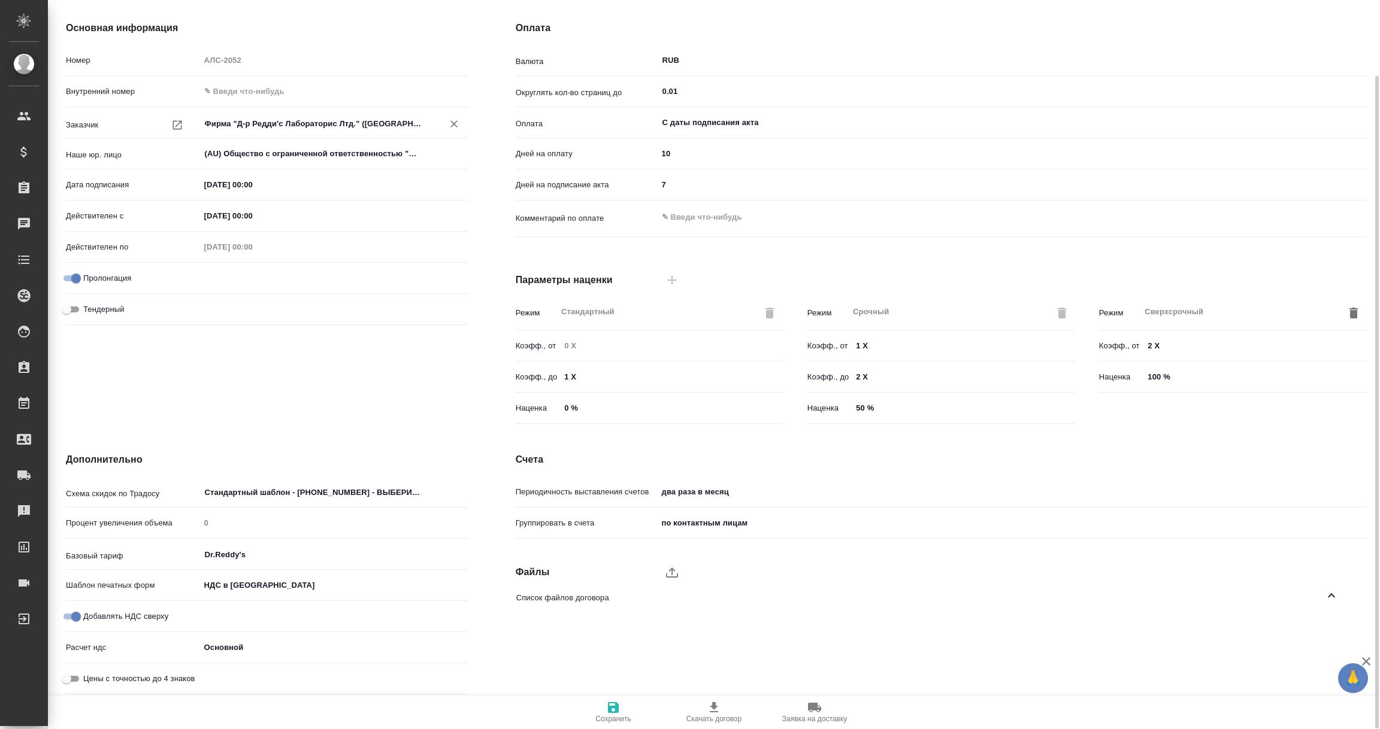
scroll to position [0, 0]
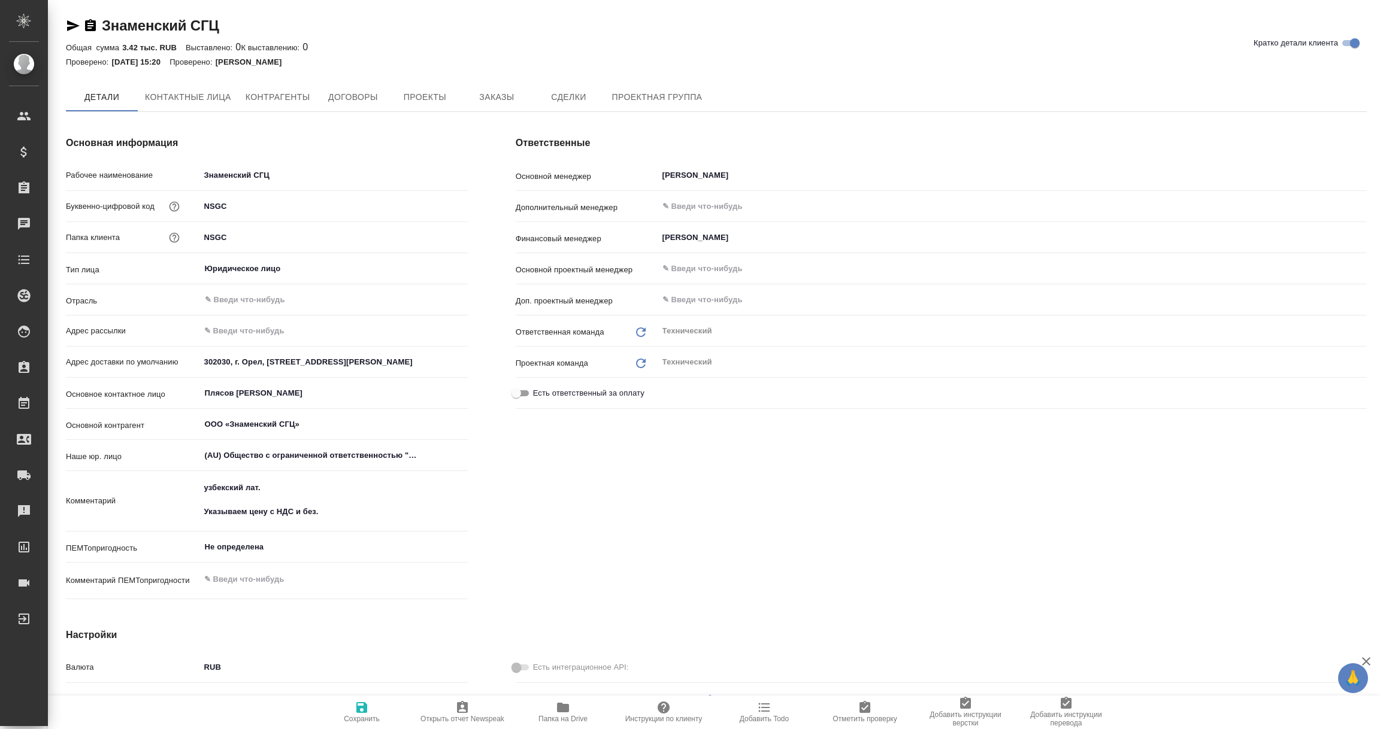
type textarea "x"
click at [364, 92] on span "Договоры" at bounding box center [352, 97] width 57 height 15
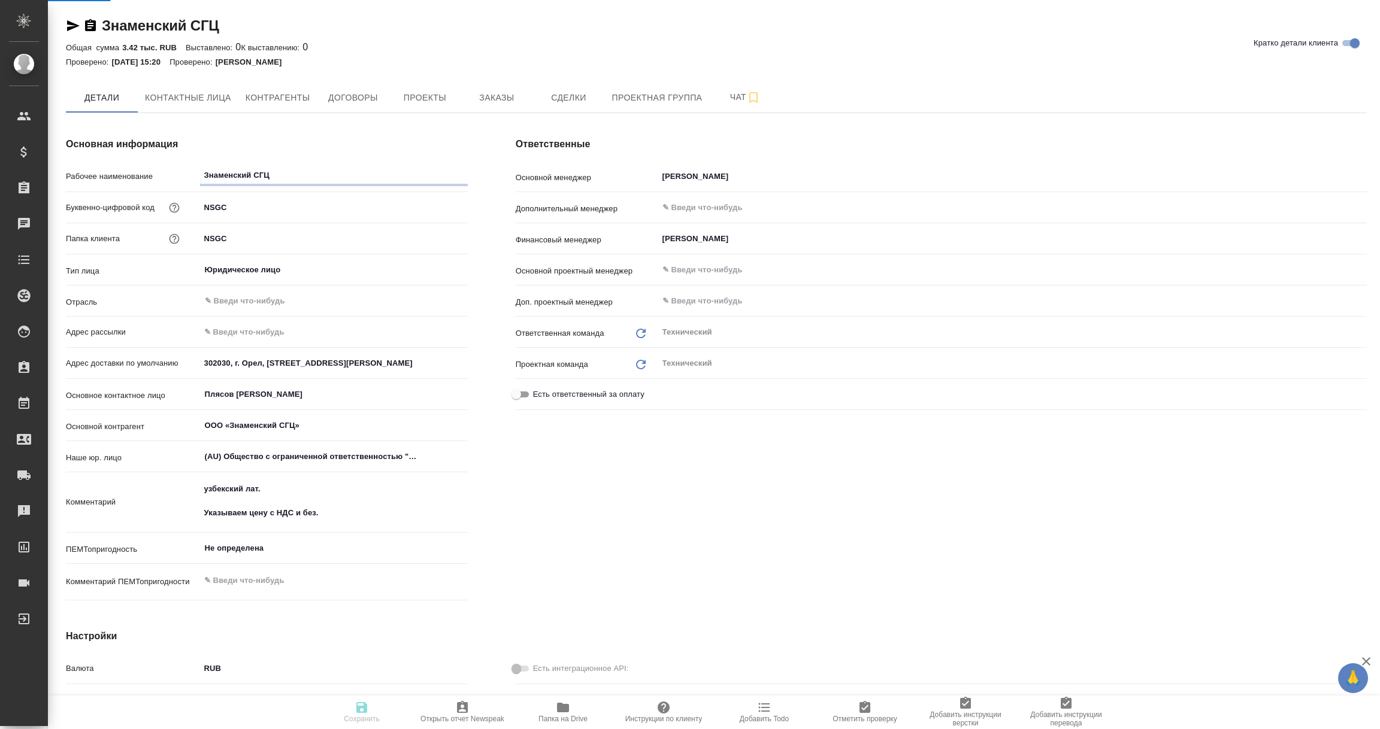
type textarea "x"
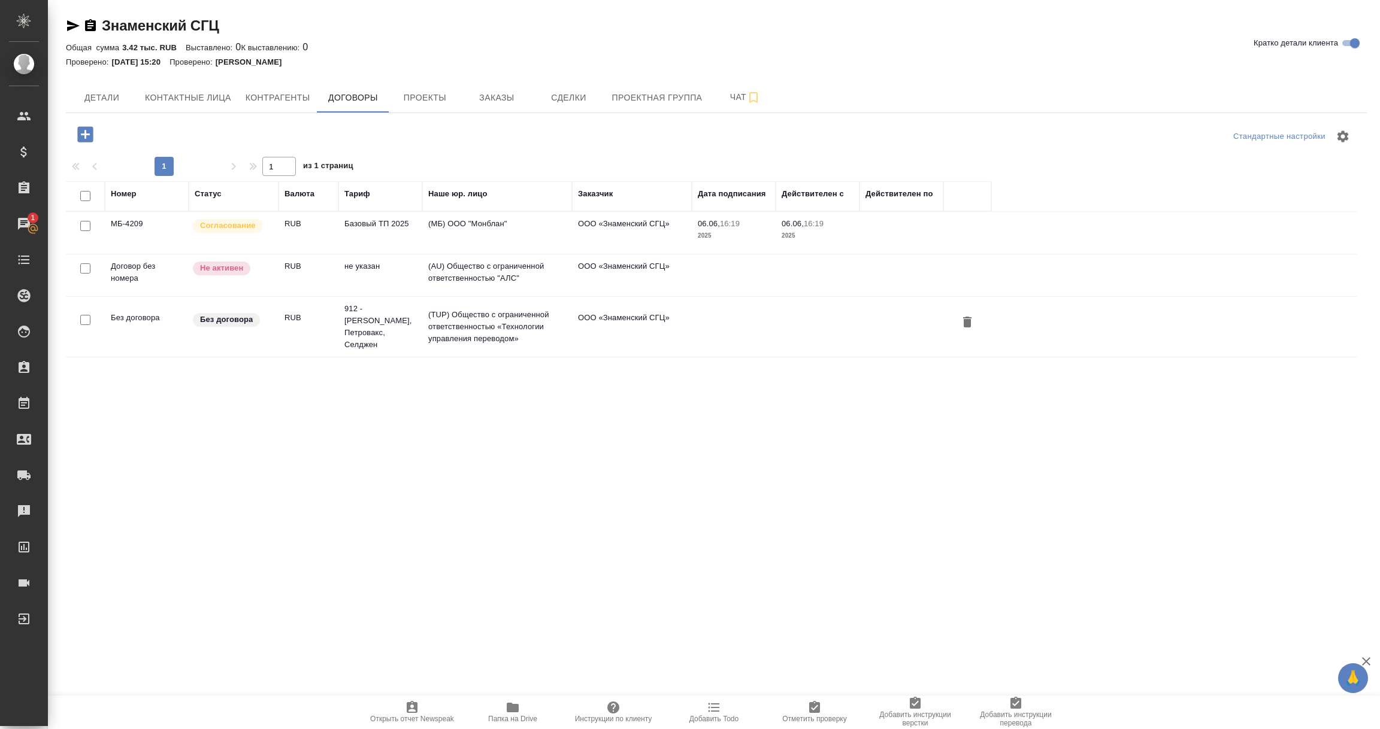
click at [508, 269] on td "(AU) Общество с ограниченной ответственностью "АЛС"" at bounding box center [497, 276] width 150 height 42
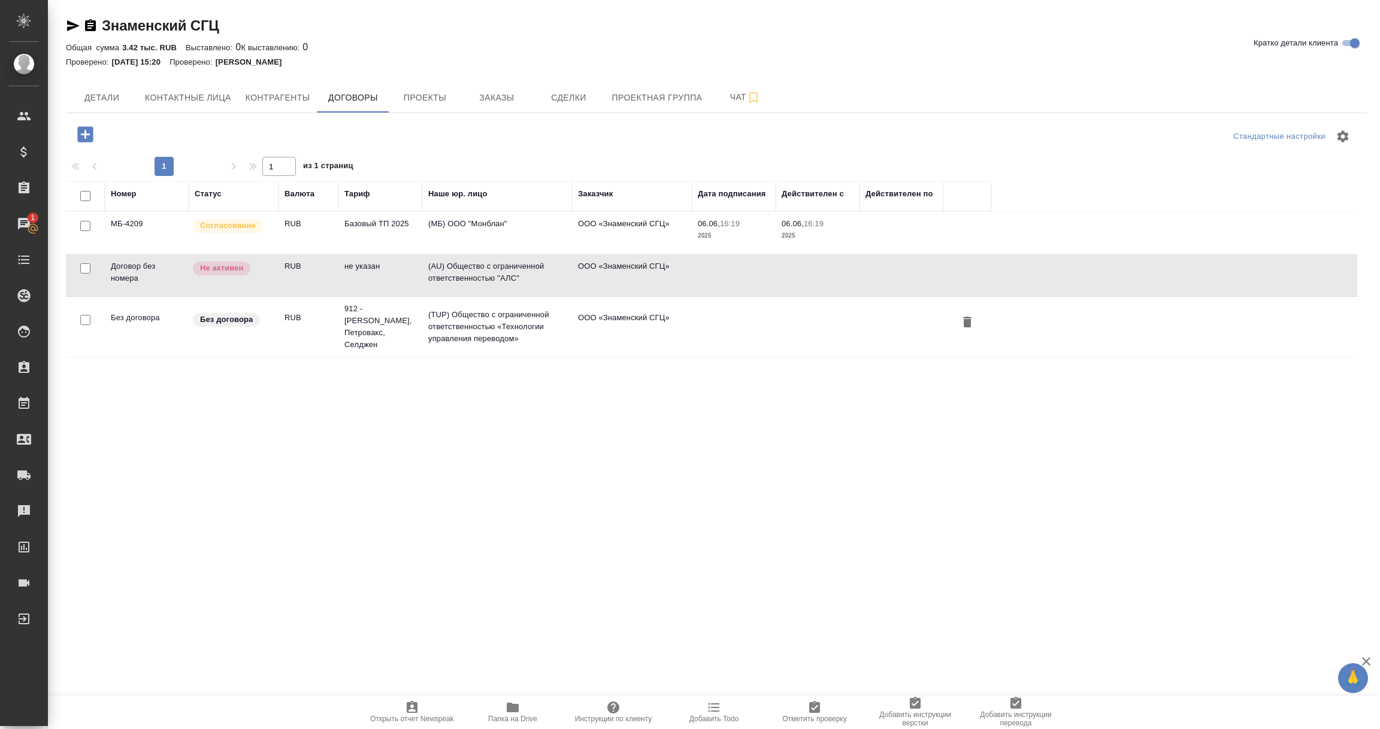
click at [508, 269] on td "(AU) Общество с ограниченной ответственностью "АЛС"" at bounding box center [497, 276] width 150 height 42
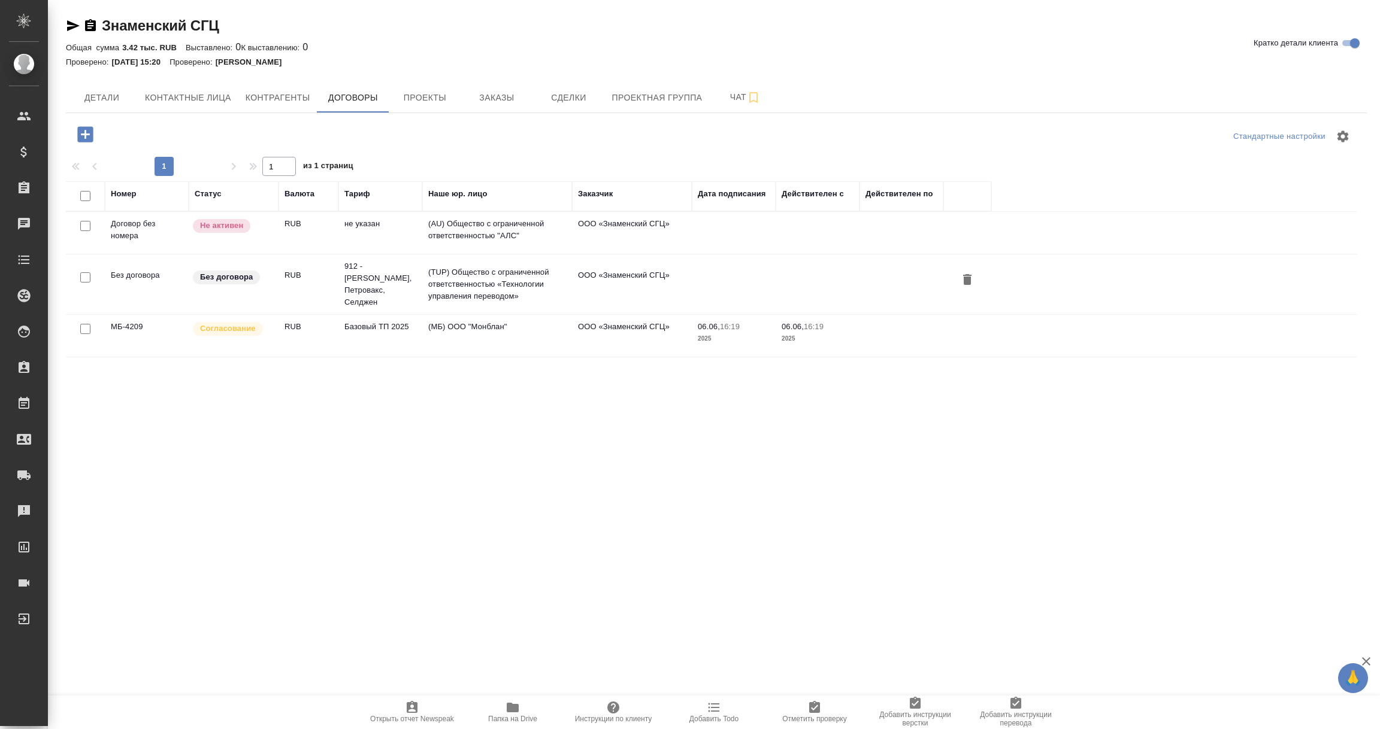
click at [450, 315] on td "(МБ) ООО "Монблан"" at bounding box center [497, 336] width 150 height 42
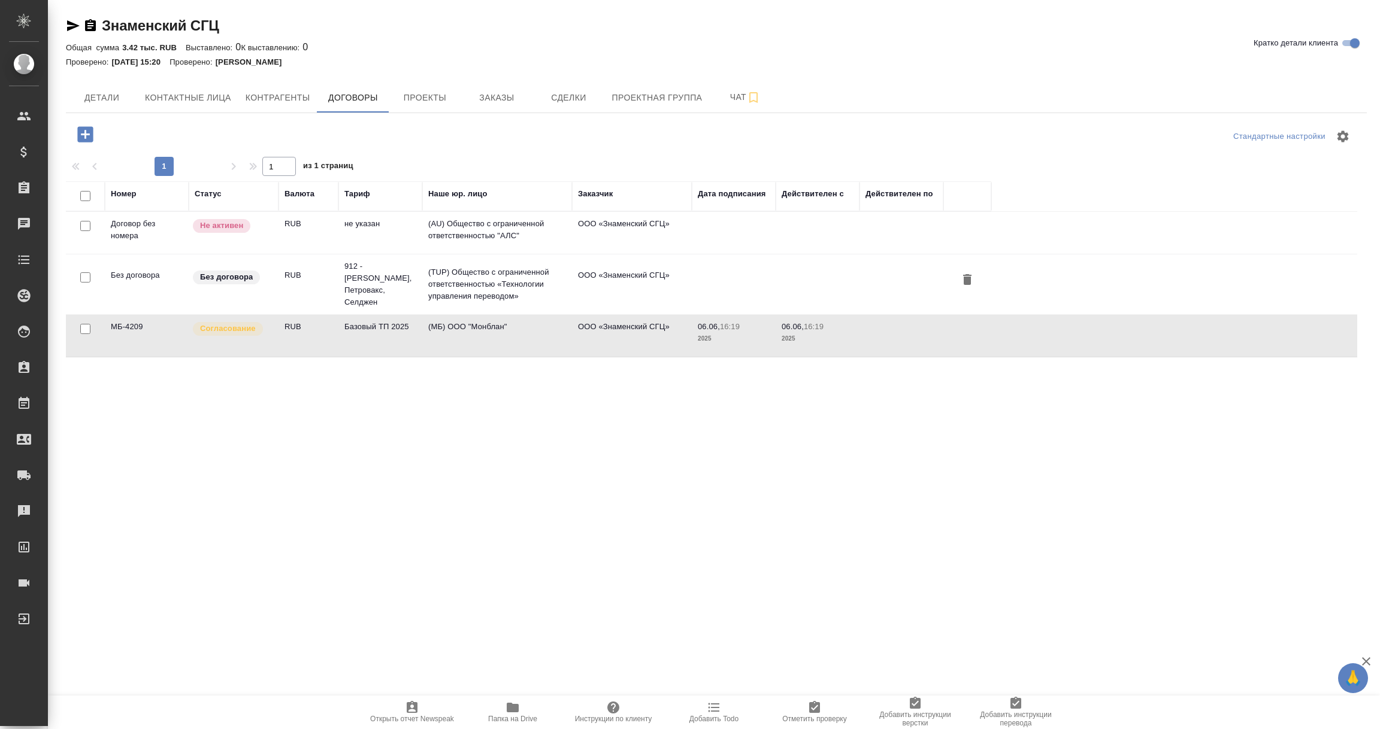
click at [450, 315] on td "(МБ) ООО "Монблан"" at bounding box center [497, 336] width 150 height 42
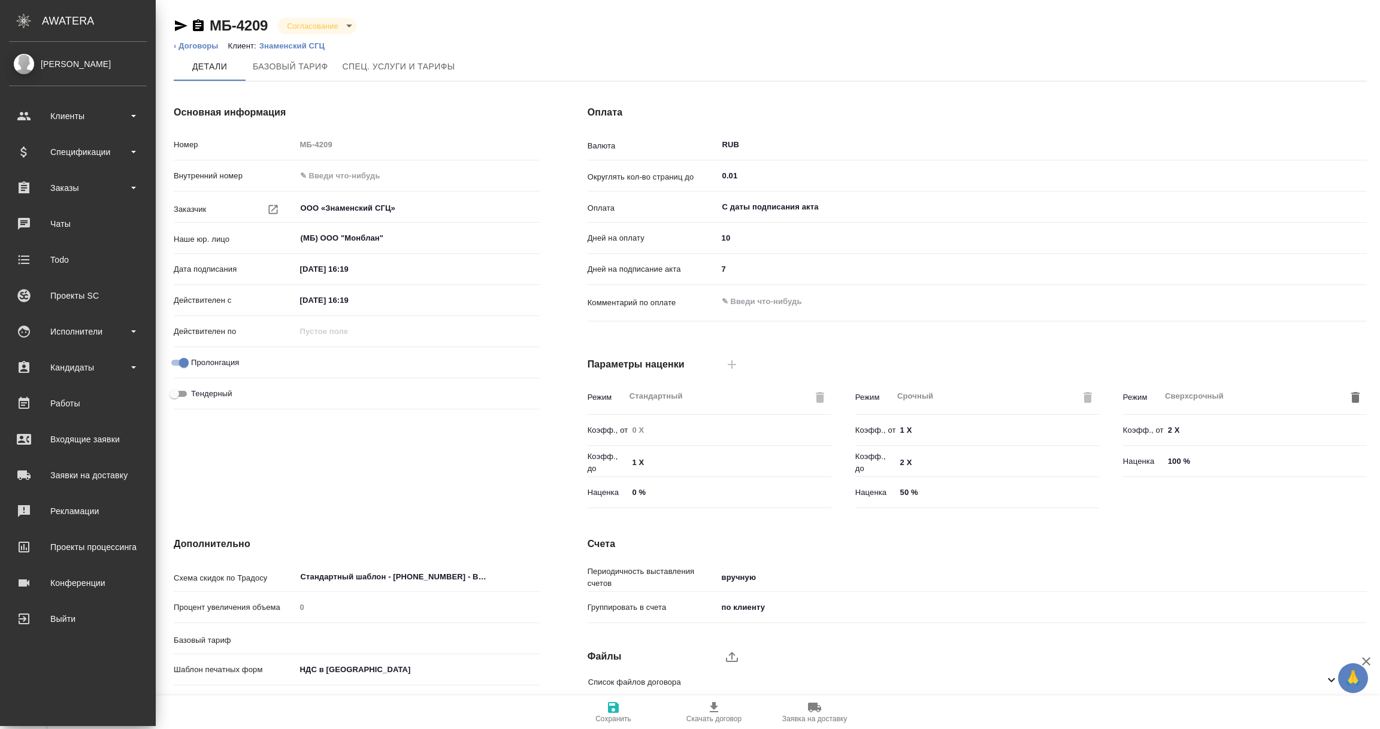
type input "Базовый ТП 2025"
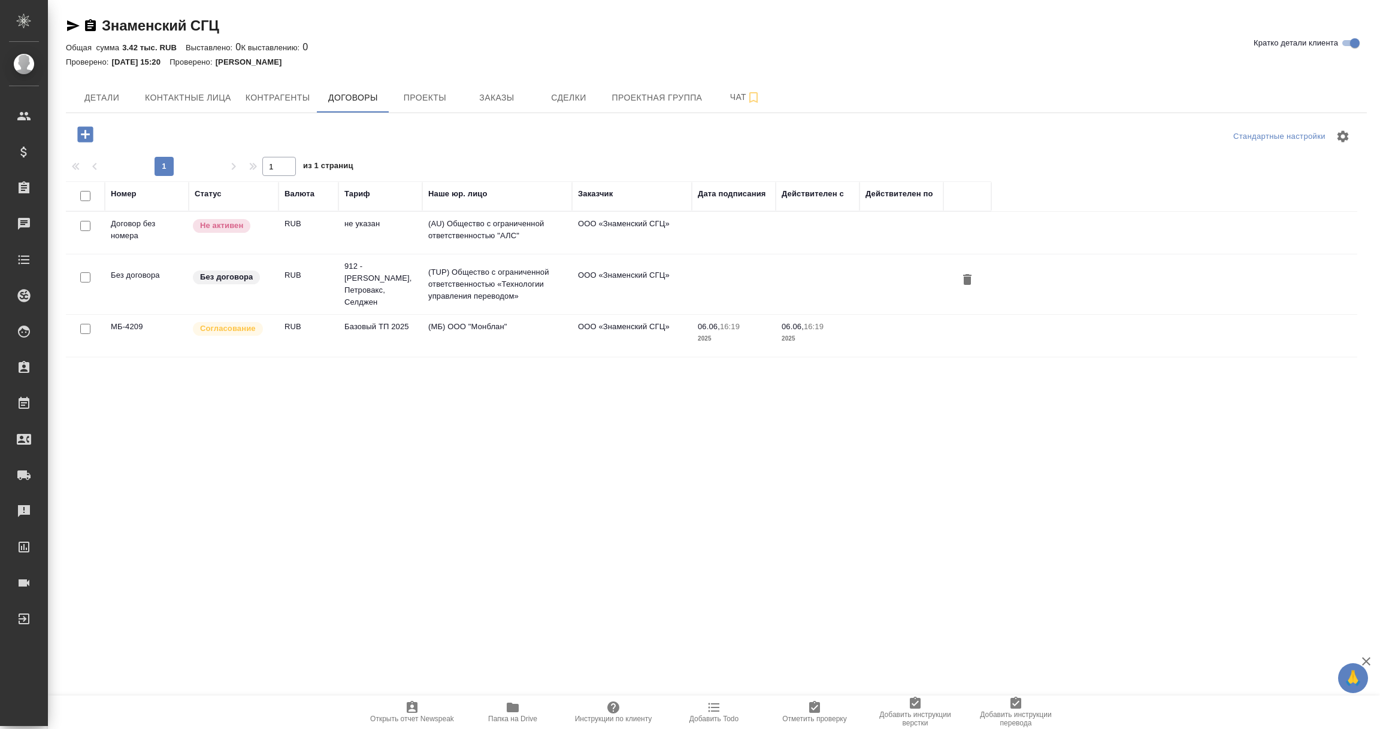
click at [502, 267] on td "(TUP) Общество с ограниченной ответственностью «Технологии управления переводом»" at bounding box center [497, 285] width 150 height 48
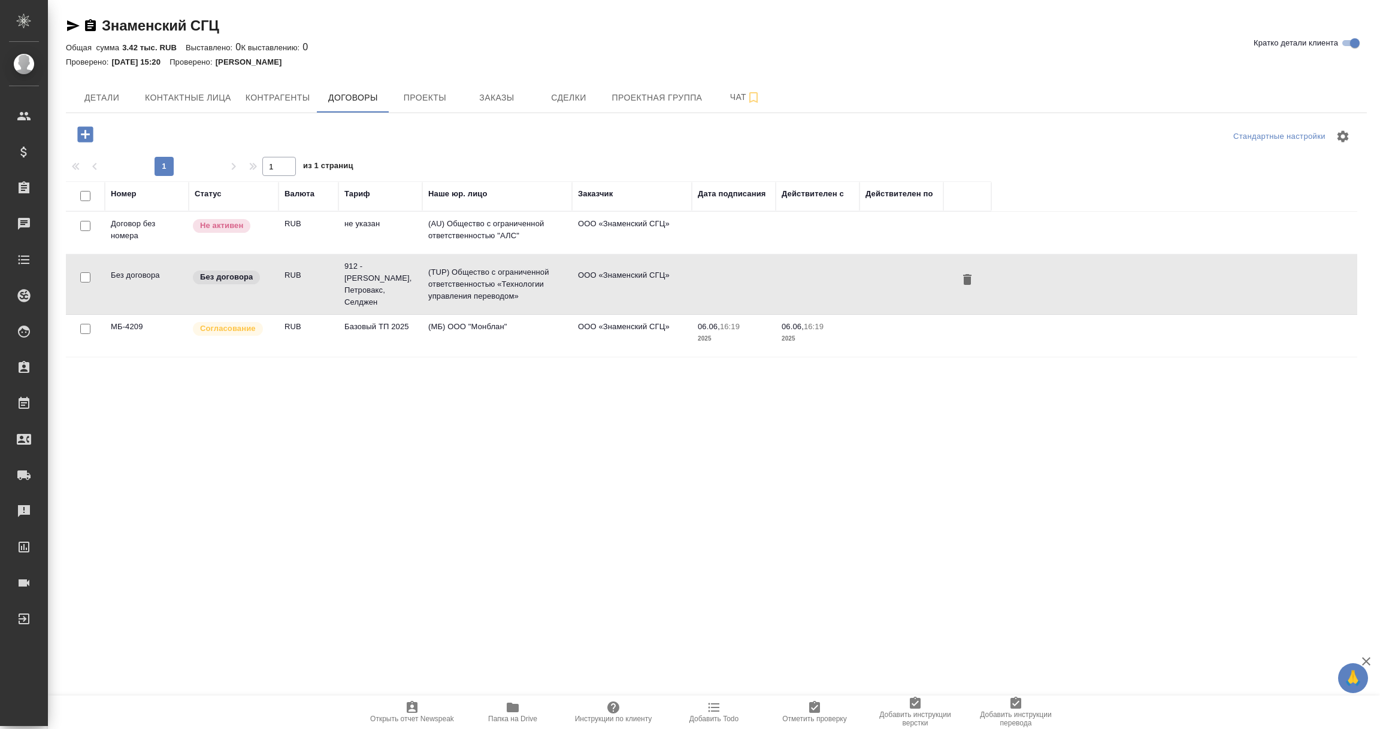
click at [502, 267] on td "(TUP) Общество с ограниченной ответственностью «Технологии управления переводом»" at bounding box center [497, 285] width 150 height 48
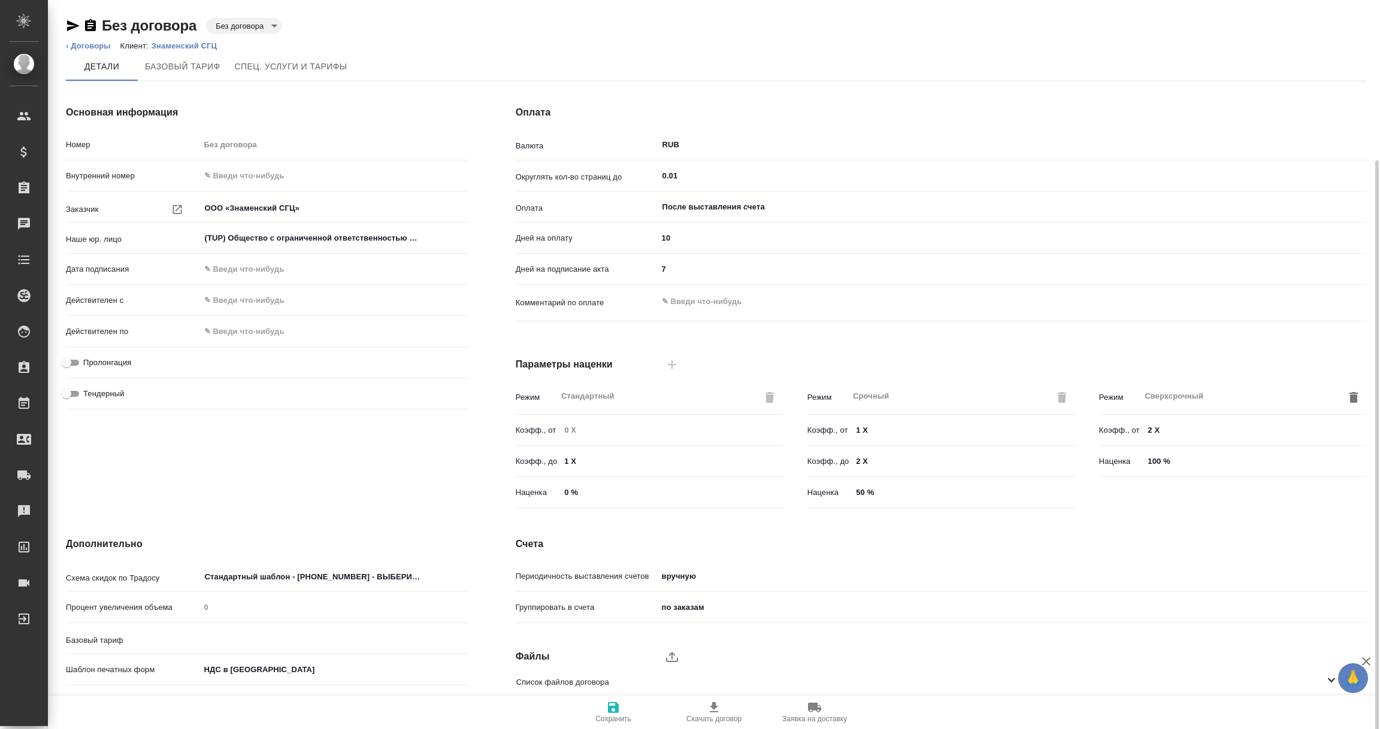
scroll to position [84, 0]
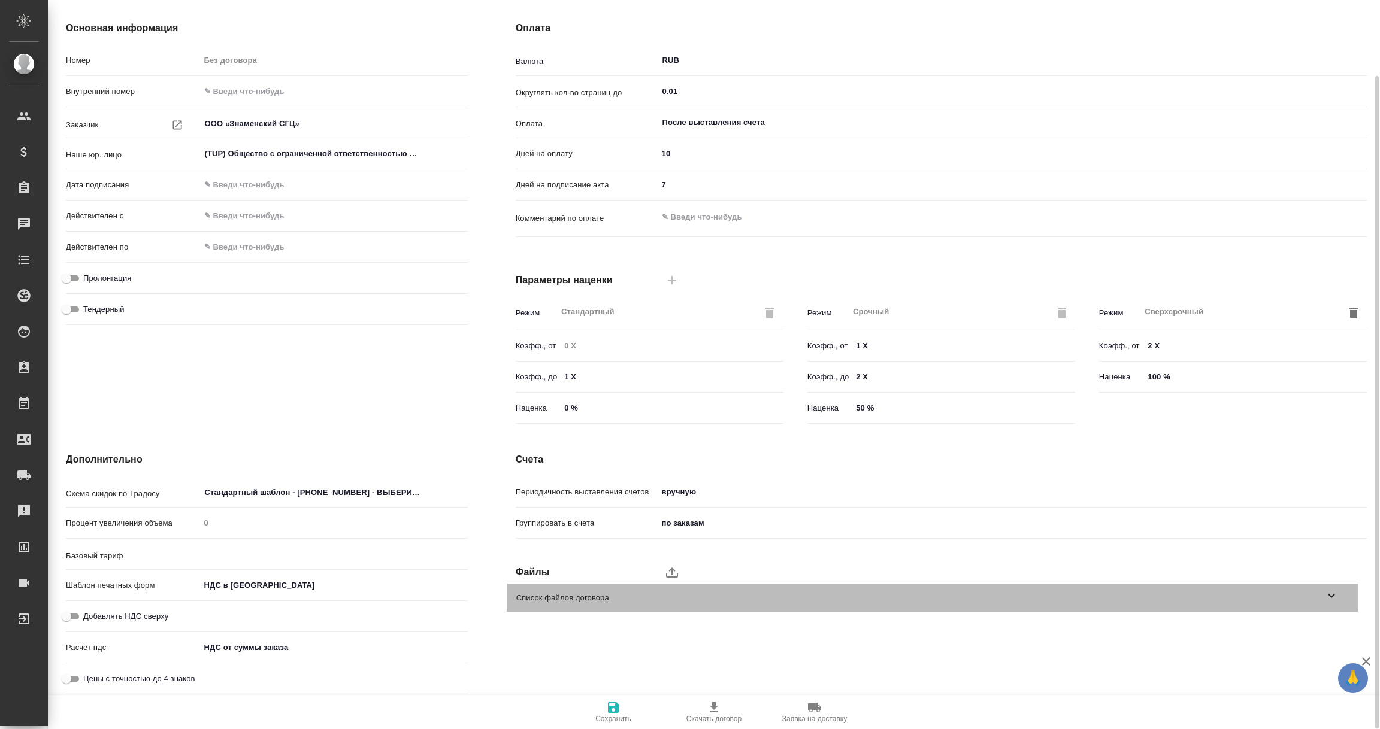
click at [1337, 596] on icon at bounding box center [1331, 596] width 14 height 14
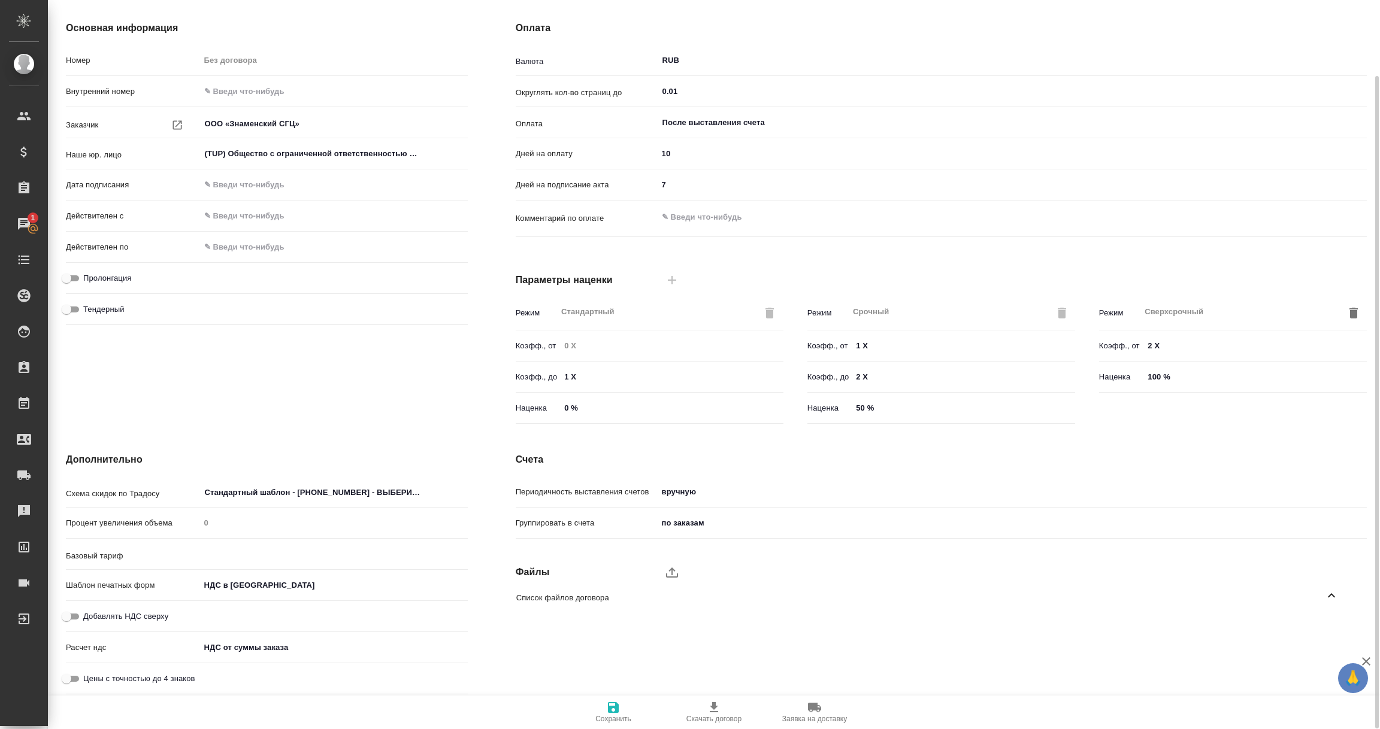
scroll to position [0, 0]
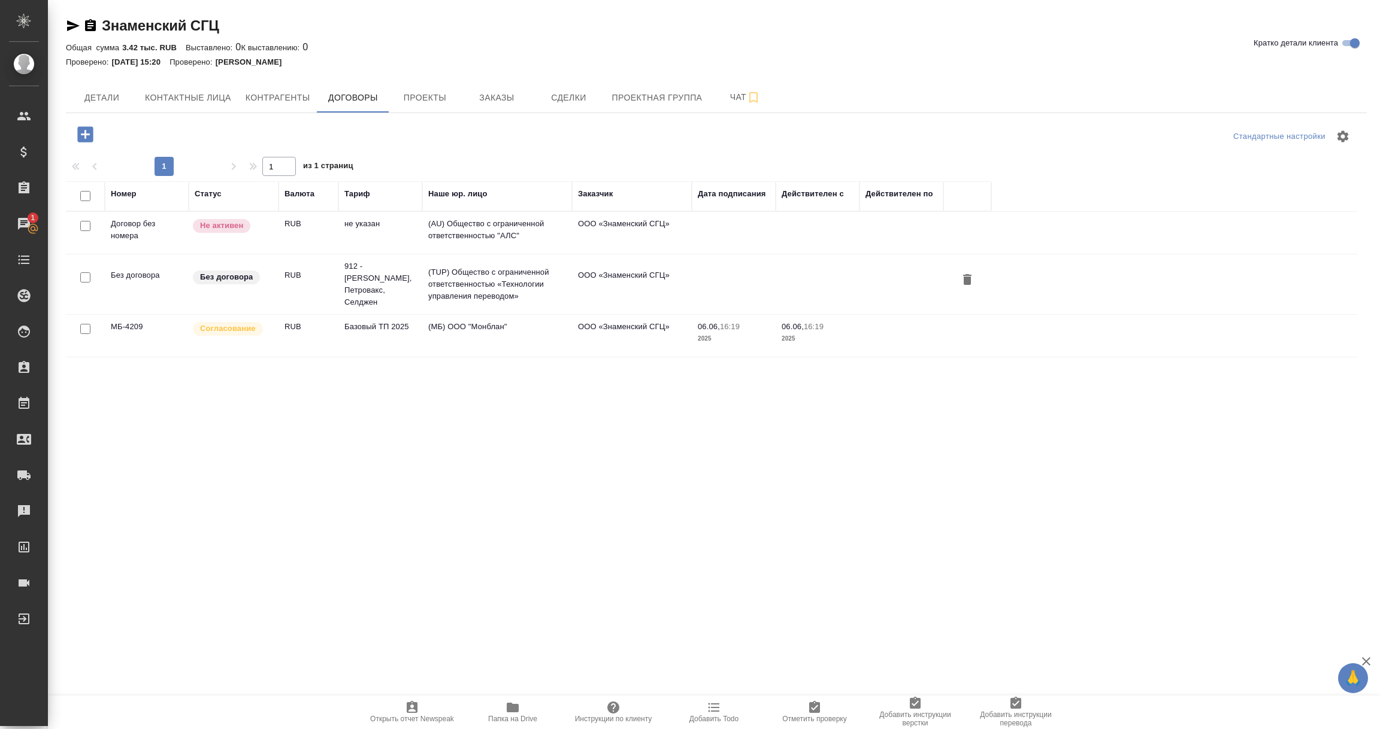
click at [67, 21] on icon "button" at bounding box center [73, 25] width 13 height 11
click at [145, 240] on td "Договор без номера" at bounding box center [147, 233] width 84 height 42
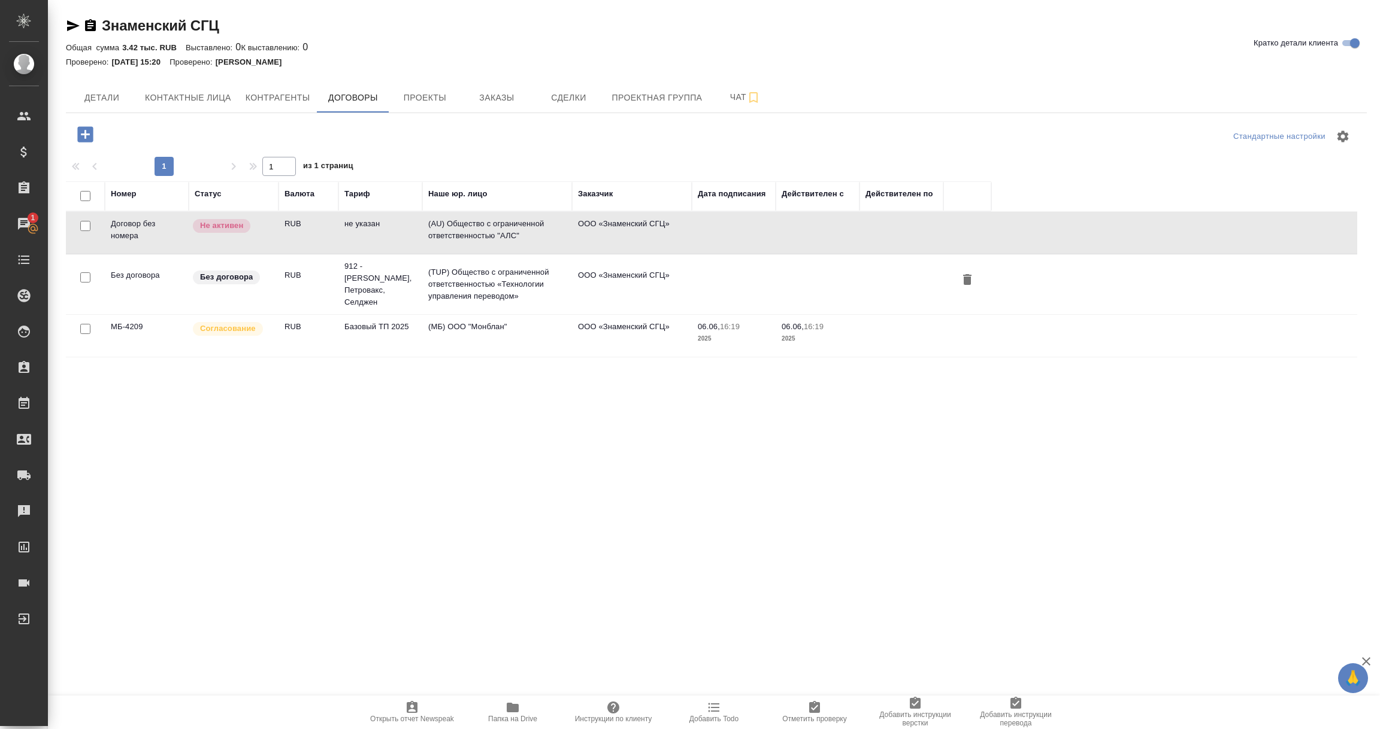
click at [145, 240] on td "Договор без номера" at bounding box center [147, 233] width 84 height 42
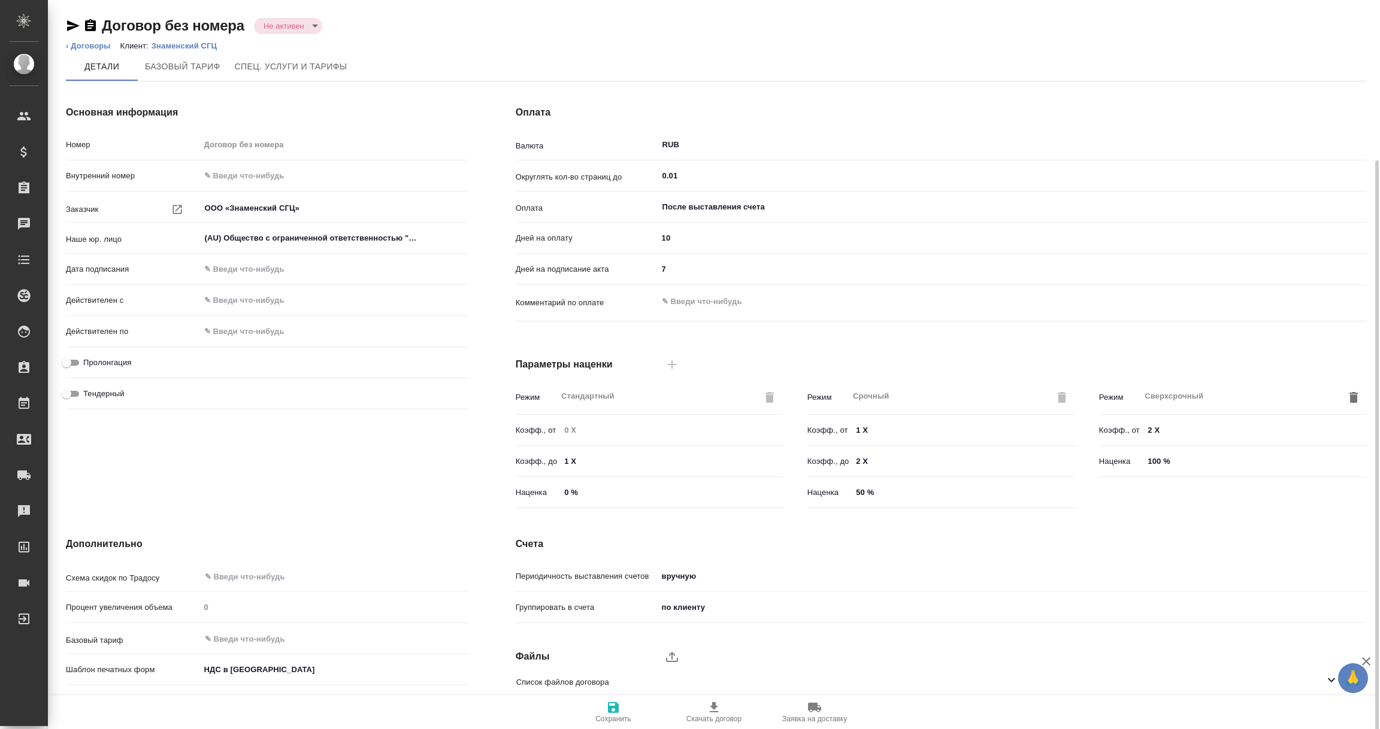
scroll to position [84, 0]
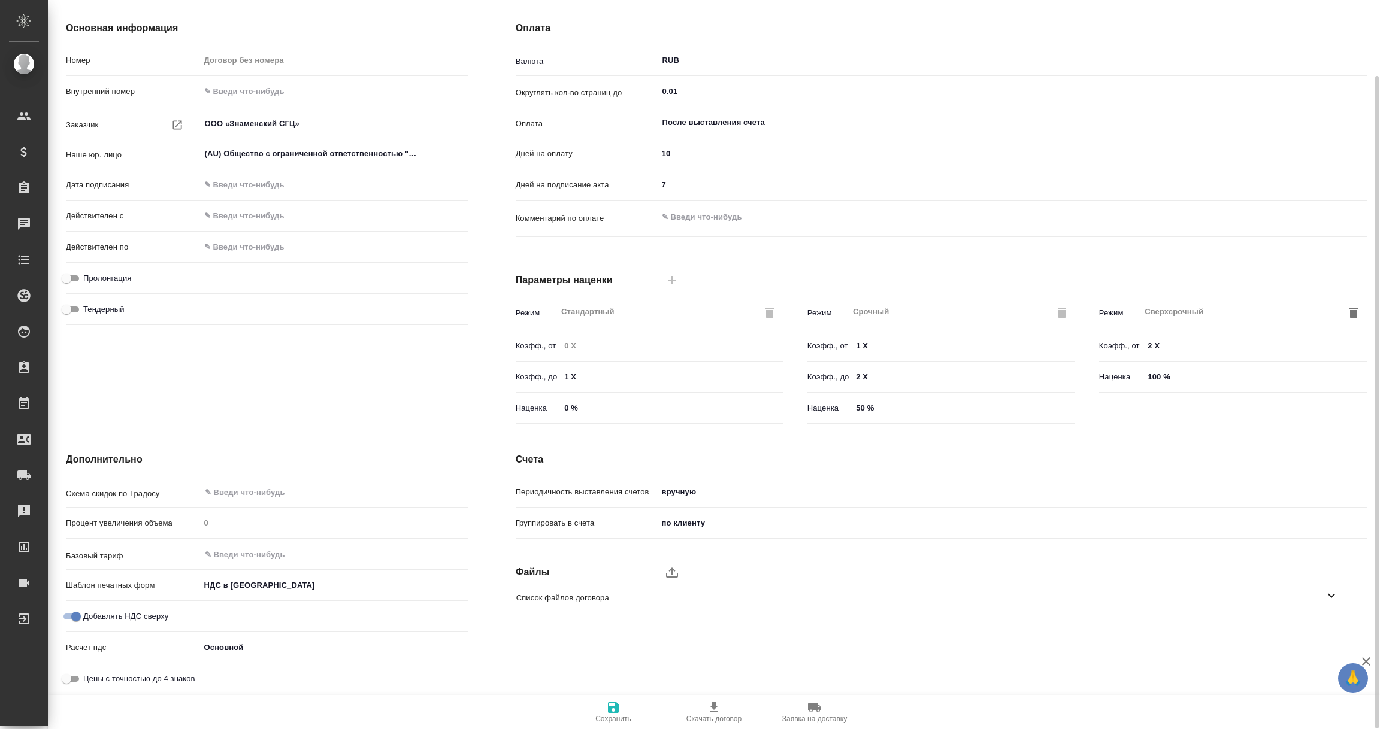
click at [1327, 594] on icon at bounding box center [1331, 596] width 14 height 14
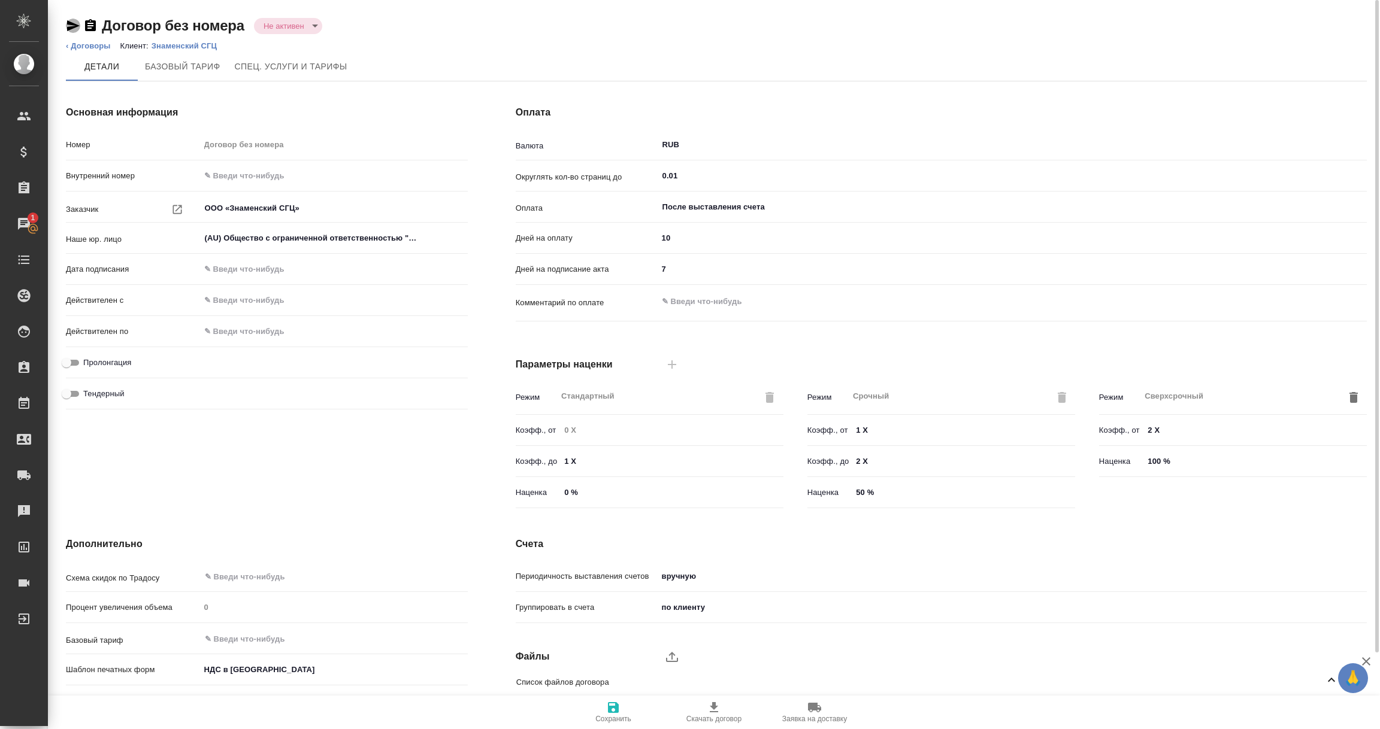
click at [69, 20] on icon "button" at bounding box center [73, 26] width 14 height 14
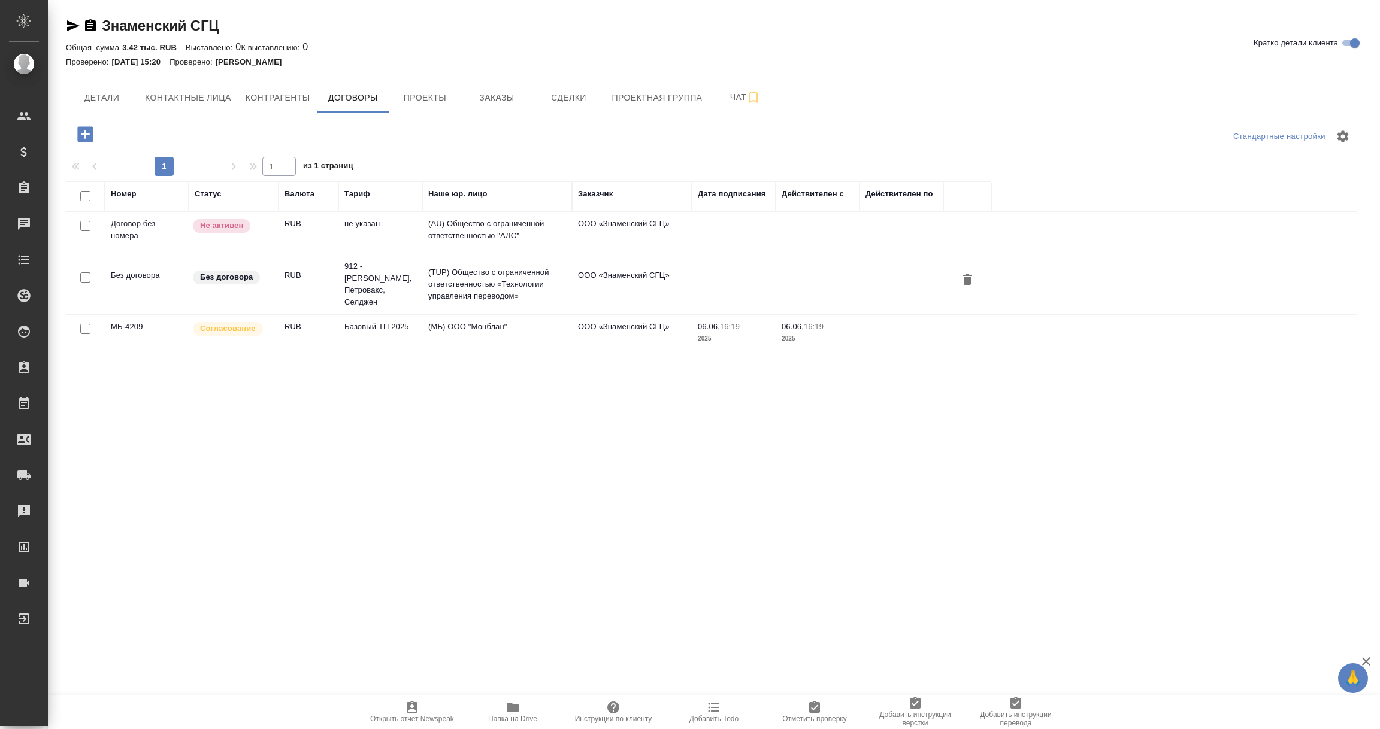
click at [138, 280] on td "Без договора" at bounding box center [147, 285] width 84 height 42
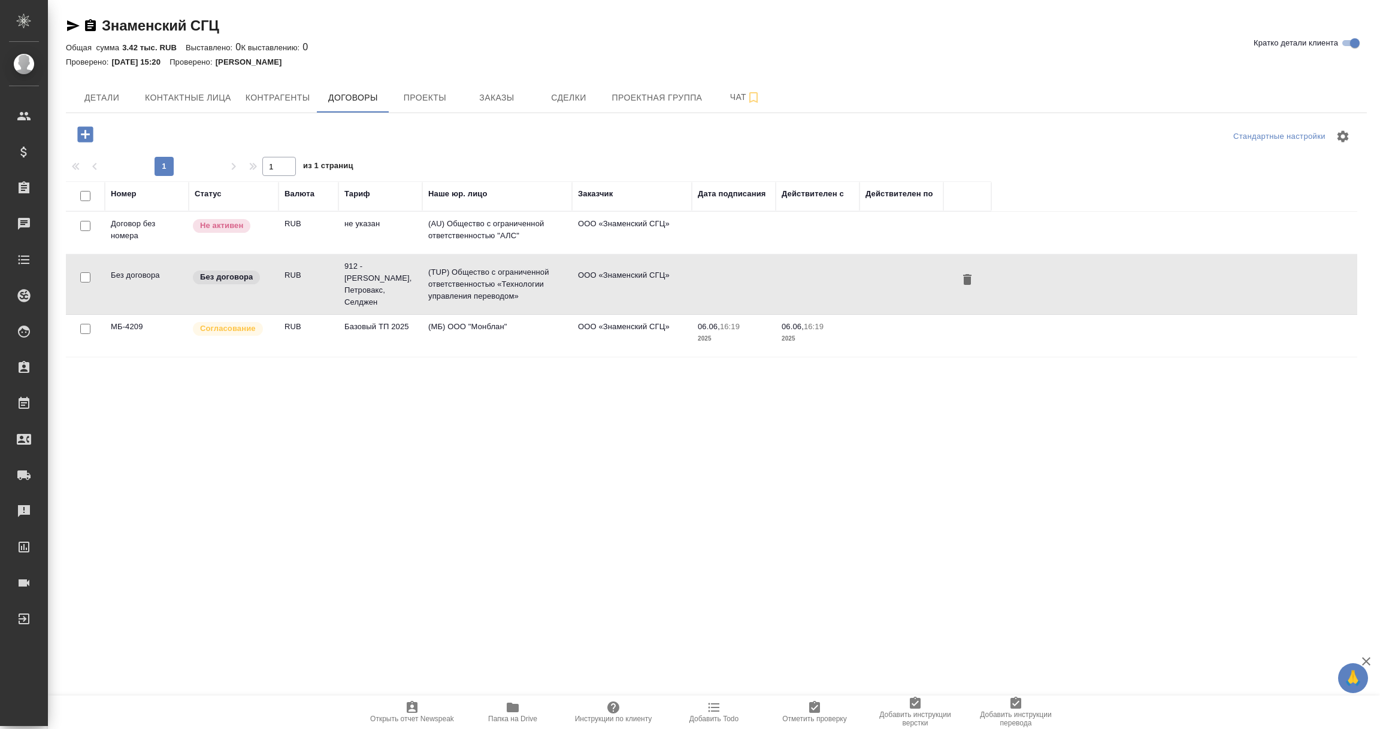
click at [138, 280] on td "Без договора" at bounding box center [147, 285] width 84 height 42
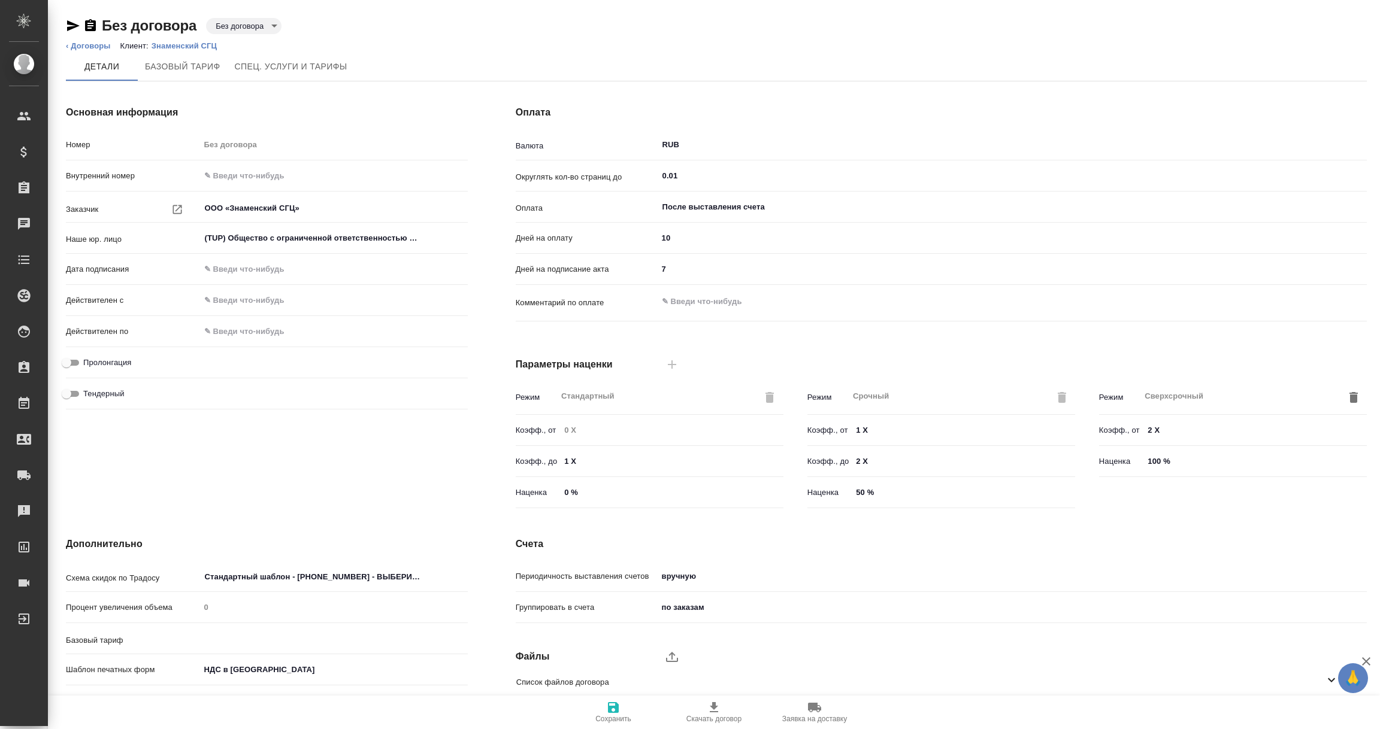
click at [71, 20] on icon "button" at bounding box center [73, 26] width 14 height 14
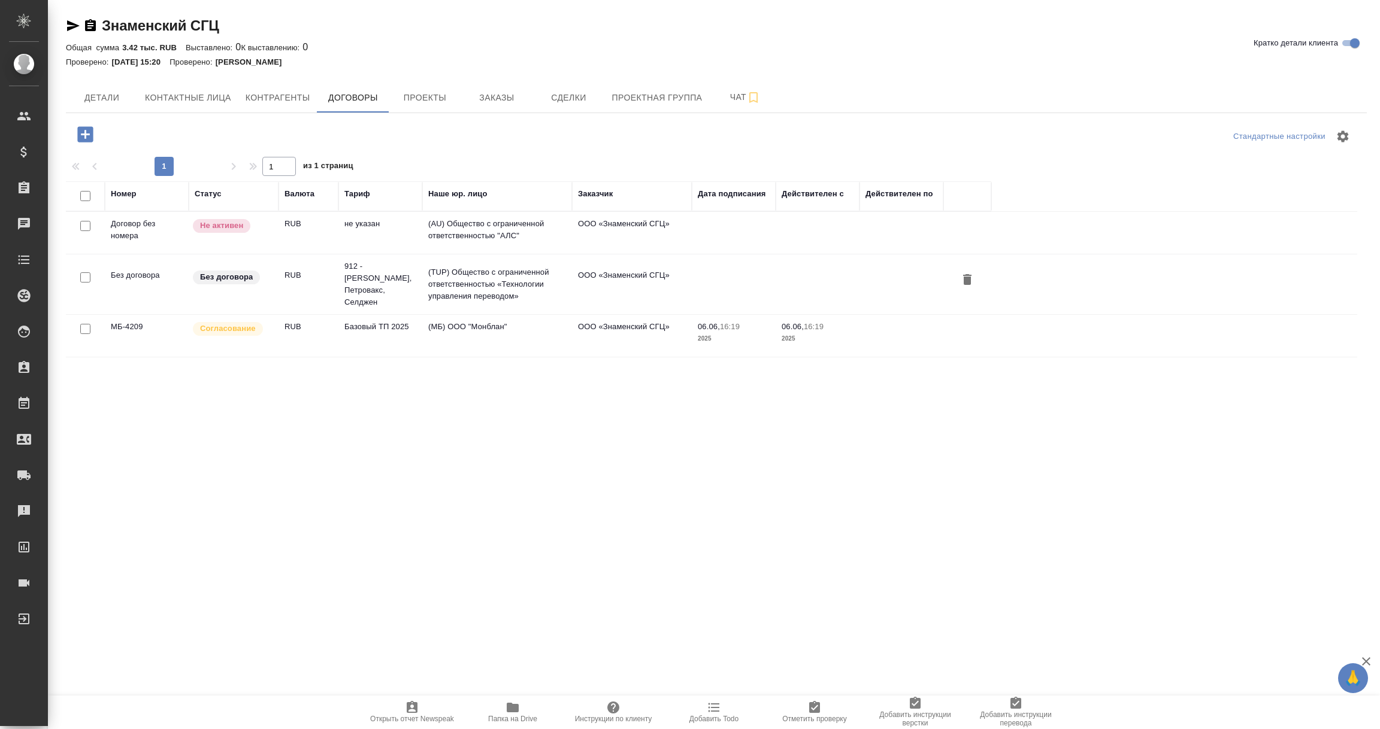
click at [239, 323] on p "Согласование" at bounding box center [228, 329] width 56 height 12
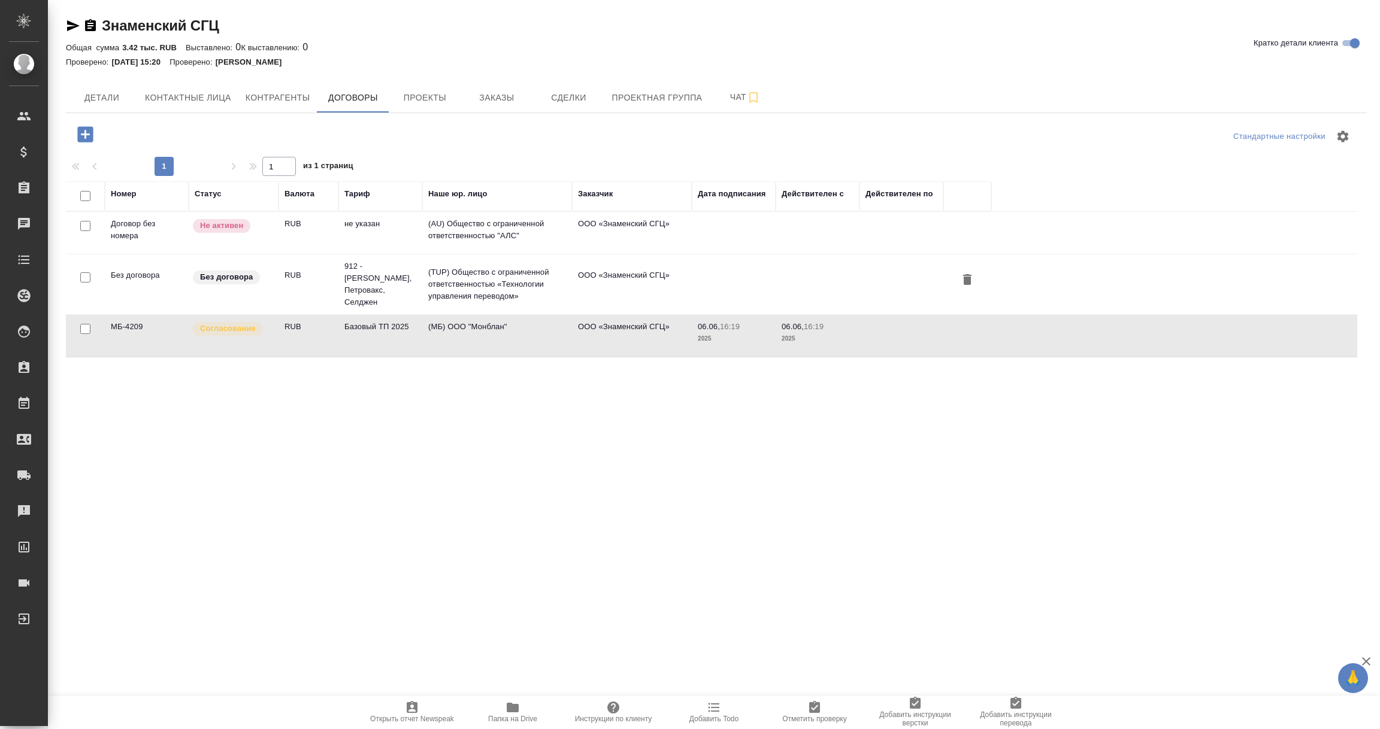
click at [227, 323] on p "Согласование" at bounding box center [228, 329] width 56 height 12
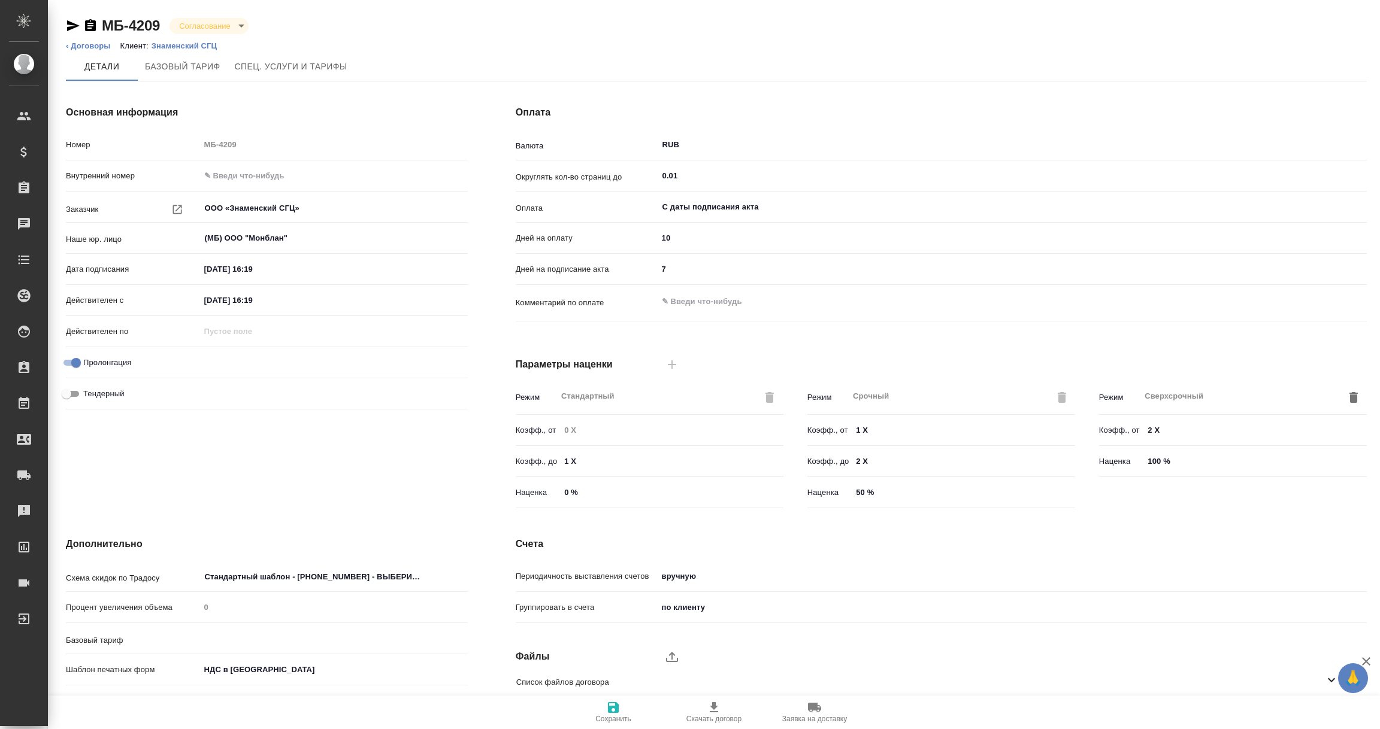
type input "Базовый ТП 2025"
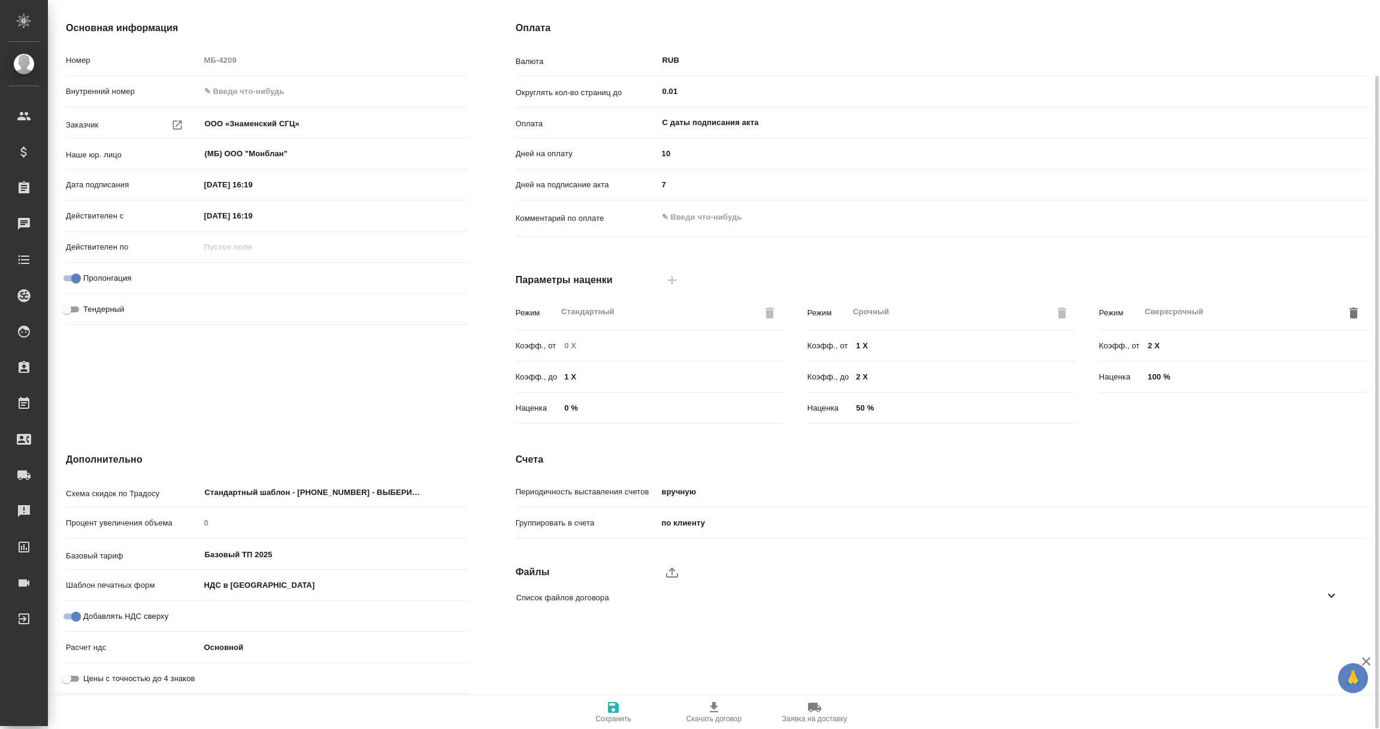
click at [1328, 595] on icon at bounding box center [1331, 596] width 14 height 14
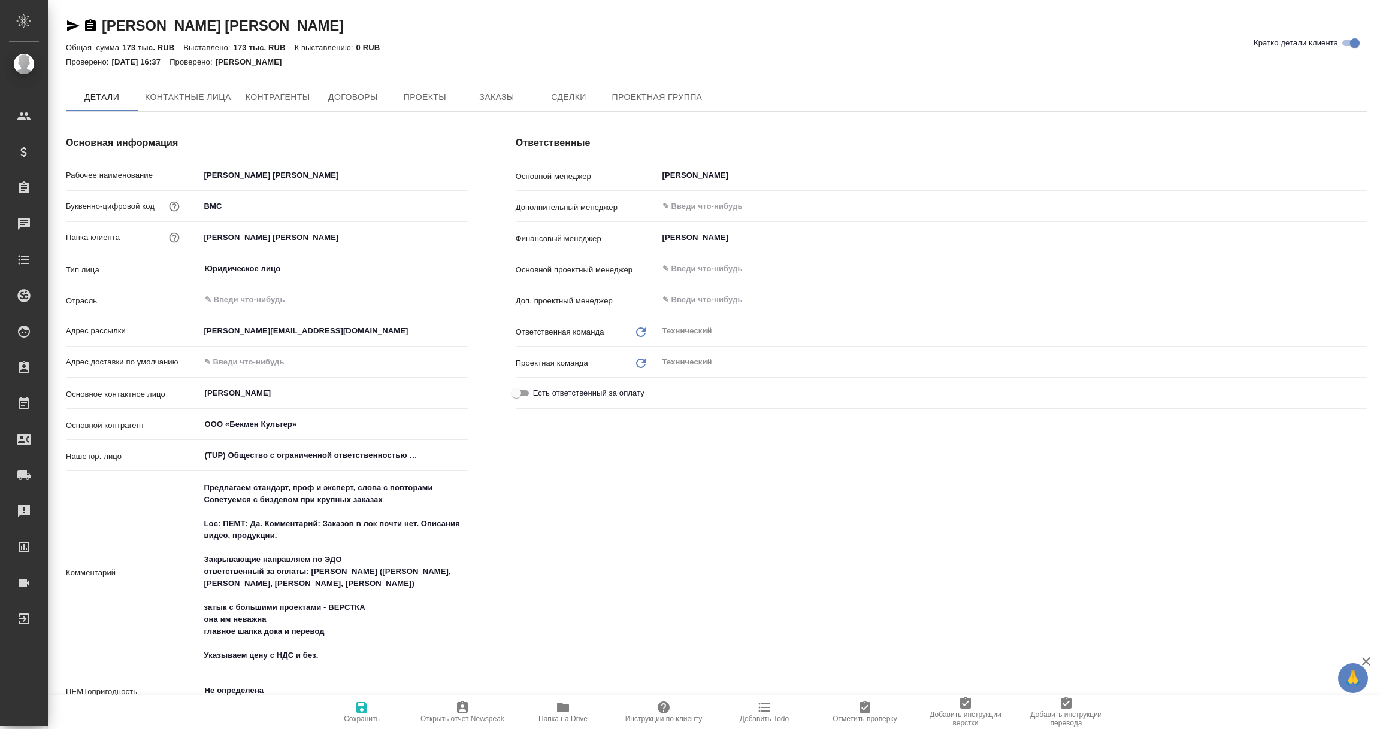
type textarea "x"
click at [356, 92] on span "Договоры" at bounding box center [352, 97] width 57 height 15
type textarea "x"
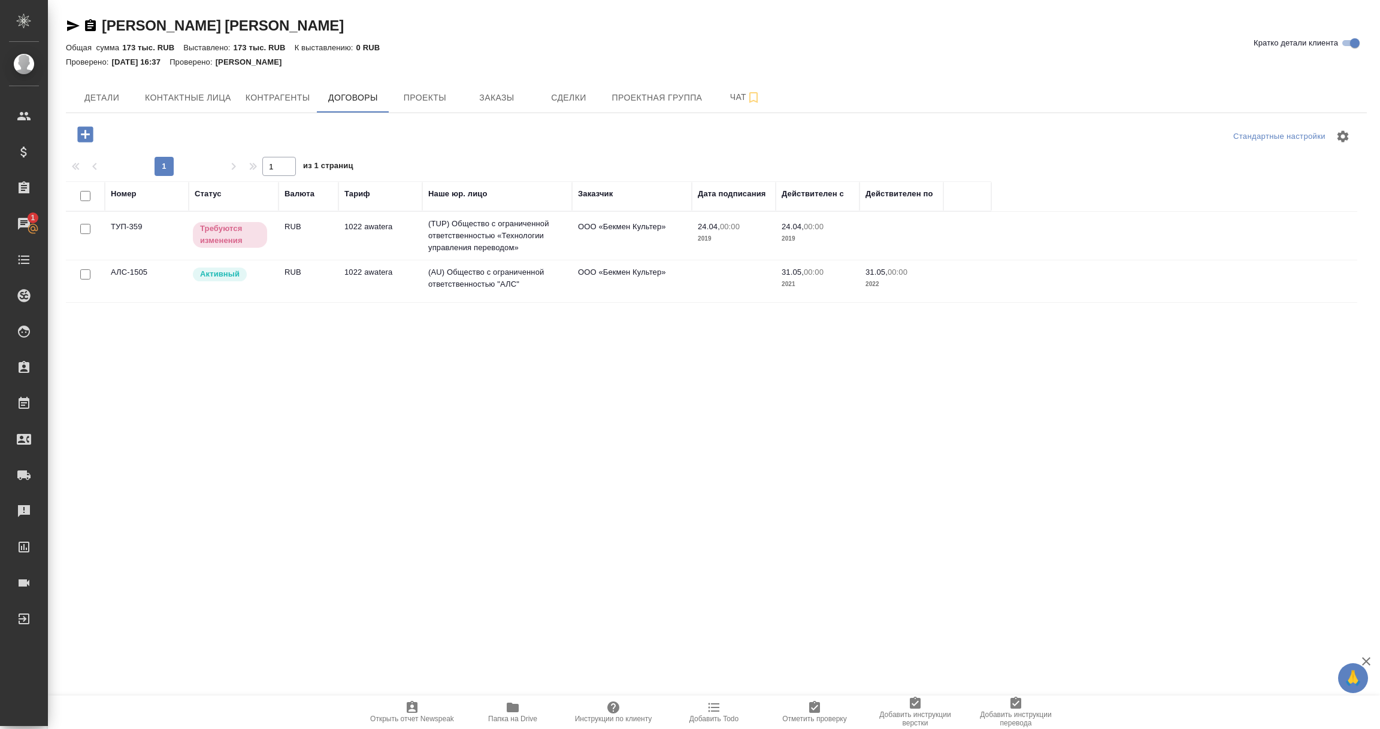
click at [488, 281] on td "(AU) Общество с ограниченной ответственностью "АЛС"" at bounding box center [497, 282] width 150 height 42
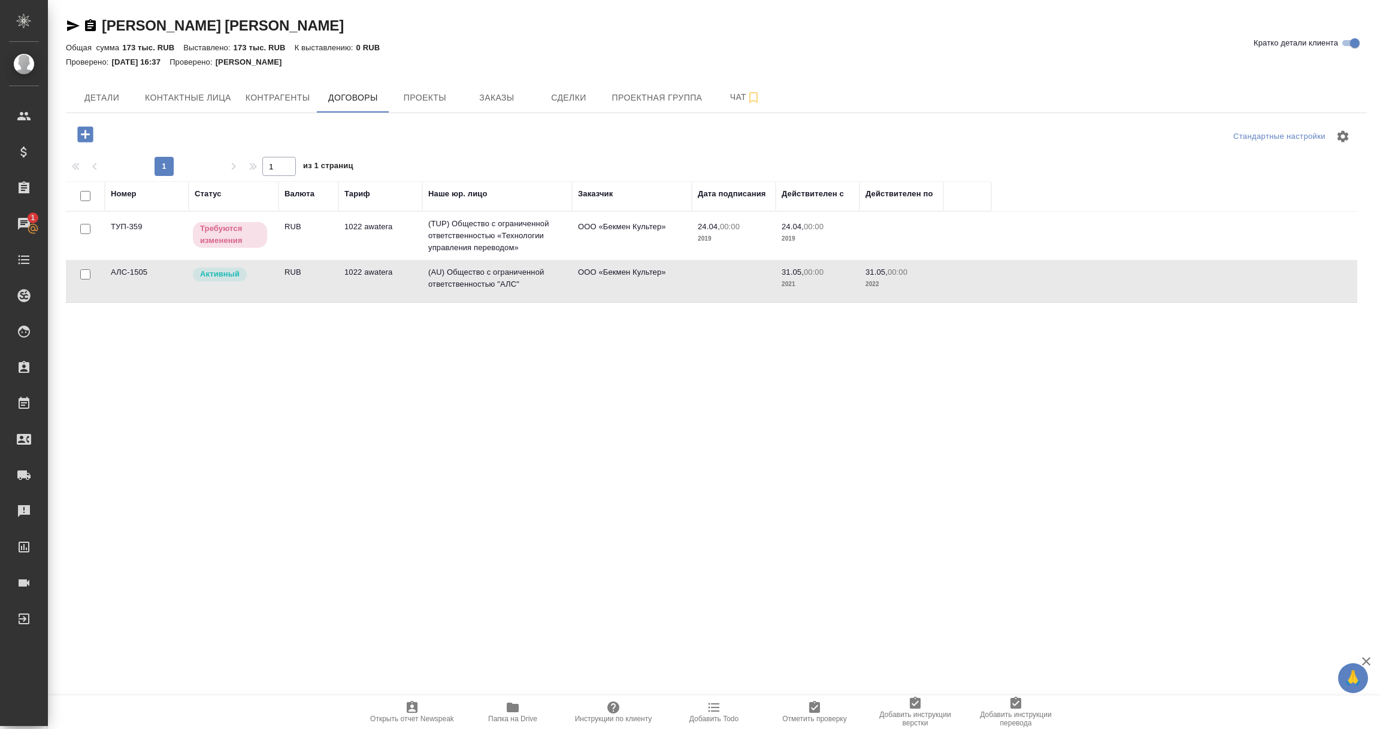
click at [488, 281] on td "(AU) Общество с ограниченной ответственностью "АЛС"" at bounding box center [497, 282] width 150 height 42
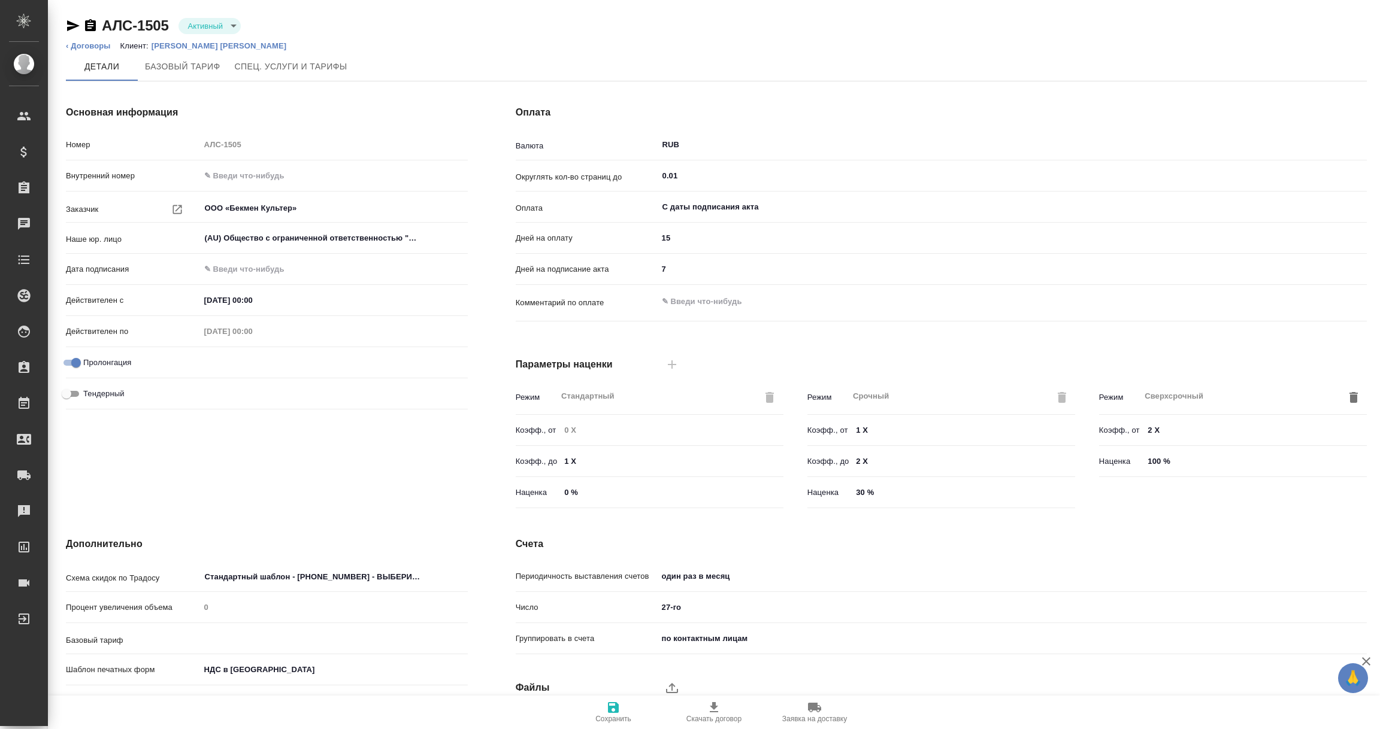
type input "1022 awatera"
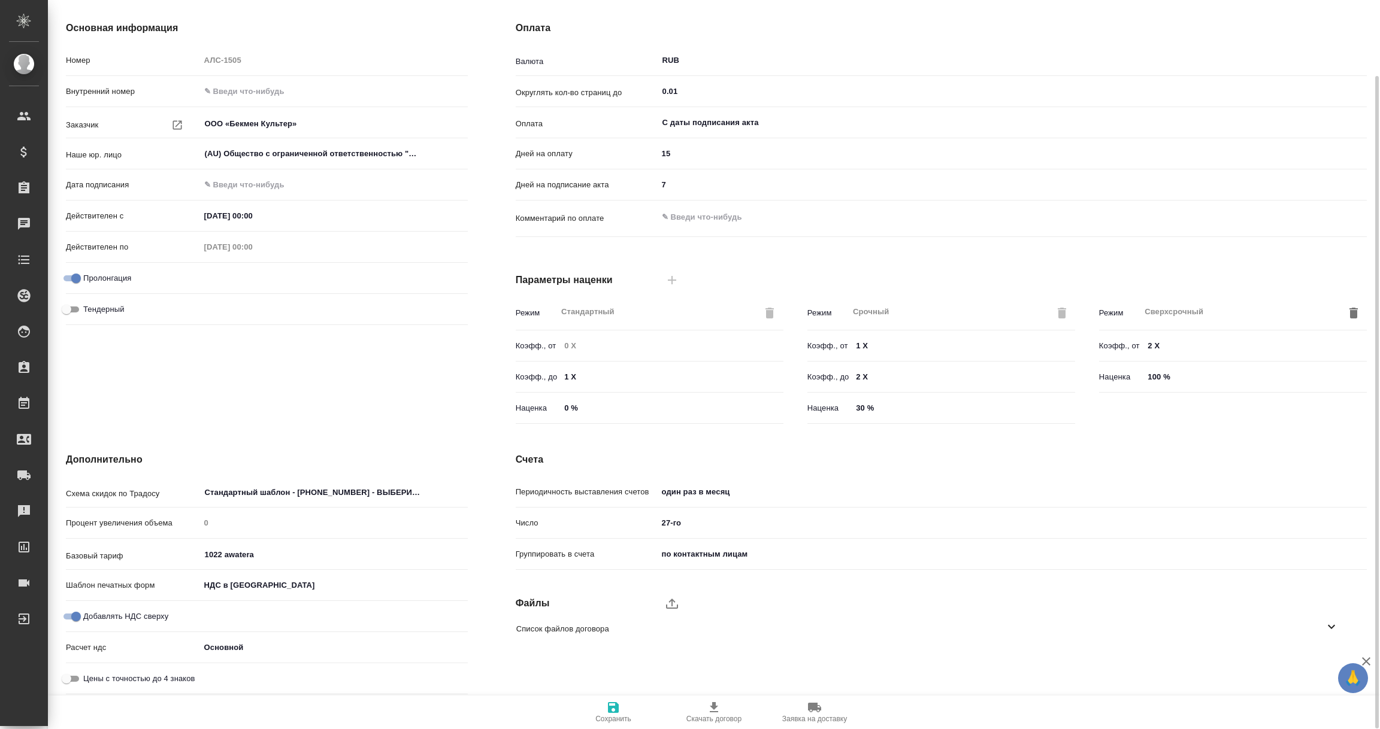
click at [1329, 626] on icon at bounding box center [1331, 627] width 7 height 4
click at [1311, 659] on icon "button" at bounding box center [1316, 661] width 14 height 14
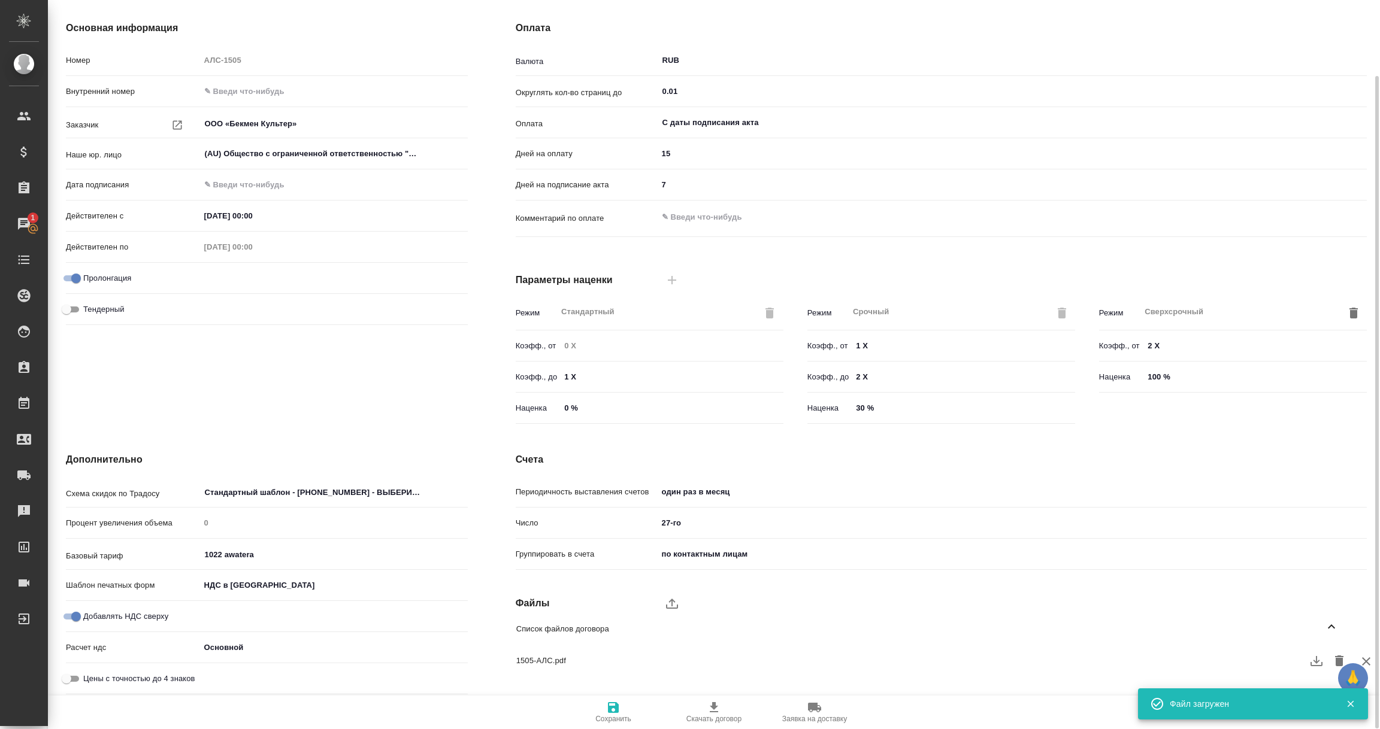
scroll to position [0, 0]
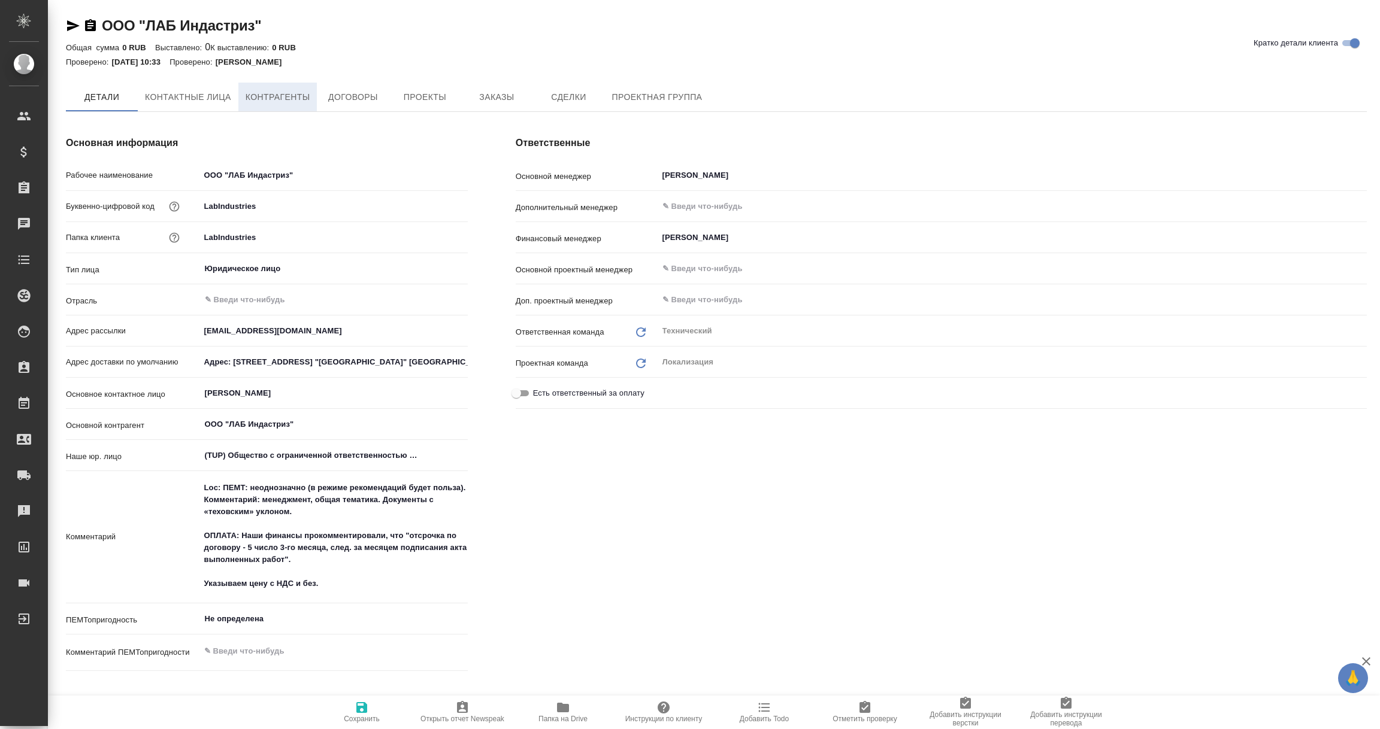
type textarea "x"
click at [357, 96] on span "Договоры" at bounding box center [352, 97] width 57 height 15
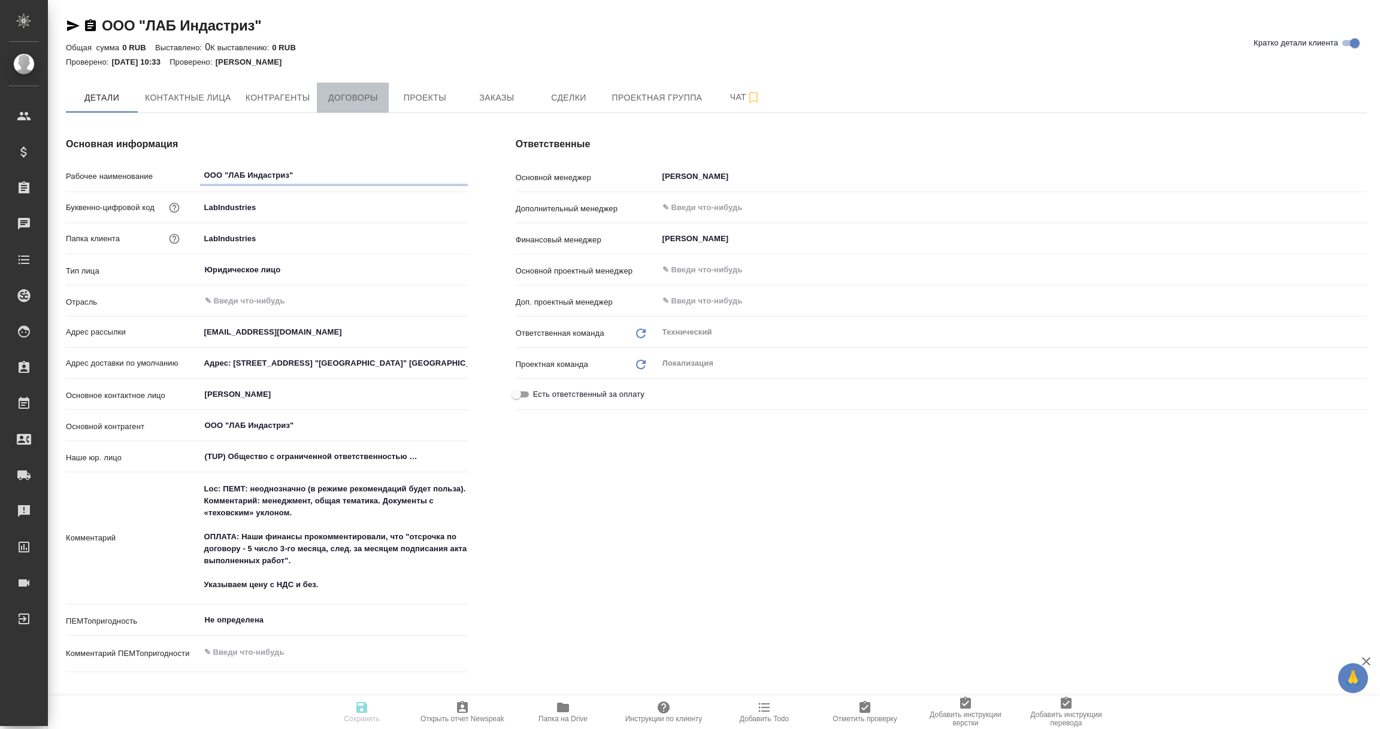
type textarea "x"
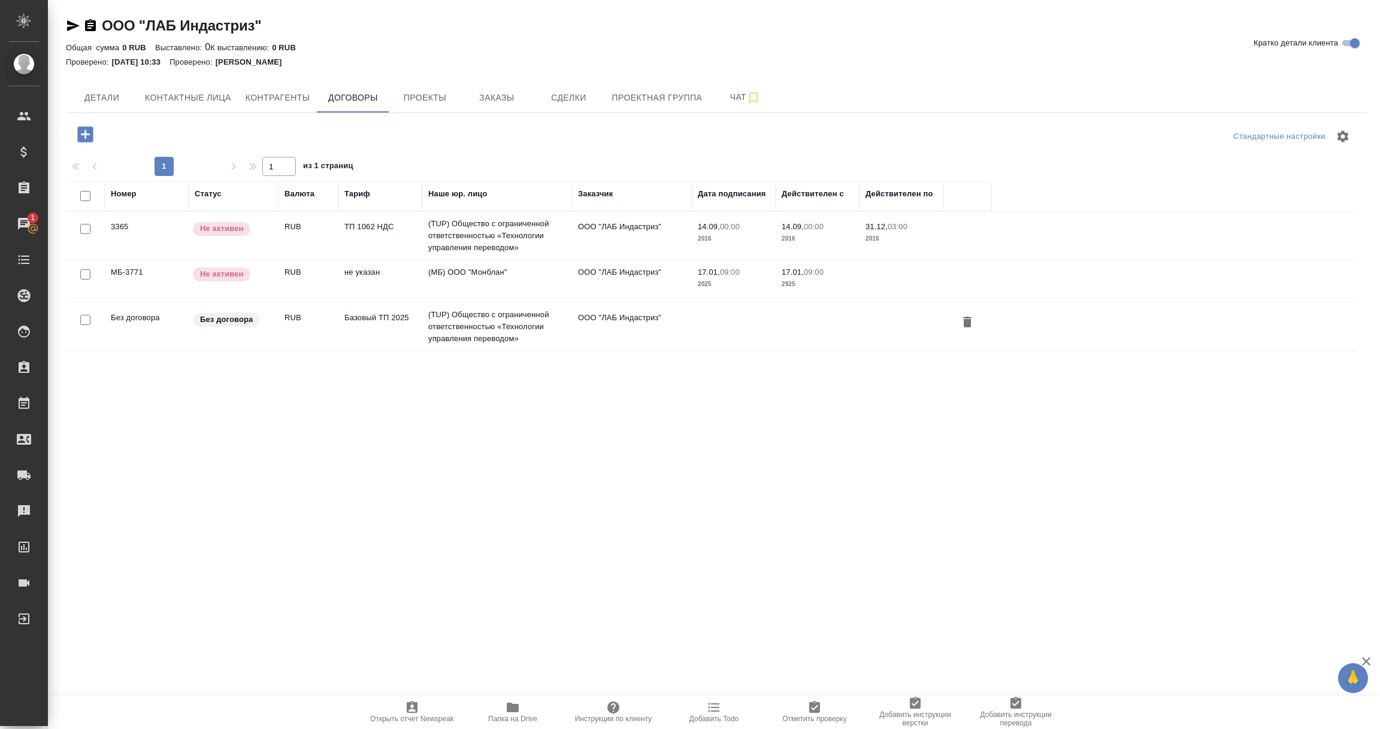
click at [462, 330] on td "(TUP) Общество с ограниченной ответственностью «Технологии управления переводом»" at bounding box center [497, 327] width 150 height 48
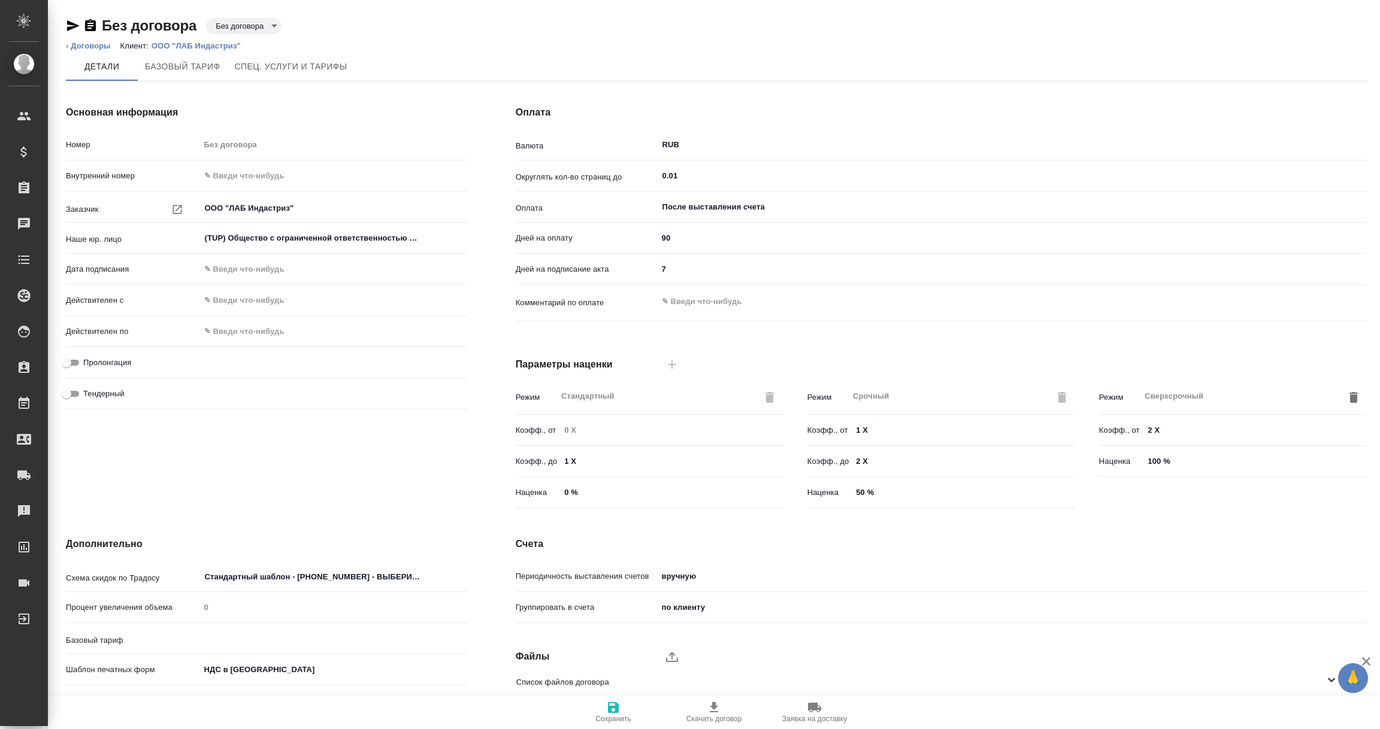
type input "Базовый ТП 2025"
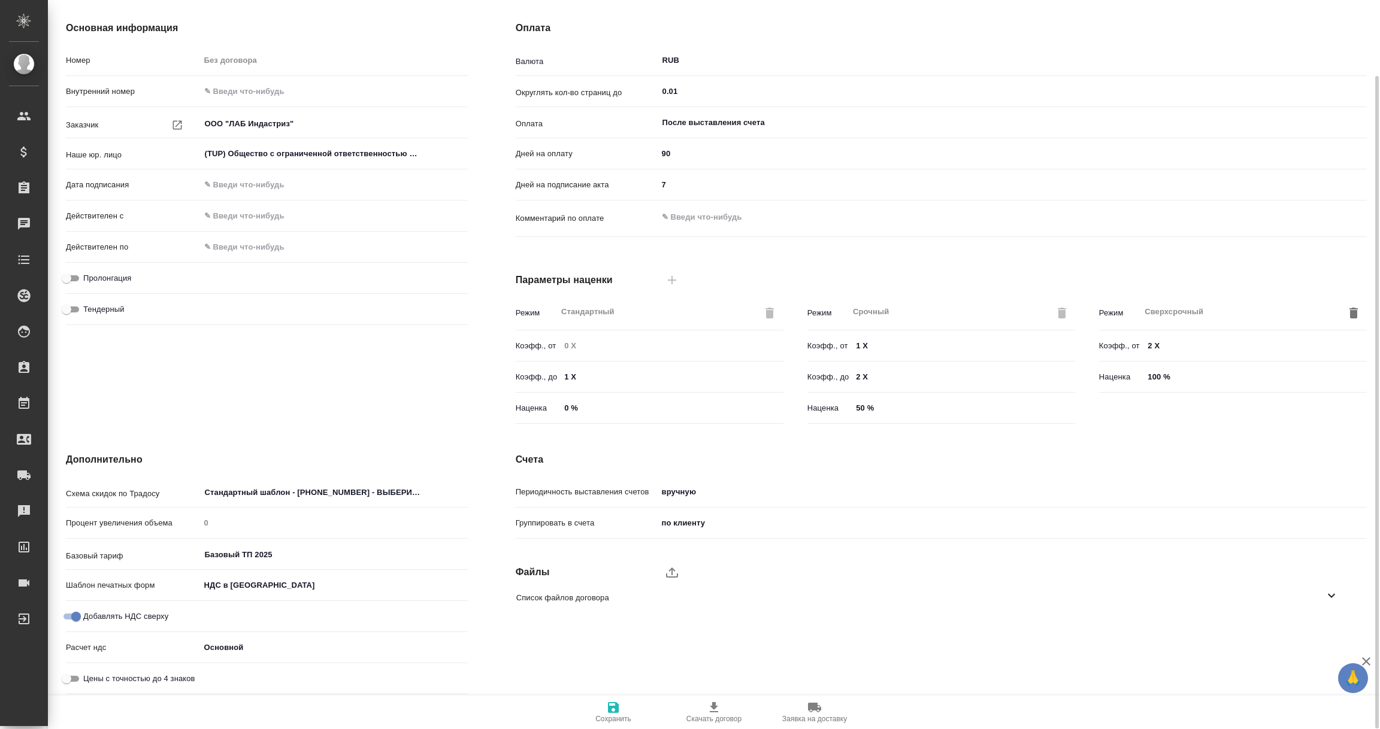
click at [1324, 595] on icon at bounding box center [1331, 596] width 14 height 14
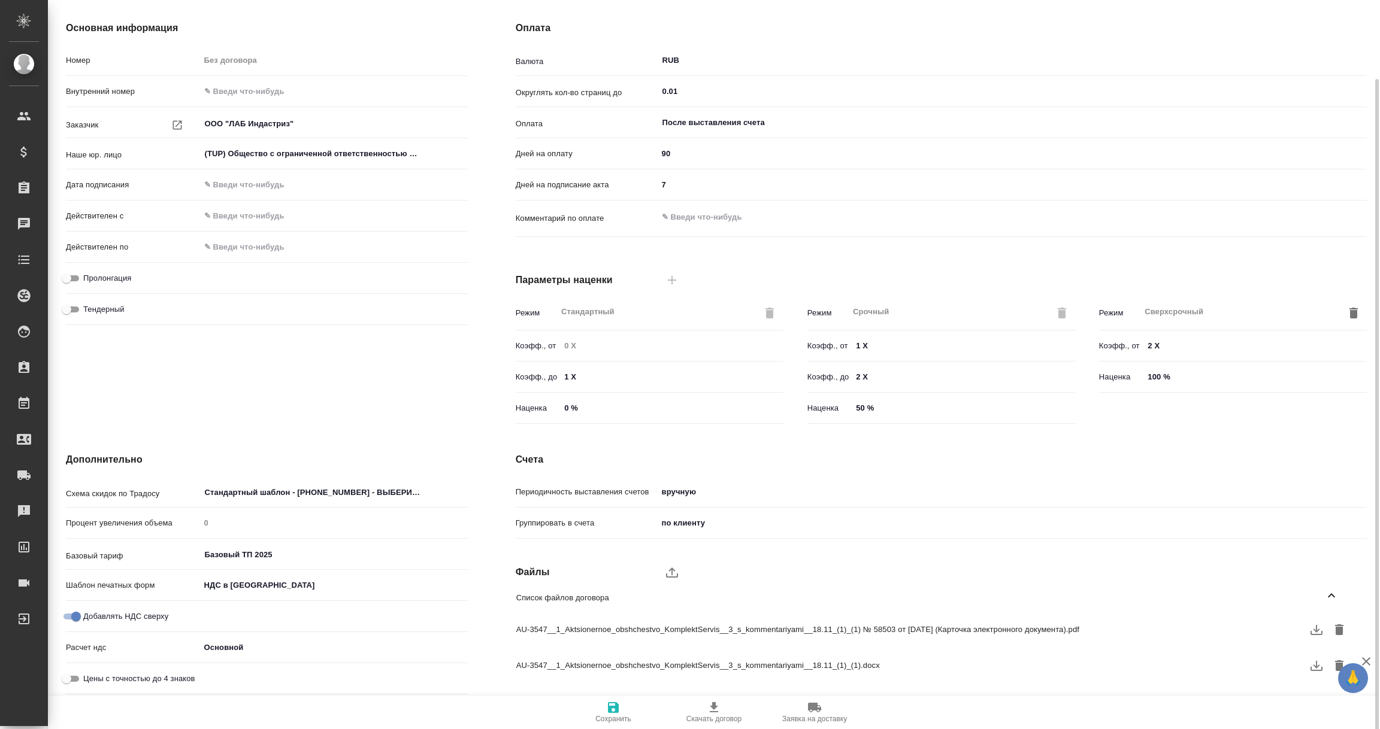
scroll to position [86, 0]
click at [1319, 667] on icon "button" at bounding box center [1316, 664] width 14 height 14
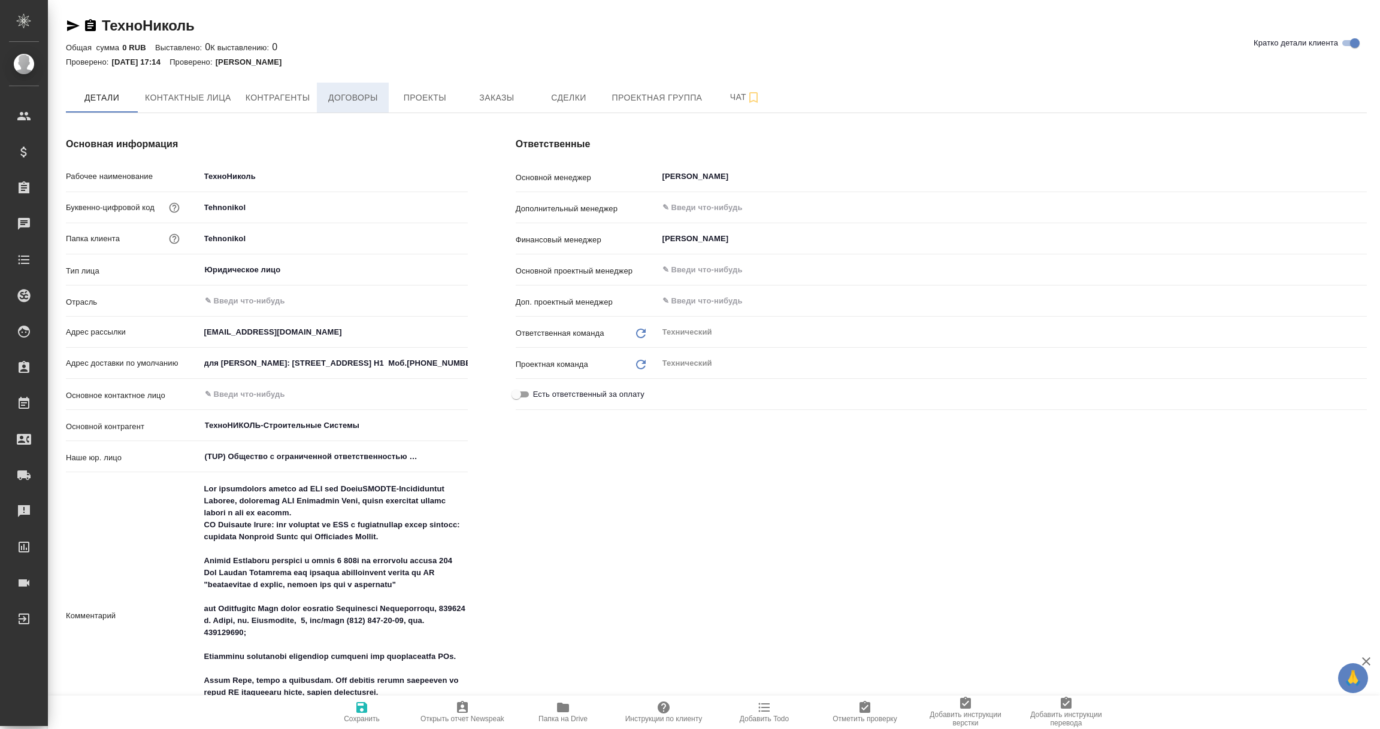
click at [362, 92] on span "Договоры" at bounding box center [352, 97] width 57 height 15
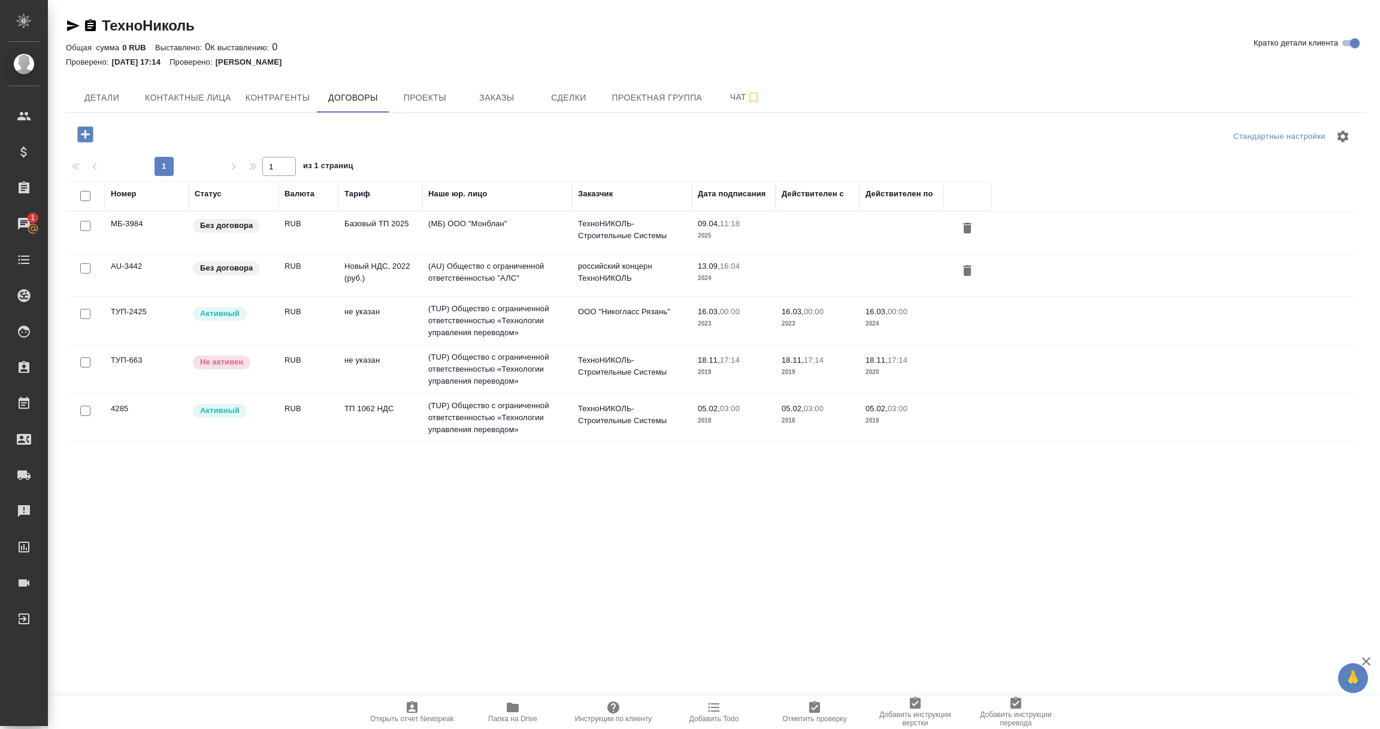
click at [522, 322] on td "(TUP) Общество с ограниченной ответственностью «Технологии управления переводом»" at bounding box center [497, 321] width 150 height 48
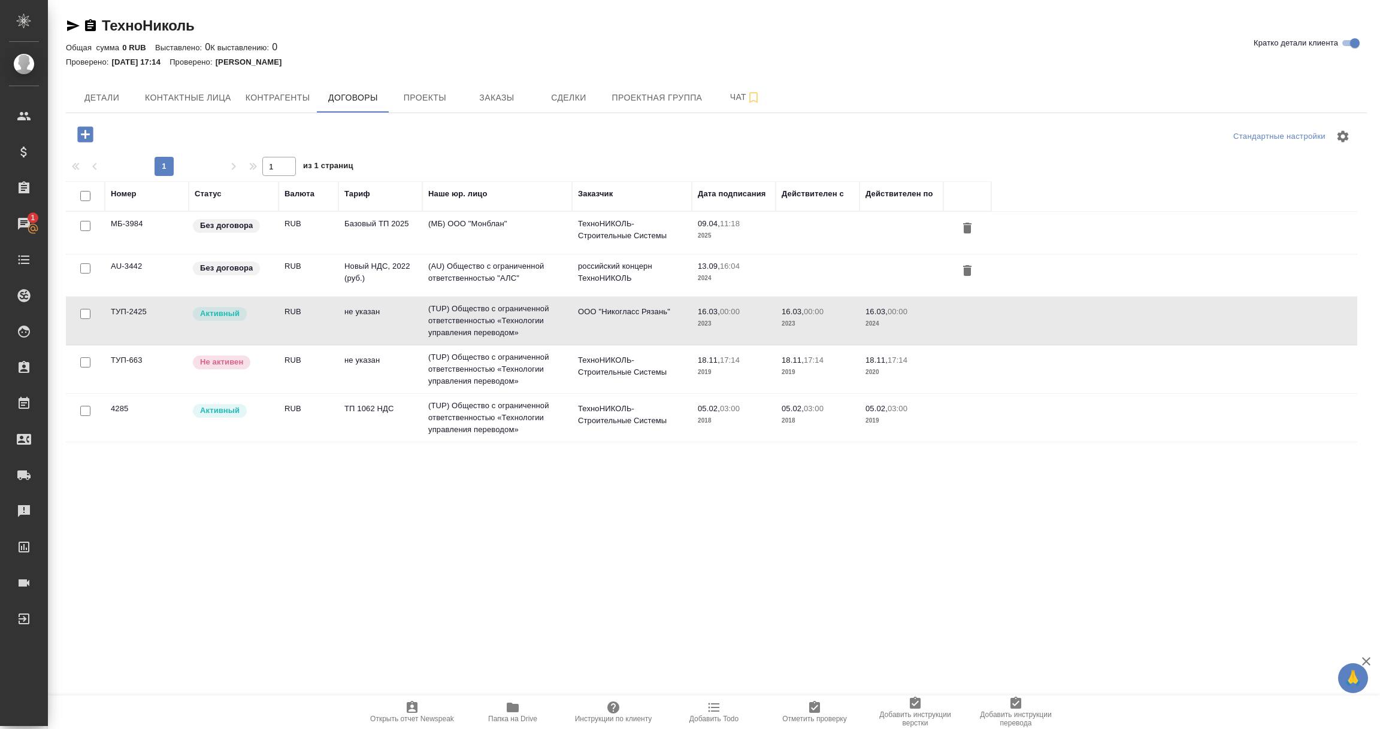
click at [522, 322] on td "(TUP) Общество с ограниченной ответственностью «Технологии управления переводом»" at bounding box center [497, 321] width 150 height 48
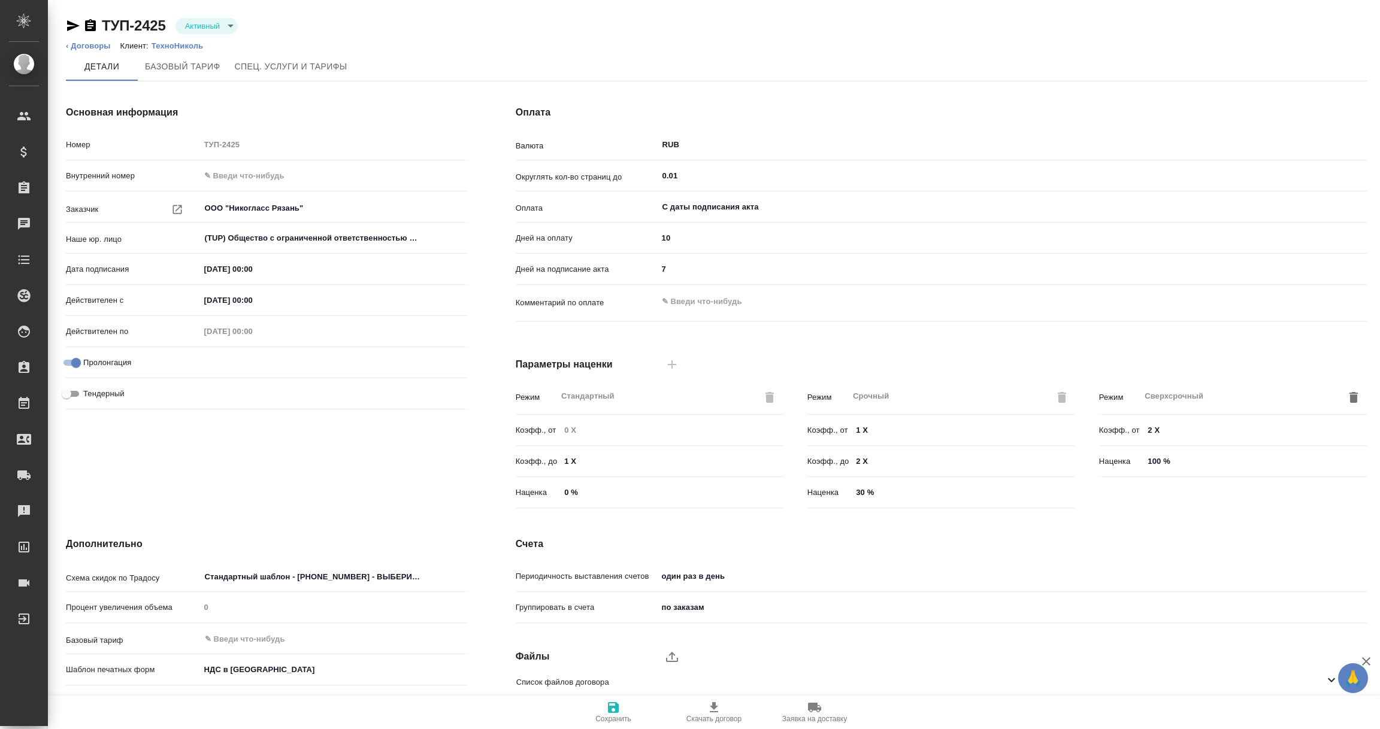
scroll to position [84, 0]
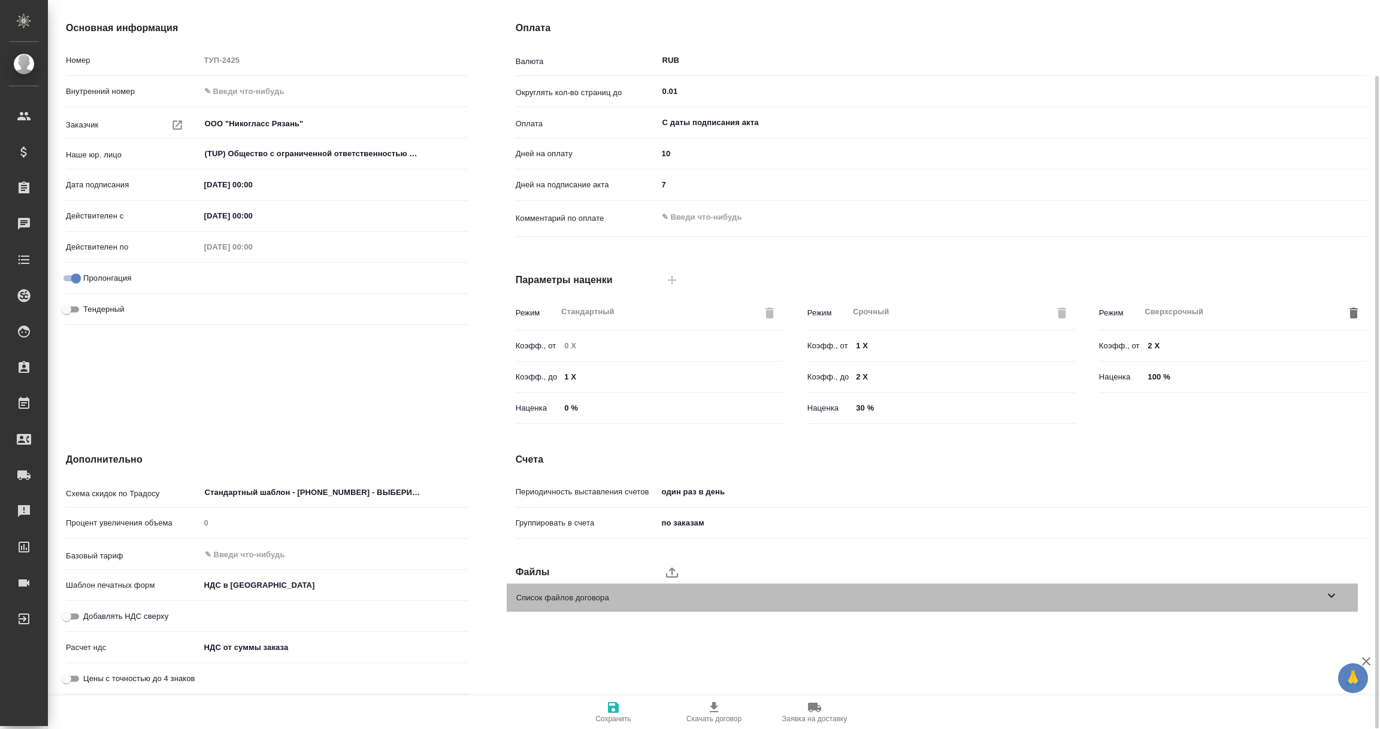
click at [1336, 599] on icon at bounding box center [1331, 596] width 14 height 14
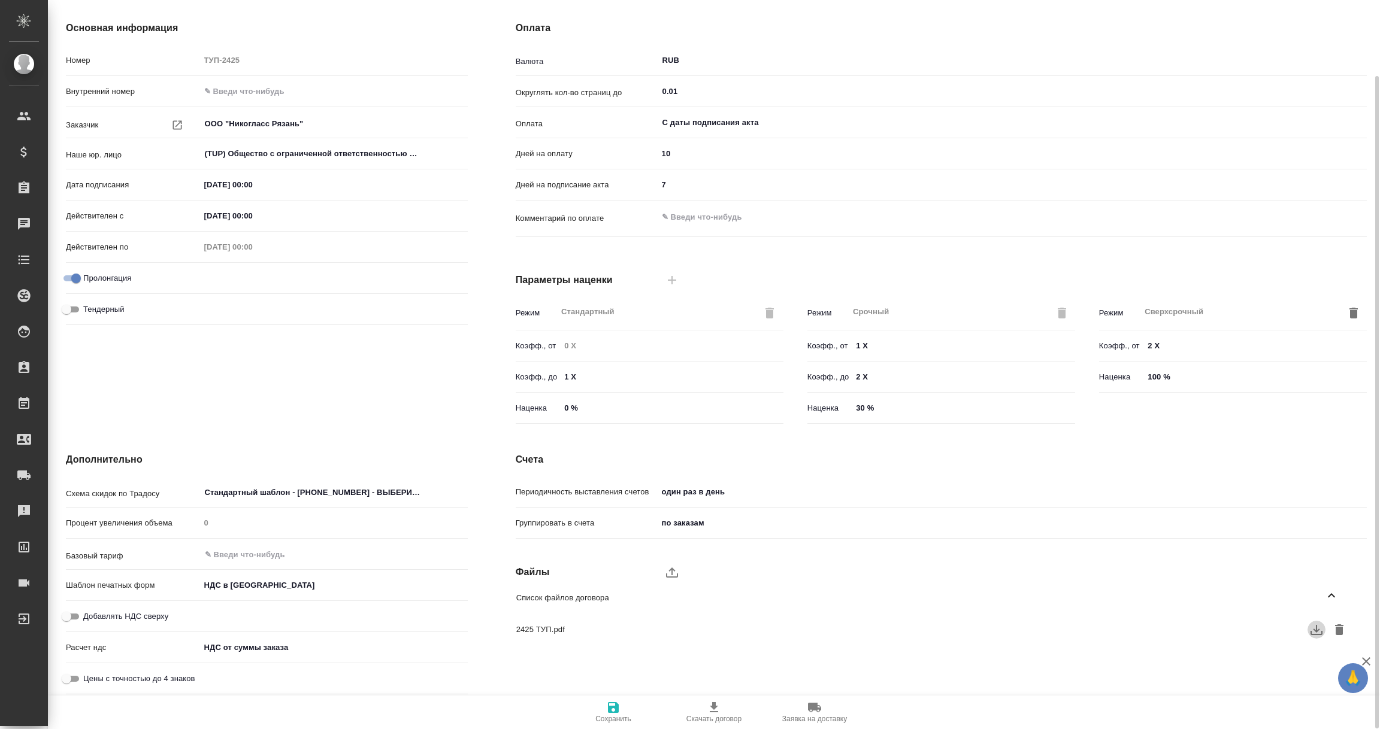
click at [1316, 631] on icon "button" at bounding box center [1316, 630] width 12 height 10
type textarea "x"
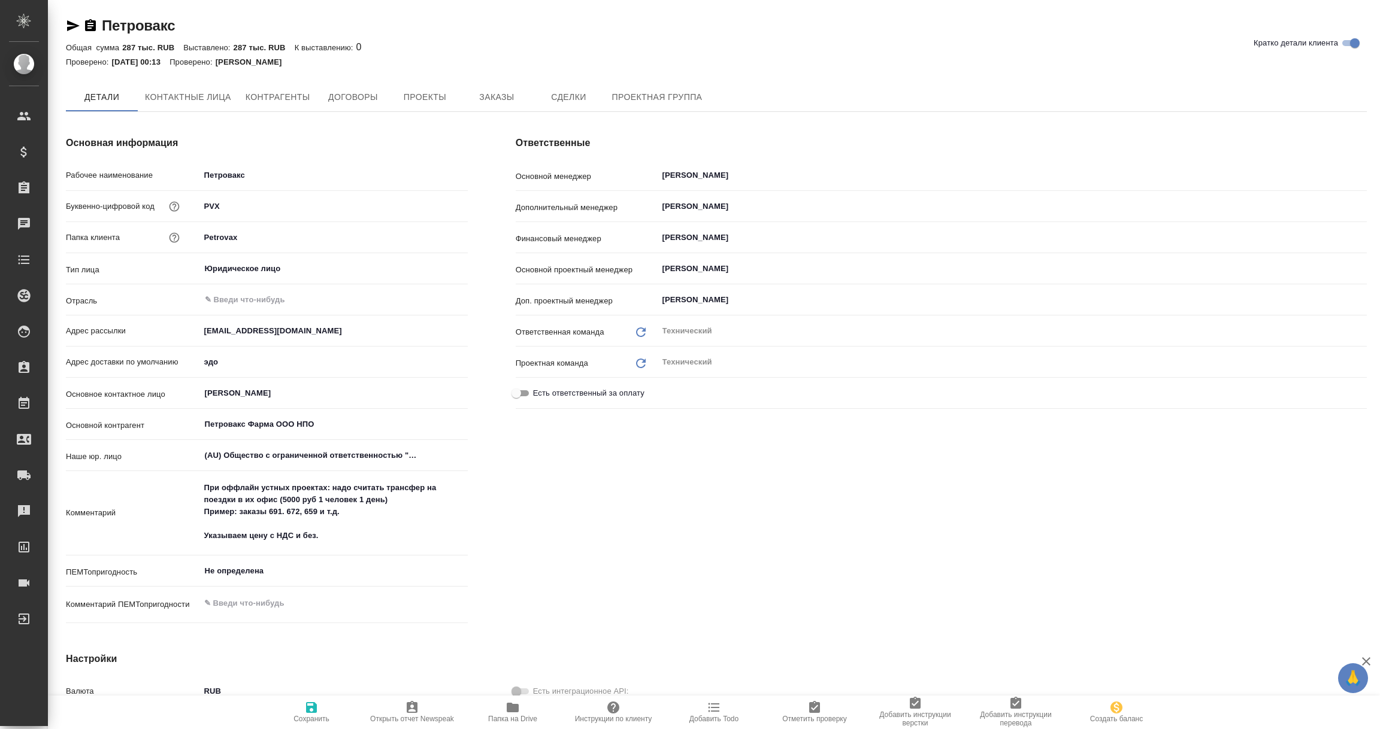
type textarea "x"
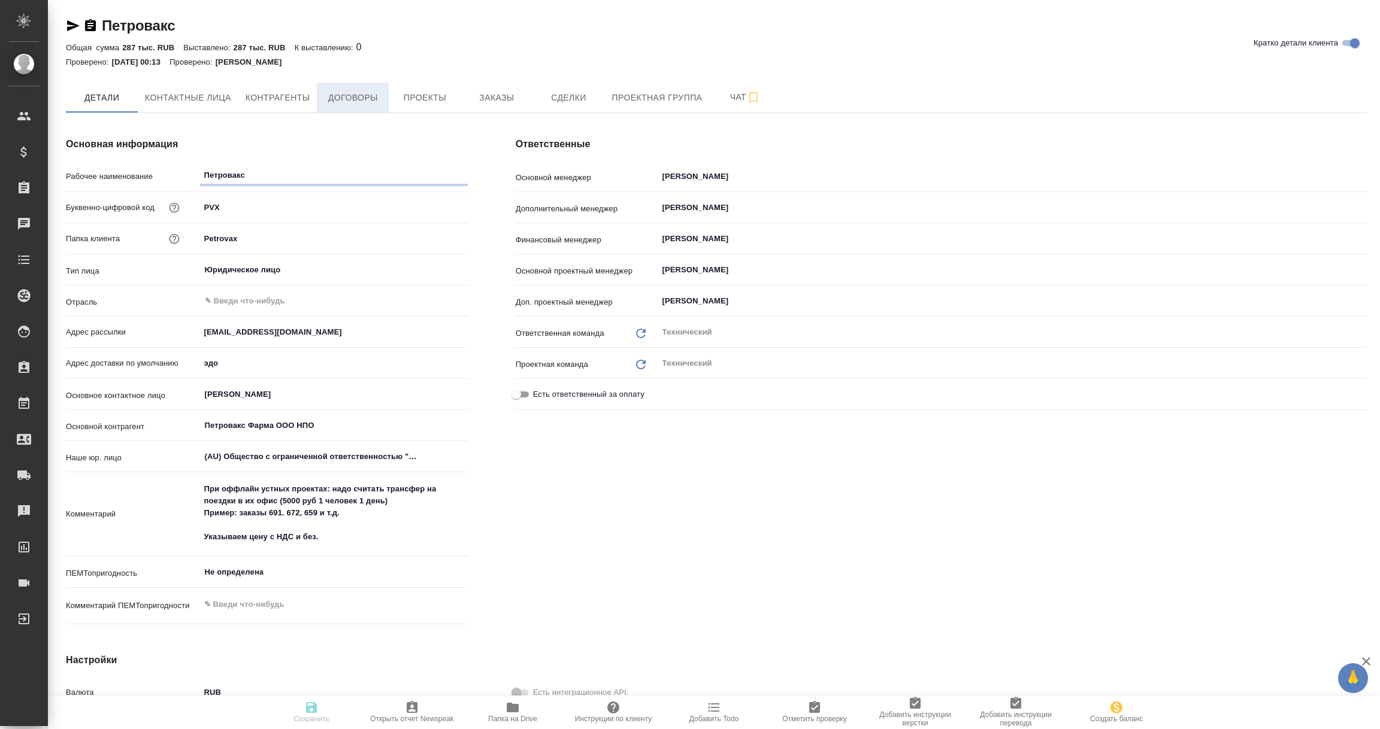
type textarea "x"
click at [347, 87] on button "Договоры" at bounding box center [353, 98] width 72 height 30
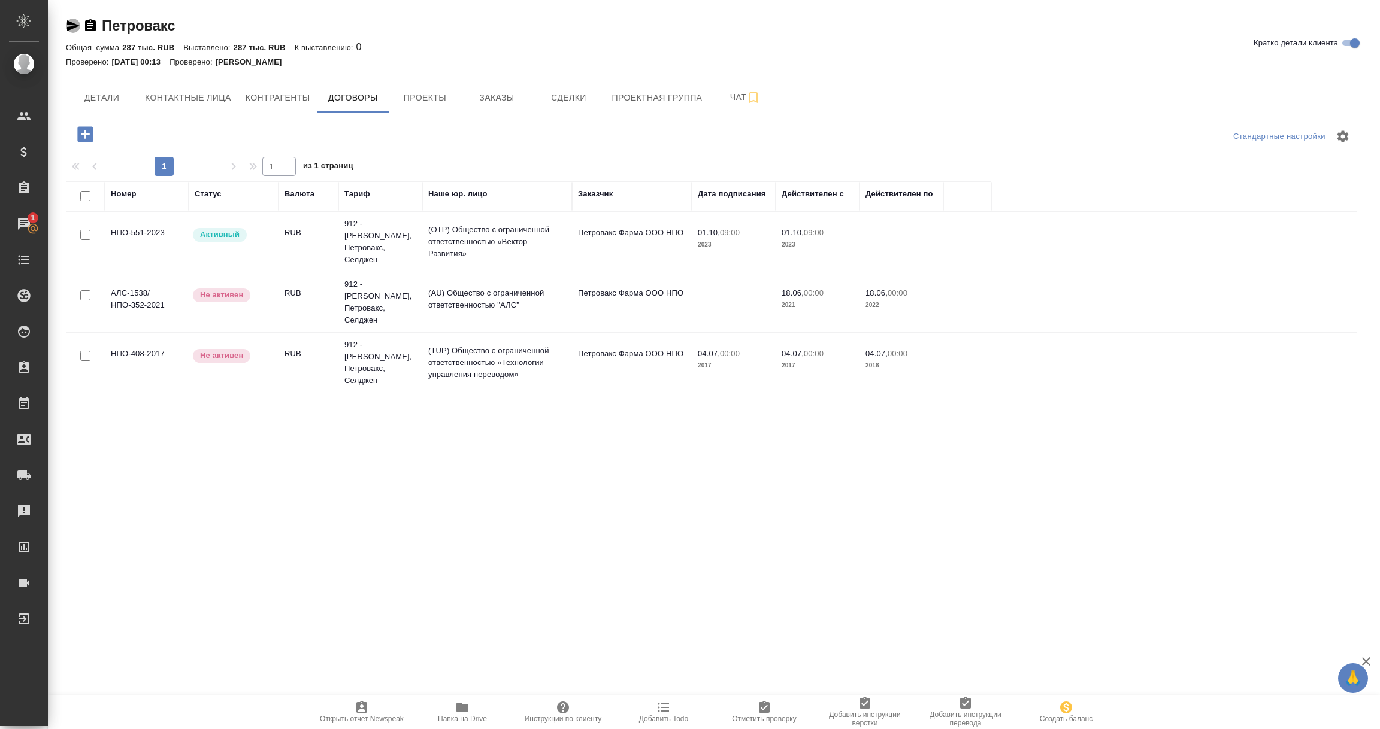
click at [72, 26] on icon "button" at bounding box center [73, 25] width 13 height 11
